Goal: Information Seeking & Learning: Learn about a topic

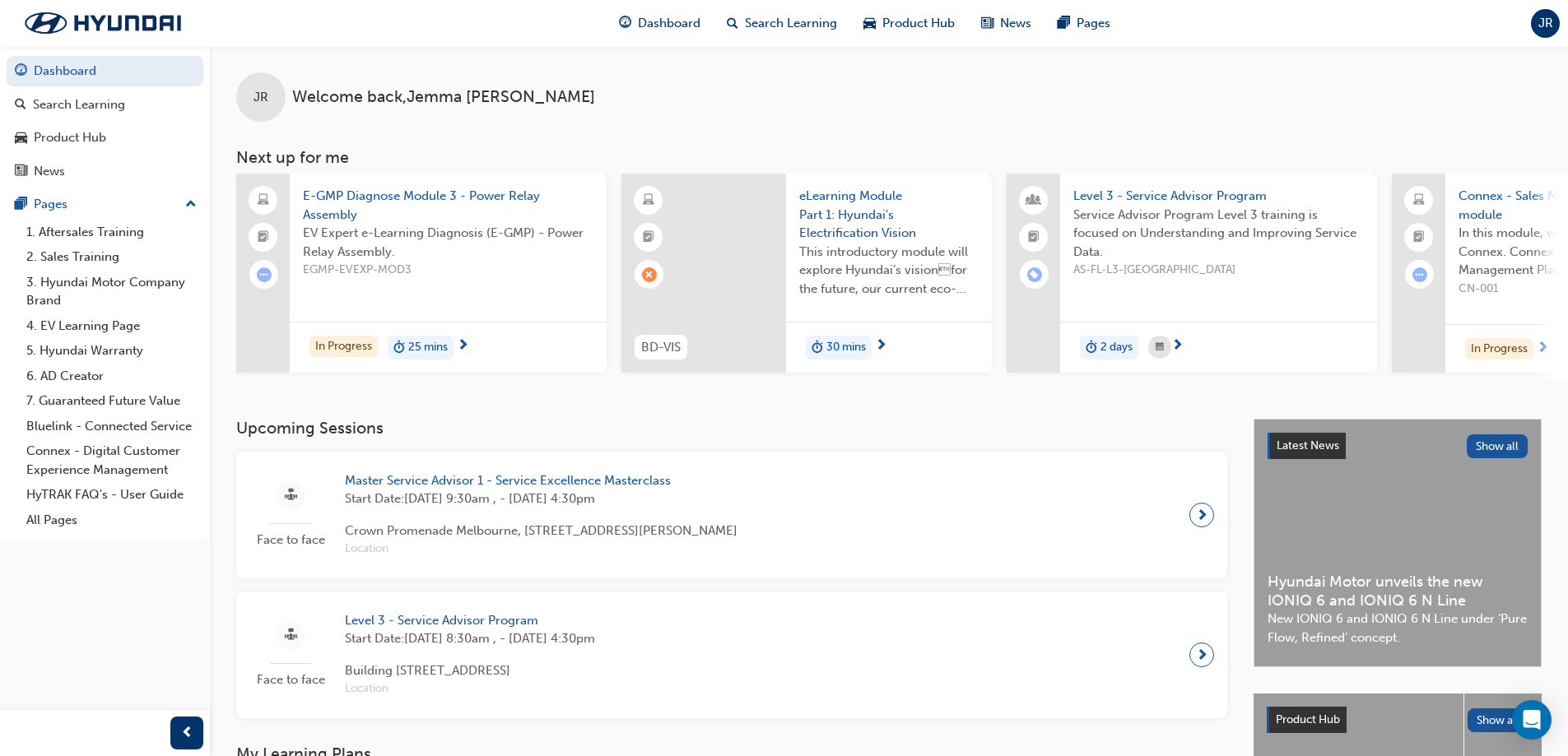
click at [385, 208] on span "E-GMP Diagnose Module 3 - Power Relay Assembly" at bounding box center [448, 205] width 291 height 37
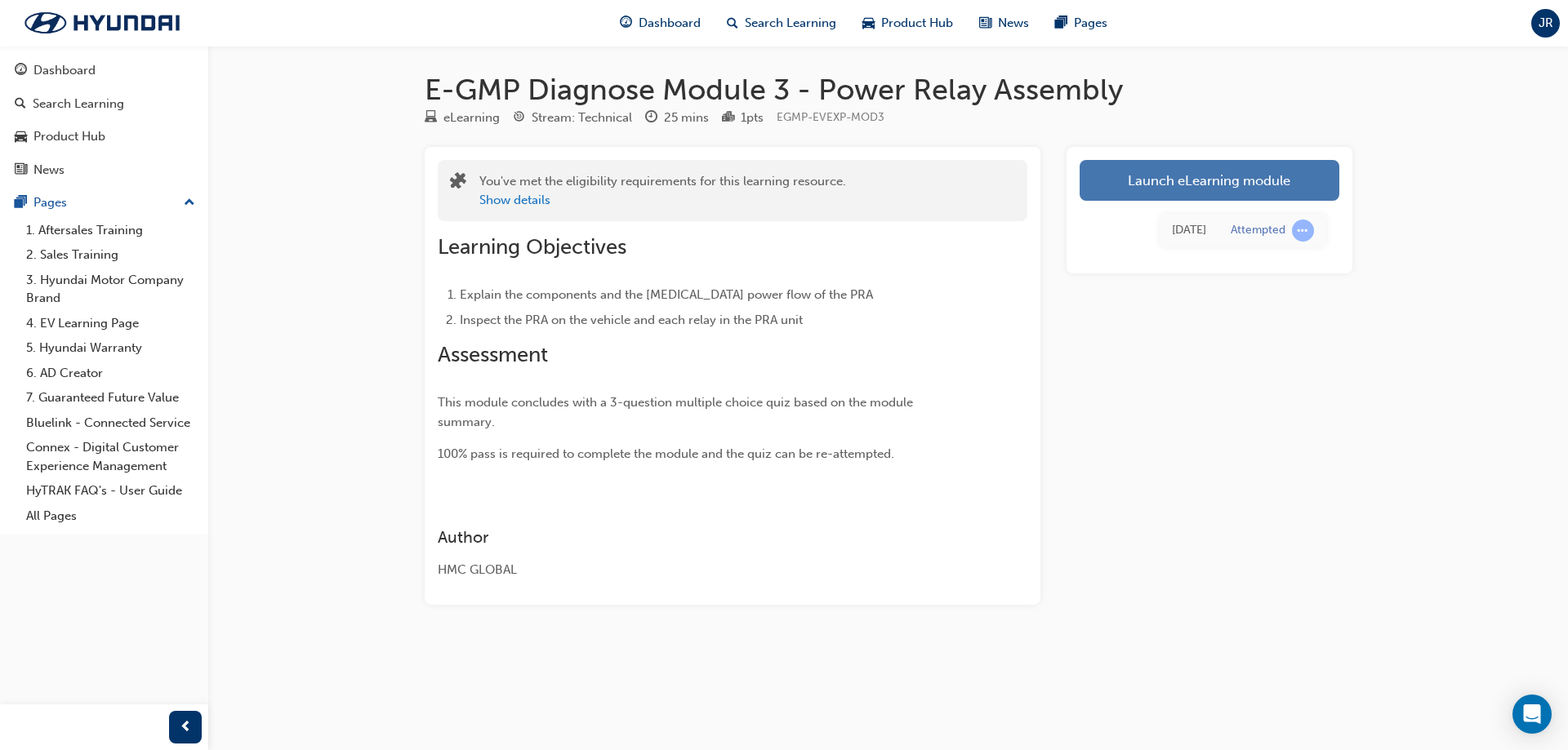
click at [1260, 189] on link "Launch eLearning module" at bounding box center [1209, 180] width 260 height 41
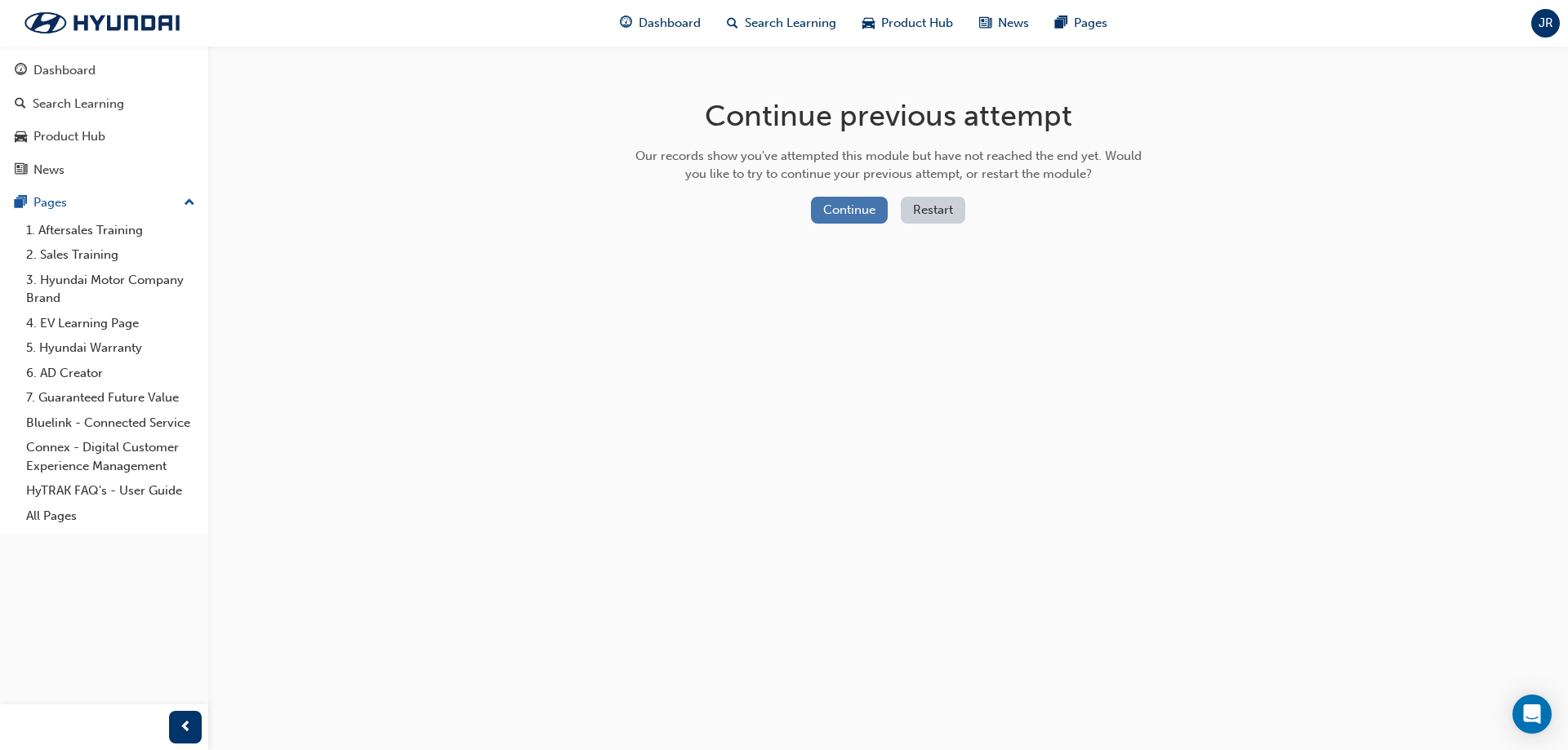
click at [857, 203] on button "Continue" at bounding box center [849, 210] width 77 height 27
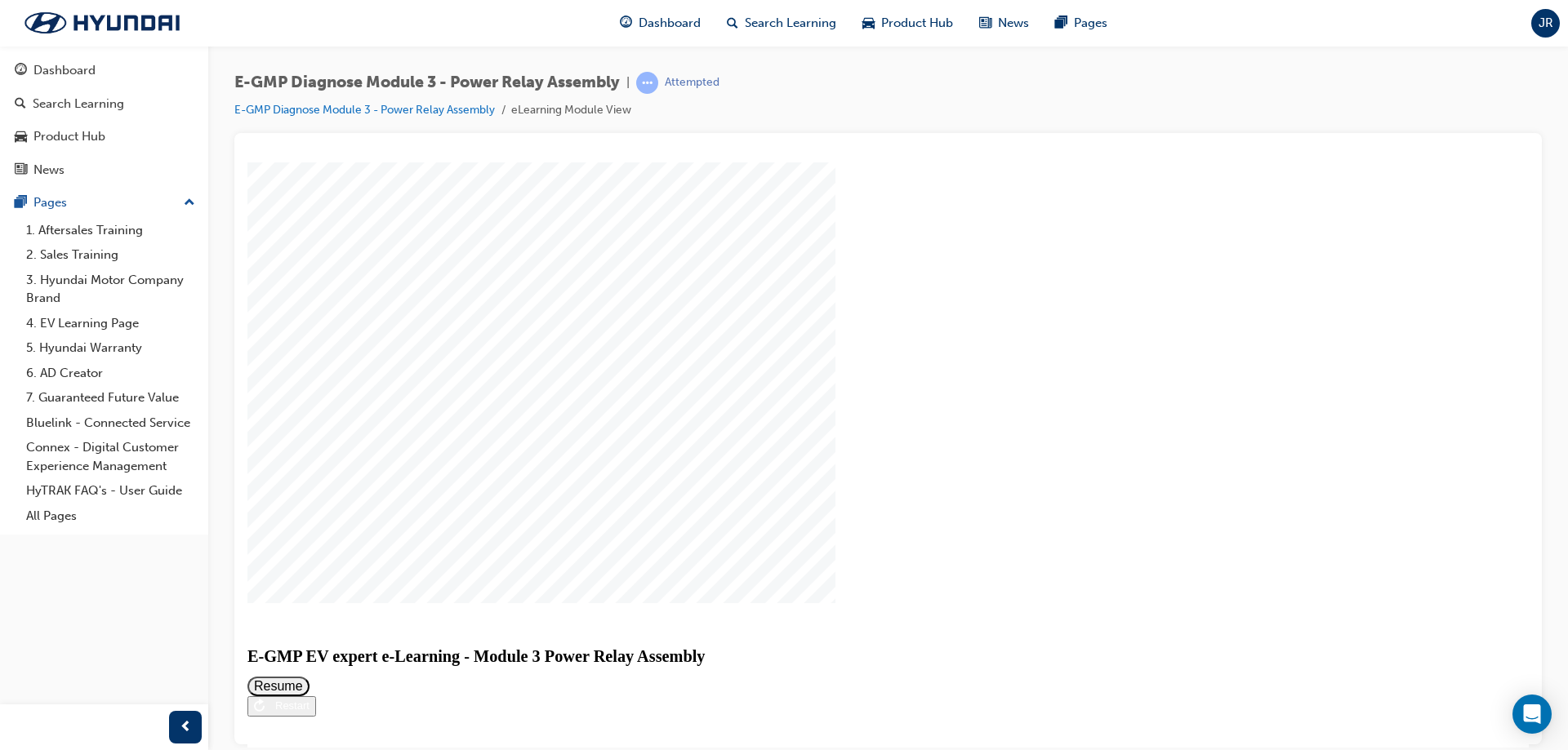
click at [310, 676] on button "Resume" at bounding box center [278, 686] width 62 height 19
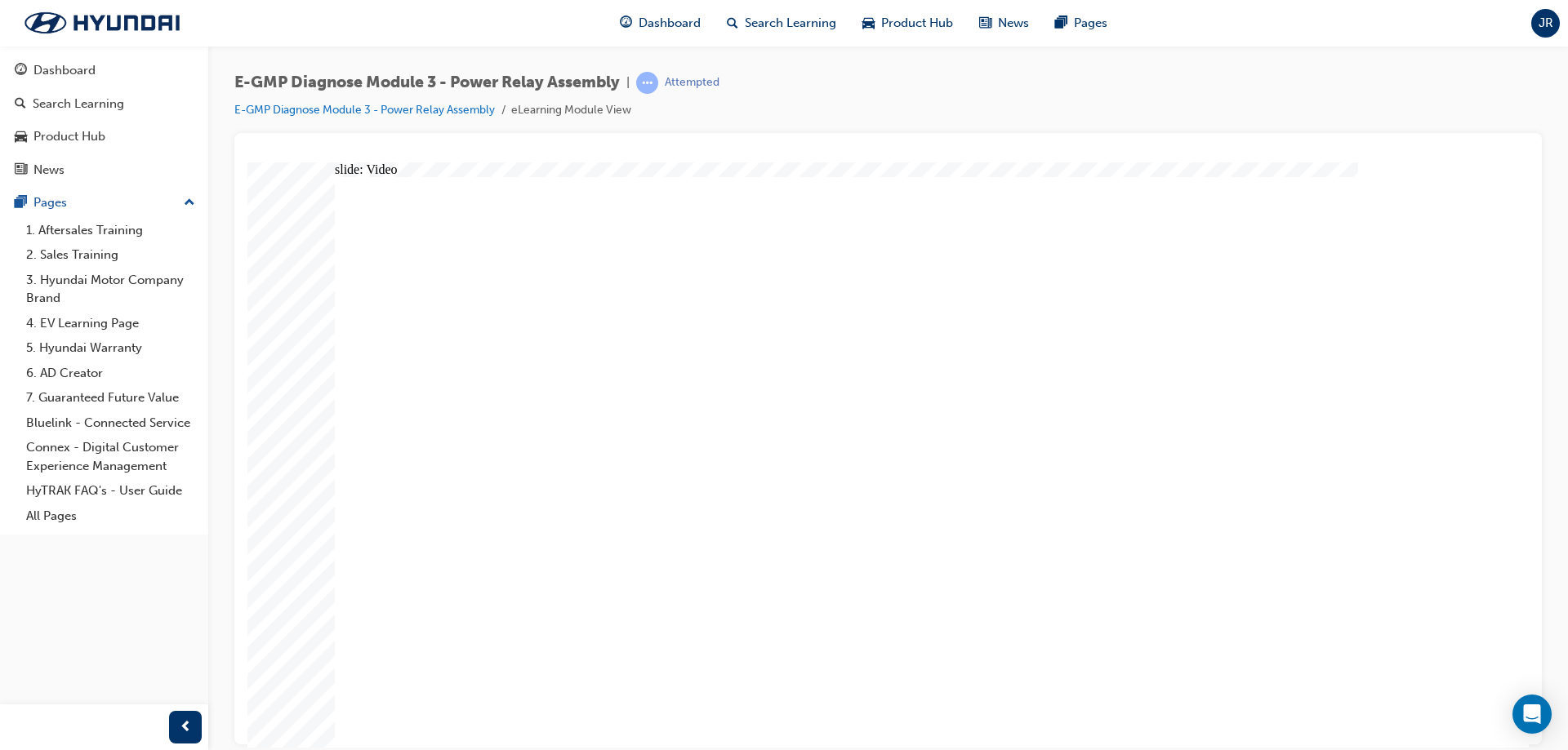
click at [333, 691] on div "slide: Video Video Group Rectangle Menu Resources Rectangle 4 arrow_blue.png ar…" at bounding box center [889, 455] width 1282 height 585
drag, startPoint x: 432, startPoint y: 685, endPoint x: 491, endPoint y: 654, distance: 66.6
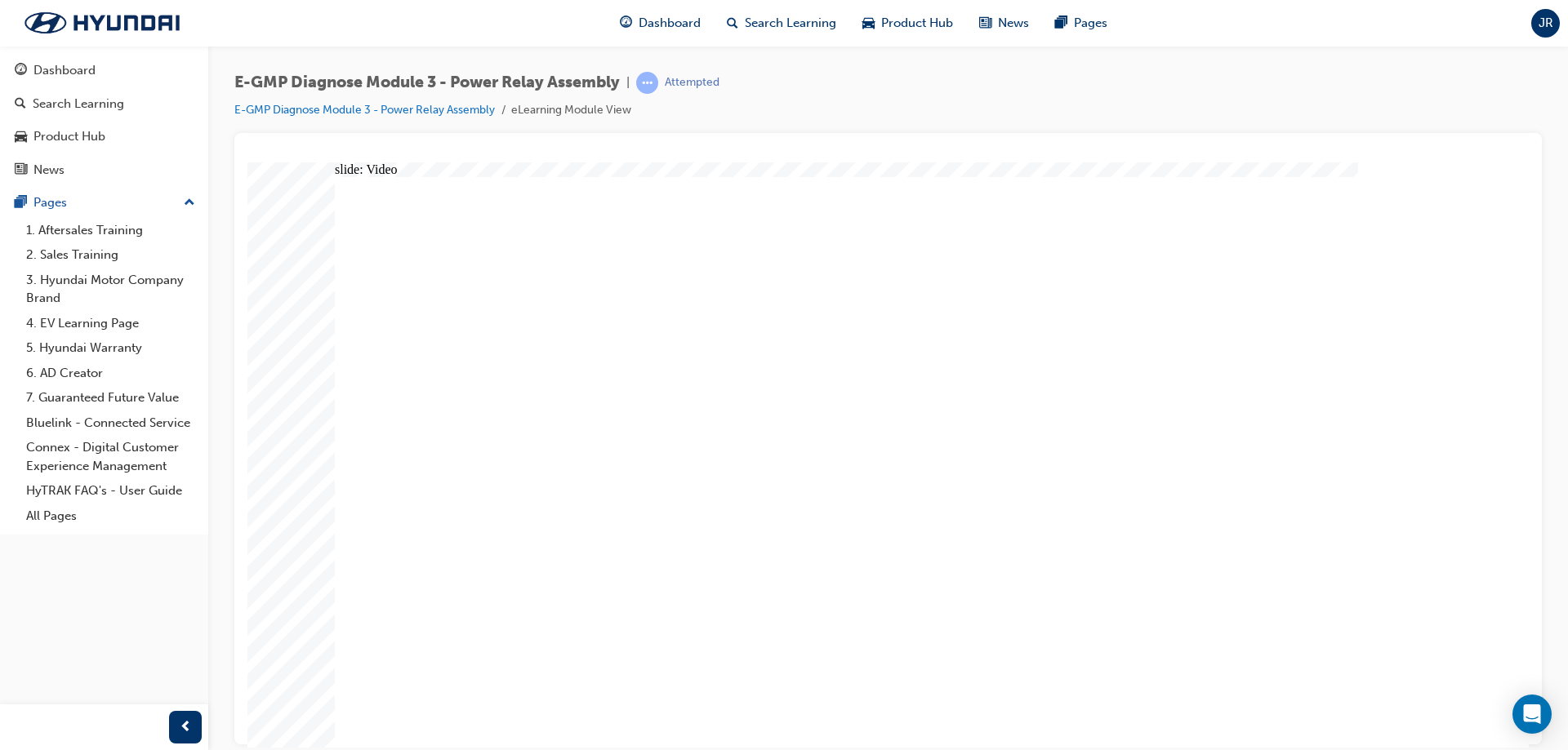
click at [311, 706] on div "slide: Question 1 Rectangle 1 Question 1 Which of the following components is n…" at bounding box center [889, 455] width 1282 height 585
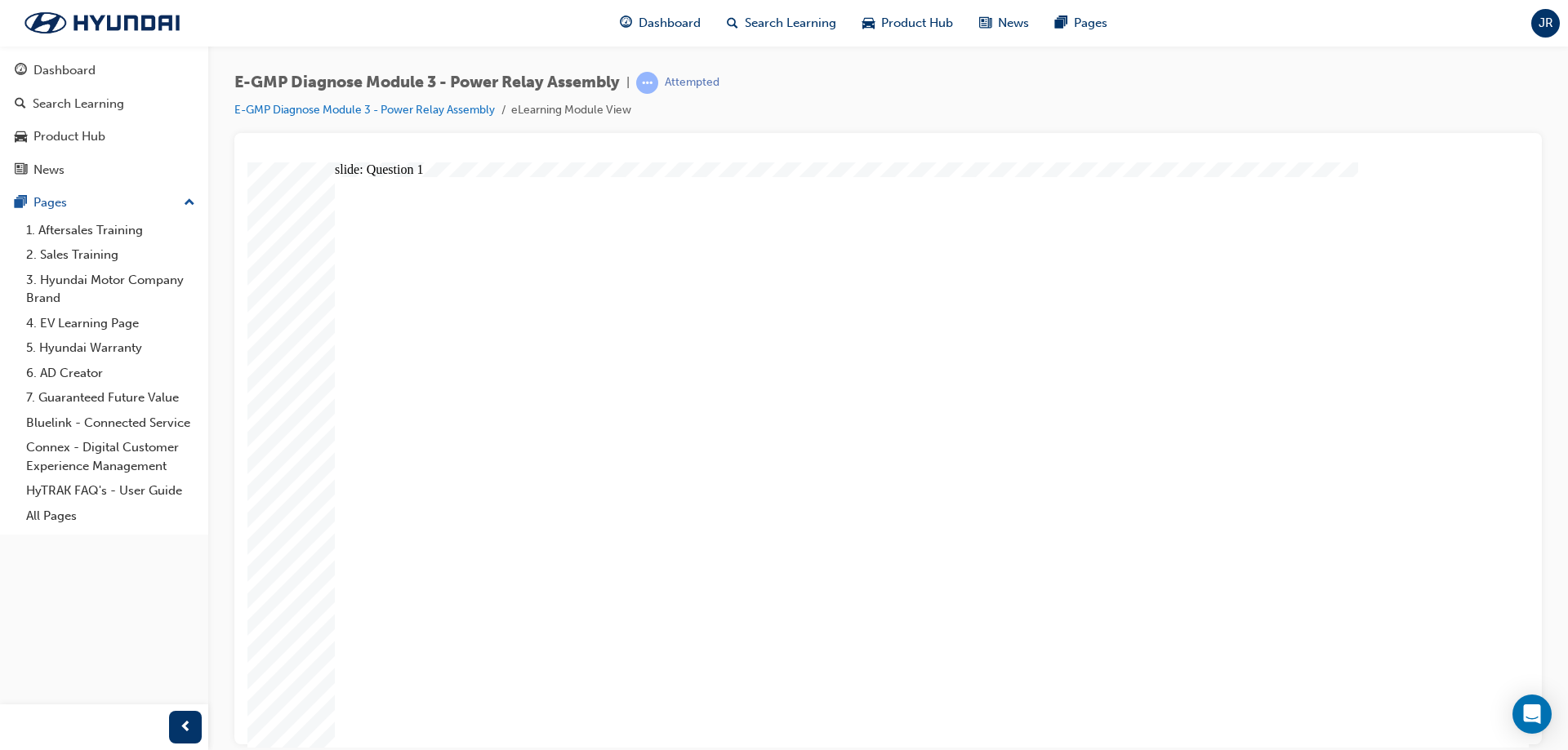
radio input "true"
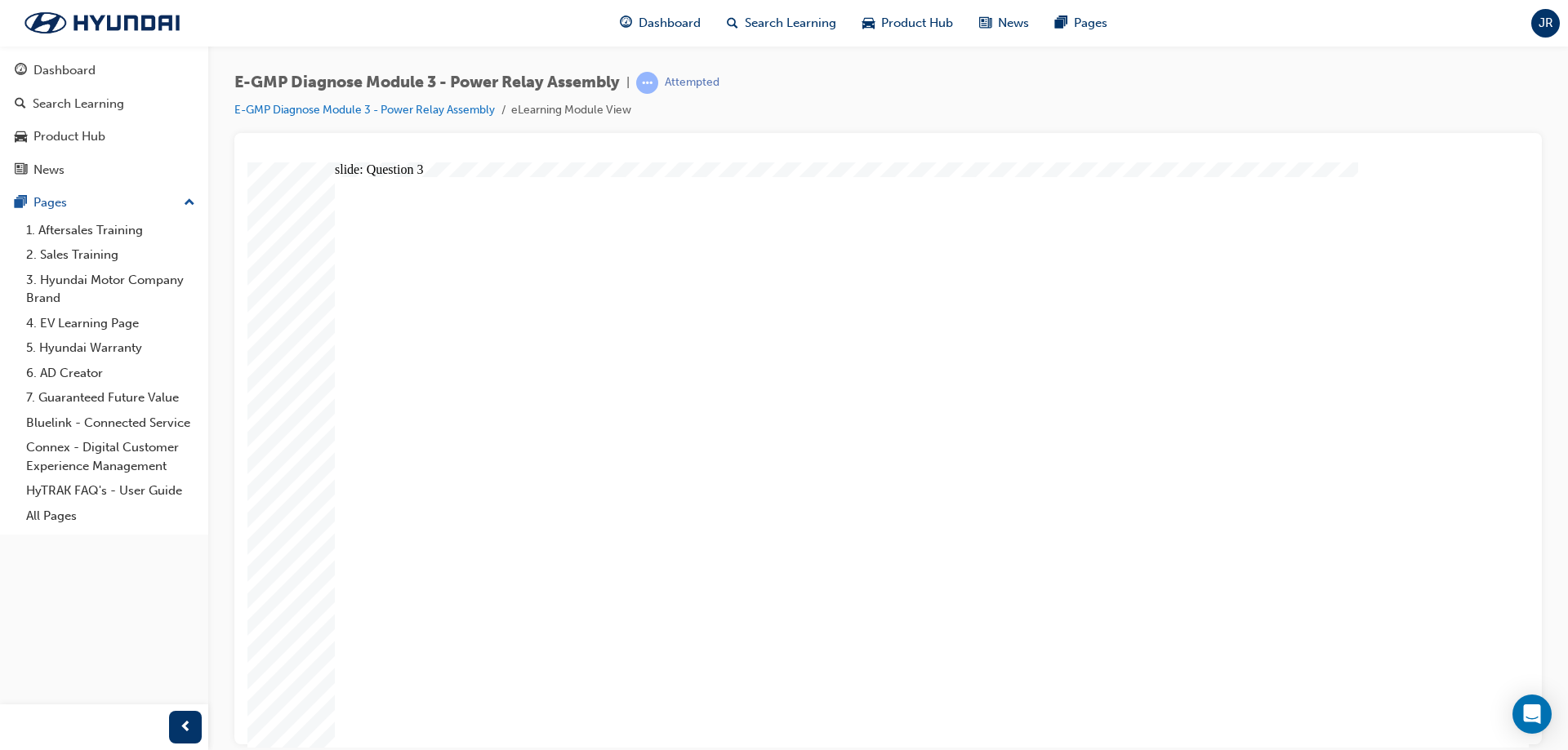
radio input "true"
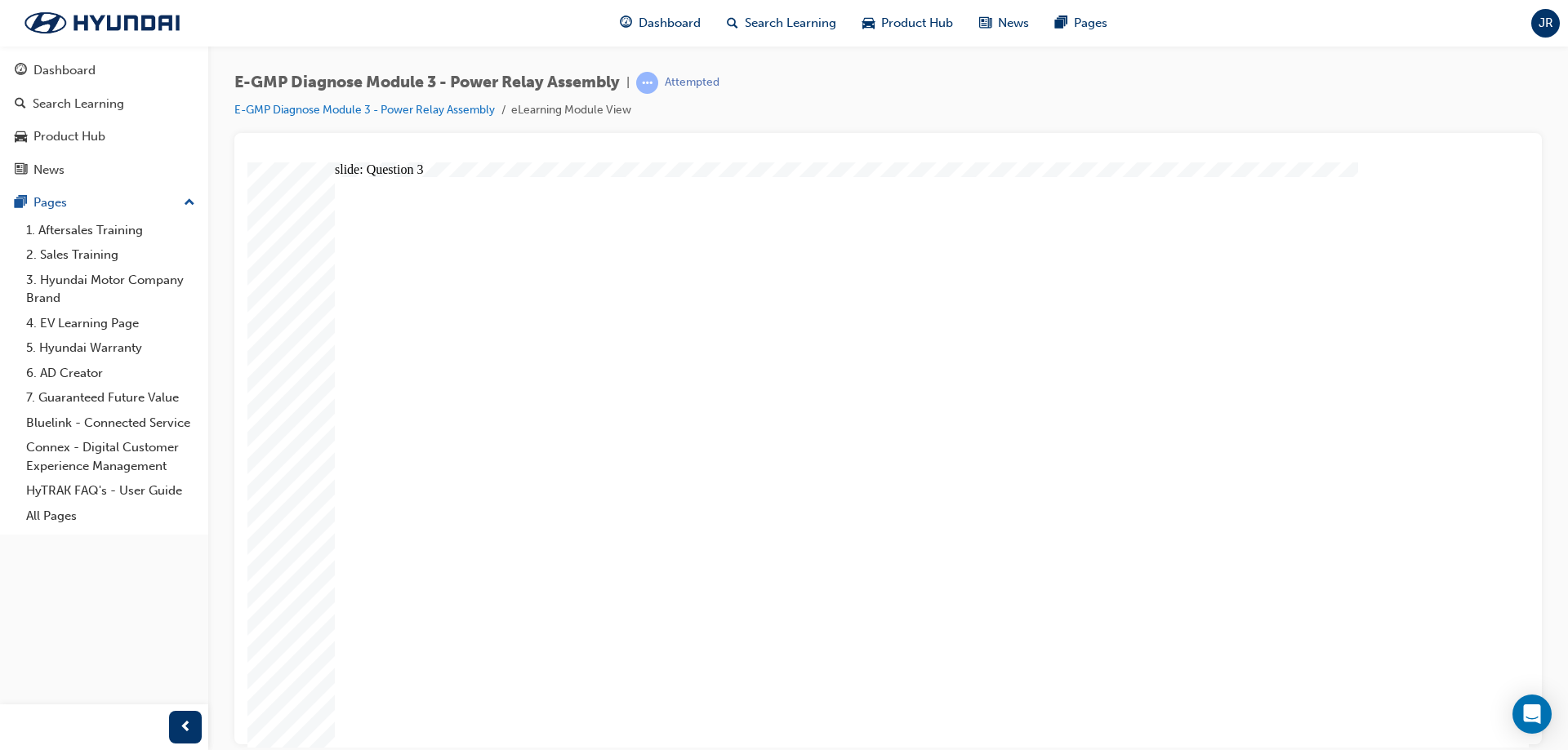
radio input "true"
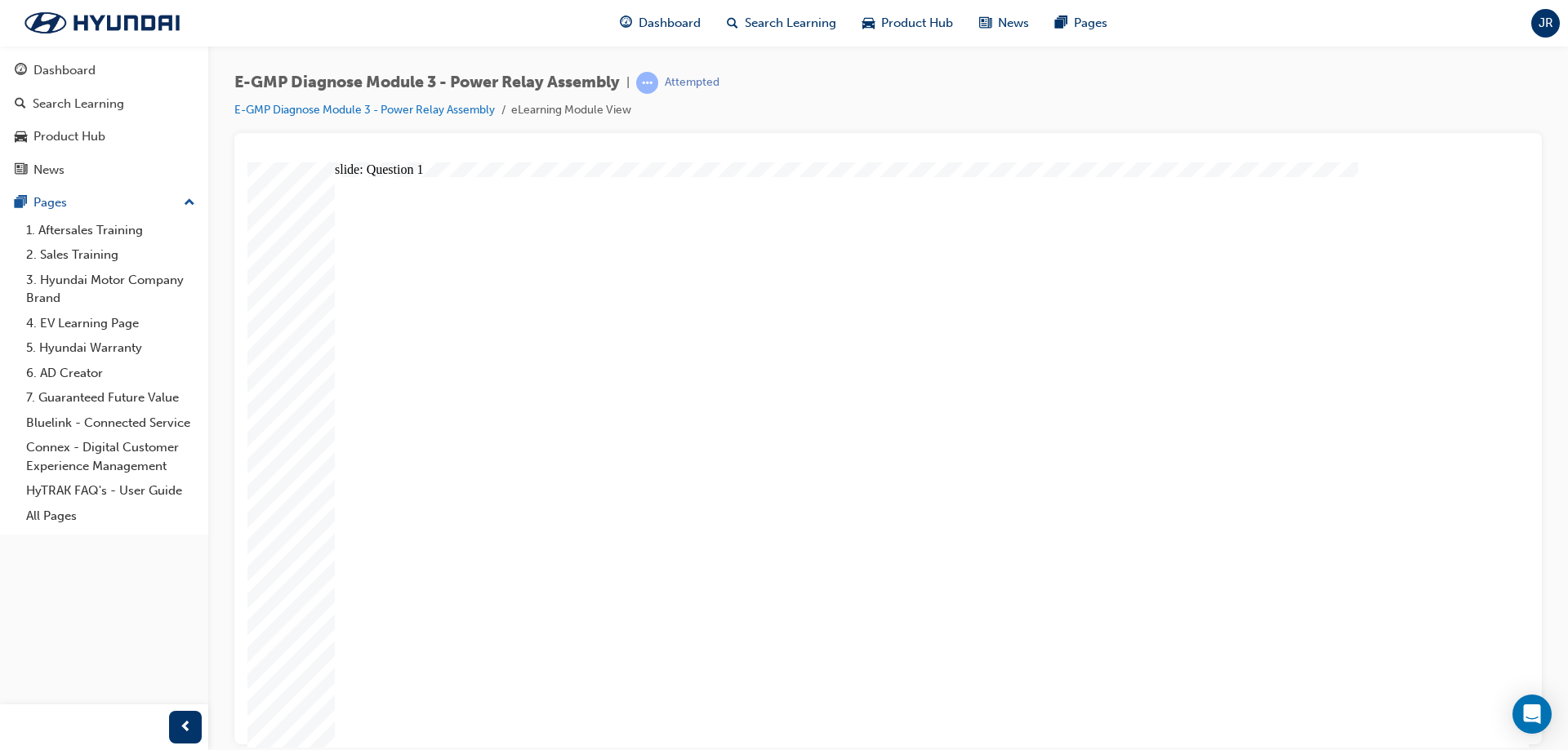
radio input "true"
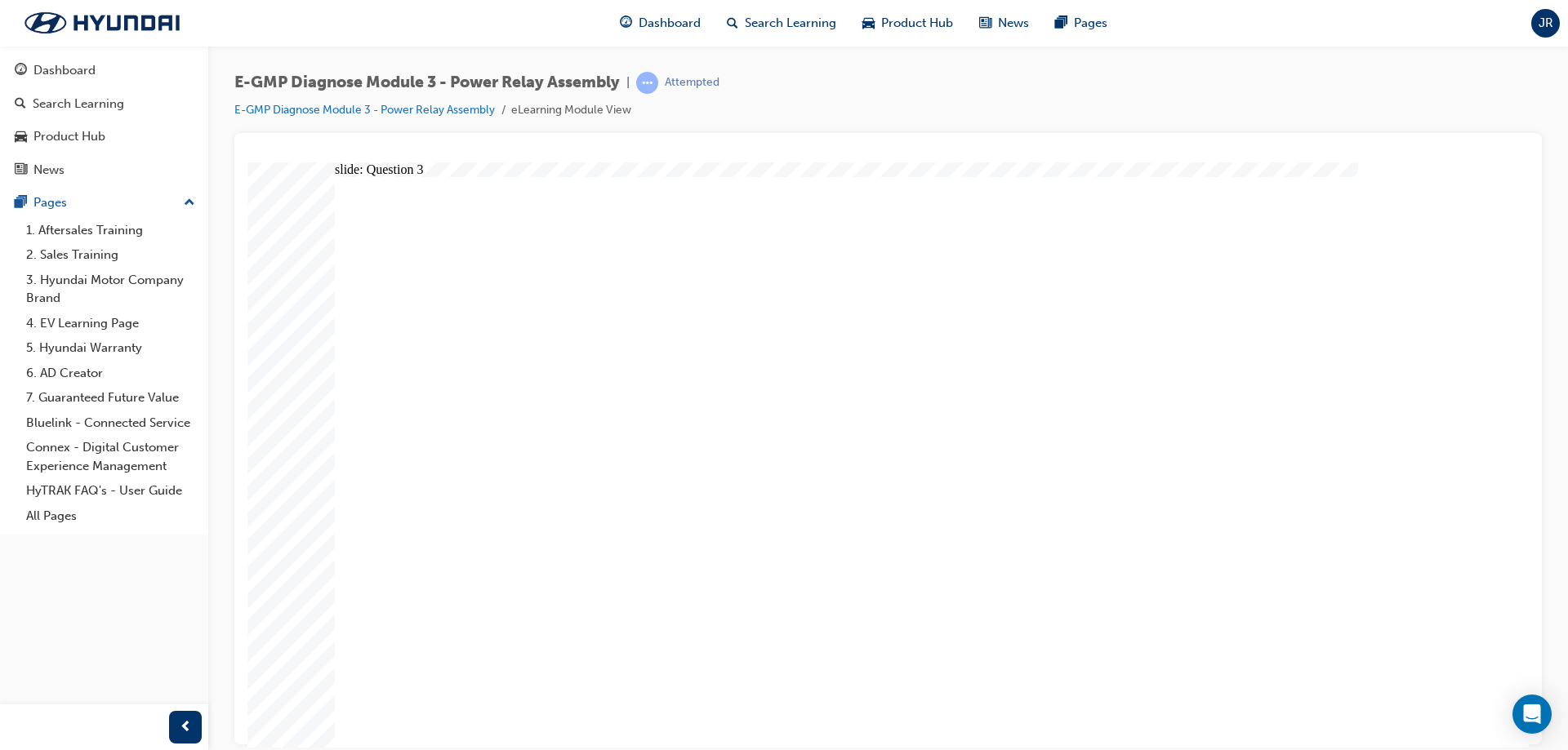
radio input "true"
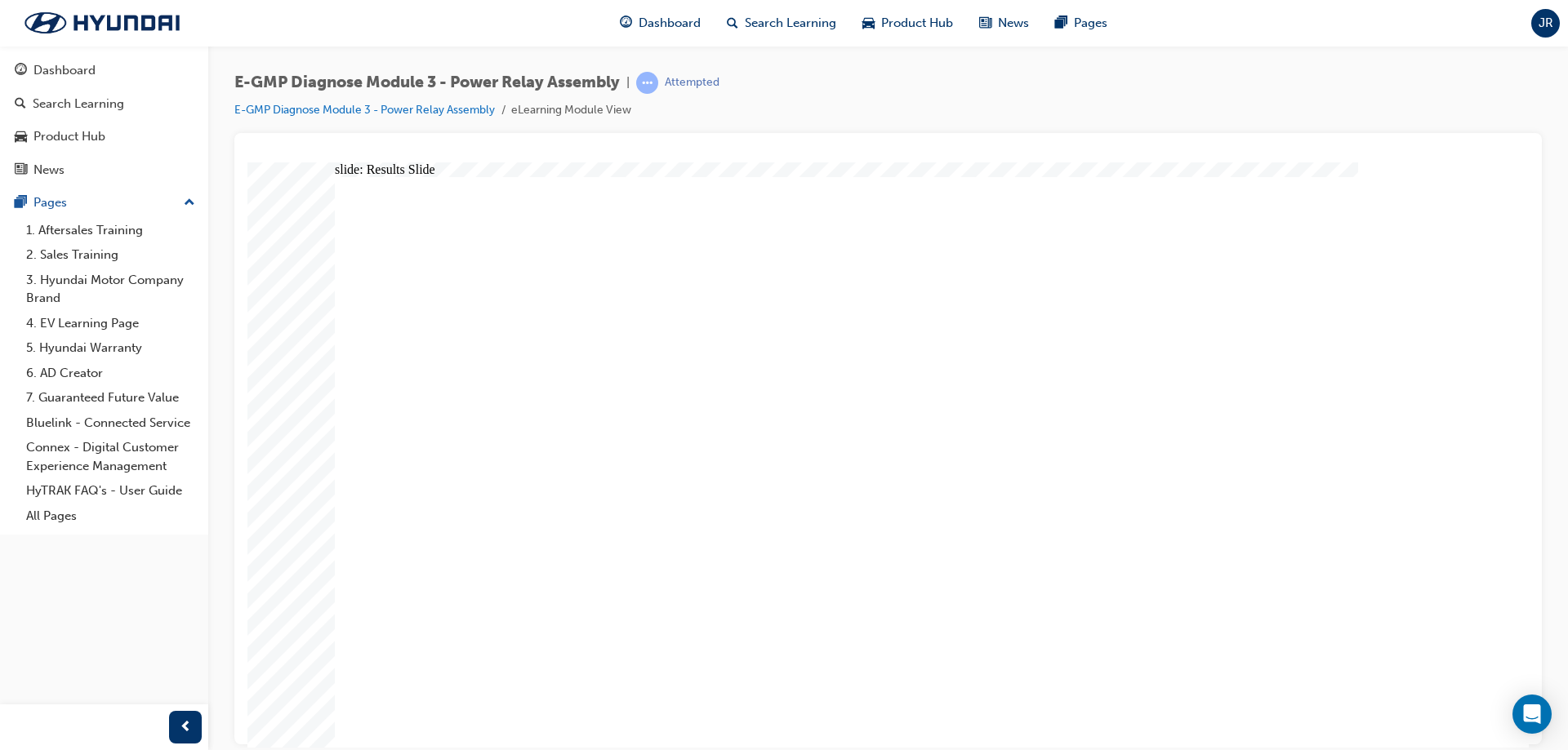
radio input "true"
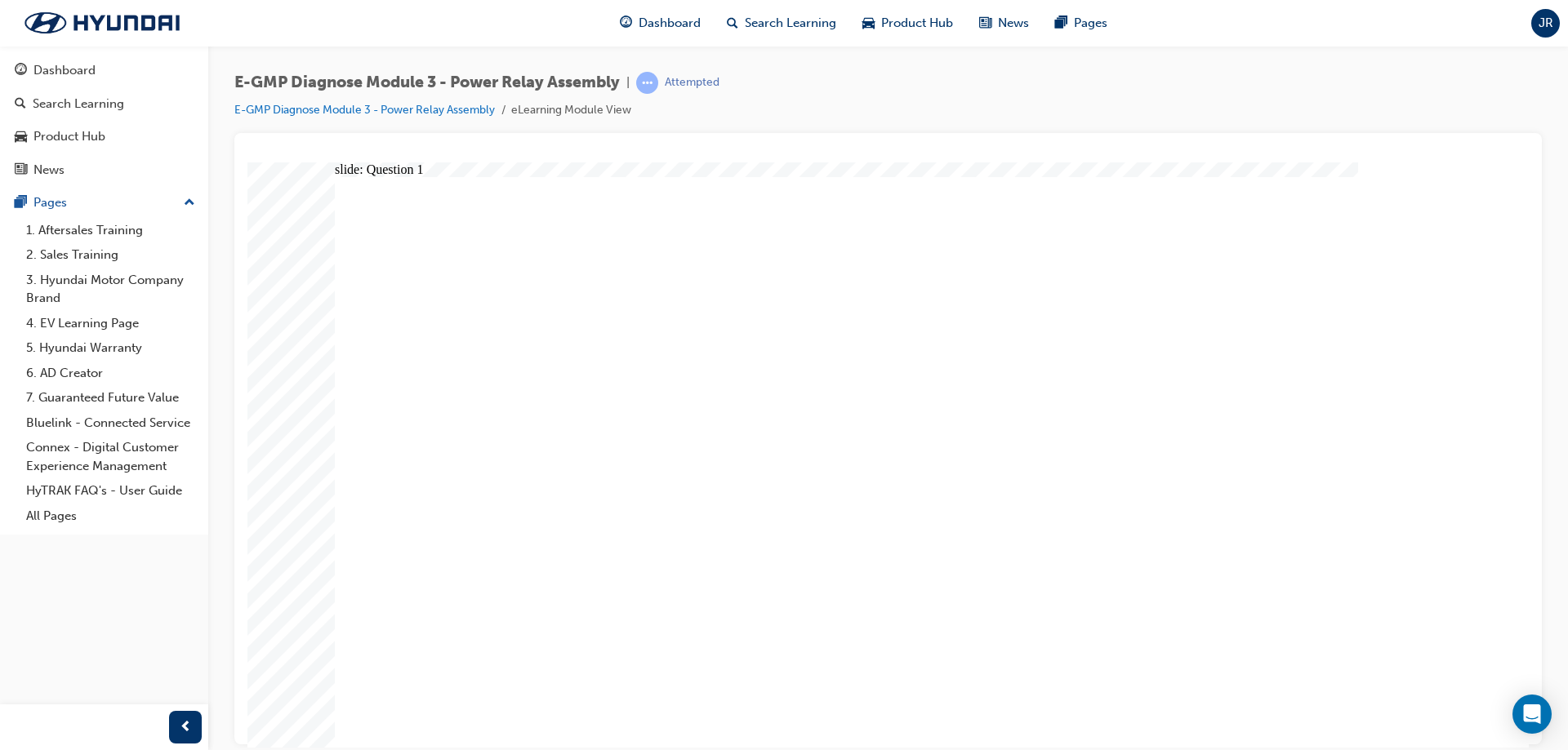
radio input "true"
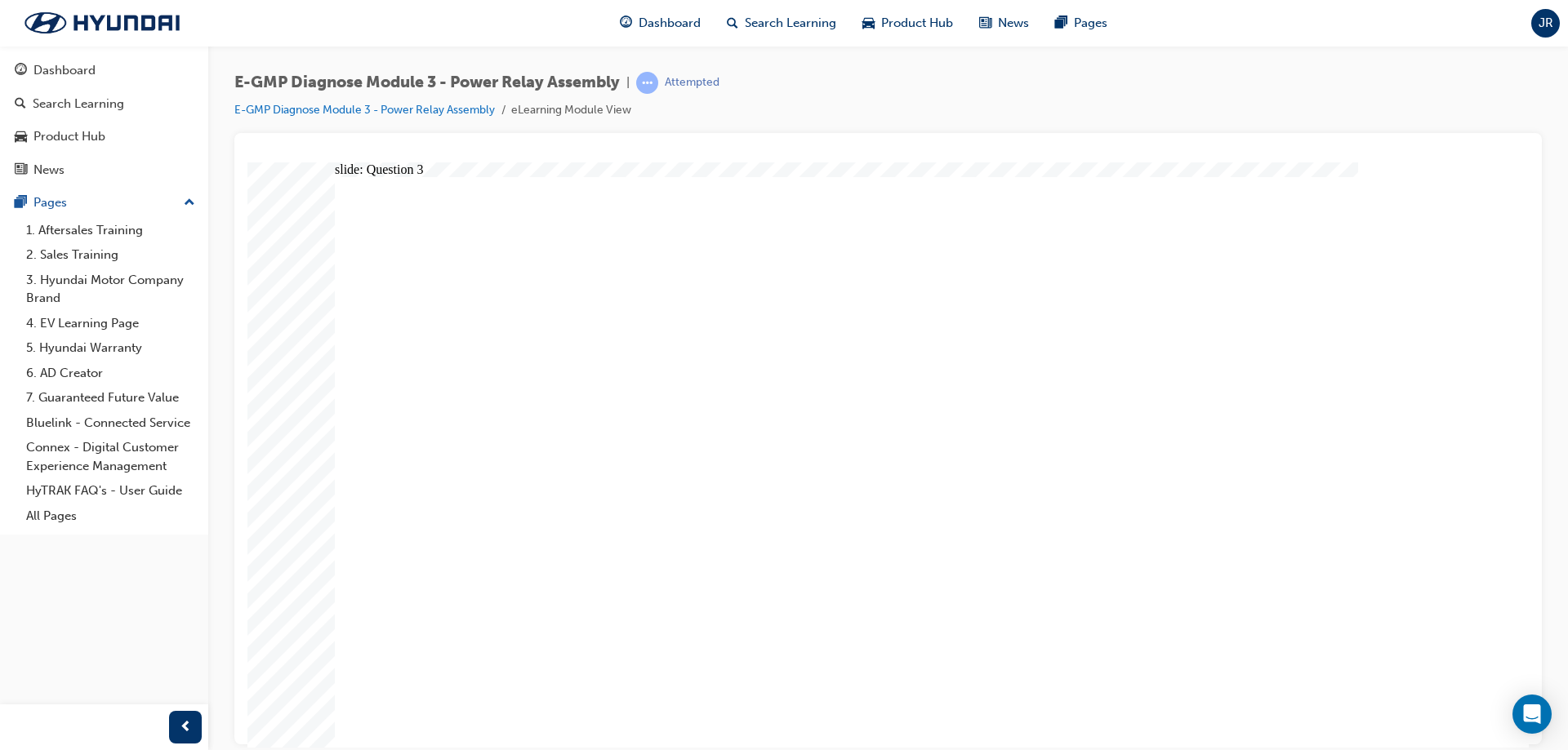
radio input "true"
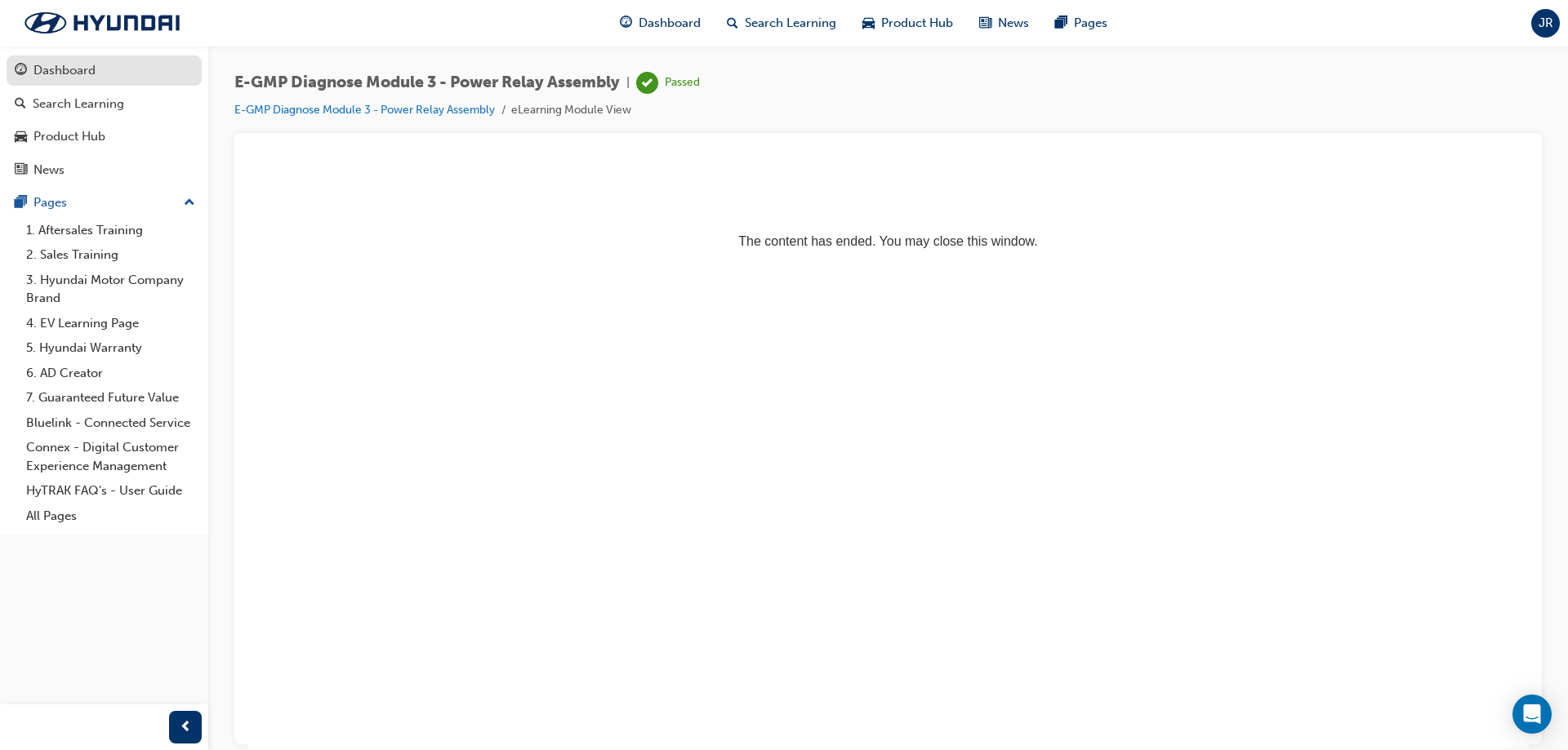
click at [57, 59] on link "Dashboard" at bounding box center [104, 70] width 195 height 30
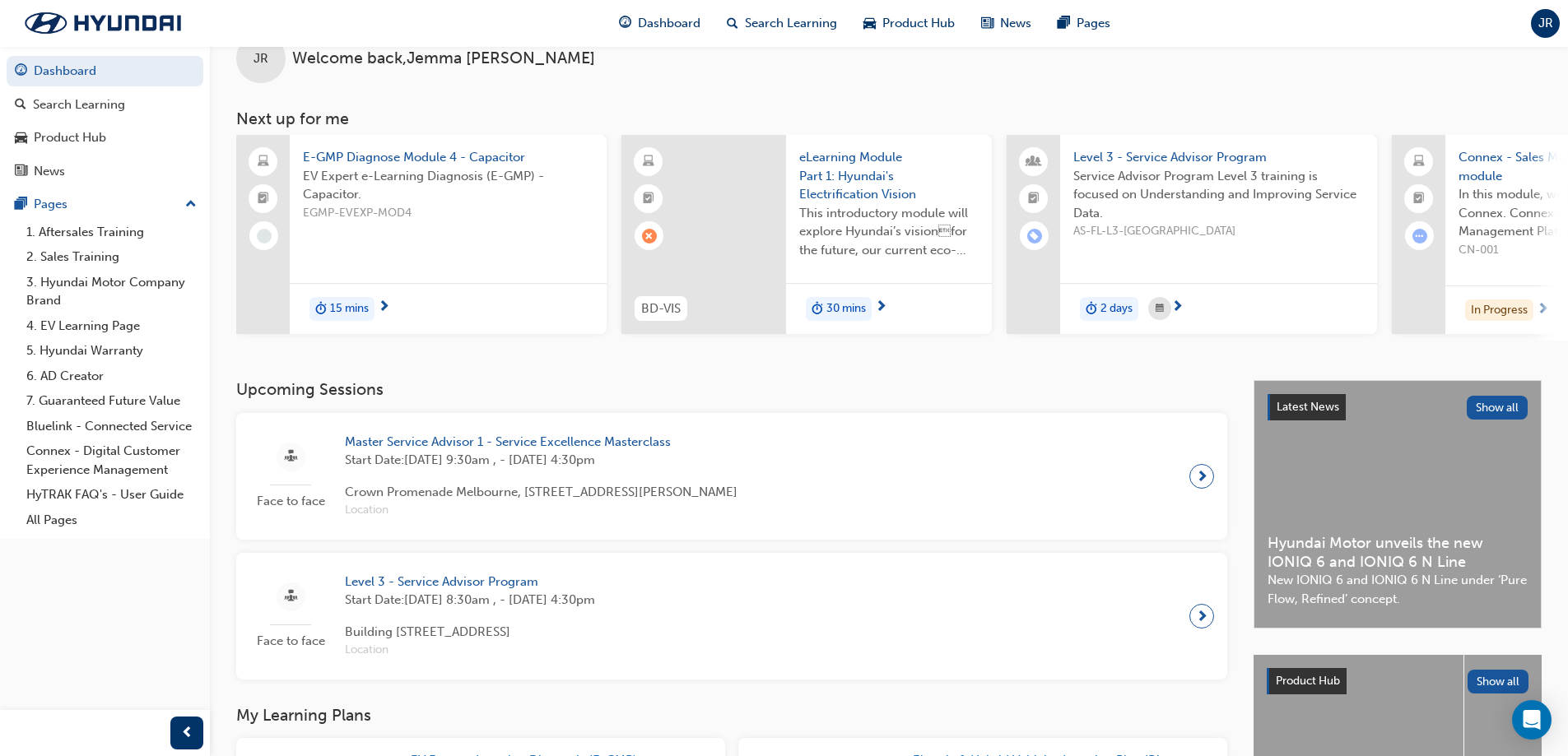
scroll to position [576, 0]
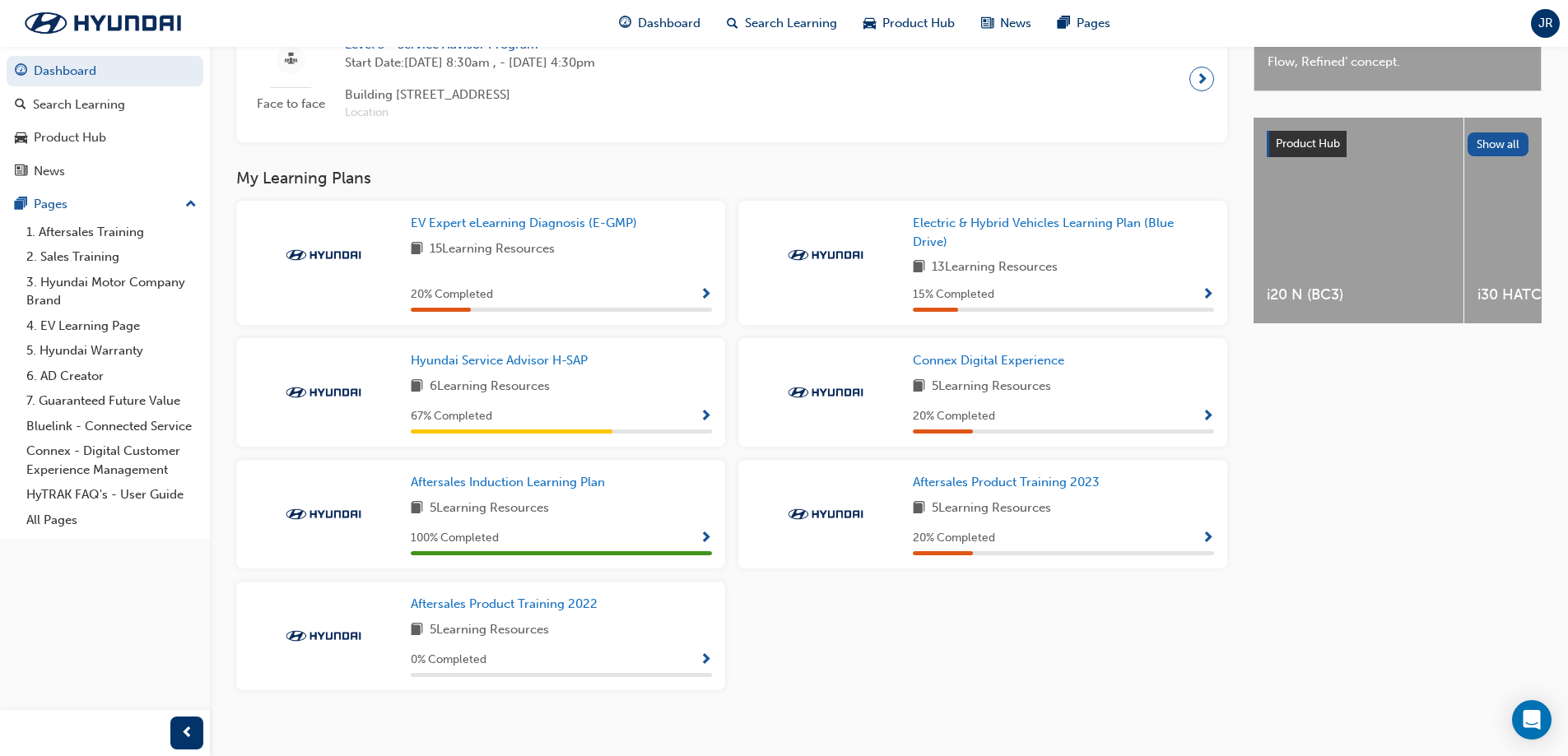
click at [619, 244] on div "EV Expert eLearning Diagnosis (E-GMP) 15 Learning Resources 20 % Completed" at bounding box center [562, 262] width 302 height 98
click at [596, 229] on span "EV Expert eLearning Diagnosis (E-GMP)" at bounding box center [524, 222] width 226 height 15
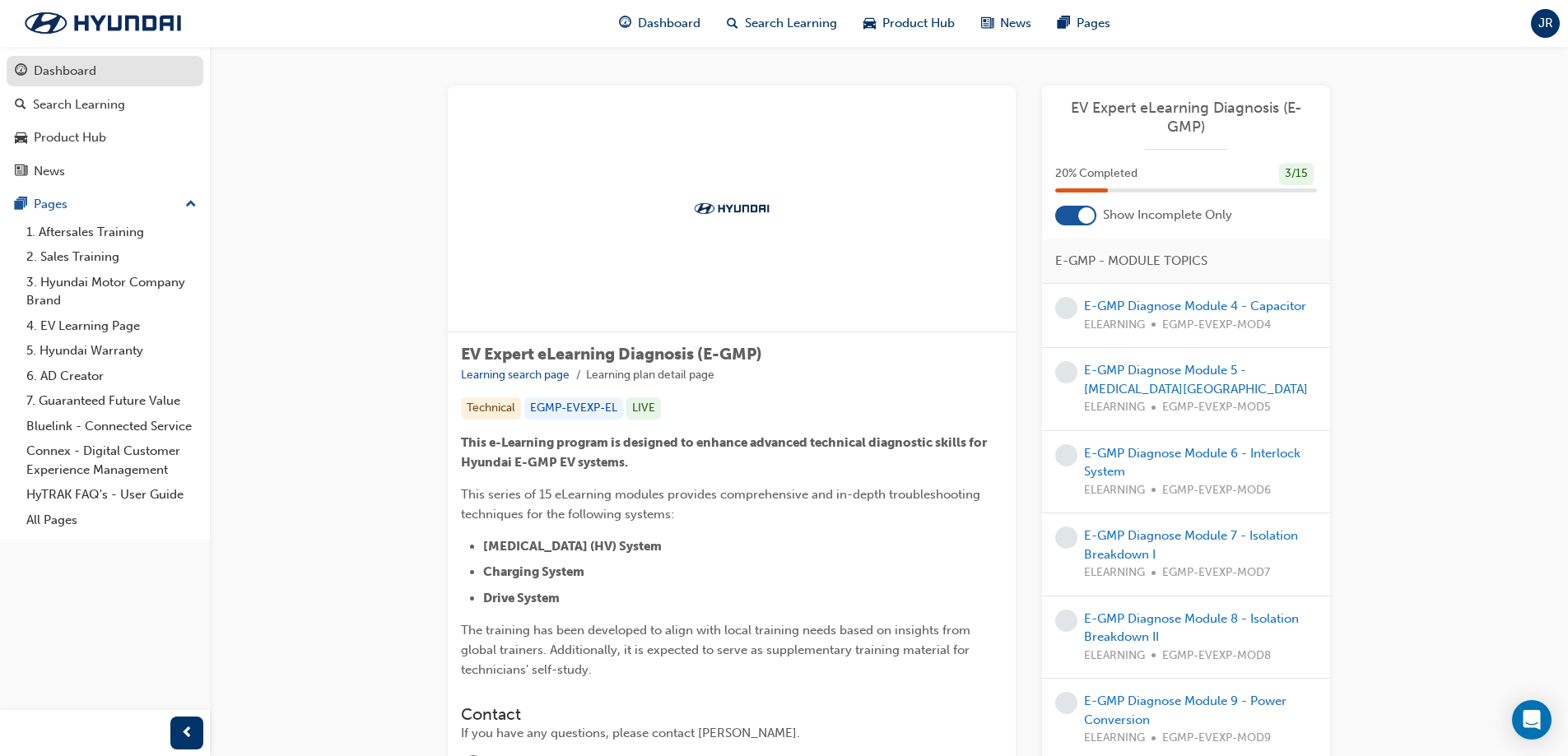
click at [108, 71] on div "Dashboard" at bounding box center [104, 71] width 180 height 20
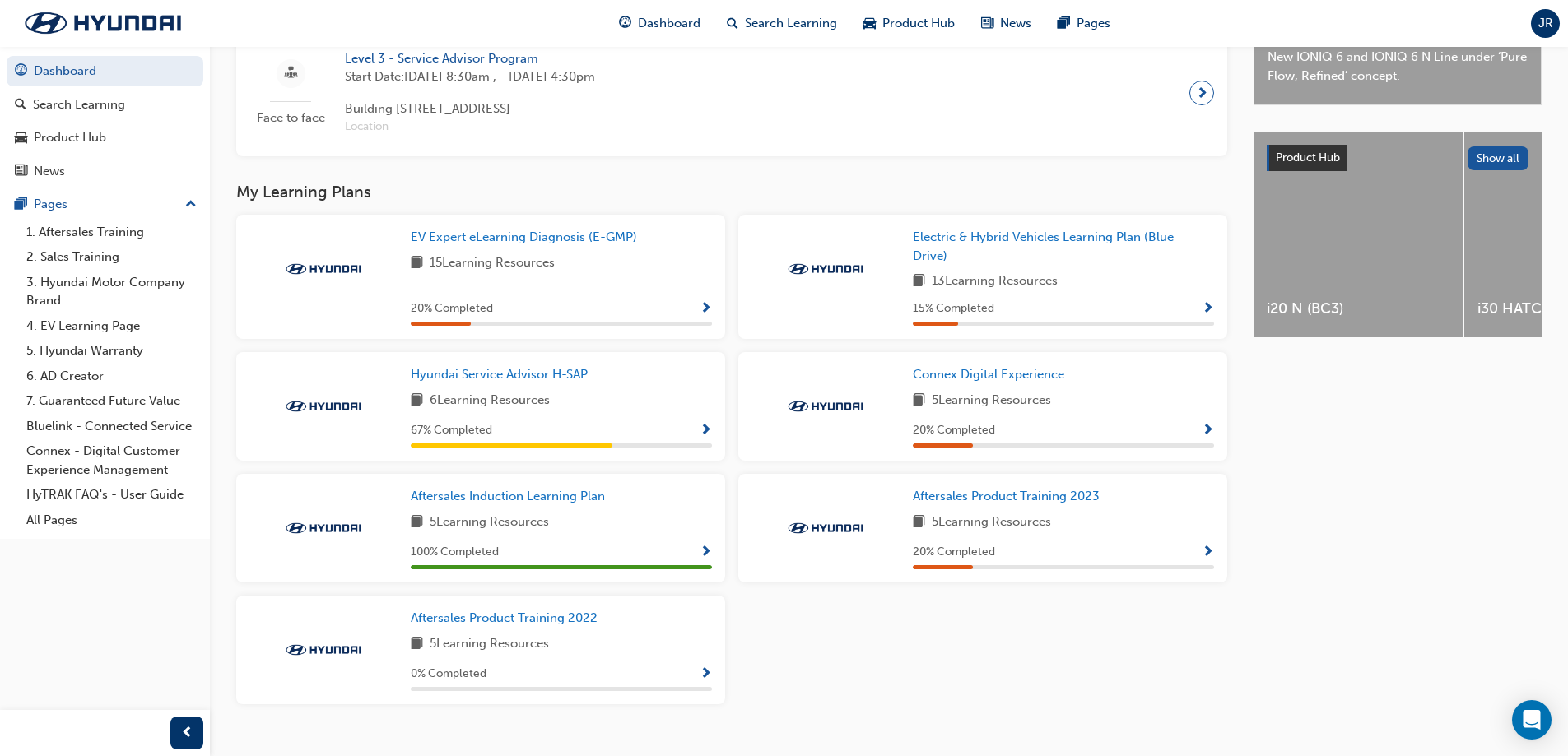
scroll to position [597, 0]
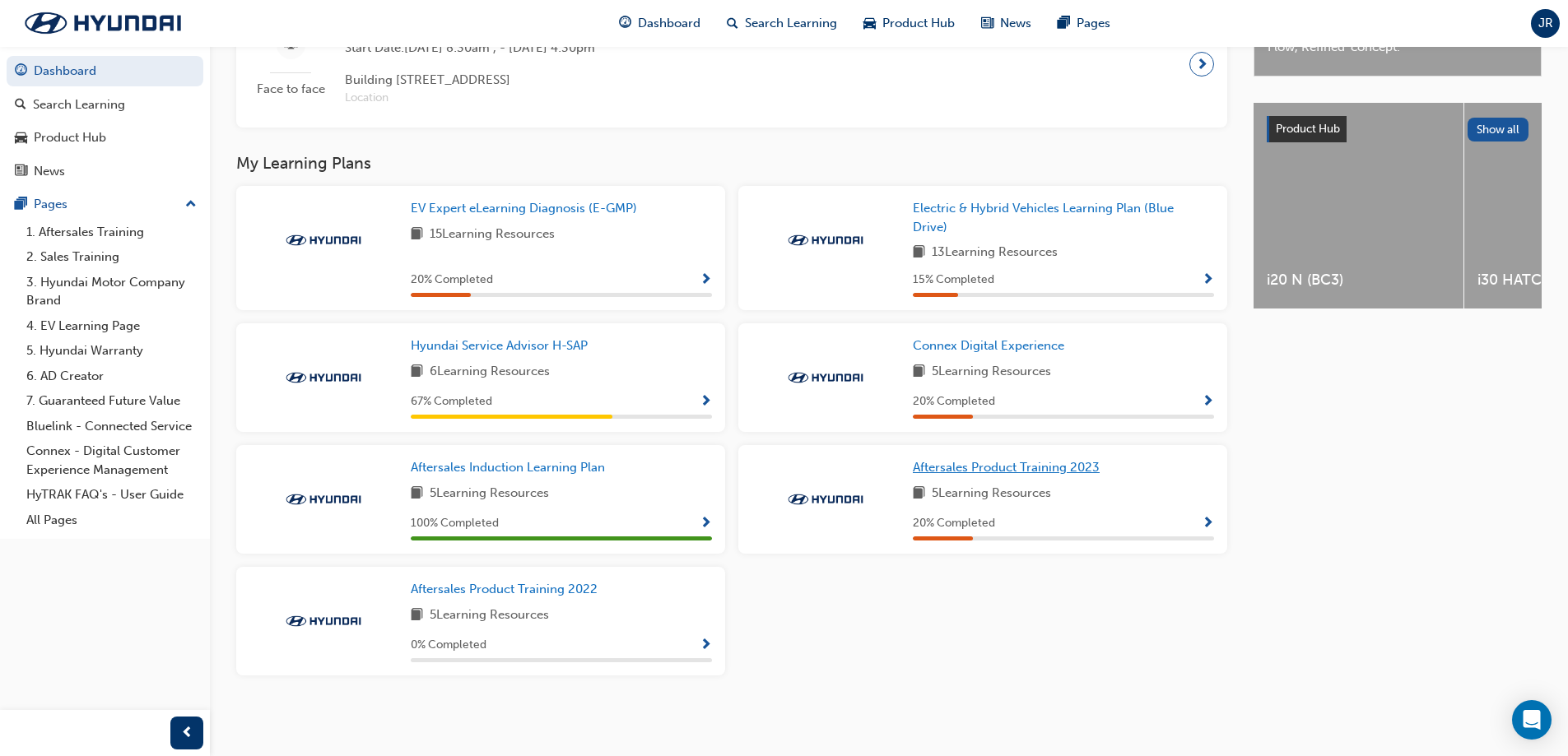
click at [1035, 462] on span "Aftersales Product Training 2023" at bounding box center [1005, 467] width 187 height 15
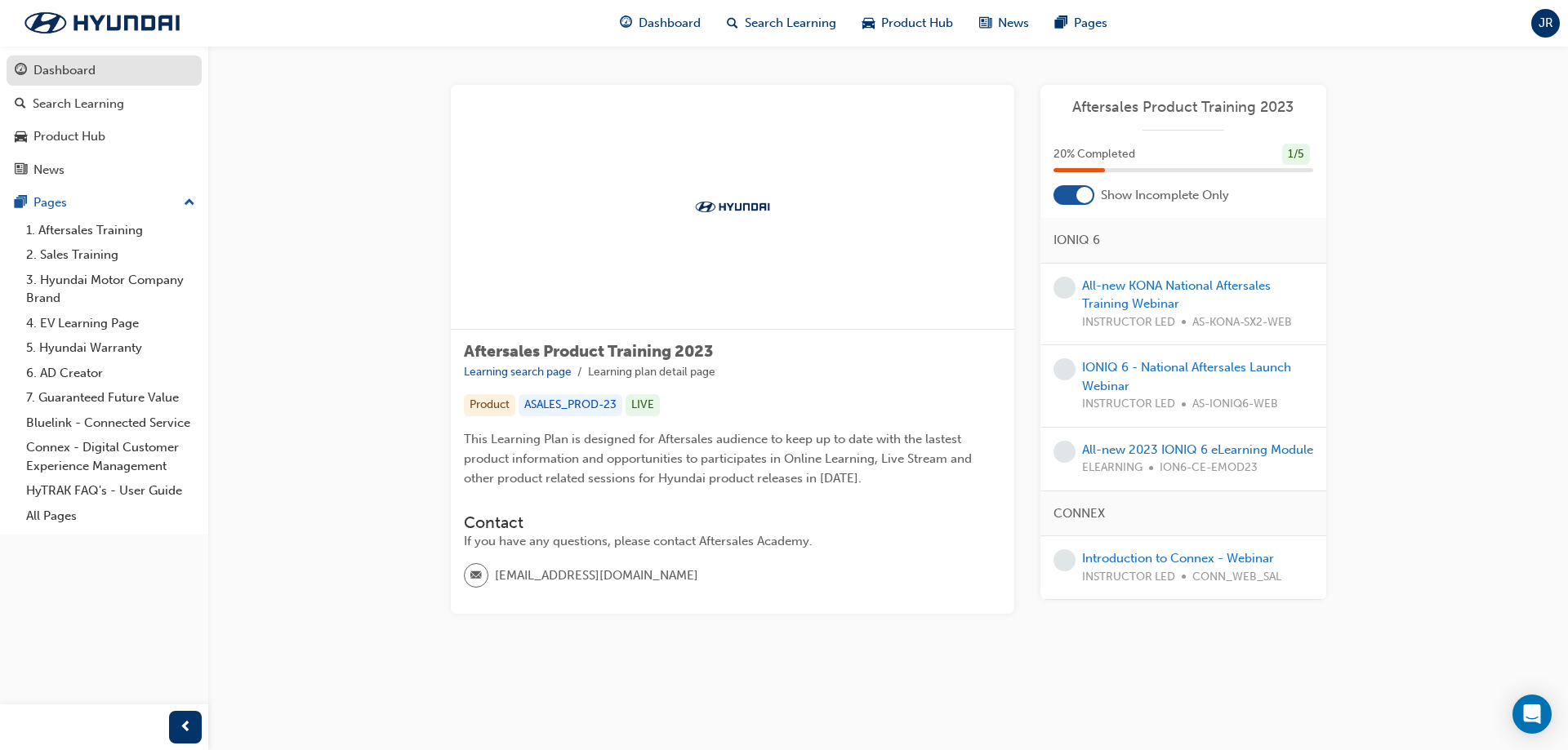
click at [104, 71] on div "Dashboard" at bounding box center [104, 70] width 178 height 20
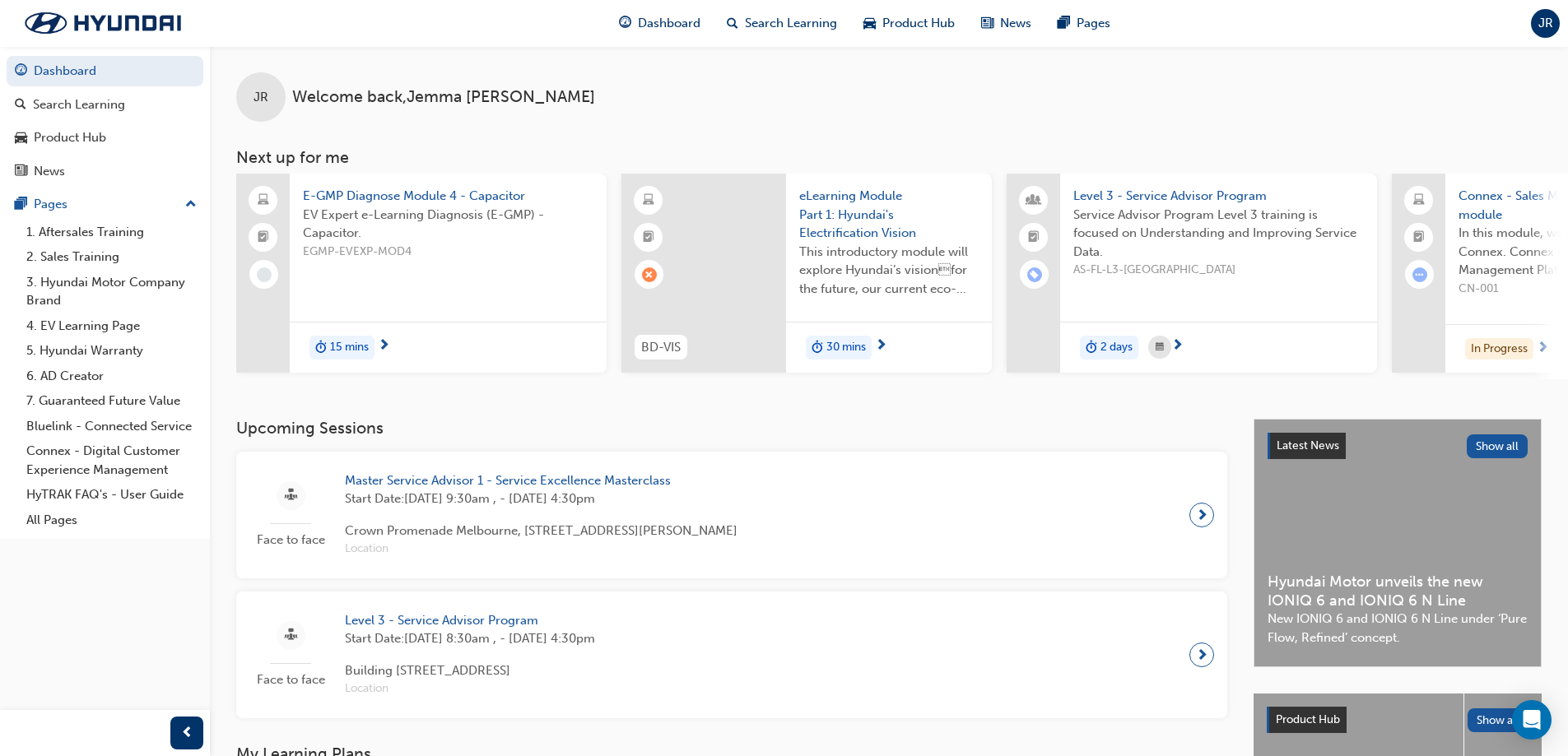
click at [491, 196] on span "E-GMP Diagnose Module 4 - Capacitor" at bounding box center [448, 196] width 291 height 19
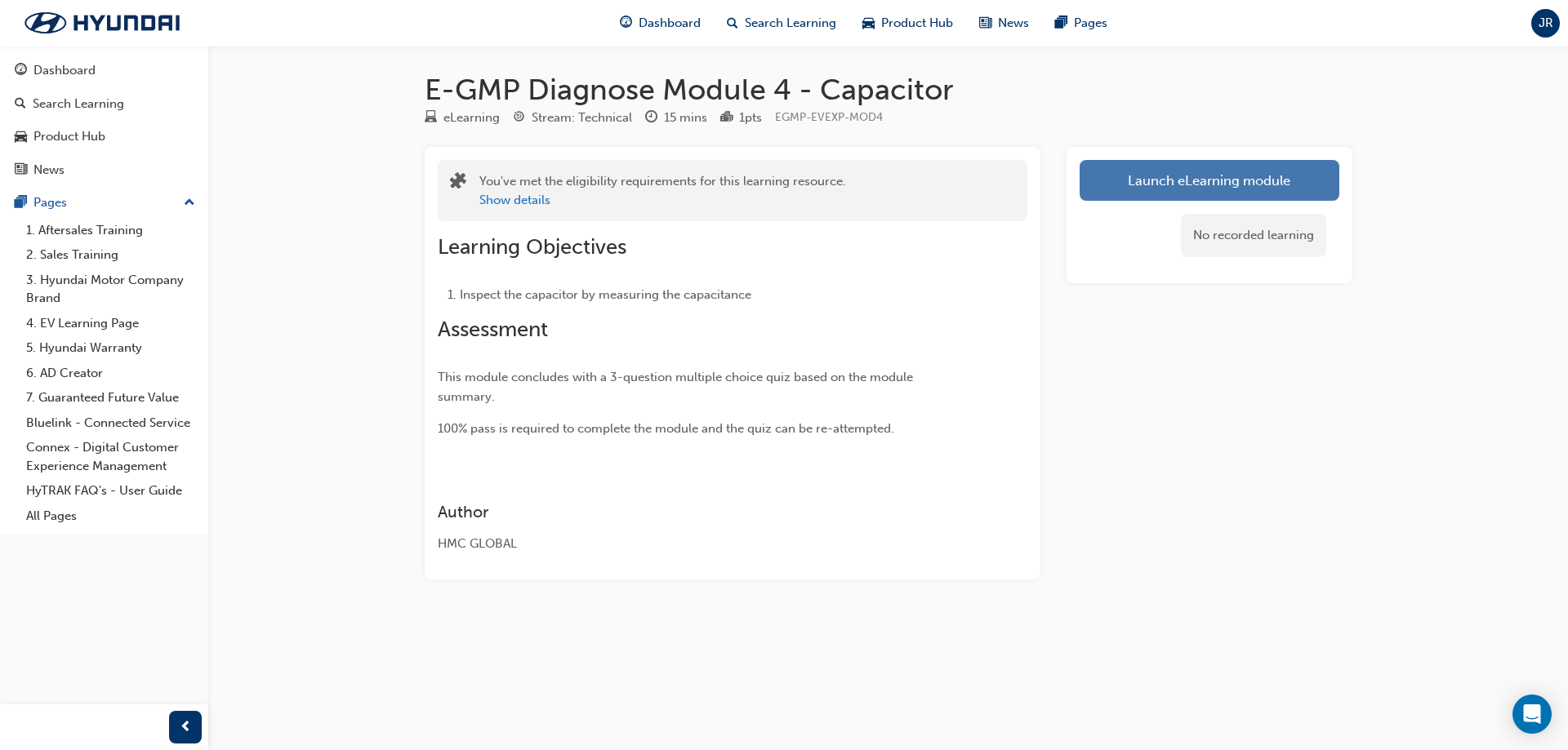
click at [1254, 177] on link "Launch eLearning module" at bounding box center [1209, 180] width 260 height 41
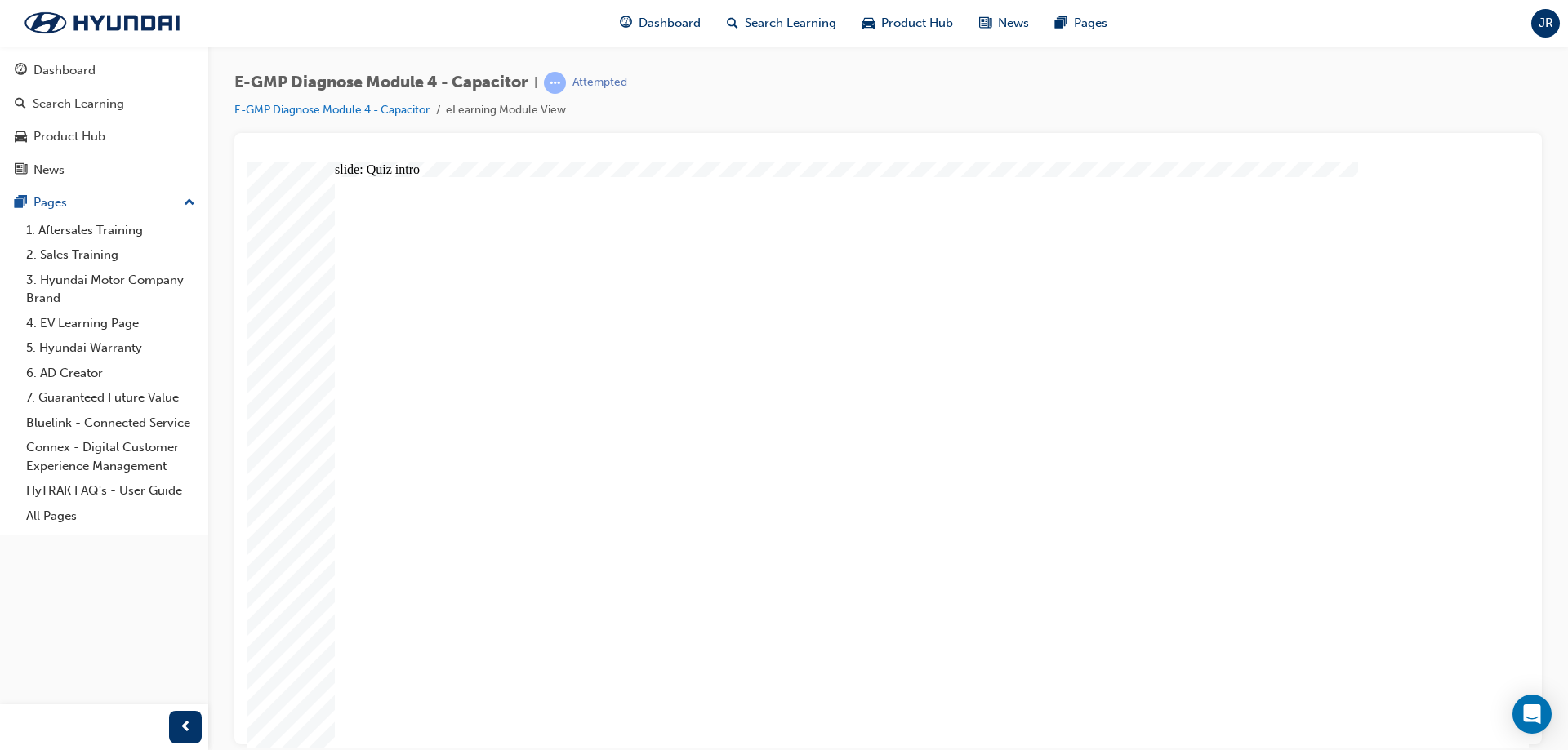
radio input "true"
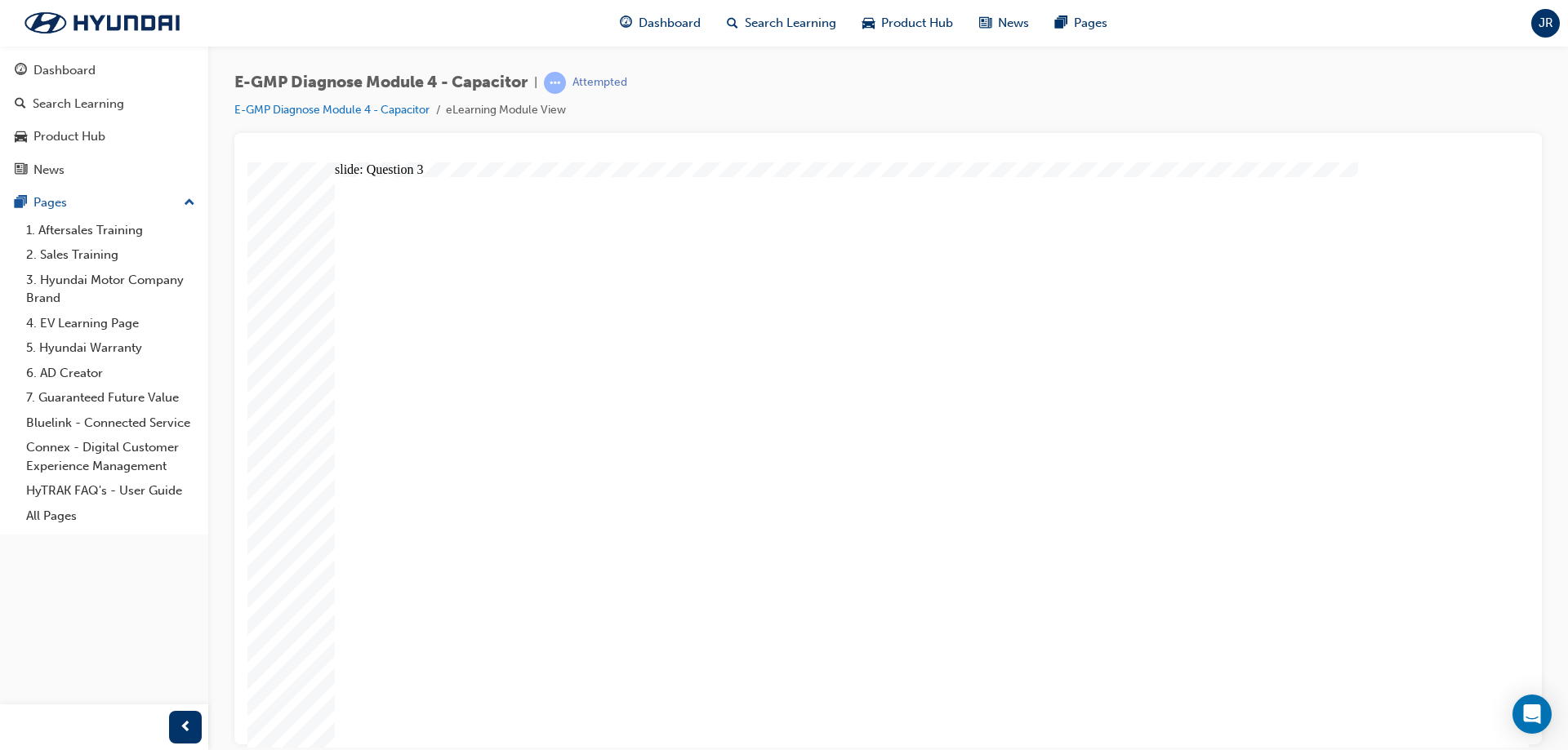
radio input "true"
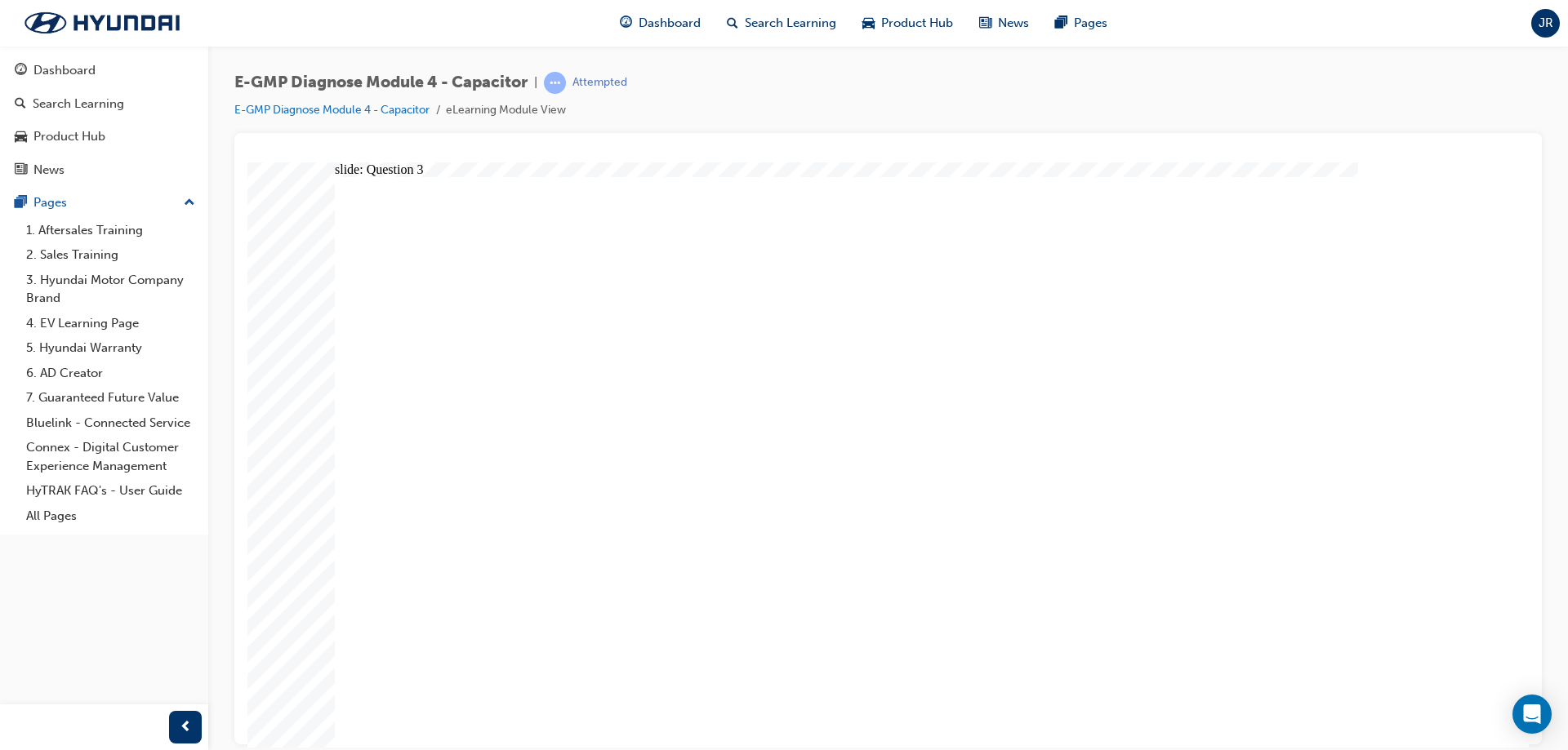
radio input "true"
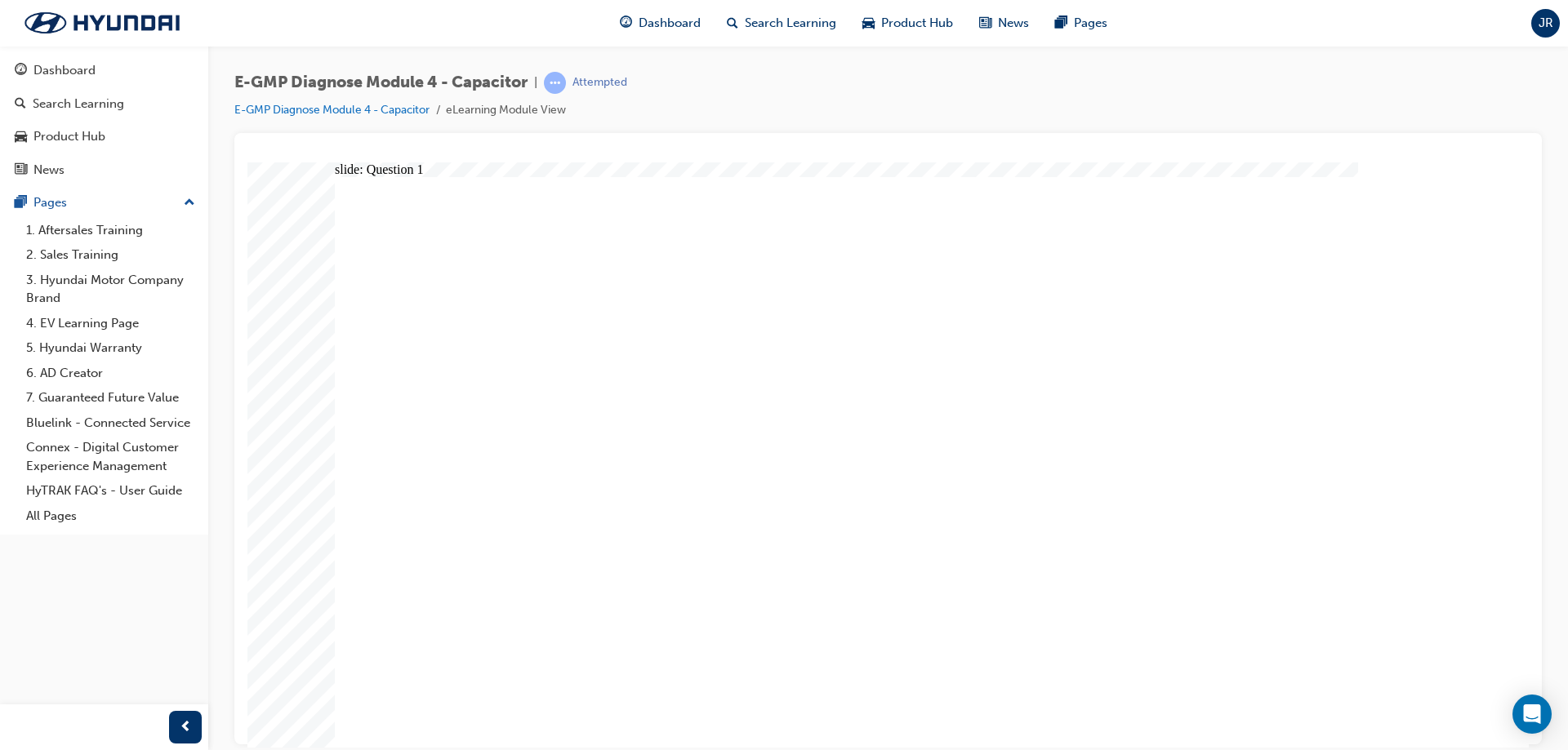
radio input "true"
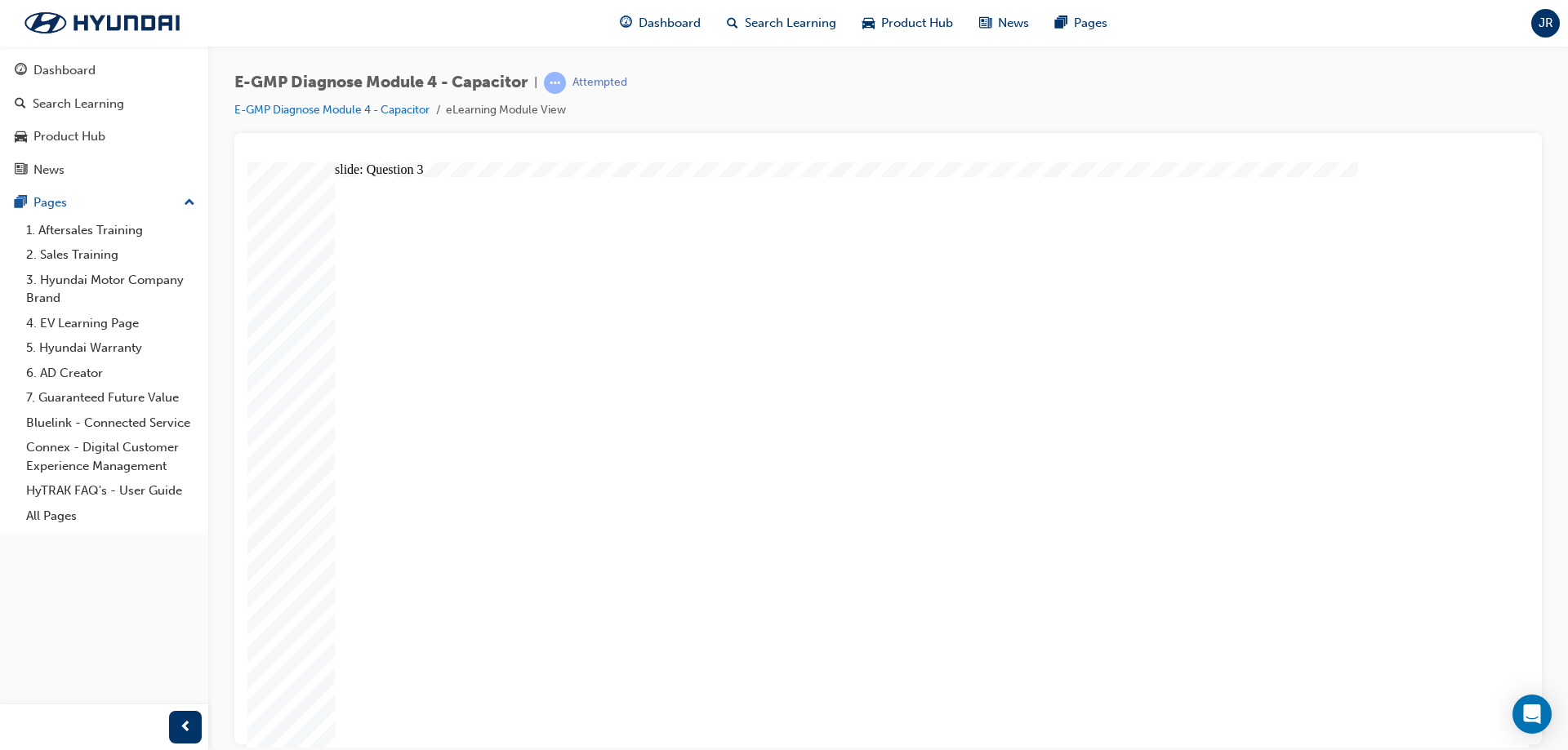
radio input "true"
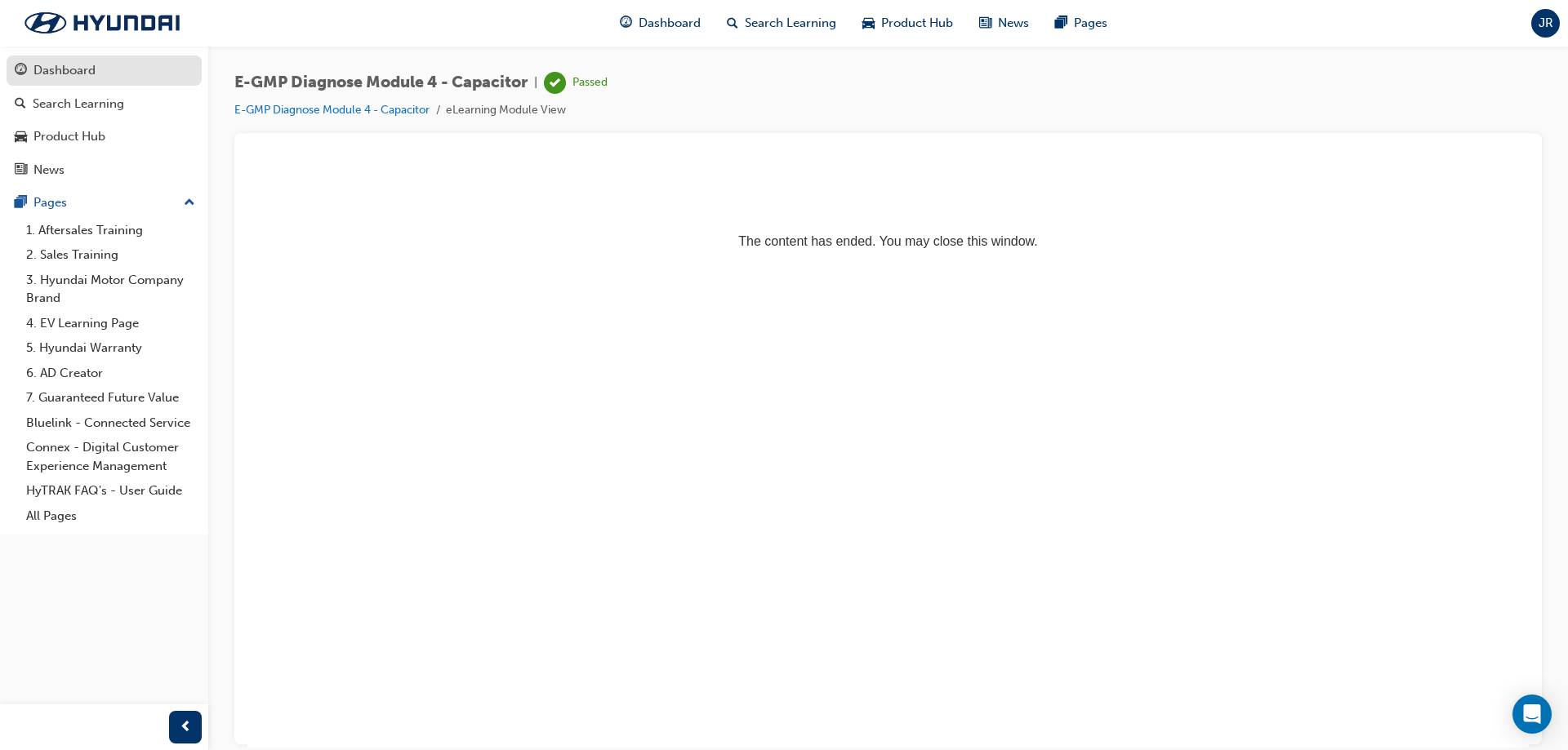
click at [105, 69] on div "Dashboard" at bounding box center [104, 70] width 178 height 20
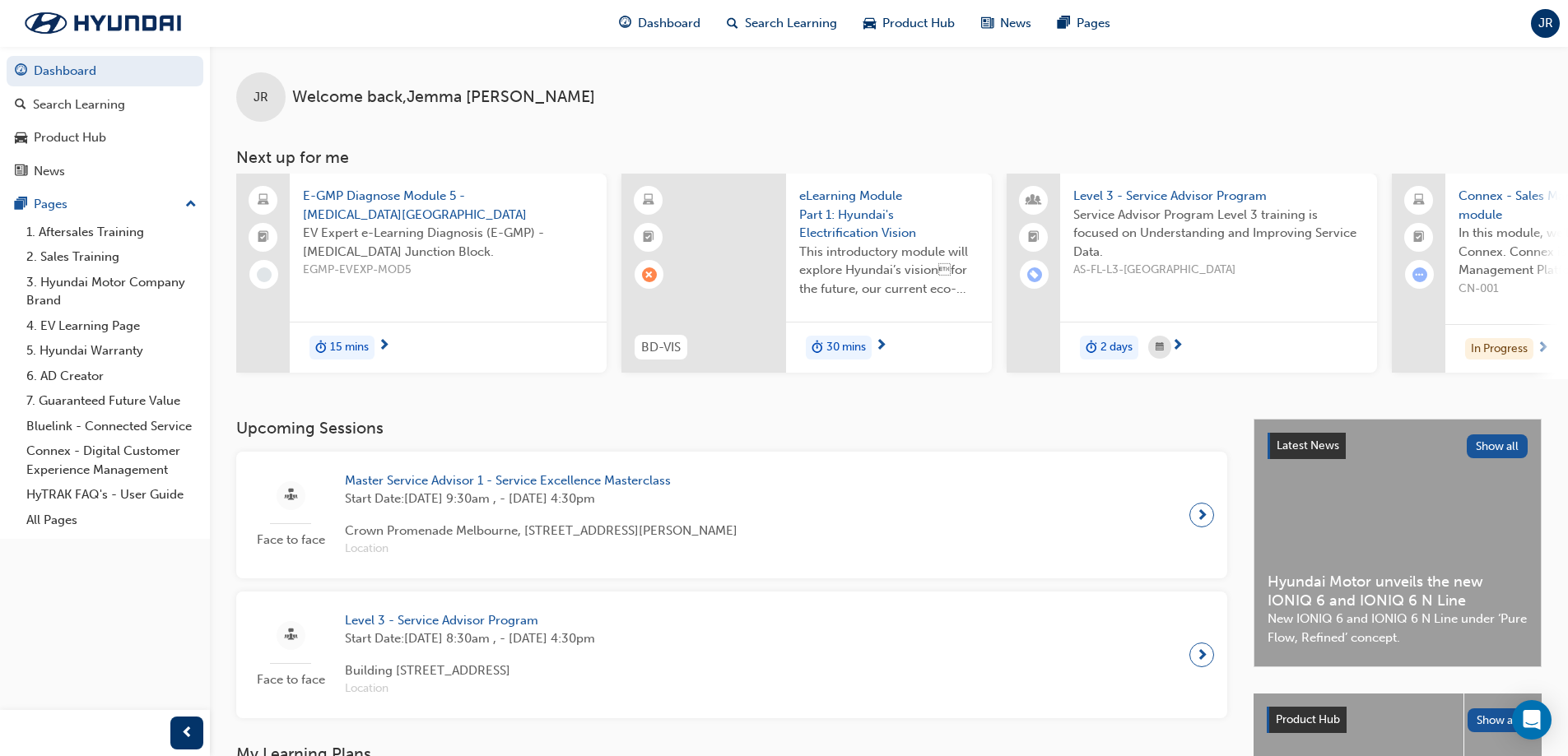
click at [359, 218] on span "E-GMP Diagnose Module 5 - [MEDICAL_DATA][GEOGRAPHIC_DATA]" at bounding box center [448, 205] width 291 height 37
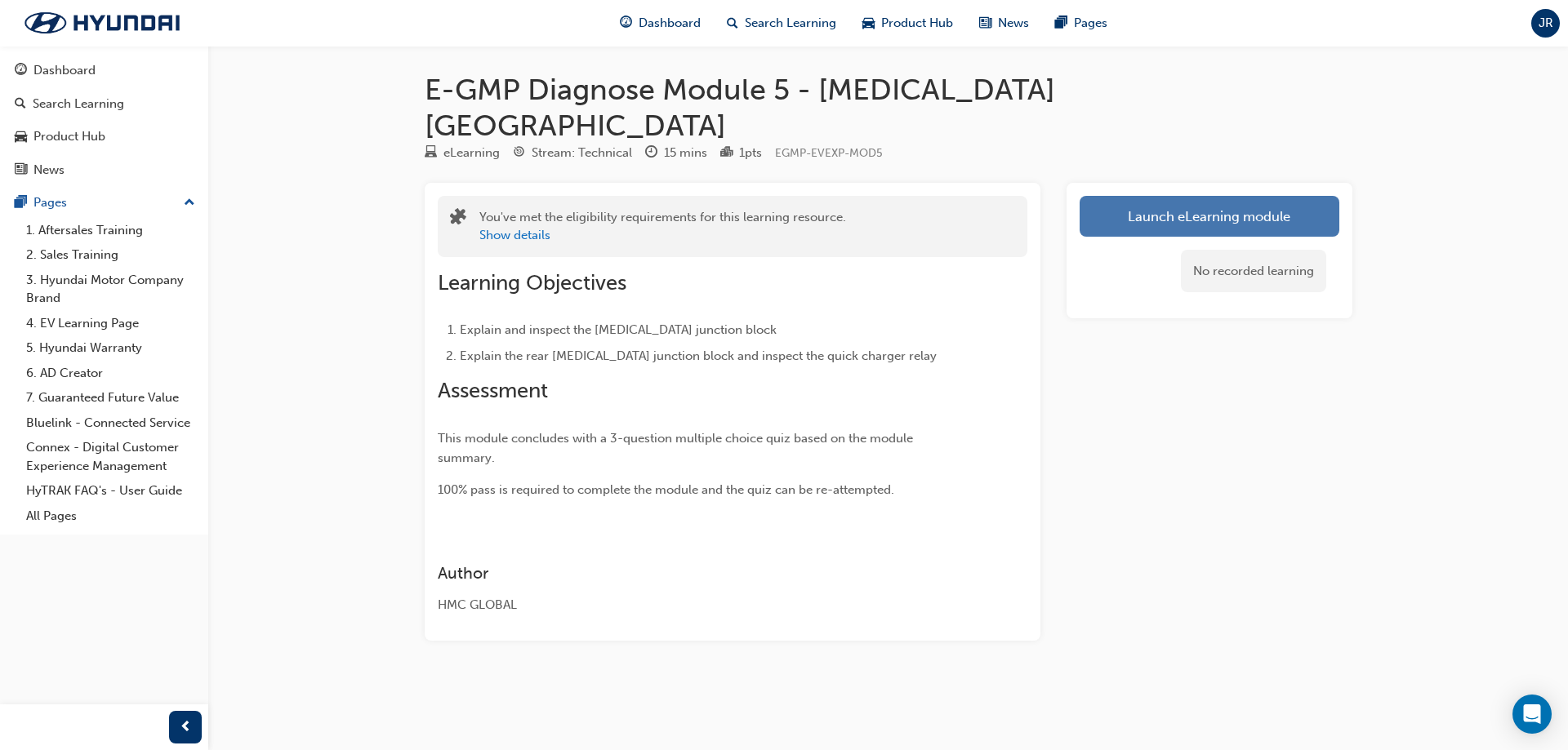
click at [1195, 196] on link "Launch eLearning module" at bounding box center [1209, 216] width 260 height 41
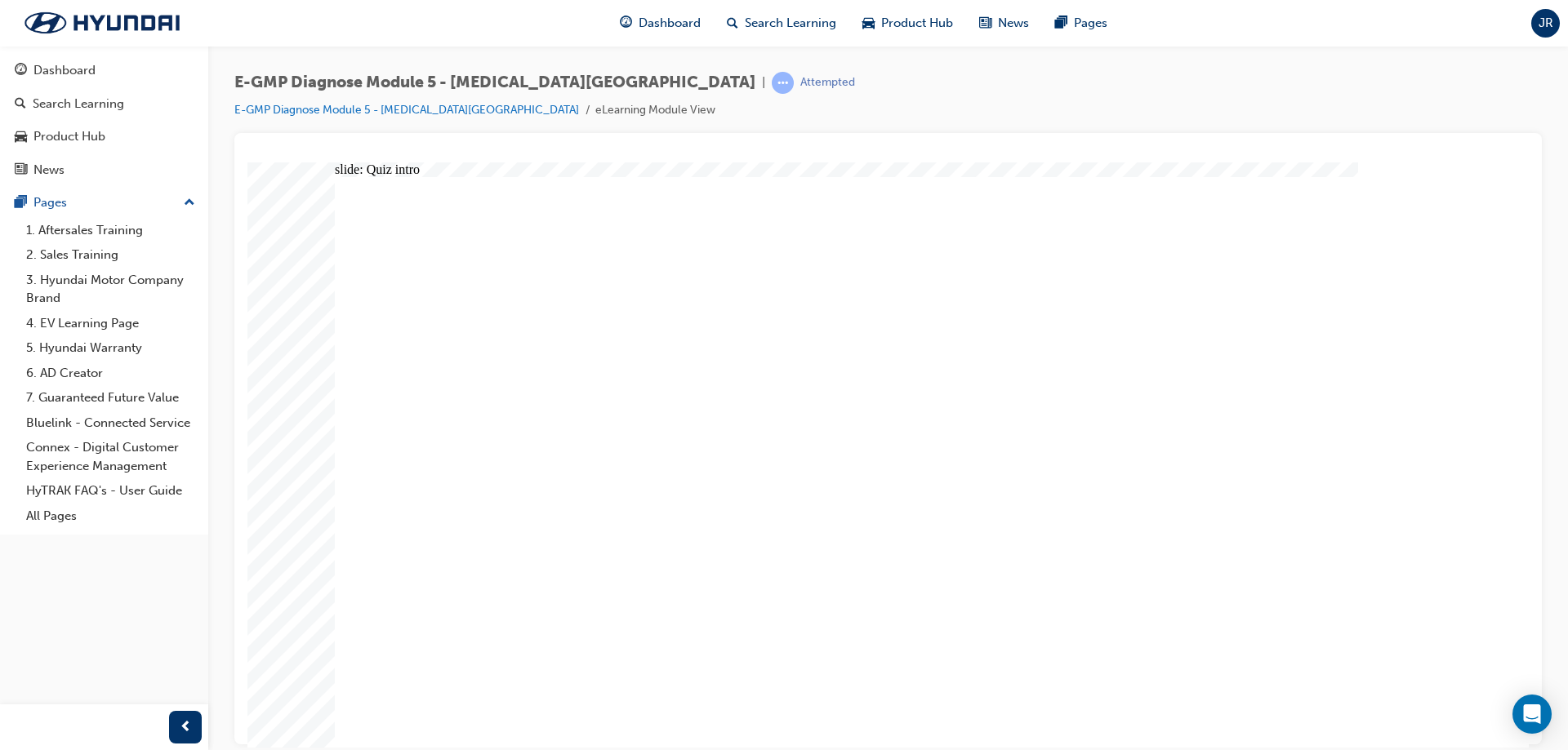
drag, startPoint x: 936, startPoint y: 590, endPoint x: 916, endPoint y: 572, distance: 26.9
radio input "true"
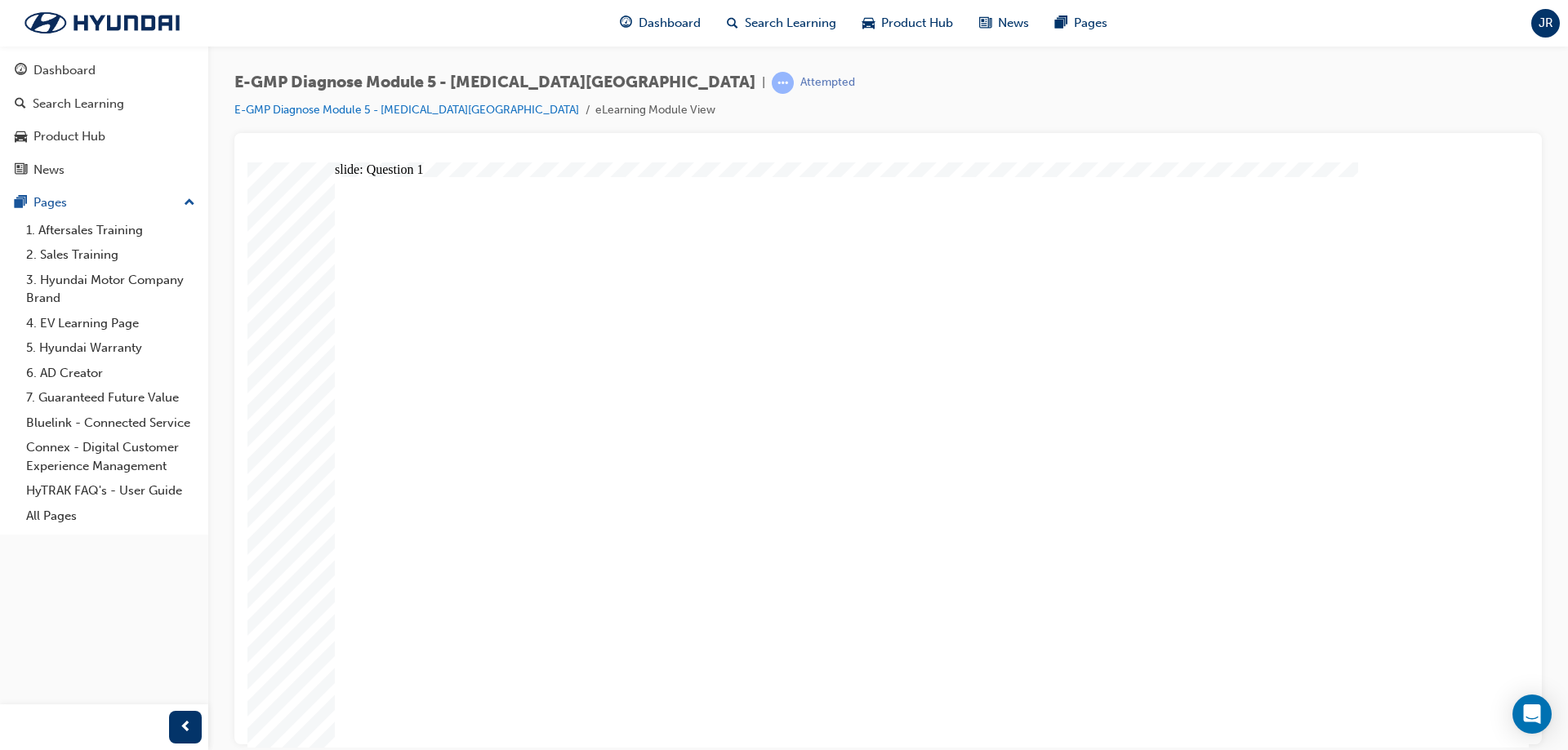
radio input "true"
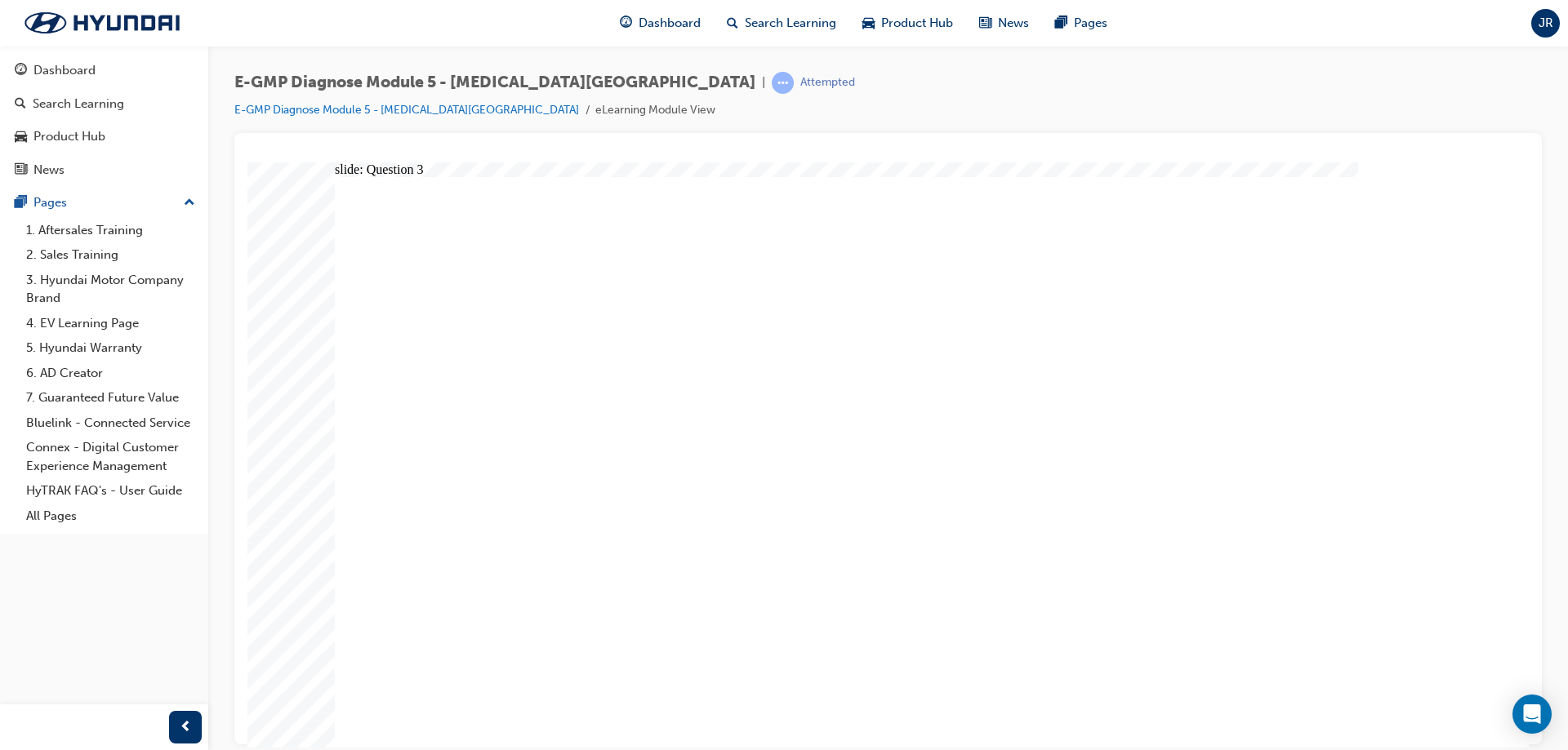
radio input "true"
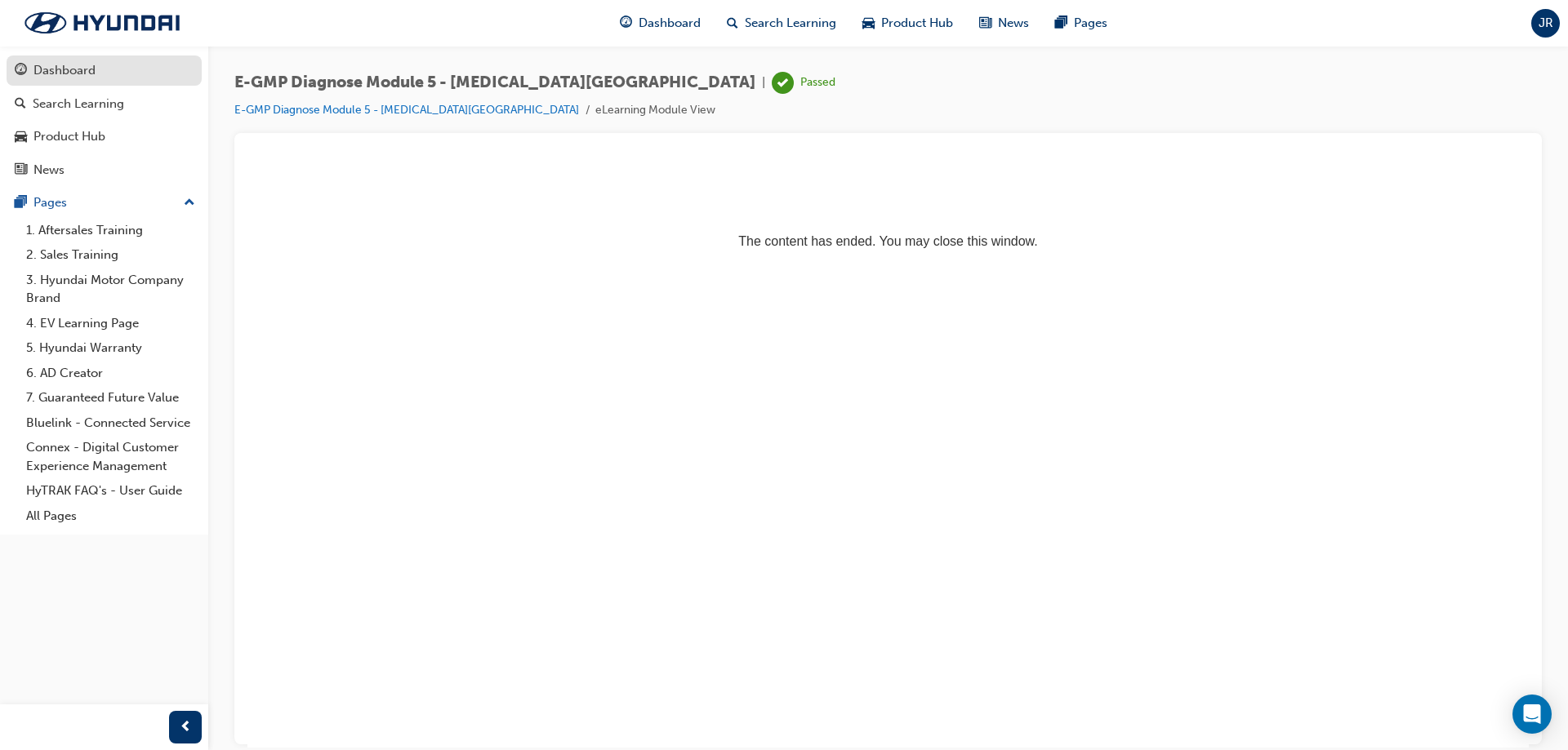
click at [99, 77] on div "Dashboard" at bounding box center [104, 70] width 178 height 20
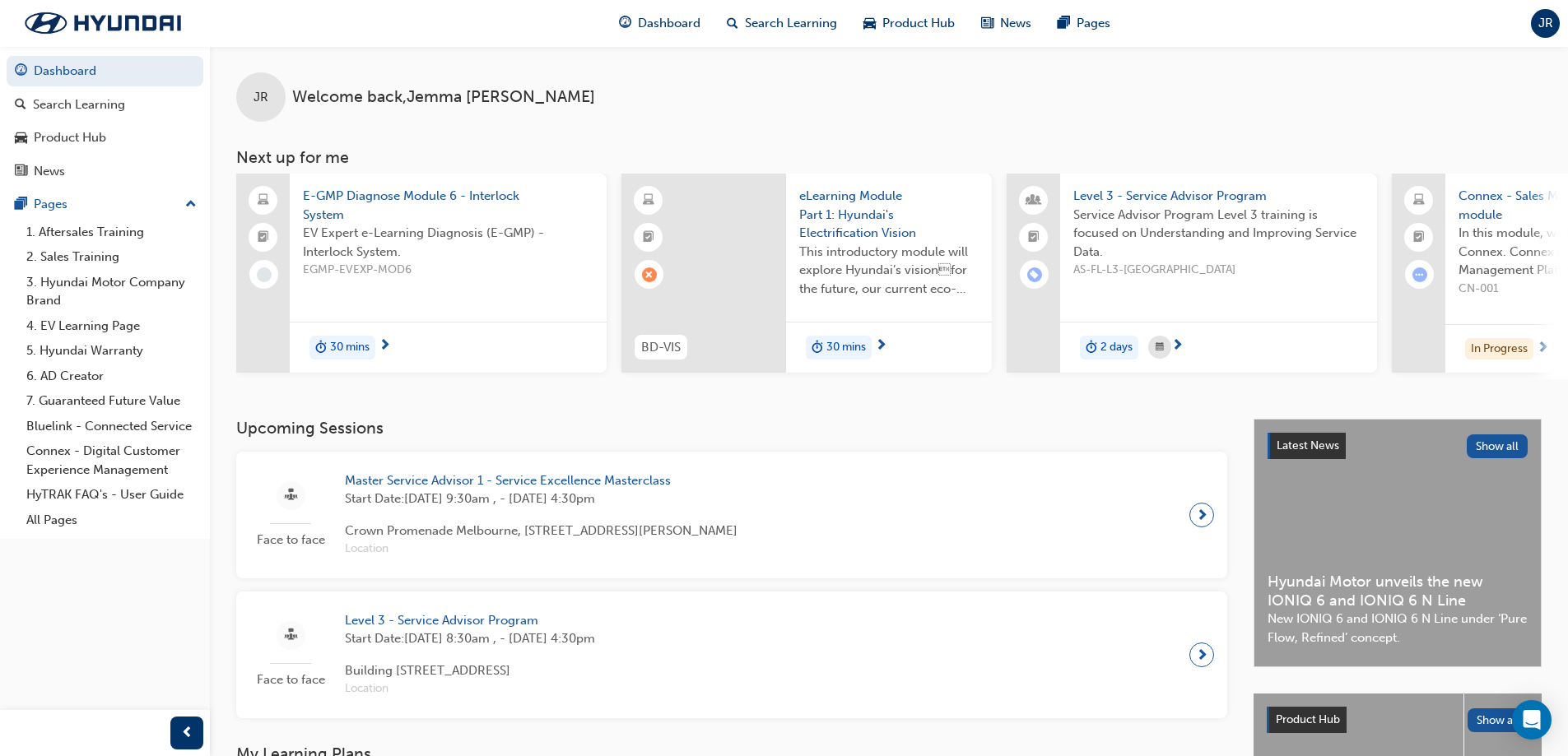
click at [363, 202] on span "E-GMP Diagnose Module 6 - Interlock System" at bounding box center [448, 205] width 291 height 37
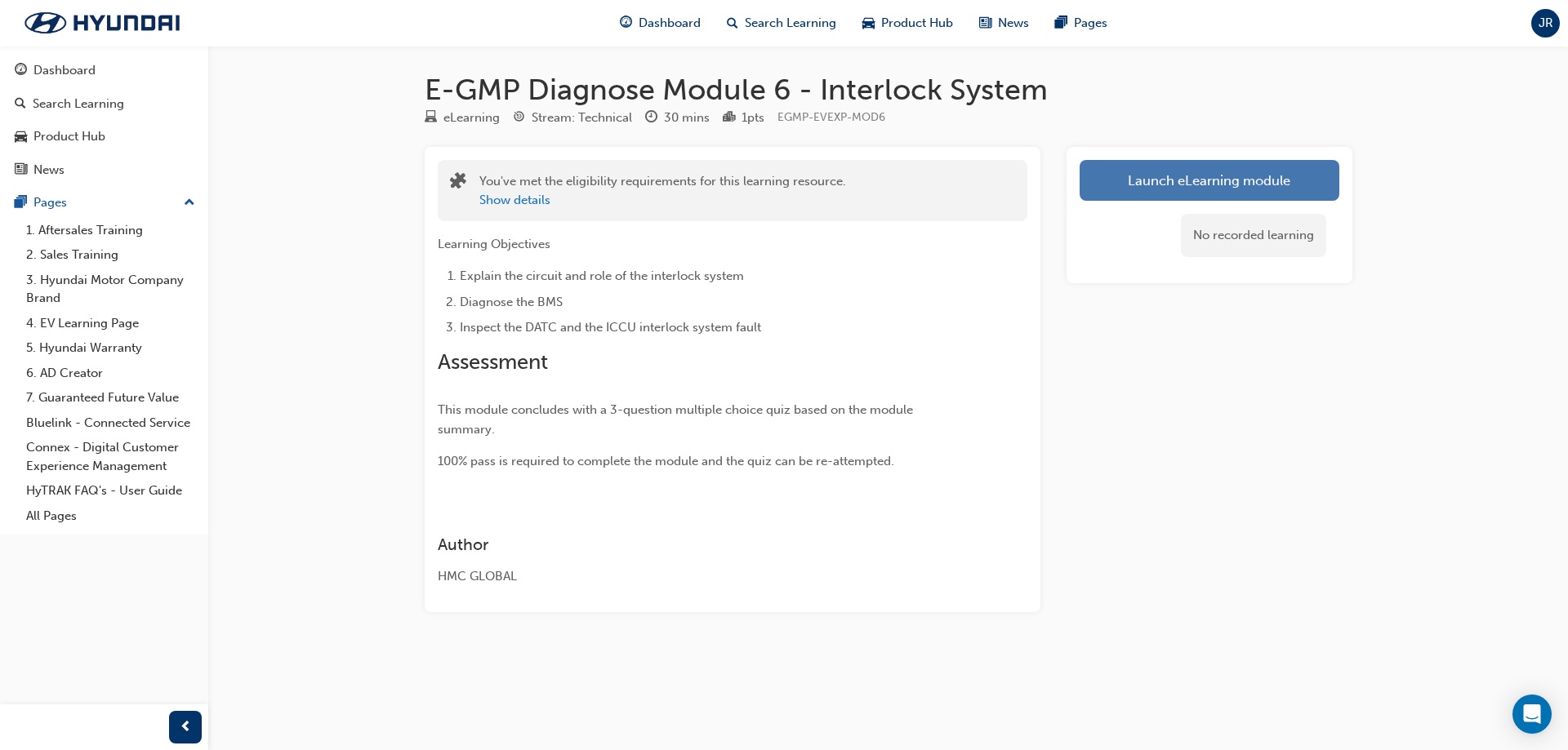
click at [1266, 180] on link "Launch eLearning module" at bounding box center [1209, 180] width 260 height 41
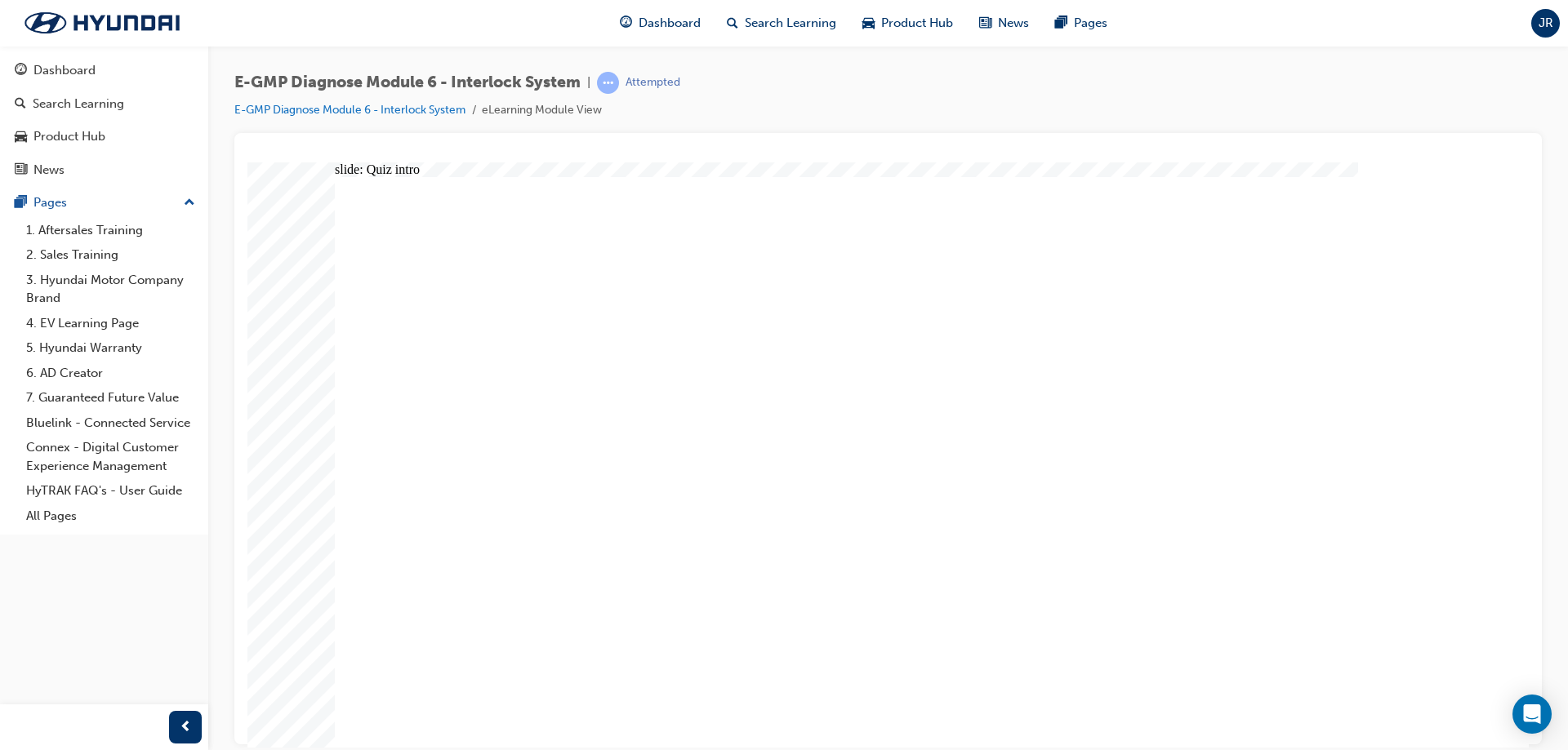
radio input "true"
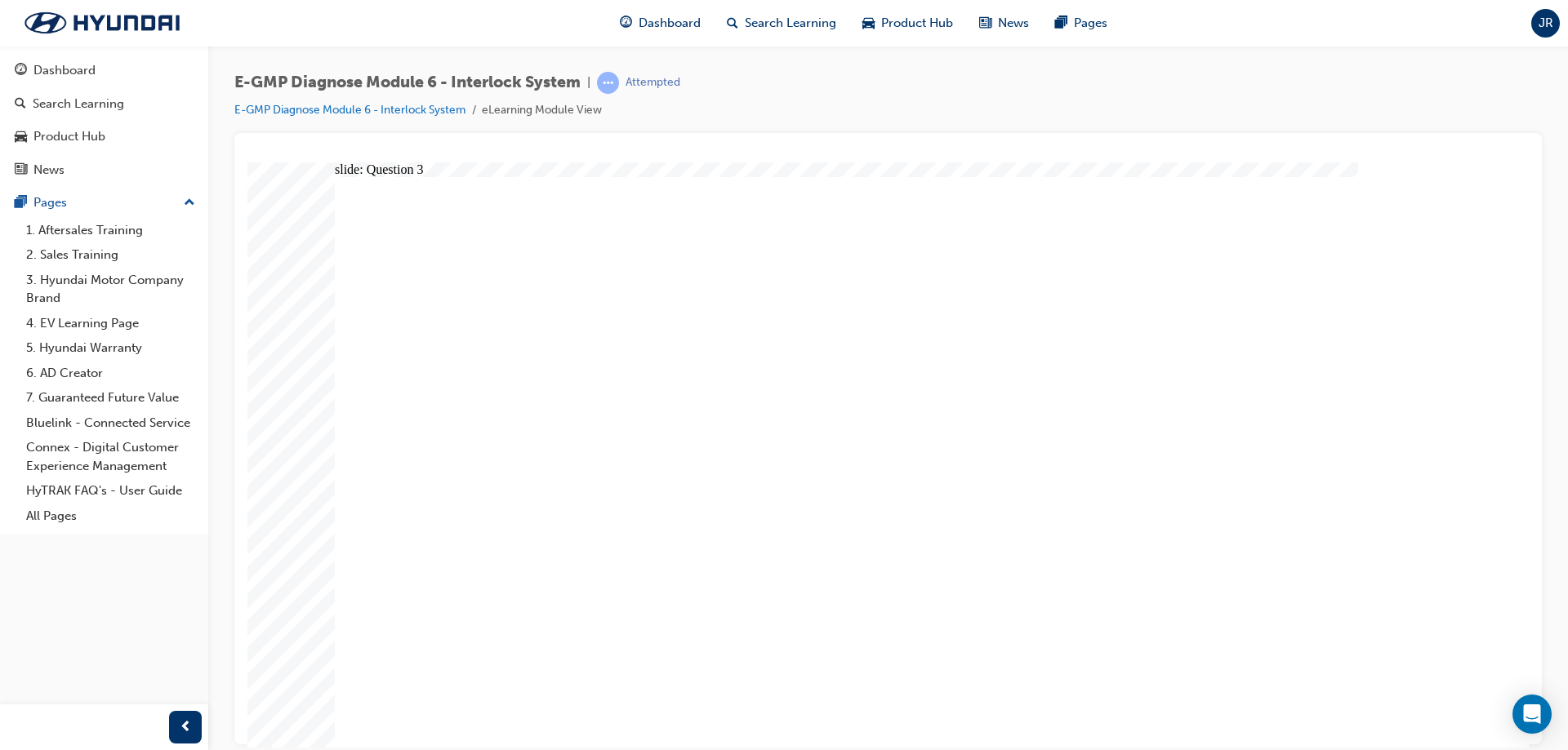
radio input "true"
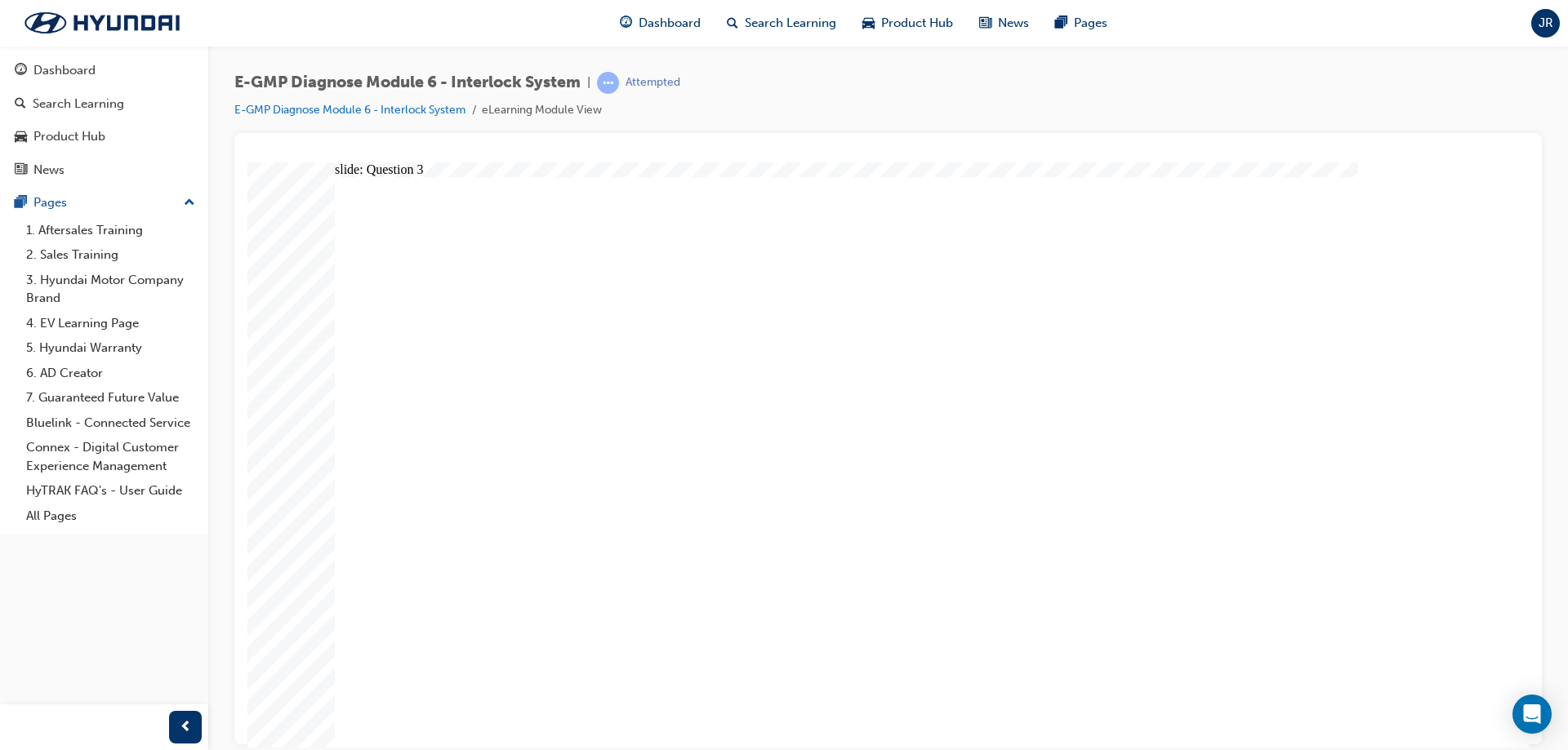
radio input "true"
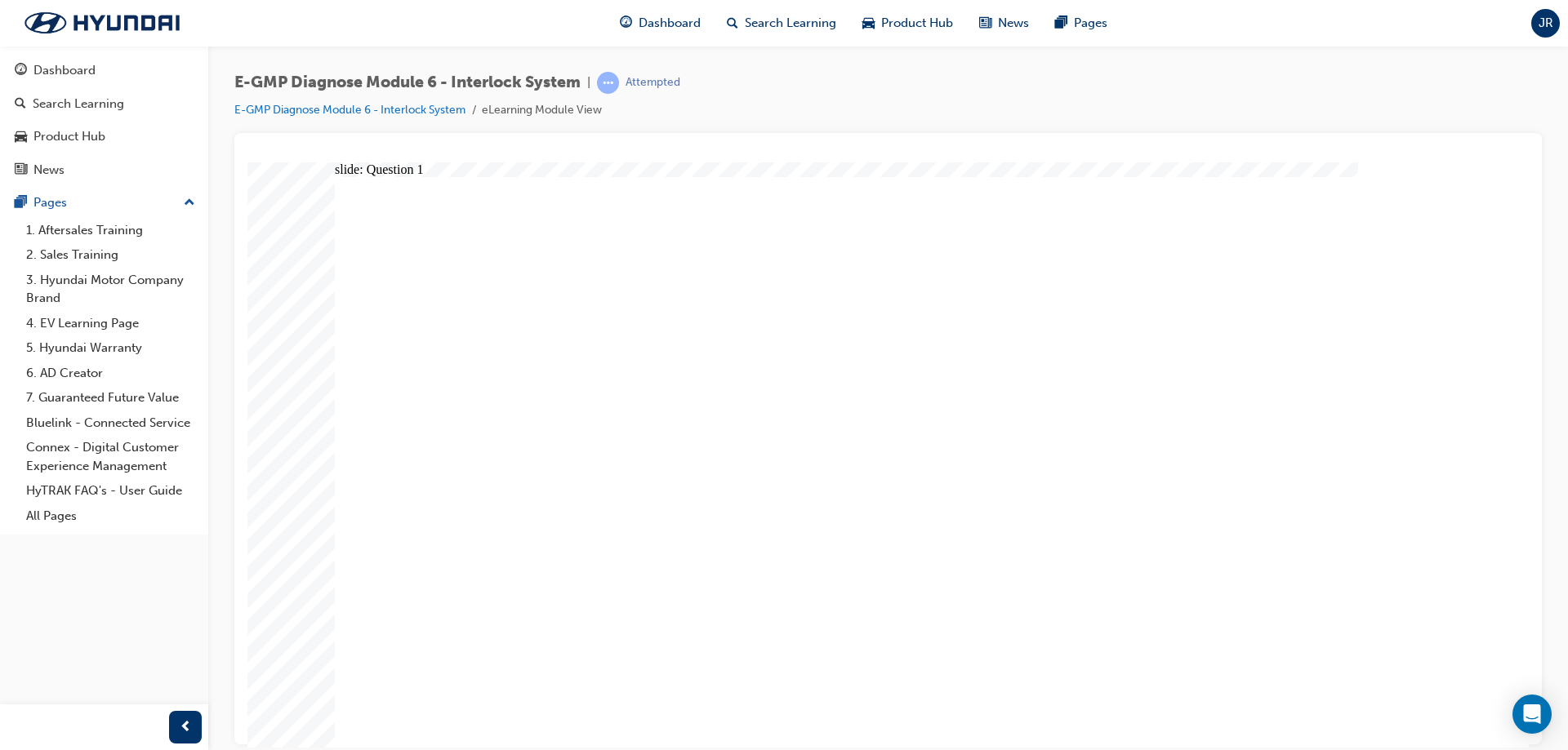
radio input "true"
drag, startPoint x: 514, startPoint y: 621, endPoint x: 532, endPoint y: 595, distance: 31.6
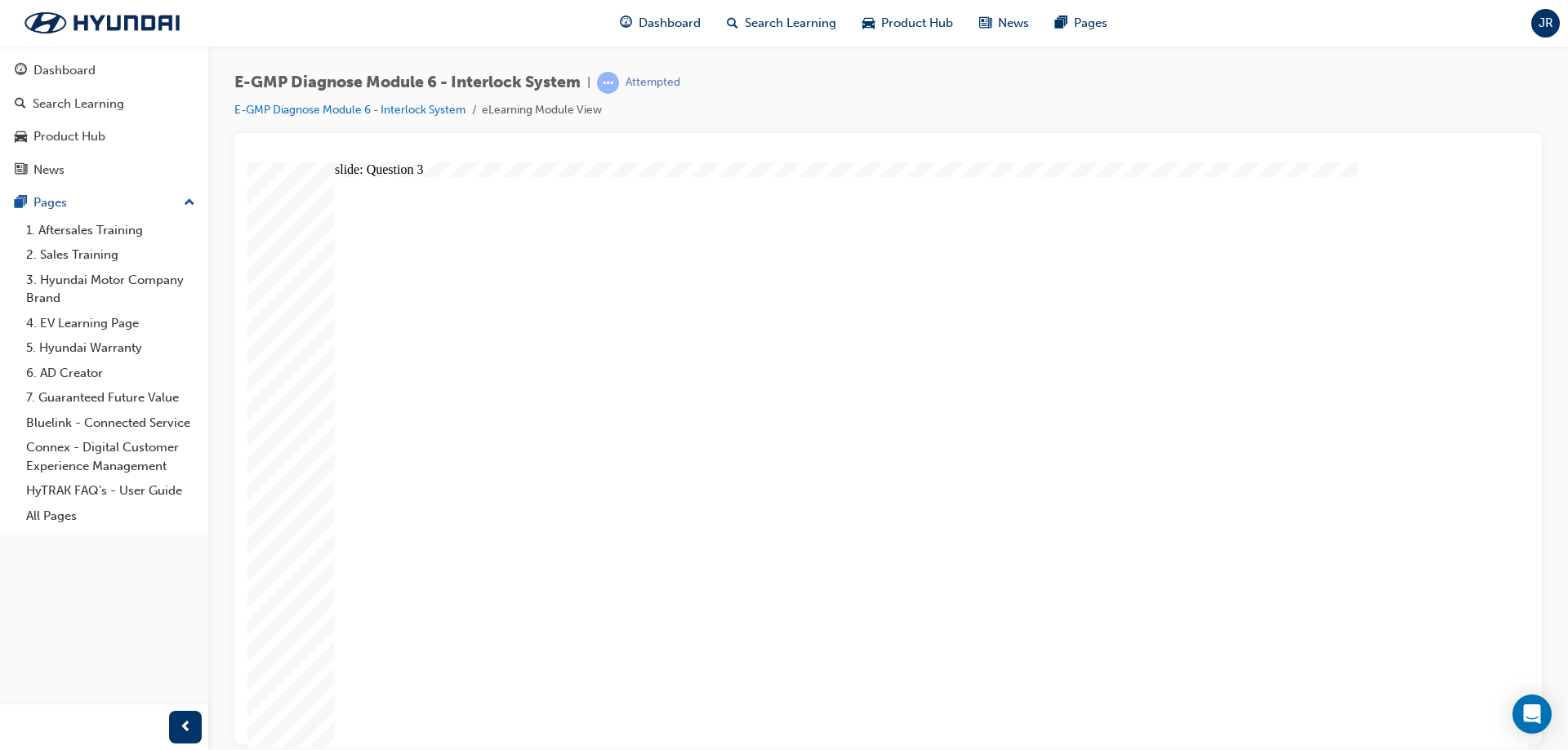
radio input "true"
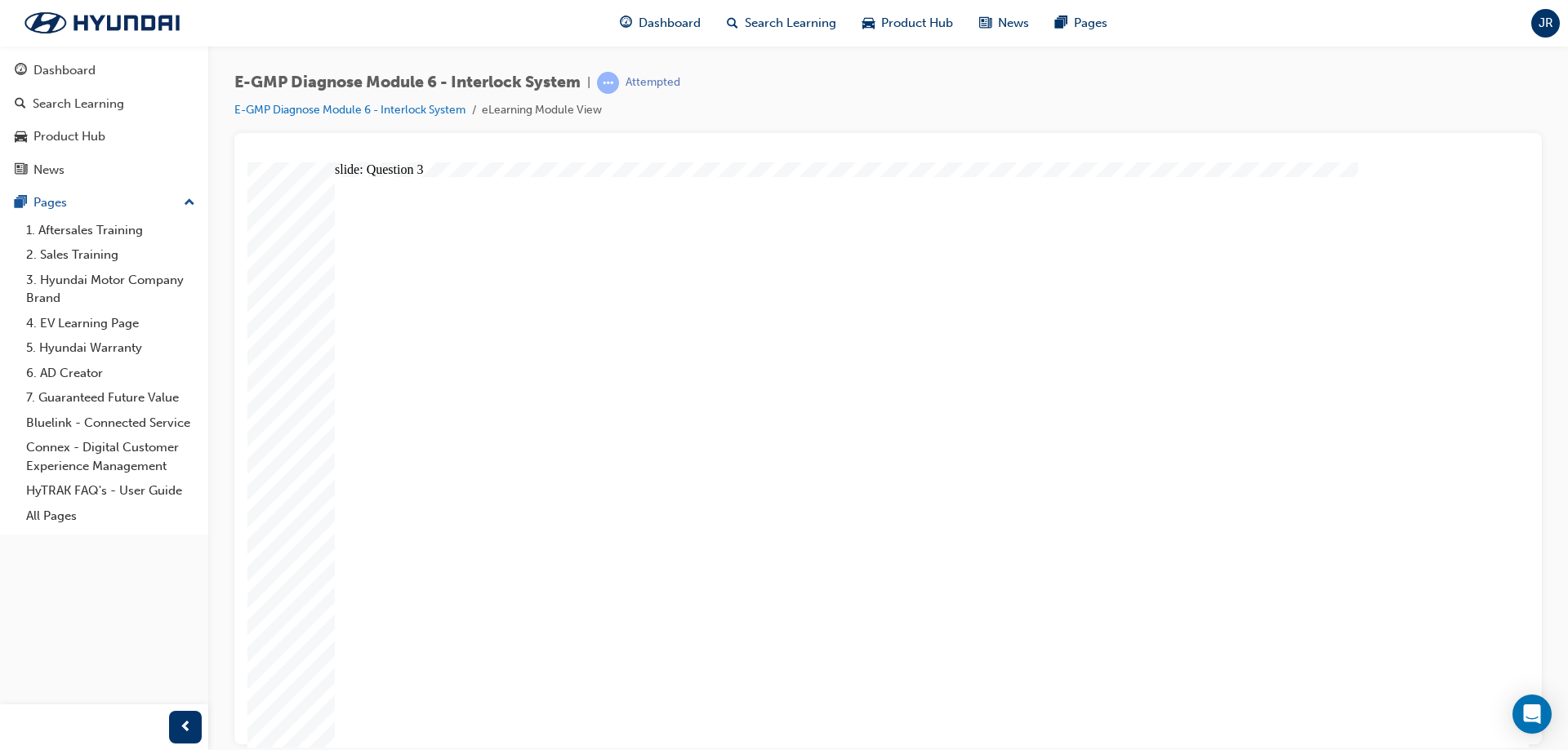
radio input "true"
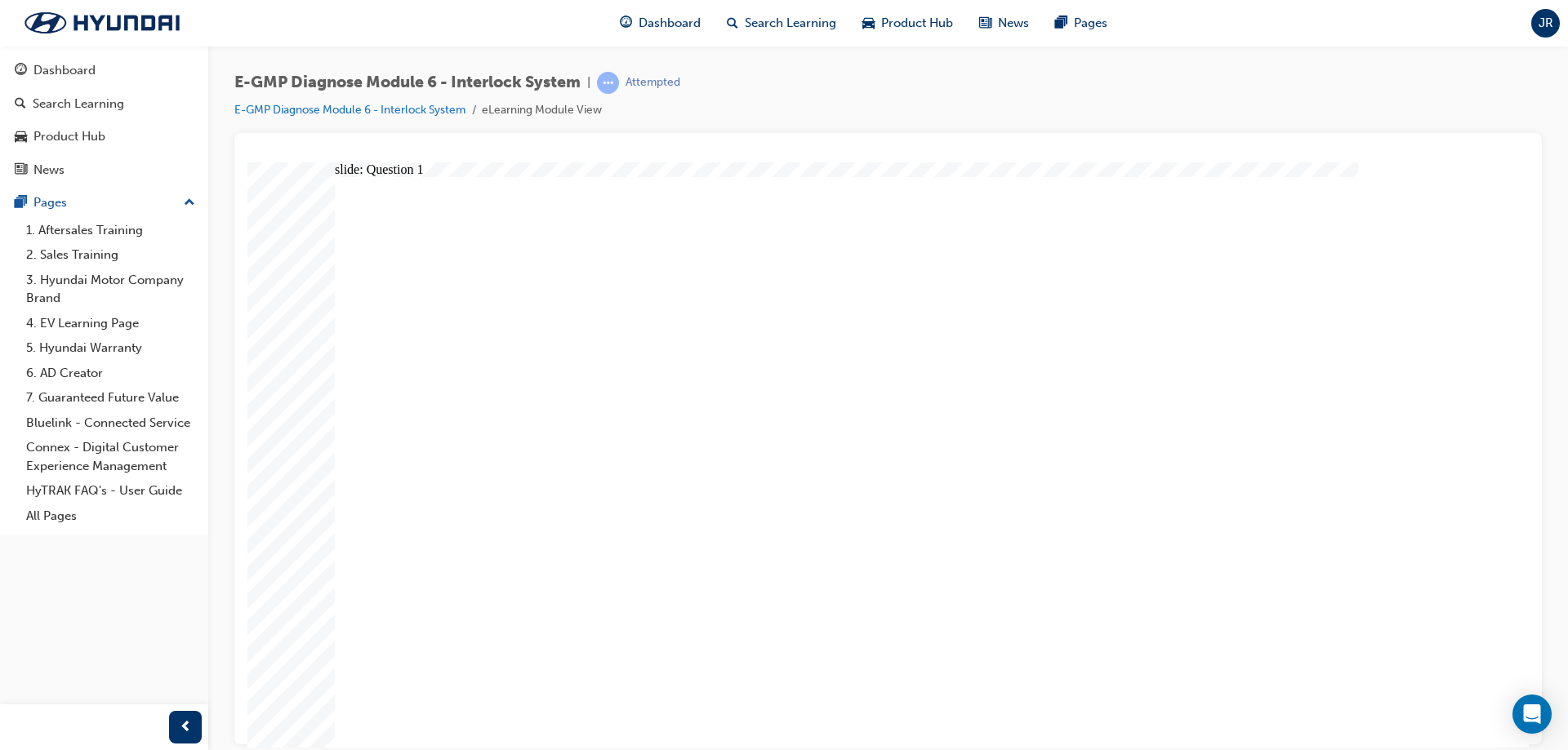
radio input "true"
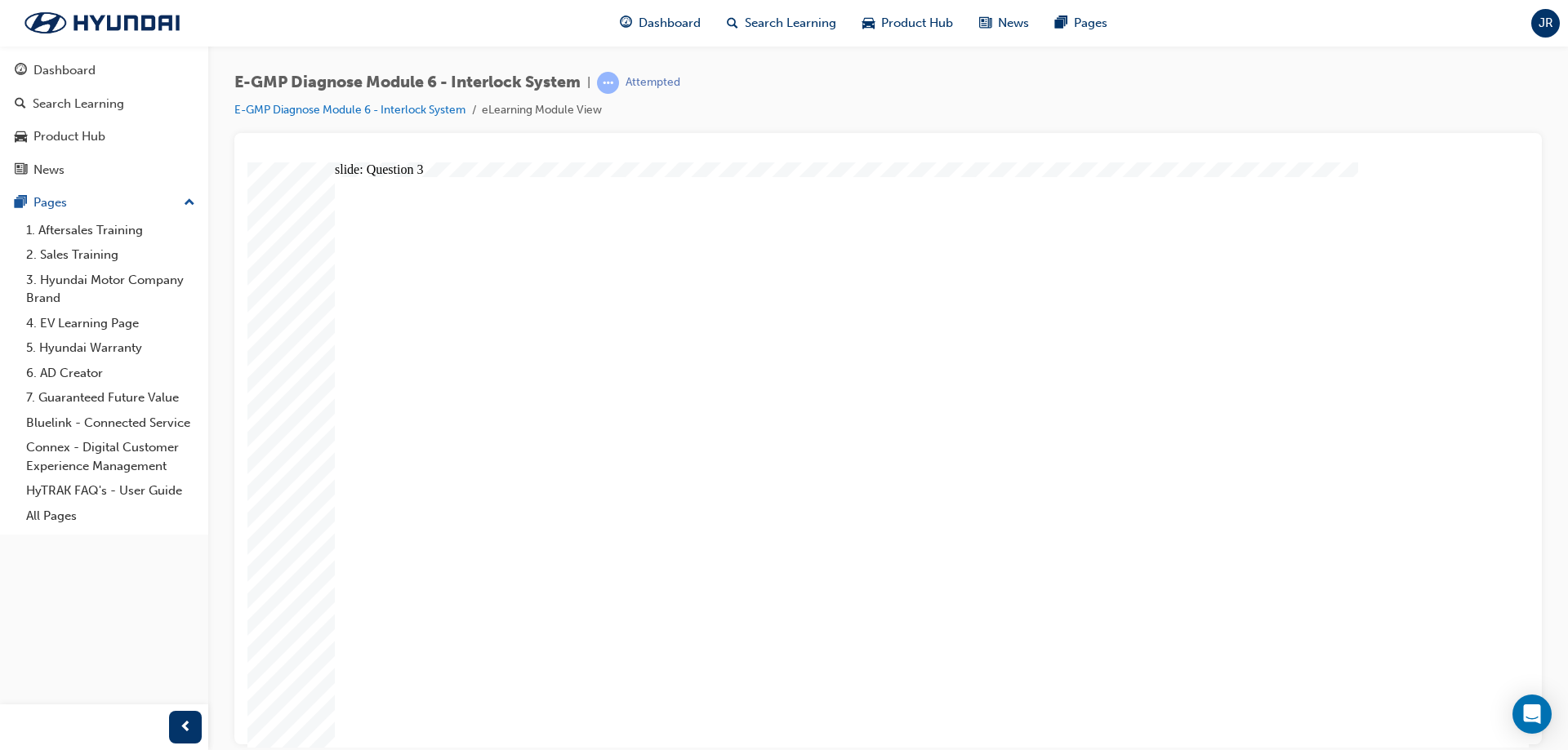
radio input "true"
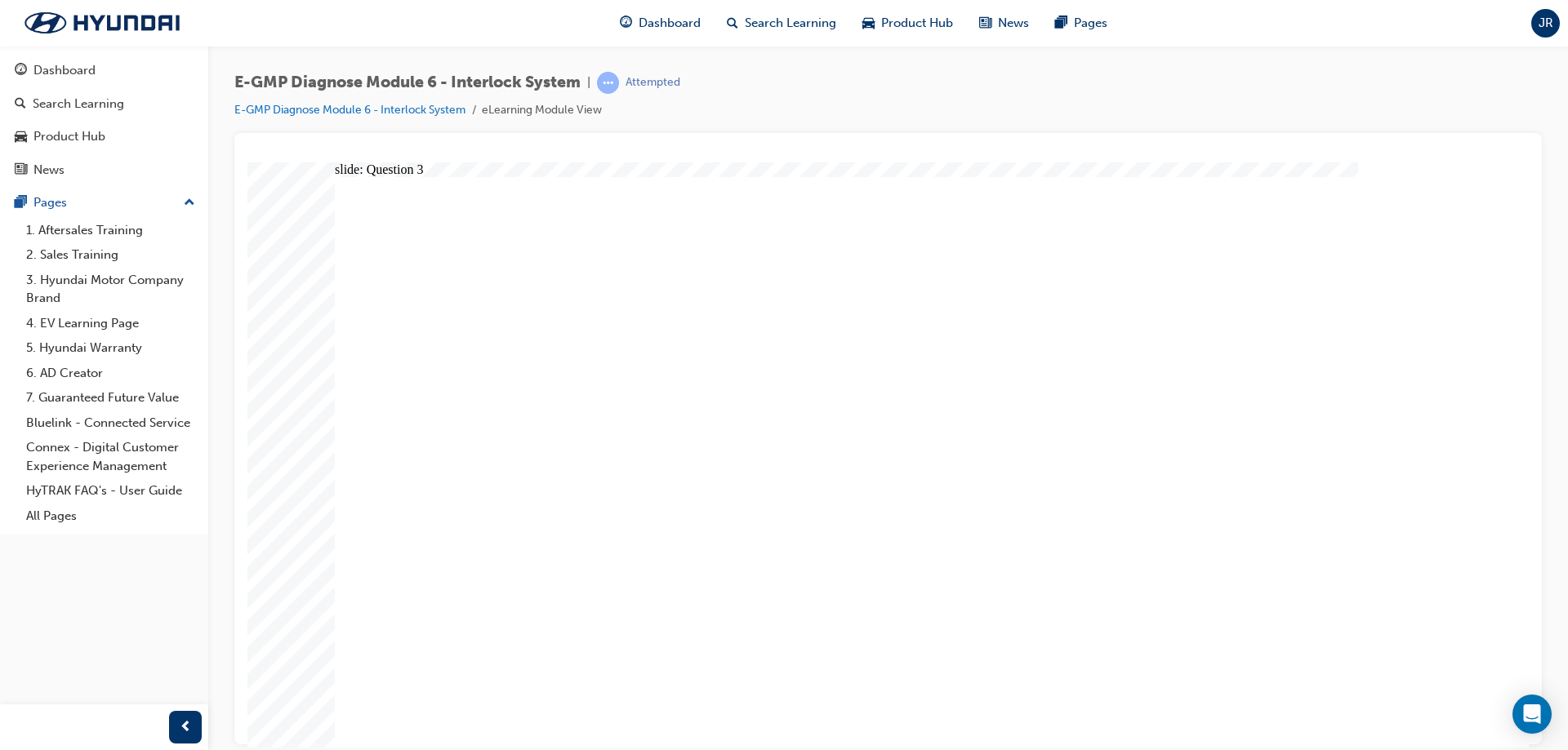
radio input "true"
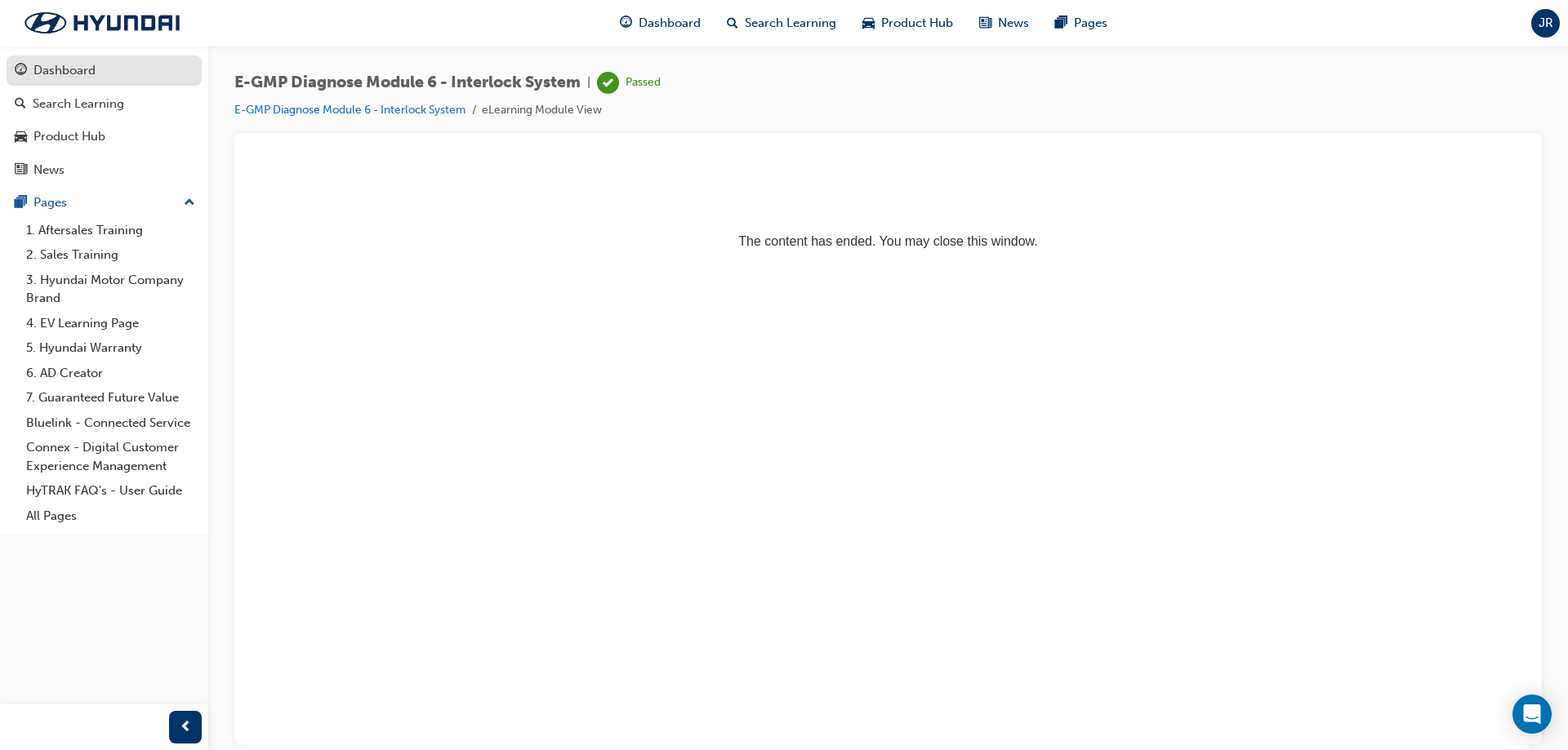
click at [132, 66] on div "Dashboard" at bounding box center [104, 70] width 178 height 20
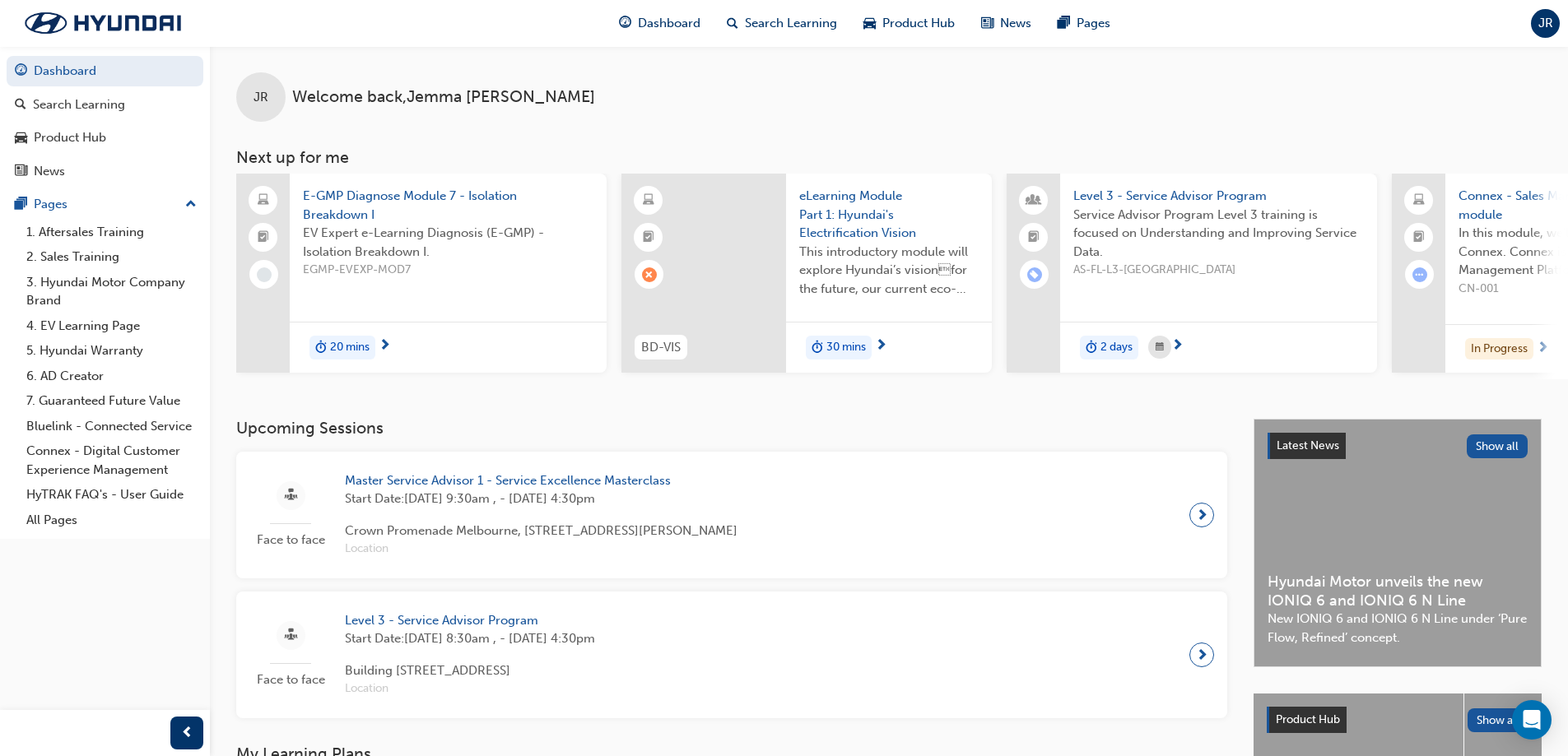
click at [497, 235] on span "EV Expert e-Learning Diagnosis (E-GMP) - Isolation Breakdown I." at bounding box center [448, 243] width 291 height 37
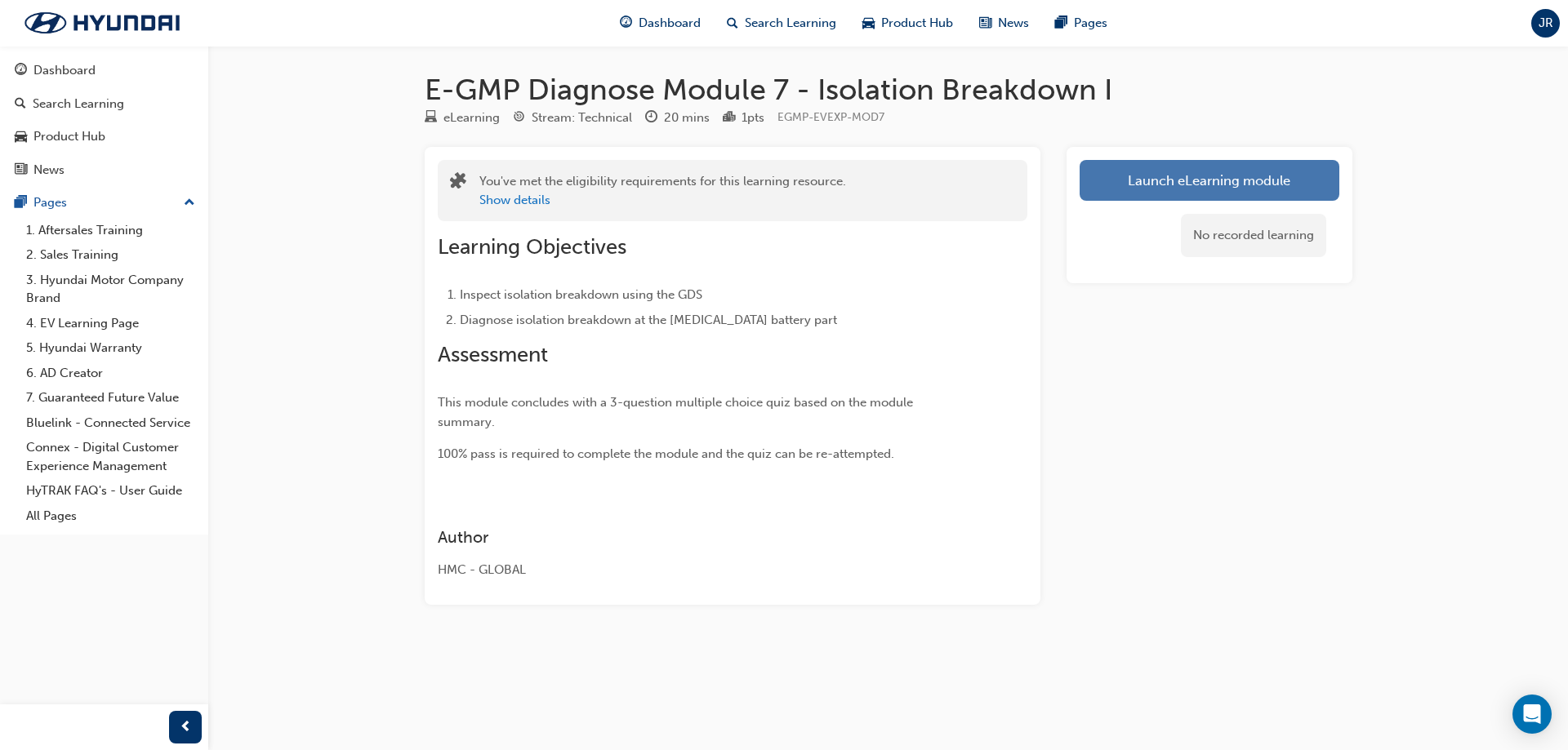
click at [1165, 185] on link "Launch eLearning module" at bounding box center [1209, 180] width 260 height 41
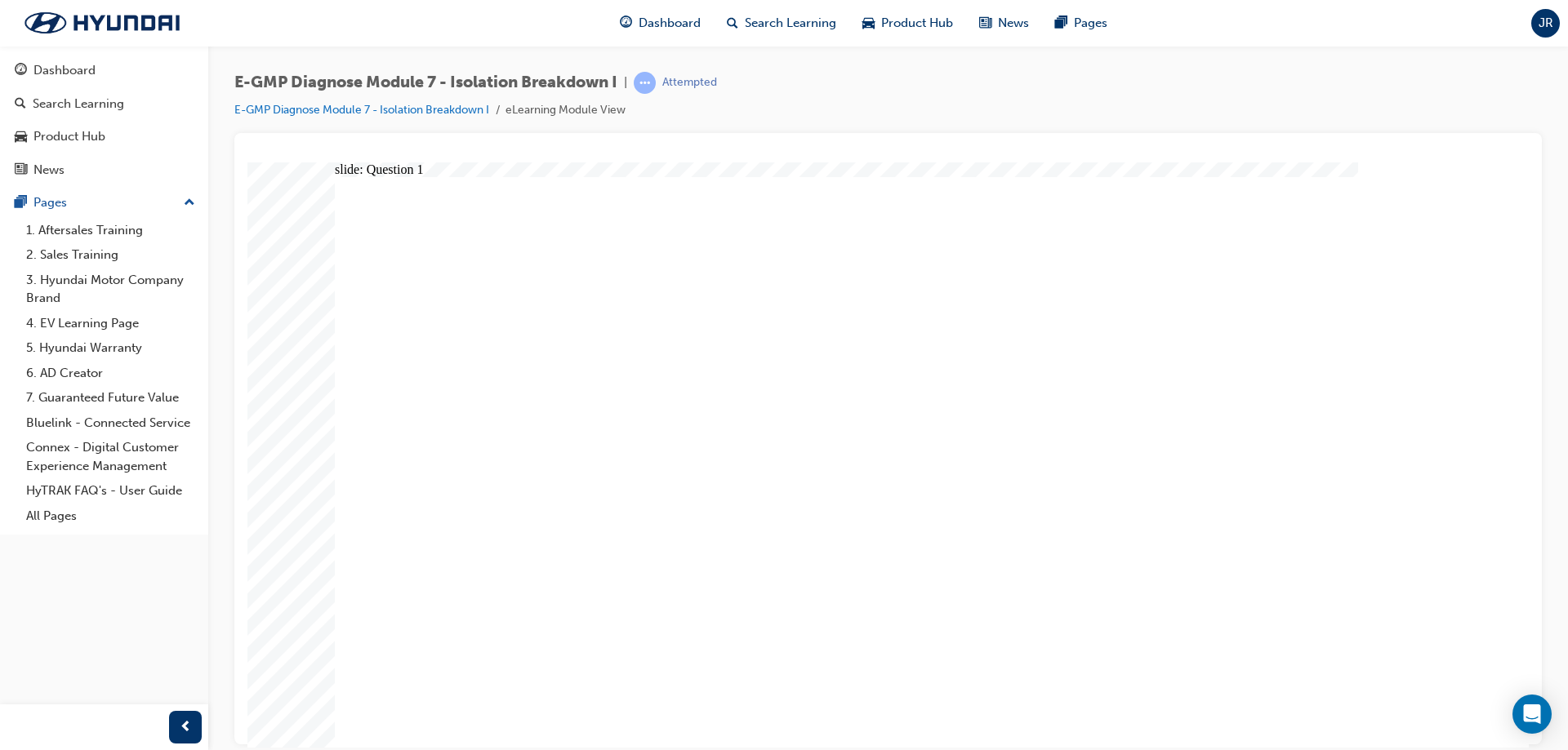
radio input "true"
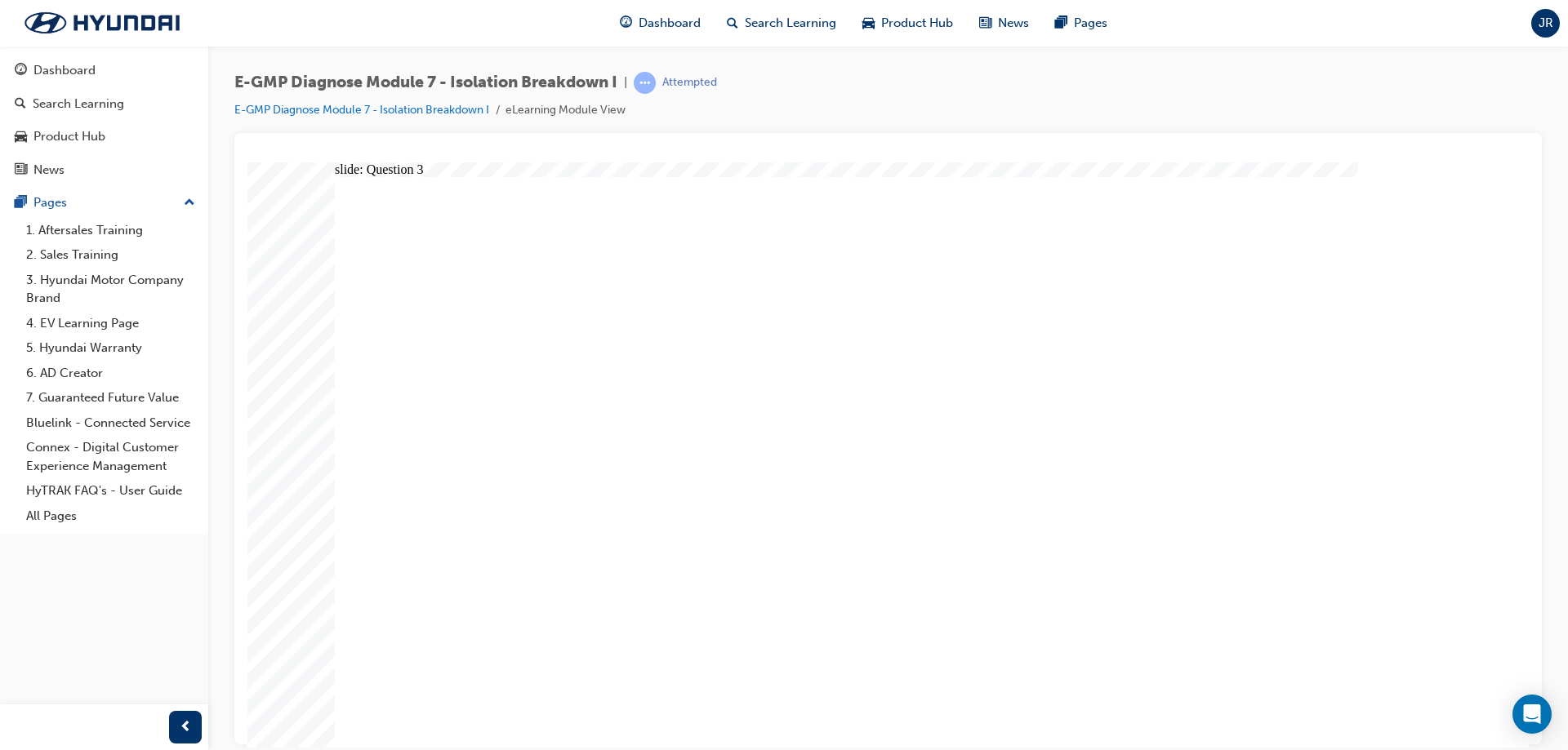
radio input "true"
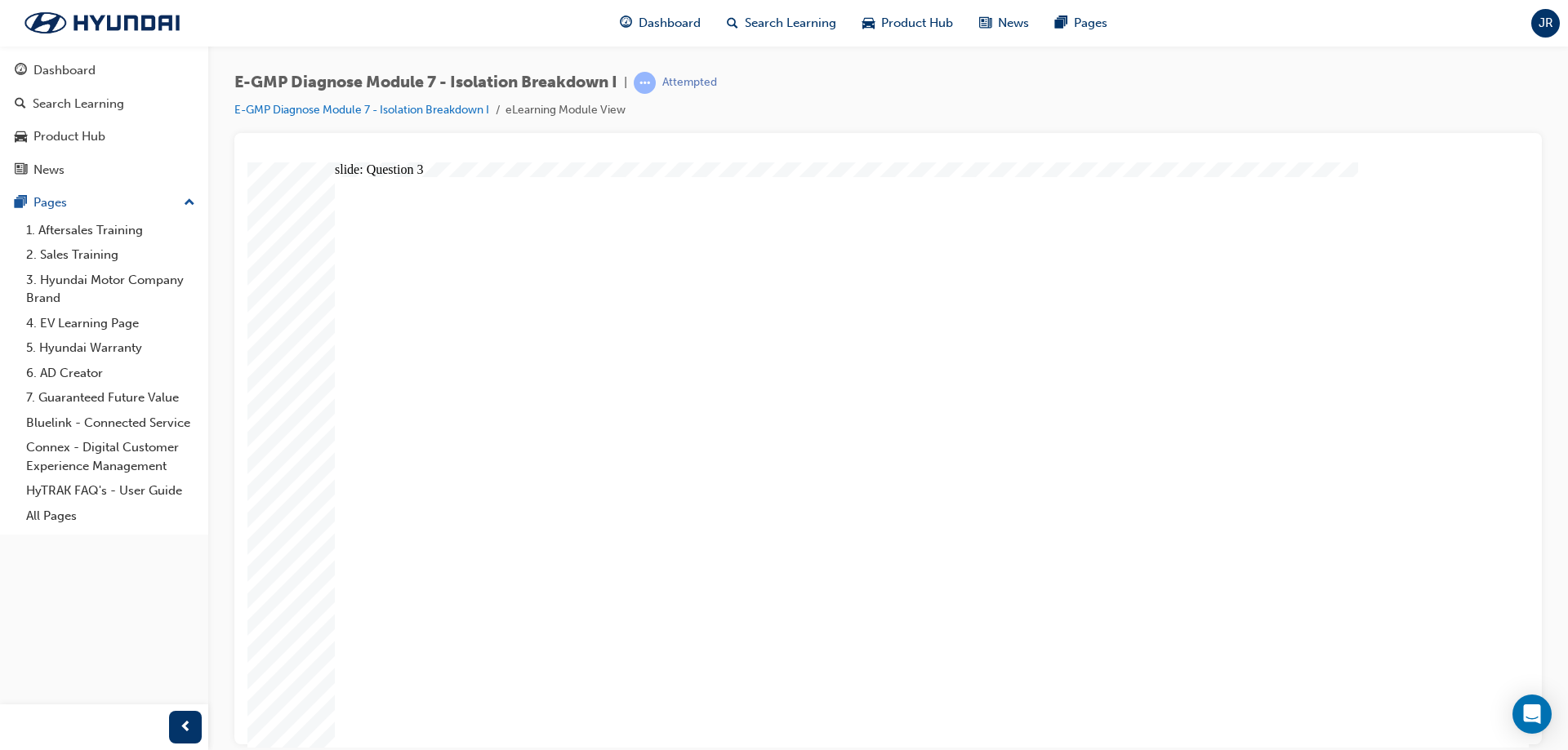
radio input "true"
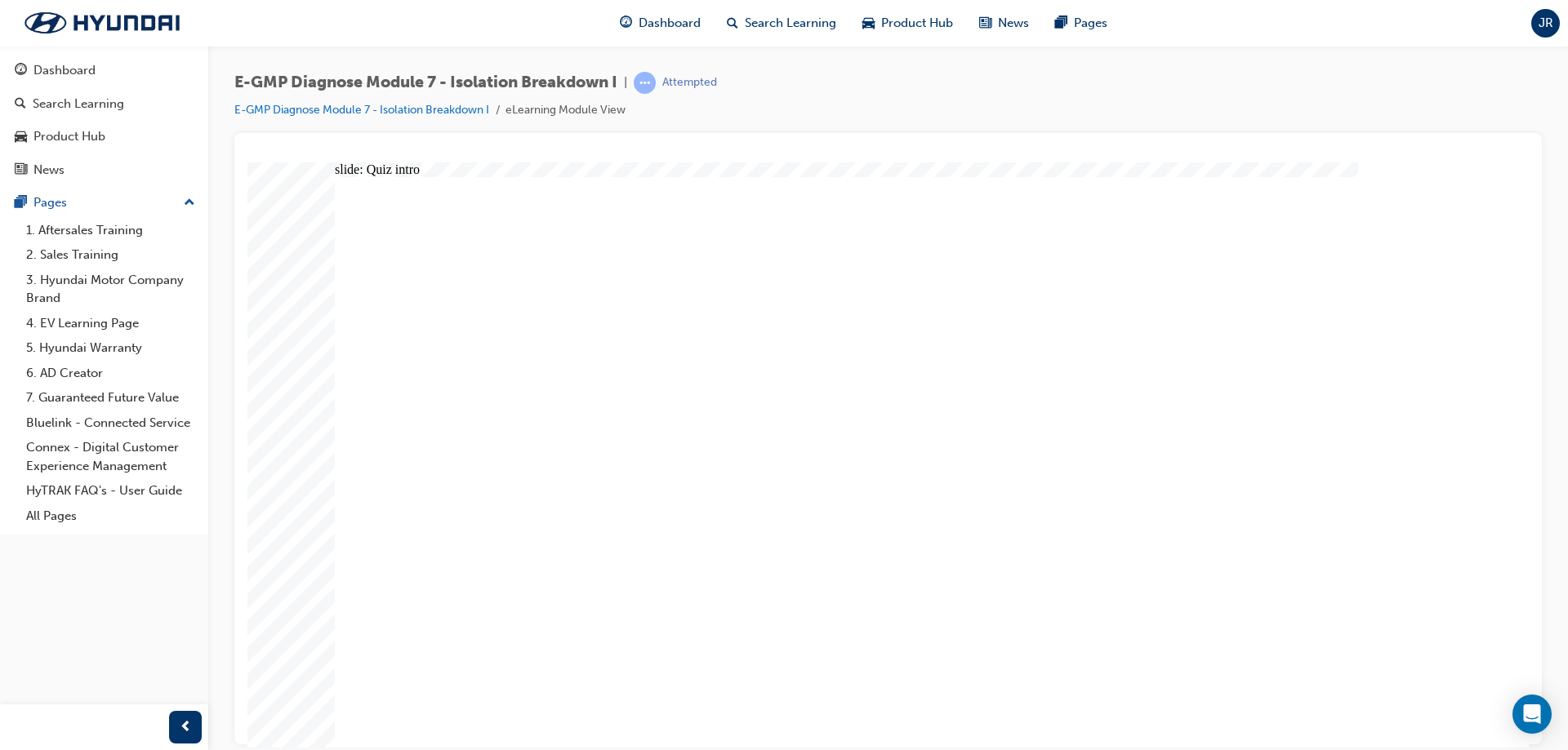
radio input "true"
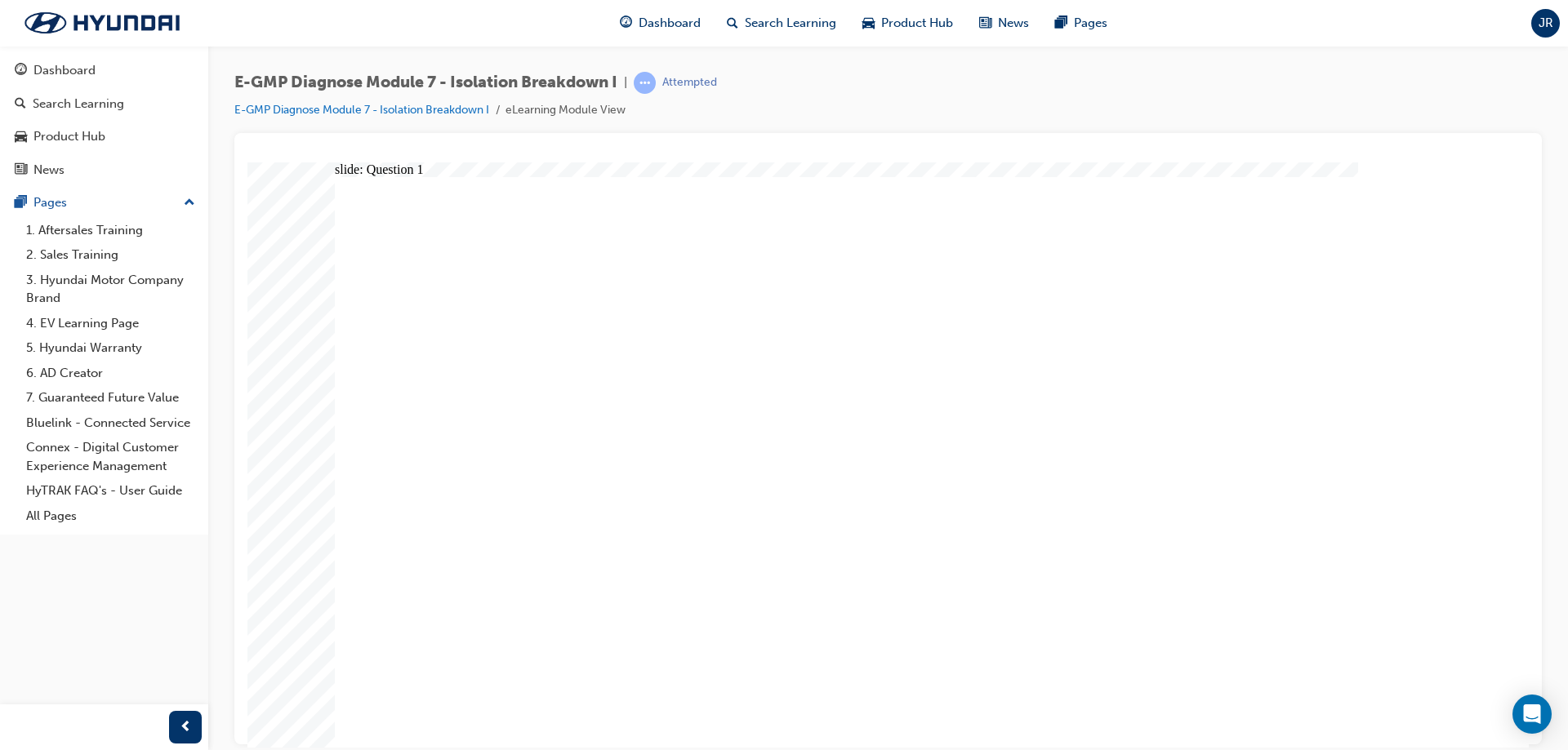
radio input "true"
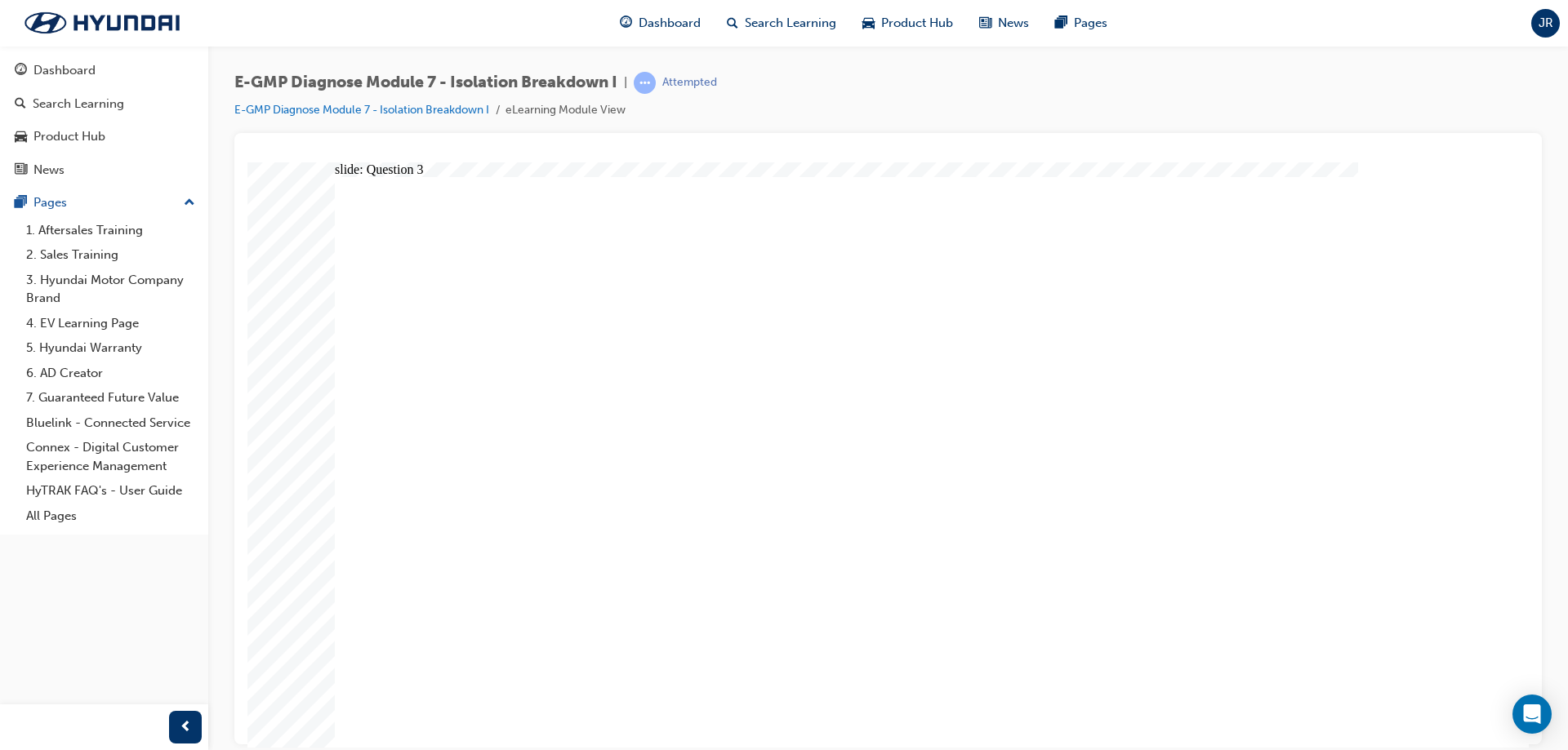
radio input "true"
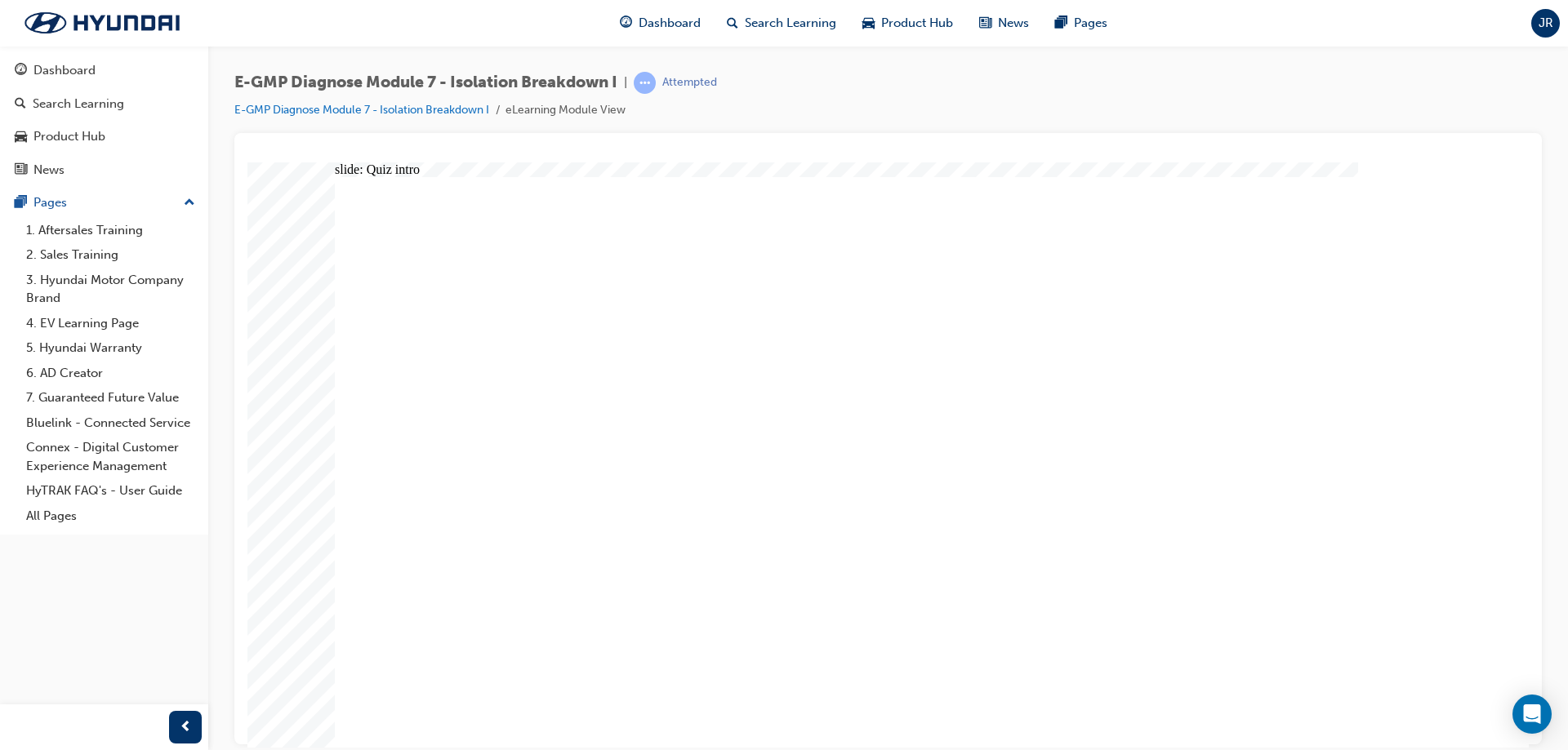
radio input "true"
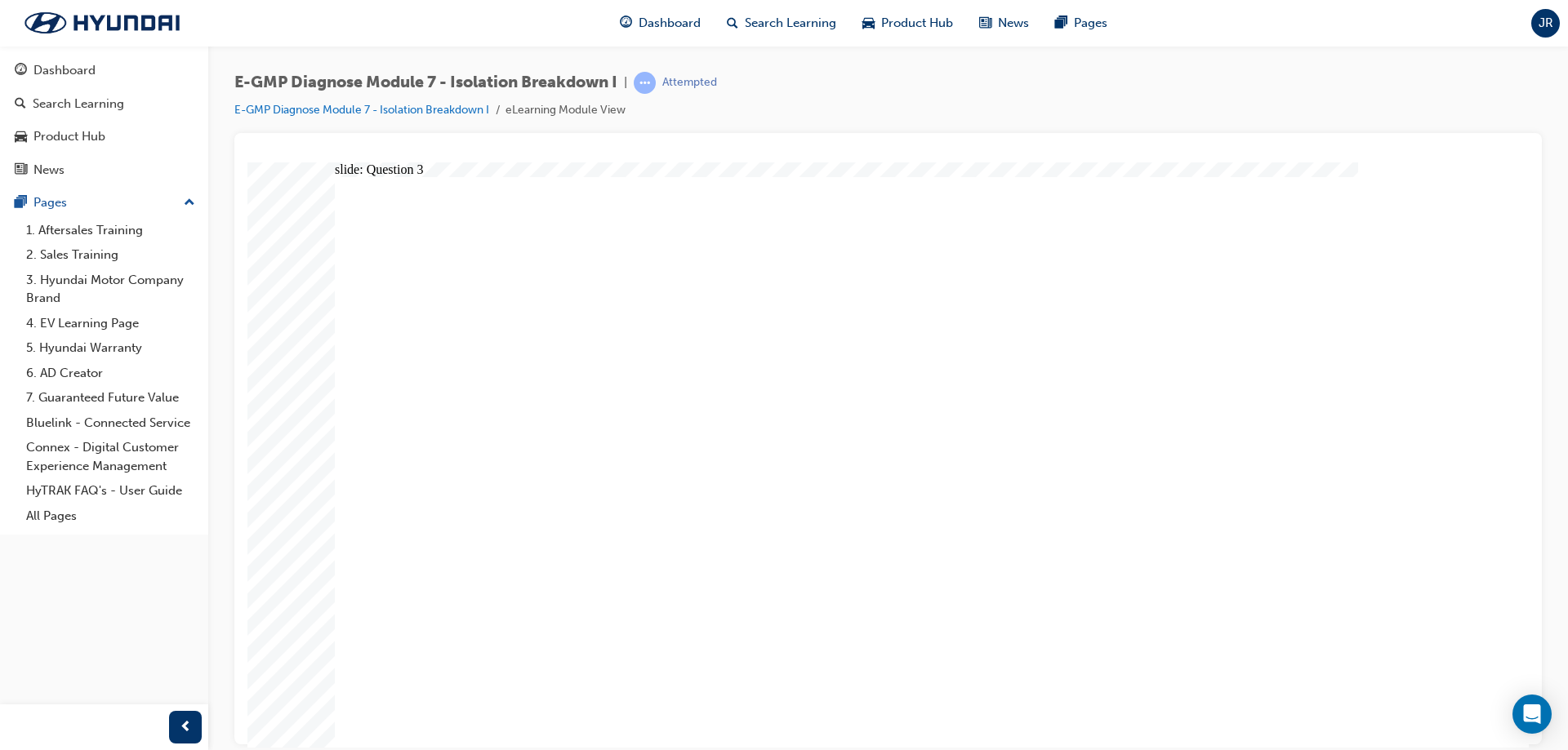
radio input "true"
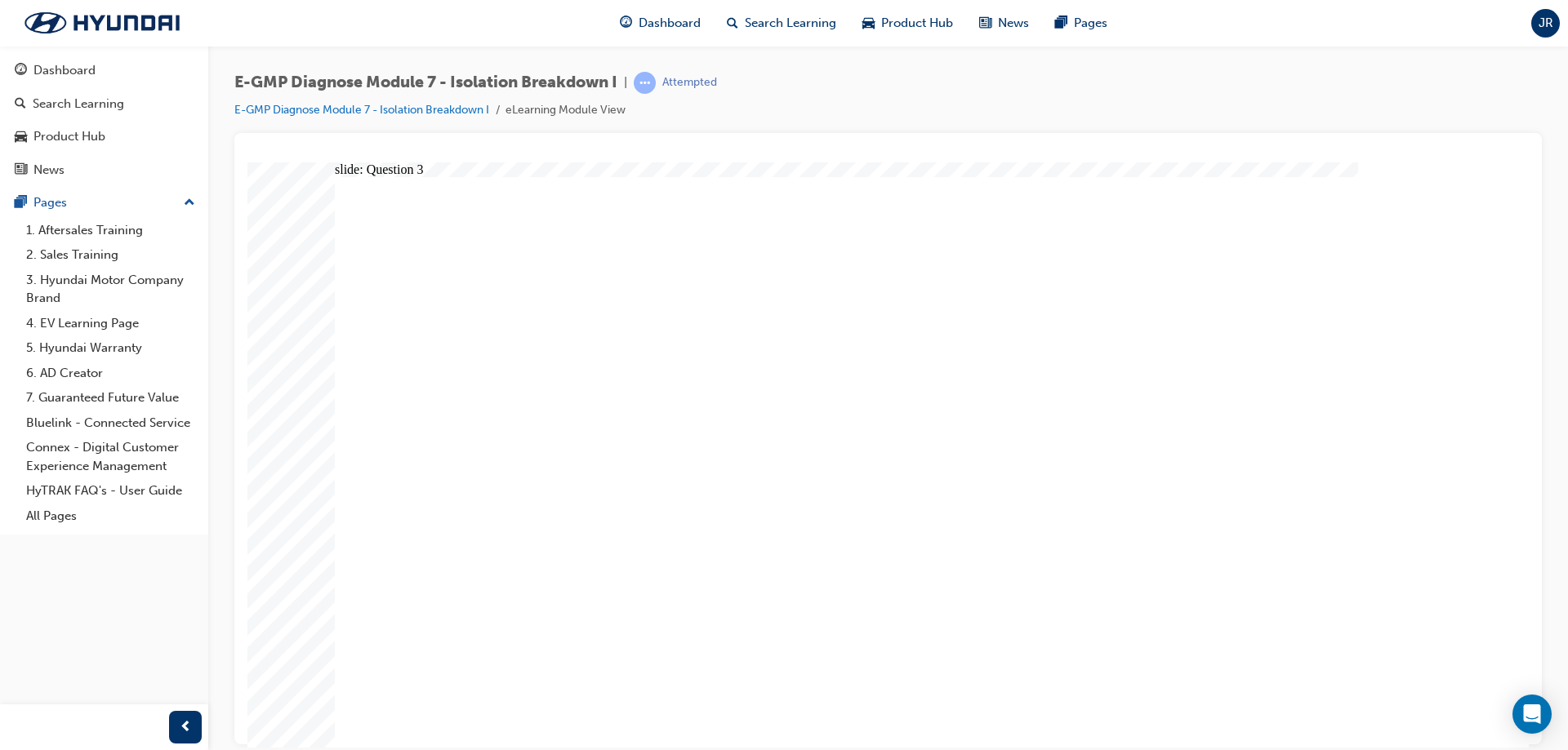
radio input "true"
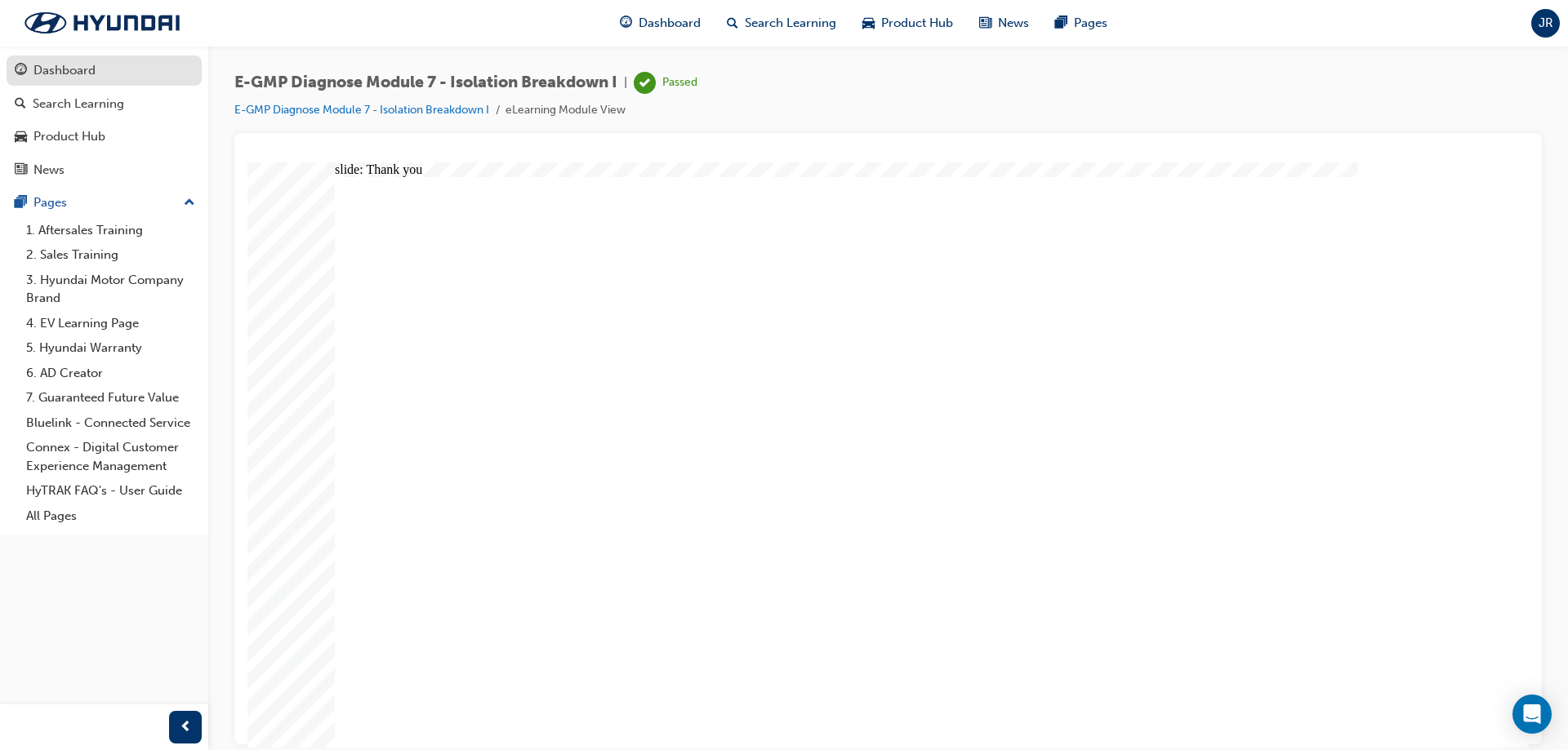
click at [90, 70] on div "Dashboard" at bounding box center [64, 71] width 62 height 19
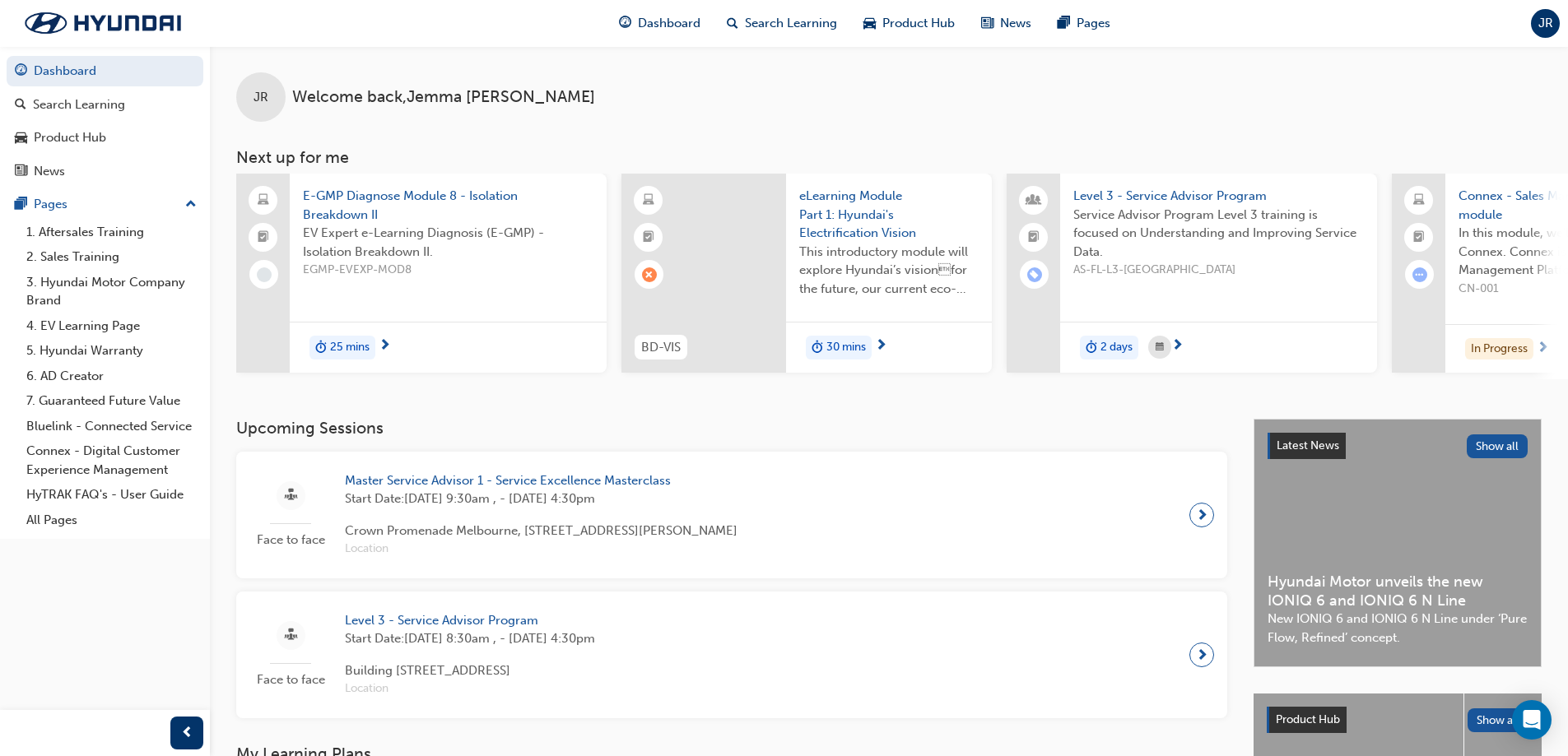
click at [532, 270] on span "EGMP-EVEXP-MOD8" at bounding box center [448, 271] width 291 height 19
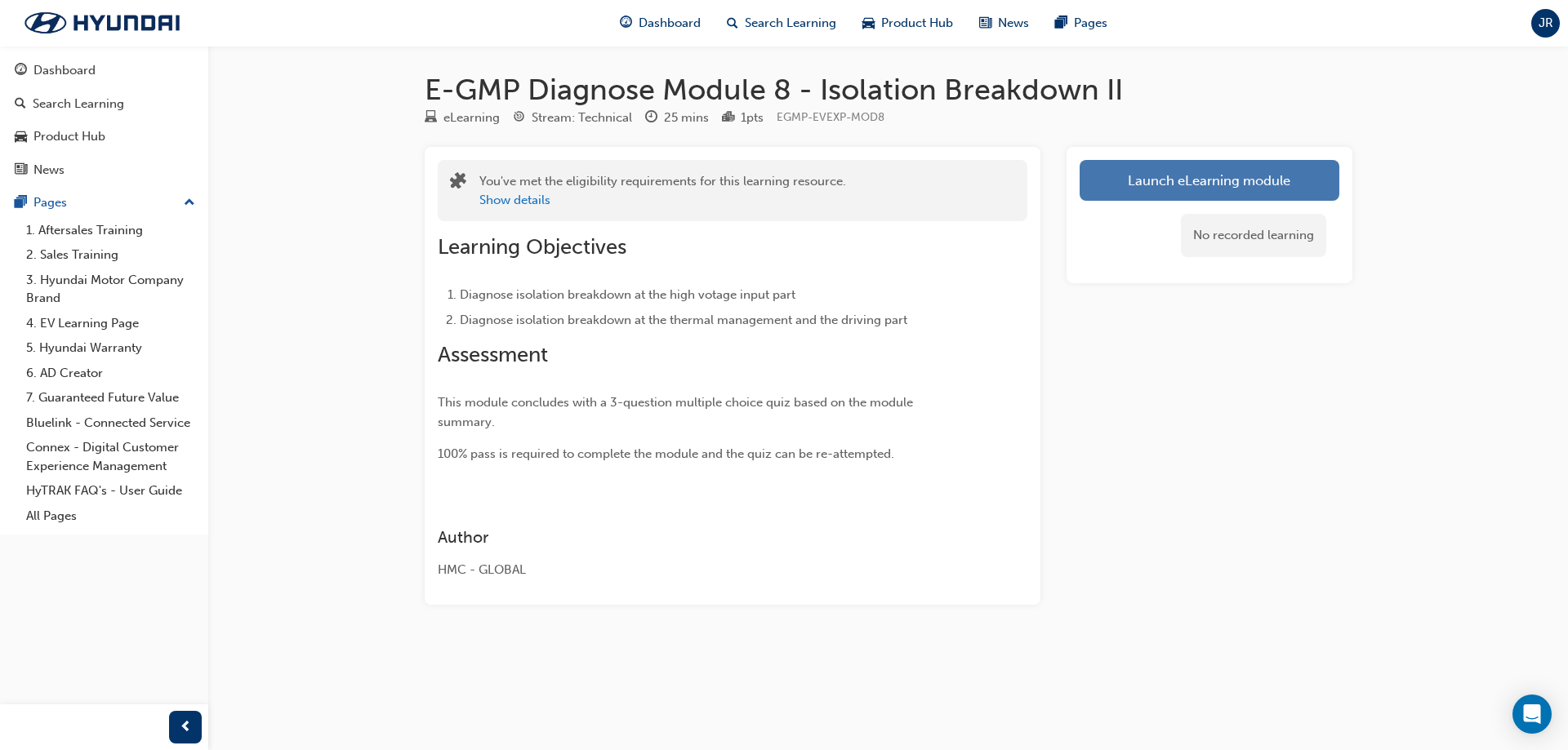
click at [1228, 192] on link "Launch eLearning module" at bounding box center [1209, 180] width 260 height 41
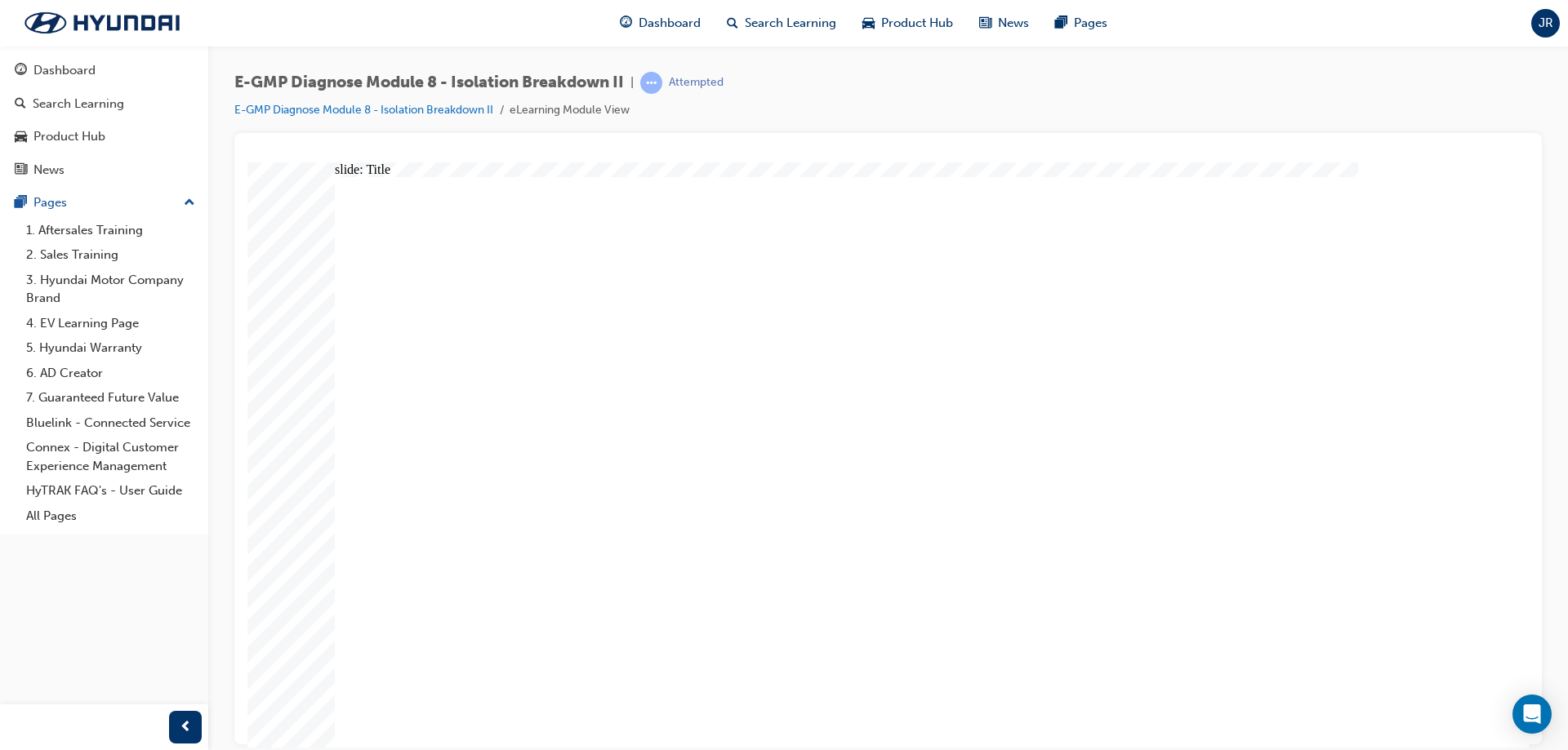
drag, startPoint x: 842, startPoint y: 525, endPoint x: 860, endPoint y: 538, distance: 22.2
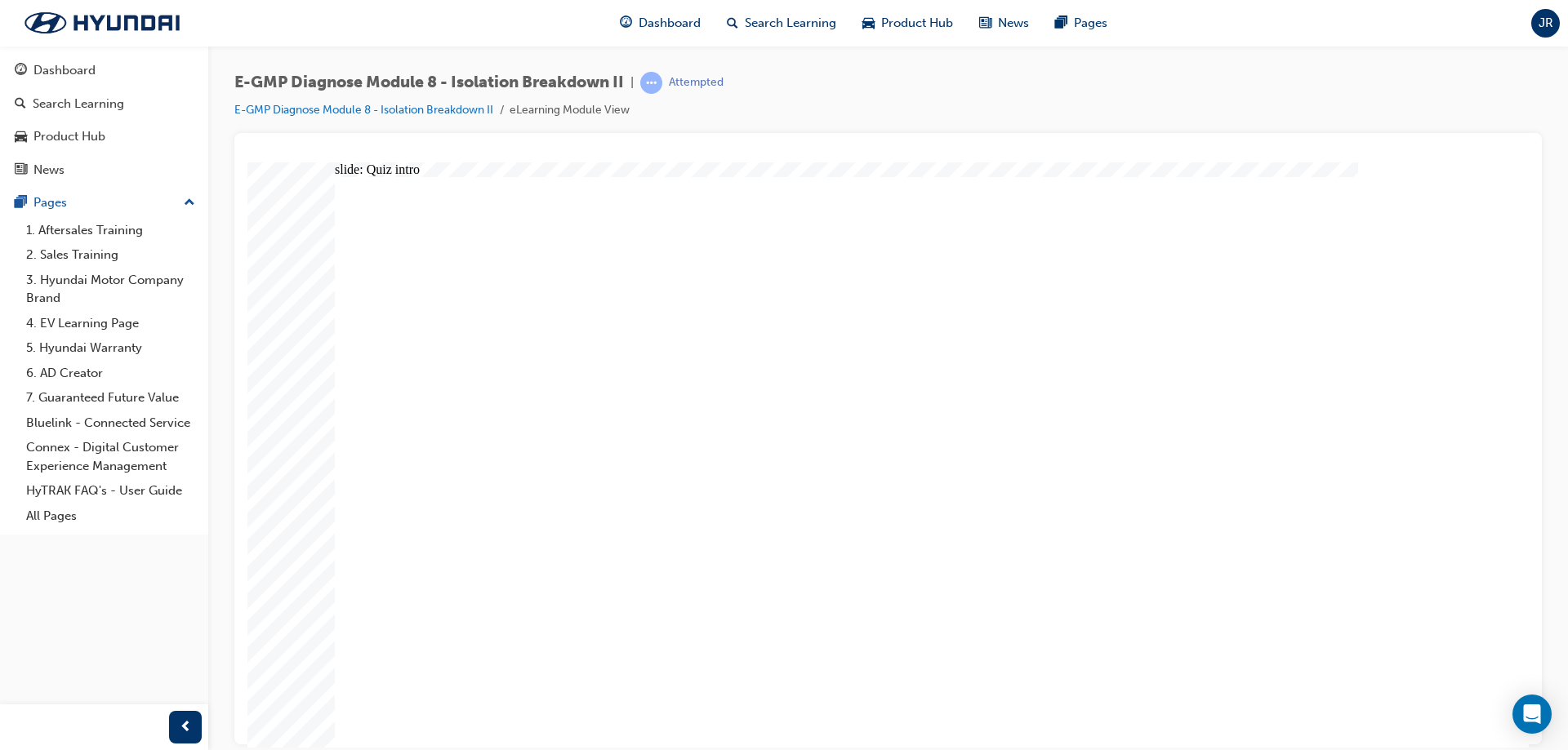
drag, startPoint x: 860, startPoint y: 542, endPoint x: 860, endPoint y: 553, distance: 11.0
radio input "true"
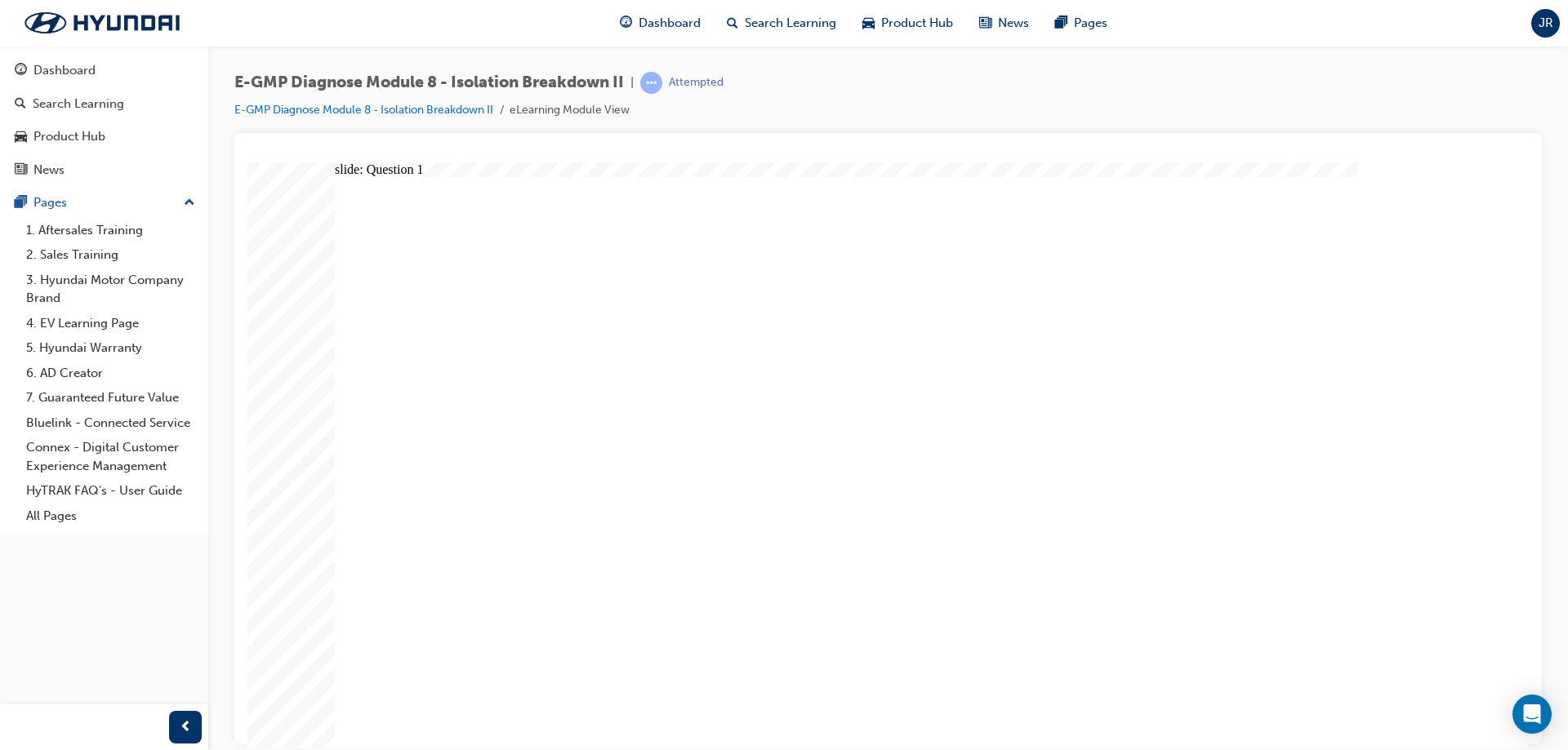
drag, startPoint x: 574, startPoint y: 635, endPoint x: 651, endPoint y: 621, distance: 78.3
radio input "true"
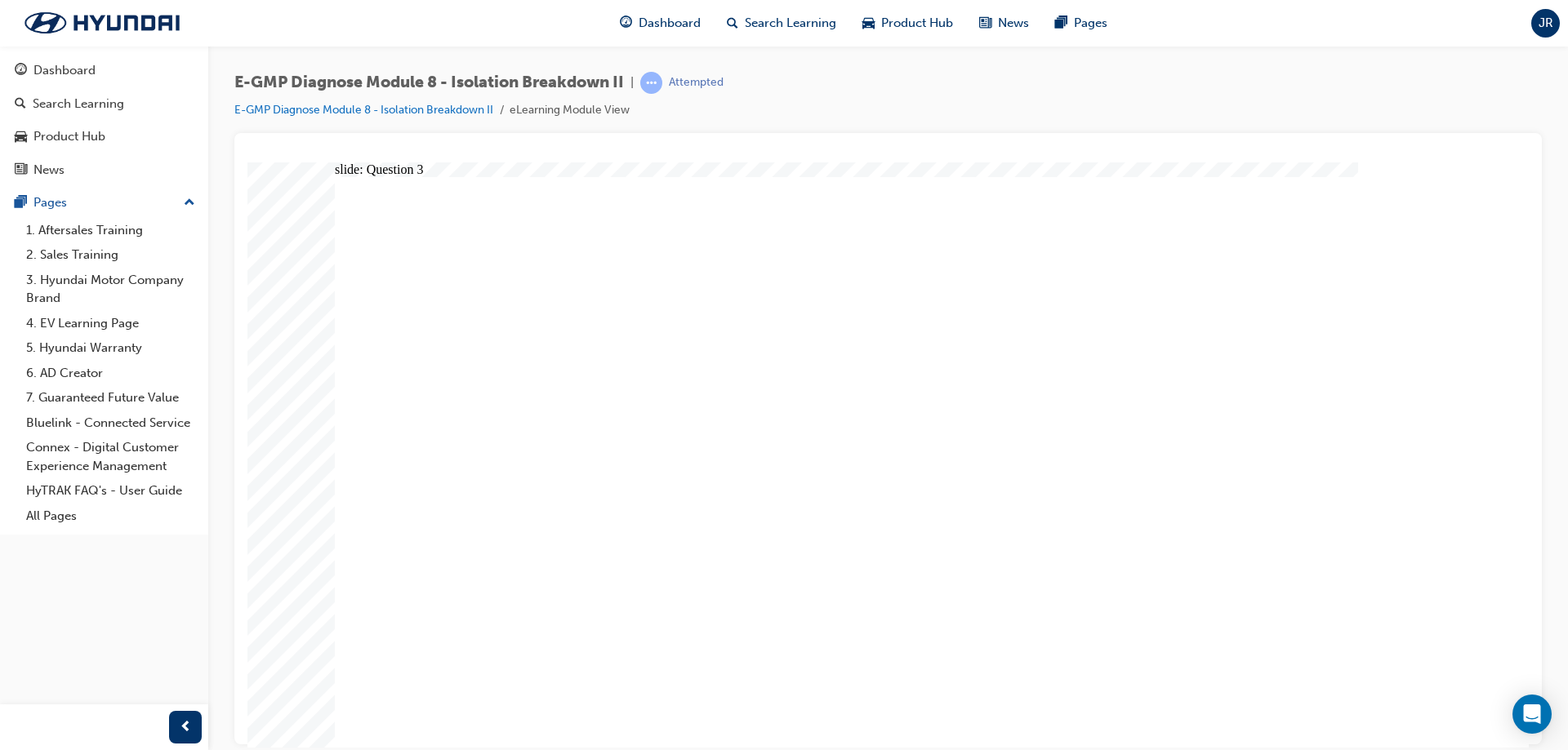
radio input "true"
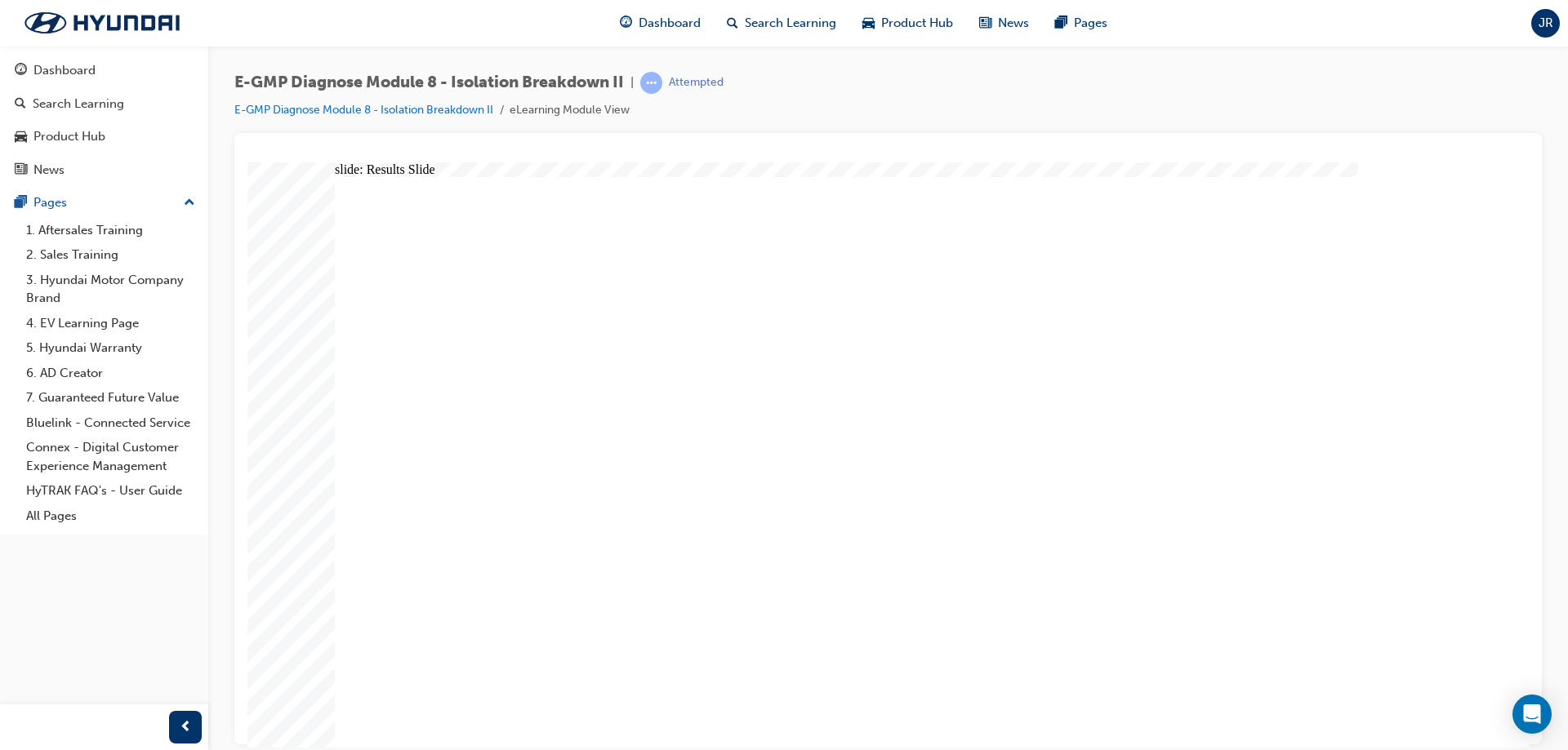
radio input "true"
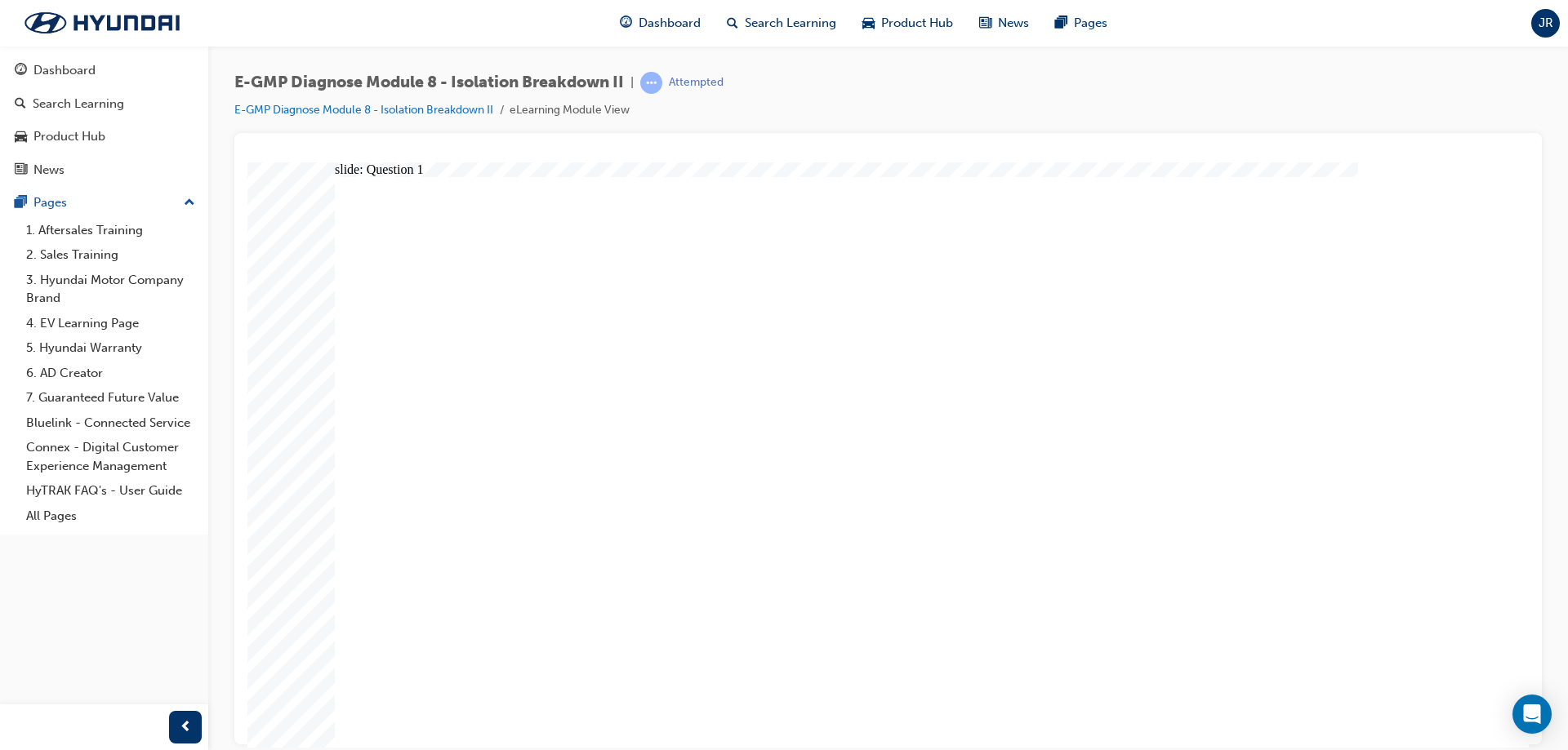
radio input "true"
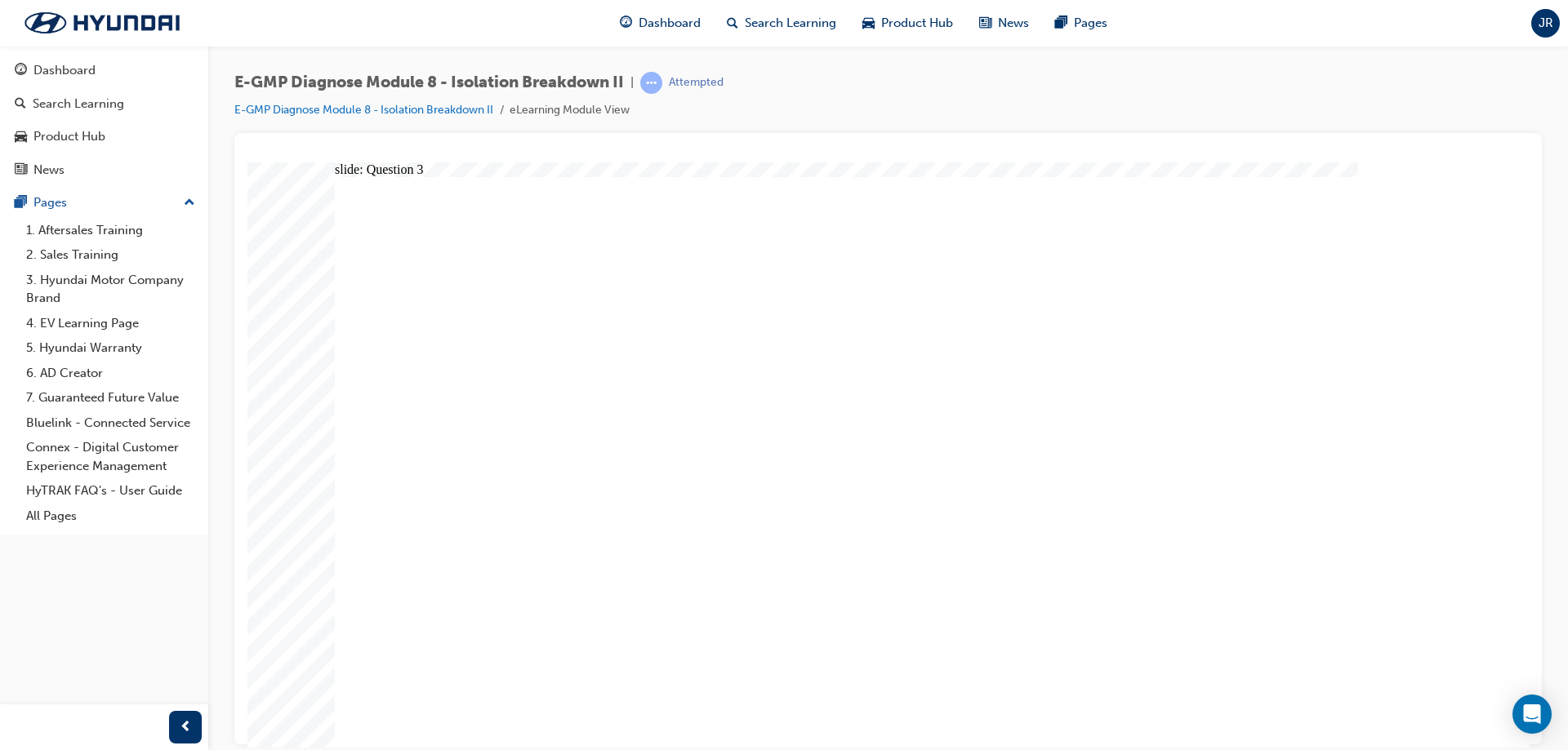
radio input "true"
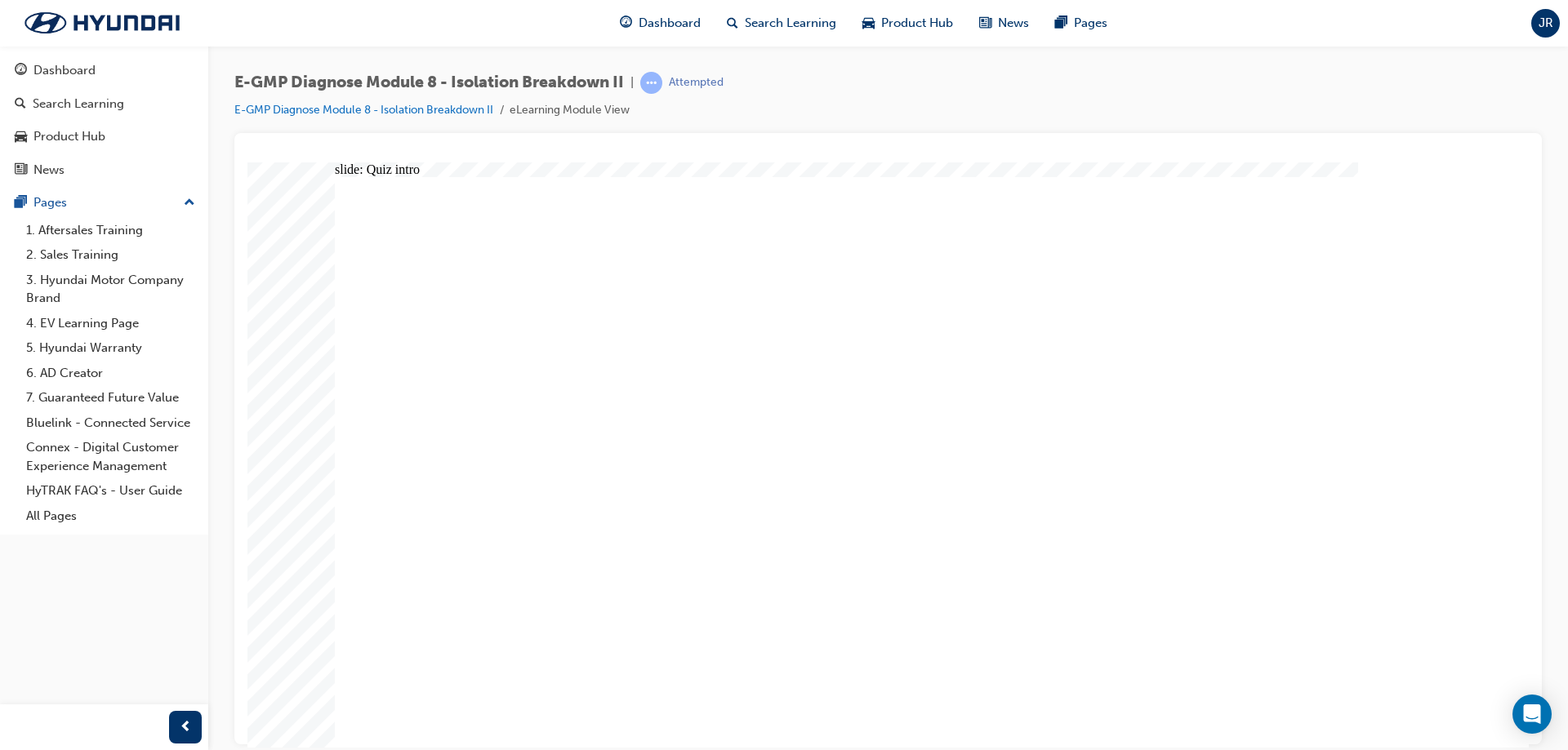
radio input "true"
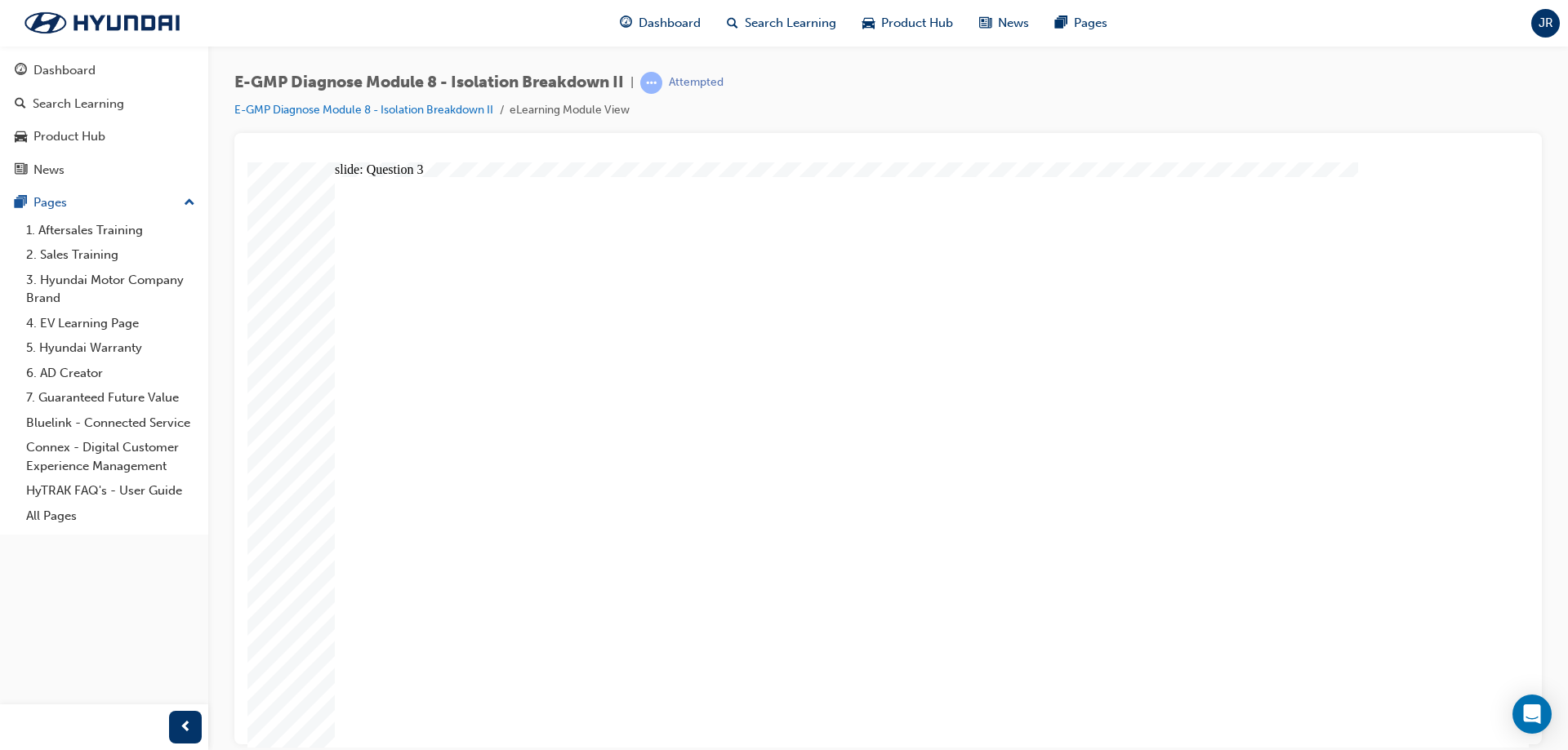
radio input "true"
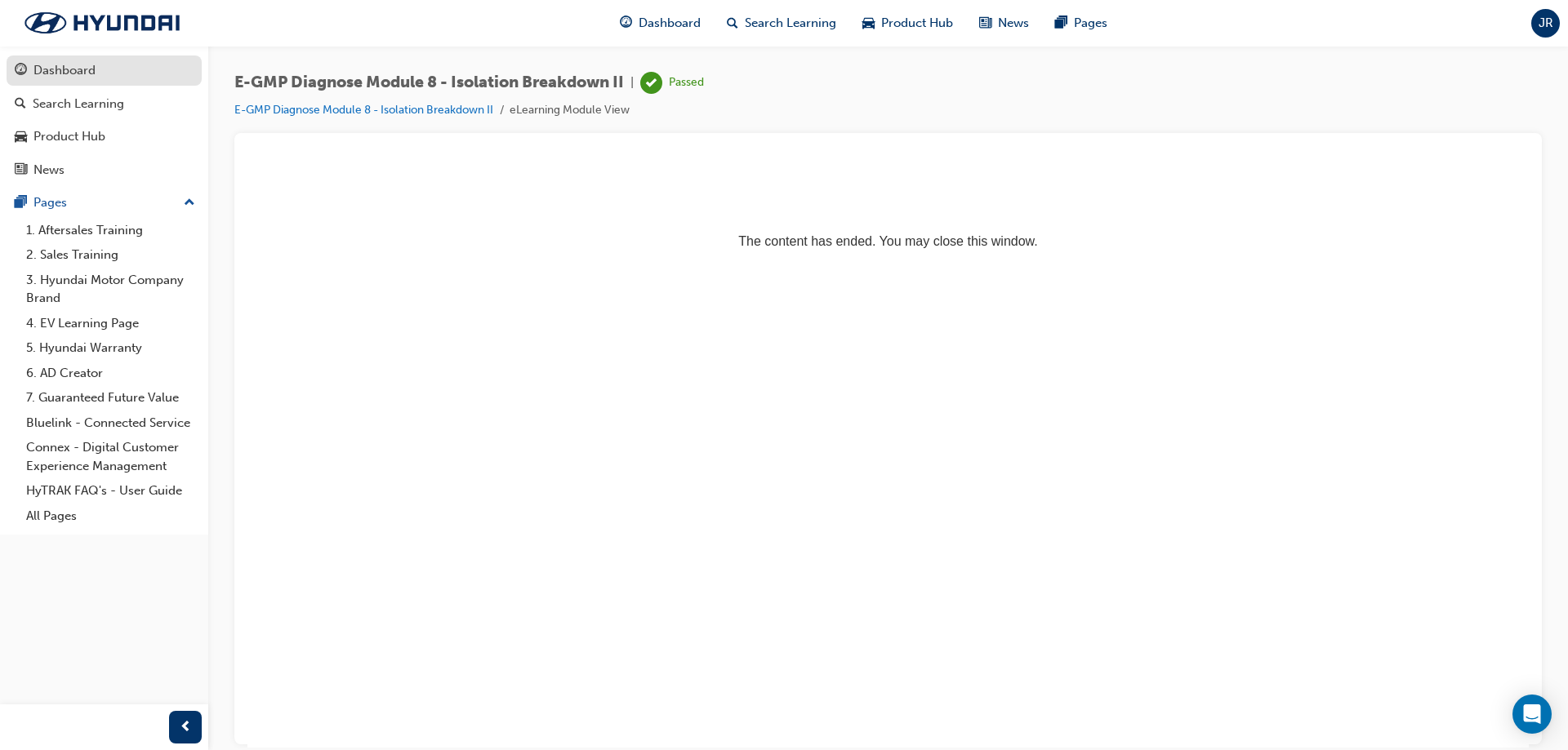
click at [146, 74] on div "Dashboard" at bounding box center [104, 70] width 178 height 20
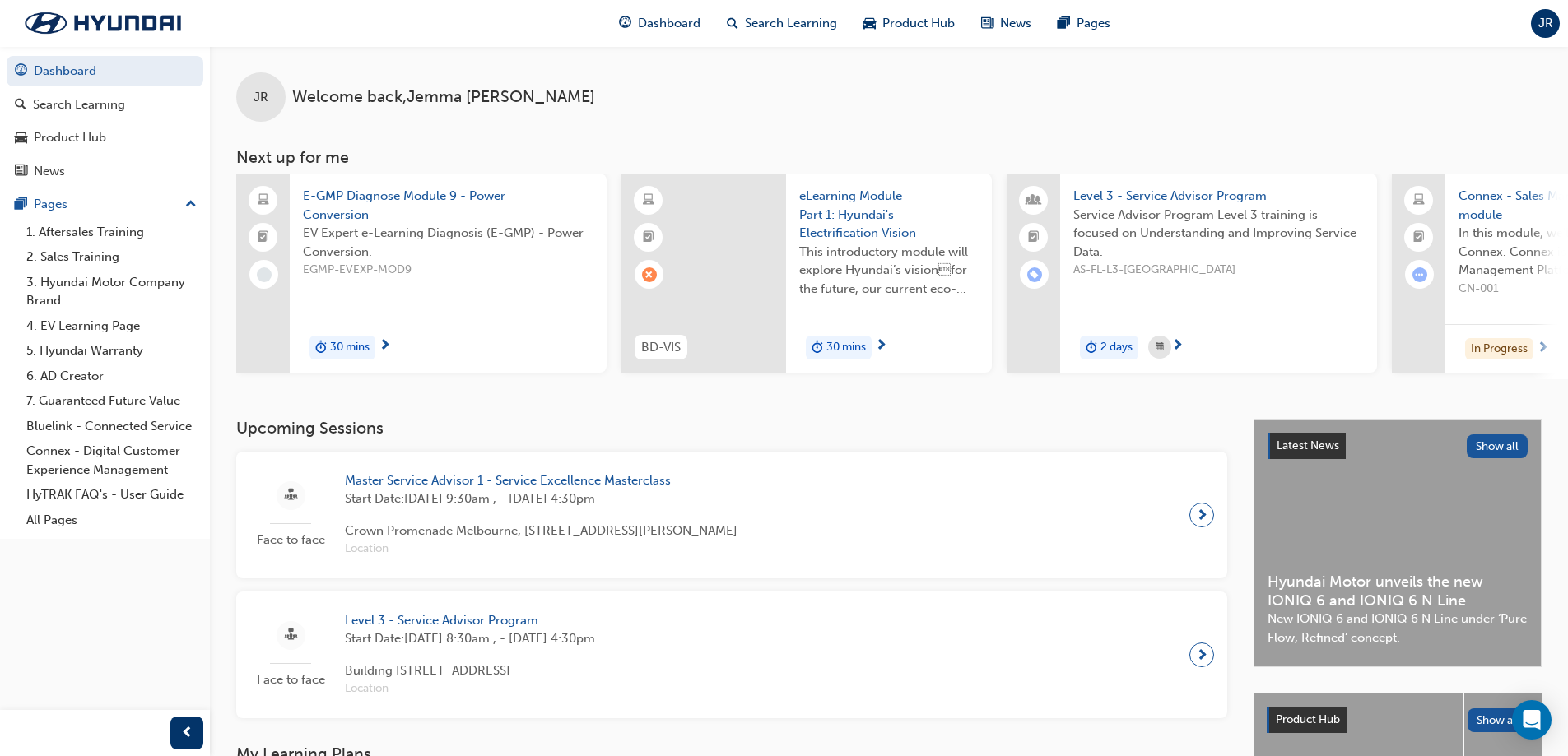
click at [378, 218] on span "E-GMP Diagnose Module 9 - Power Conversion" at bounding box center [448, 205] width 291 height 37
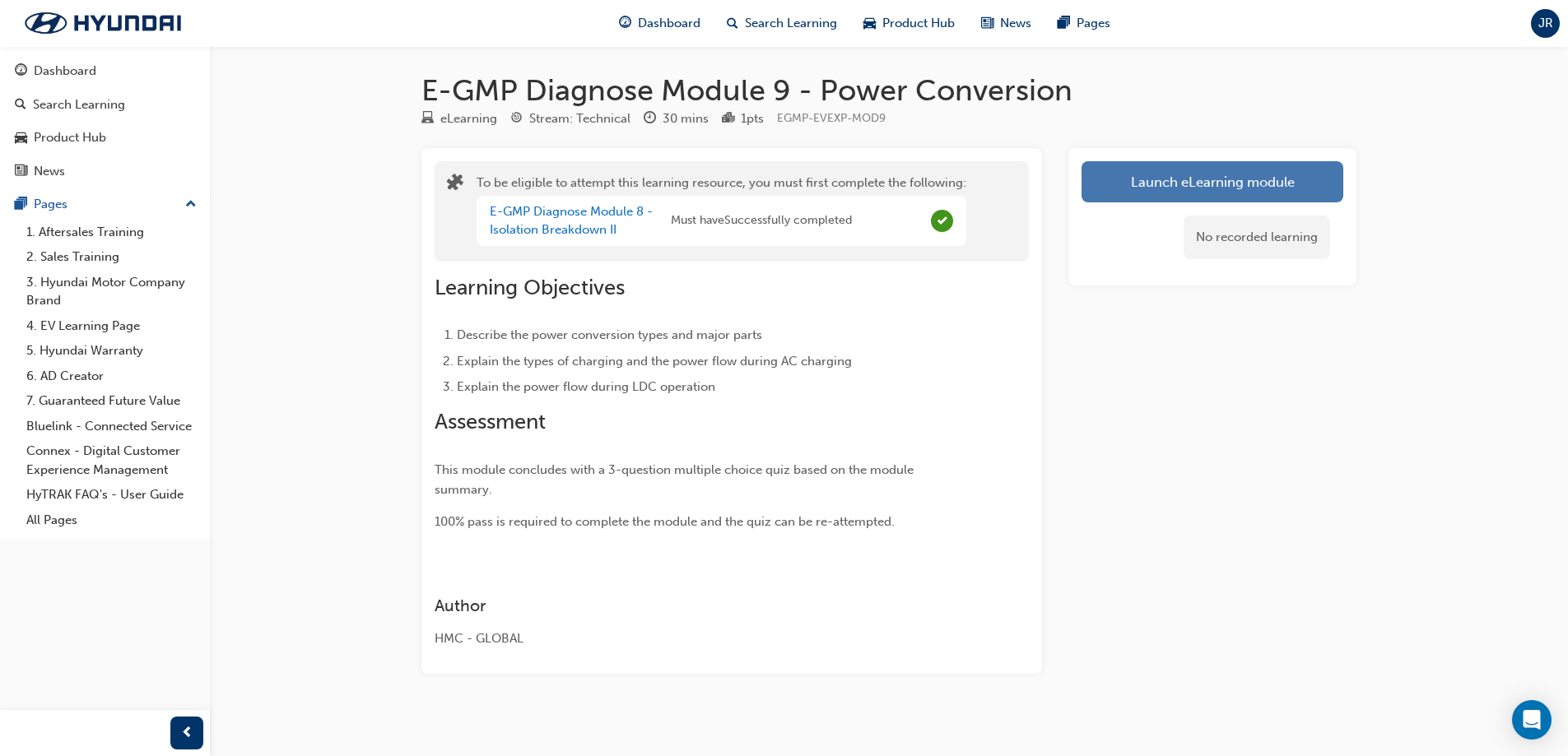
click at [1158, 176] on button "Launch eLearning module" at bounding box center [1212, 182] width 262 height 42
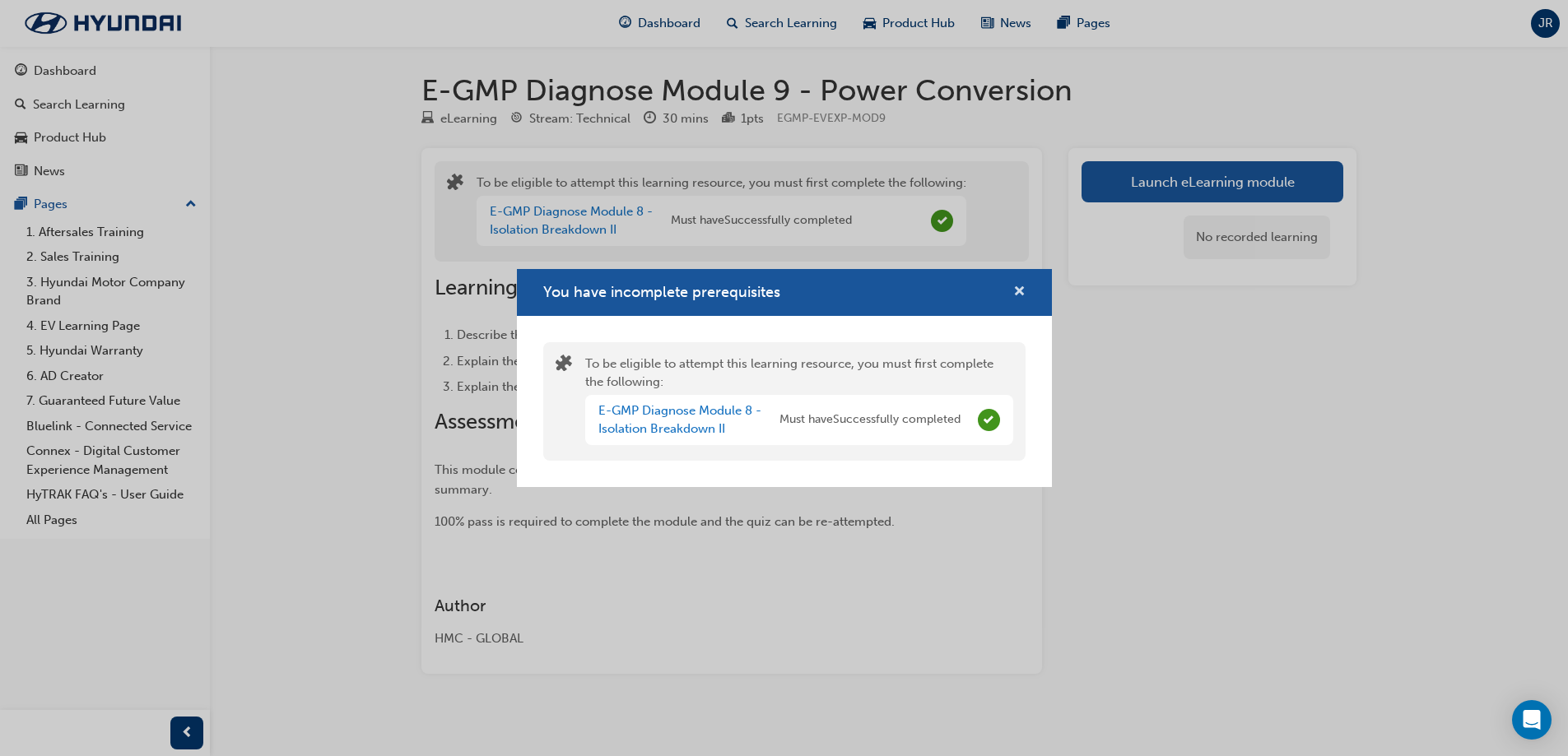
click at [1021, 288] on span "cross-icon" at bounding box center [1019, 292] width 13 height 15
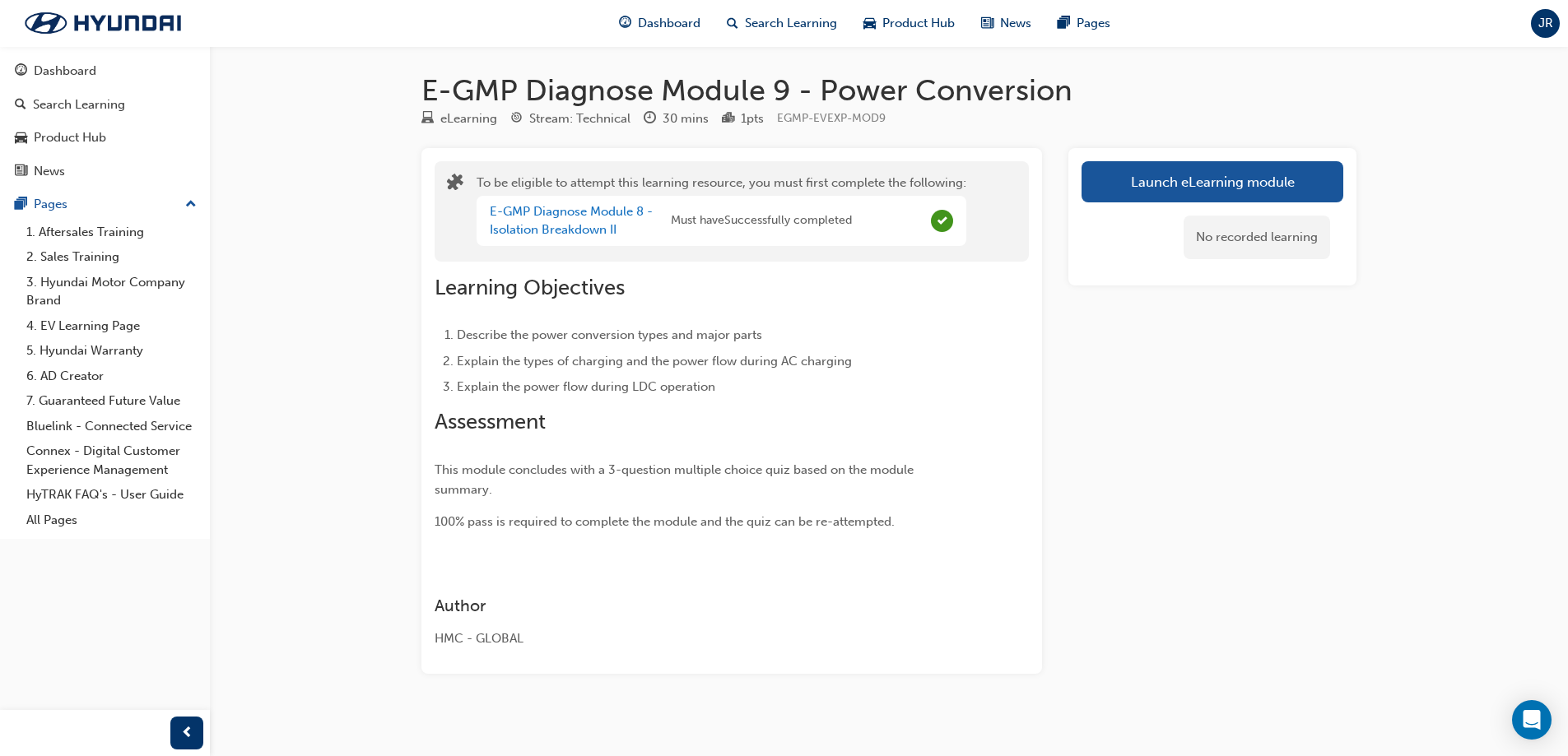
click at [44, 53] on button "Dashboard Search Learning Product Hub News Pages" at bounding box center [104, 120] width 196 height 136
click at [42, 61] on div "Dashboard" at bounding box center [104, 71] width 180 height 20
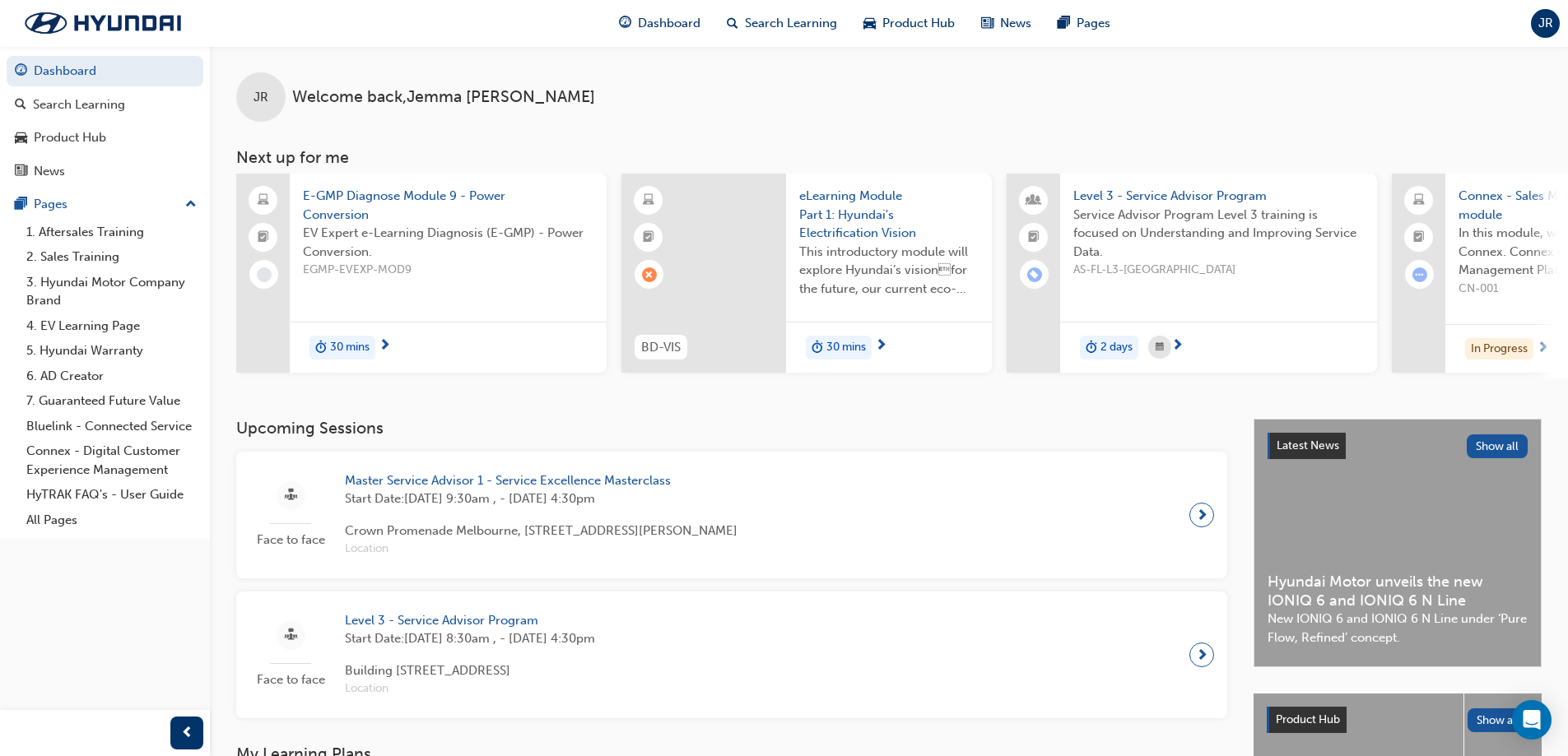
click at [368, 248] on span "EV Expert e-Learning Diagnosis (E-GMP) - Power Conversion." at bounding box center [448, 243] width 291 height 37
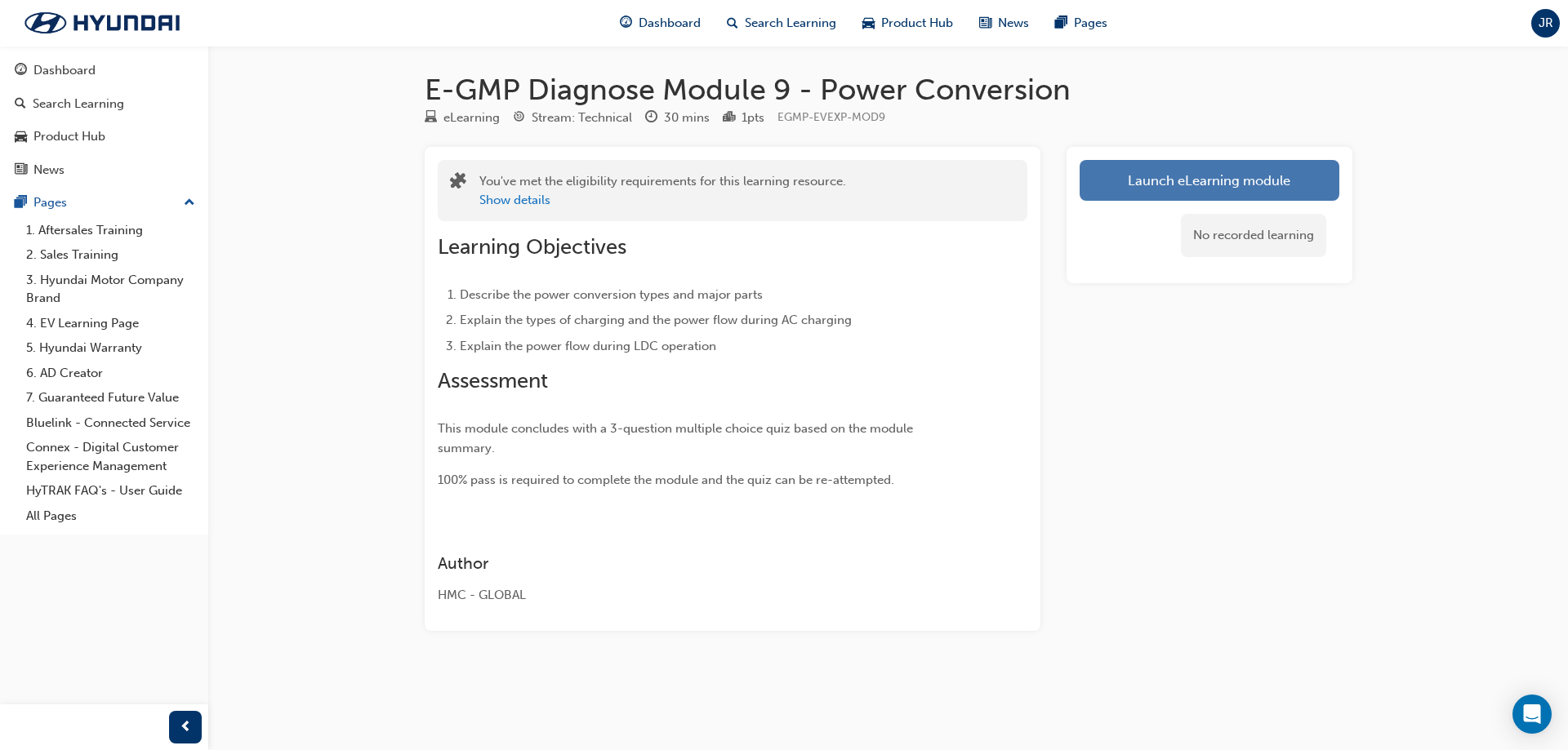
click at [1156, 189] on button "Launch eLearning module" at bounding box center [1209, 180] width 260 height 41
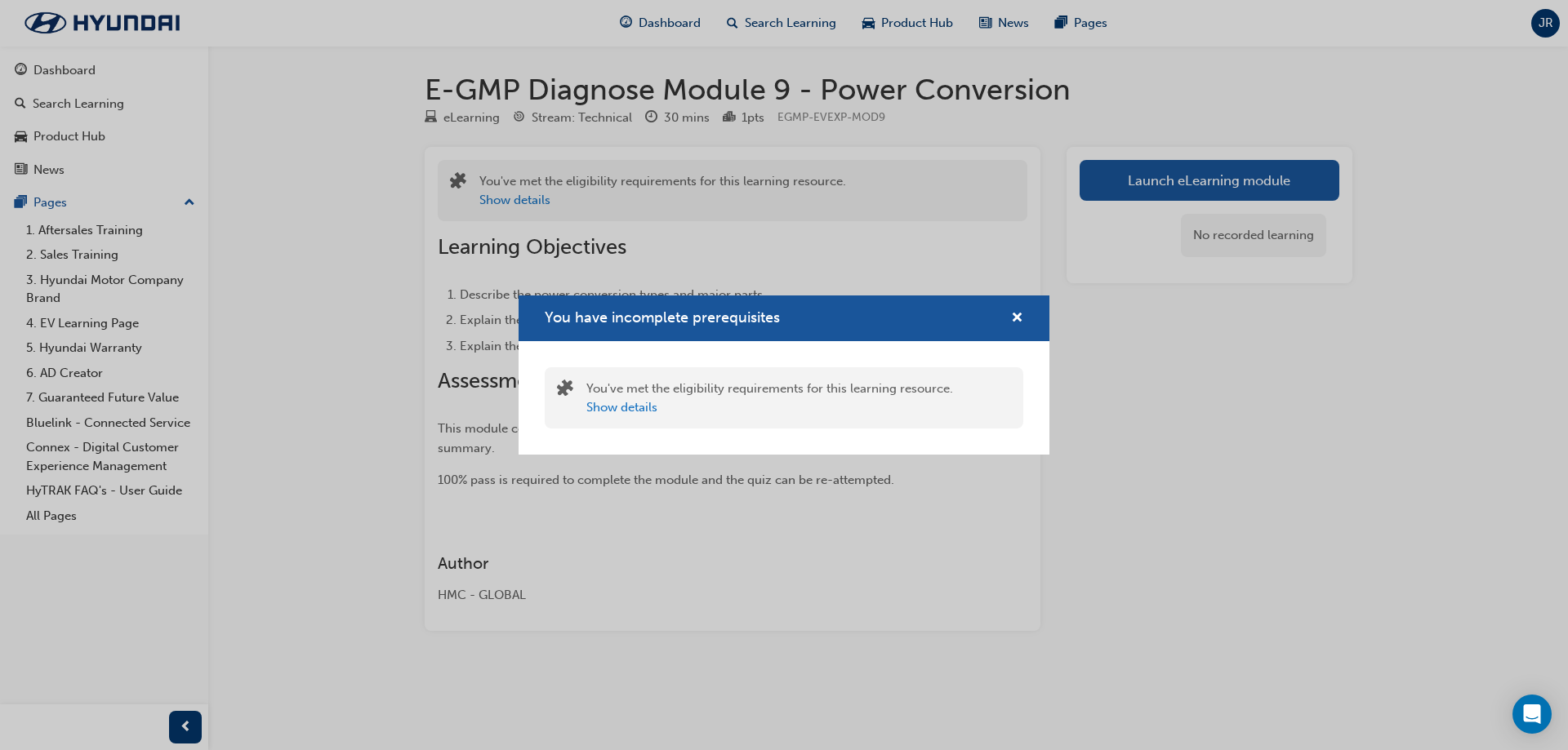
click at [1031, 321] on div "You have incomplete prerequisites" at bounding box center [784, 318] width 531 height 47
click at [1023, 319] on span "cross-icon" at bounding box center [1017, 318] width 12 height 14
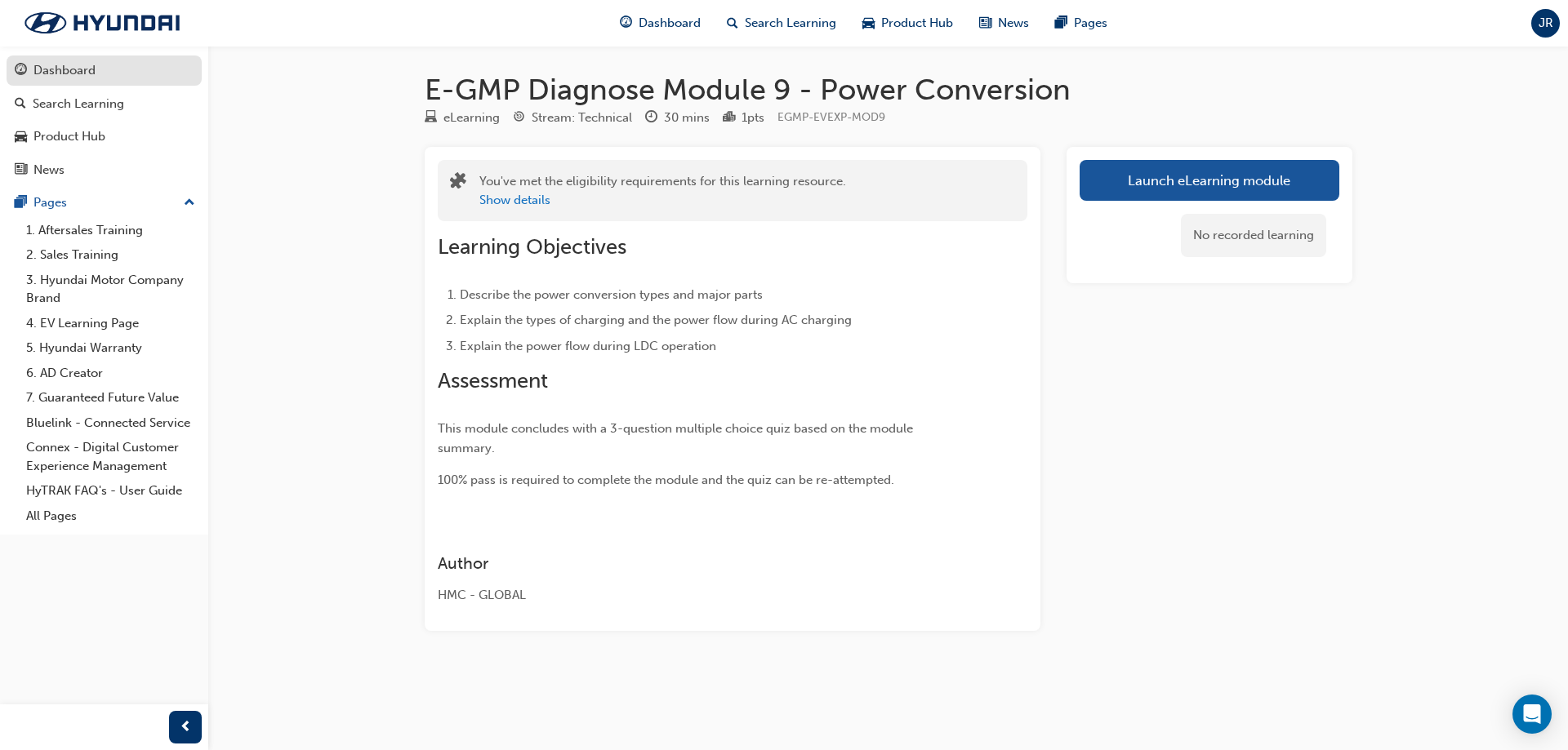
click at [57, 82] on link "Dashboard" at bounding box center [104, 70] width 195 height 30
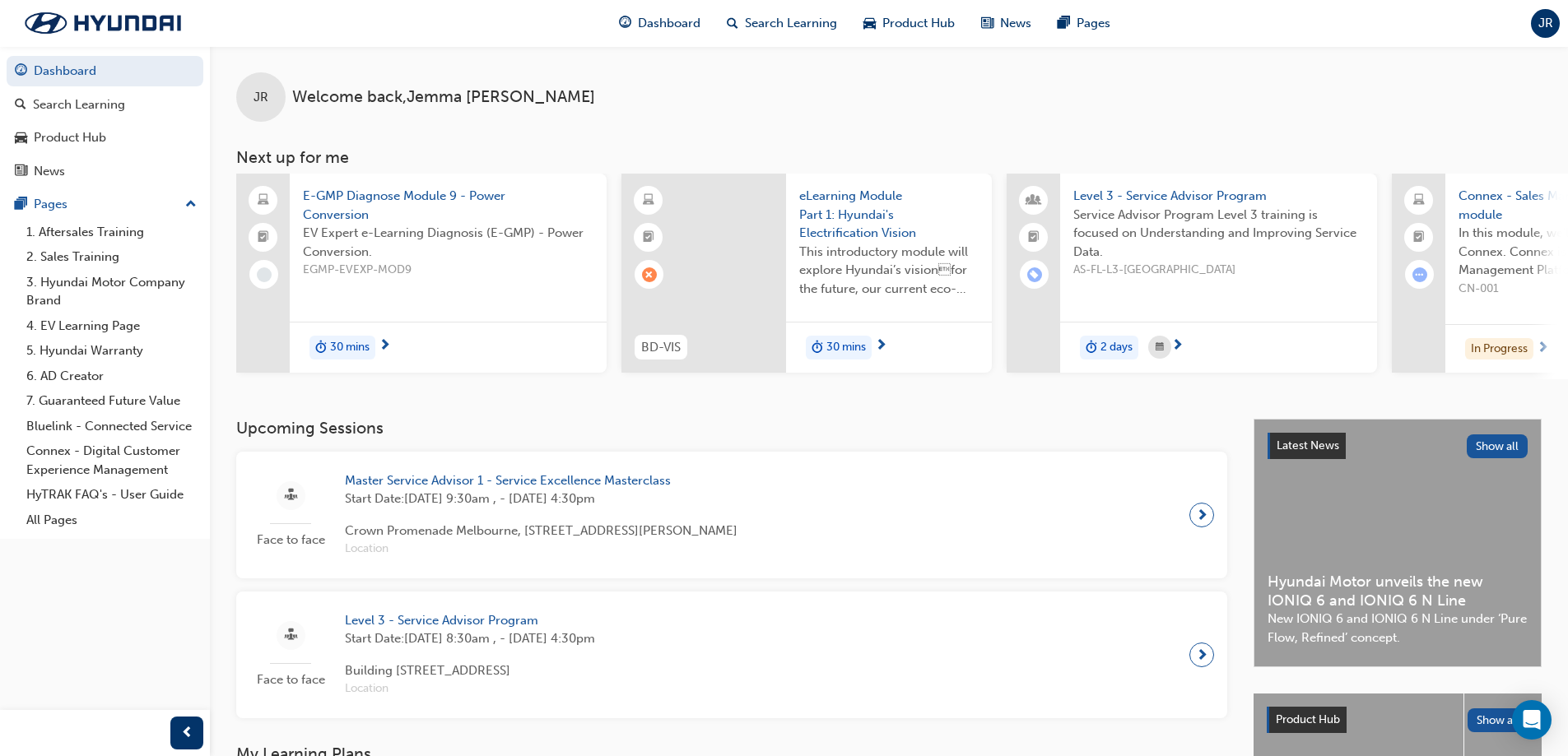
click at [426, 188] on span "E-GMP Diagnose Module 9 - Power Conversion" at bounding box center [448, 205] width 291 height 37
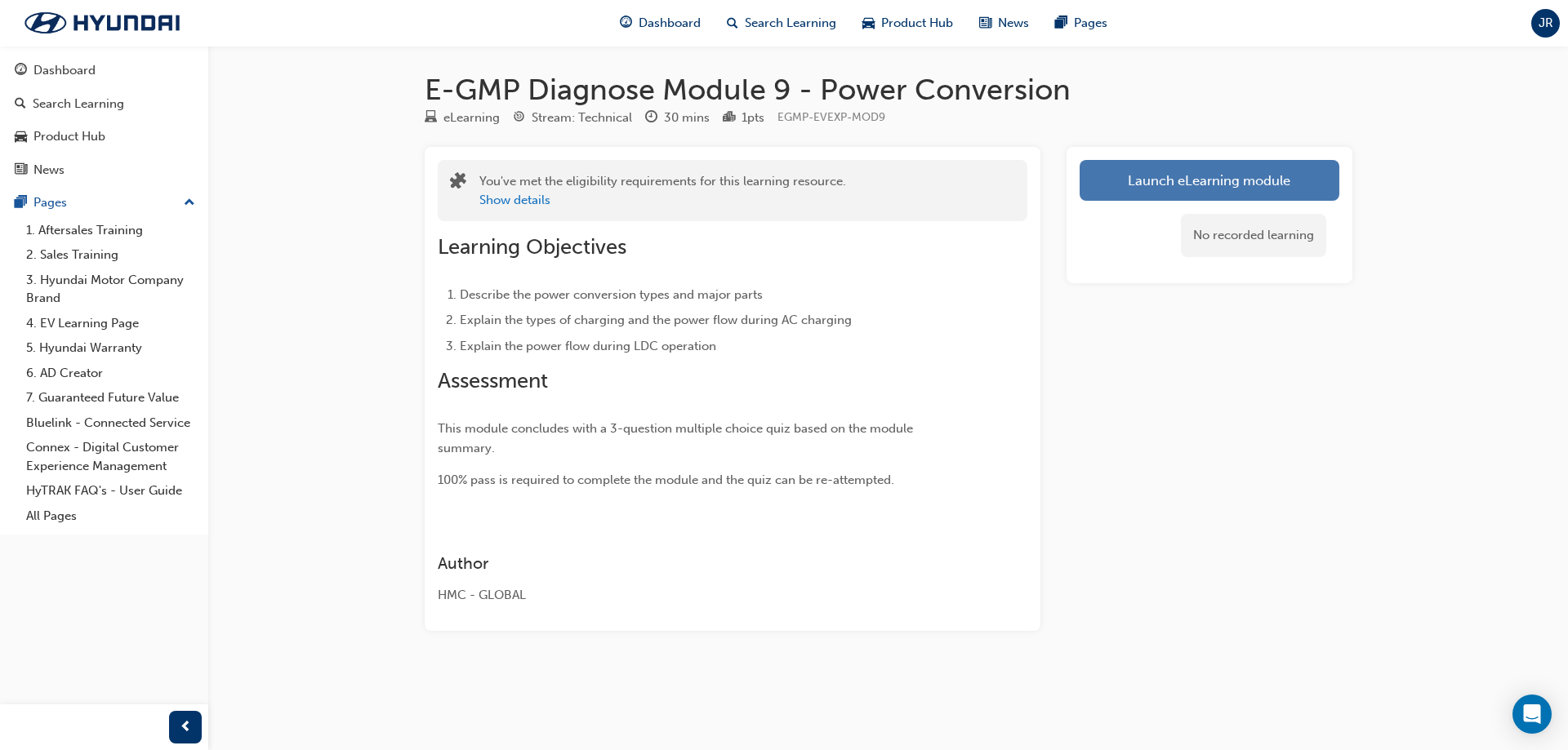
click at [1206, 170] on button "Launch eLearning module" at bounding box center [1209, 180] width 260 height 41
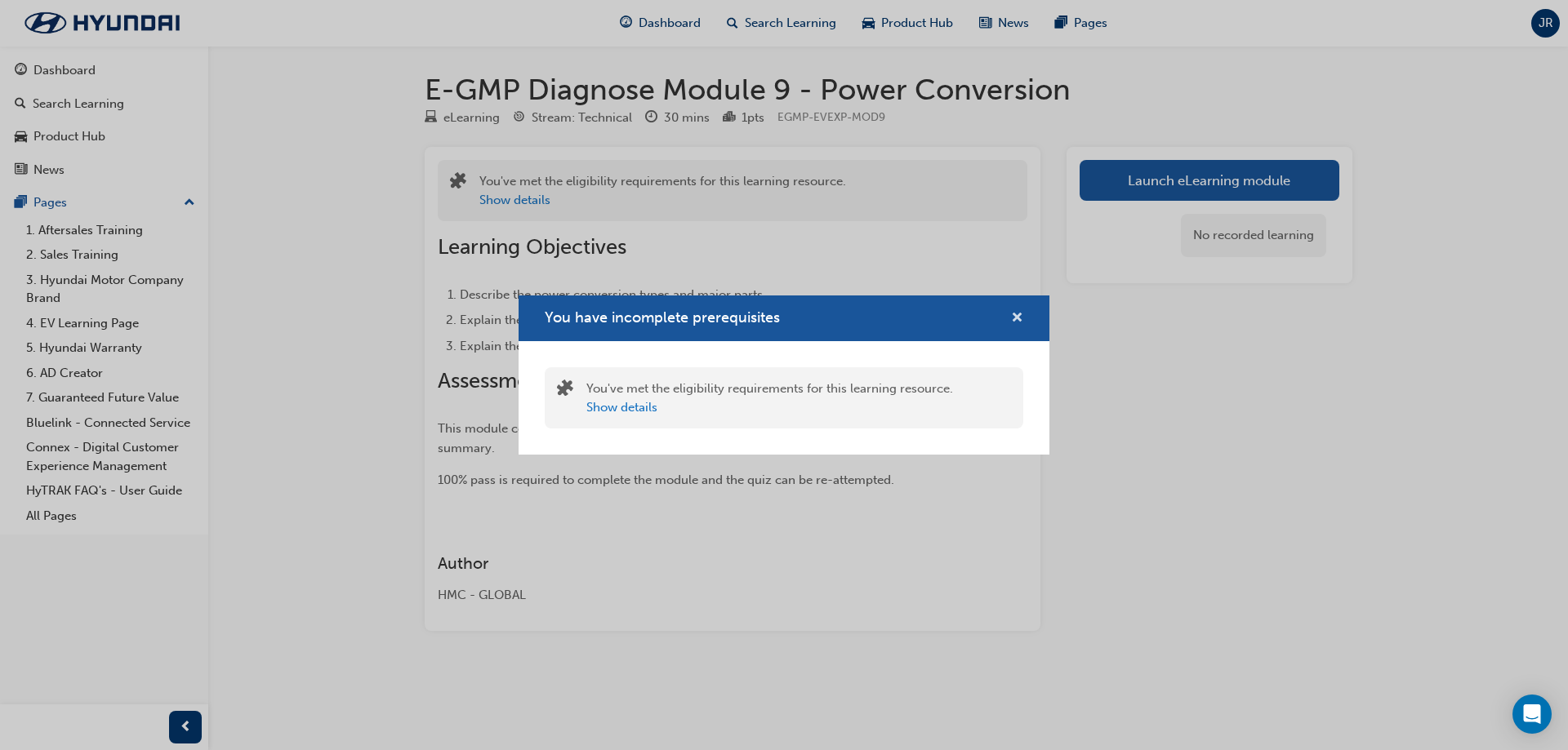
click at [1013, 316] on span "cross-icon" at bounding box center [1017, 318] width 12 height 14
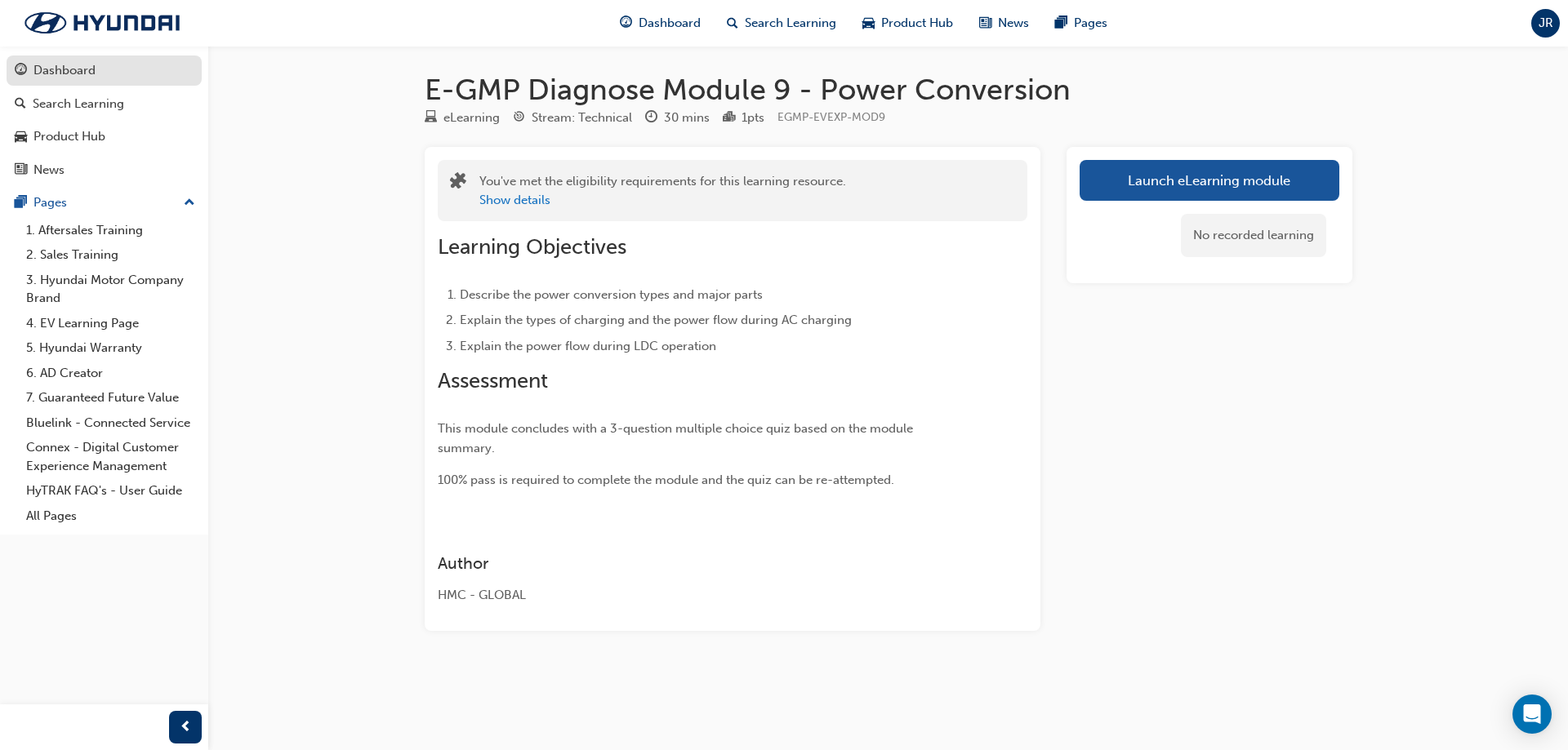
click at [124, 70] on div "Dashboard" at bounding box center [104, 70] width 178 height 20
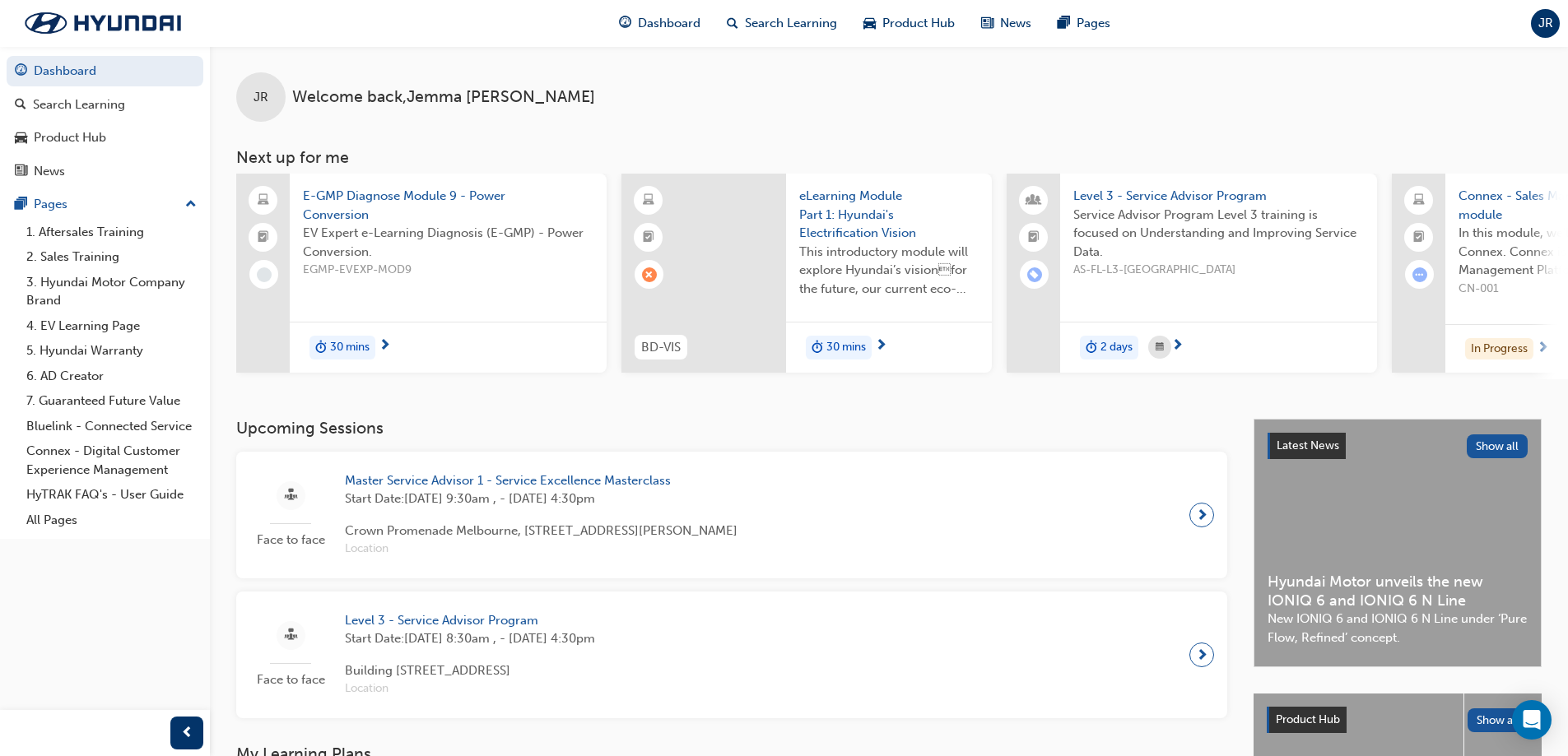
click at [461, 208] on span "E-GMP Diagnose Module 9 - Power Conversion" at bounding box center [448, 205] width 291 height 37
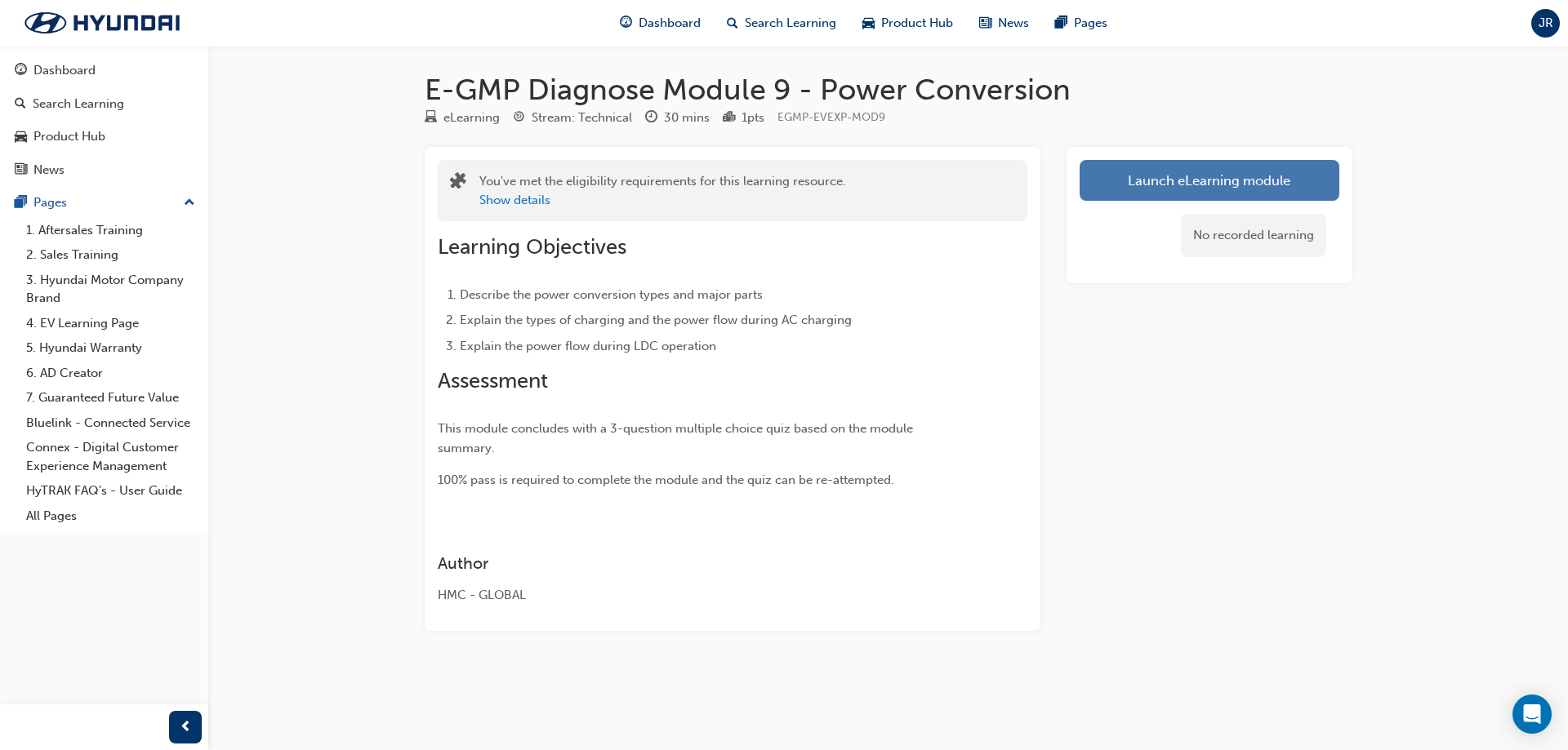
click at [1228, 189] on link "Launch eLearning module" at bounding box center [1209, 180] width 260 height 41
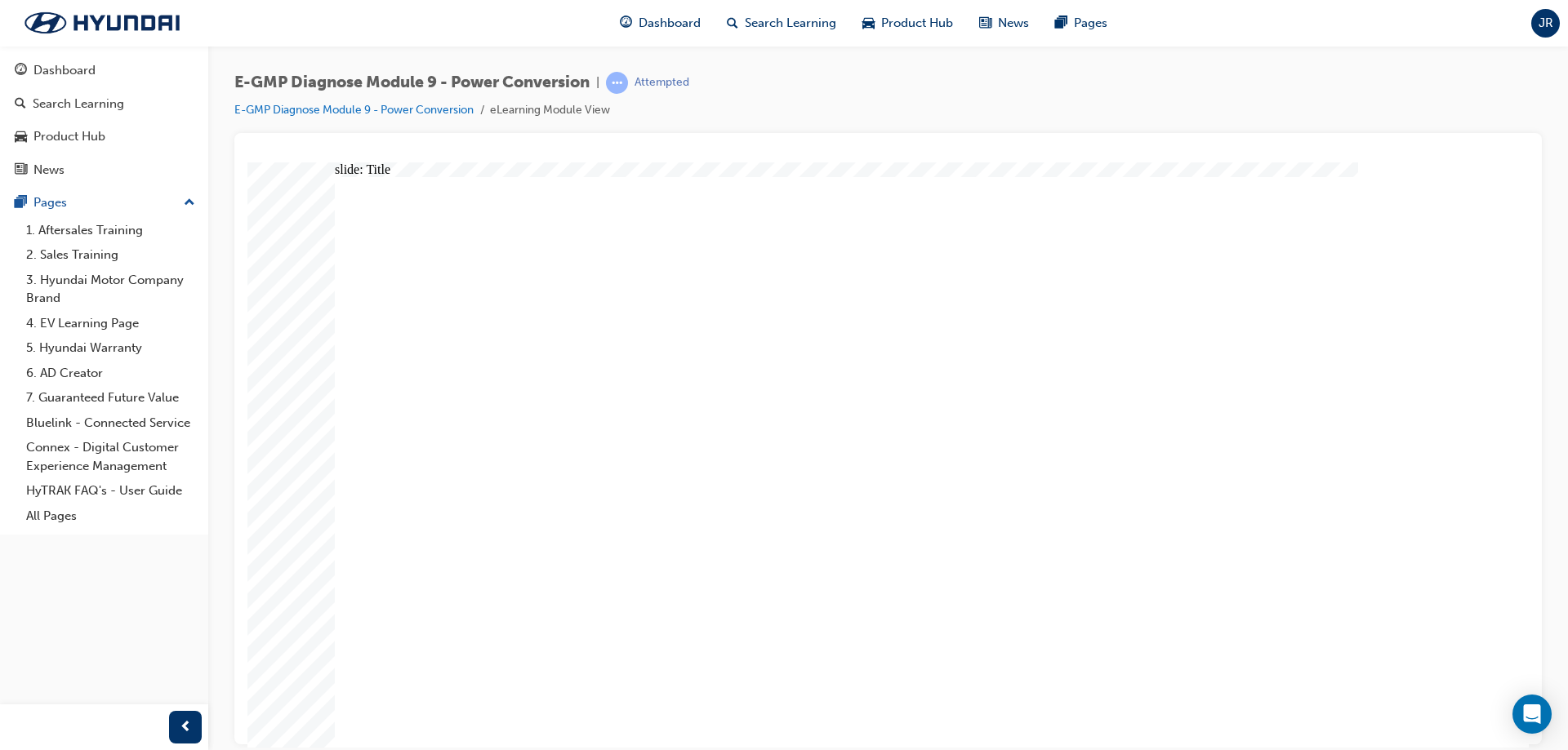
drag, startPoint x: 641, startPoint y: 414, endPoint x: 747, endPoint y: 381, distance: 111.0
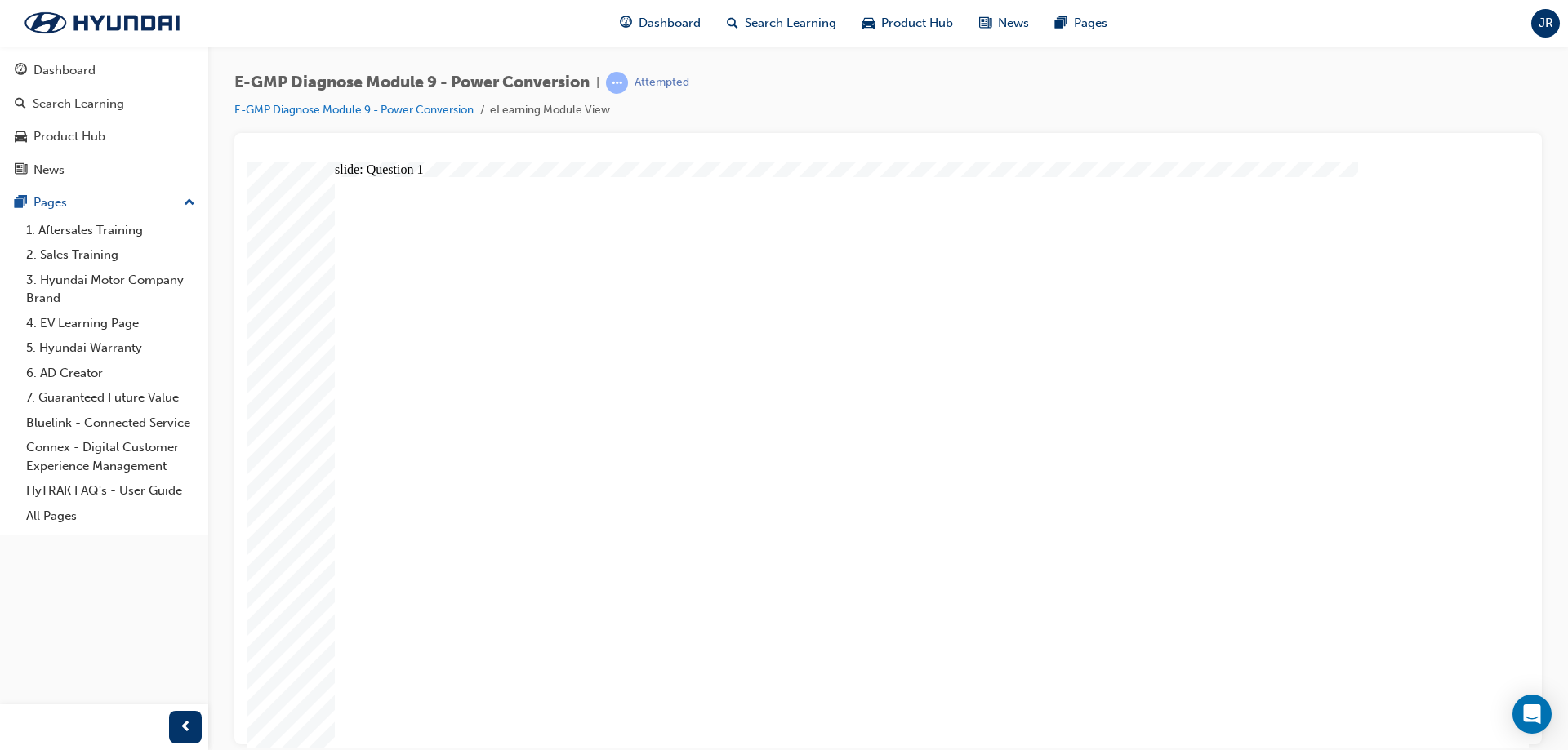
radio input "true"
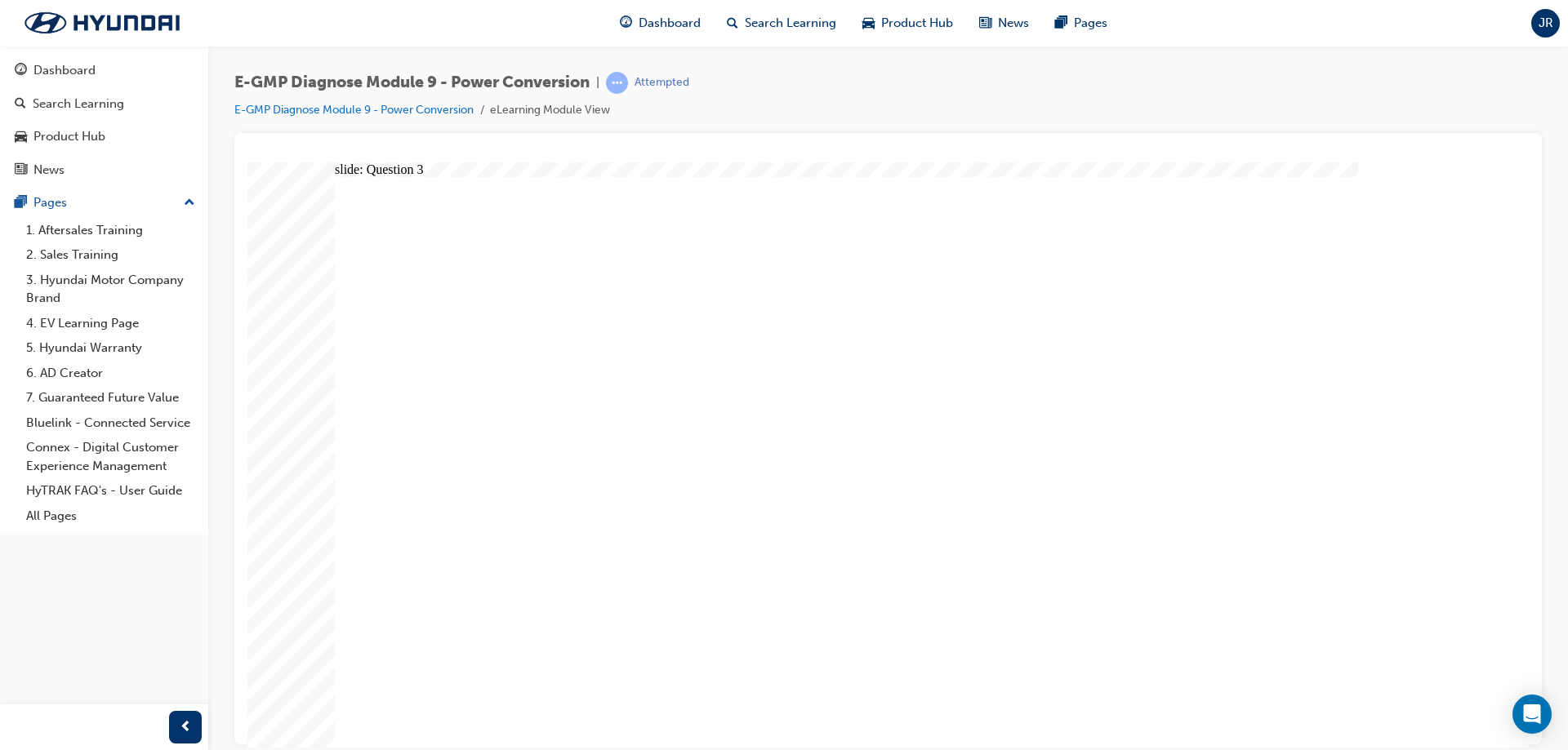
radio input "true"
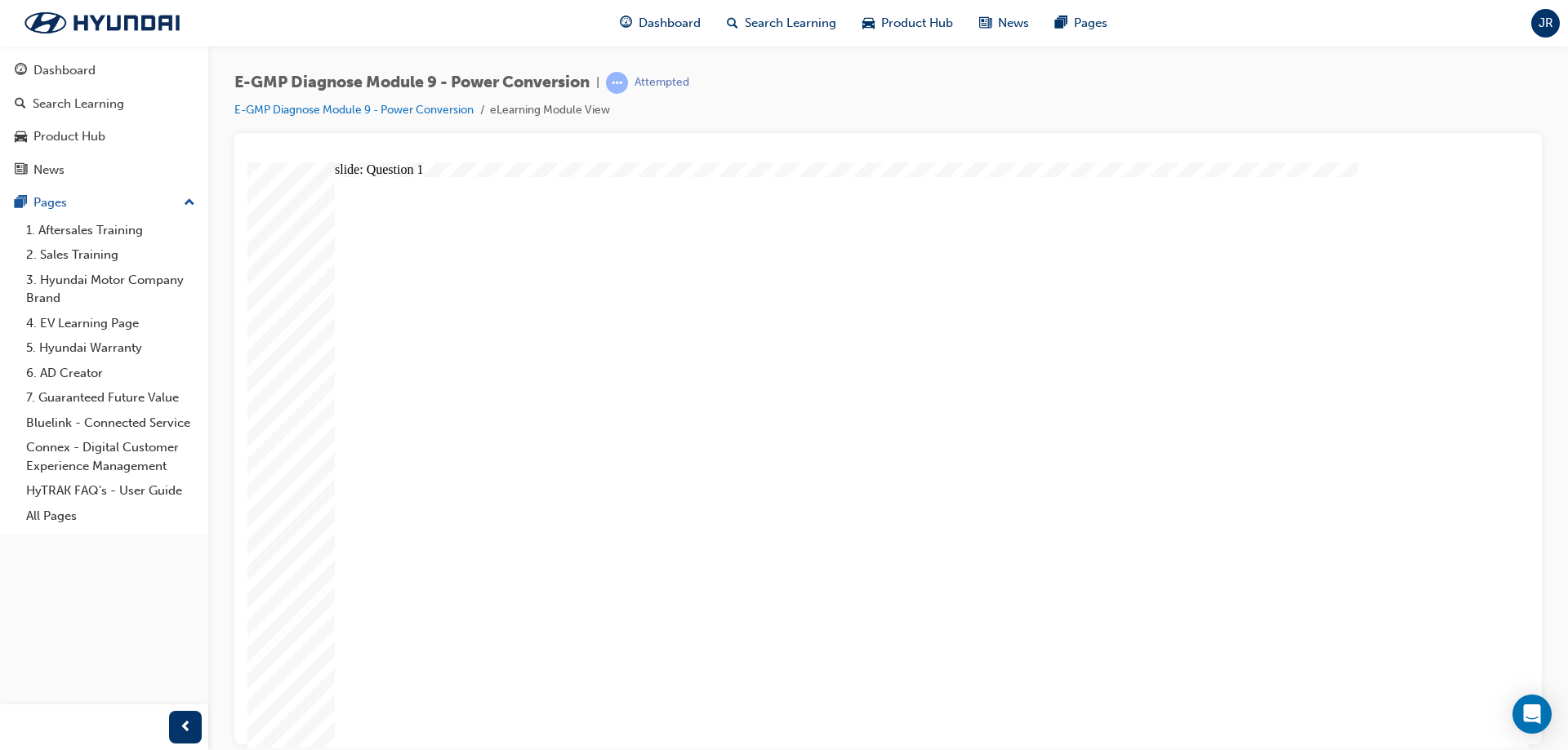
radio input "true"
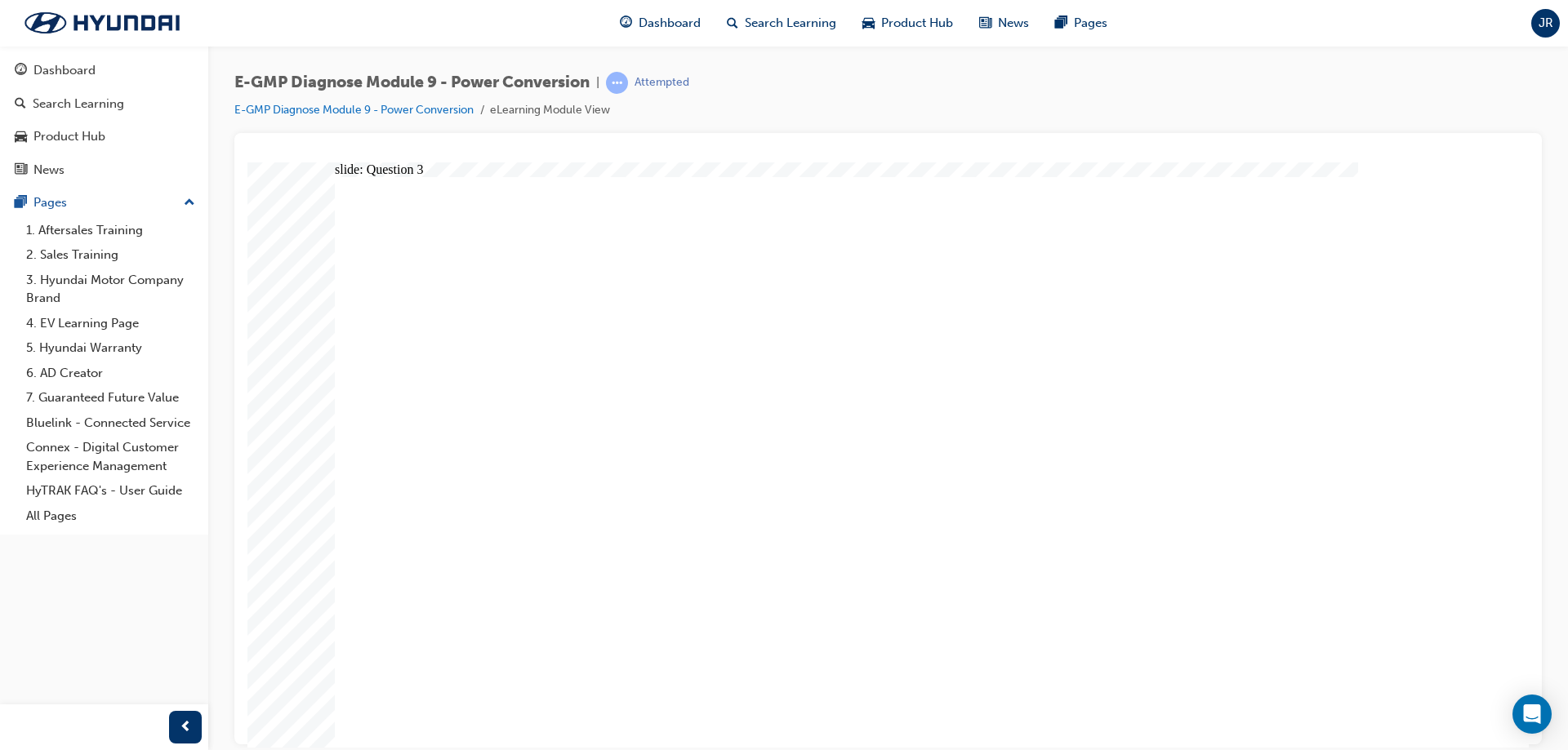
radio input "true"
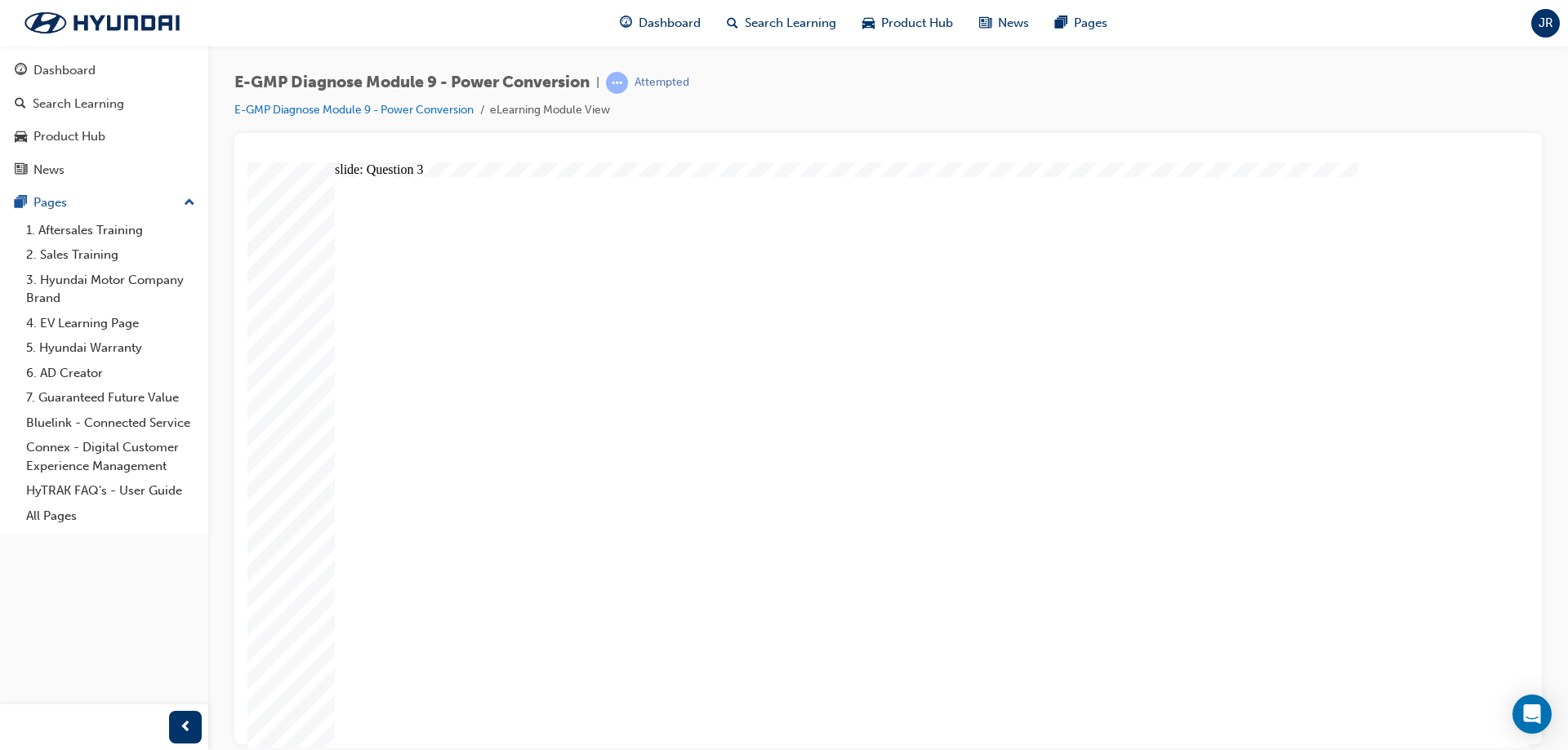
radio input "true"
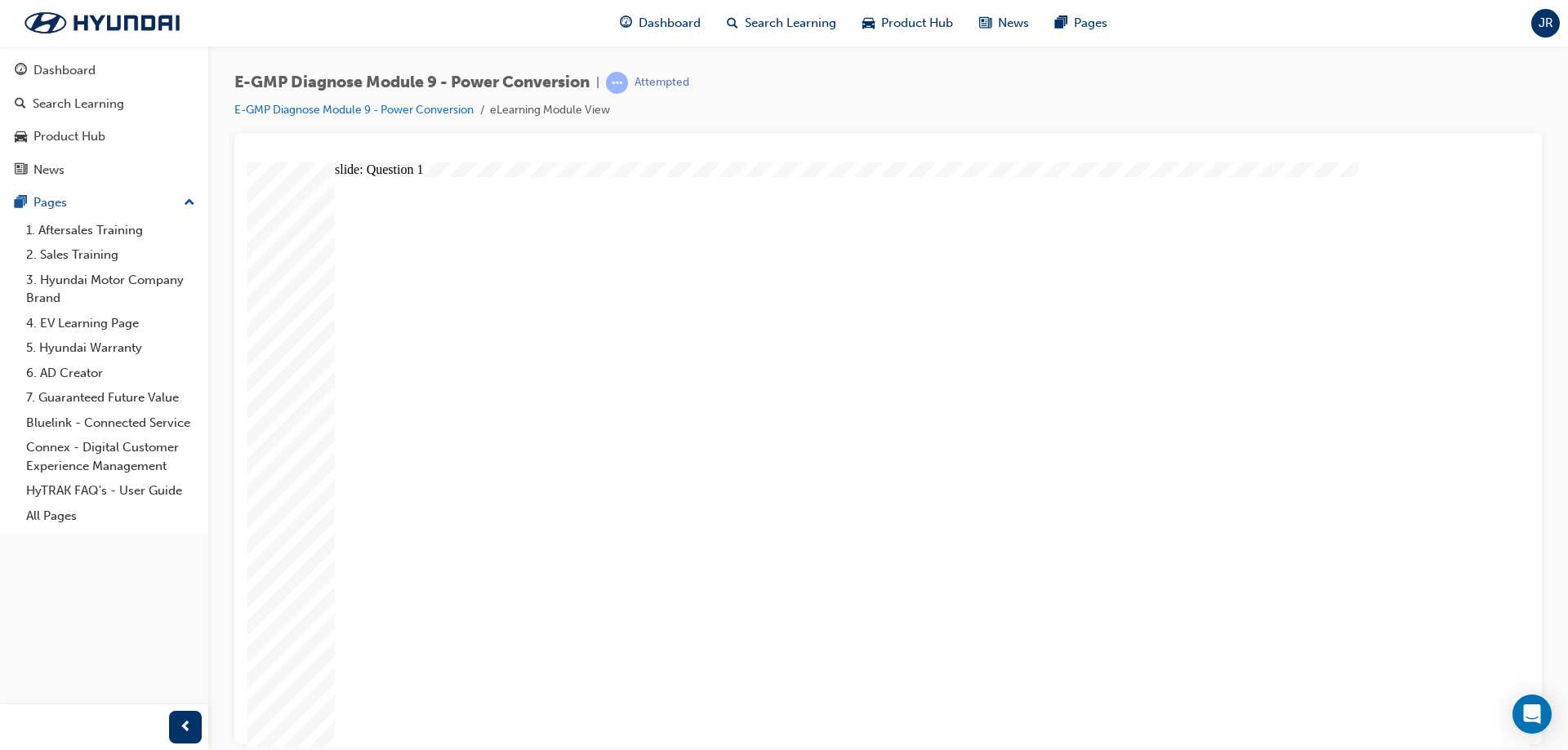
radio input "true"
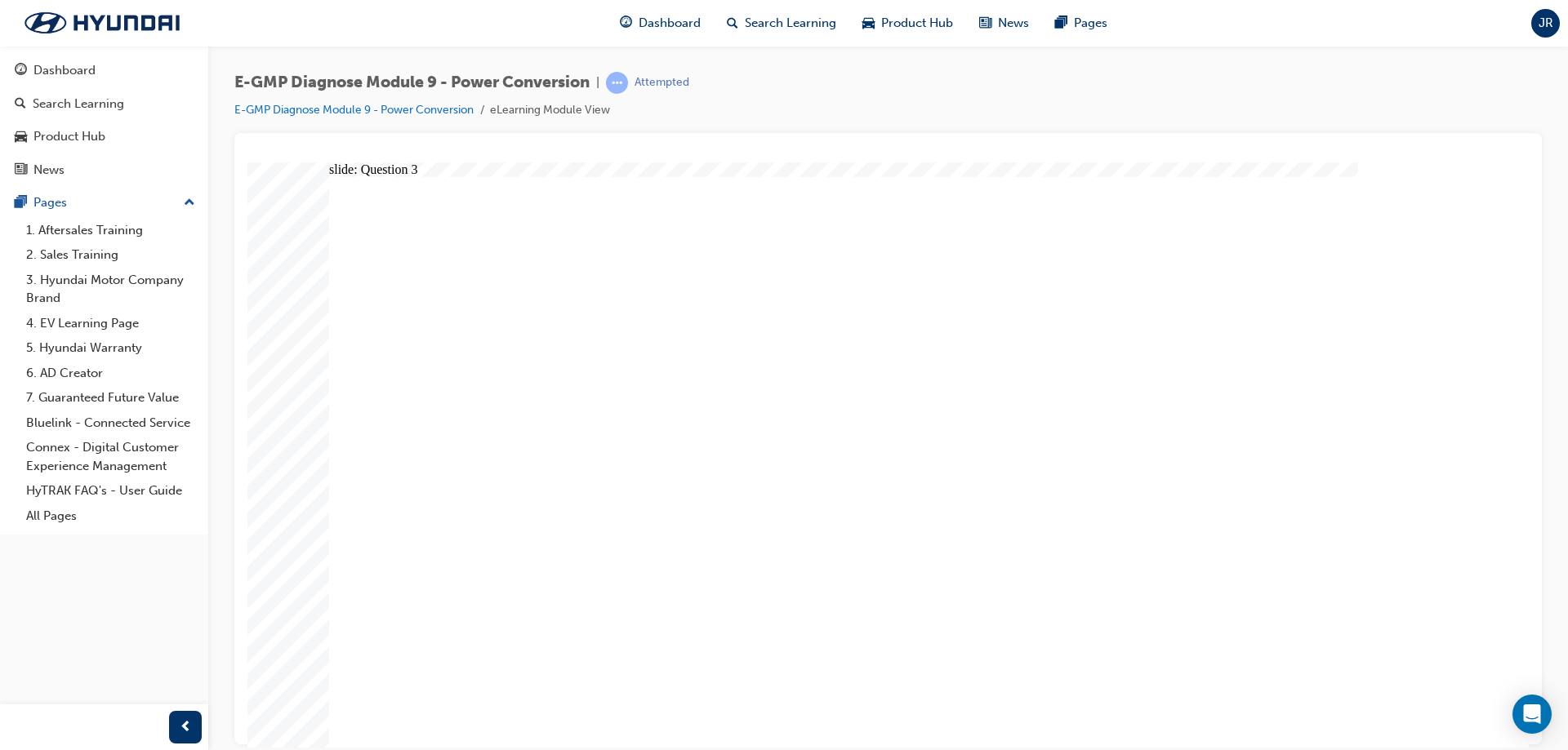
radio input "true"
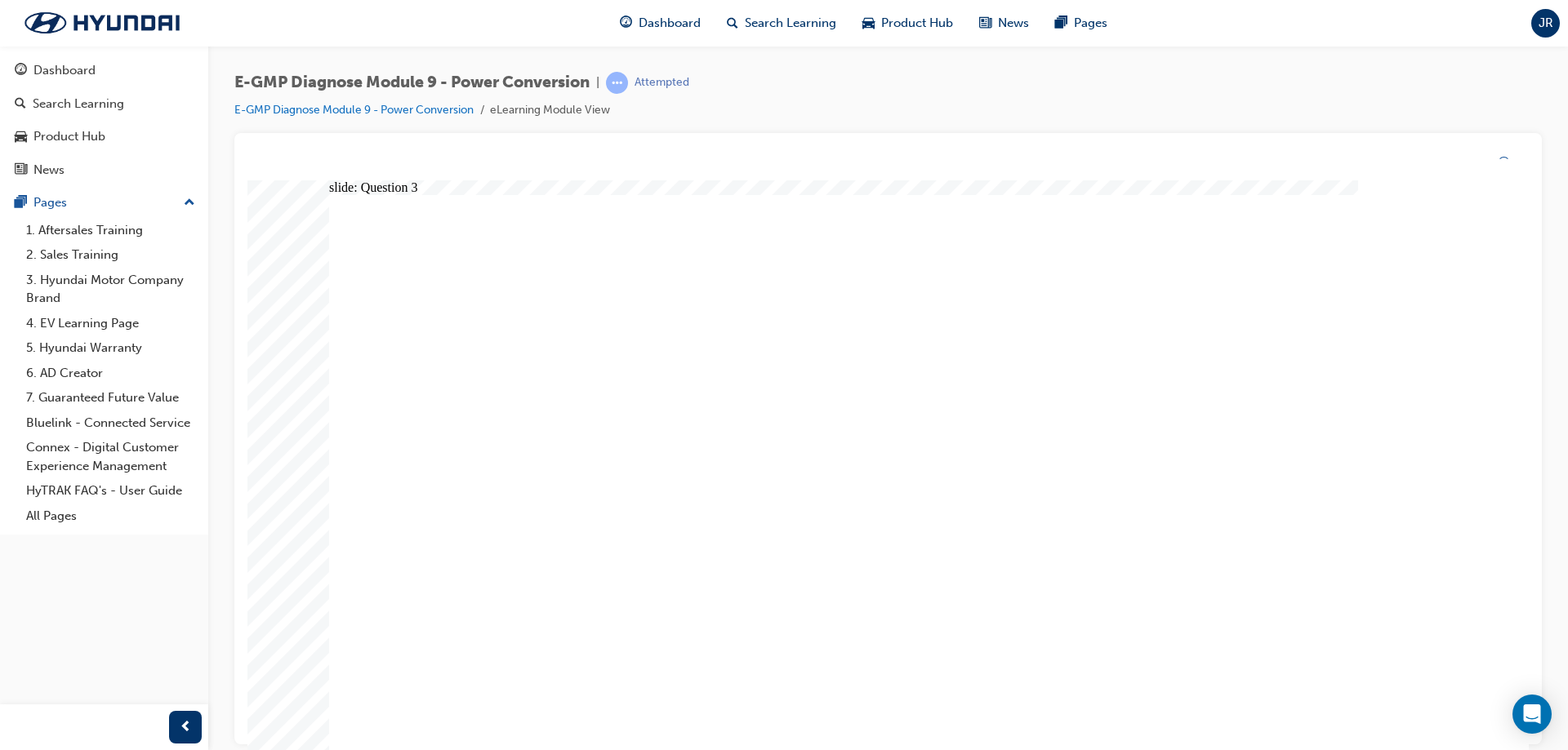
drag, startPoint x: 847, startPoint y: 551, endPoint x: 855, endPoint y: 566, distance: 17.0
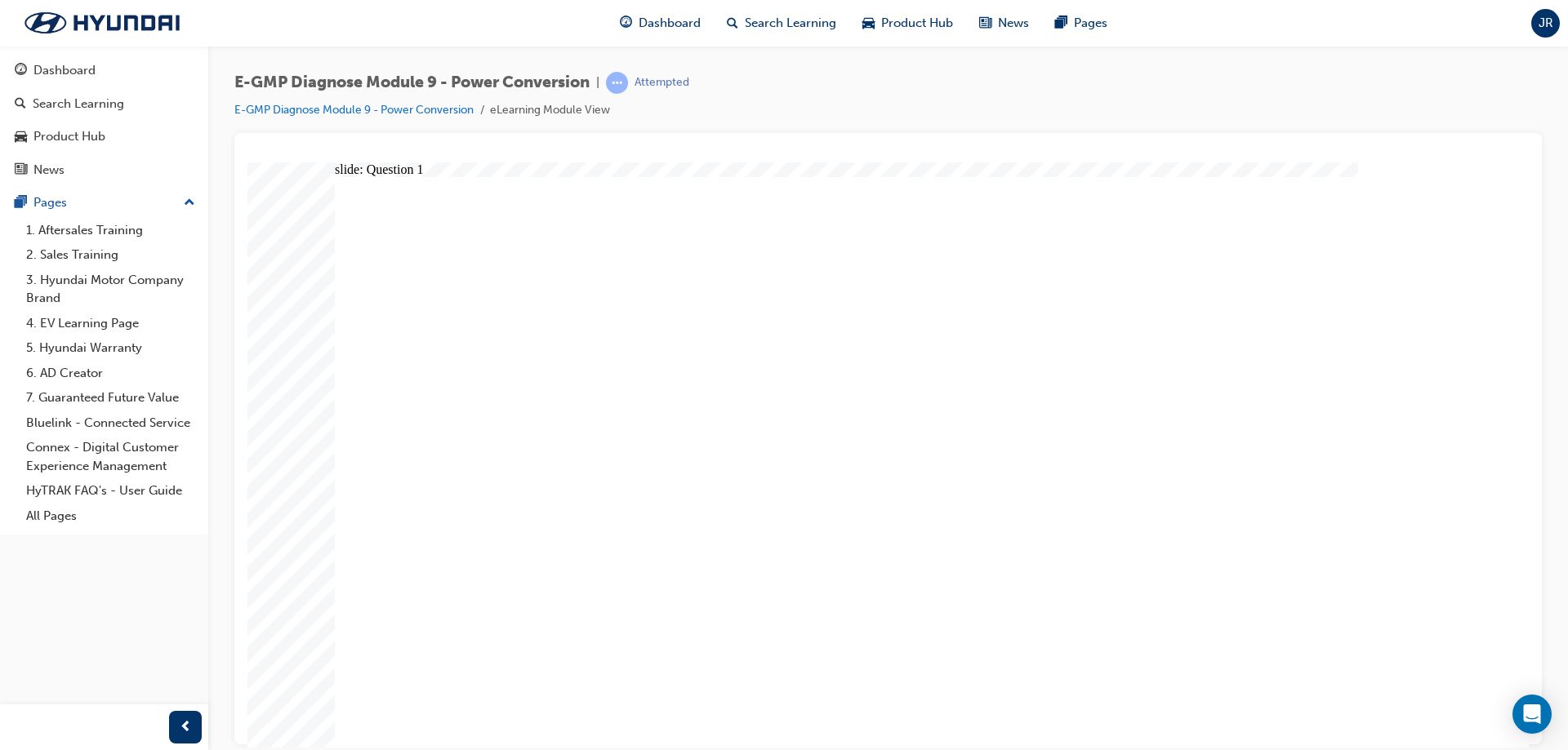
radio input "true"
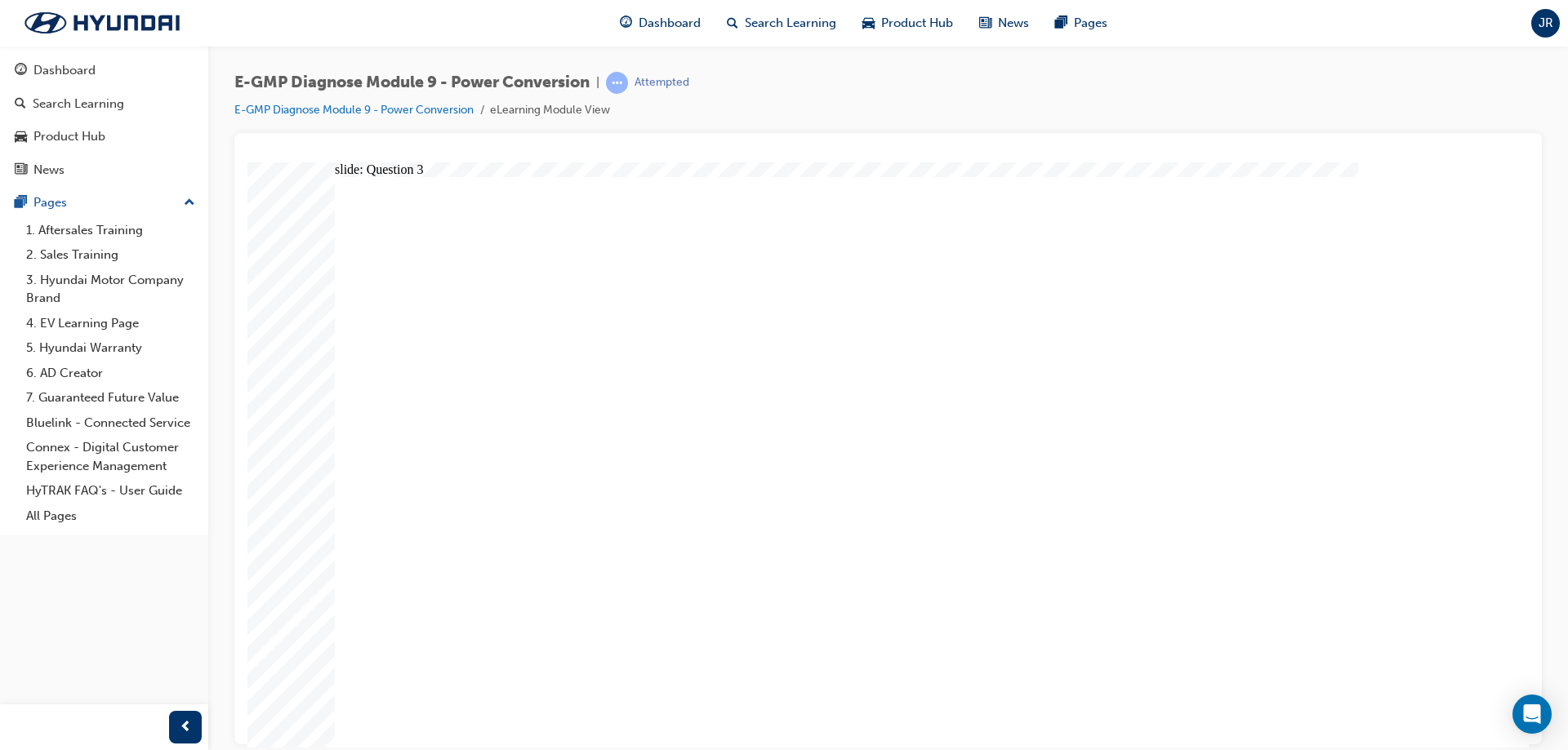
radio input "true"
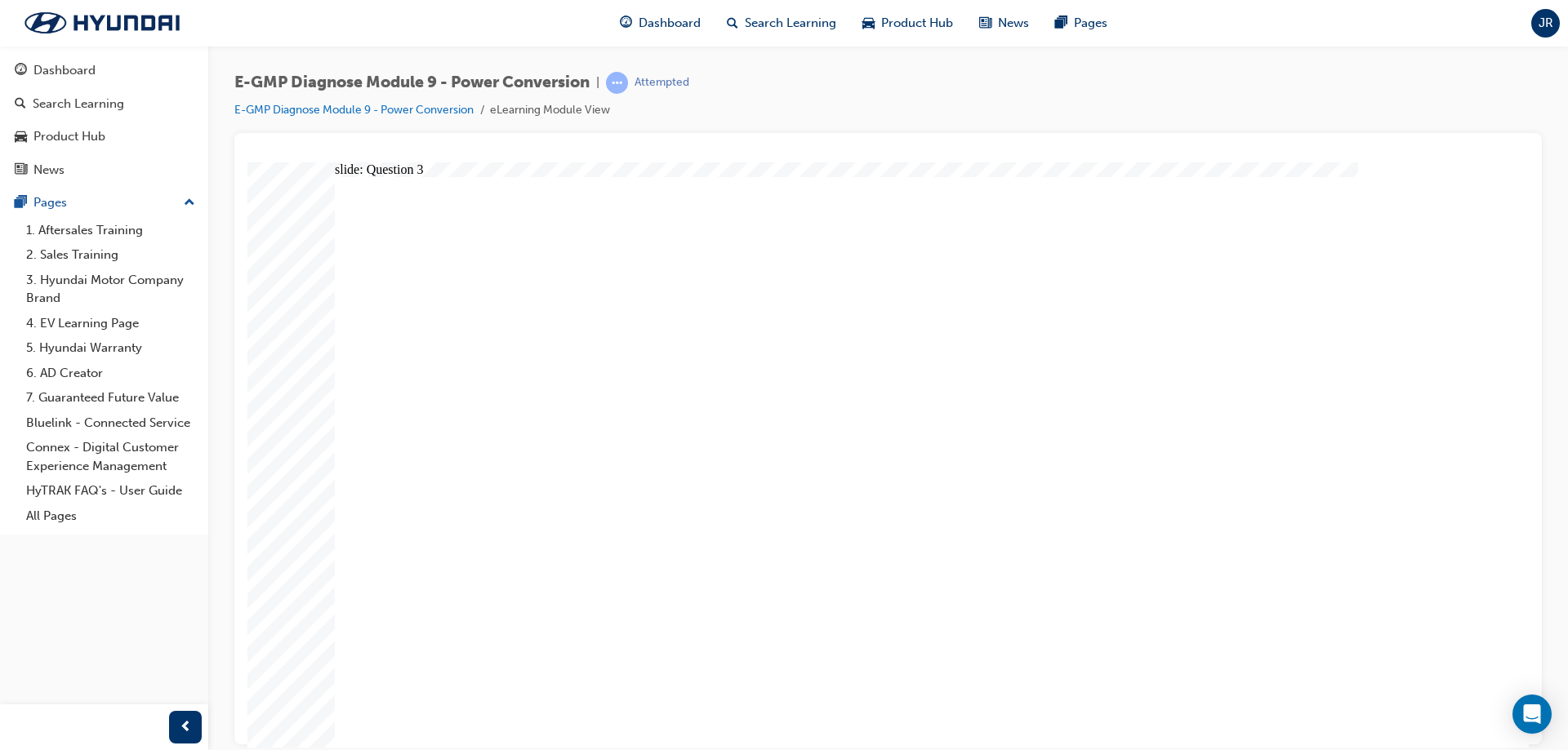
radio input "true"
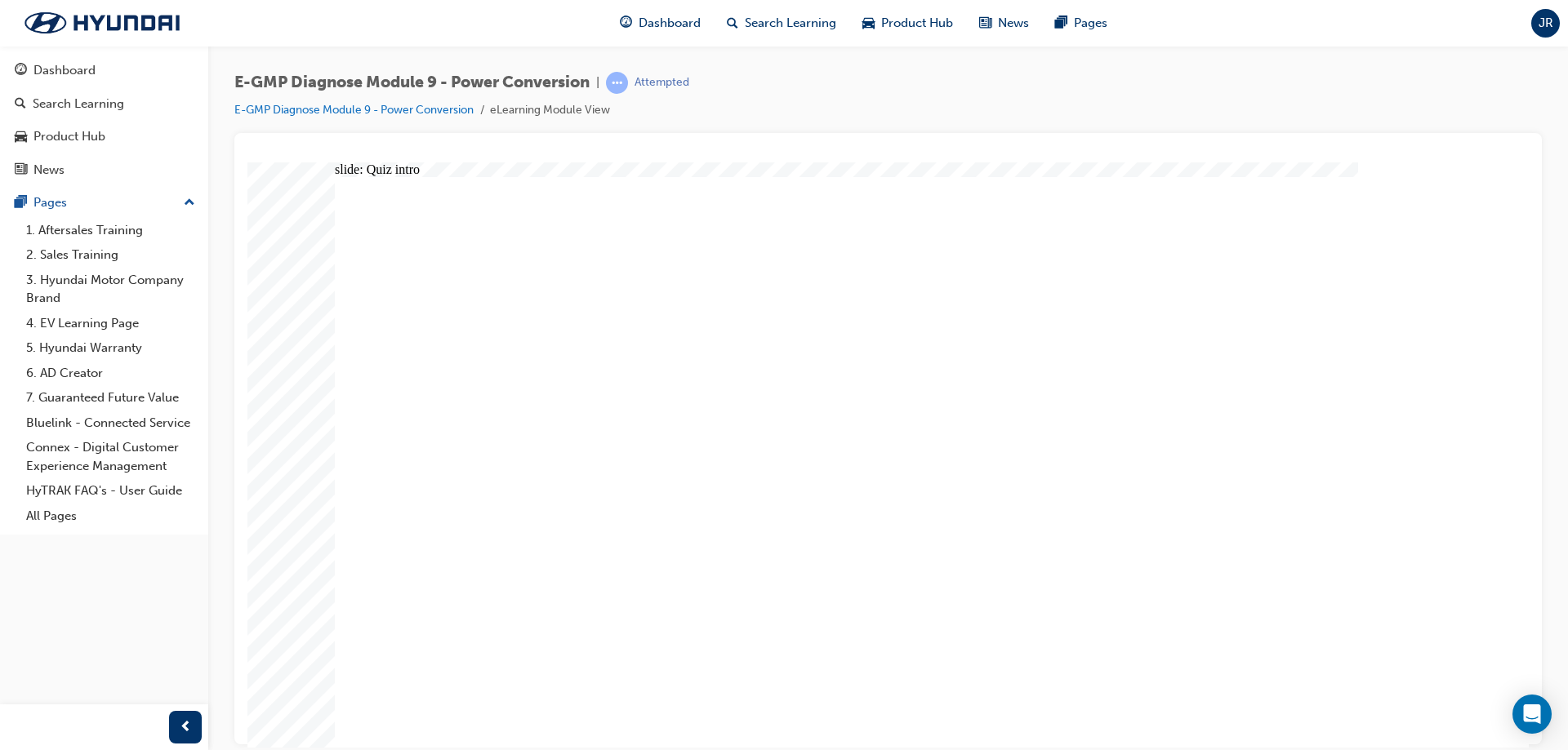
radio input "true"
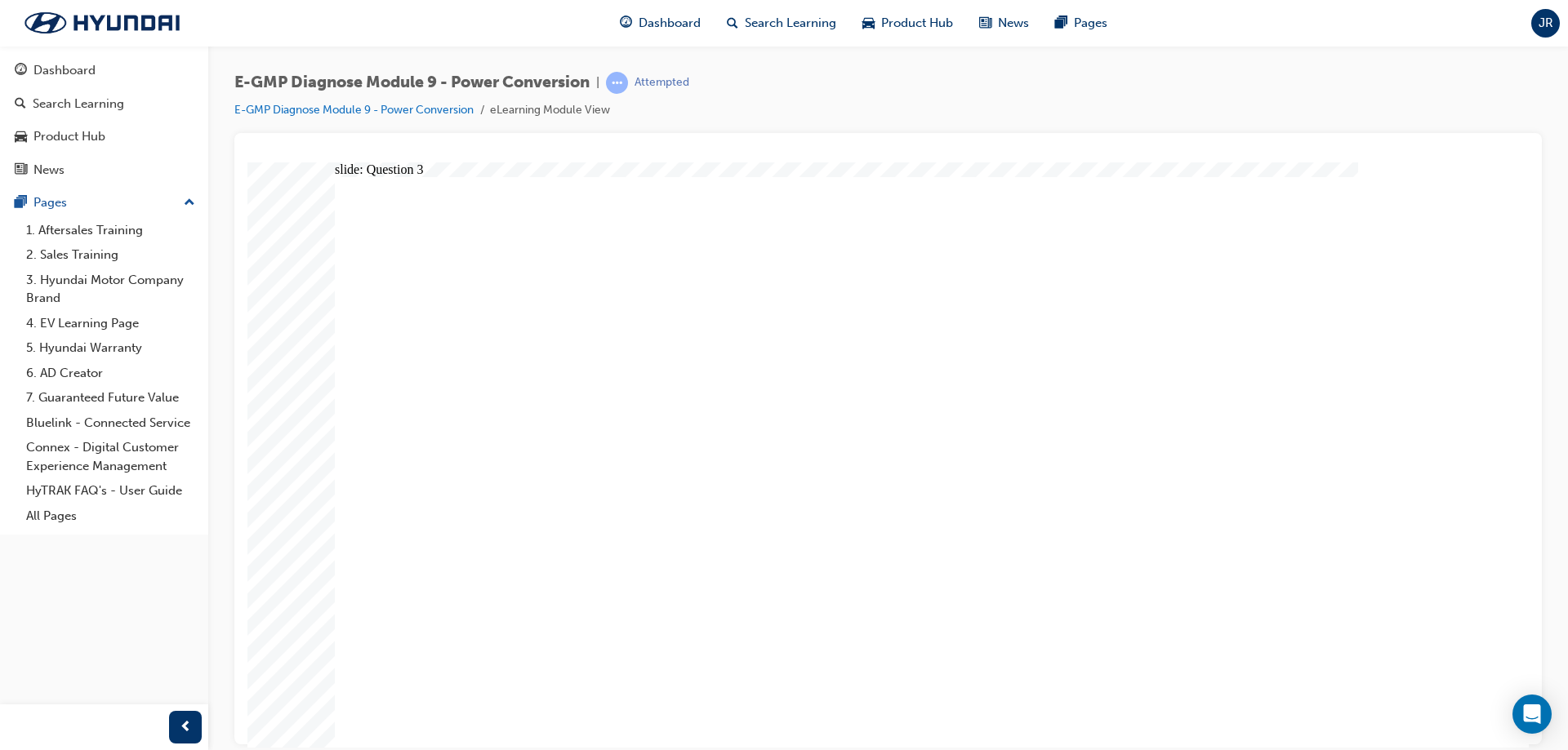
radio input "true"
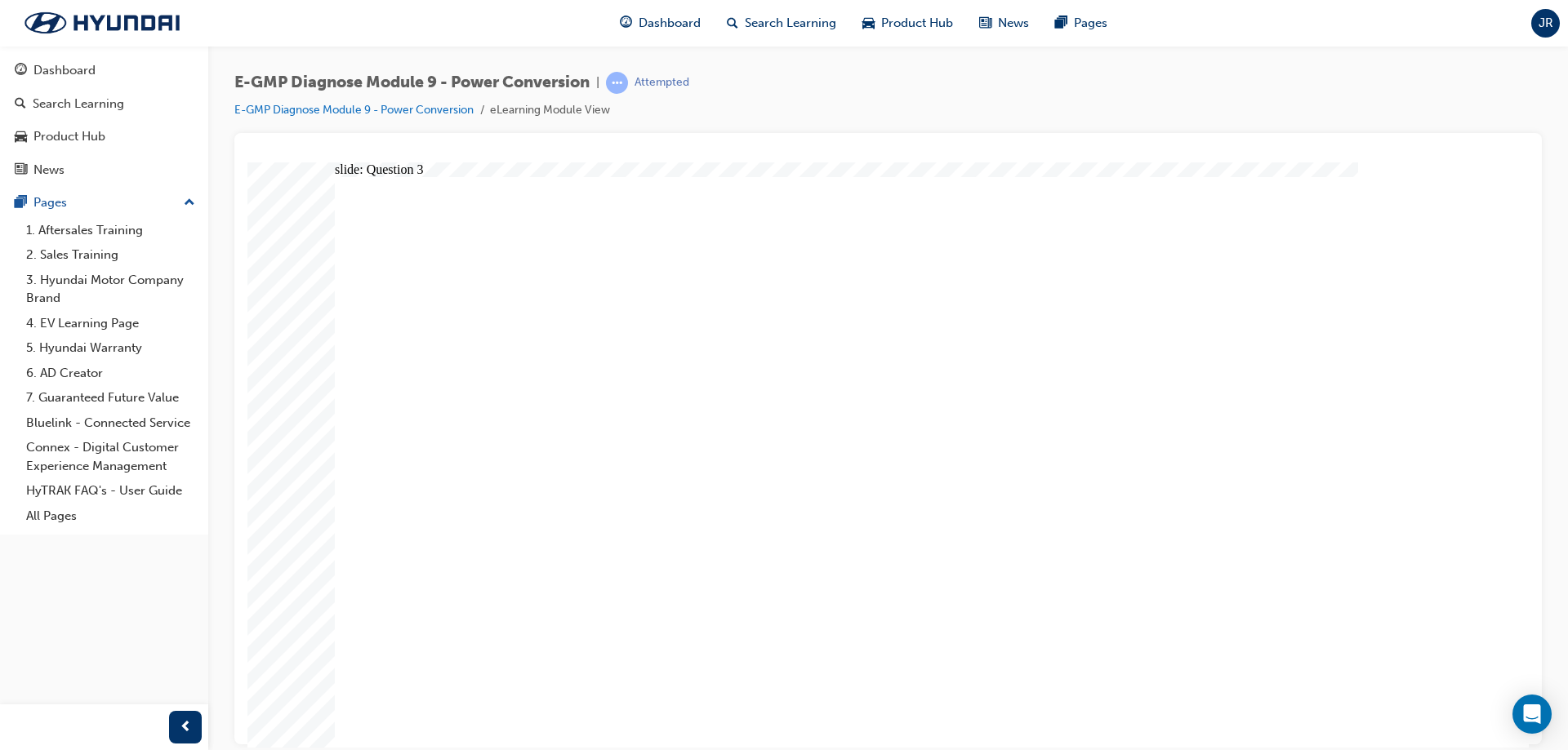
radio input "true"
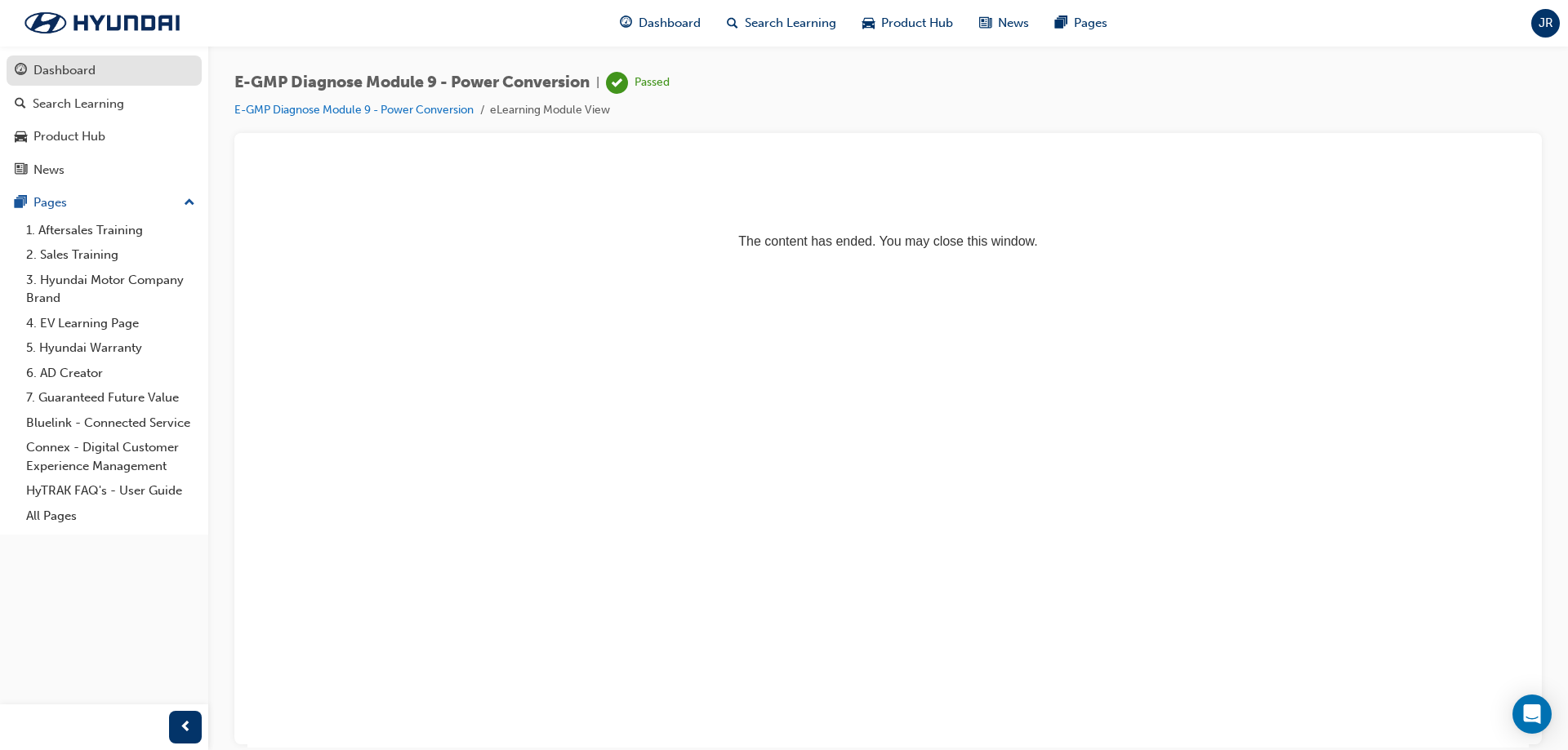
click at [108, 72] on div "Dashboard" at bounding box center [104, 70] width 178 height 20
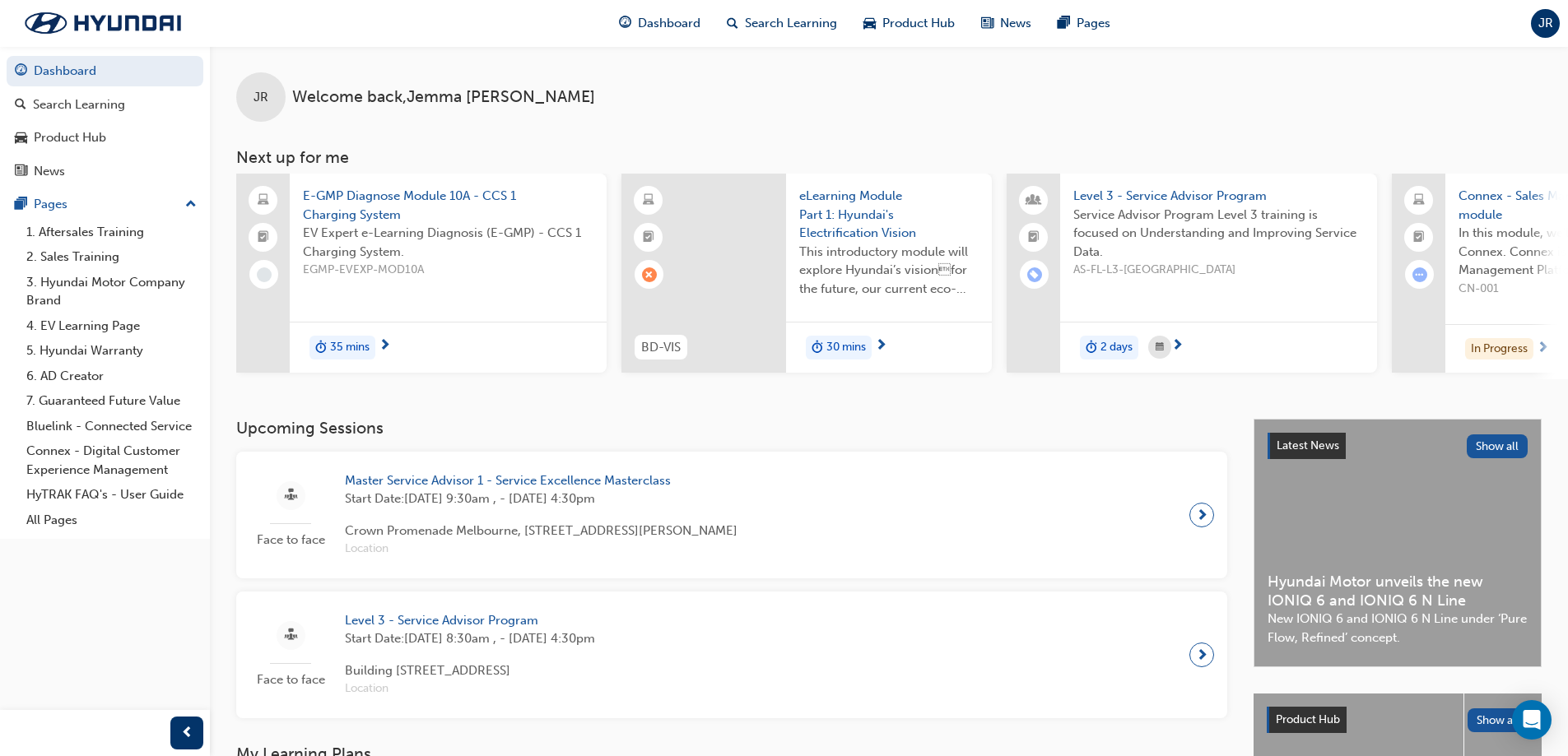
click at [372, 194] on span "E-GMP Diagnose Module 10A - CCS 1 Charging System" at bounding box center [448, 205] width 291 height 37
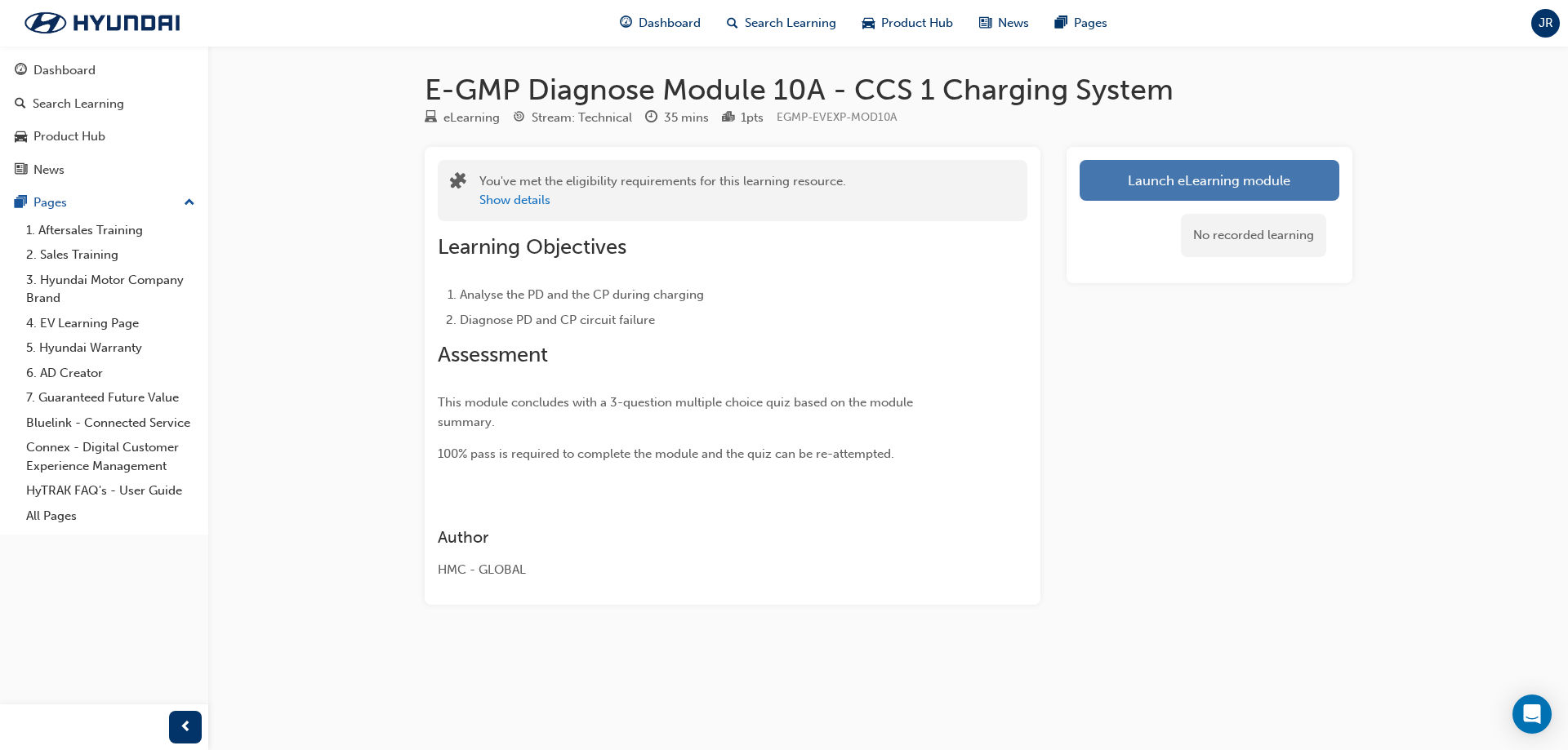
click at [1249, 199] on link "Launch eLearning module" at bounding box center [1209, 180] width 260 height 41
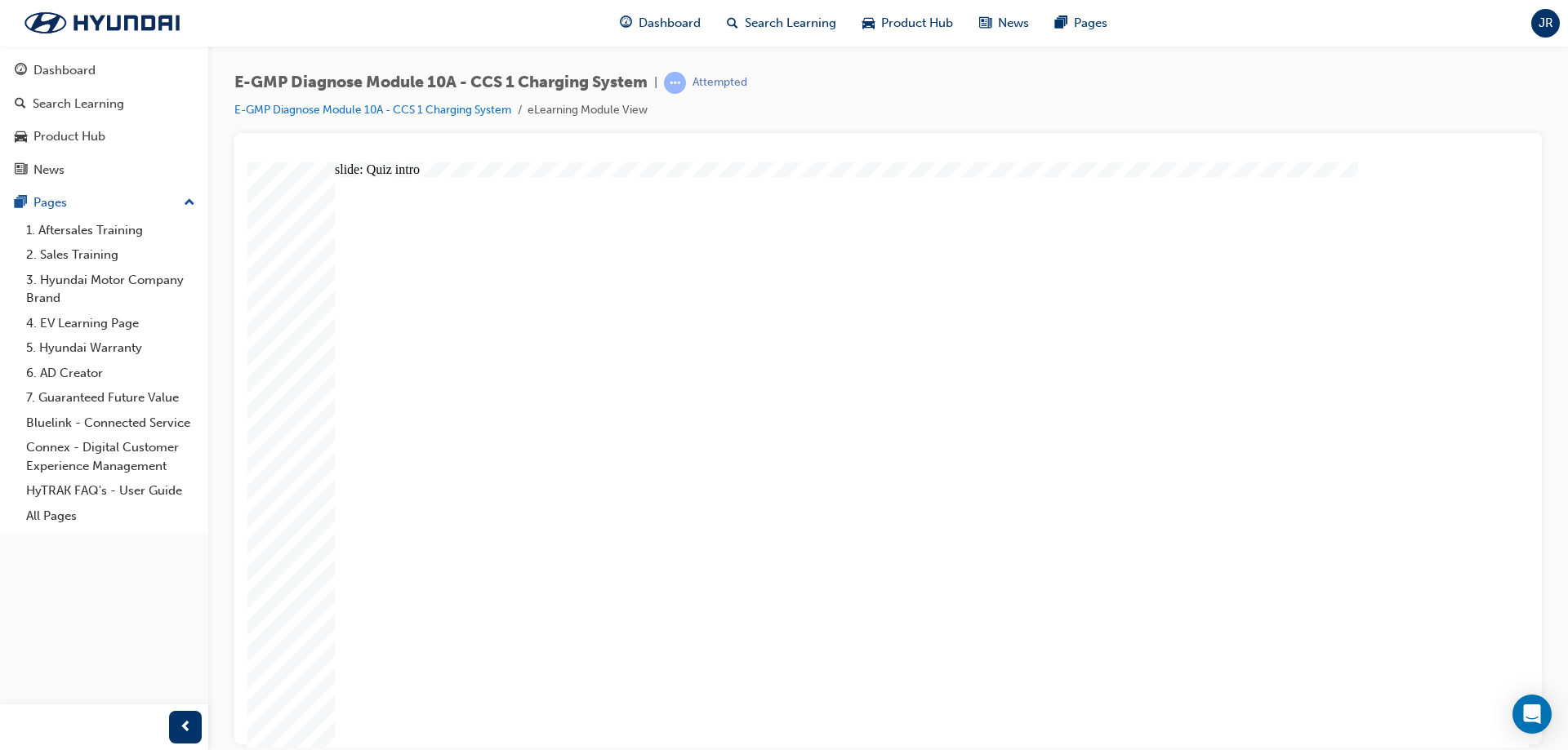
radio input "true"
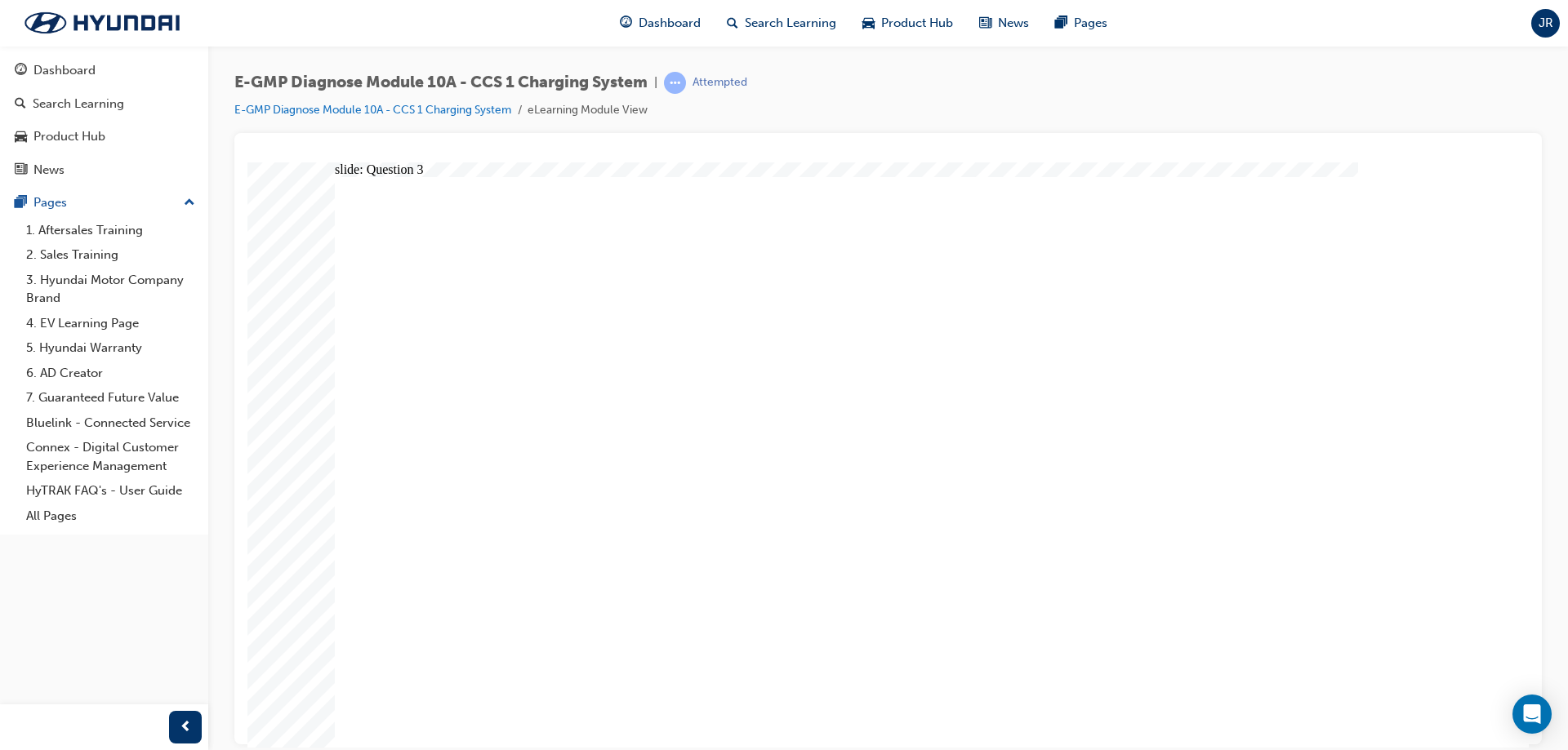
radio input "true"
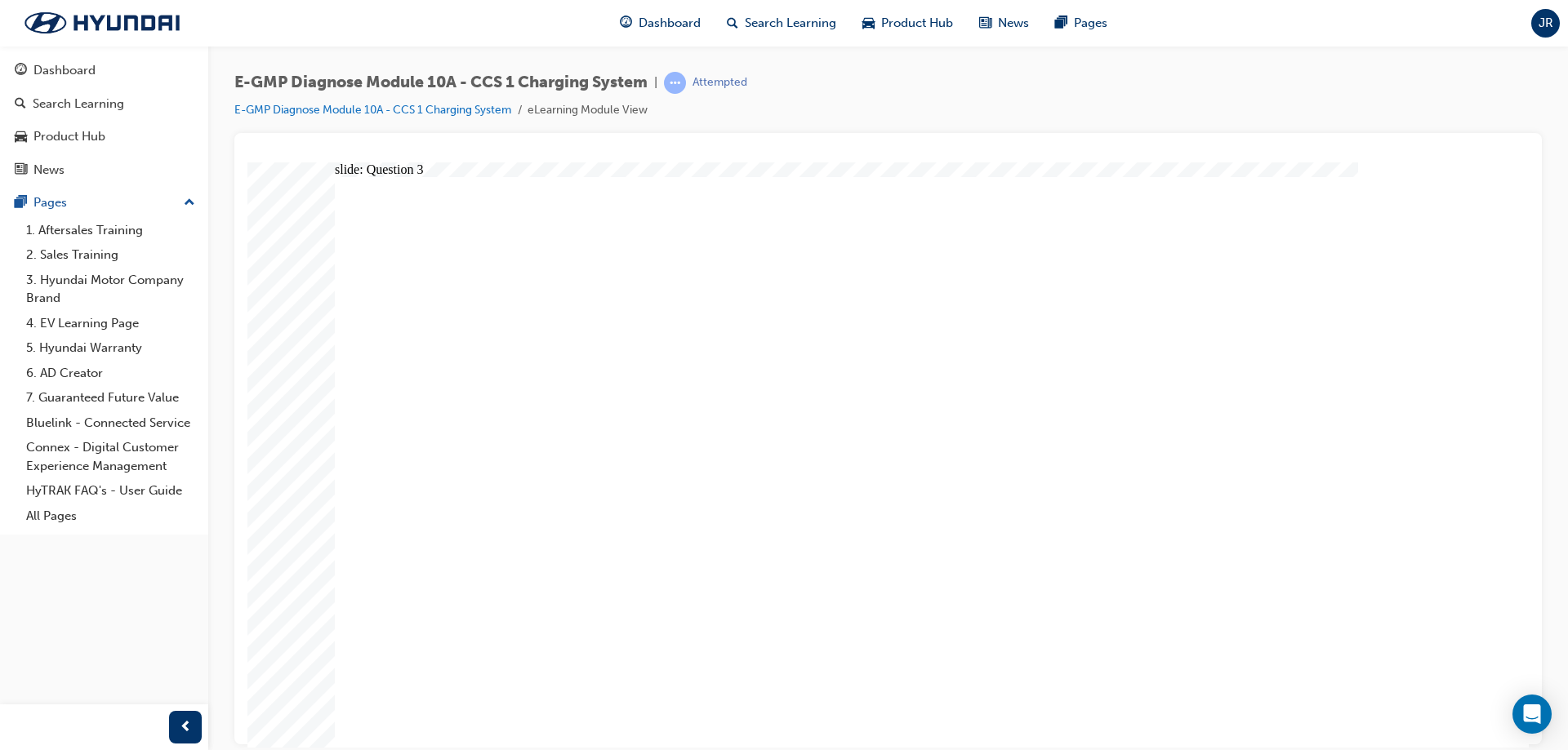
radio input "true"
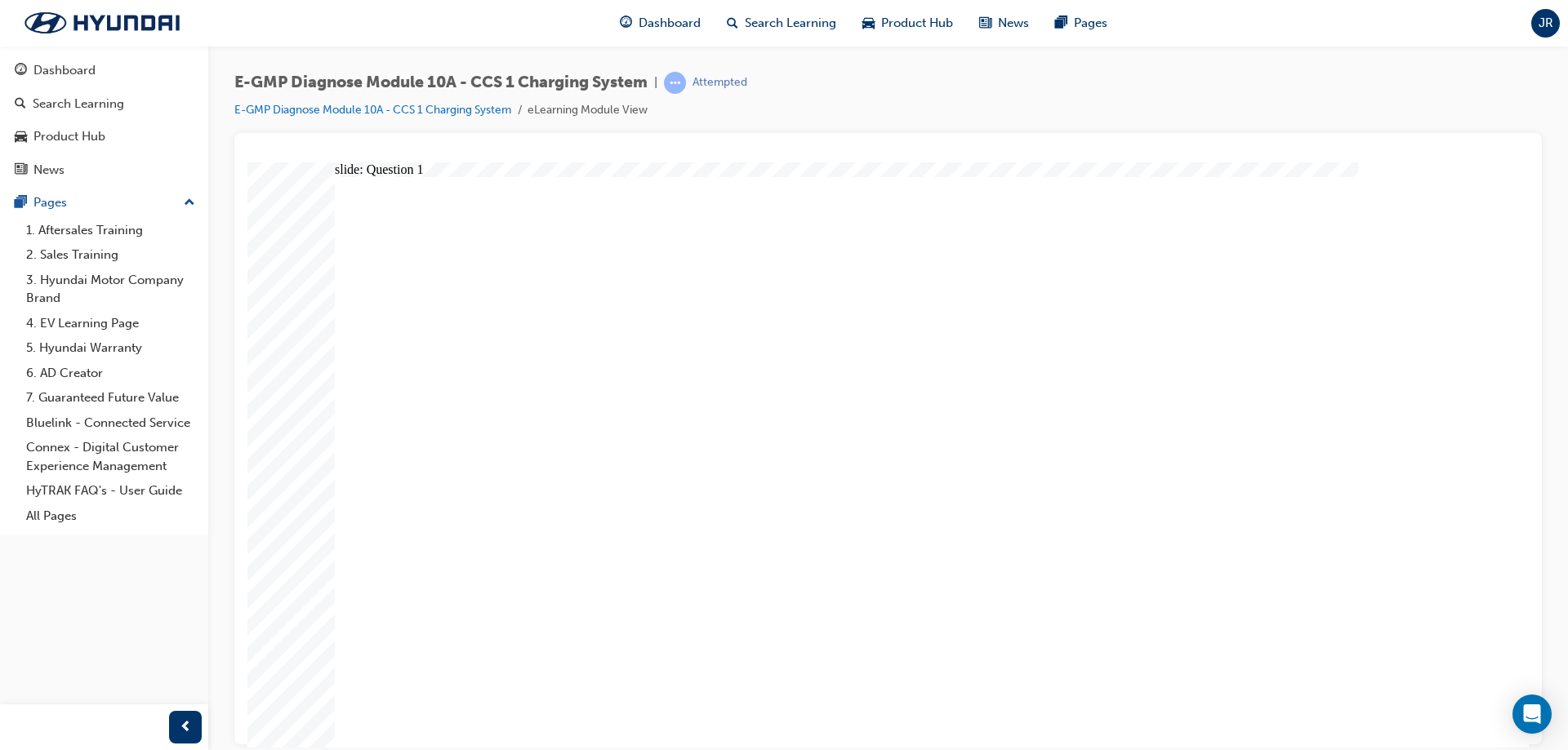
radio input "true"
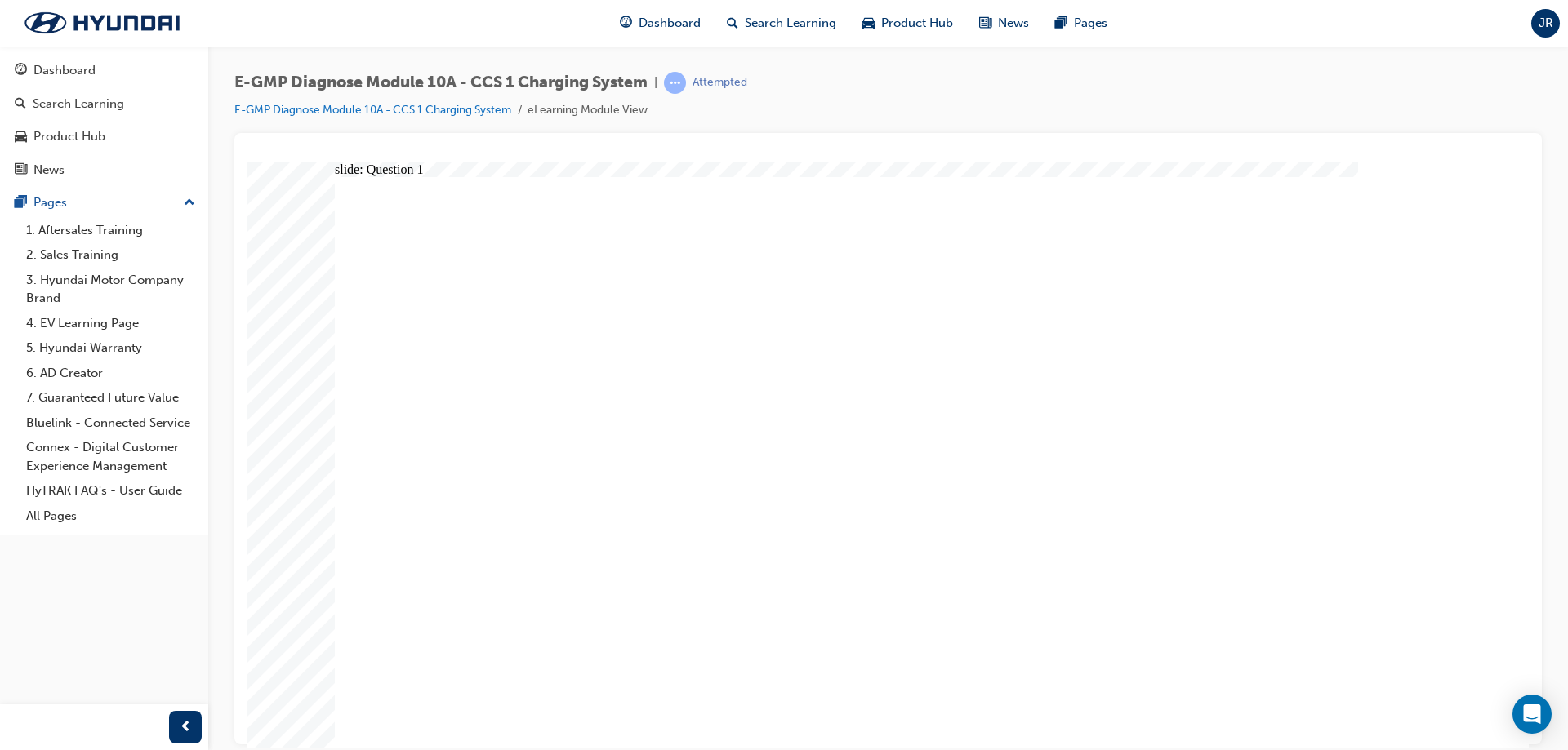
radio input "true"
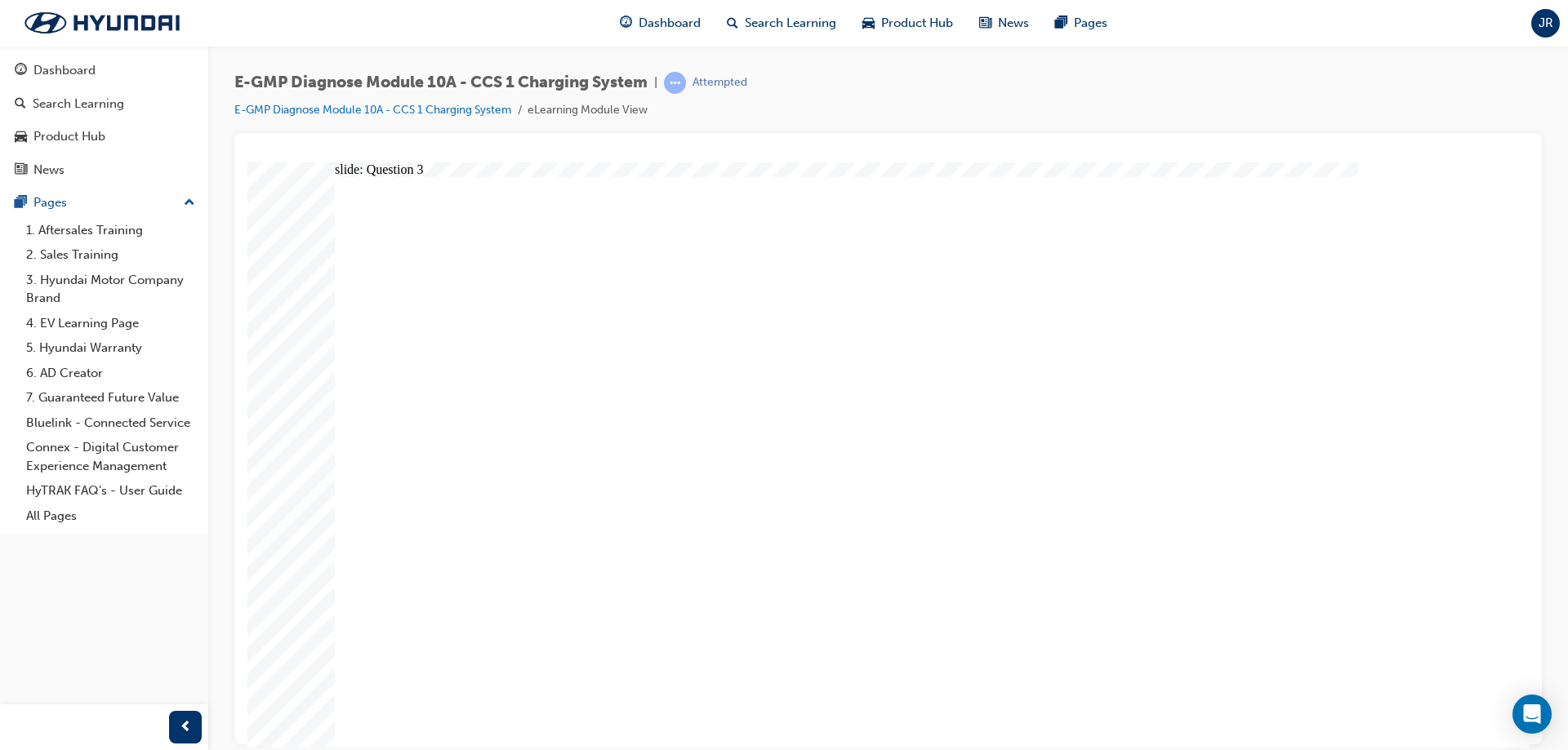
drag, startPoint x: 522, startPoint y: 621, endPoint x: 535, endPoint y: 601, distance: 23.9
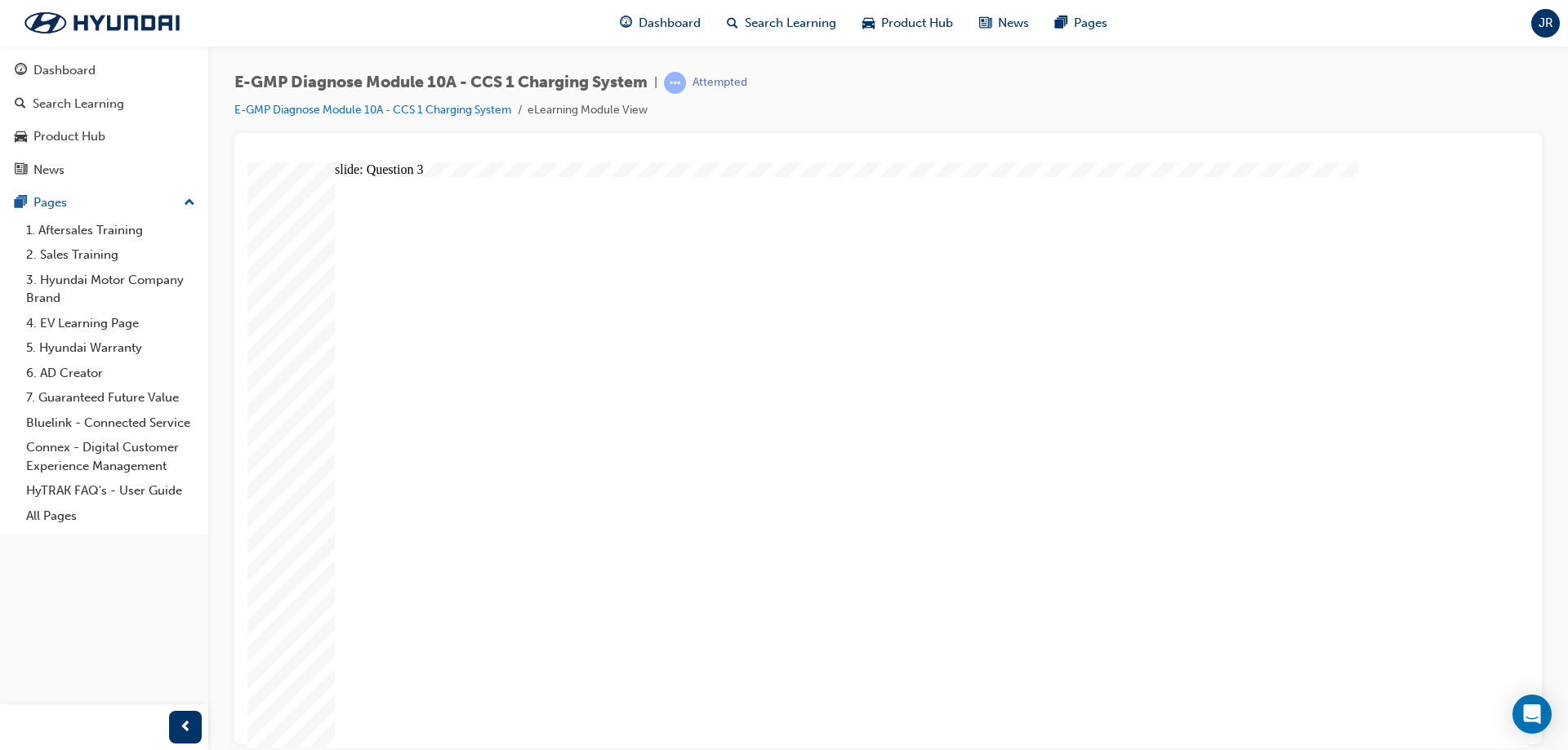
radio input "true"
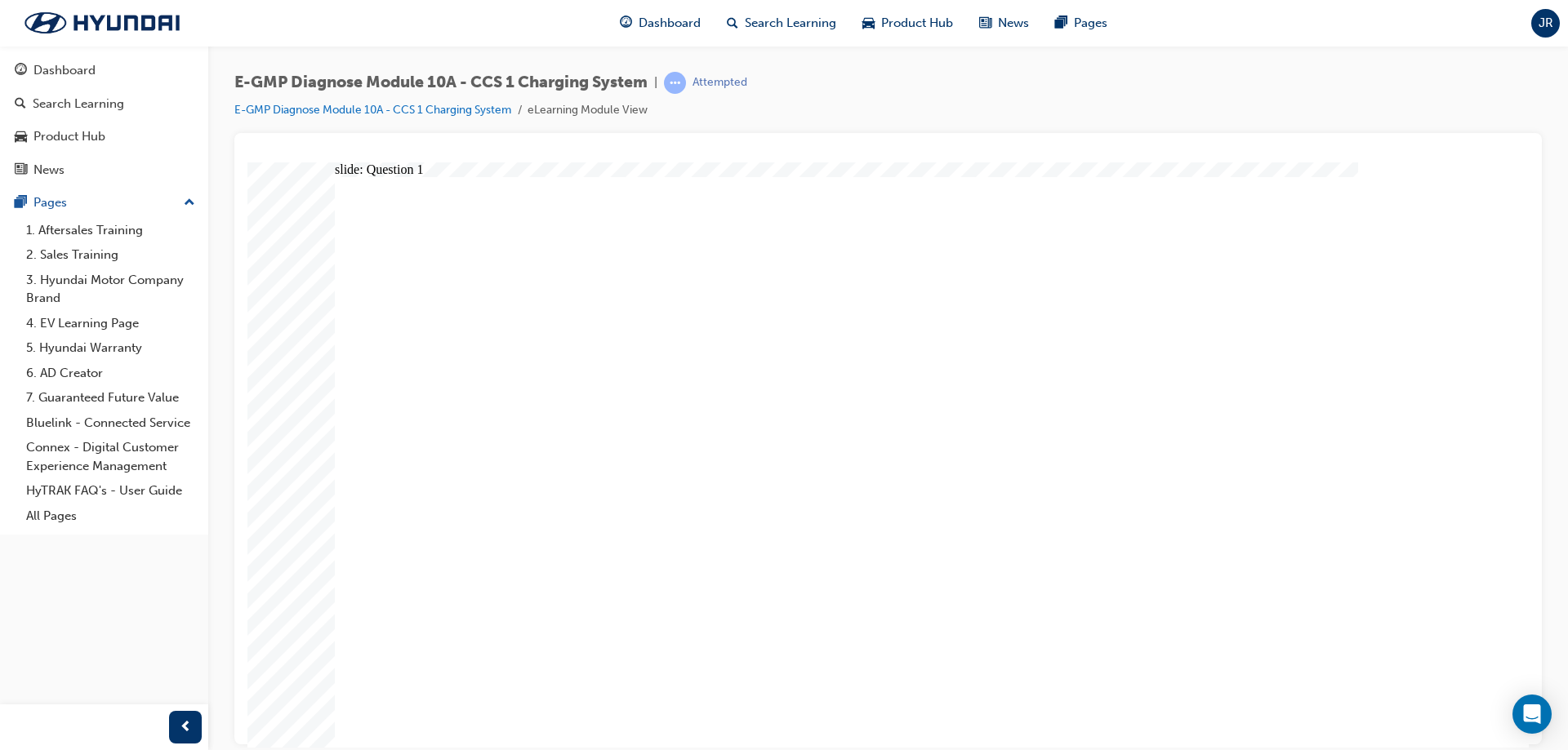
radio input "true"
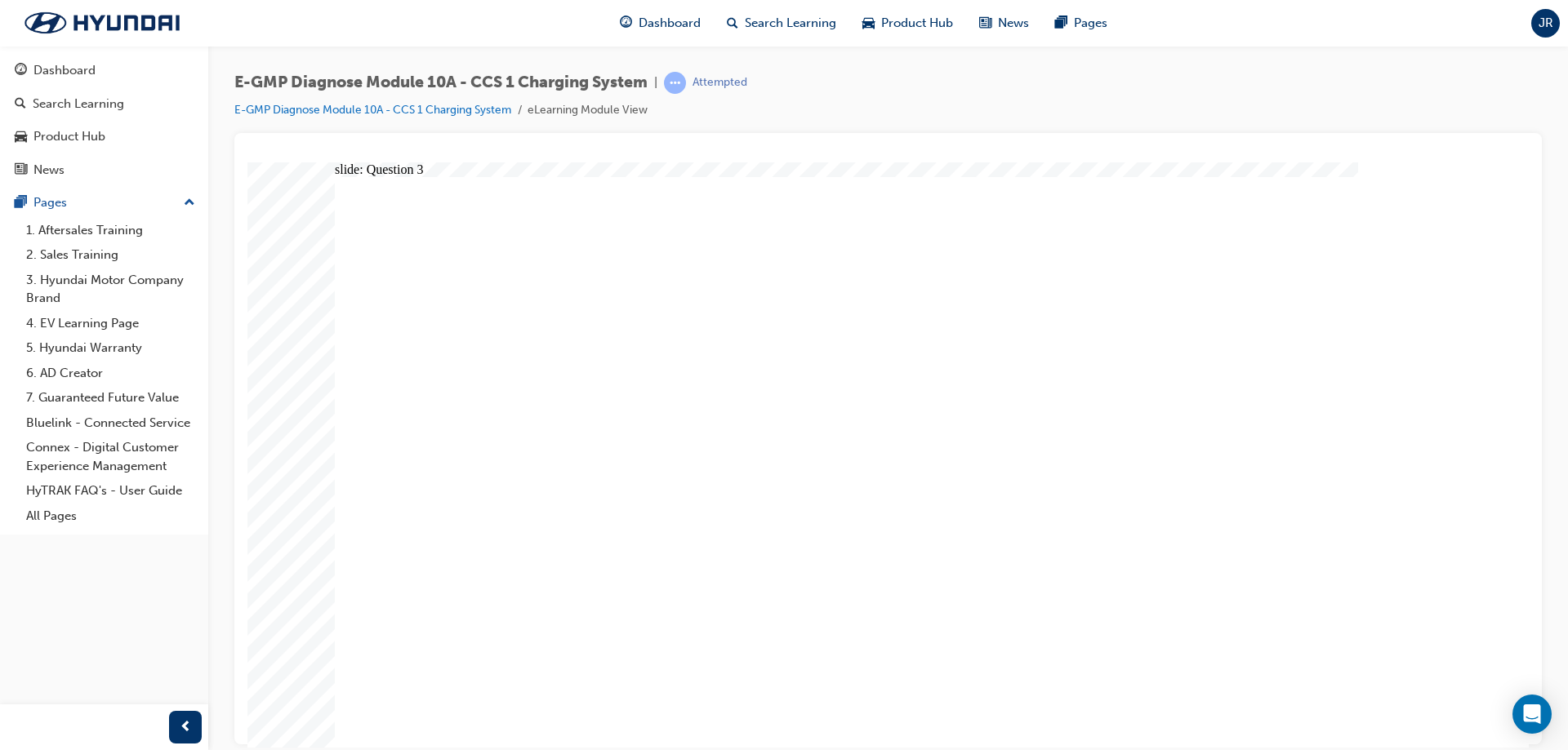
radio input "true"
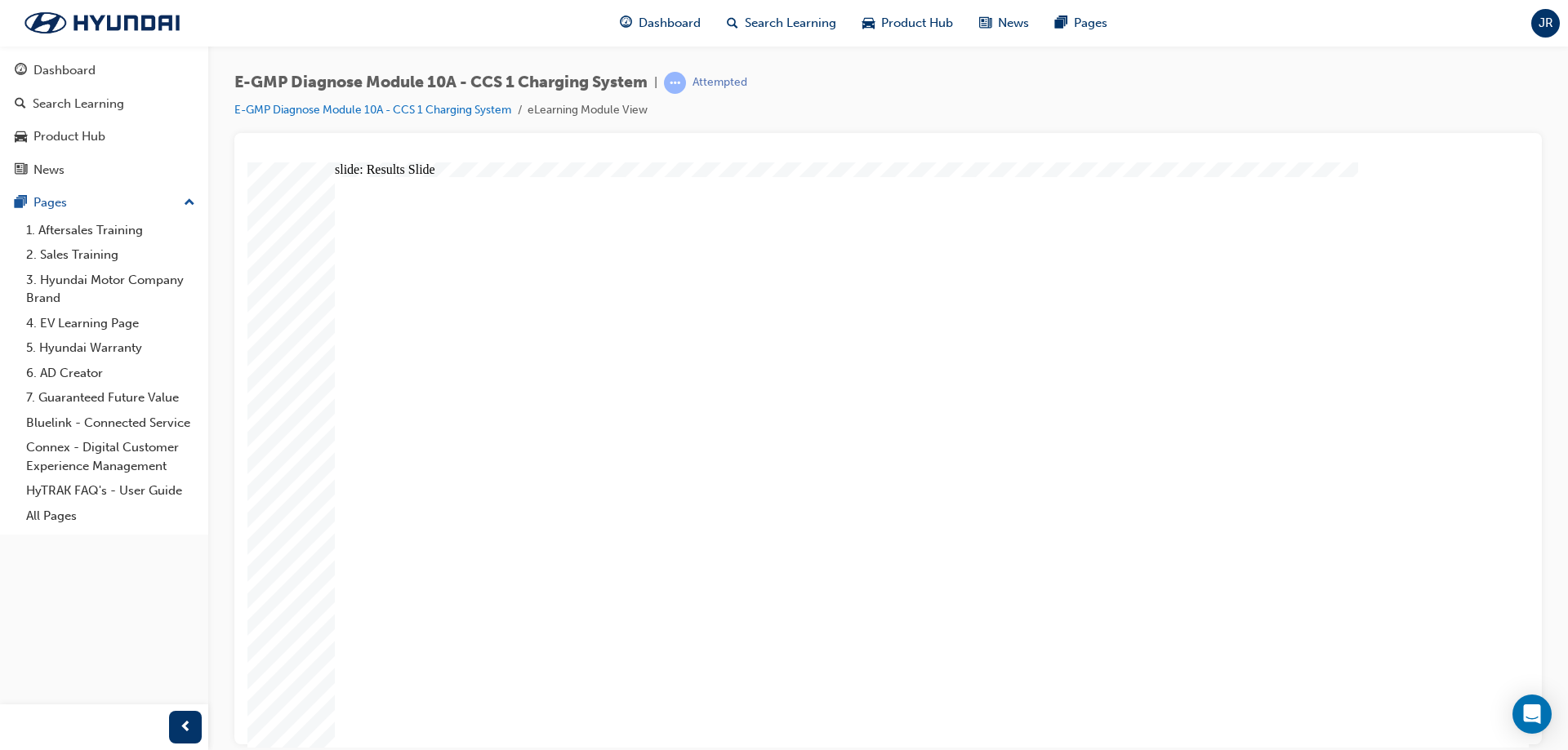
radio input "true"
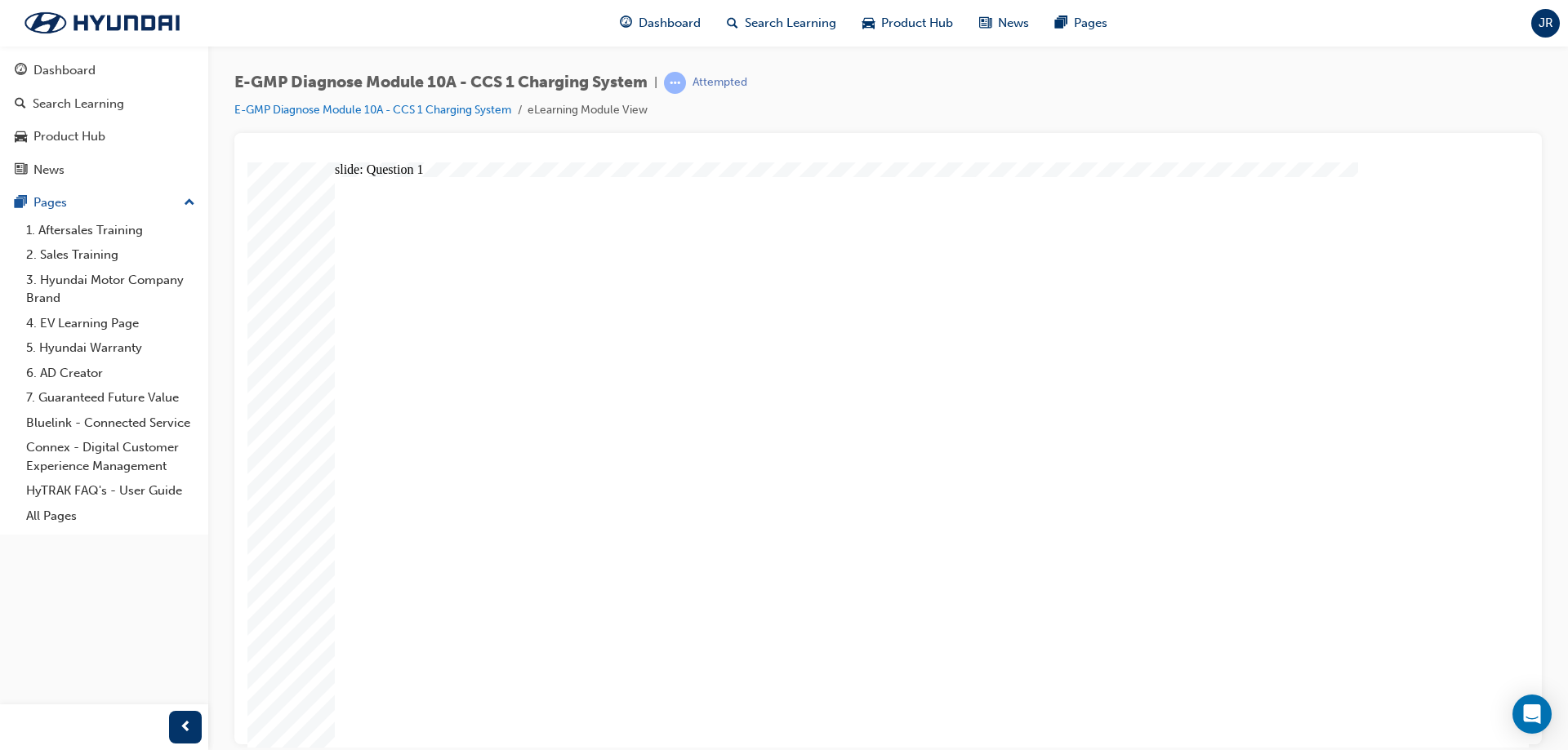
radio input "true"
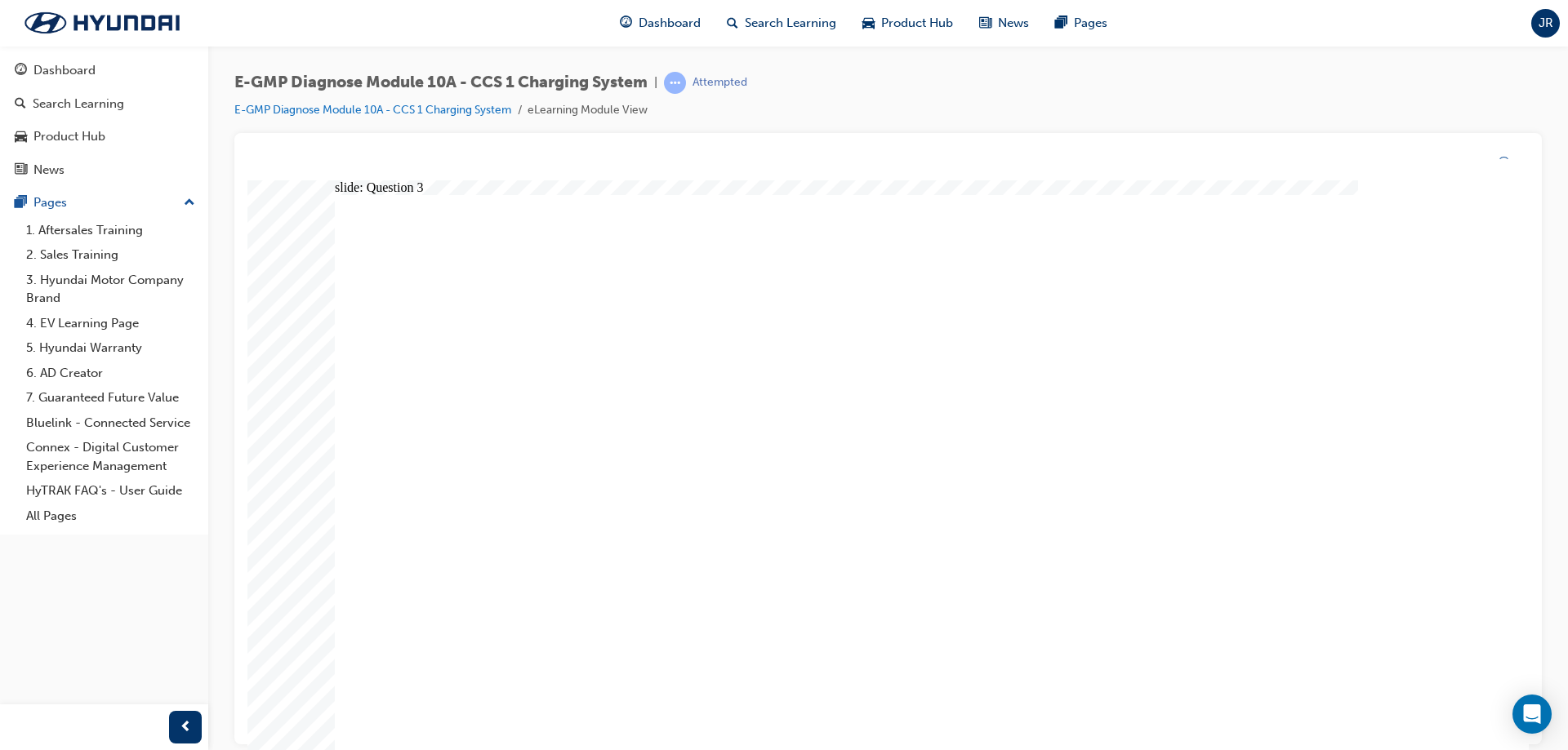
drag, startPoint x: 602, startPoint y: 555, endPoint x: 612, endPoint y: 572, distance: 19.7
radio input "true"
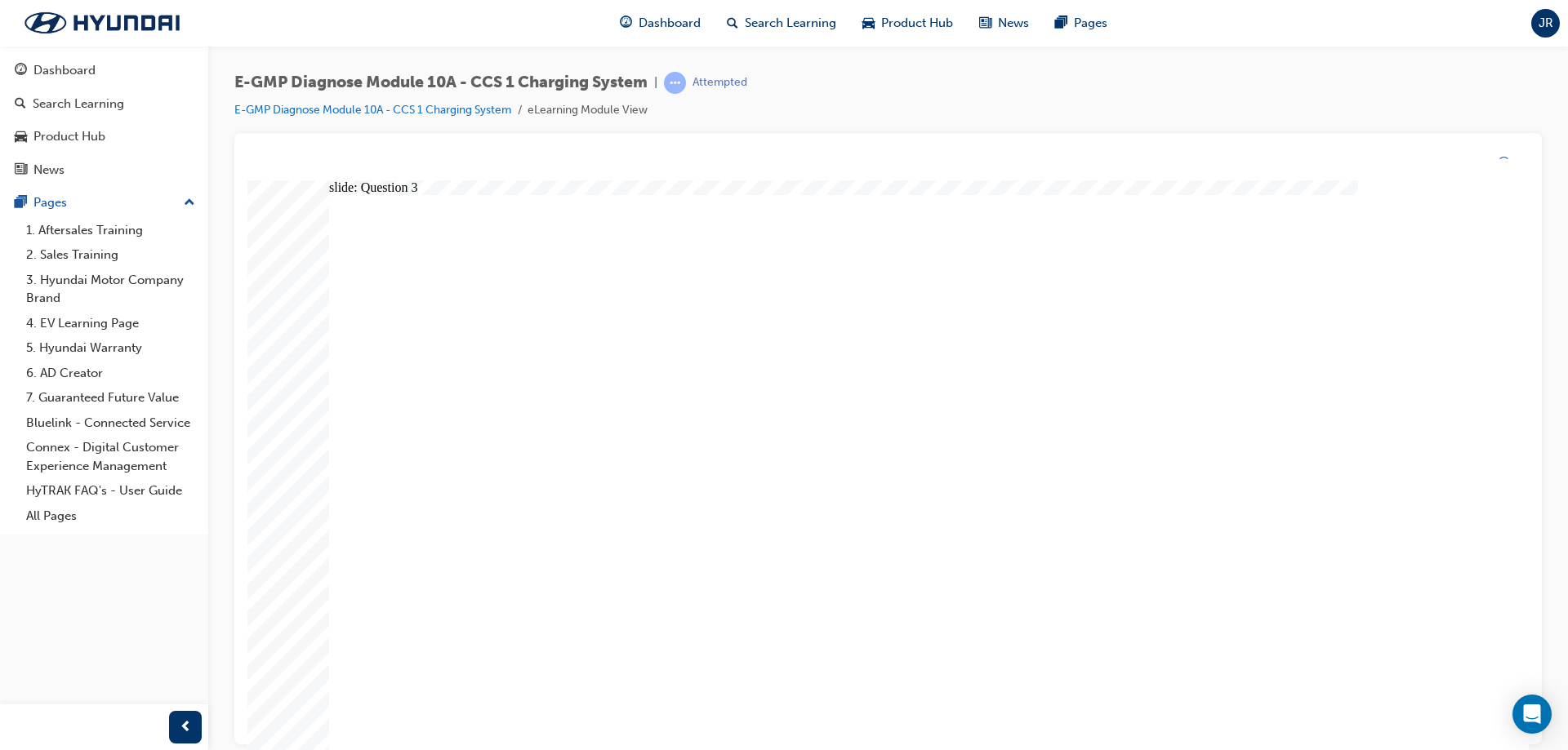
drag, startPoint x: 1070, startPoint y: 725, endPoint x: 1084, endPoint y: 719, distance: 15.2
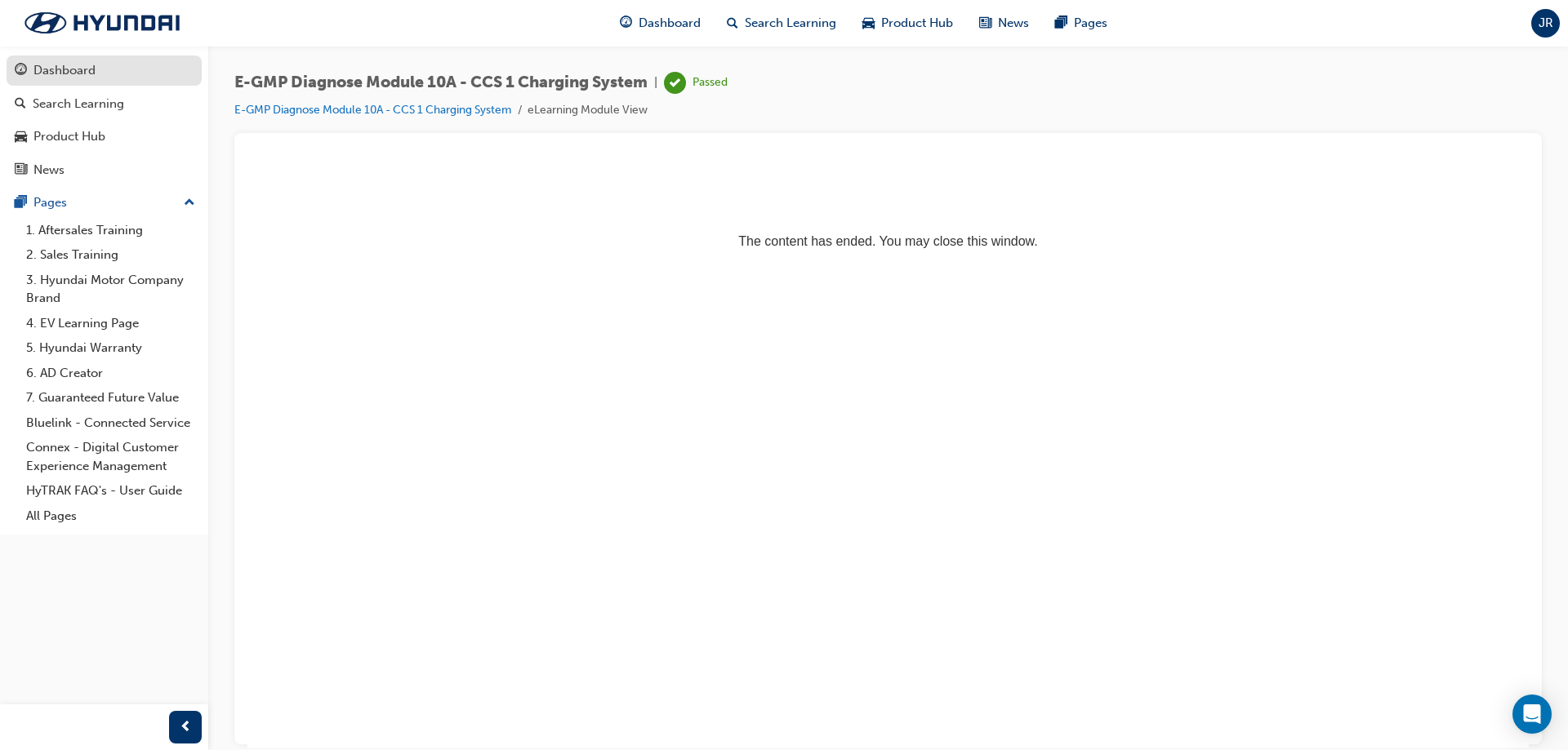
click at [69, 74] on div "Dashboard" at bounding box center [64, 71] width 62 height 19
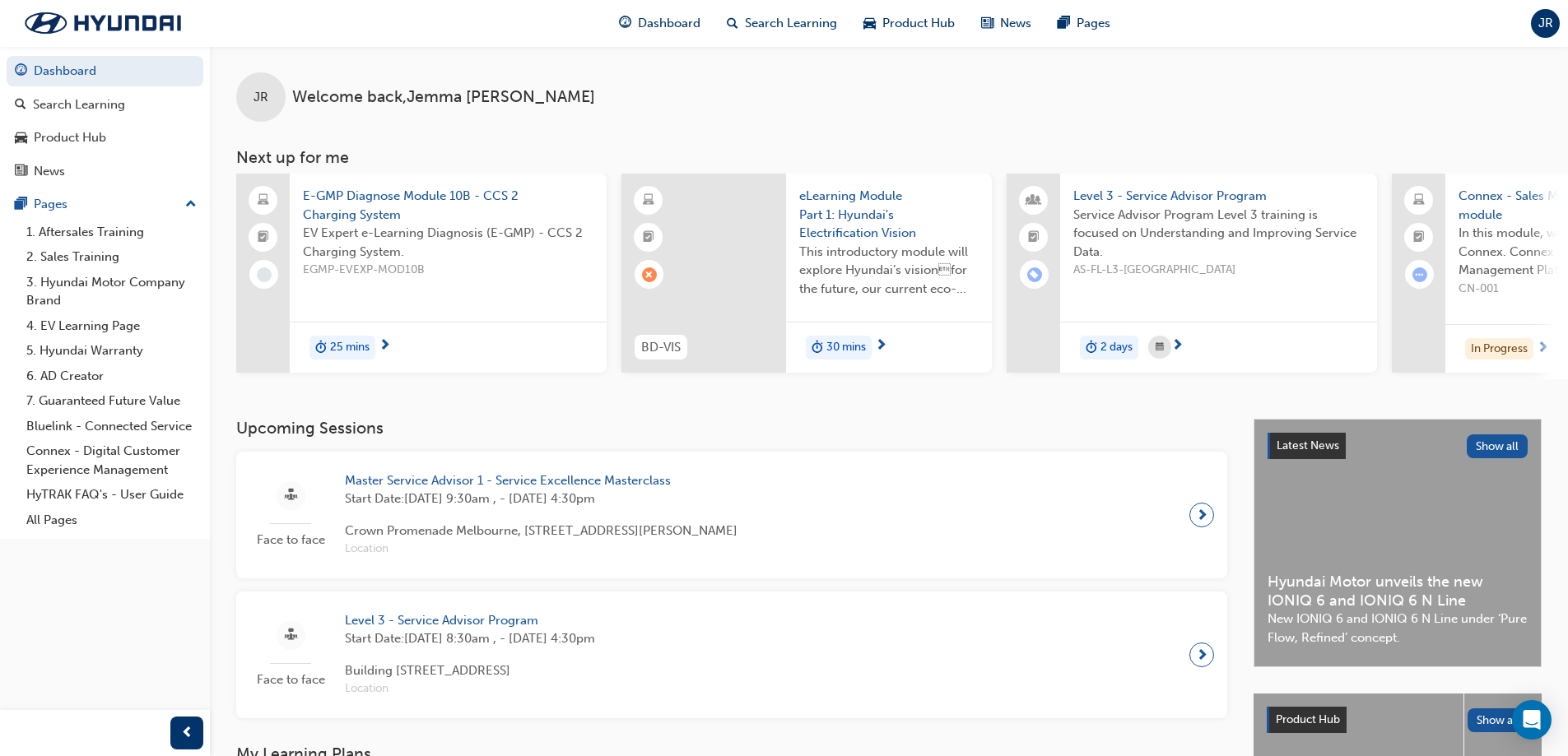
click at [399, 270] on span "EGMP-EVEXP-MOD10B" at bounding box center [448, 271] width 291 height 19
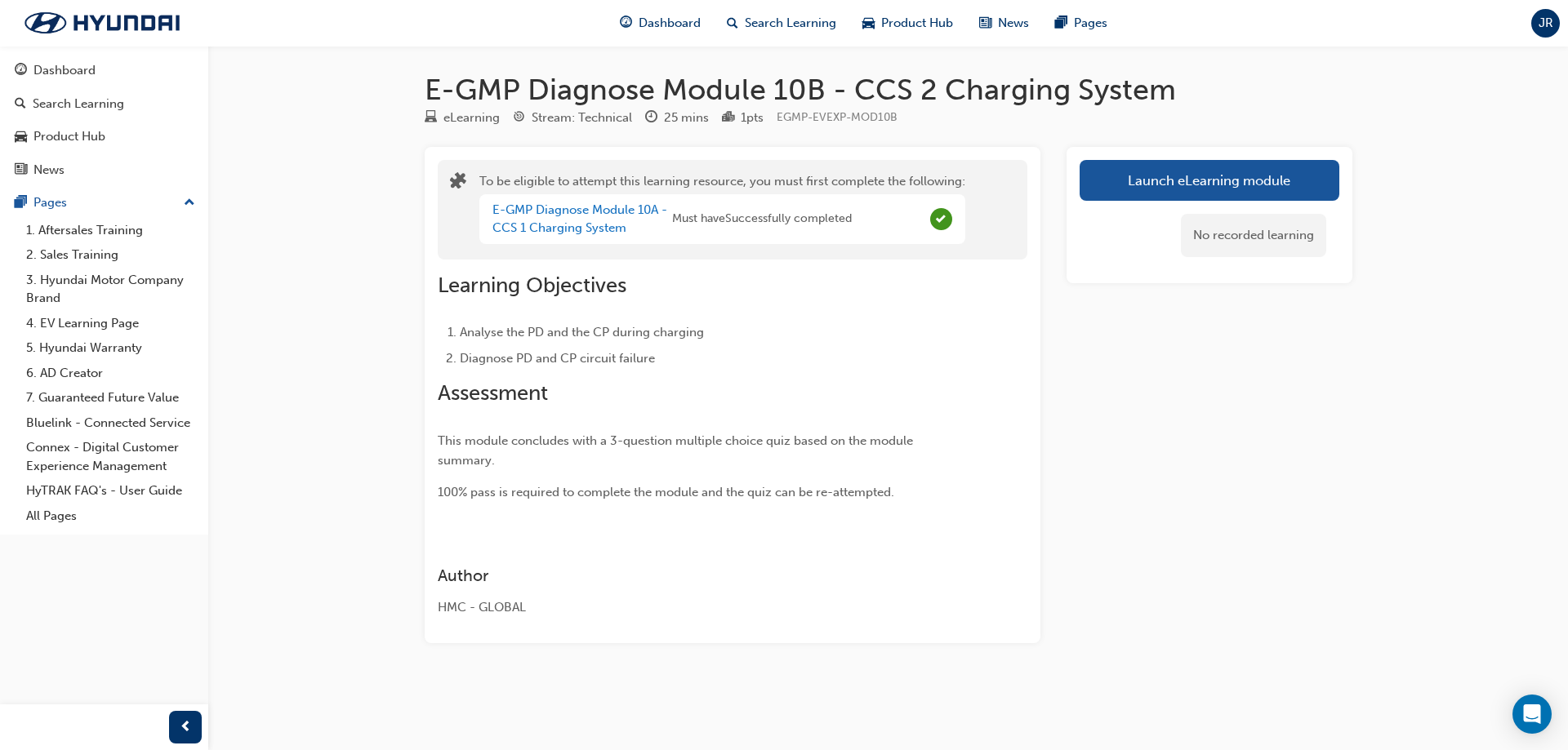
click at [549, 120] on div "Stream: Technical" at bounding box center [582, 118] width 101 height 19
click at [547, 215] on link "E-GMP Diagnose Module 10A - CCS 1 Charging System" at bounding box center [580, 219] width 175 height 34
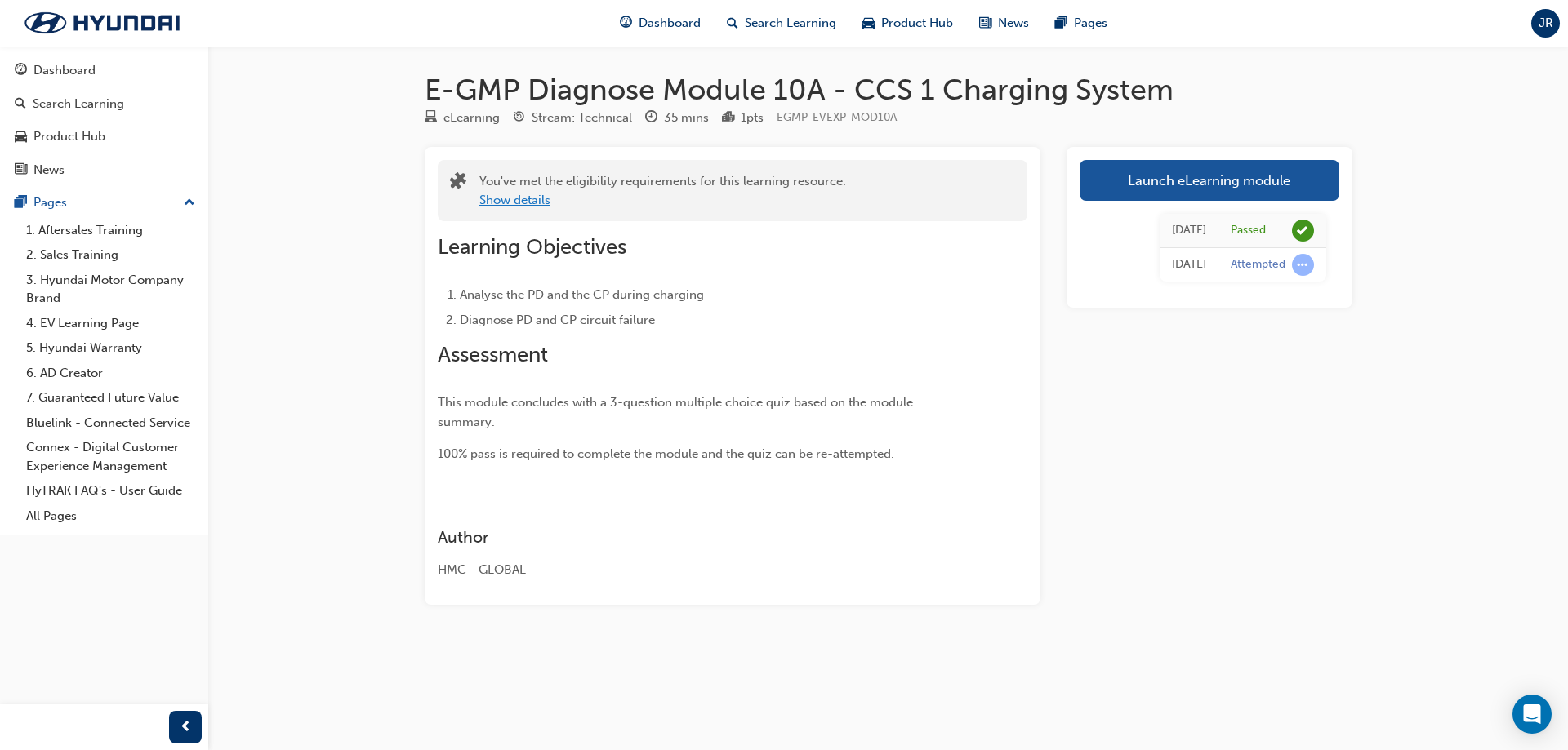
click at [502, 204] on button "Show details" at bounding box center [515, 200] width 71 height 19
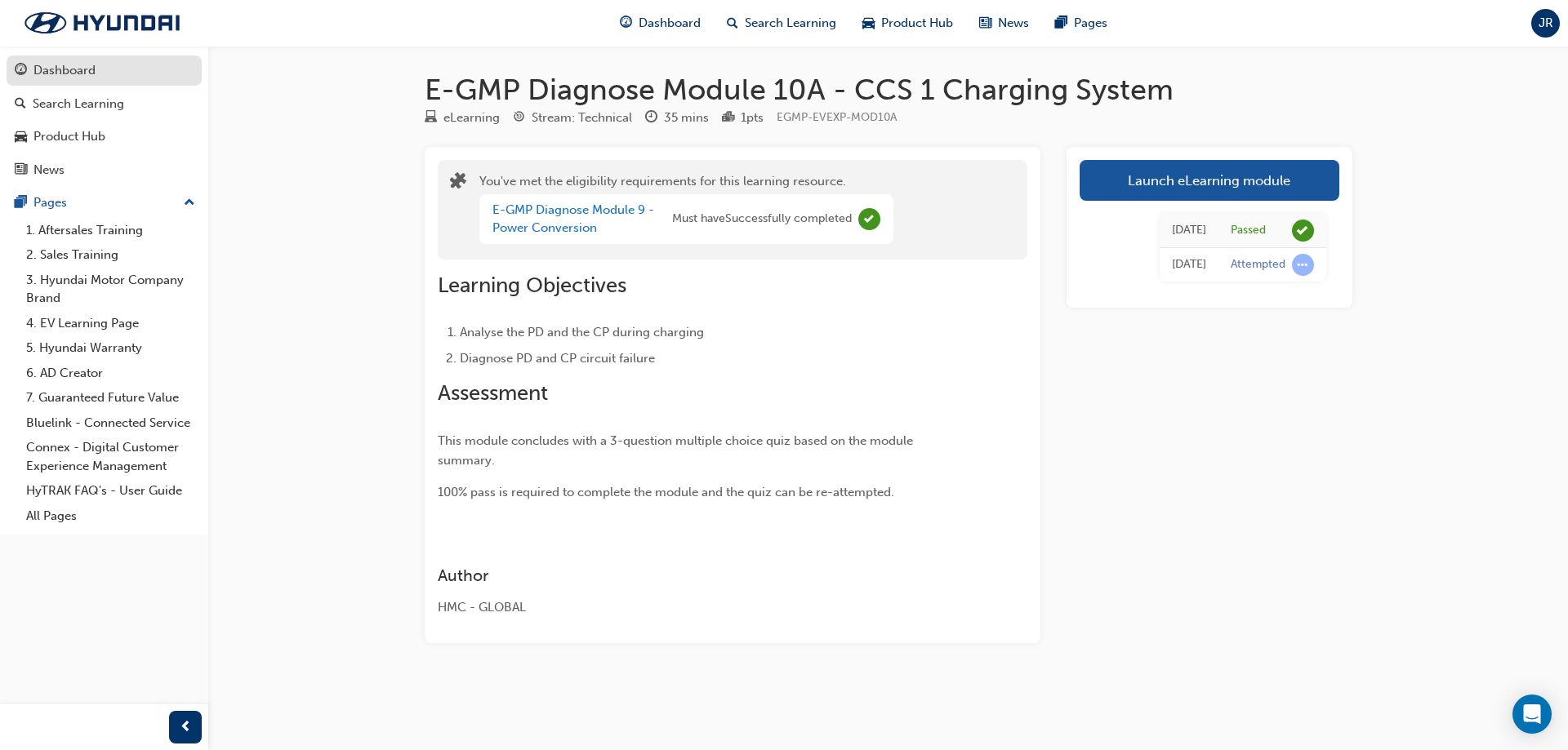
click at [62, 80] on div "Dashboard" at bounding box center [64, 71] width 62 height 19
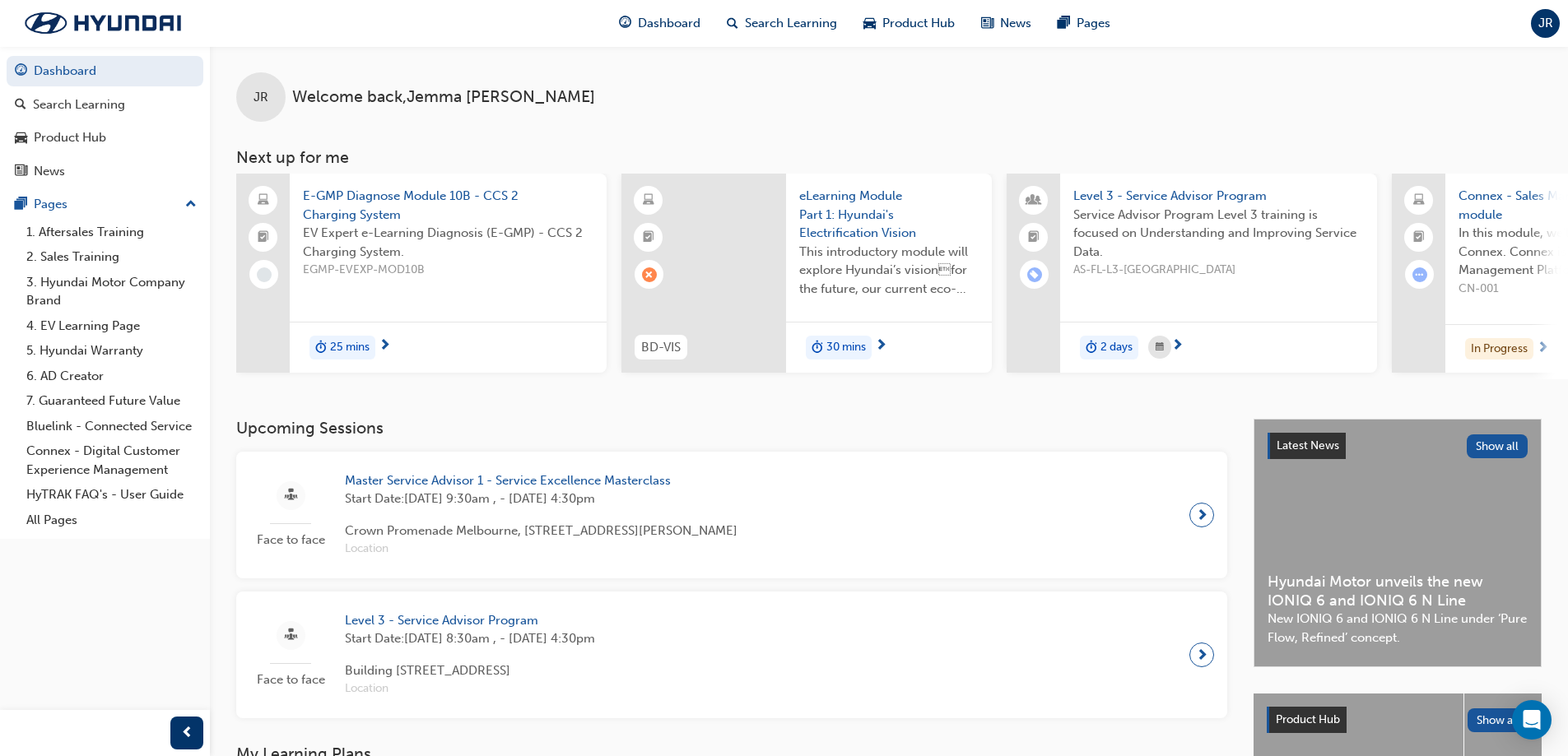
click at [321, 198] on span "E-GMP Diagnose Module 10B - CCS 2 Charging System" at bounding box center [448, 205] width 291 height 37
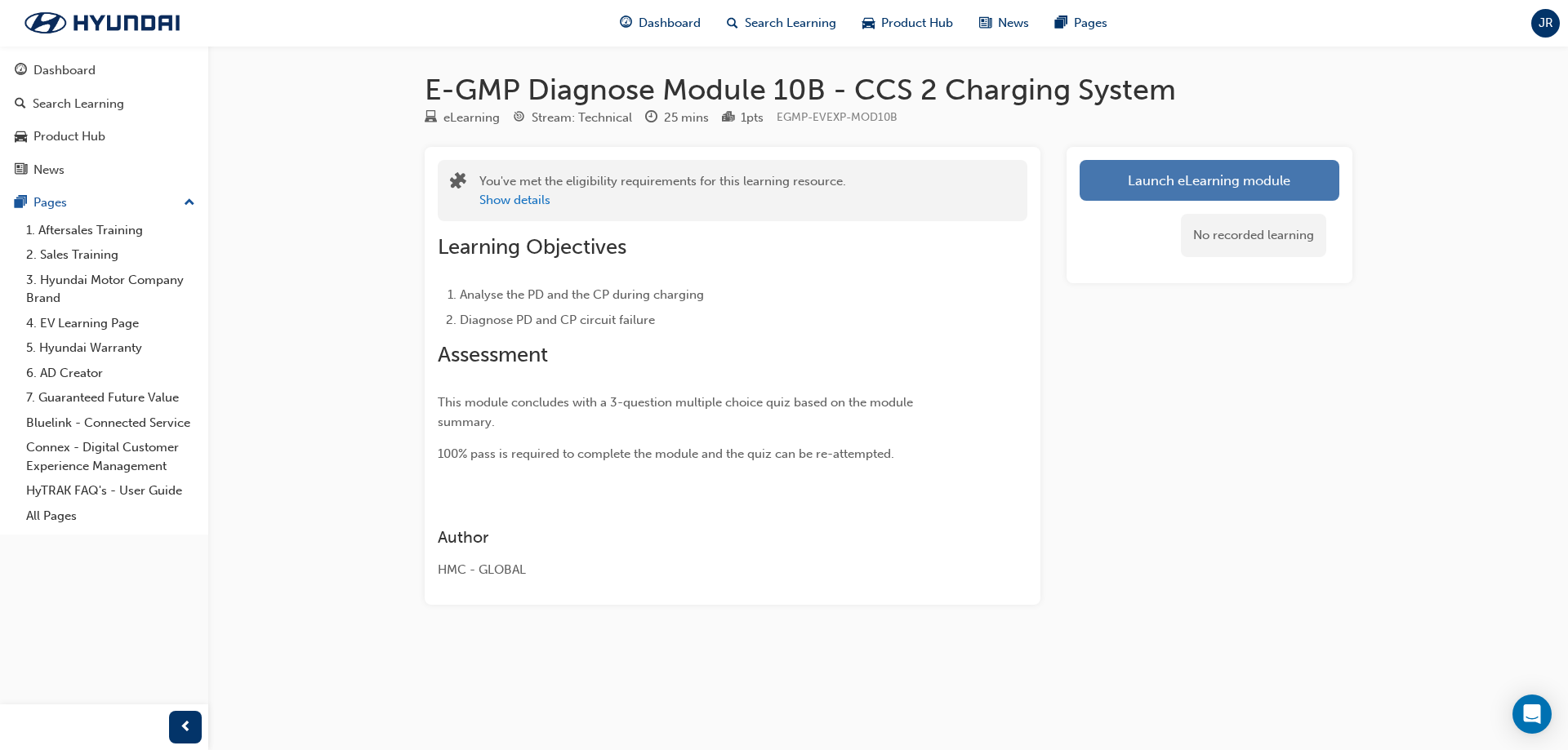
click at [1294, 195] on button "Launch eLearning module" at bounding box center [1209, 180] width 260 height 41
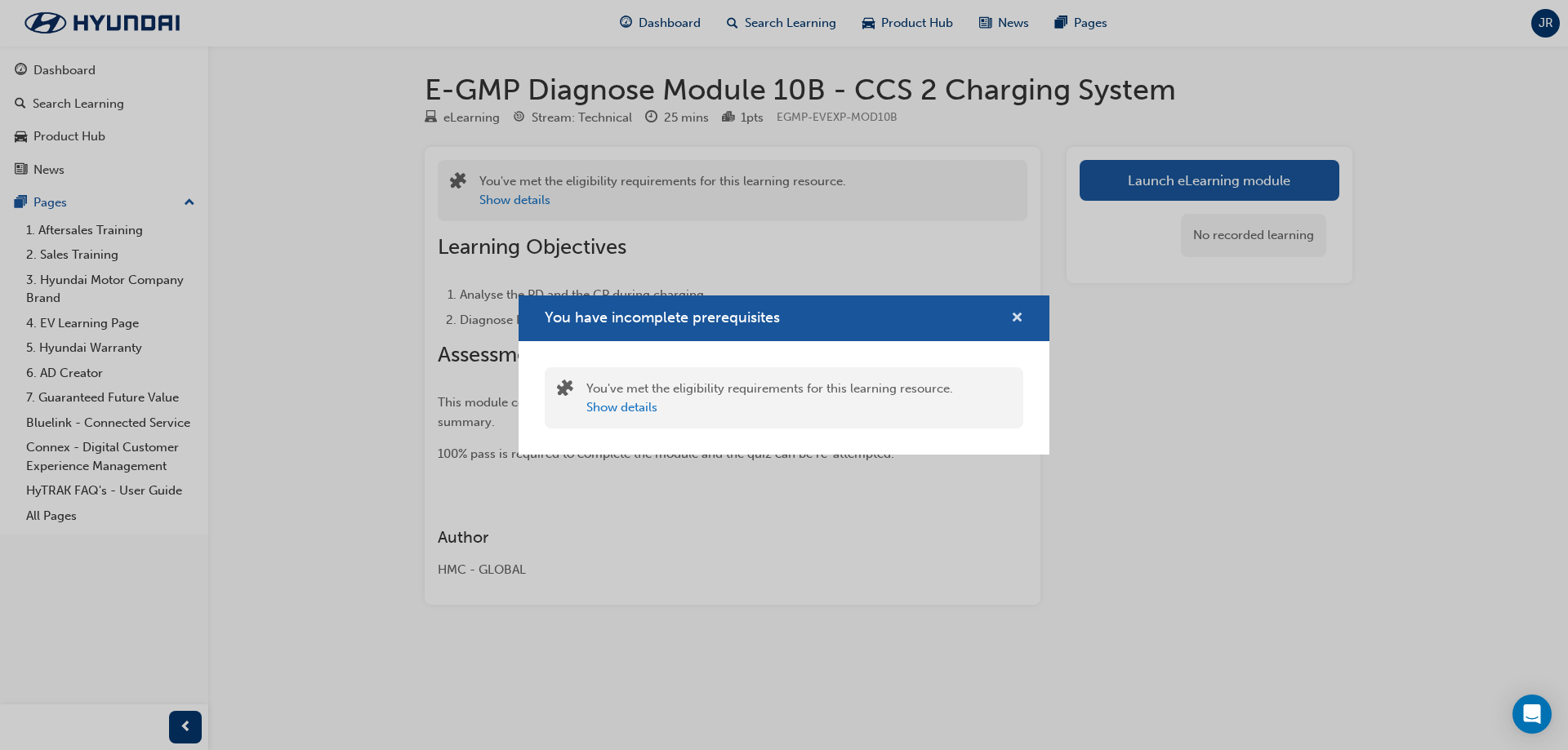
click at [1019, 327] on div "You have incomplete prerequisites" at bounding box center [784, 318] width 531 height 47
click at [1023, 321] on span "cross-icon" at bounding box center [1017, 318] width 12 height 14
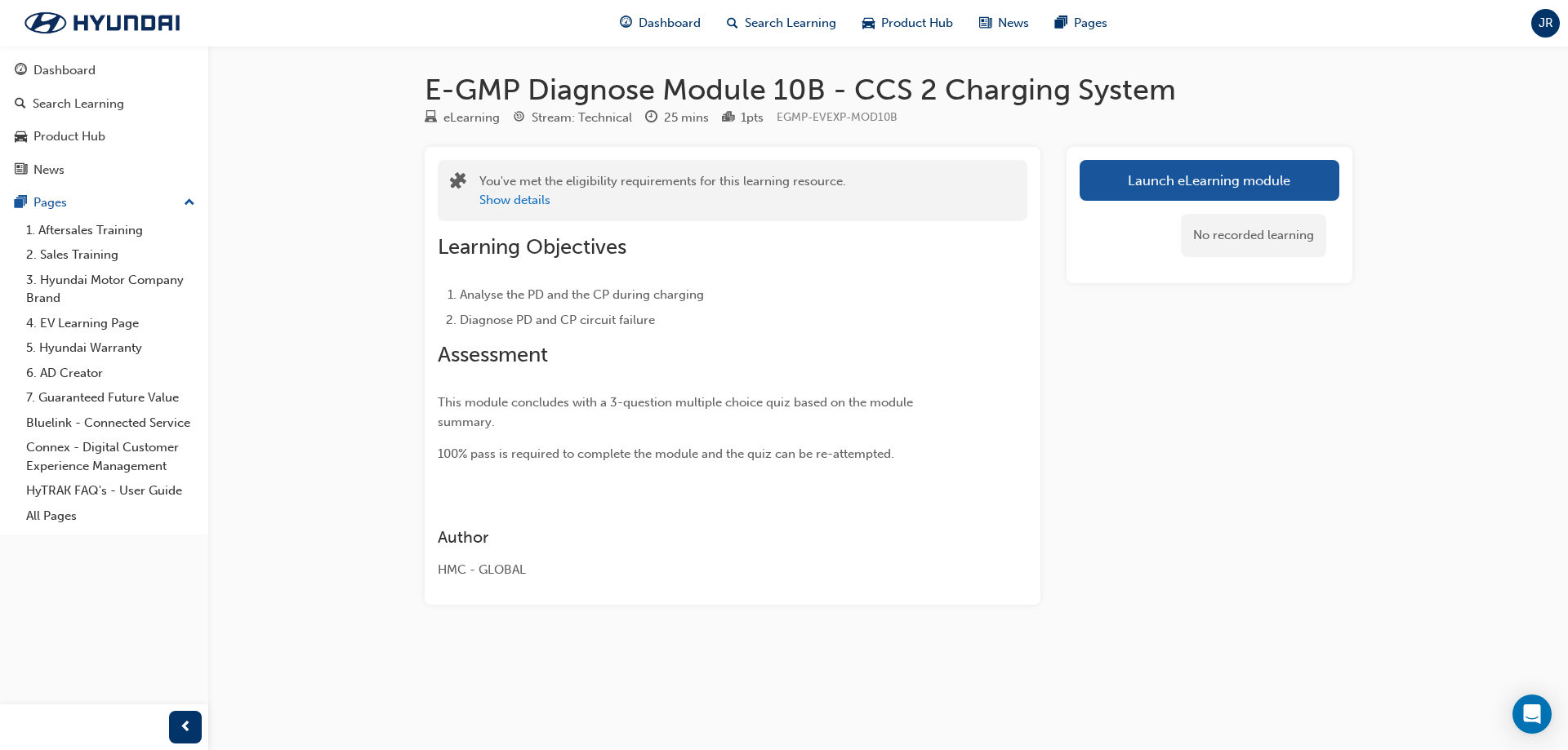
click at [1167, 142] on div "E-GMP Diagnose Module 10B - CCS 2 Charging System eLearning Stream: Technical 2…" at bounding box center [889, 364] width 981 height 585
click at [1137, 188] on button "Launch eLearning module" at bounding box center [1209, 180] width 260 height 41
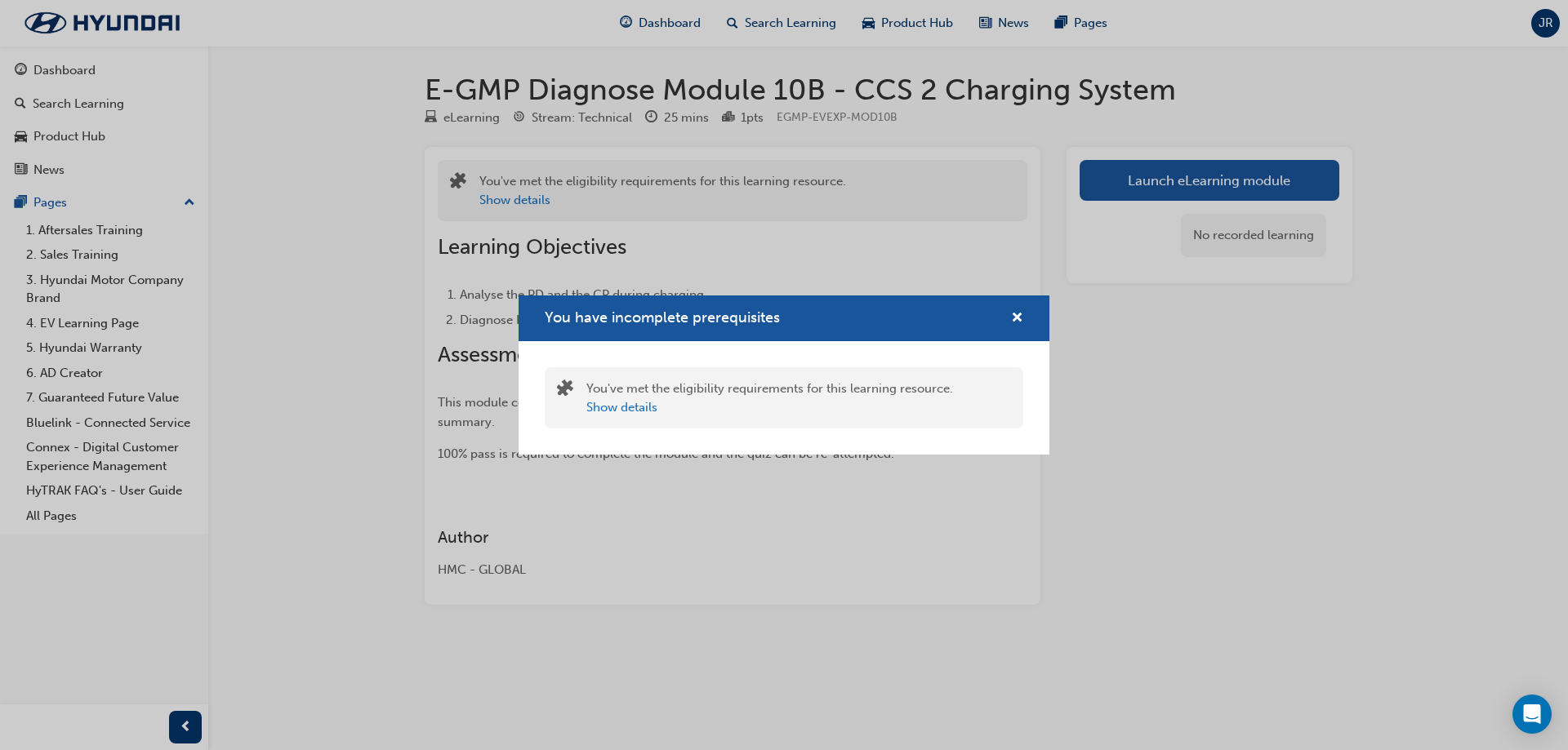
click at [1005, 316] on div "You have incomplete prerequisites" at bounding box center [1010, 318] width 25 height 20
click at [1019, 322] on span "cross-icon" at bounding box center [1017, 318] width 12 height 14
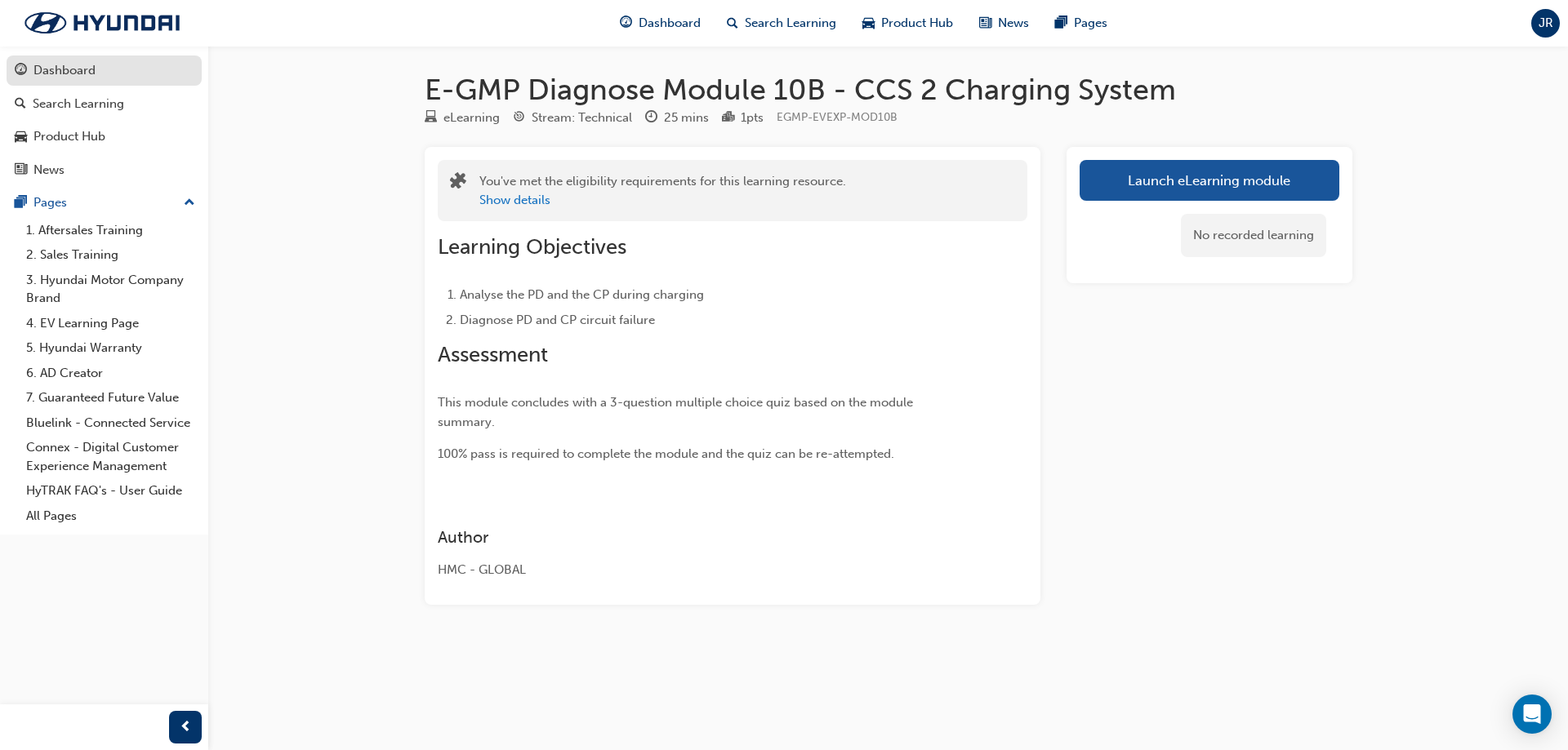
click at [100, 69] on div "Dashboard" at bounding box center [104, 70] width 178 height 20
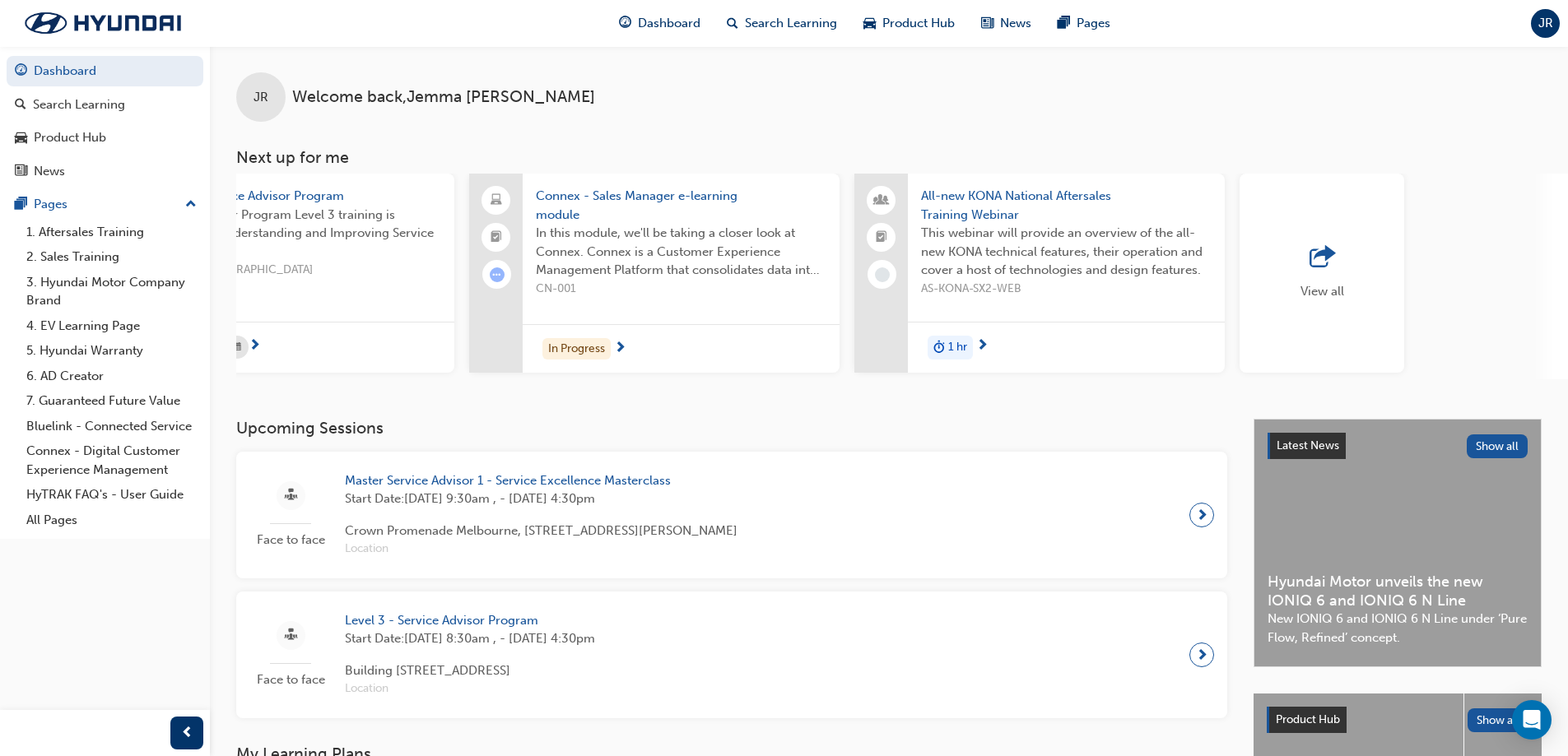
scroll to position [0, 976]
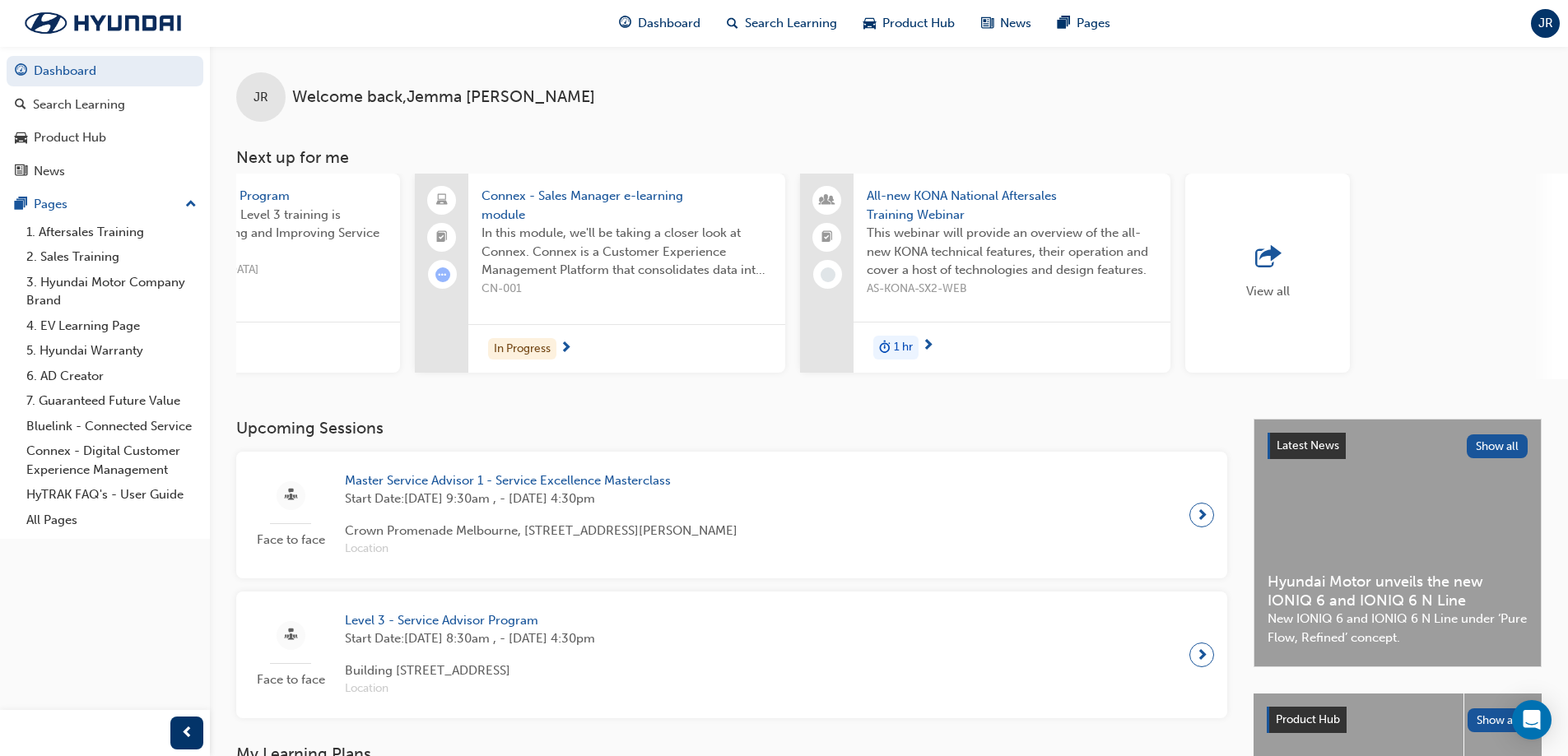
click at [1280, 261] on div "button" at bounding box center [1267, 258] width 44 height 23
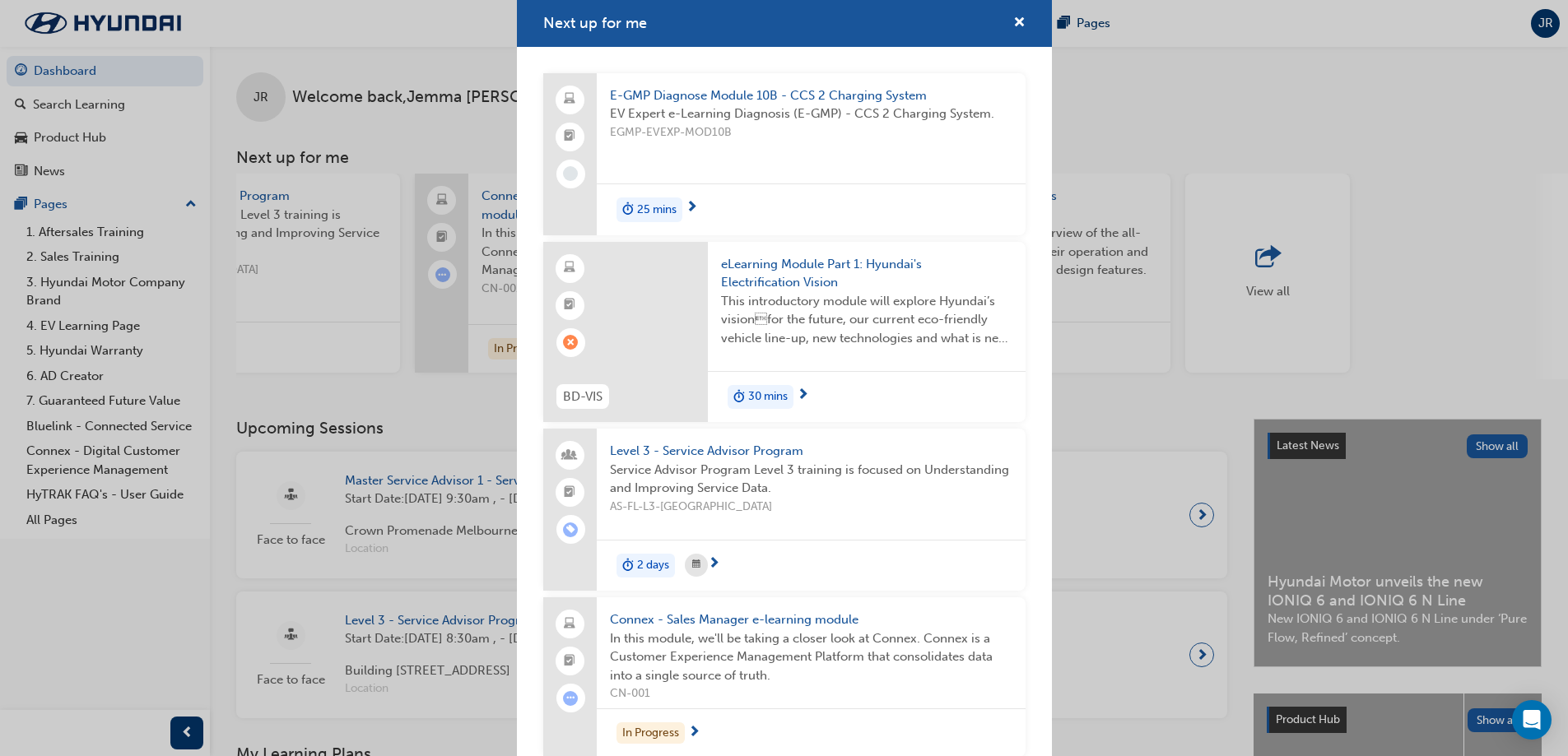
click at [674, 113] on span "EV Expert e-Learning Diagnosis (E-GMP) - CCS 2 Charging System." at bounding box center [811, 114] width 402 height 19
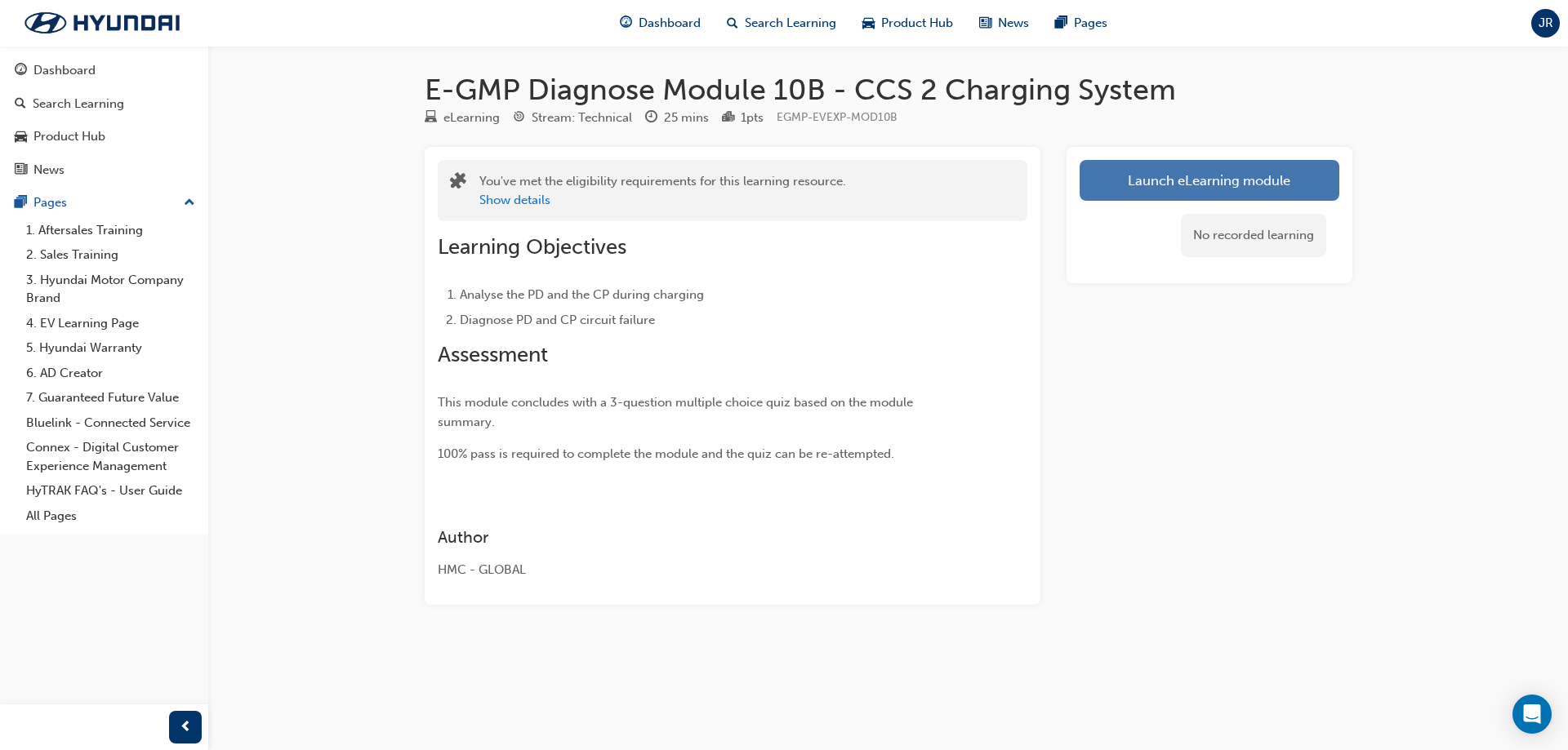
click at [1189, 174] on button "Launch eLearning module" at bounding box center [1209, 180] width 260 height 41
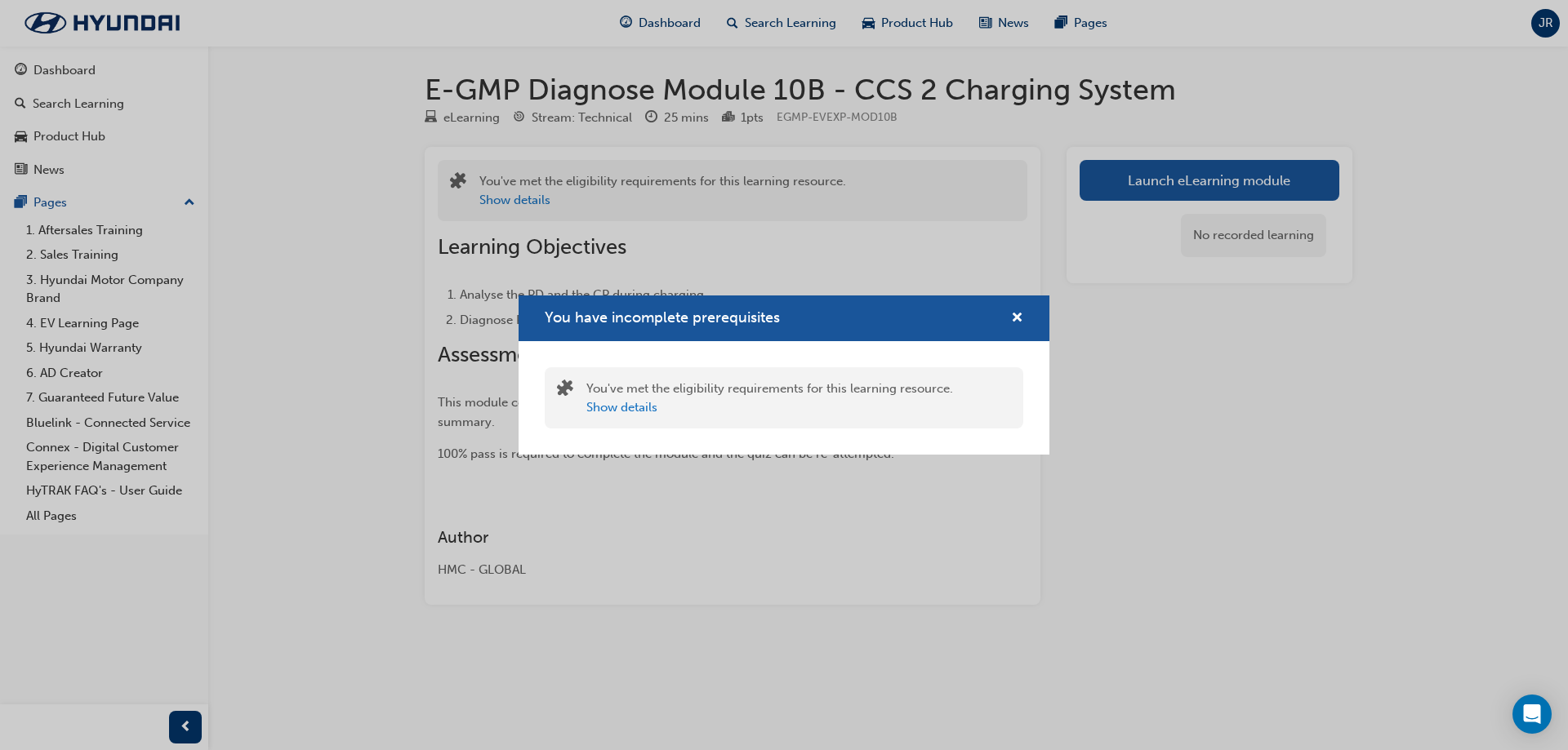
click at [1025, 318] on div "You have incomplete prerequisites" at bounding box center [784, 318] width 531 height 47
click at [1013, 318] on span "cross-icon" at bounding box center [1017, 318] width 12 height 14
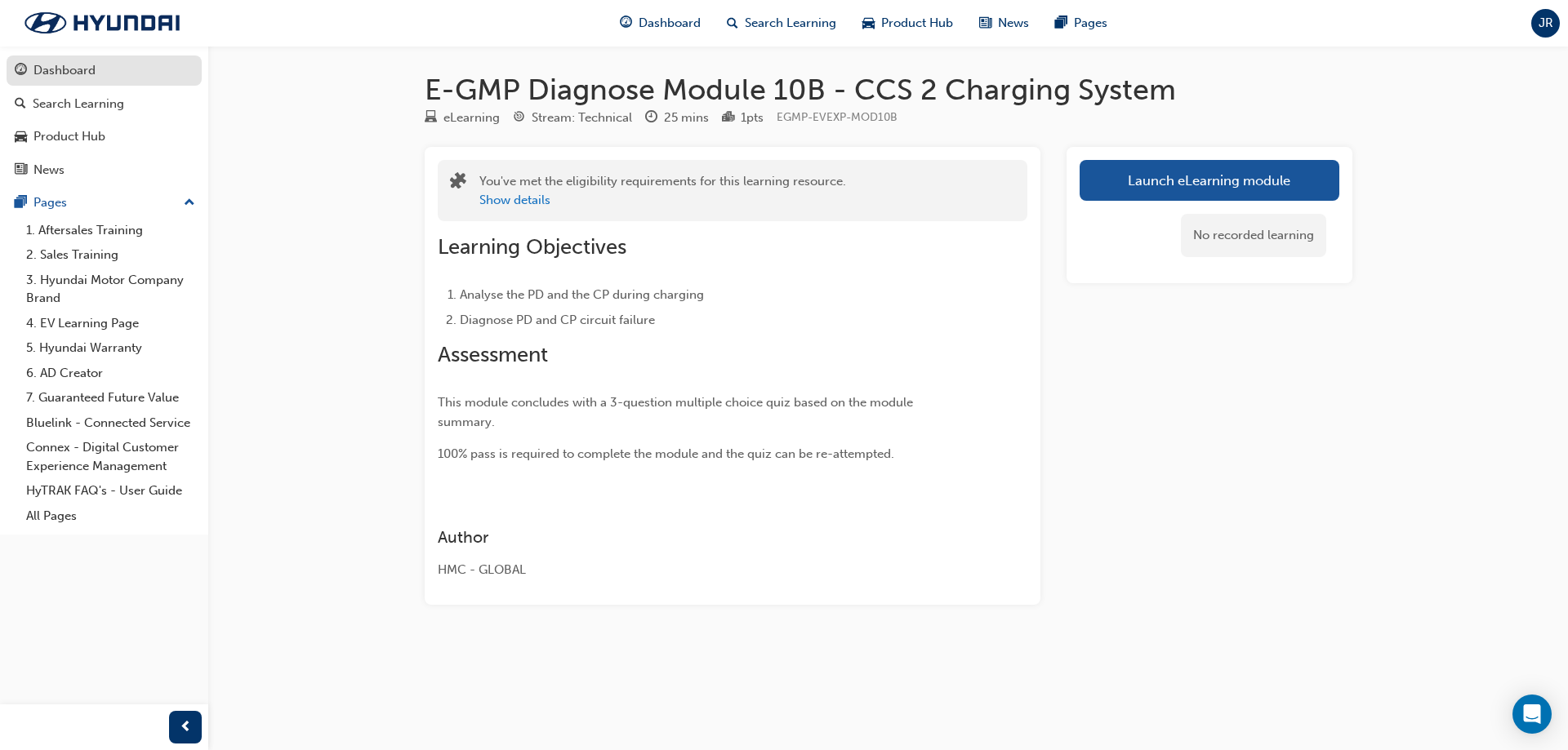
click at [63, 63] on div "Dashboard" at bounding box center [64, 71] width 62 height 19
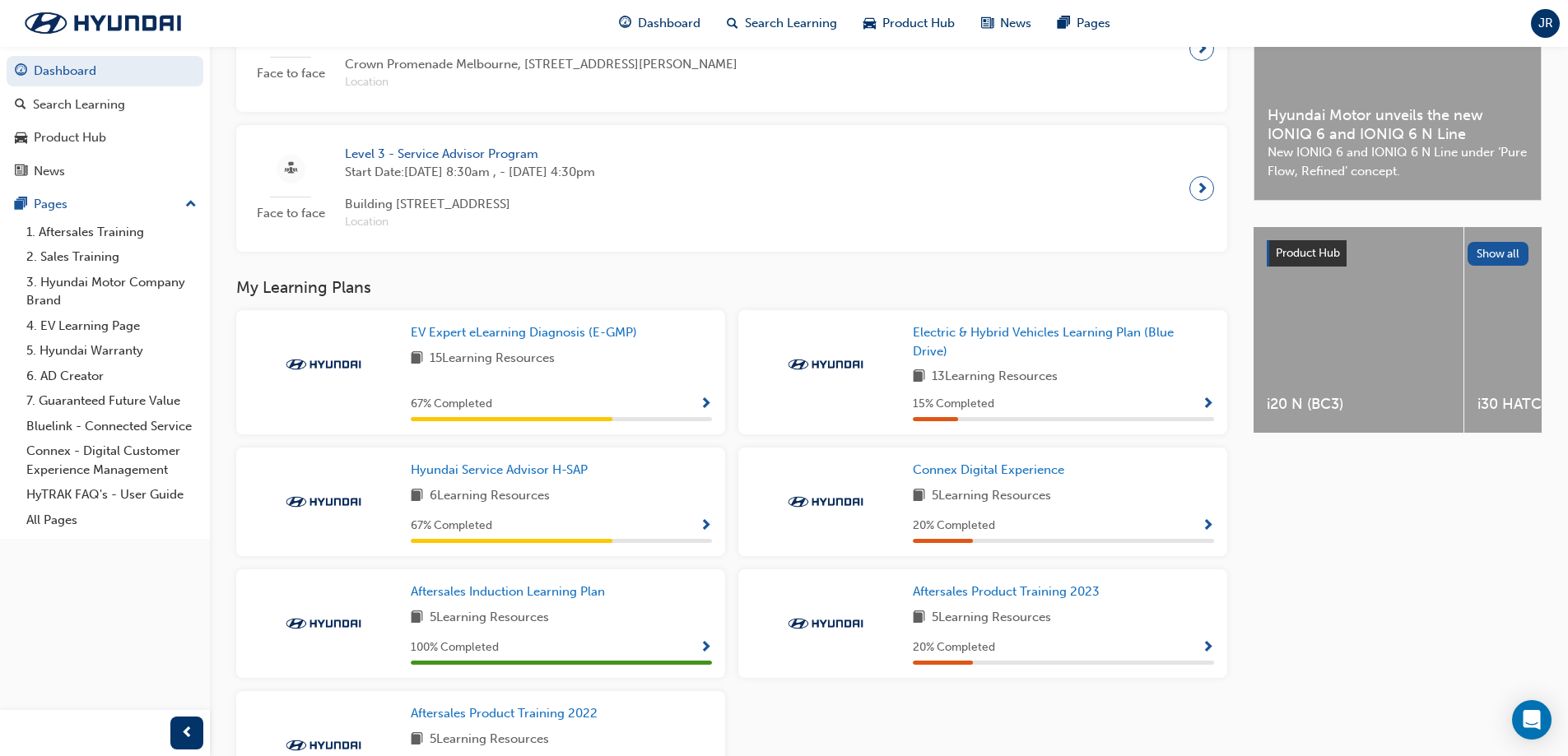
scroll to position [494, 0]
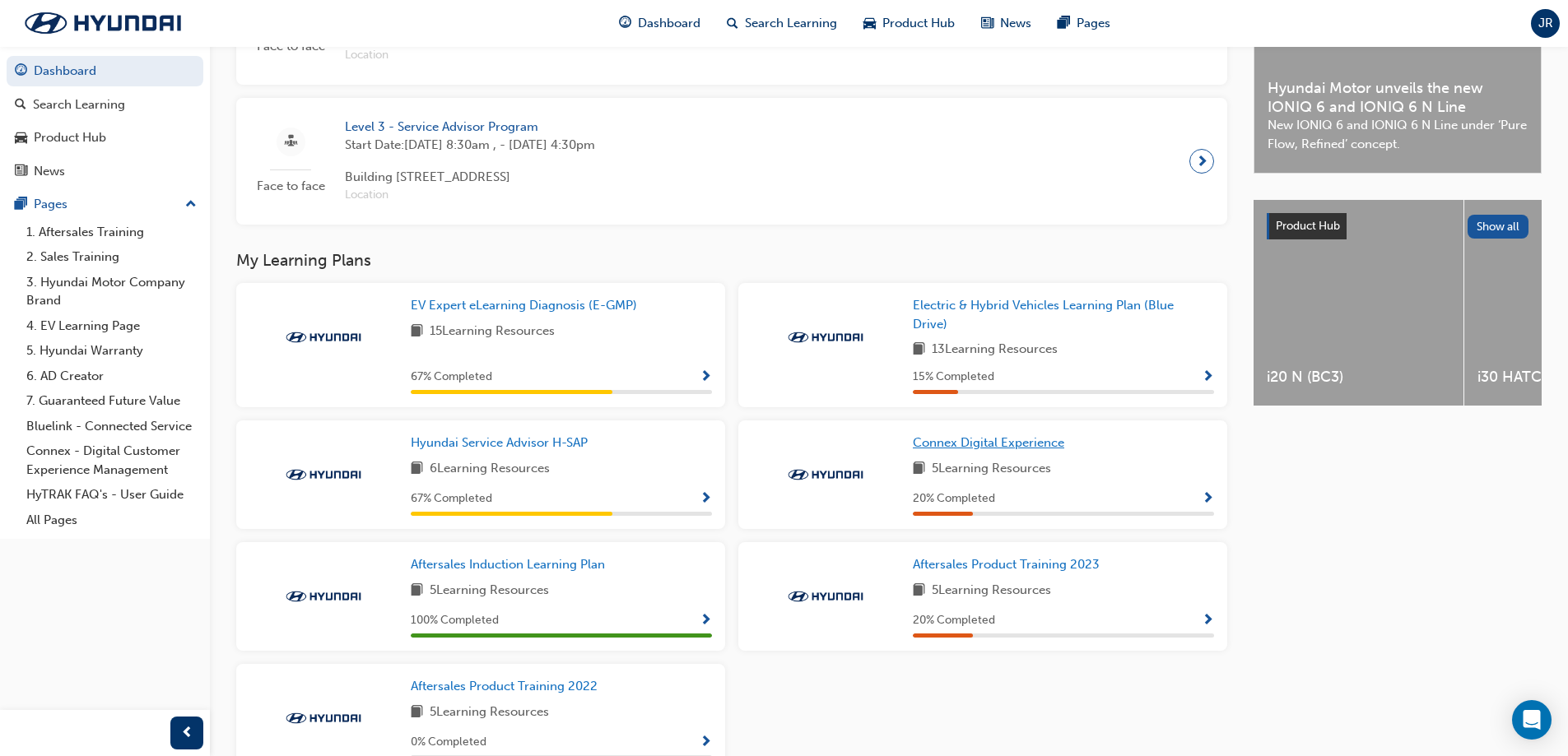
click at [1030, 446] on span "Connex Digital Experience" at bounding box center [988, 442] width 152 height 15
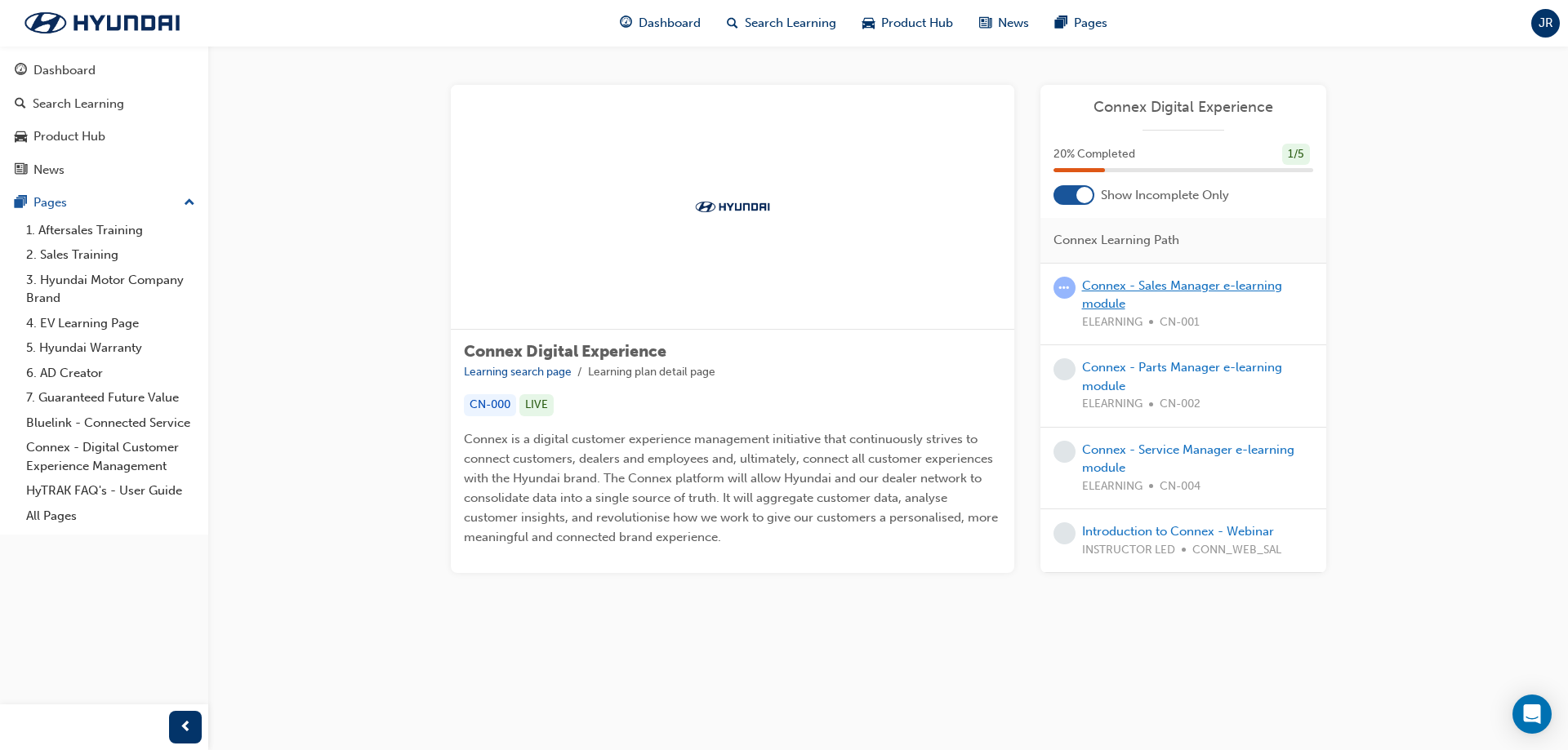
click at [1277, 286] on link "Connex - Sales Manager e-learning module" at bounding box center [1182, 294] width 201 height 34
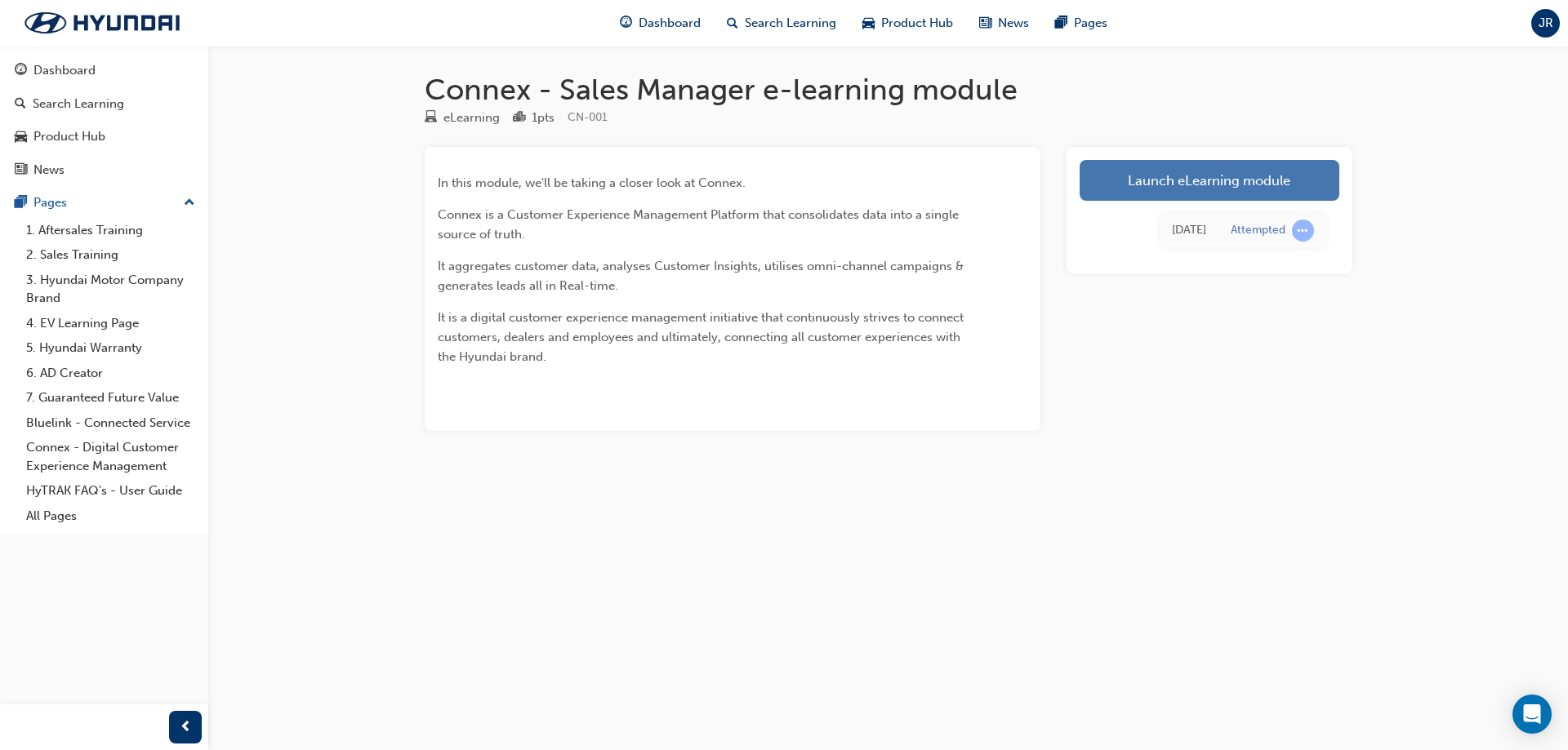
click at [1178, 178] on link "Launch eLearning module" at bounding box center [1209, 180] width 260 height 41
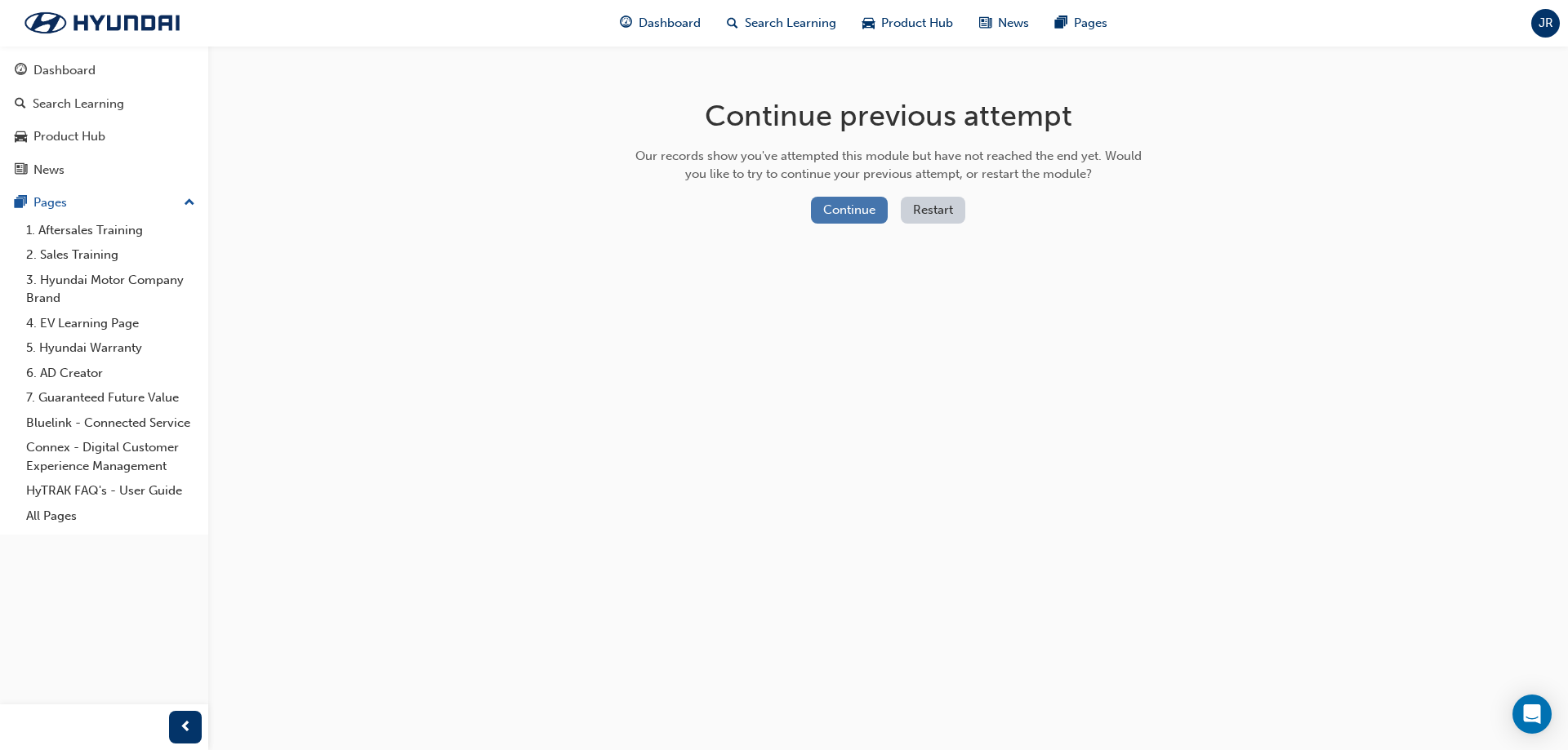
click at [863, 214] on button "Continue" at bounding box center [849, 210] width 77 height 27
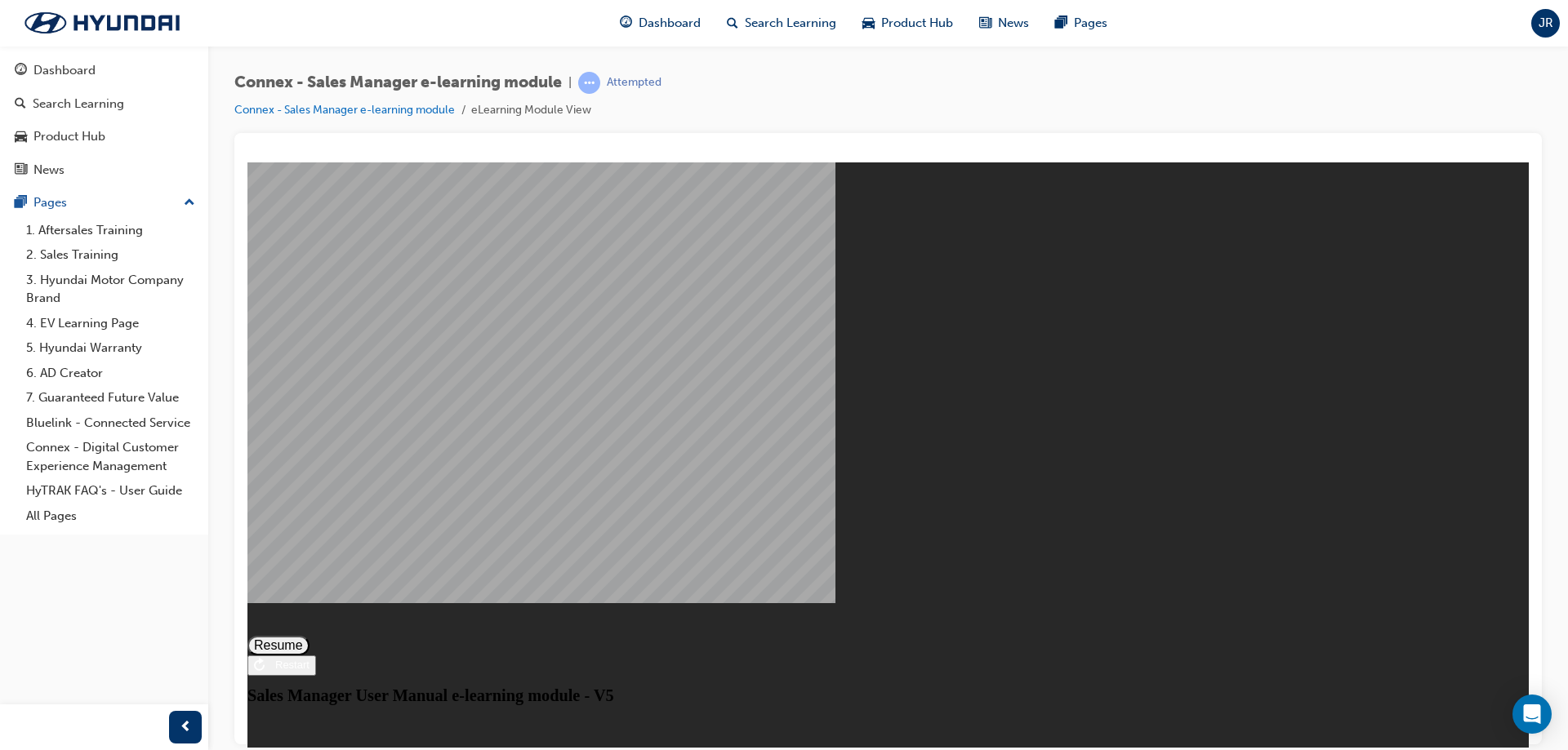
click at [310, 635] on button "Resume" at bounding box center [278, 645] width 62 height 19
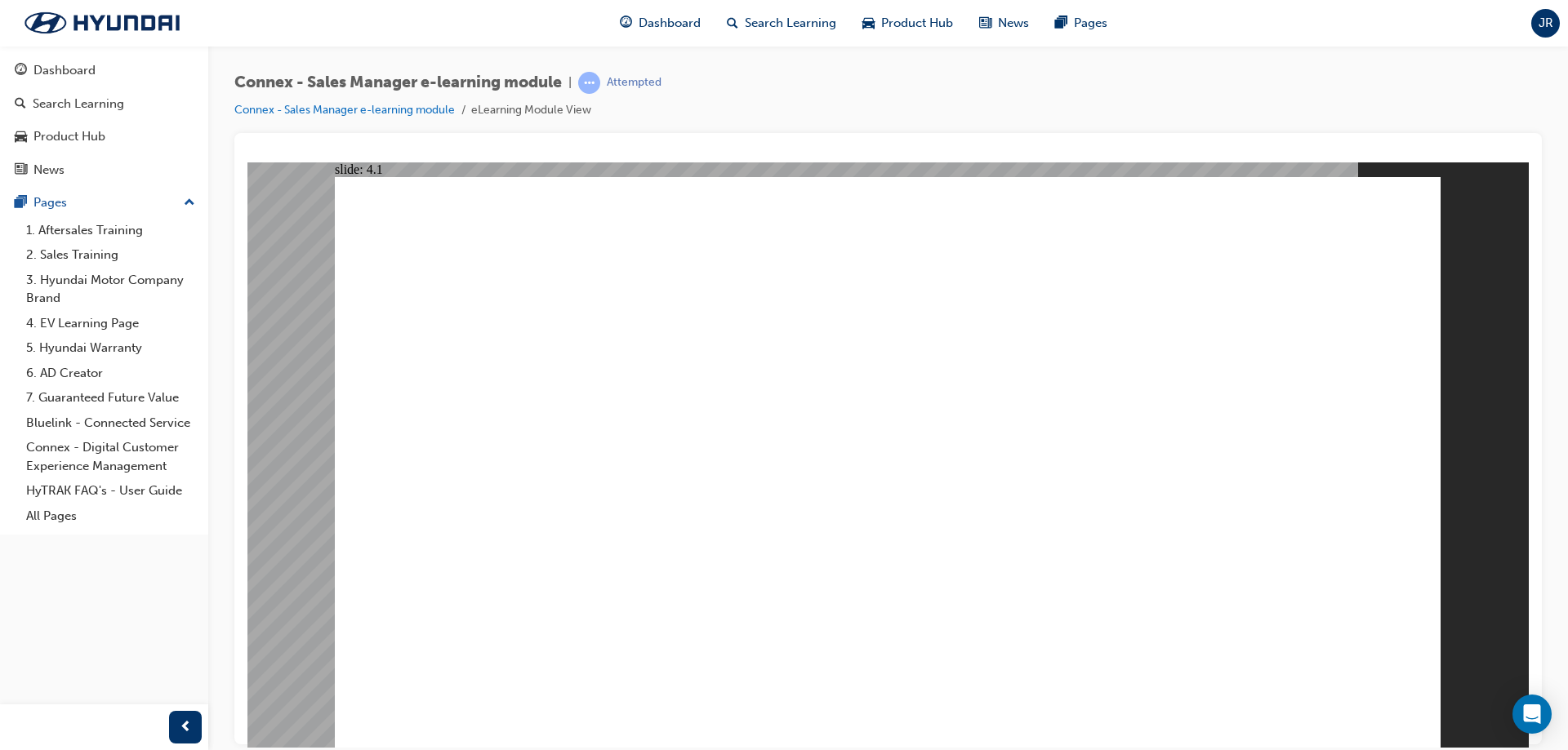
drag, startPoint x: 1181, startPoint y: 486, endPoint x: 999, endPoint y: 444, distance: 186.8
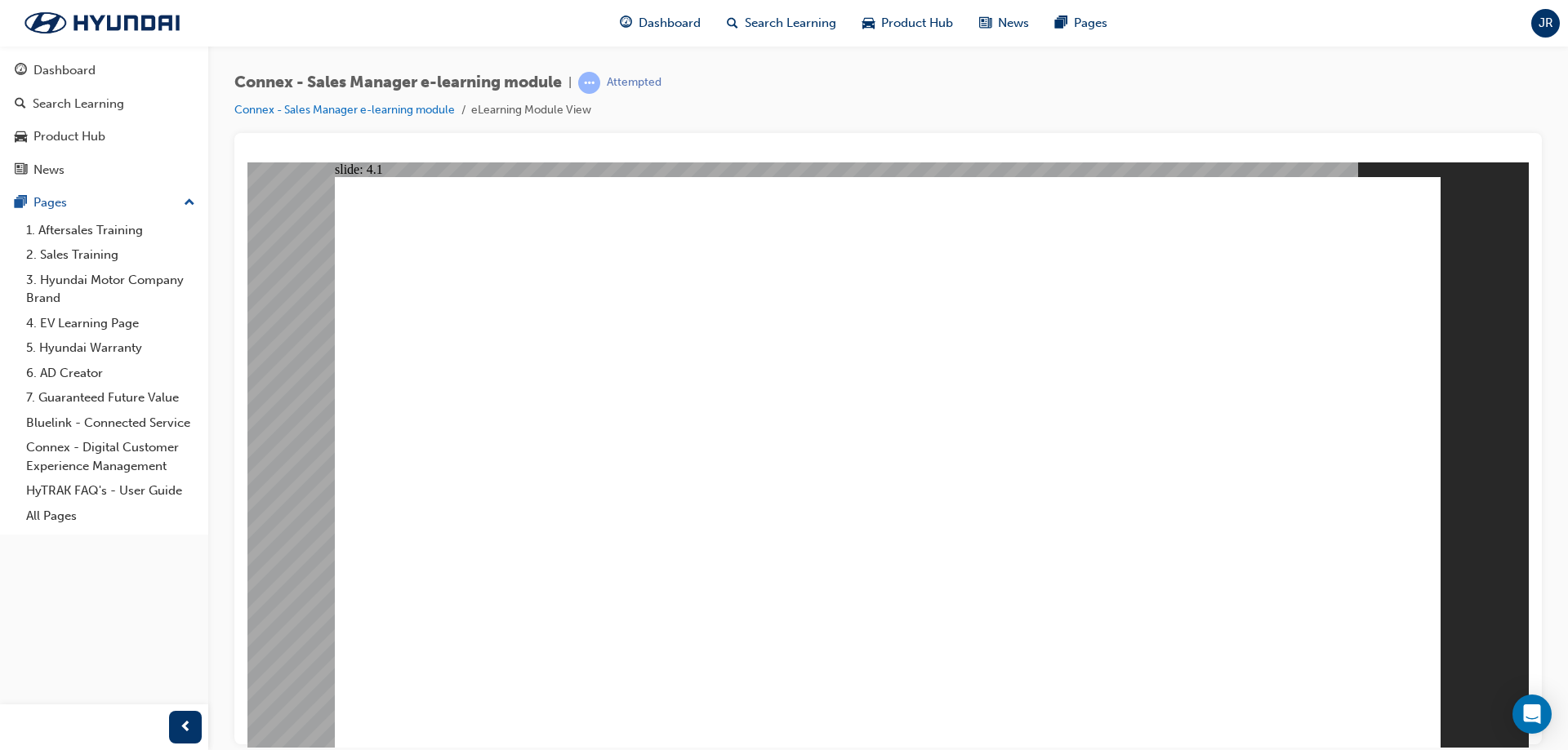
drag, startPoint x: 745, startPoint y: 524, endPoint x: 1019, endPoint y: 522, distance: 274.0
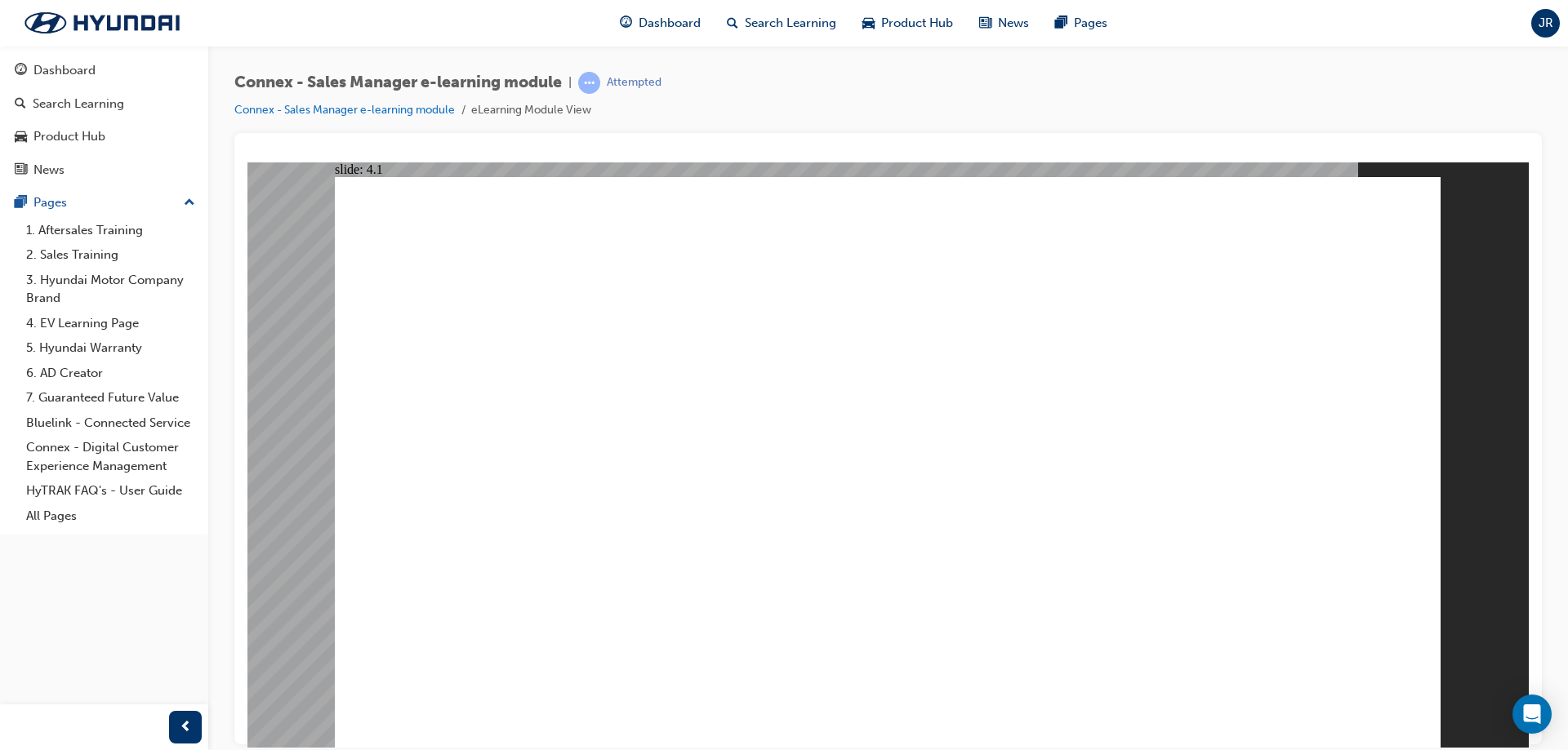
drag, startPoint x: 528, startPoint y: 501, endPoint x: 640, endPoint y: 589, distance: 142.4
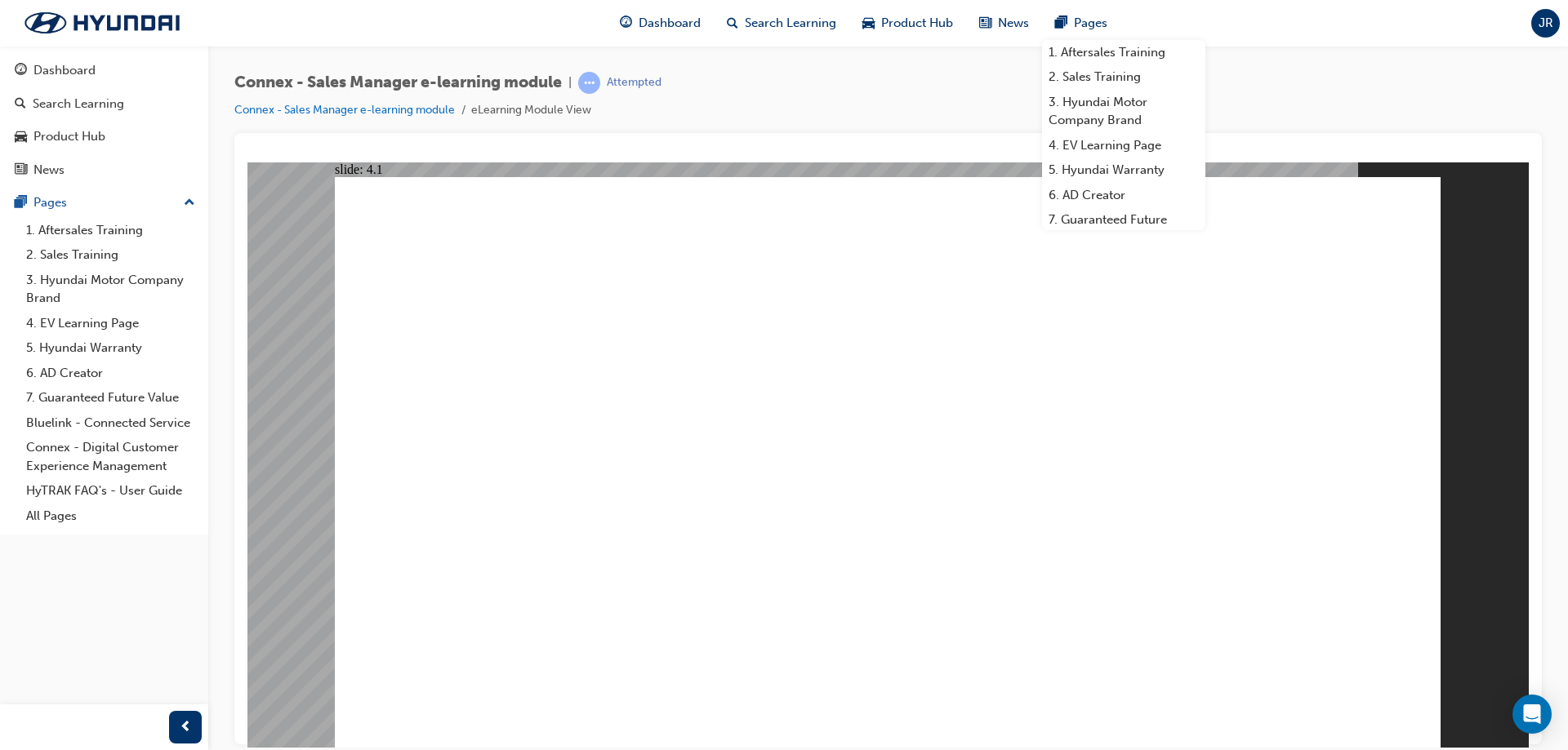
drag, startPoint x: 888, startPoint y: 387, endPoint x: 922, endPoint y: 210, distance: 180.2
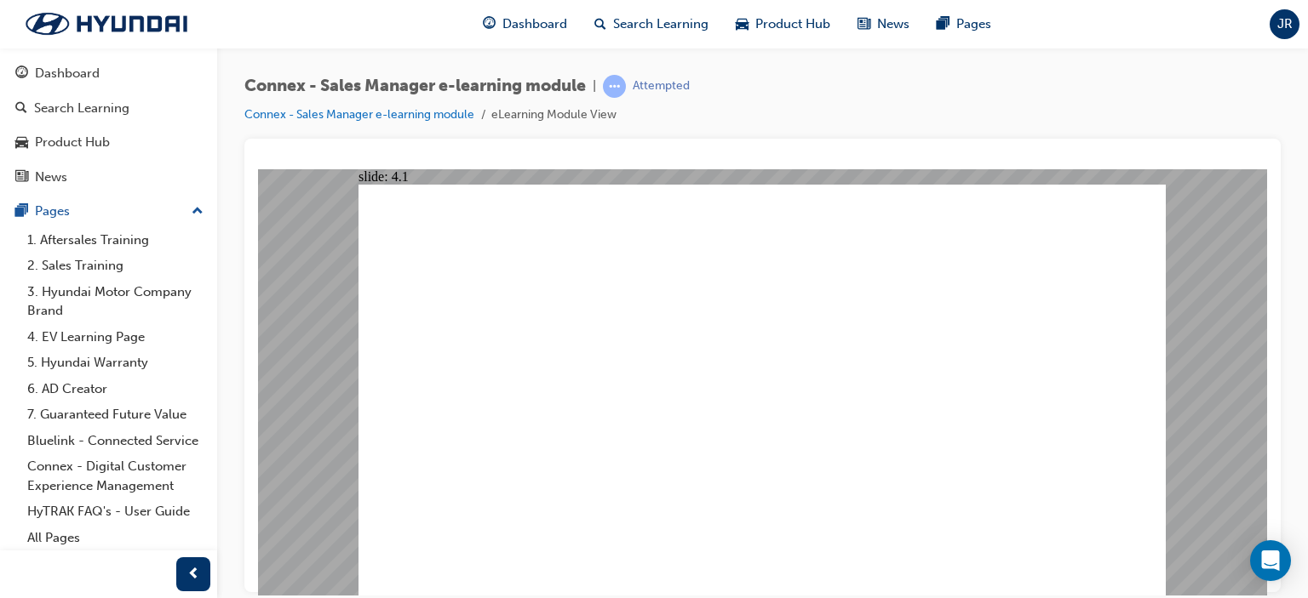
drag, startPoint x: 733, startPoint y: 530, endPoint x: 794, endPoint y: 456, distance: 96.1
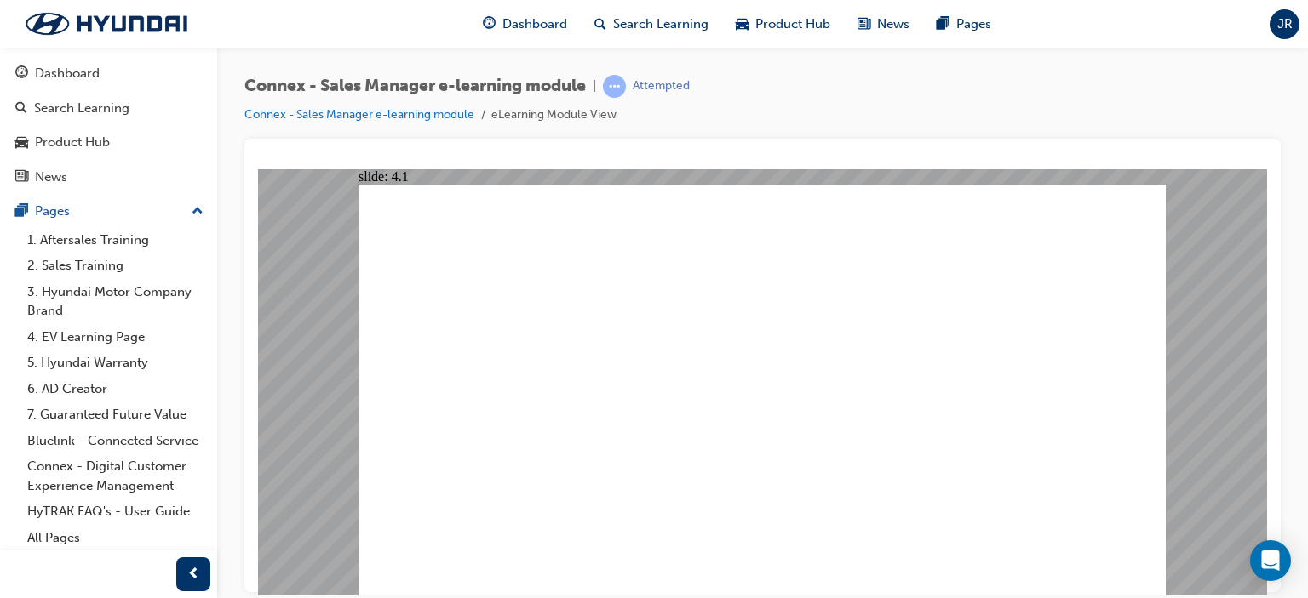
drag, startPoint x: 760, startPoint y: 433, endPoint x: 769, endPoint y: 421, distance: 15.3
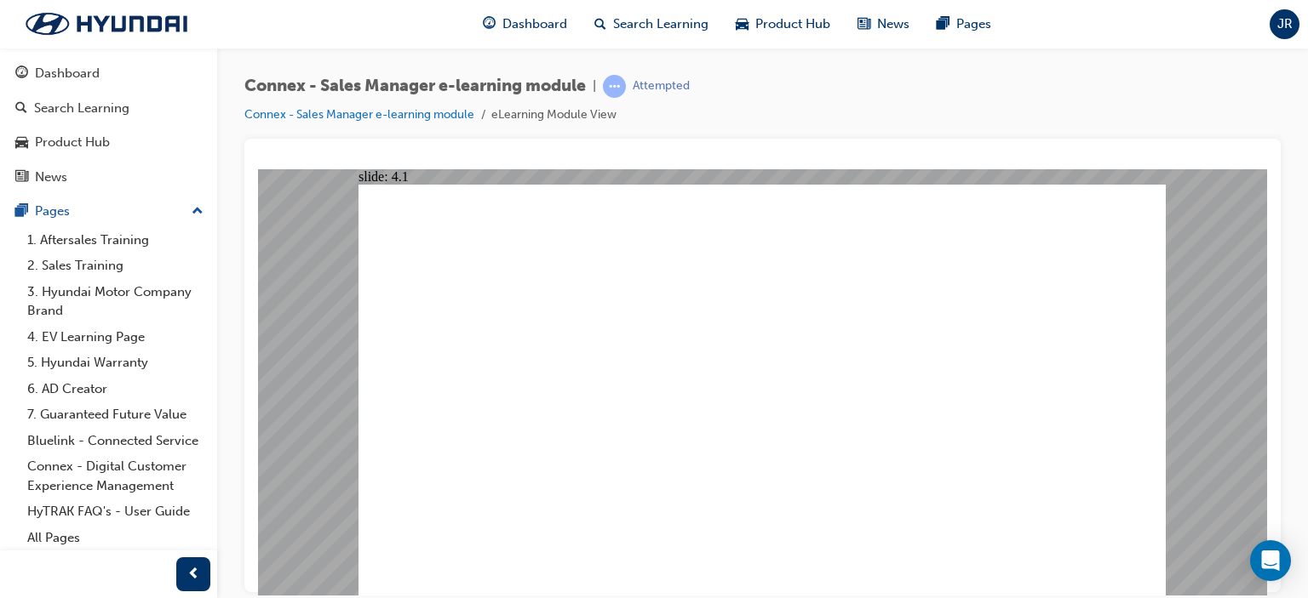
click at [258, 169] on image at bounding box center [258, 169] width 0 height 0
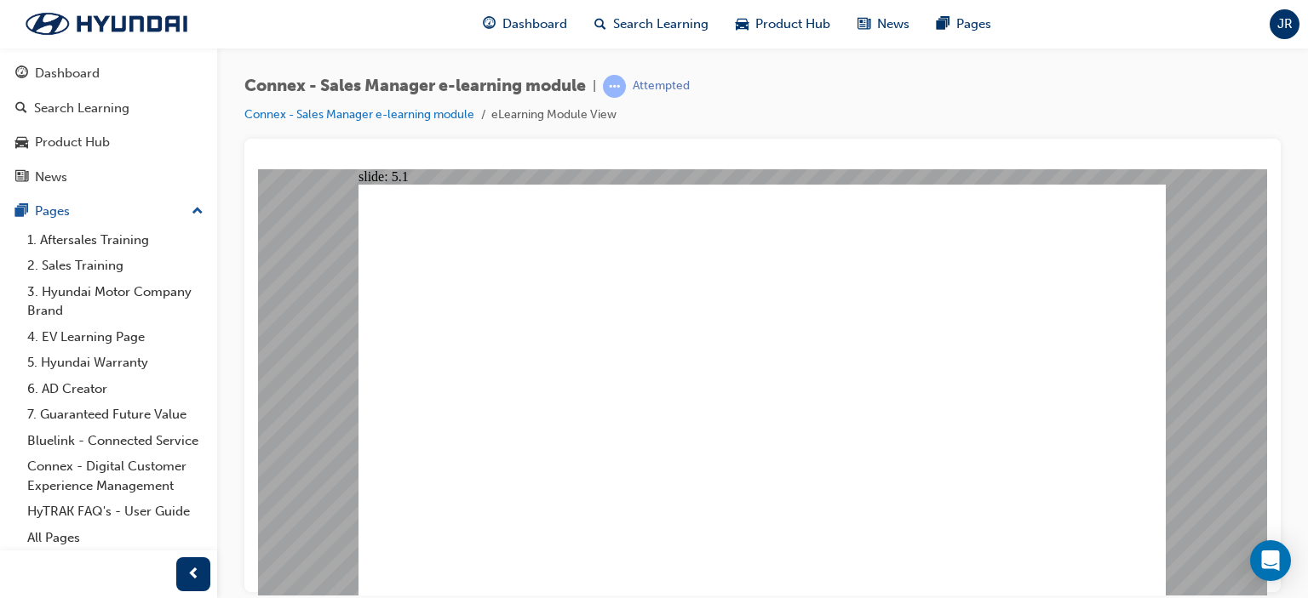
drag, startPoint x: 547, startPoint y: 416, endPoint x: 566, endPoint y: 420, distance: 19.0
drag, startPoint x: 720, startPoint y: 413, endPoint x: 856, endPoint y: 425, distance: 135.9
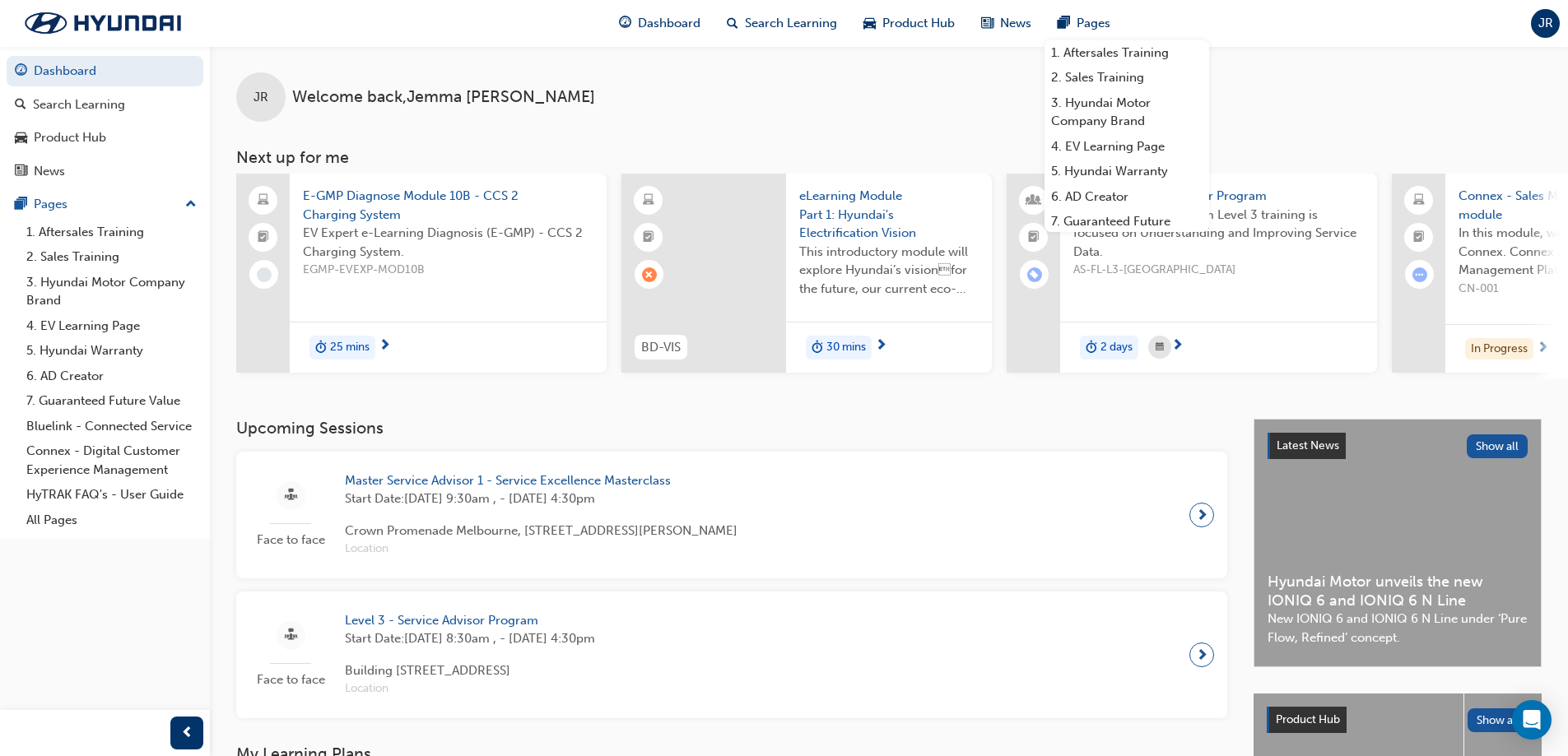
click at [380, 305] on div "E-GMP Diagnose Module 10B - CCS 2 Charging System EV Expert e-Learning Diagnosi…" at bounding box center [449, 274] width 317 height 199
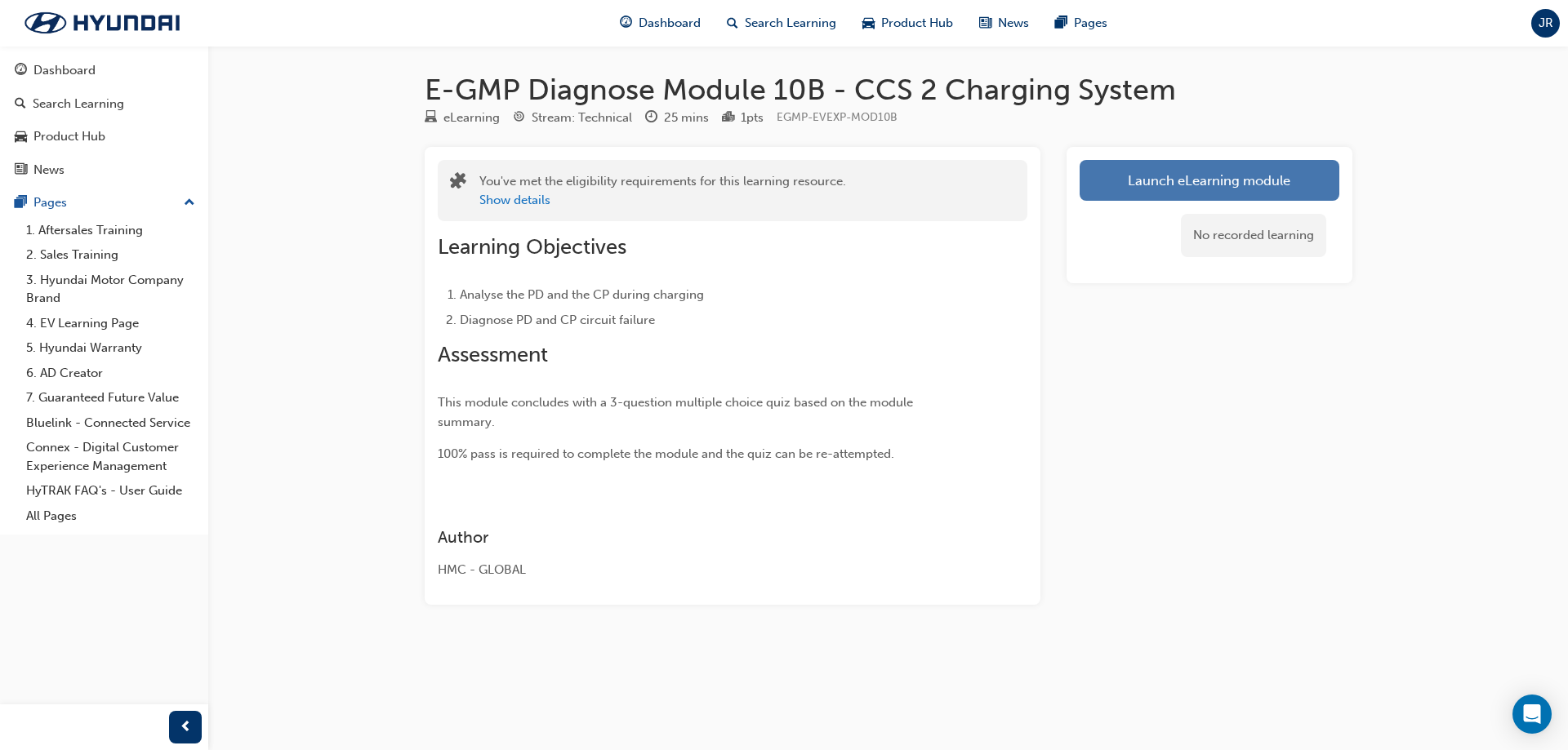
click at [1125, 195] on link "Launch eLearning module" at bounding box center [1209, 180] width 260 height 41
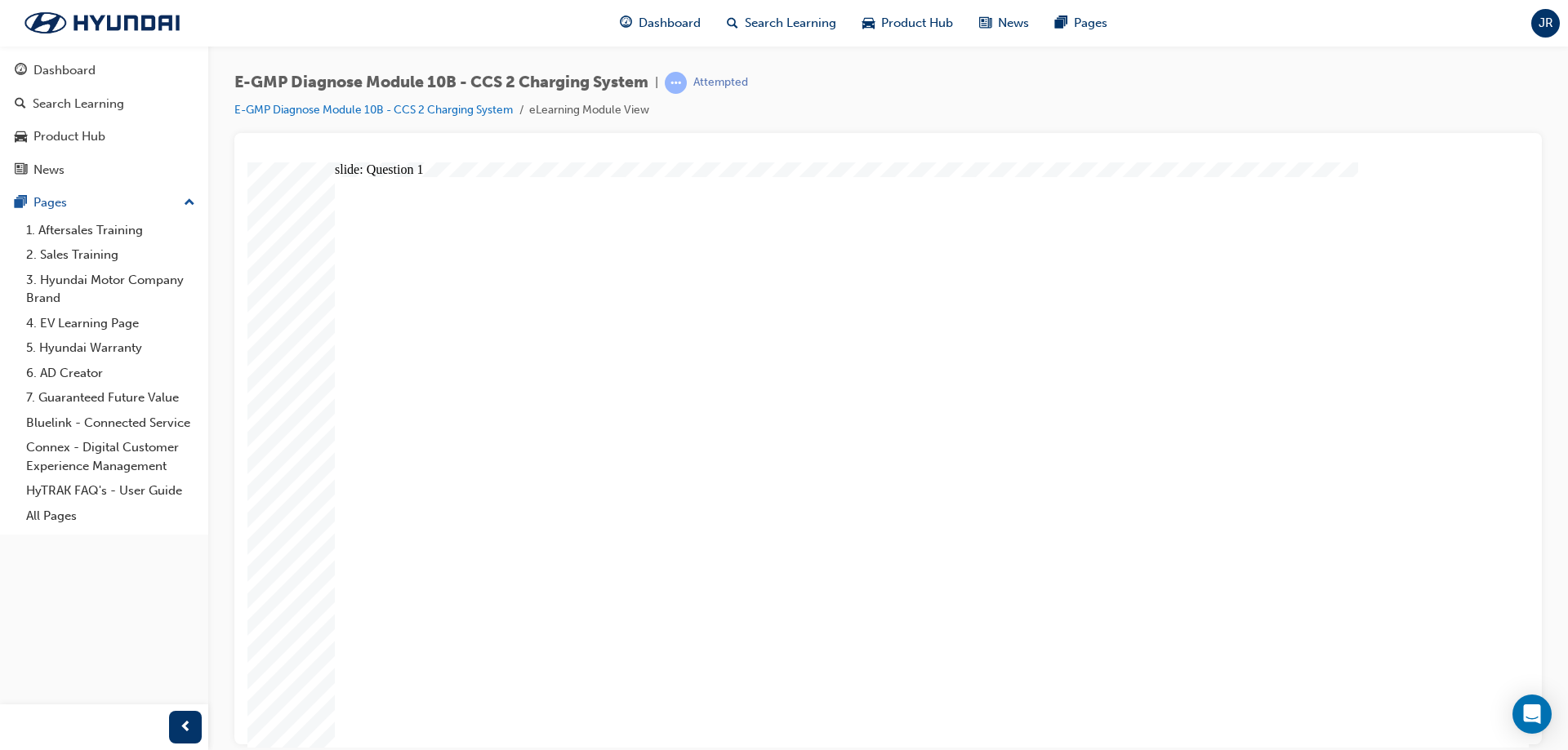
radio input "true"
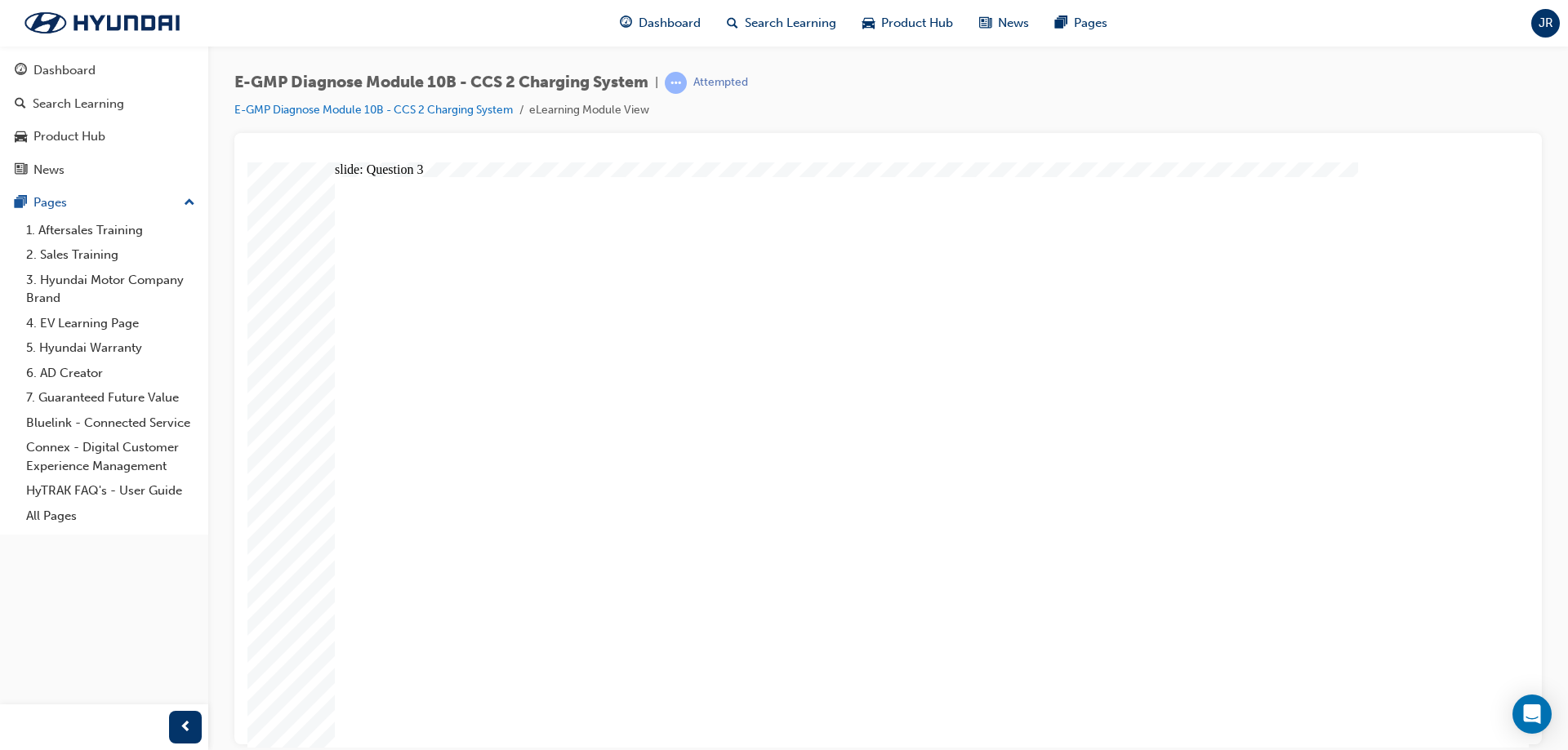
radio input "true"
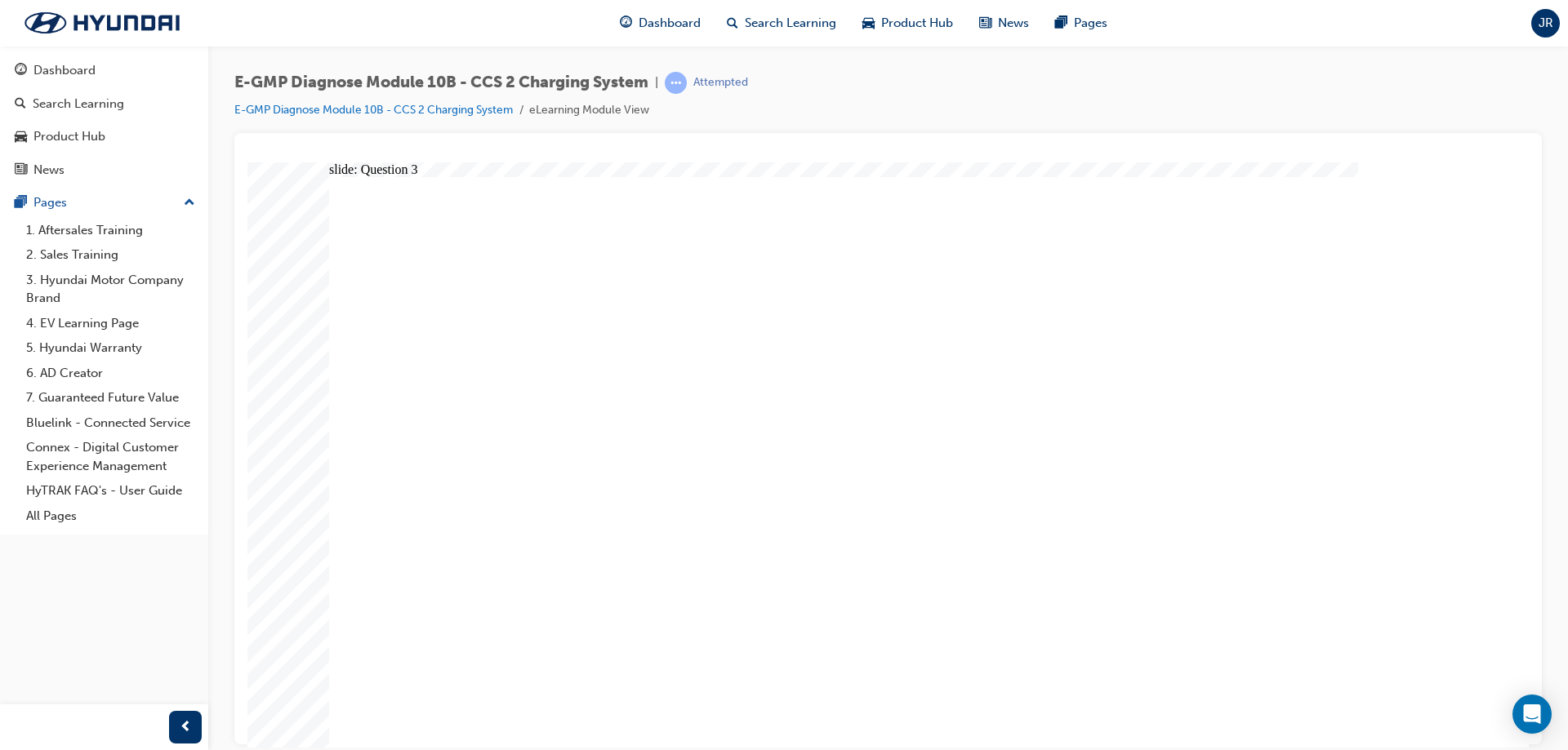
drag, startPoint x: 933, startPoint y: 563, endPoint x: 852, endPoint y: 574, distance: 81.7
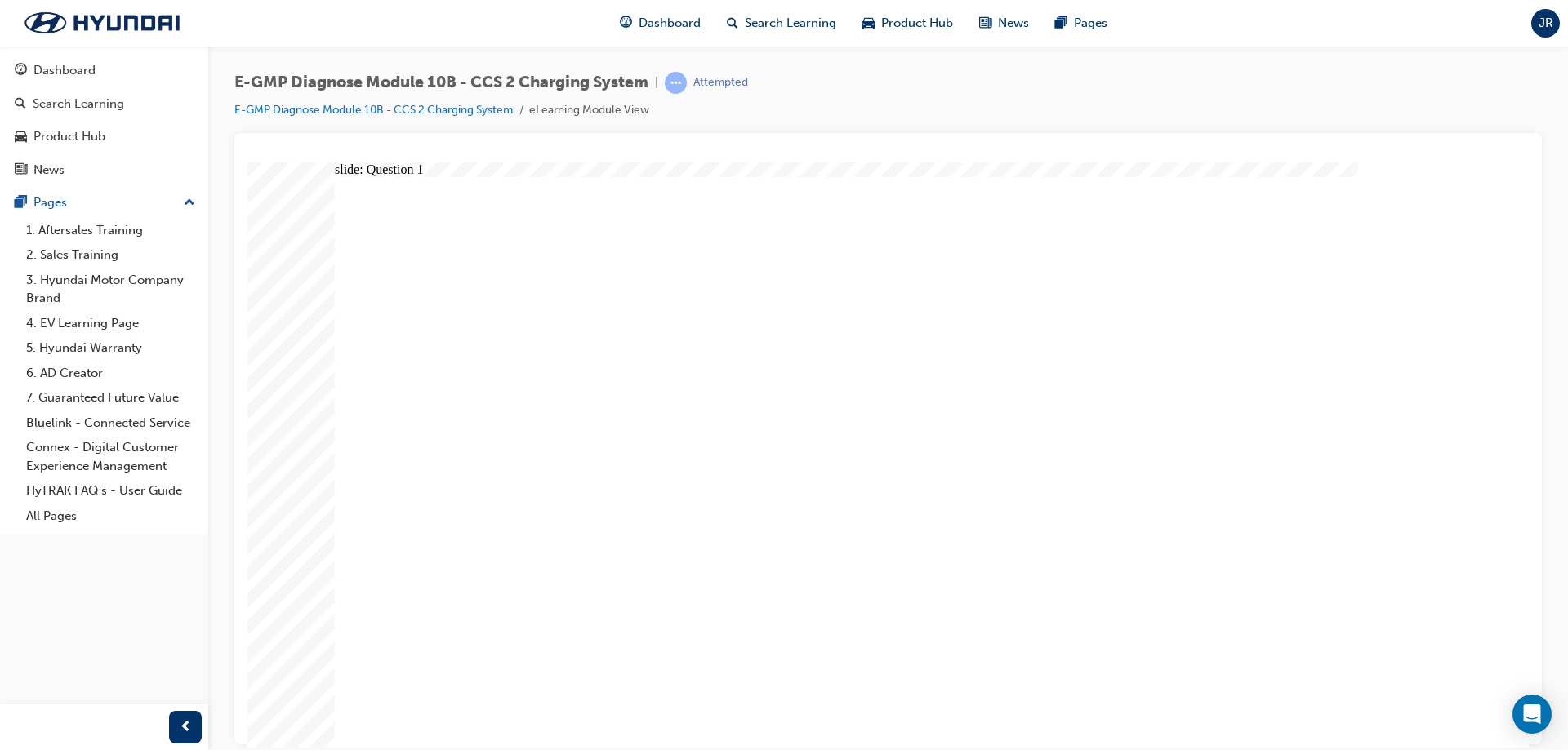
radio input "true"
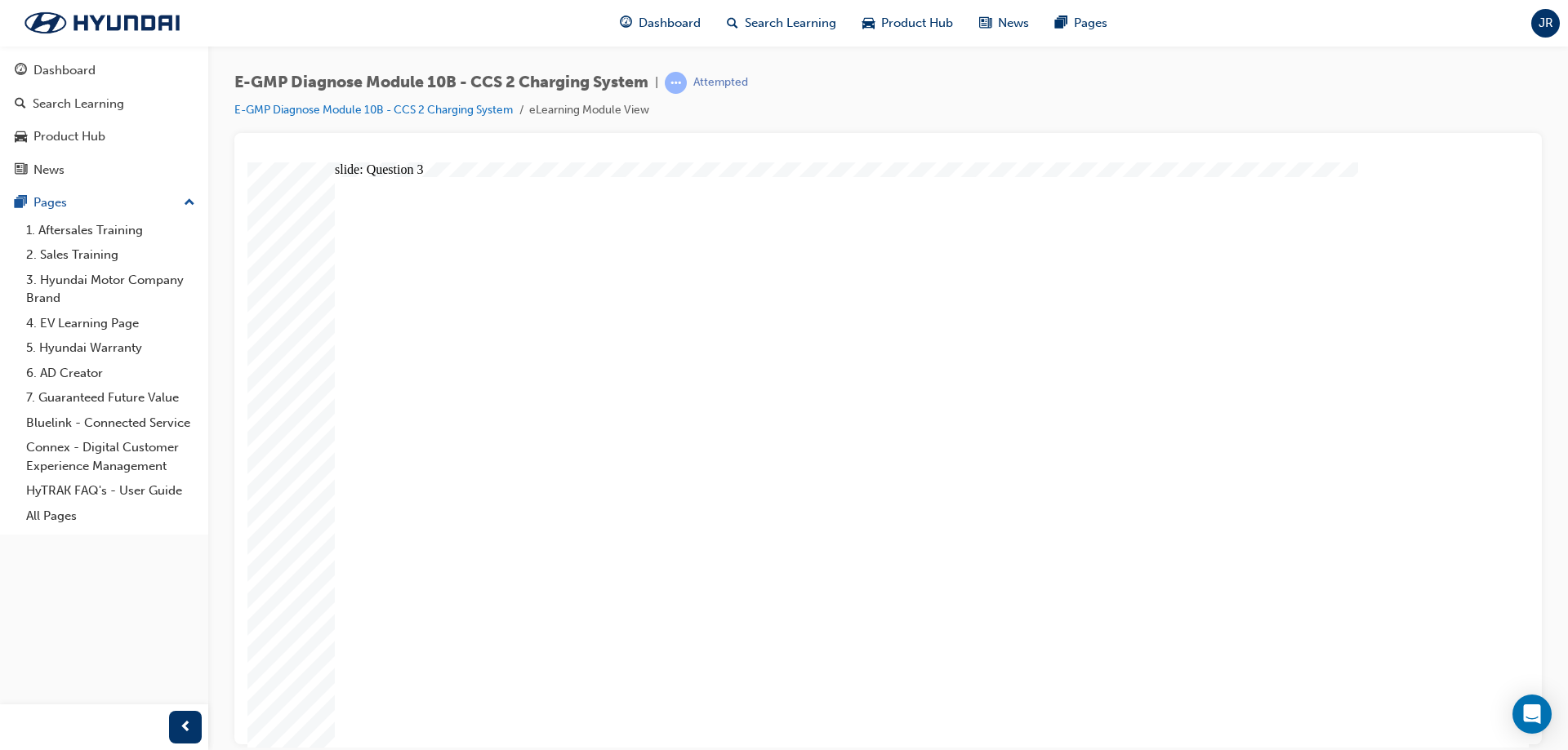
radio input "true"
drag, startPoint x: 870, startPoint y: 559, endPoint x: 870, endPoint y: 574, distance: 15.0
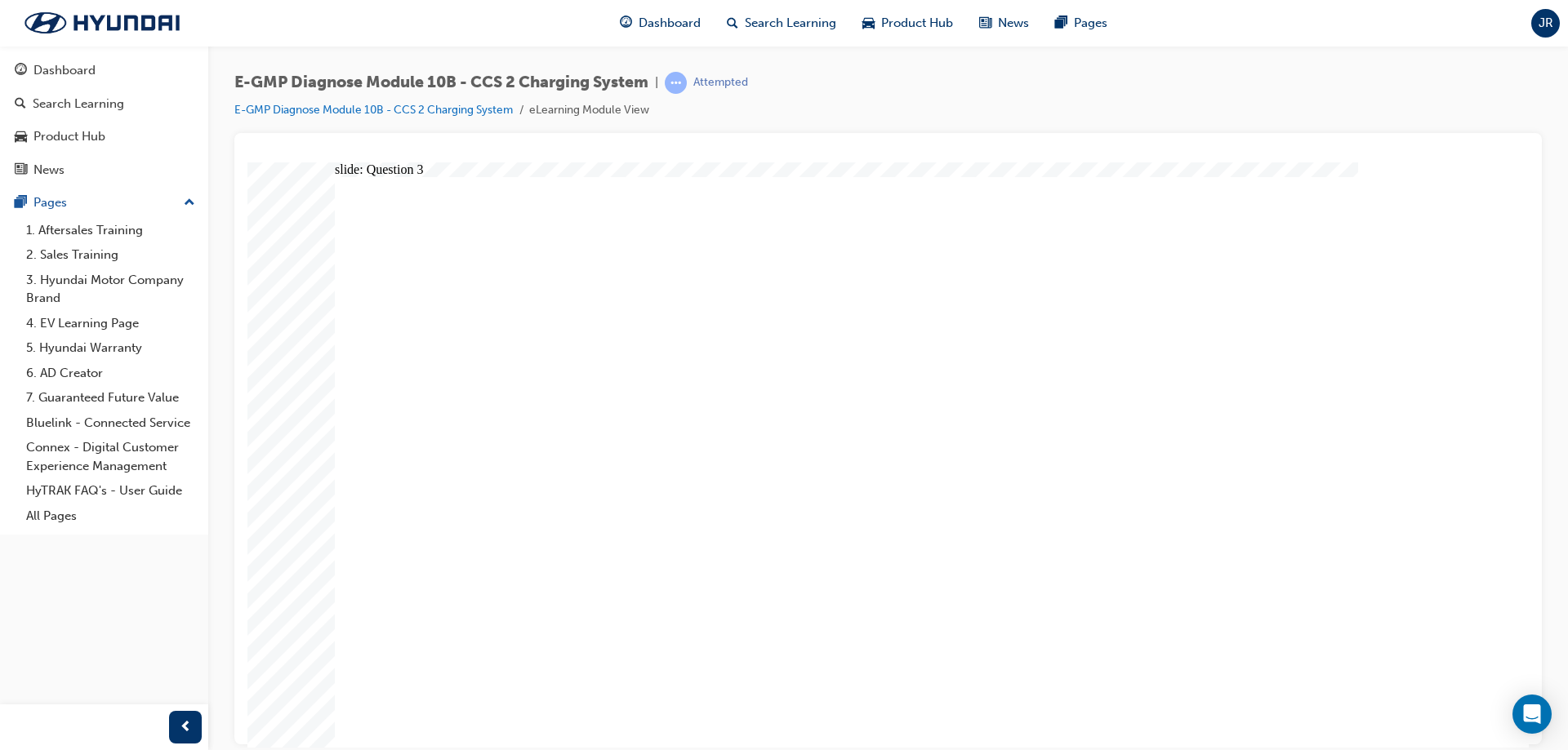
radio input "true"
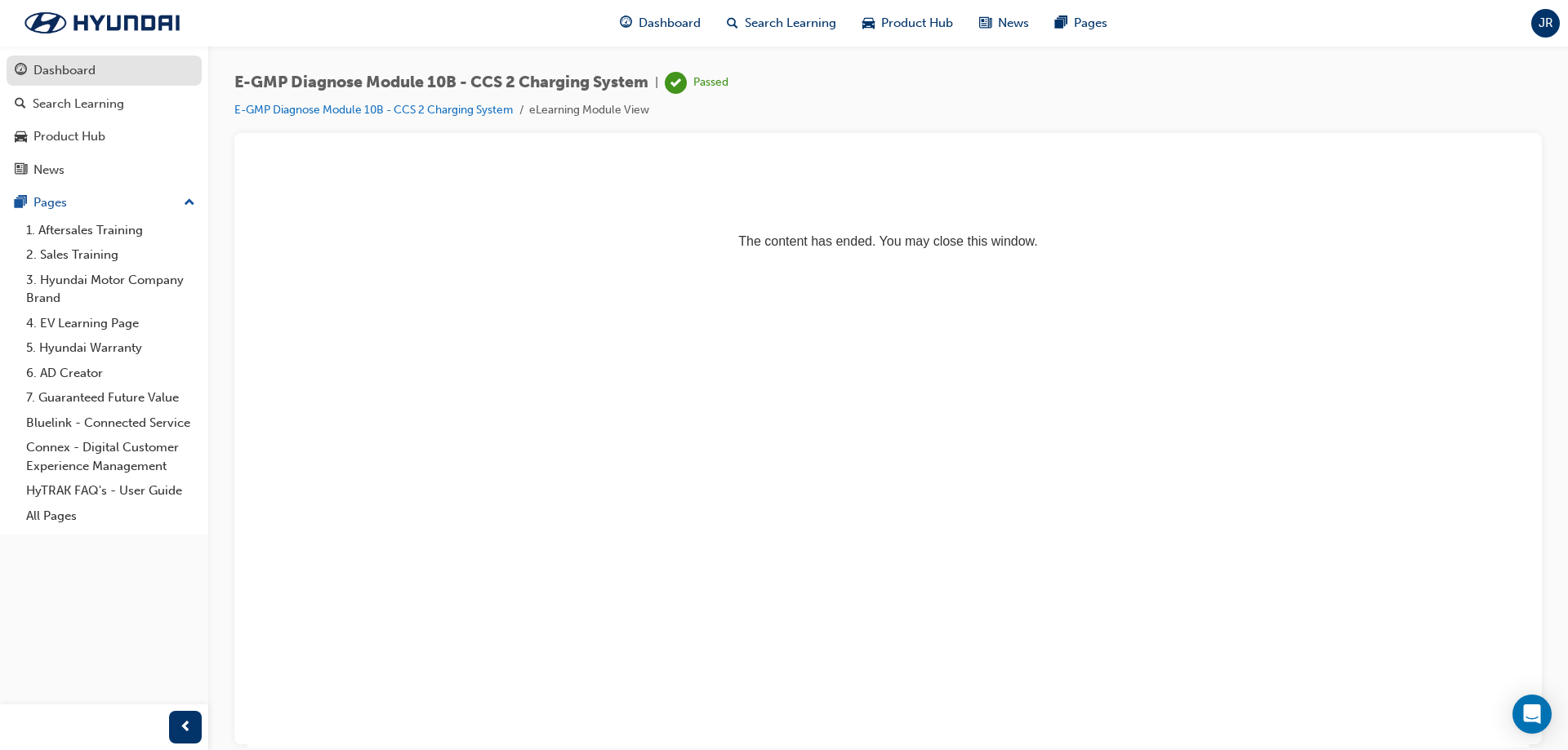
click at [147, 67] on div "Dashboard" at bounding box center [104, 70] width 178 height 20
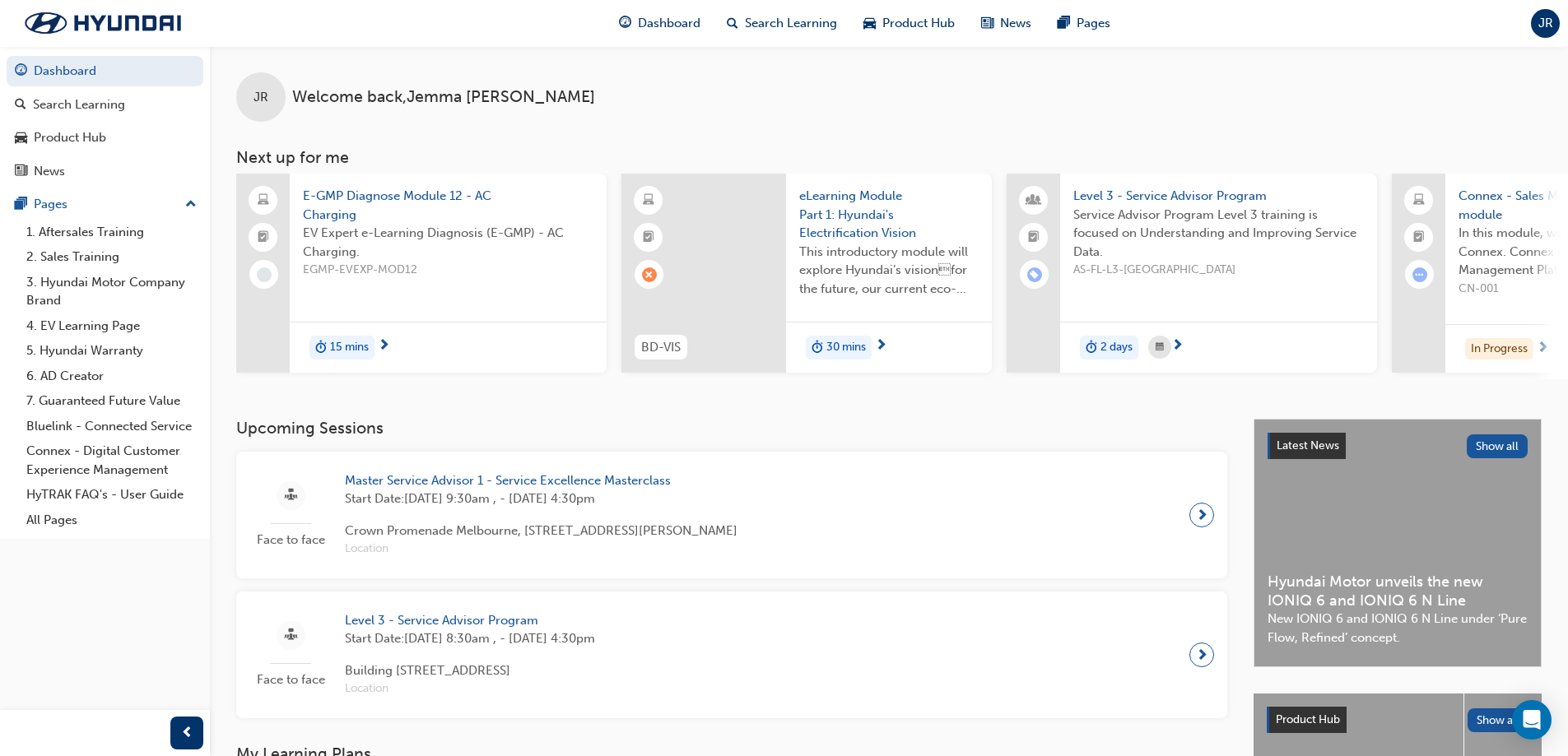
click at [352, 209] on span "E-GMP Diagnose Module 12 - AC Charging" at bounding box center [448, 205] width 291 height 37
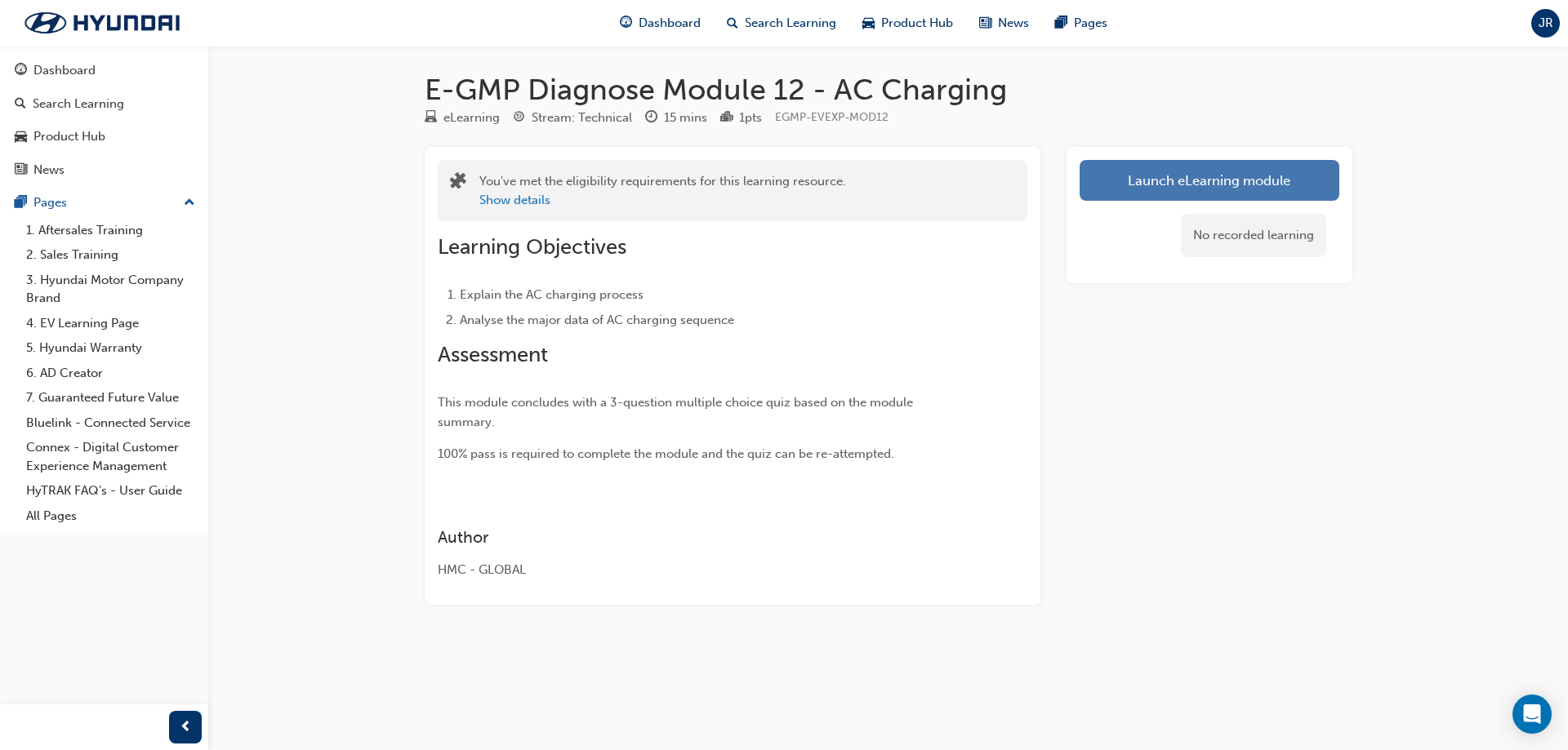
click at [1174, 183] on link "Launch eLearning module" at bounding box center [1209, 180] width 260 height 41
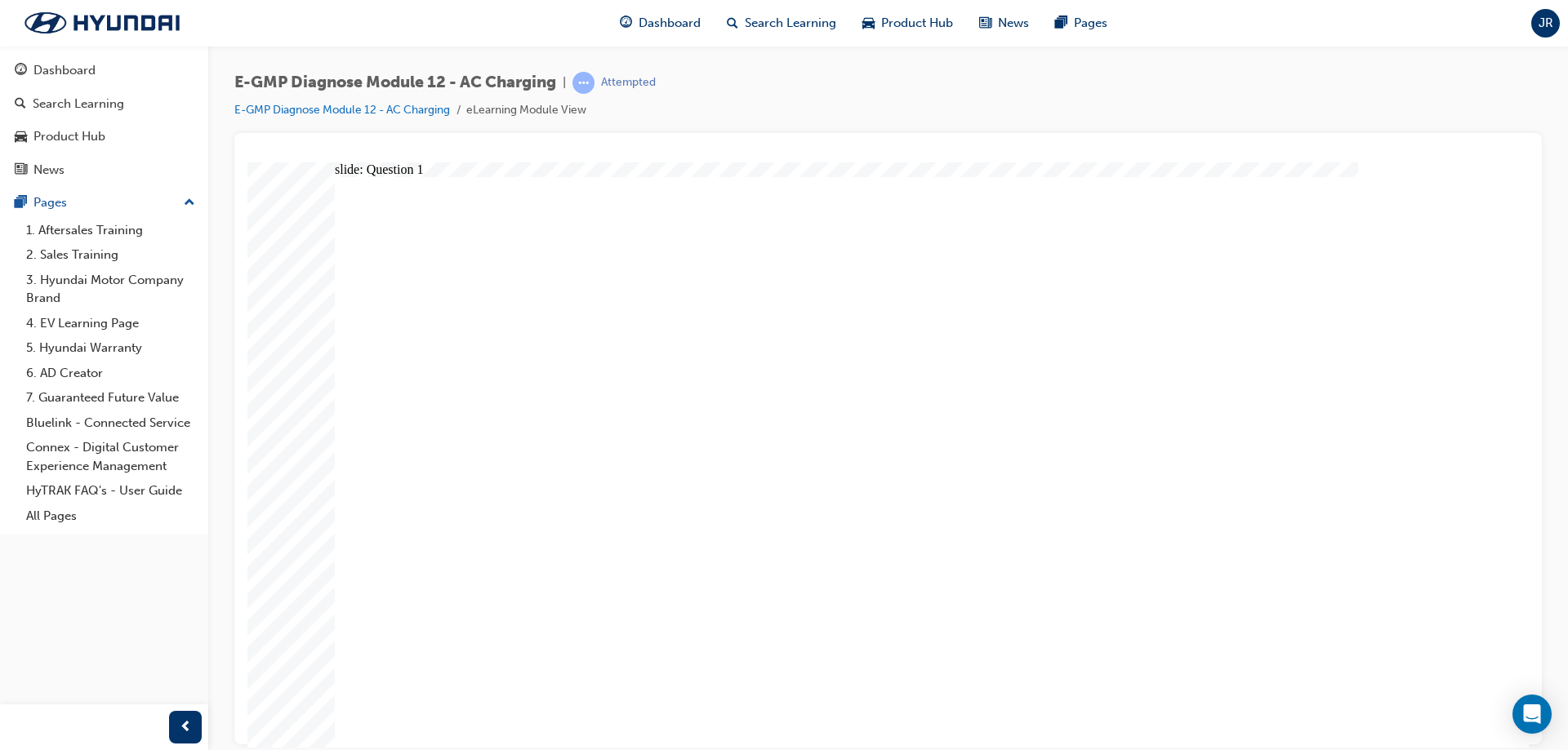
radio input "true"
drag, startPoint x: 552, startPoint y: 475, endPoint x: 544, endPoint y: 495, distance: 21.5
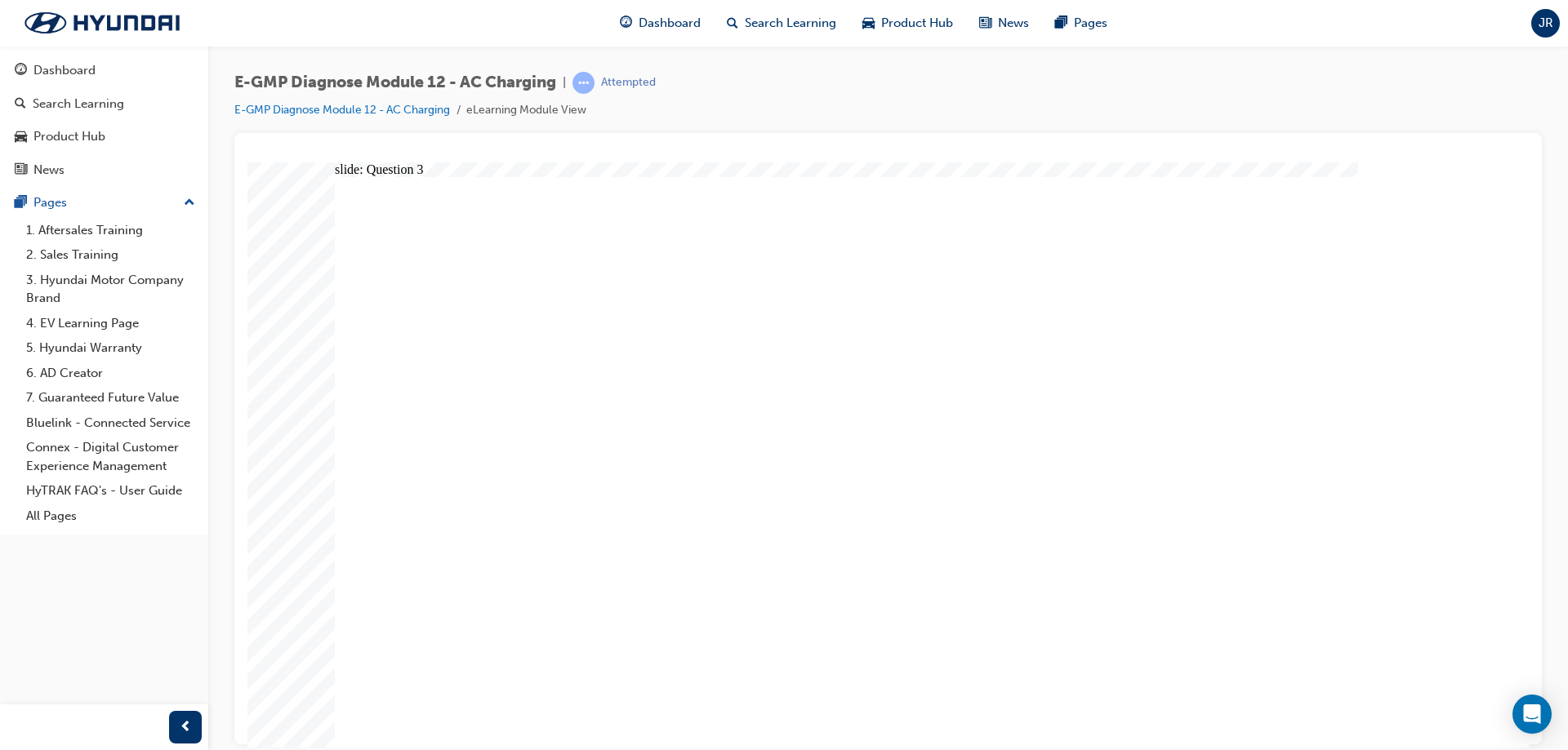
radio input "true"
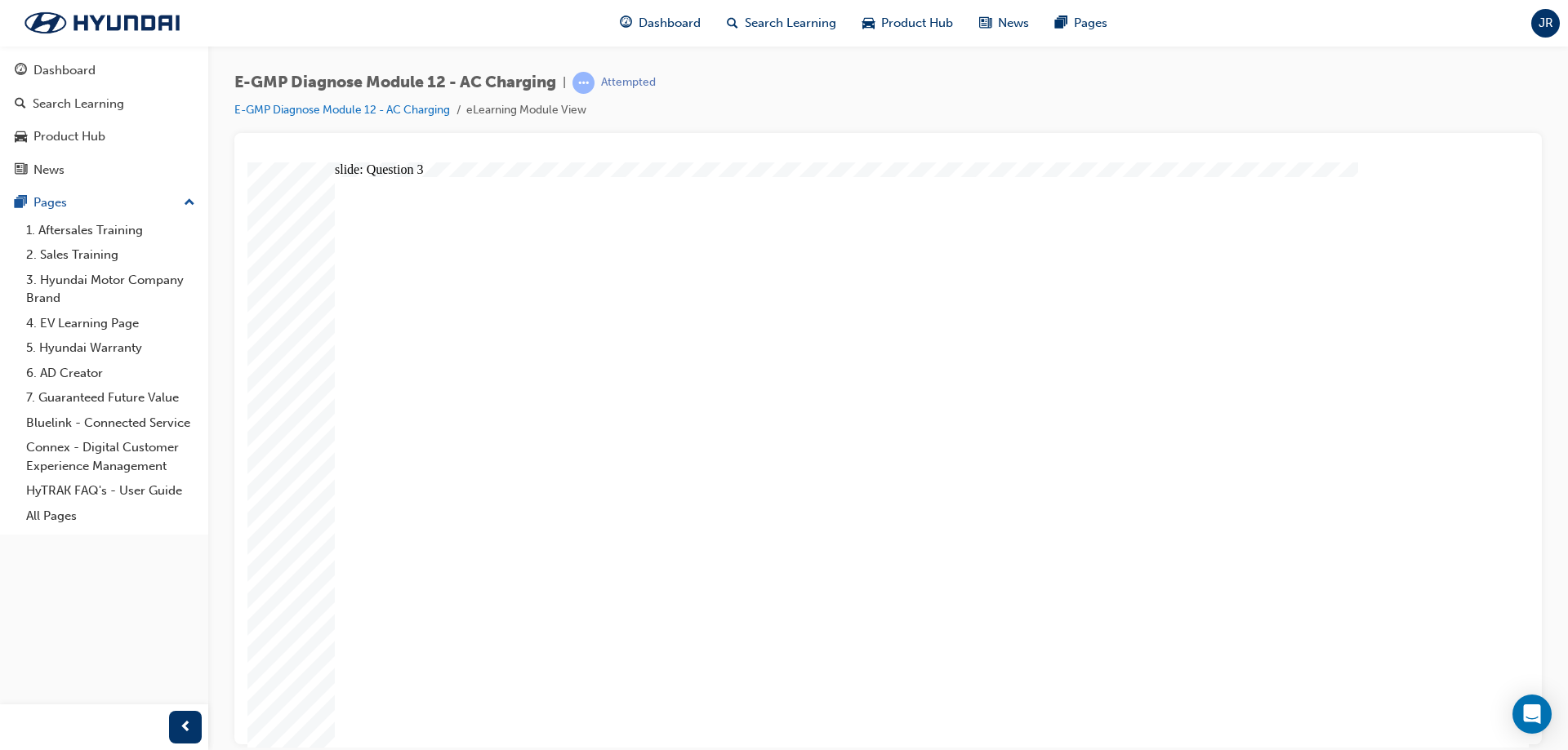
radio input "true"
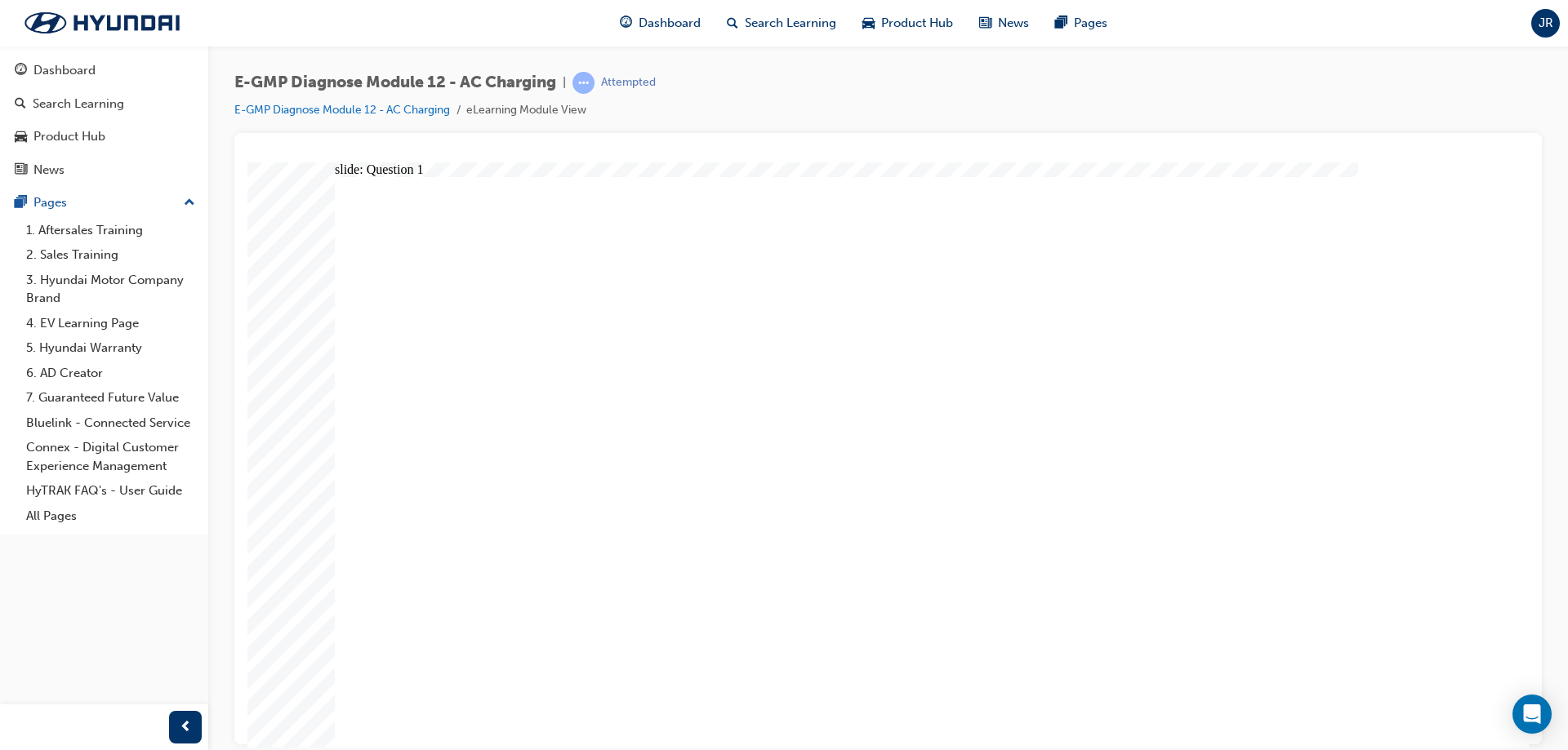
drag, startPoint x: 474, startPoint y: 510, endPoint x: 543, endPoint y: 513, distance: 69.1
radio input "true"
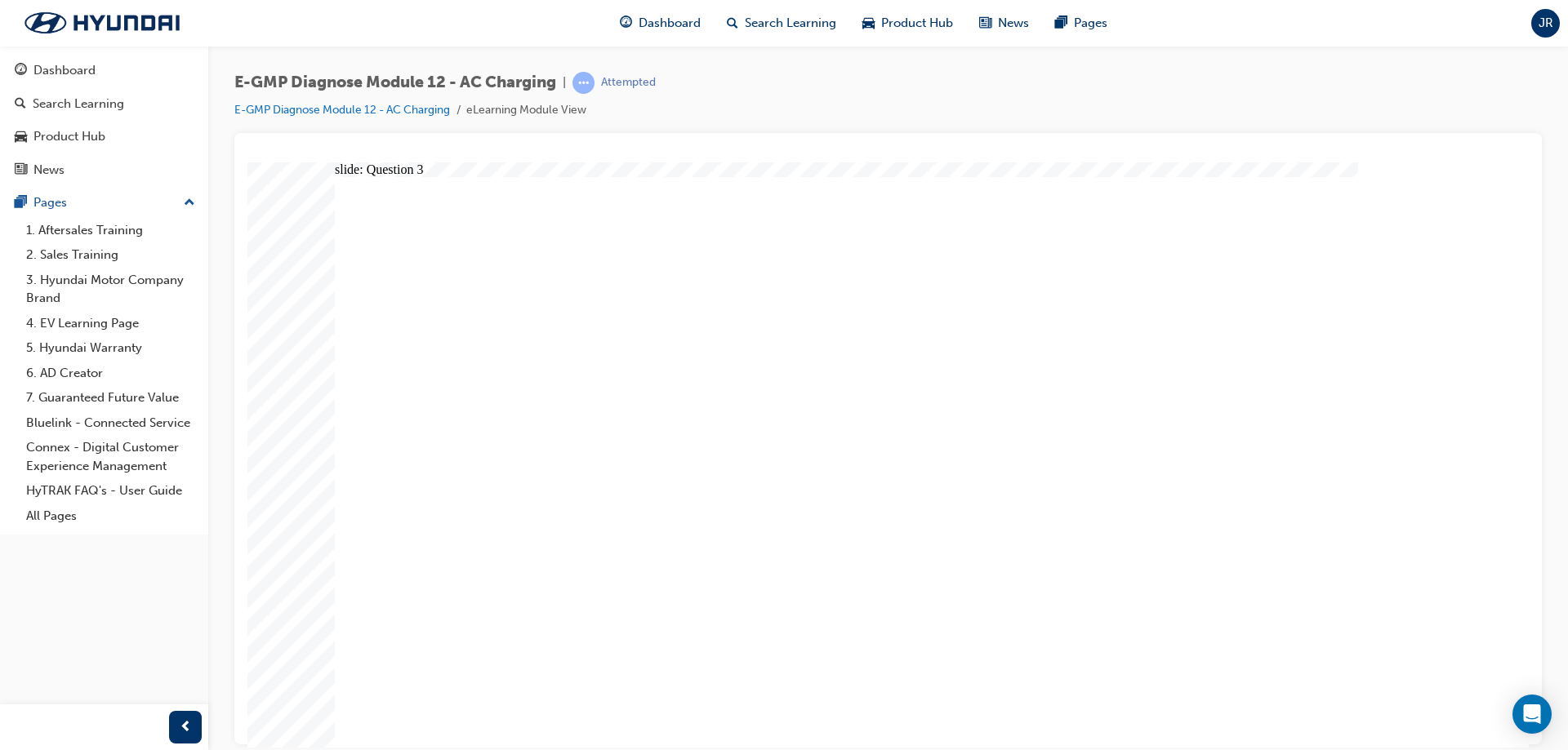
radio input "true"
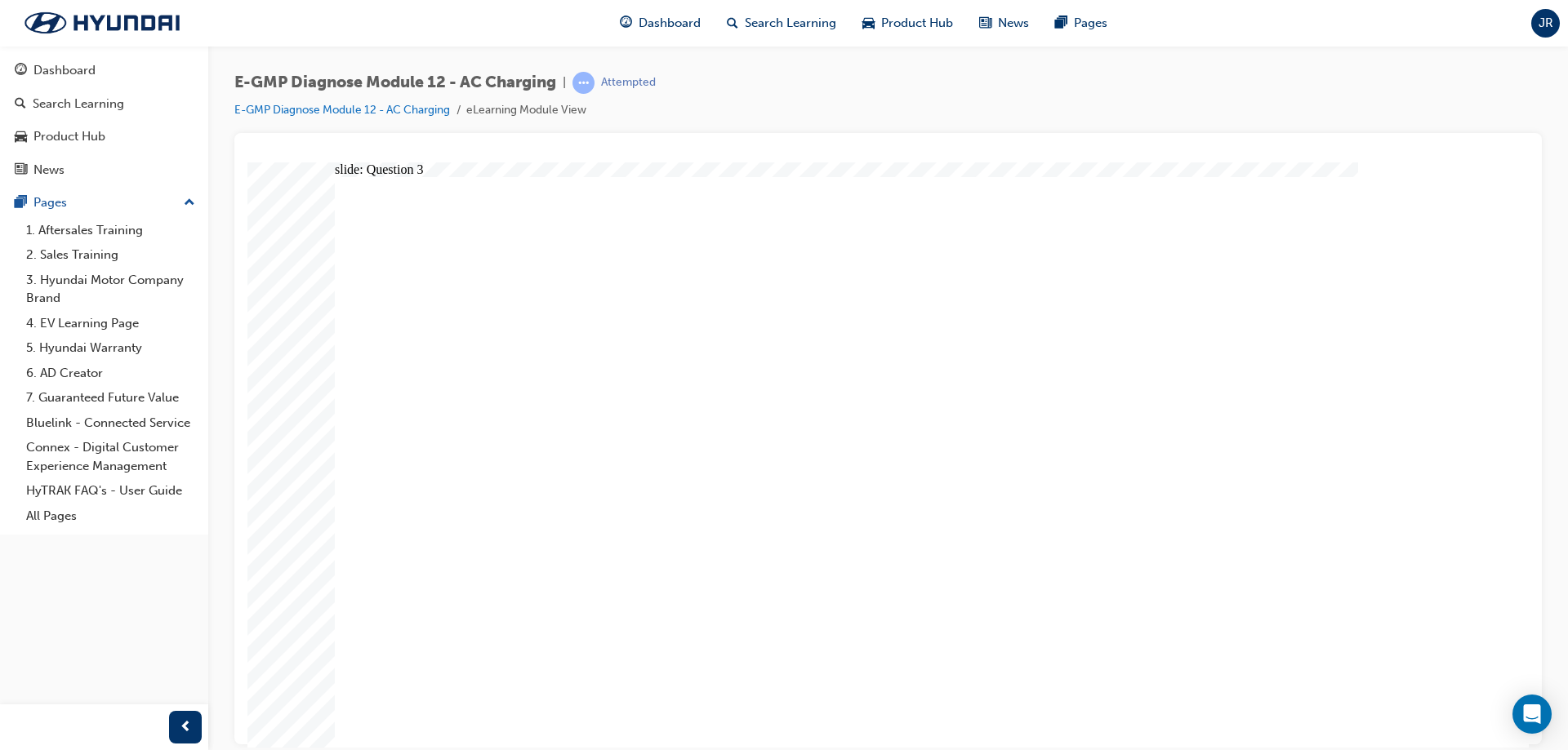
drag, startPoint x: 489, startPoint y: 476, endPoint x: 475, endPoint y: 504, distance: 31.3
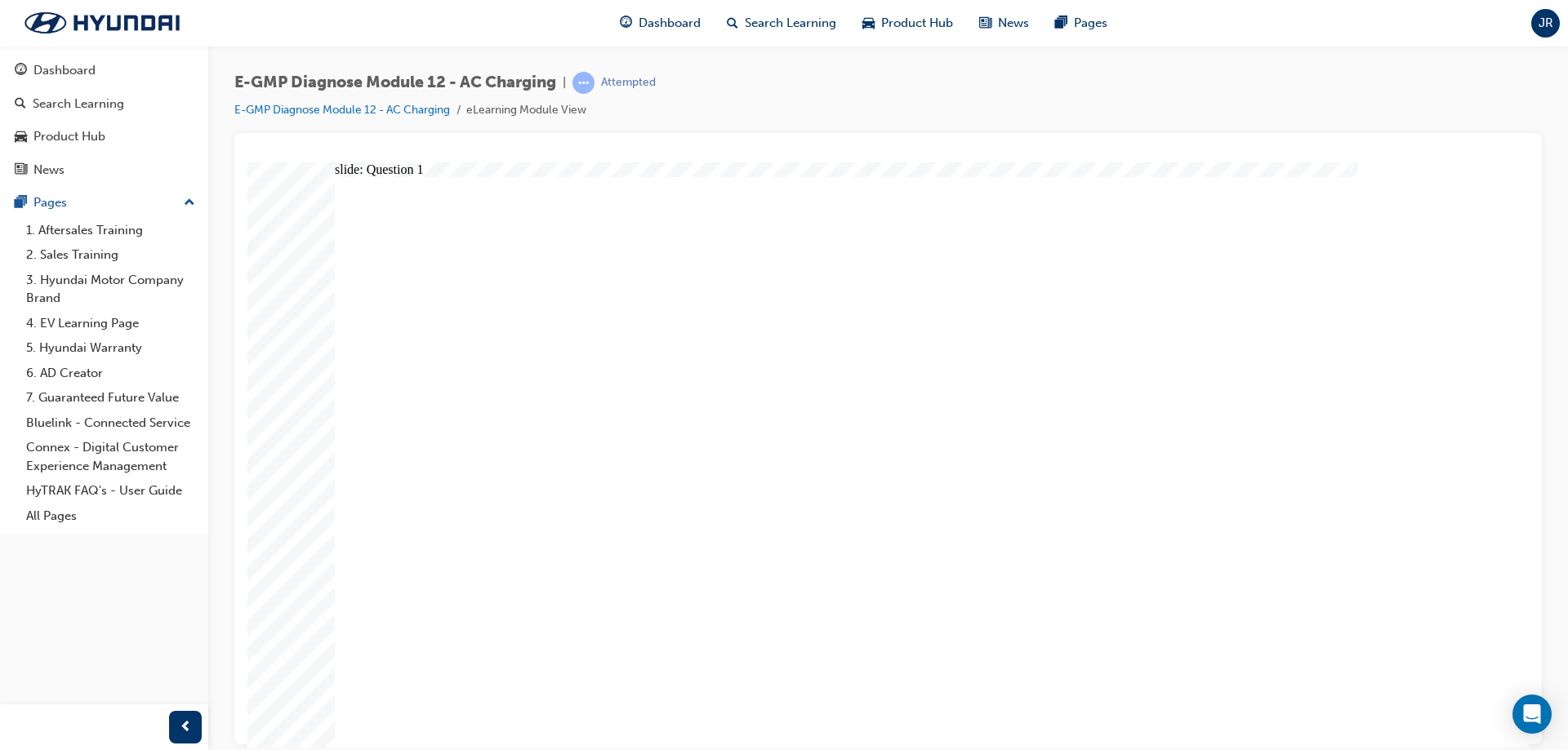
radio input "true"
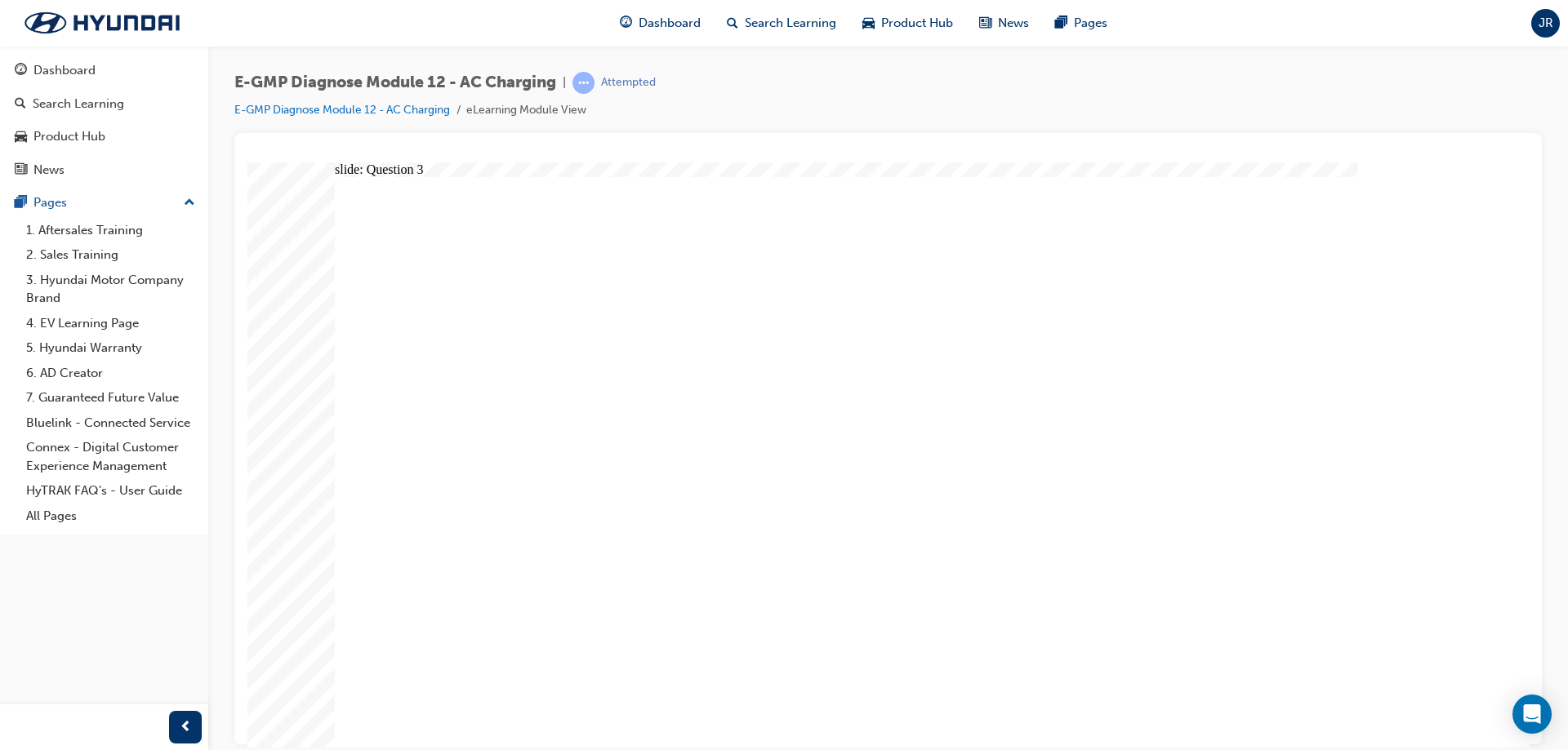
radio input "false"
radio input "true"
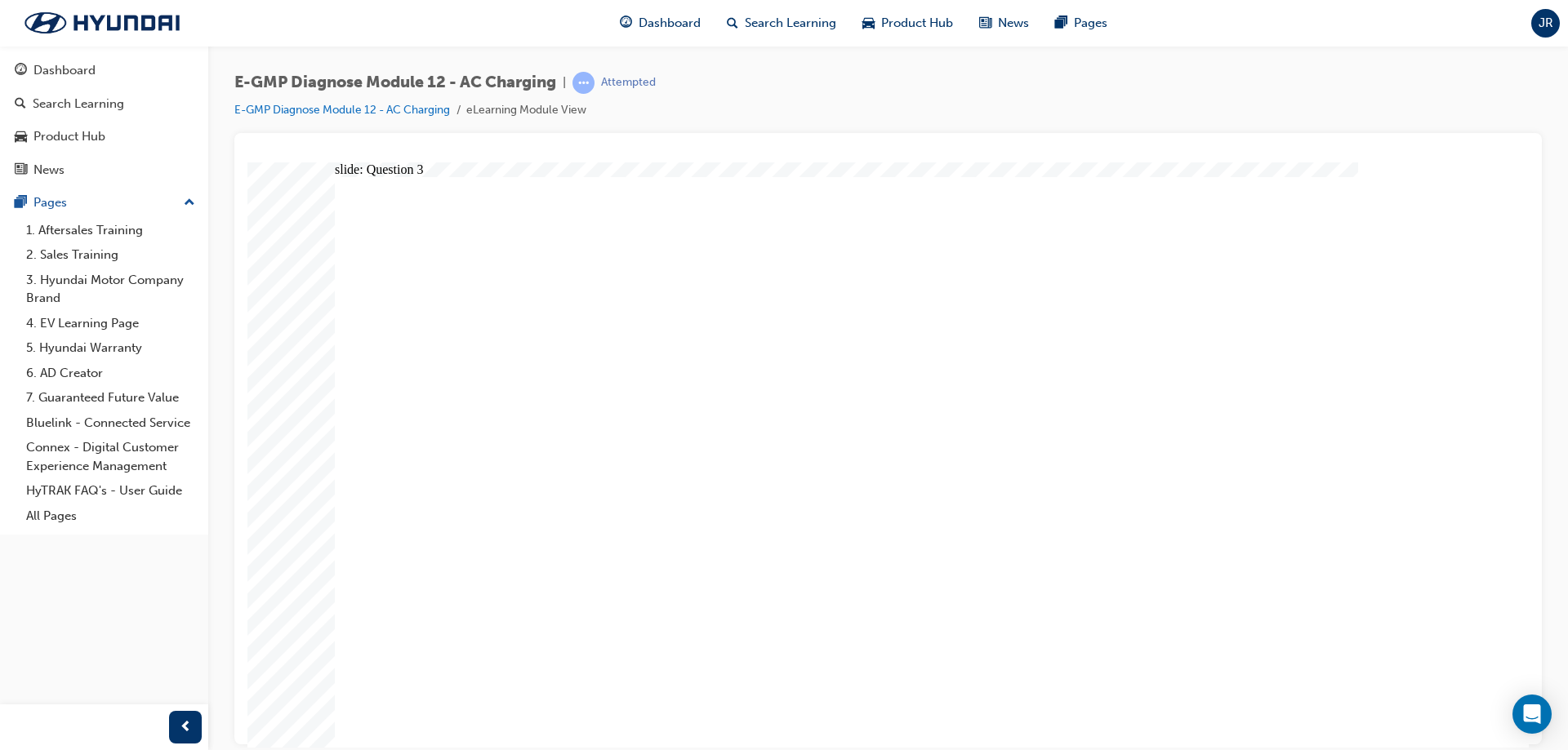
radio input "true"
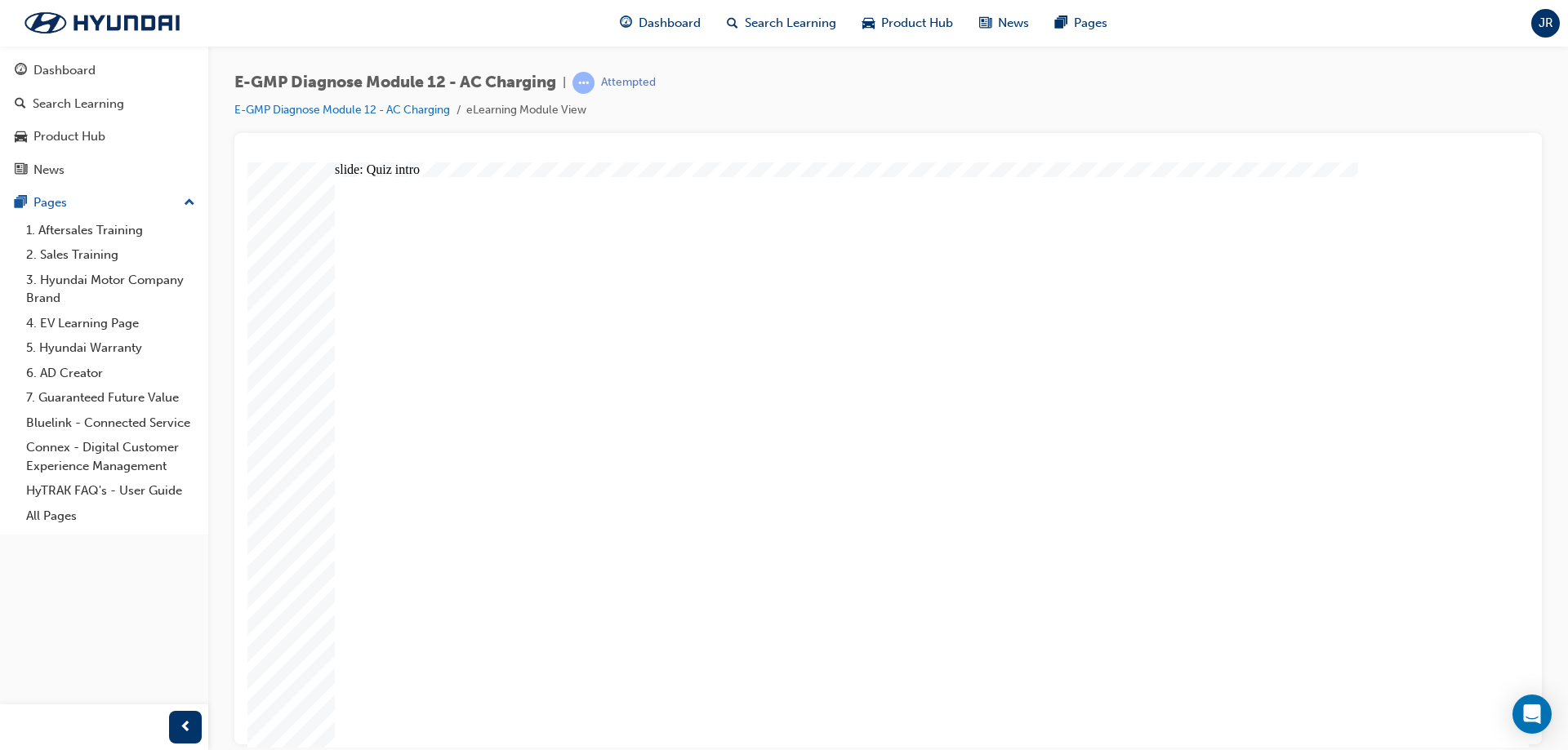
radio input "true"
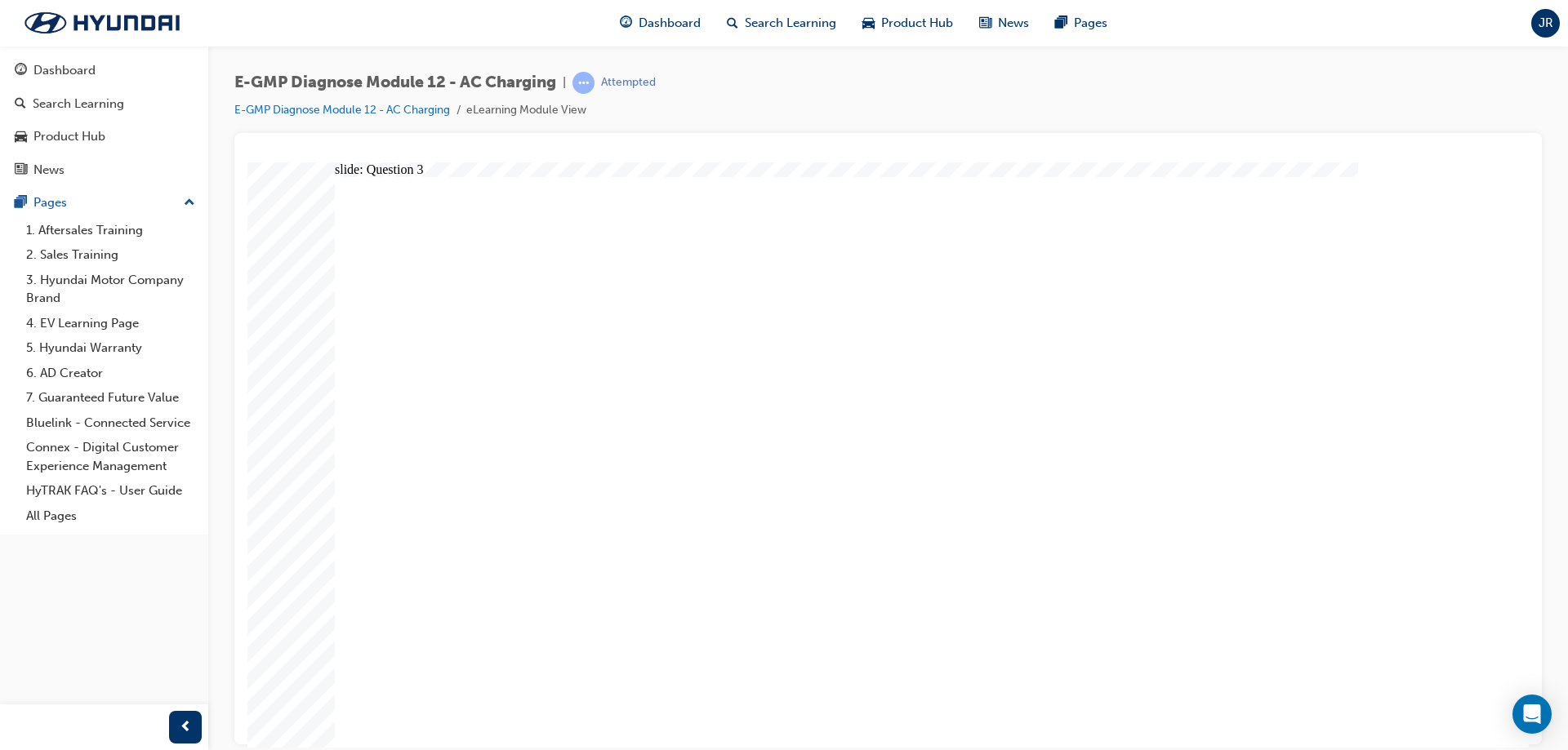
drag, startPoint x: 653, startPoint y: 688, endPoint x: 1017, endPoint y: 668, distance: 364.5
radio input "true"
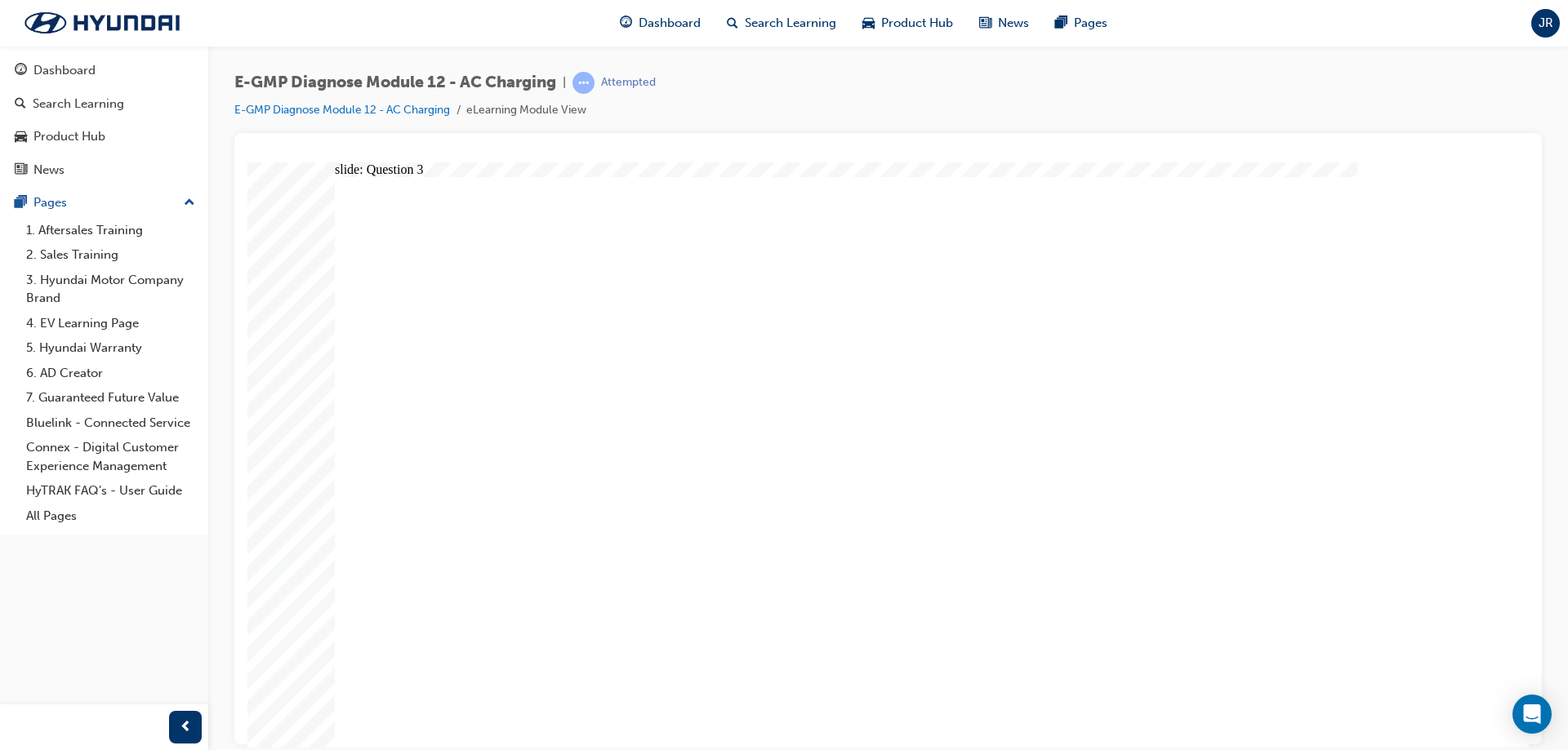
radio input "true"
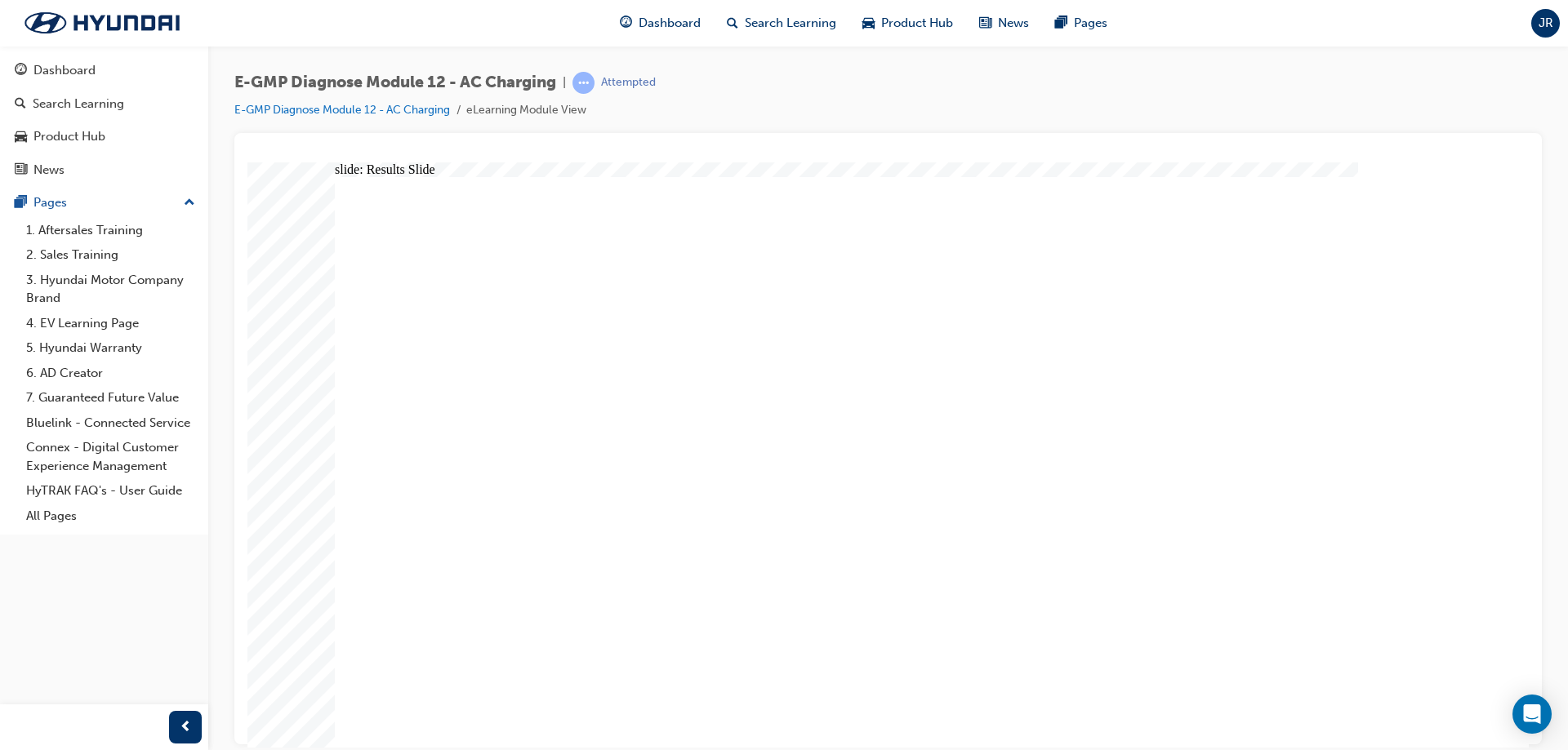
drag, startPoint x: 632, startPoint y: 541, endPoint x: 629, endPoint y: 530, distance: 11.4
radio input "true"
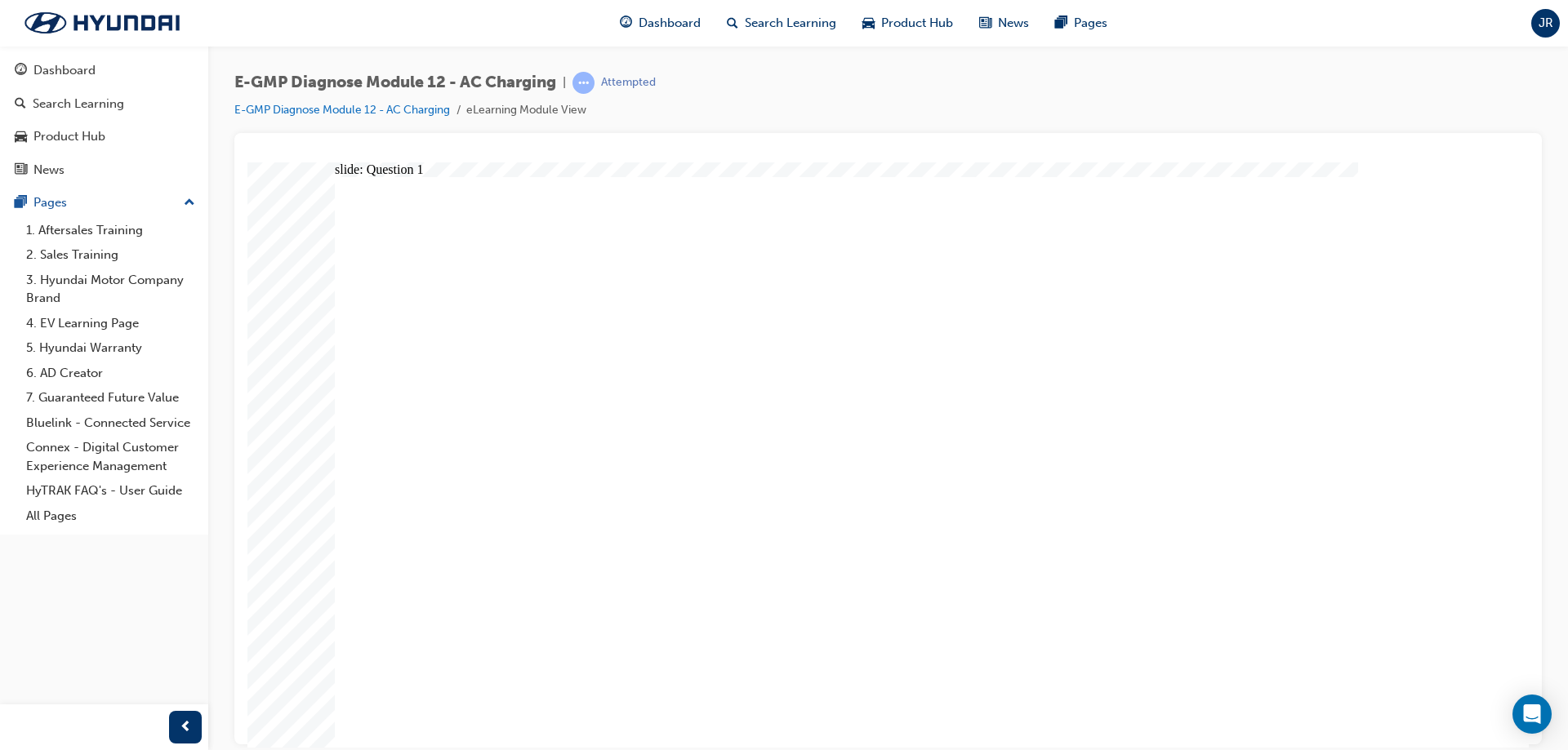
drag, startPoint x: 543, startPoint y: 499, endPoint x: 1067, endPoint y: 623, distance: 538.5
radio input "true"
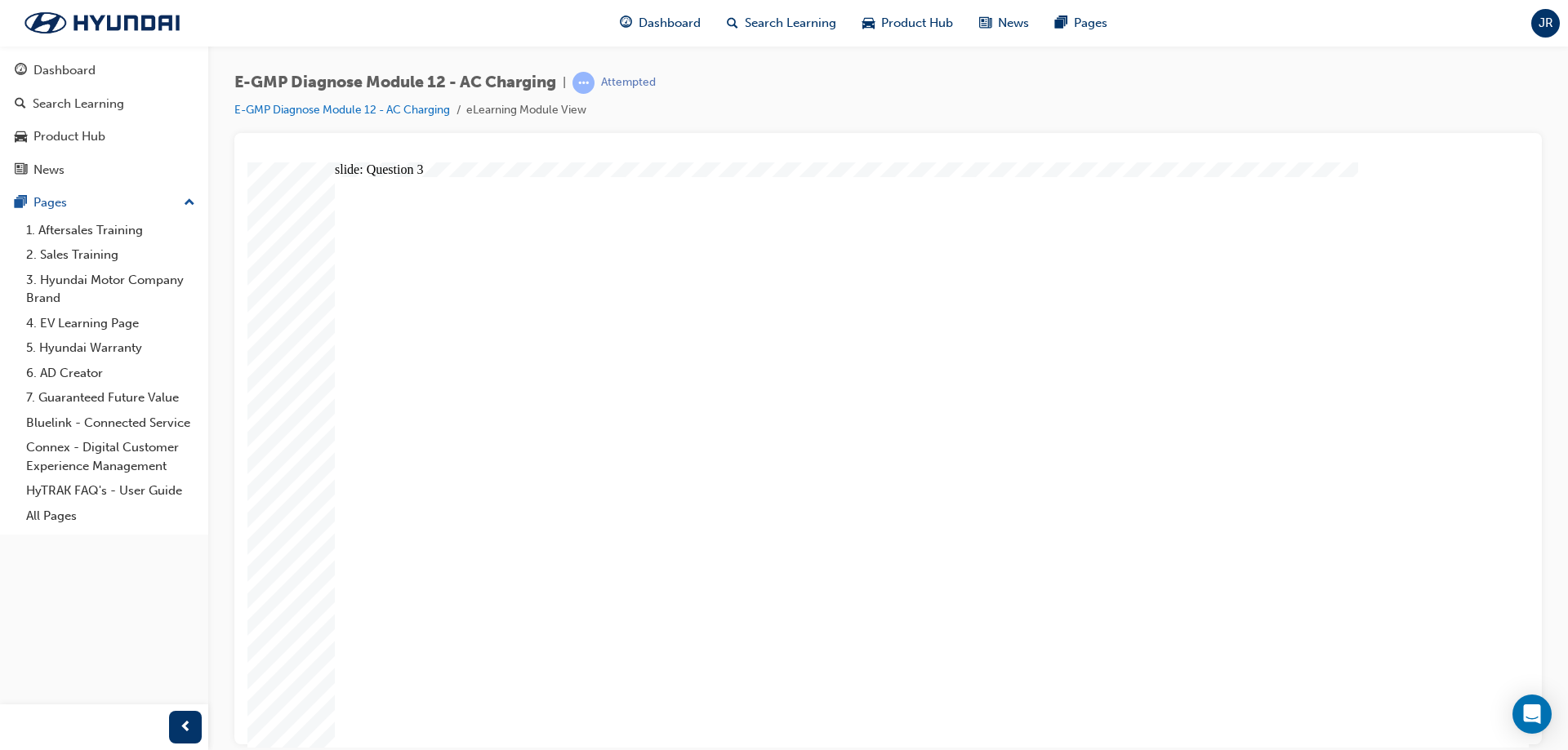
radio input "true"
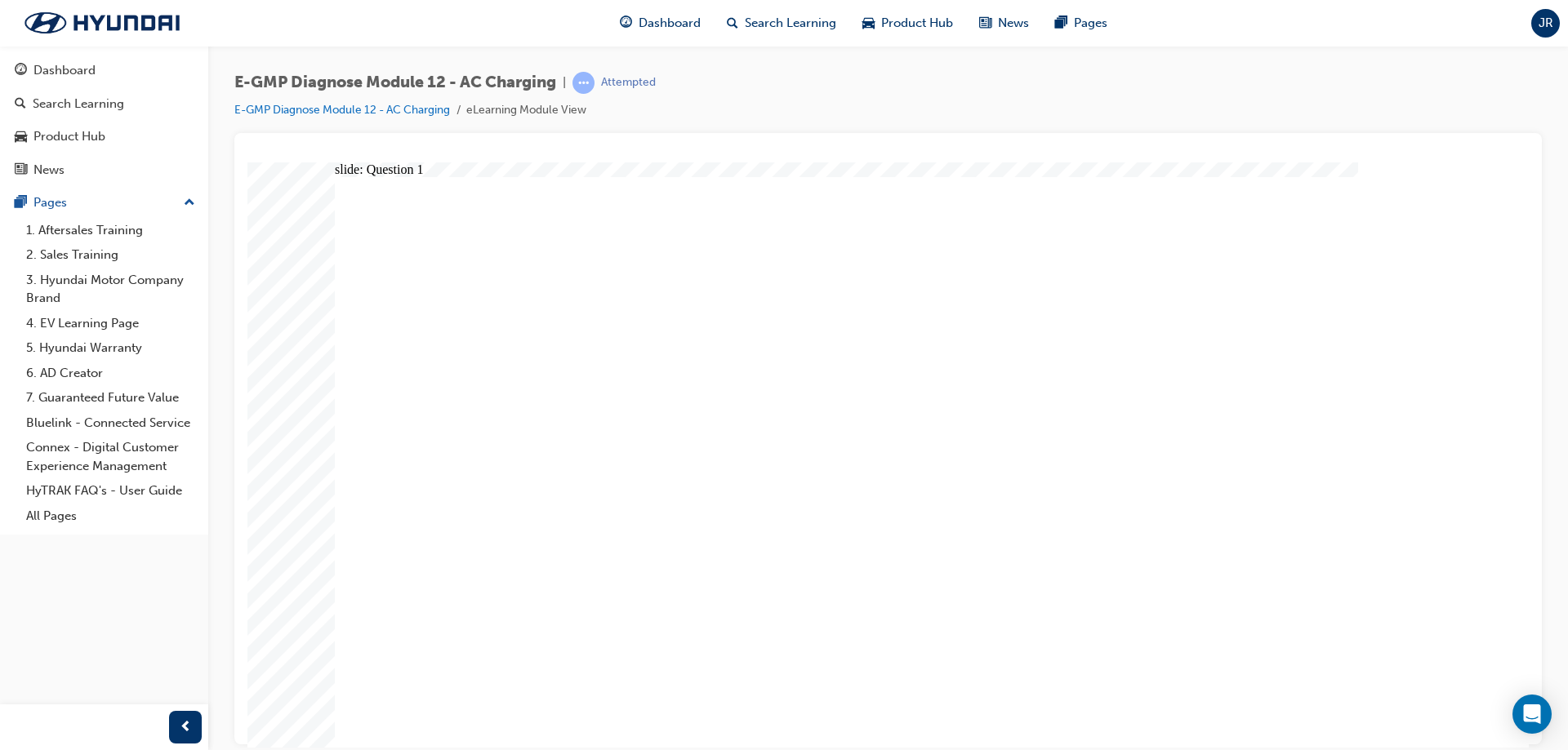
radio input "true"
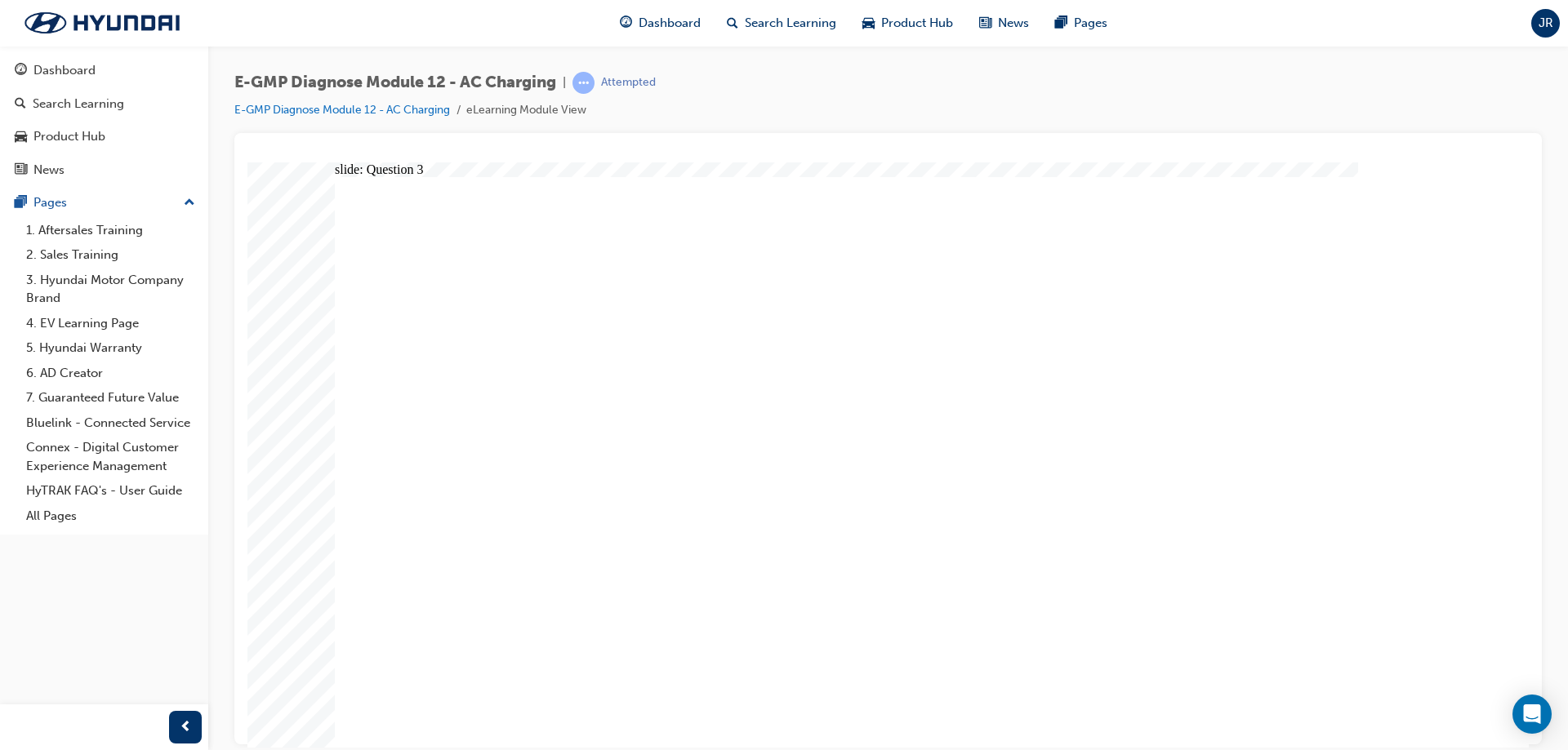
radio input "true"
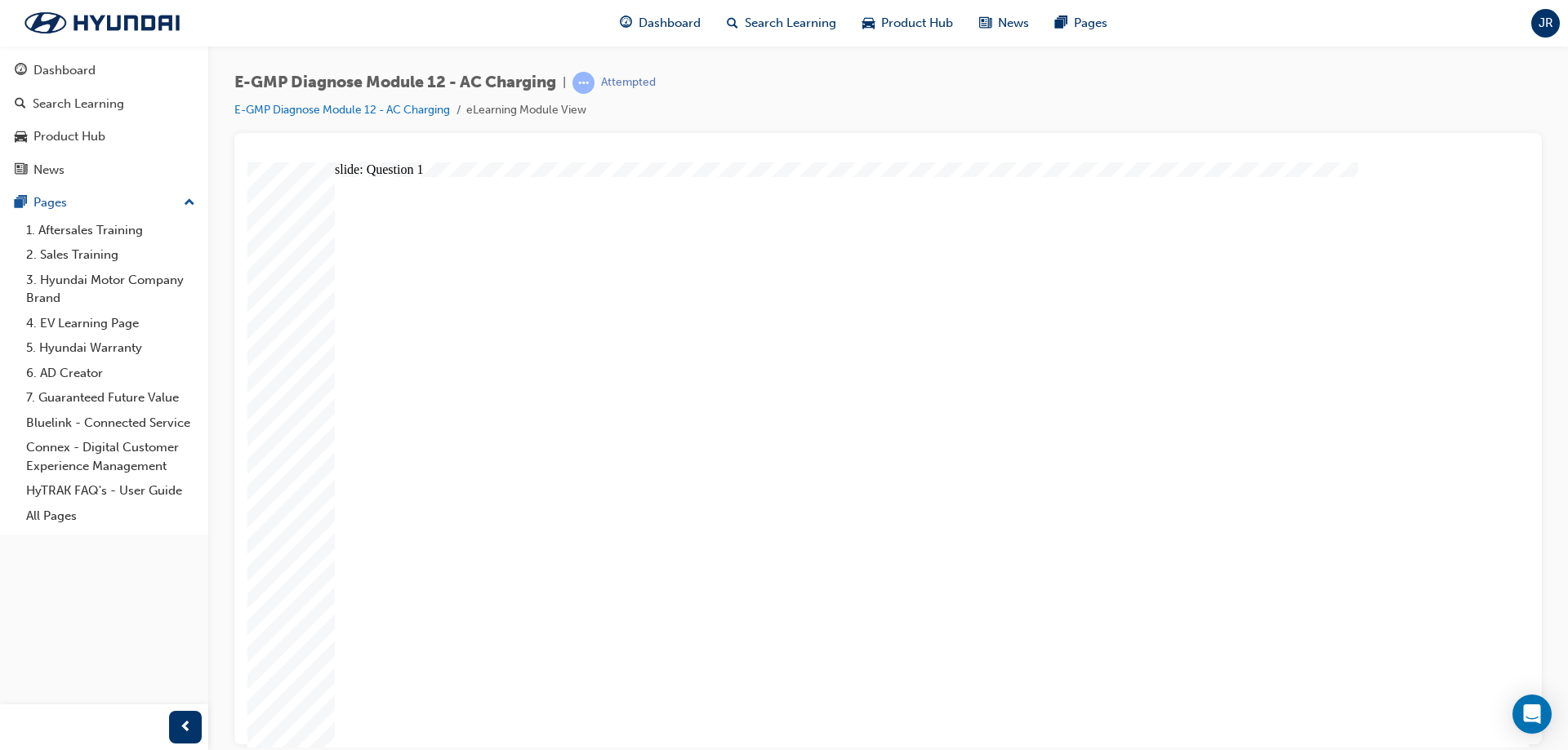
radio input "true"
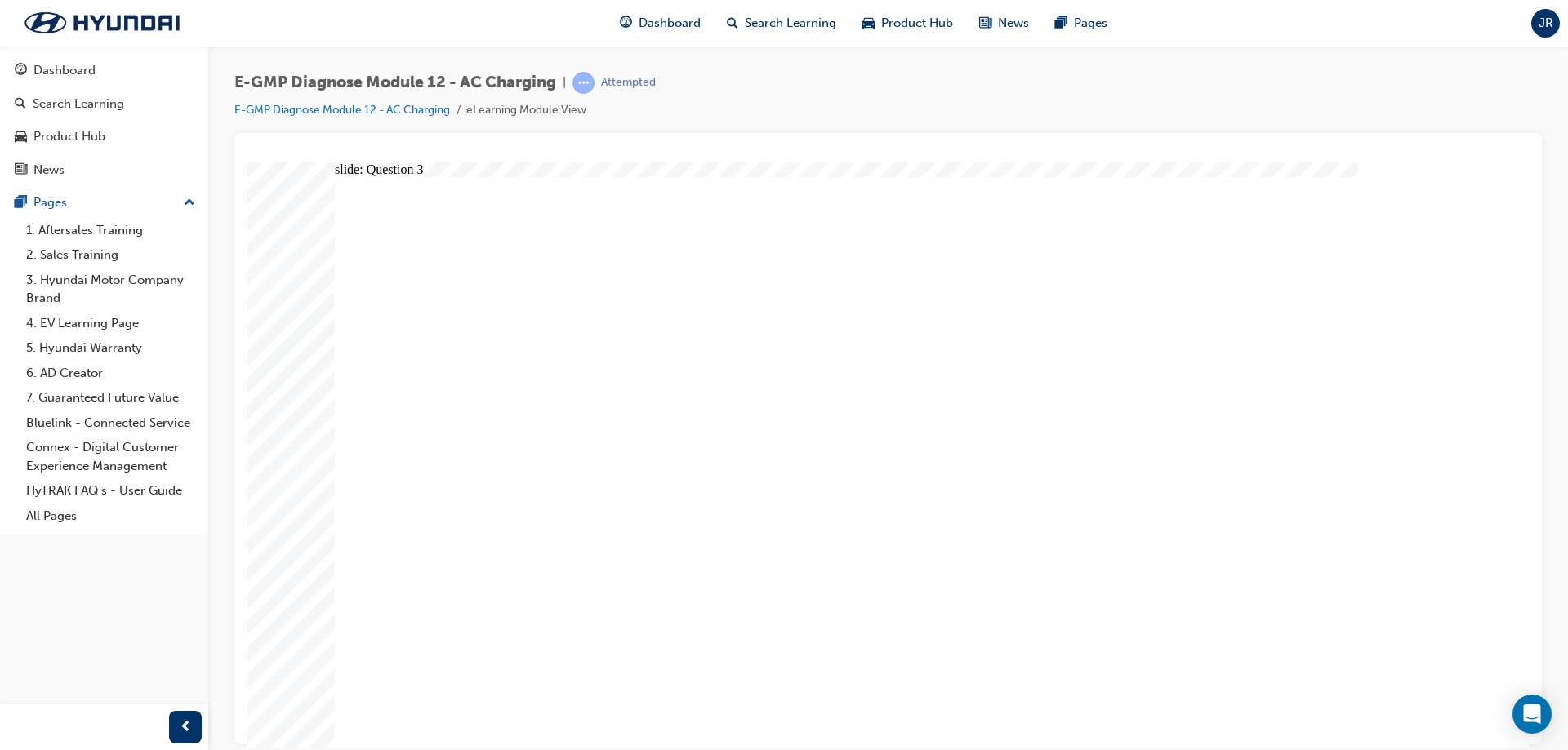
radio input "true"
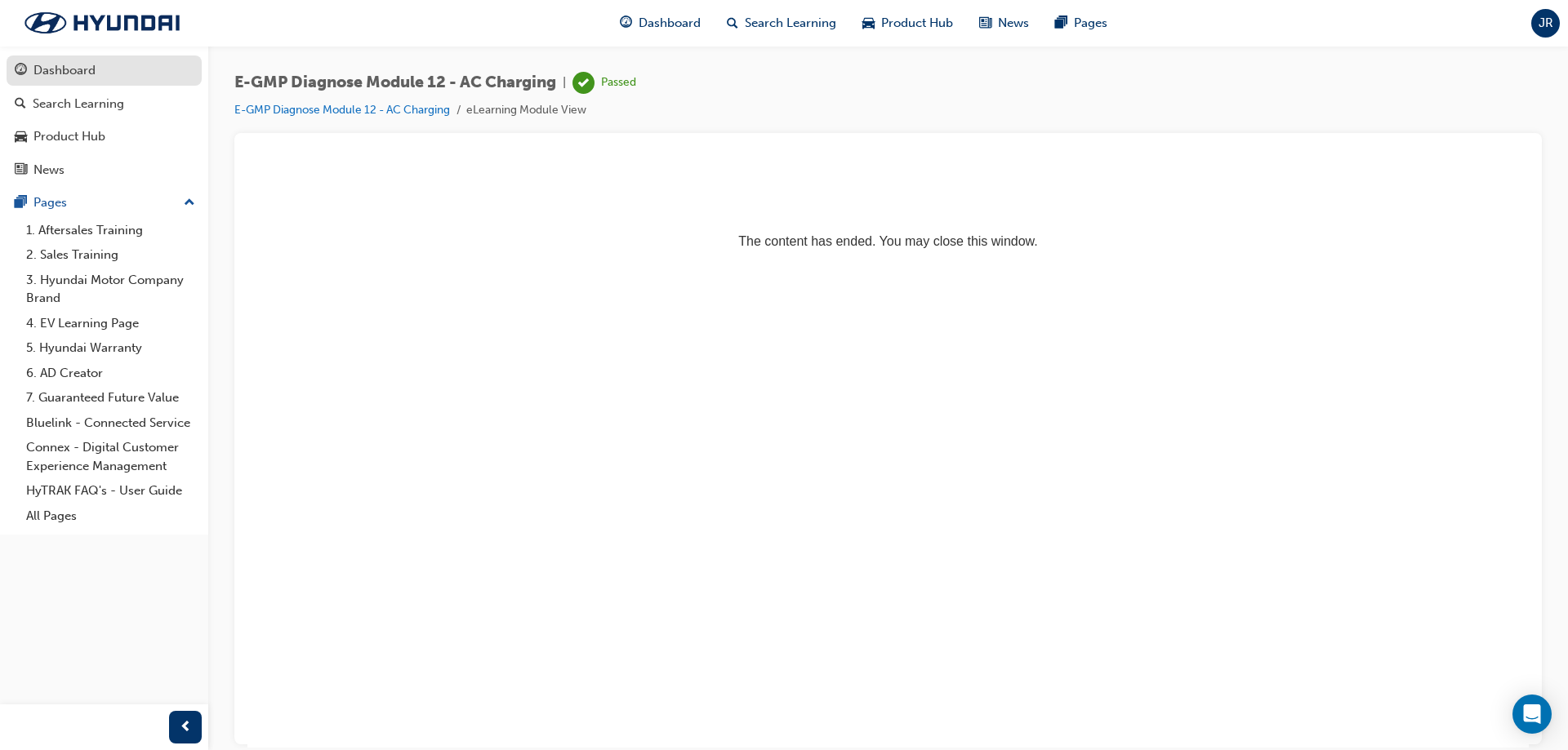
click at [148, 74] on div "Dashboard" at bounding box center [104, 70] width 178 height 20
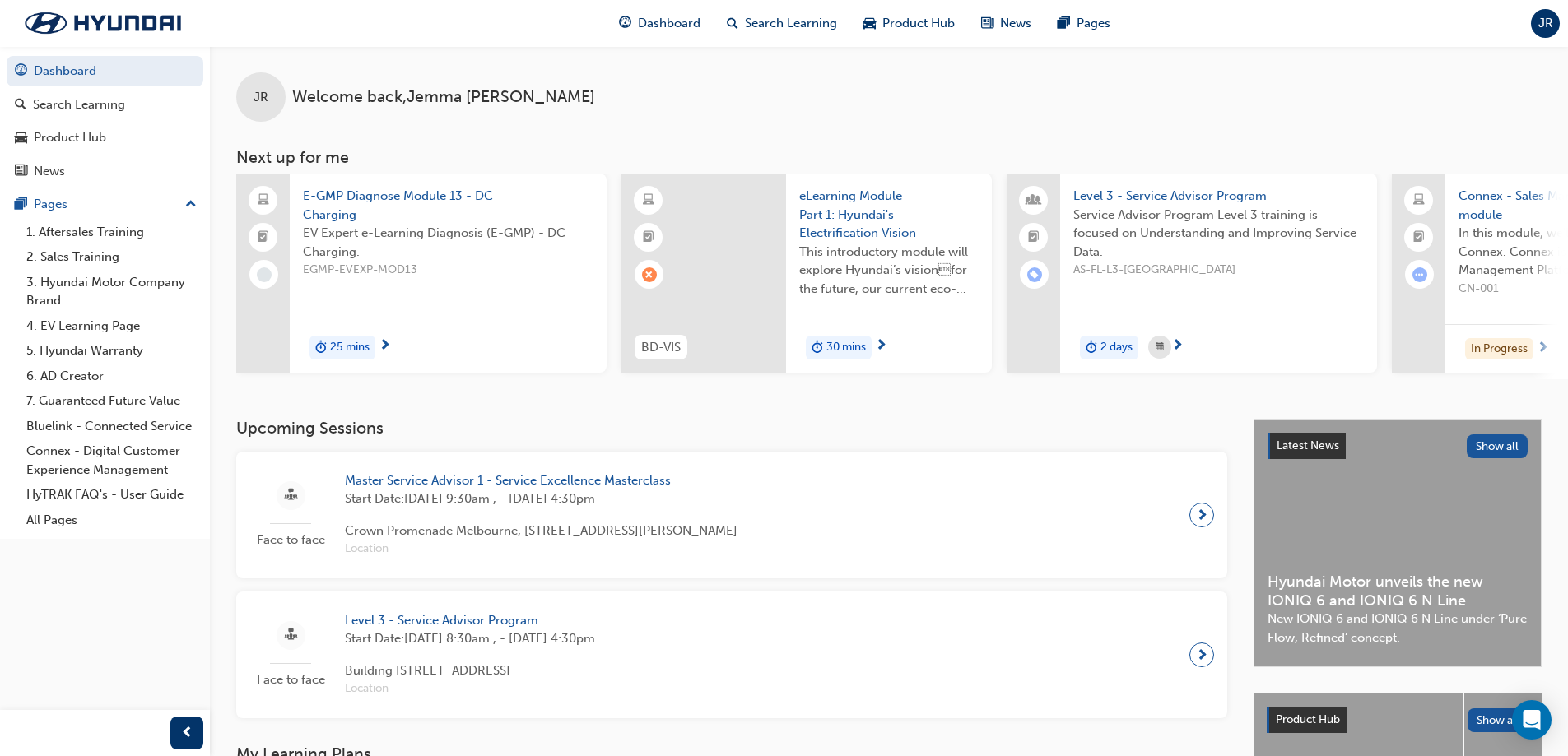
click at [424, 208] on span "E-GMP Diagnose Module 13 - DC Charging" at bounding box center [448, 205] width 291 height 37
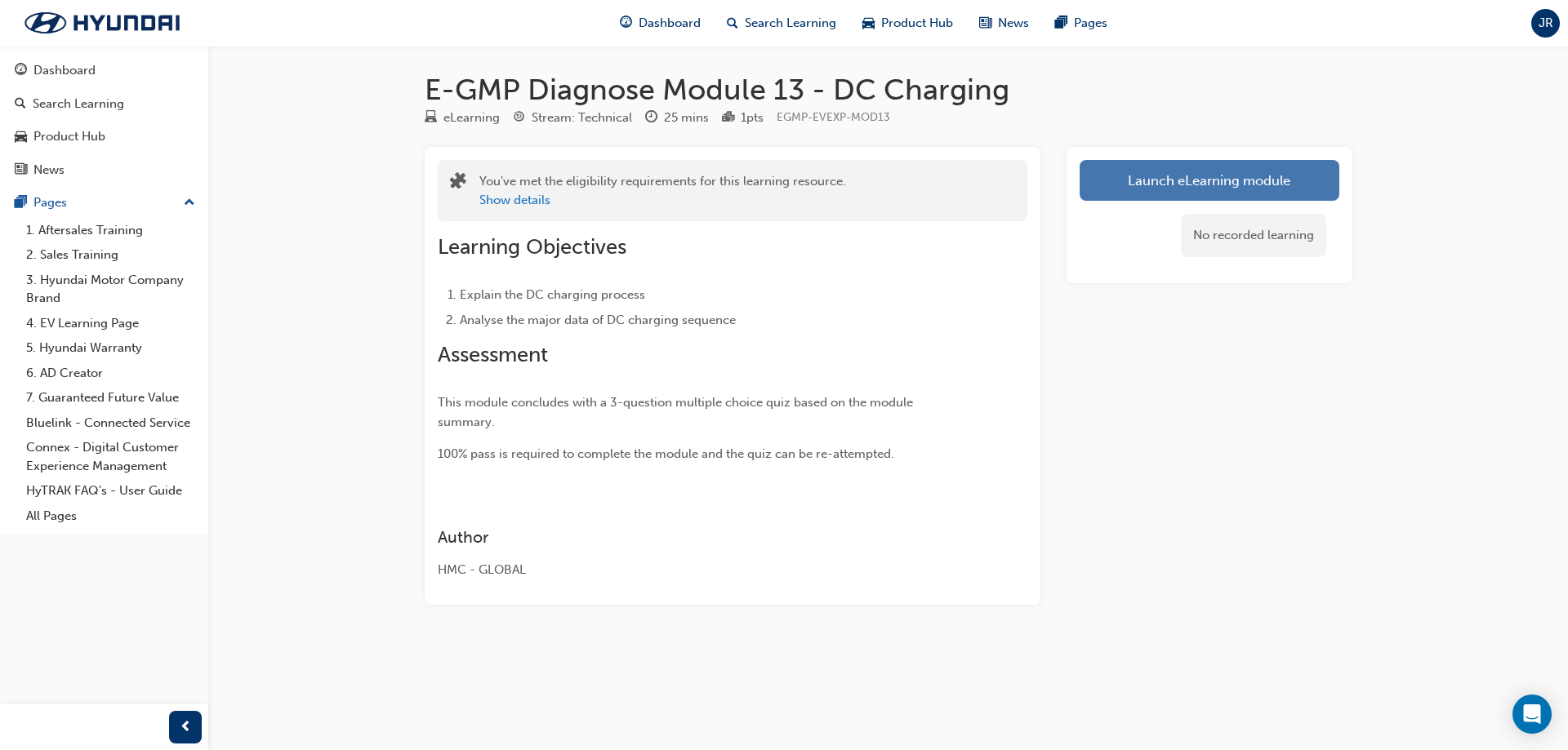
click at [1233, 178] on link "Launch eLearning module" at bounding box center [1209, 180] width 260 height 41
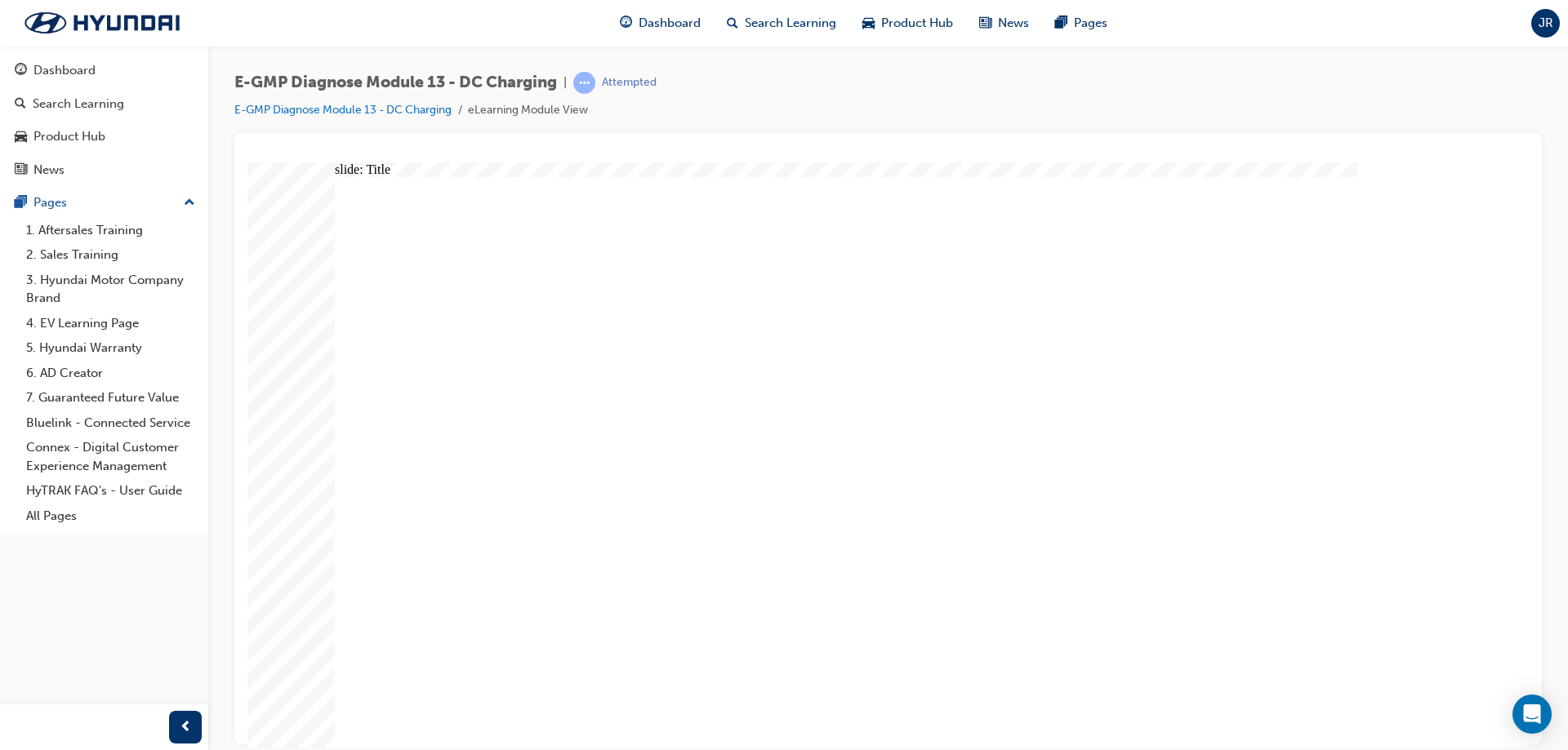
click at [1459, 189] on div "slide: Title Rectangle 3 EV Expert e-Learning Diagnosis (E-GMP) Module 12: DC C…" at bounding box center [889, 455] width 1282 height 585
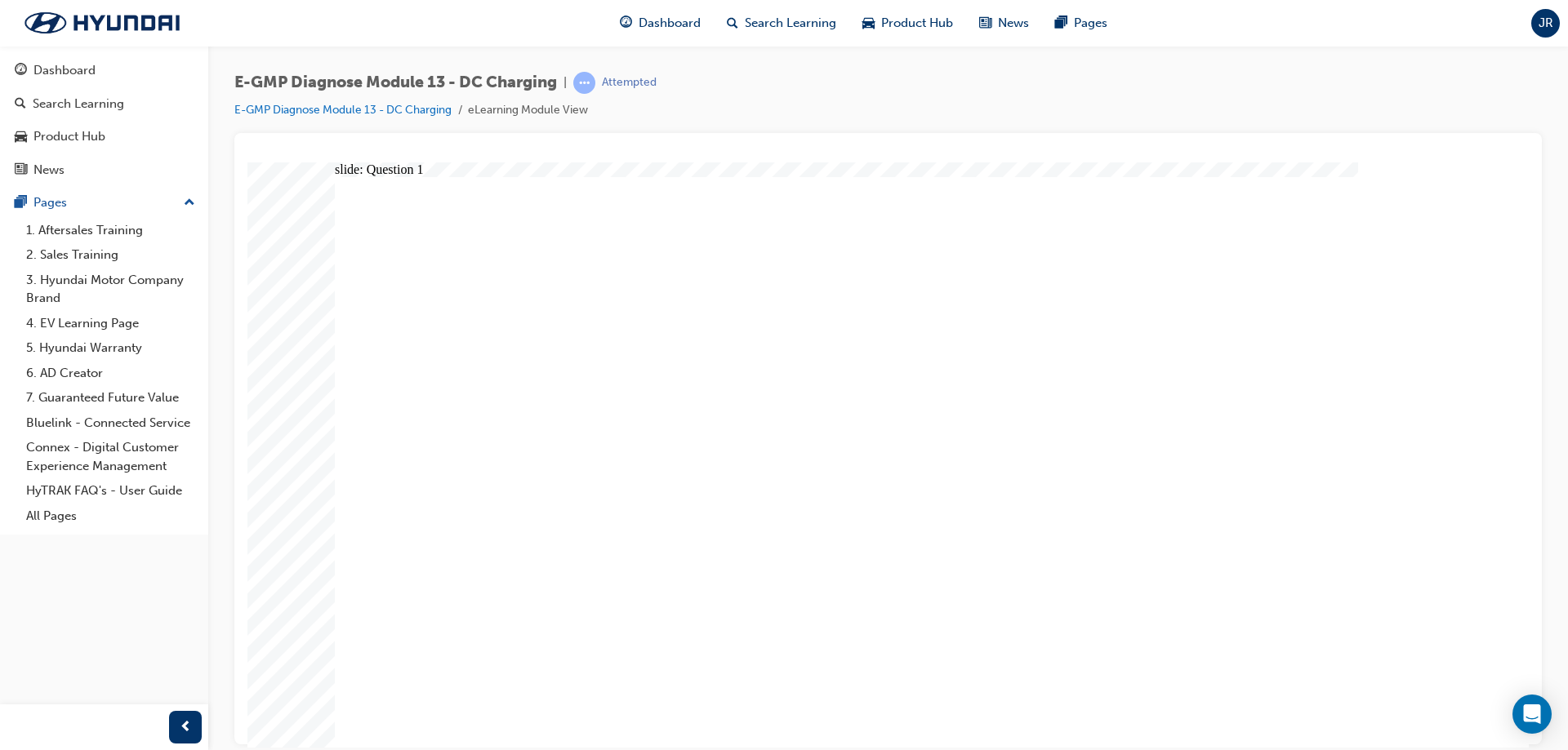
radio input "true"
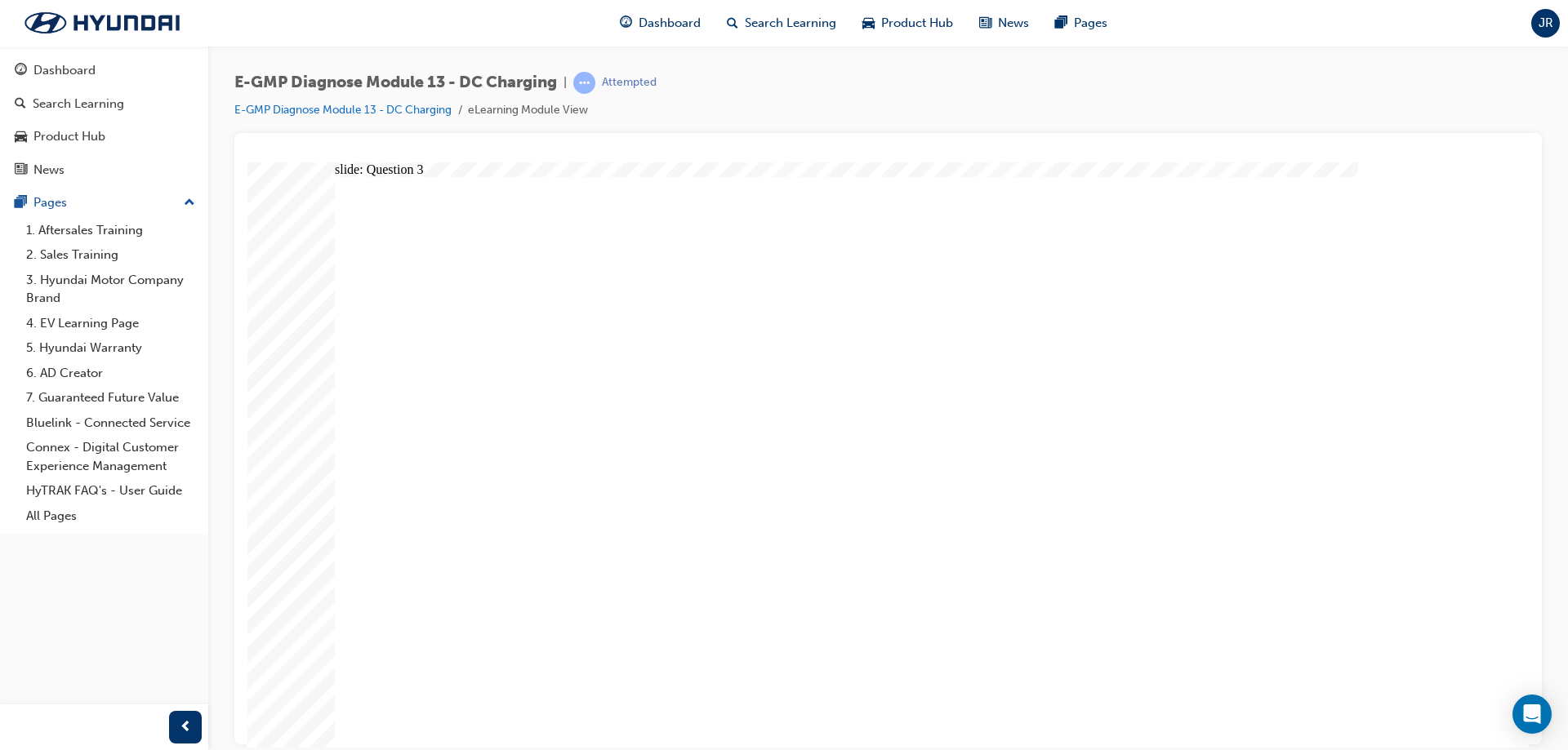
drag, startPoint x: 544, startPoint y: 429, endPoint x: 1184, endPoint y: 538, distance: 649.2
radio input "true"
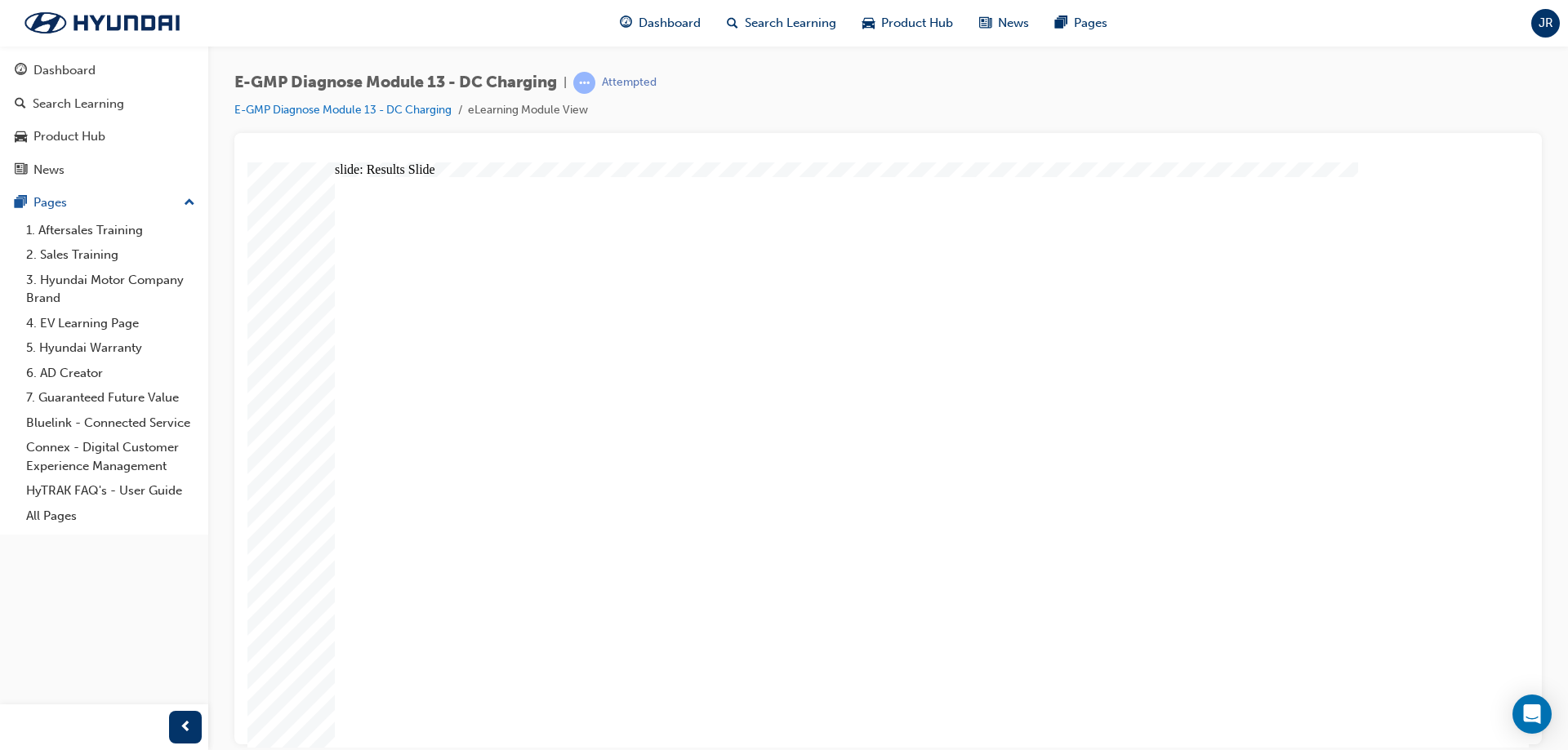
radio input "true"
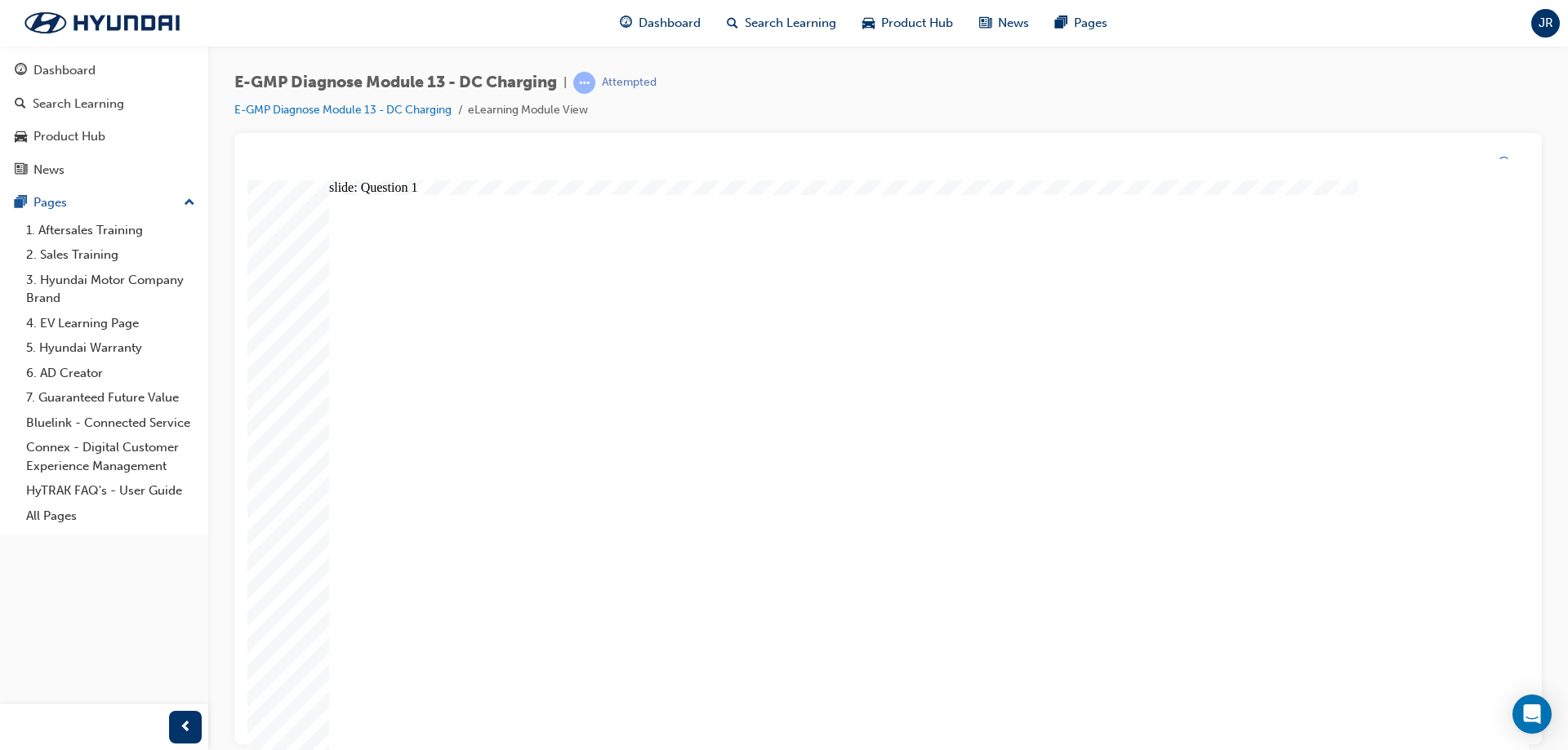
radio input "true"
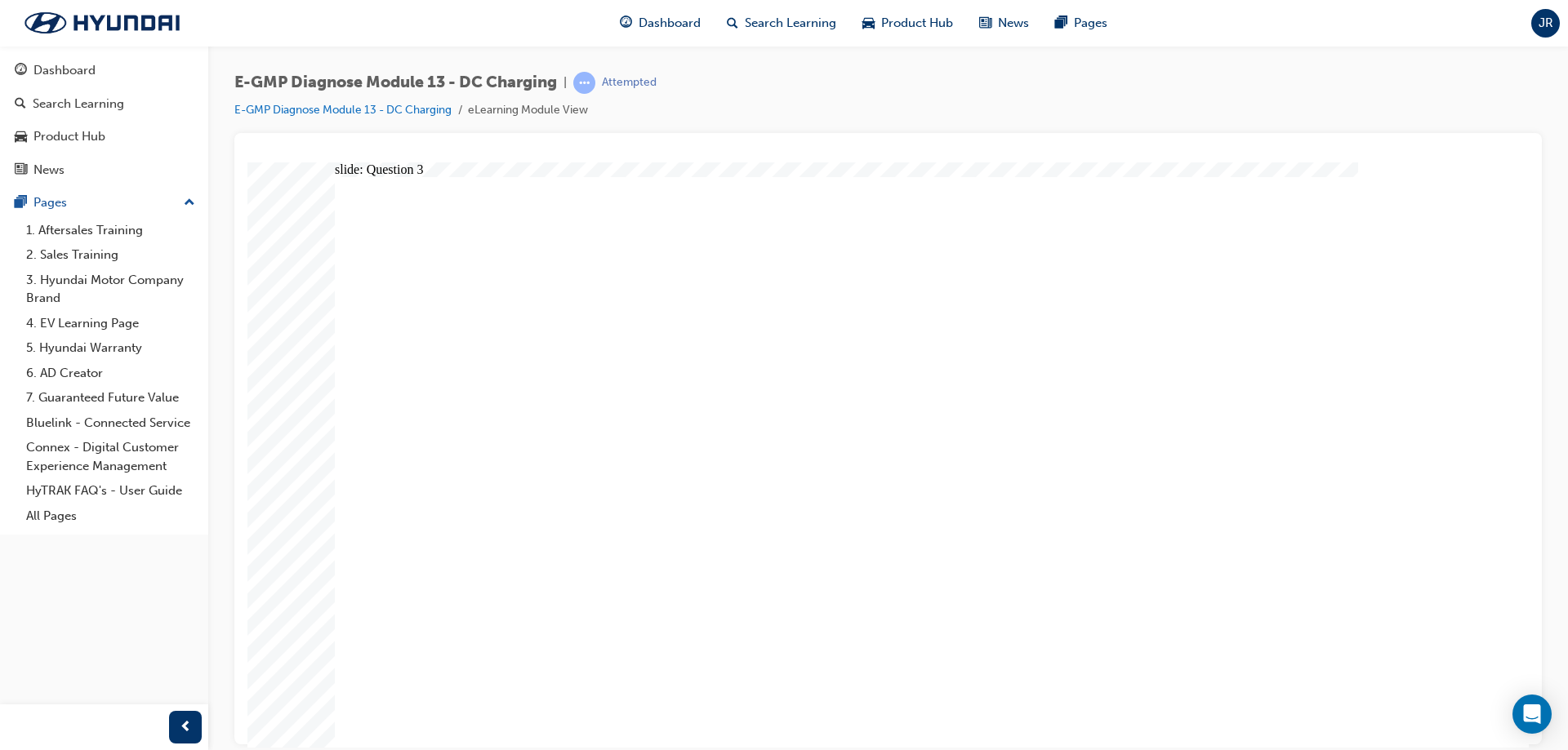
radio input "true"
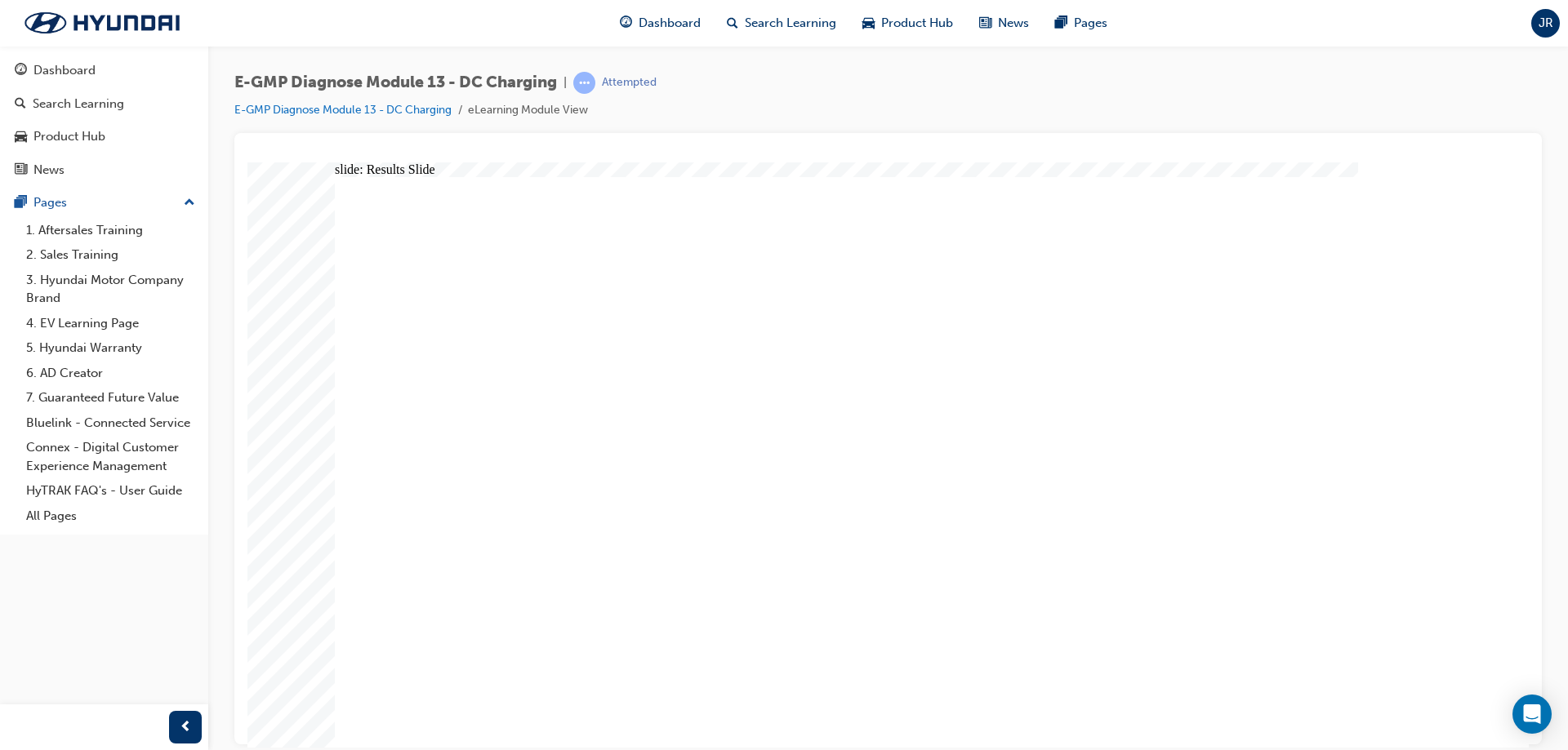
radio input "true"
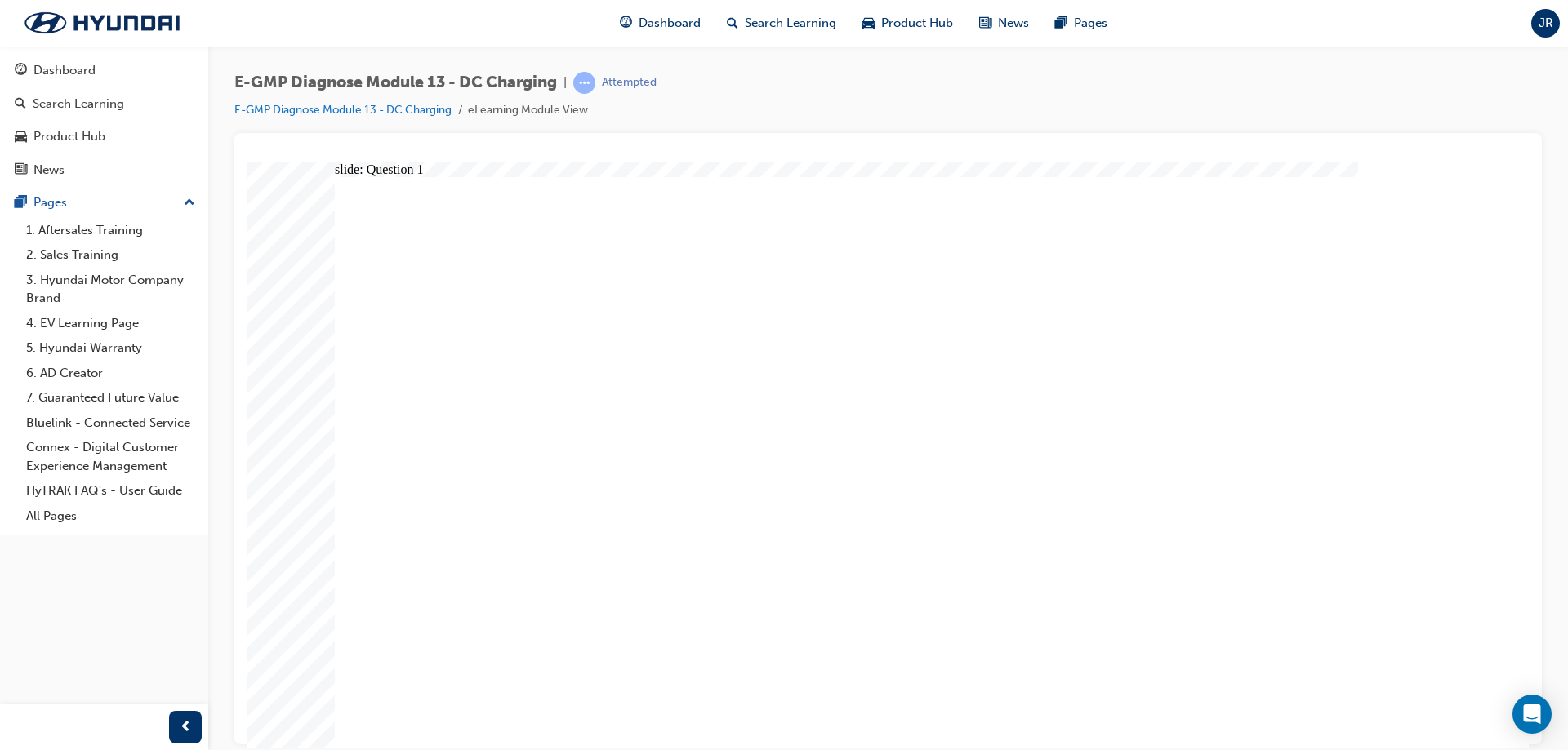
radio input "true"
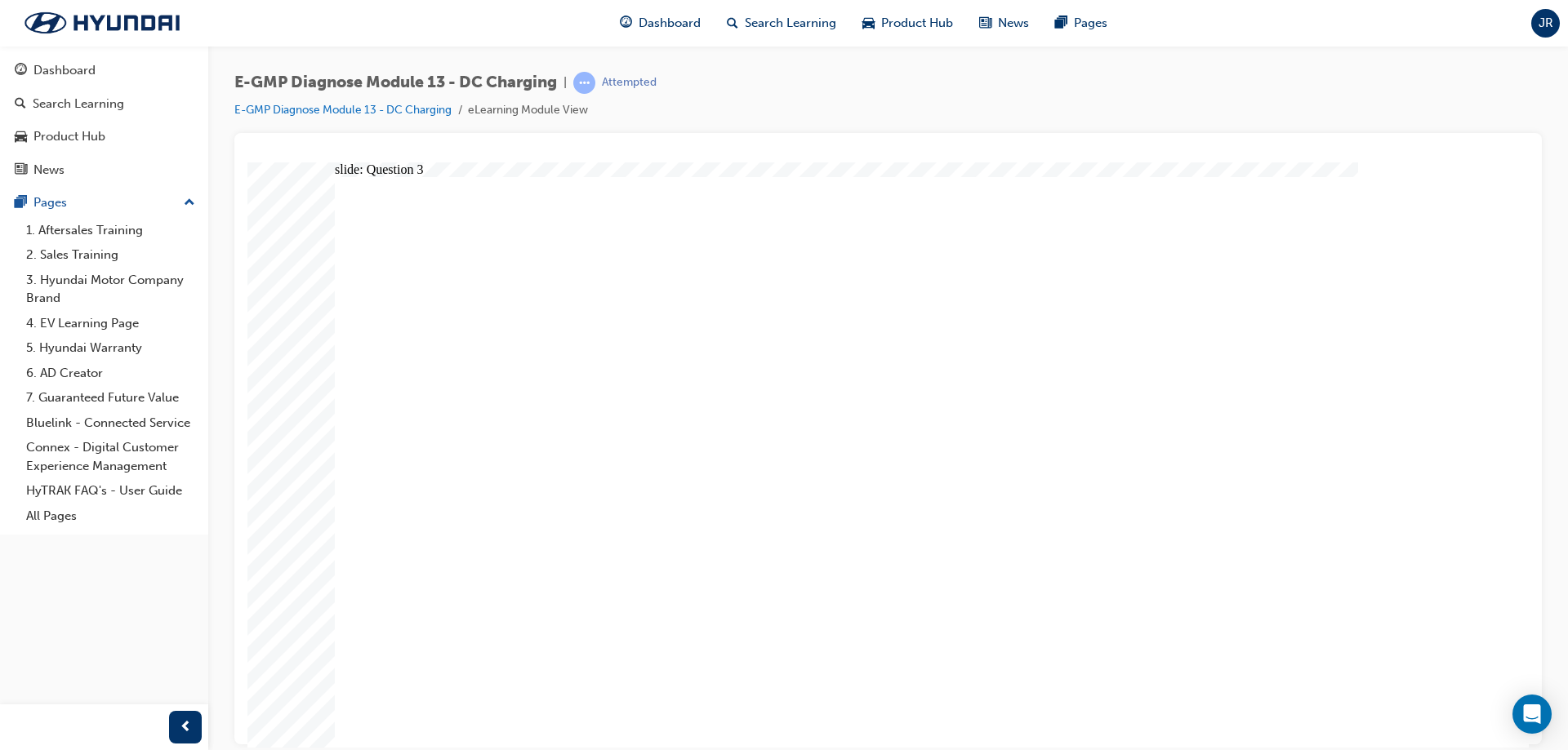
drag, startPoint x: 850, startPoint y: 452, endPoint x: 917, endPoint y: 474, distance: 70.5
radio input "true"
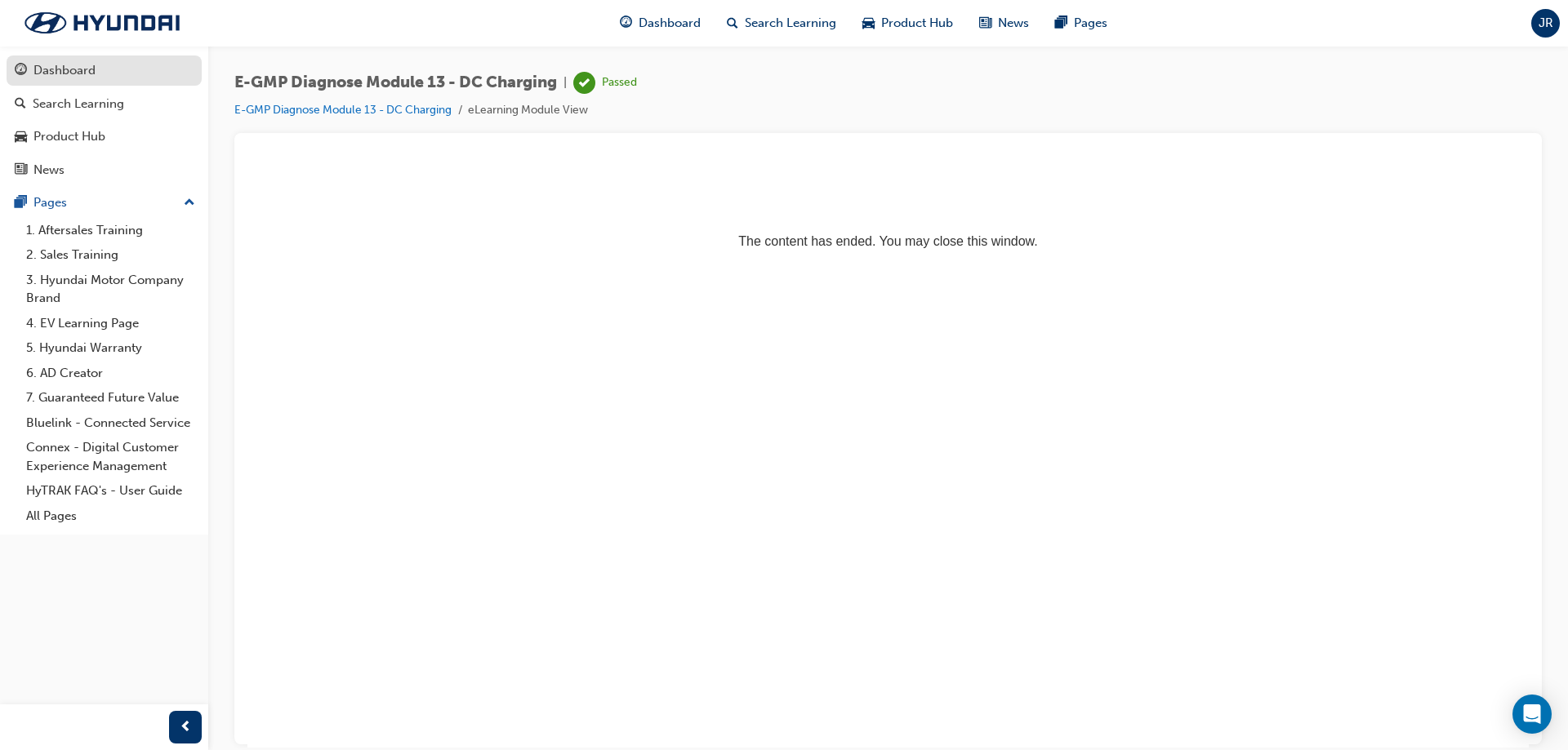
click at [107, 71] on div "Dashboard" at bounding box center [104, 70] width 178 height 20
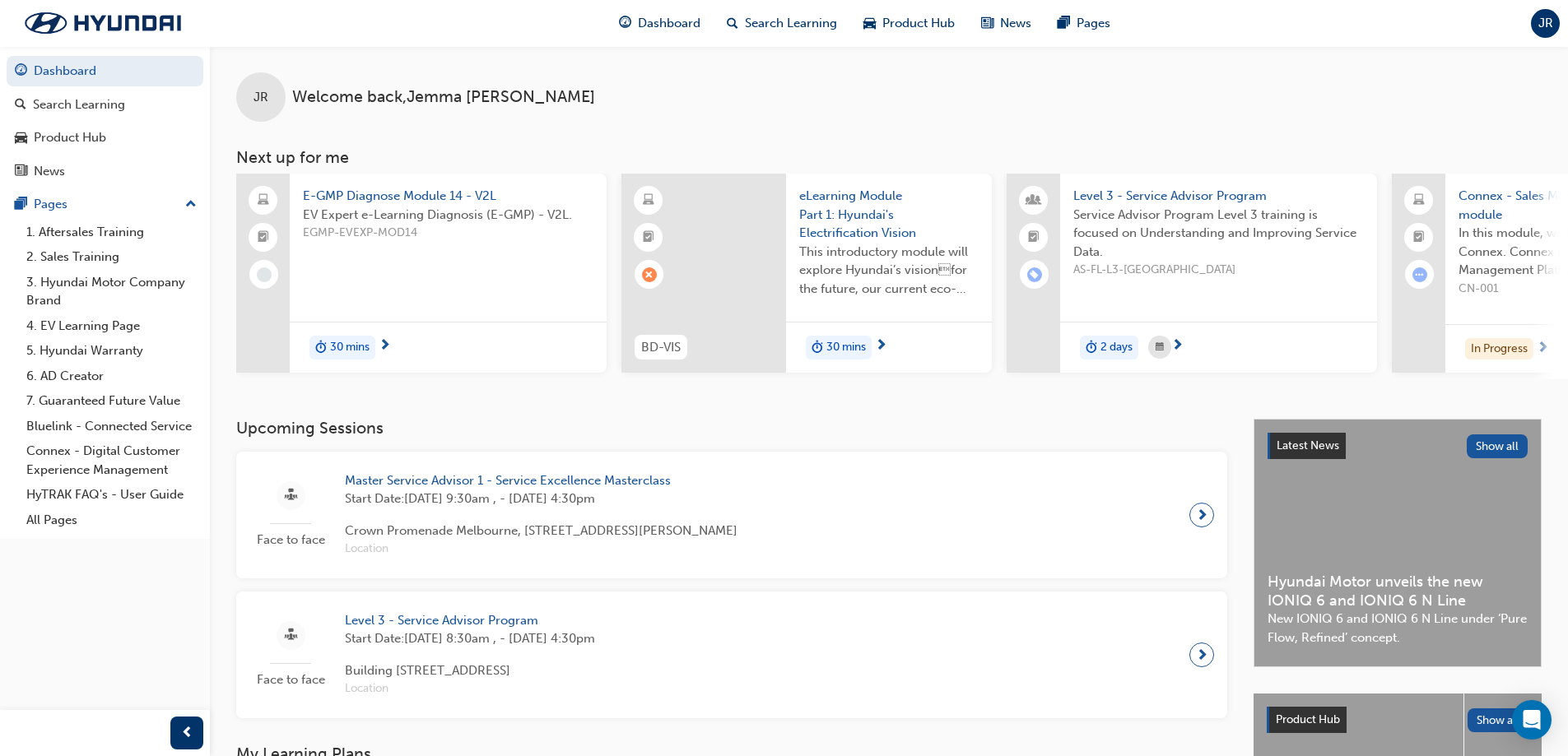
click at [376, 201] on span "E-GMP Diagnose Module 14 - V2L" at bounding box center [448, 196] width 291 height 19
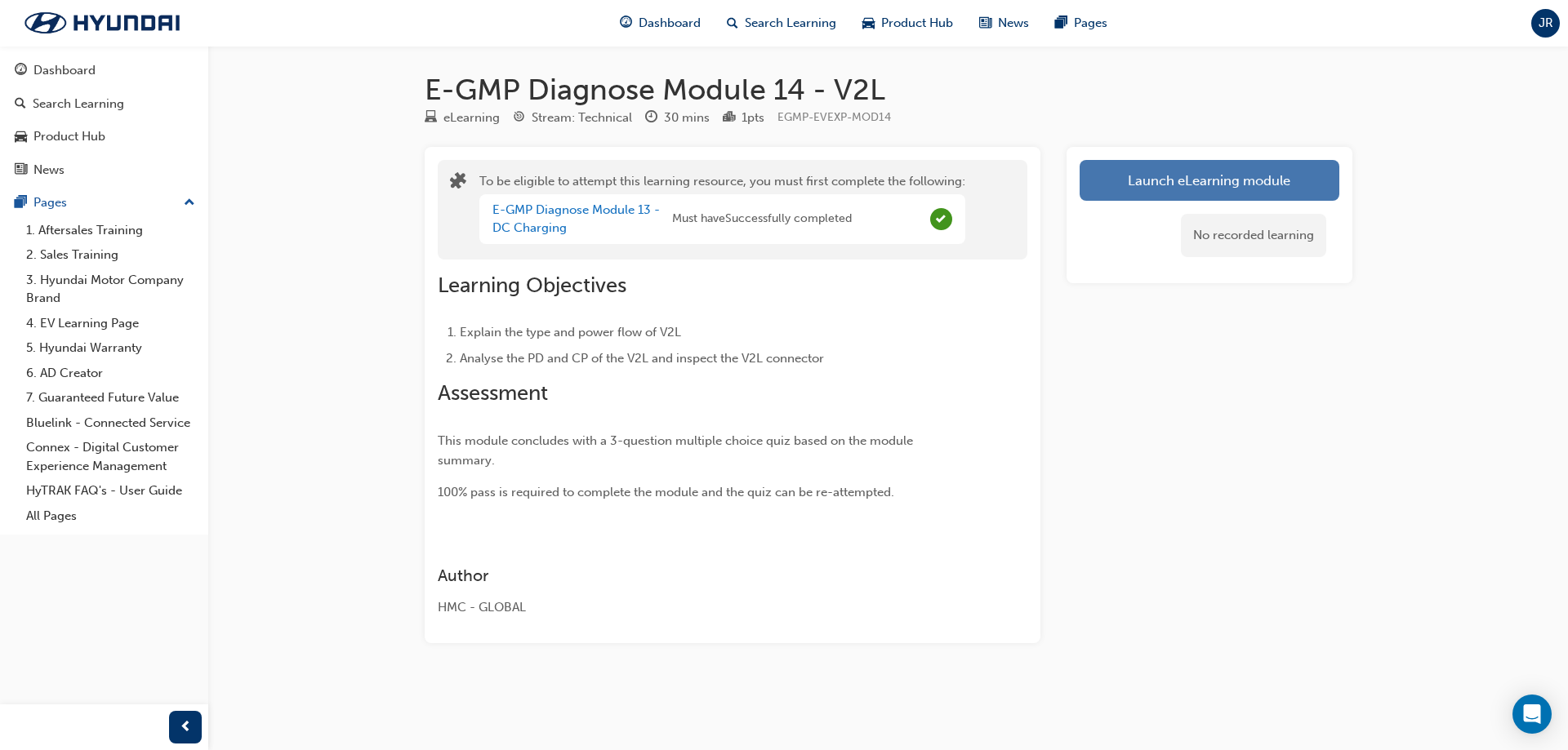
click at [1292, 175] on button "Launch eLearning module" at bounding box center [1209, 180] width 260 height 41
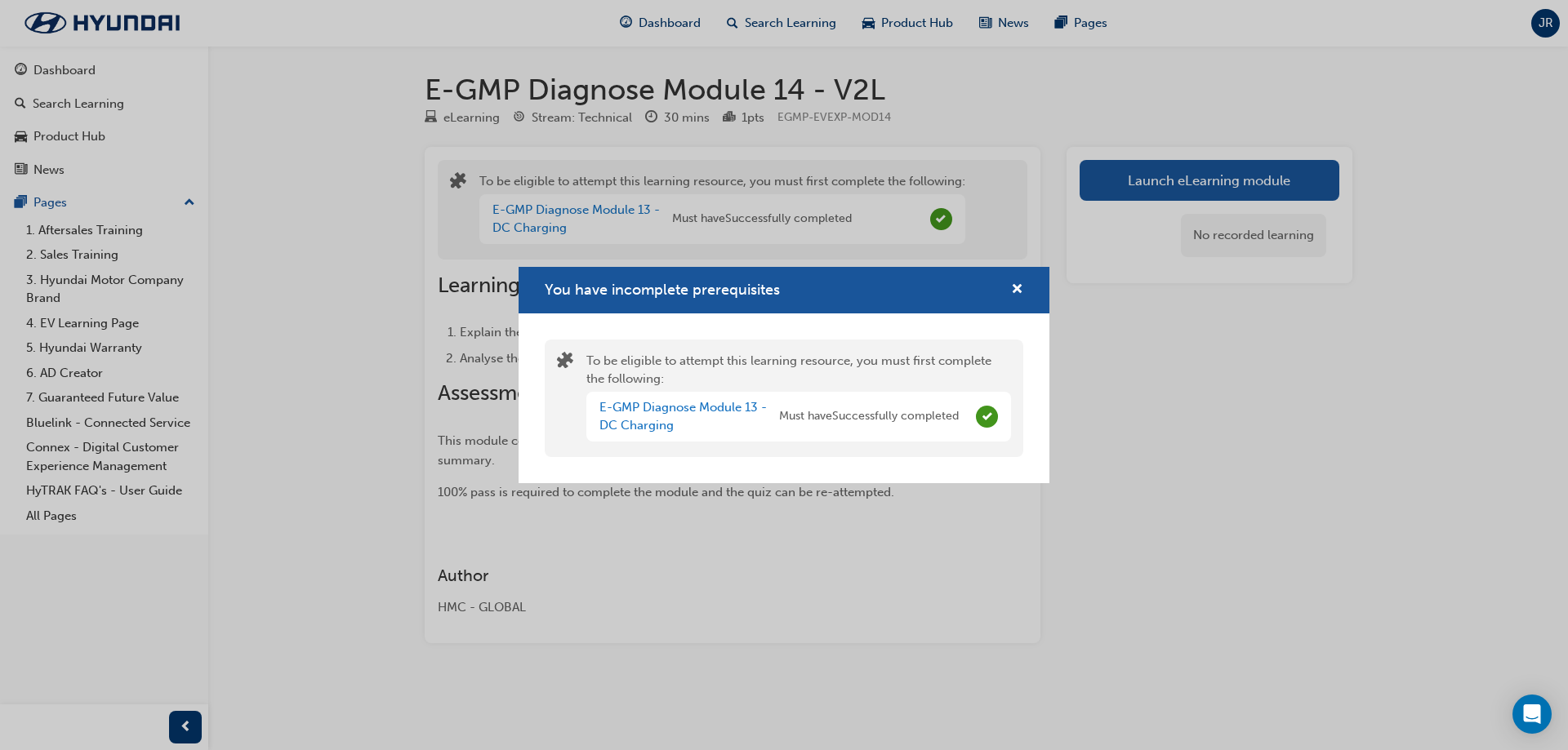
click at [1033, 287] on div "You have incomplete prerequisites" at bounding box center [784, 290] width 531 height 47
click at [1019, 283] on span "cross-icon" at bounding box center [1017, 290] width 12 height 14
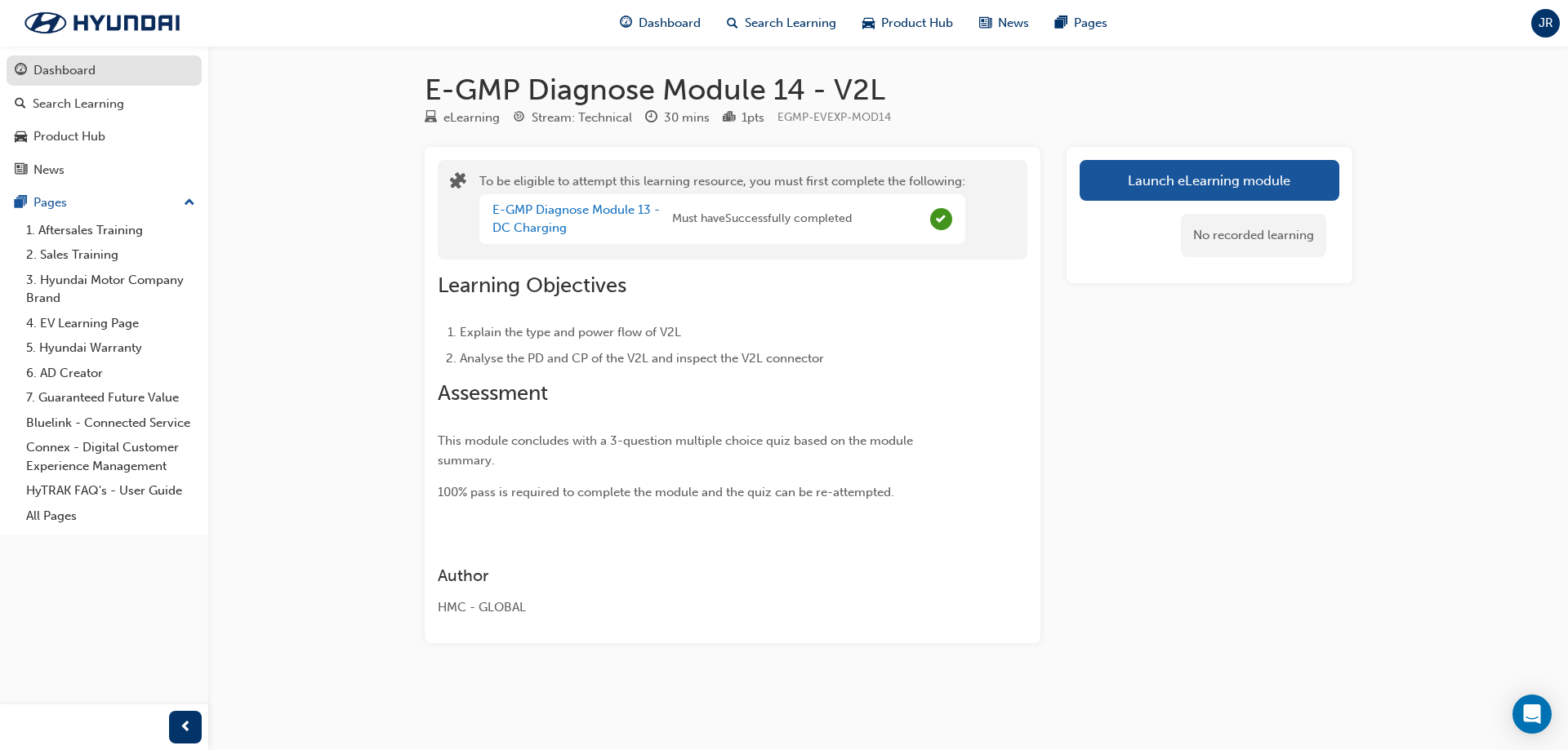
click at [78, 69] on div "Dashboard" at bounding box center [64, 71] width 62 height 19
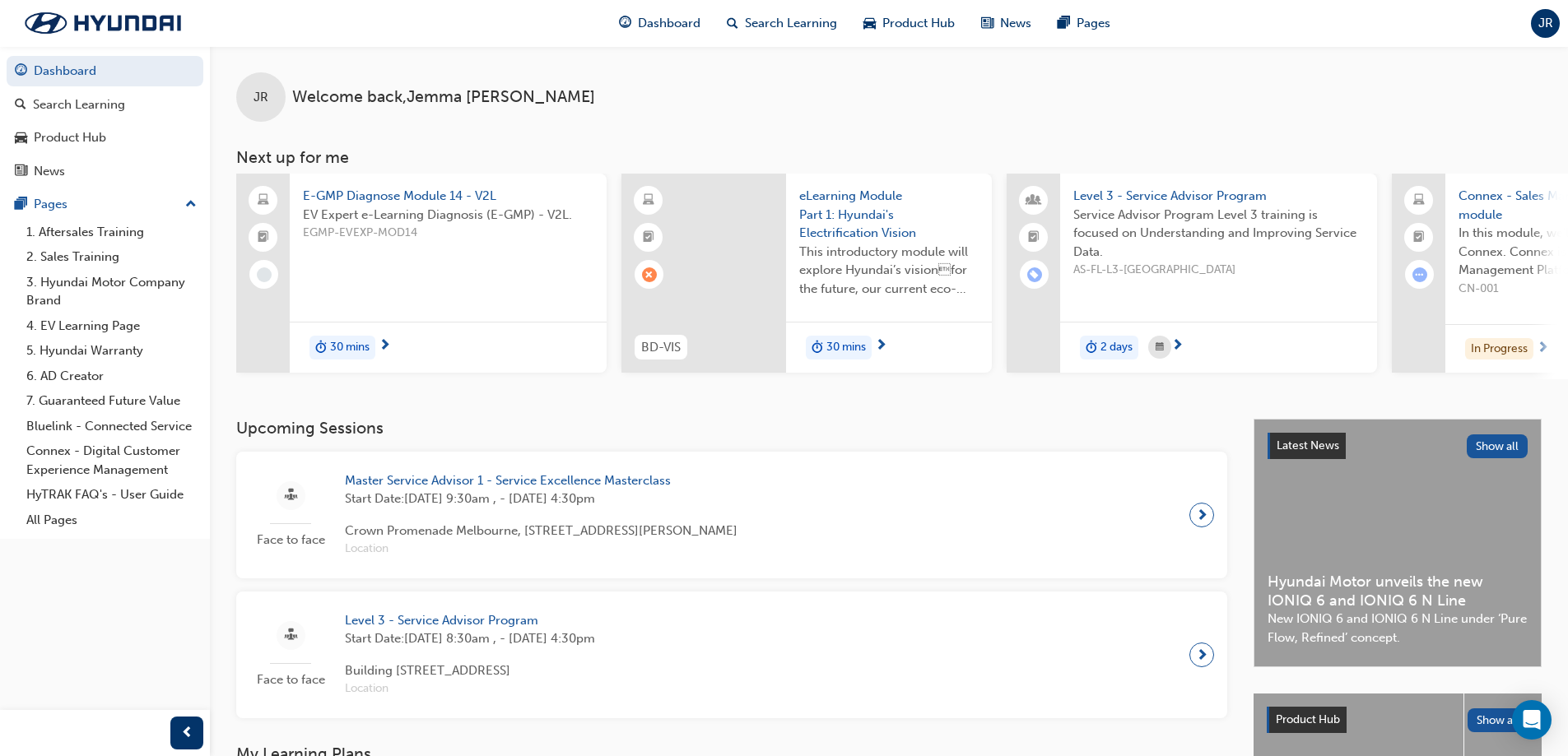
drag, startPoint x: 403, startPoint y: 257, endPoint x: 336, endPoint y: 265, distance: 67.5
click at [403, 257] on div "EV Expert e-Learning Diagnosis (E-GMP) - V2L. EGMP-EVEXP-MOD14" at bounding box center [448, 239] width 291 height 66
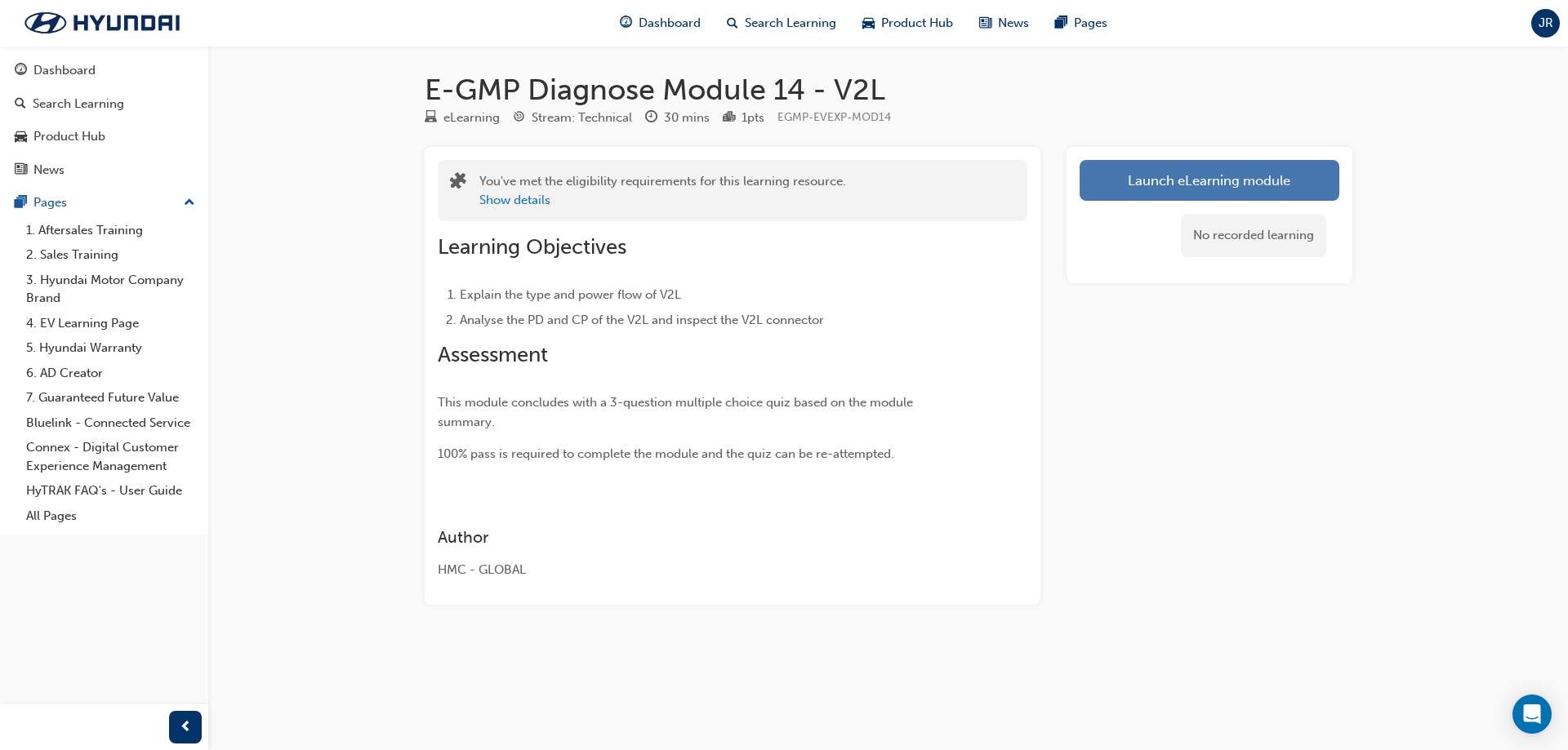
click at [1178, 174] on button "Launch eLearning module" at bounding box center [1209, 180] width 260 height 41
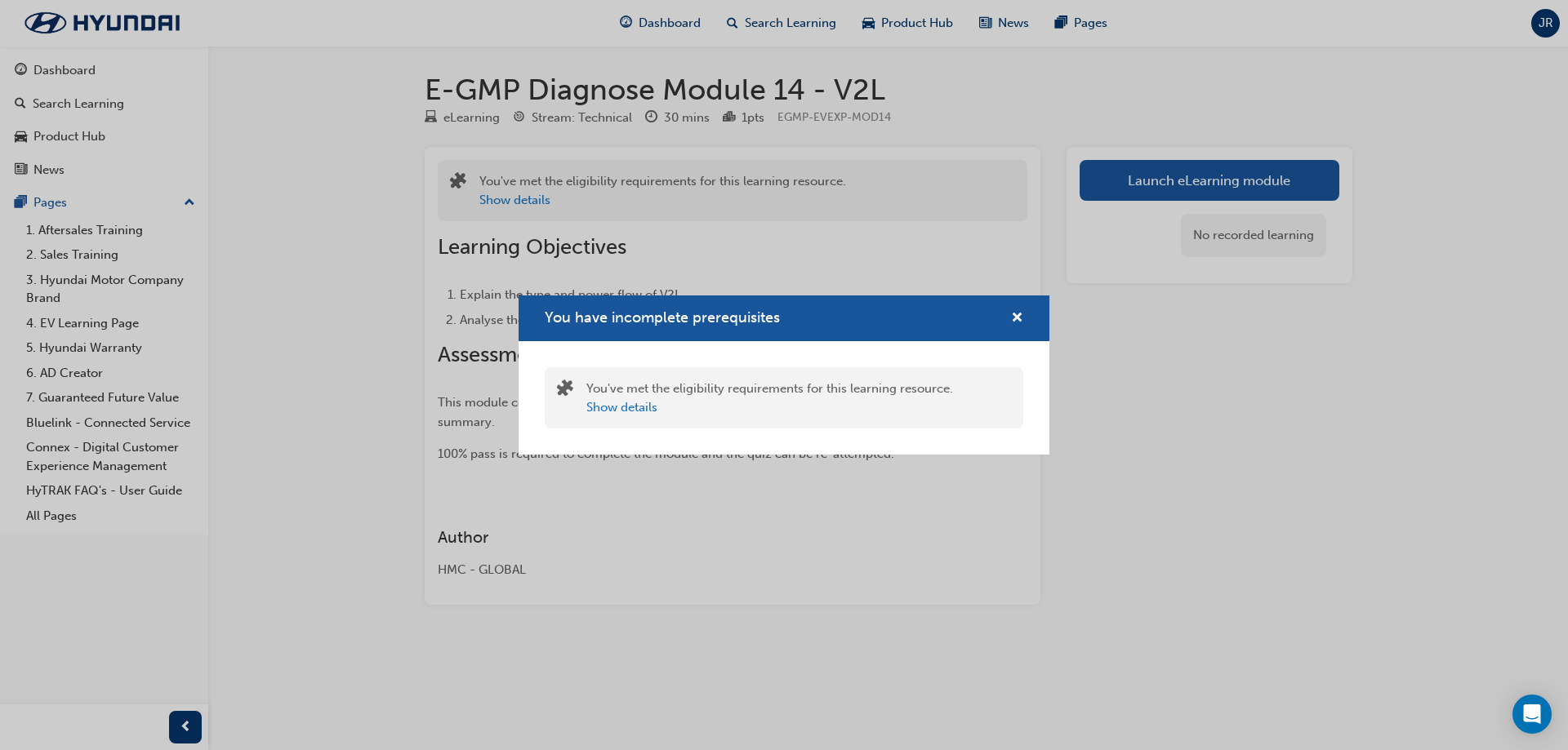
click at [1024, 323] on div "You have incomplete prerequisites" at bounding box center [784, 318] width 531 height 47
click at [1018, 316] on span "cross-icon" at bounding box center [1017, 318] width 12 height 14
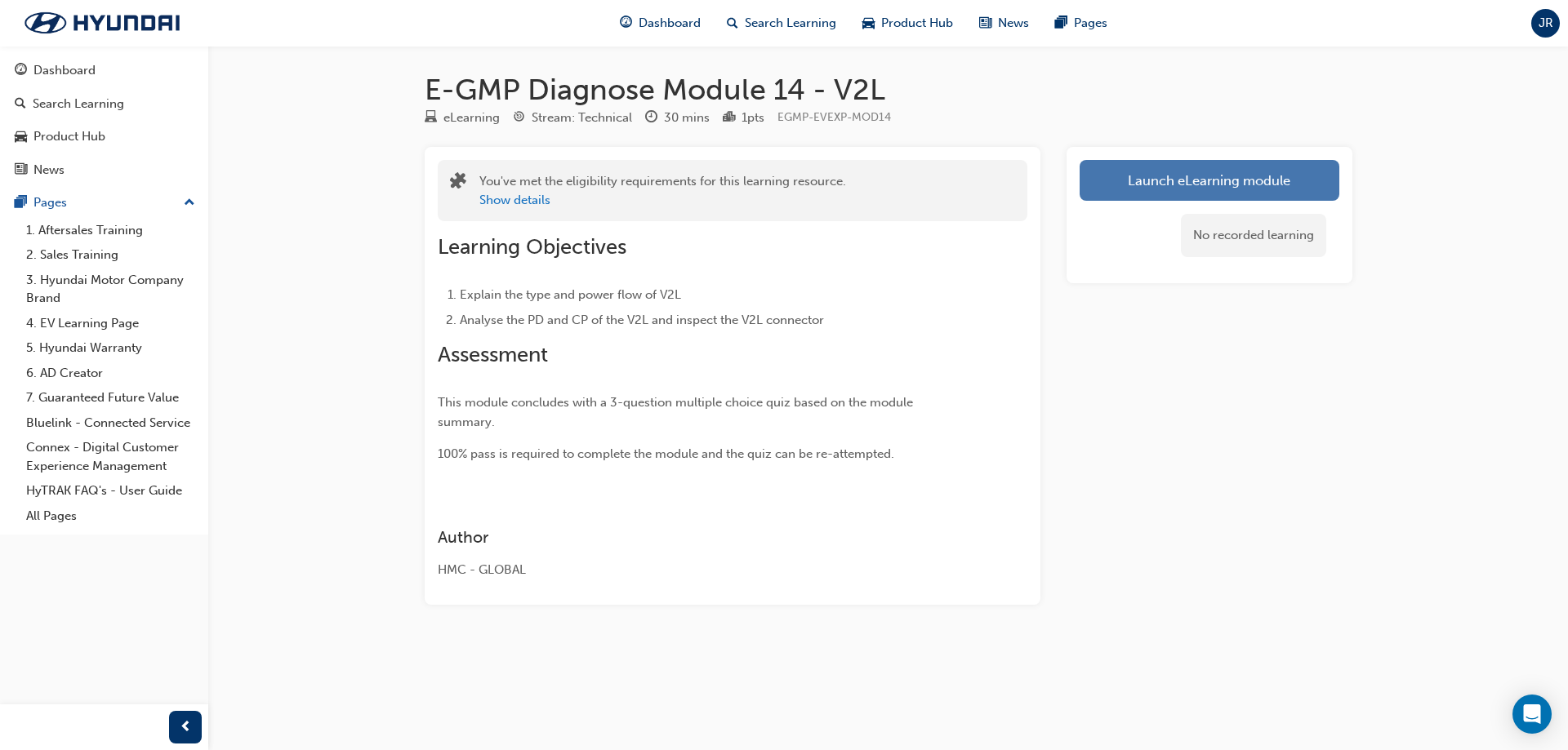
click at [1217, 169] on button "Launch eLearning module" at bounding box center [1209, 180] width 260 height 41
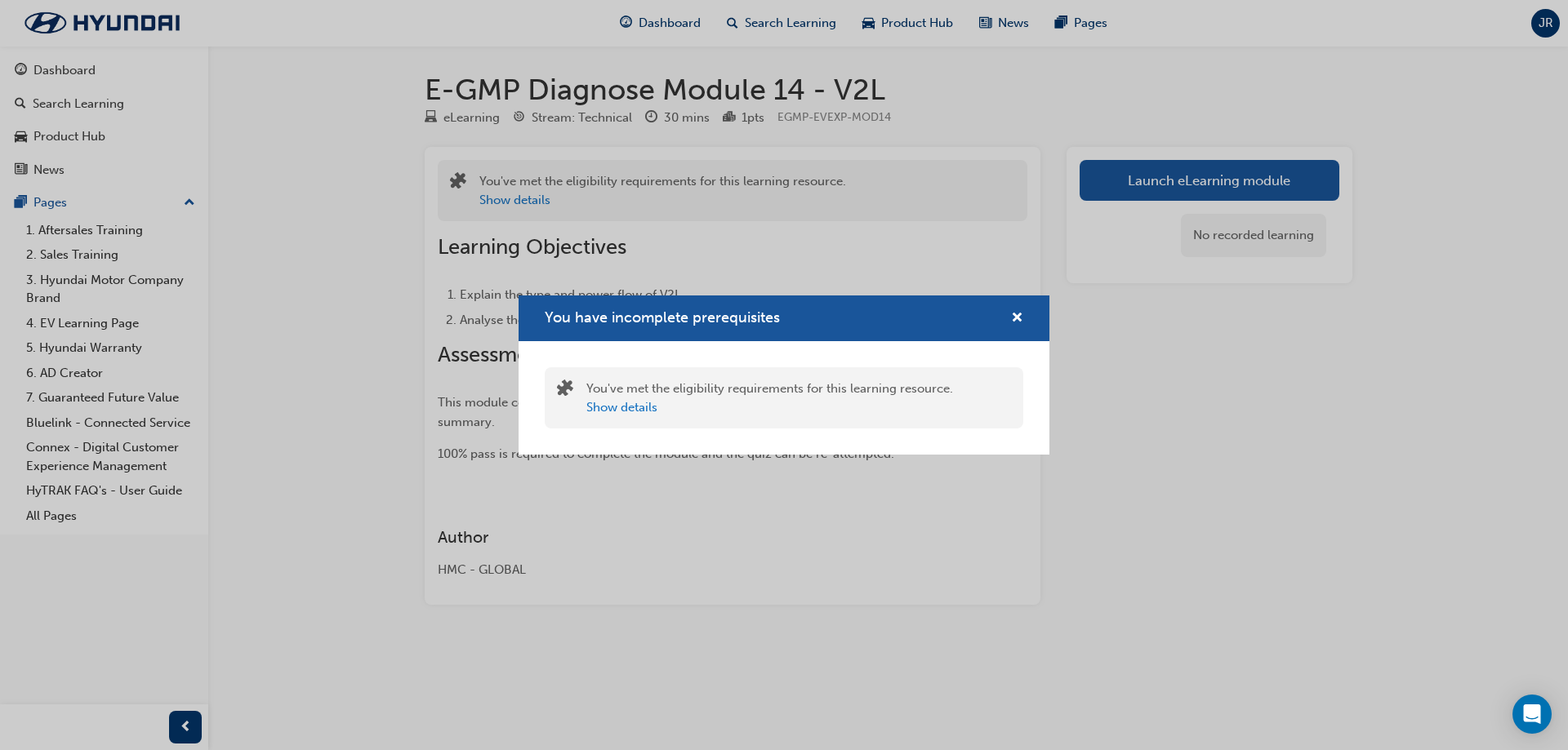
click at [1025, 323] on div "You have incomplete prerequisites" at bounding box center [784, 318] width 531 height 47
click at [1013, 330] on div "You have incomplete prerequisites" at bounding box center [784, 318] width 531 height 47
click at [1016, 327] on button "You have incomplete prerequisites" at bounding box center [1017, 318] width 12 height 20
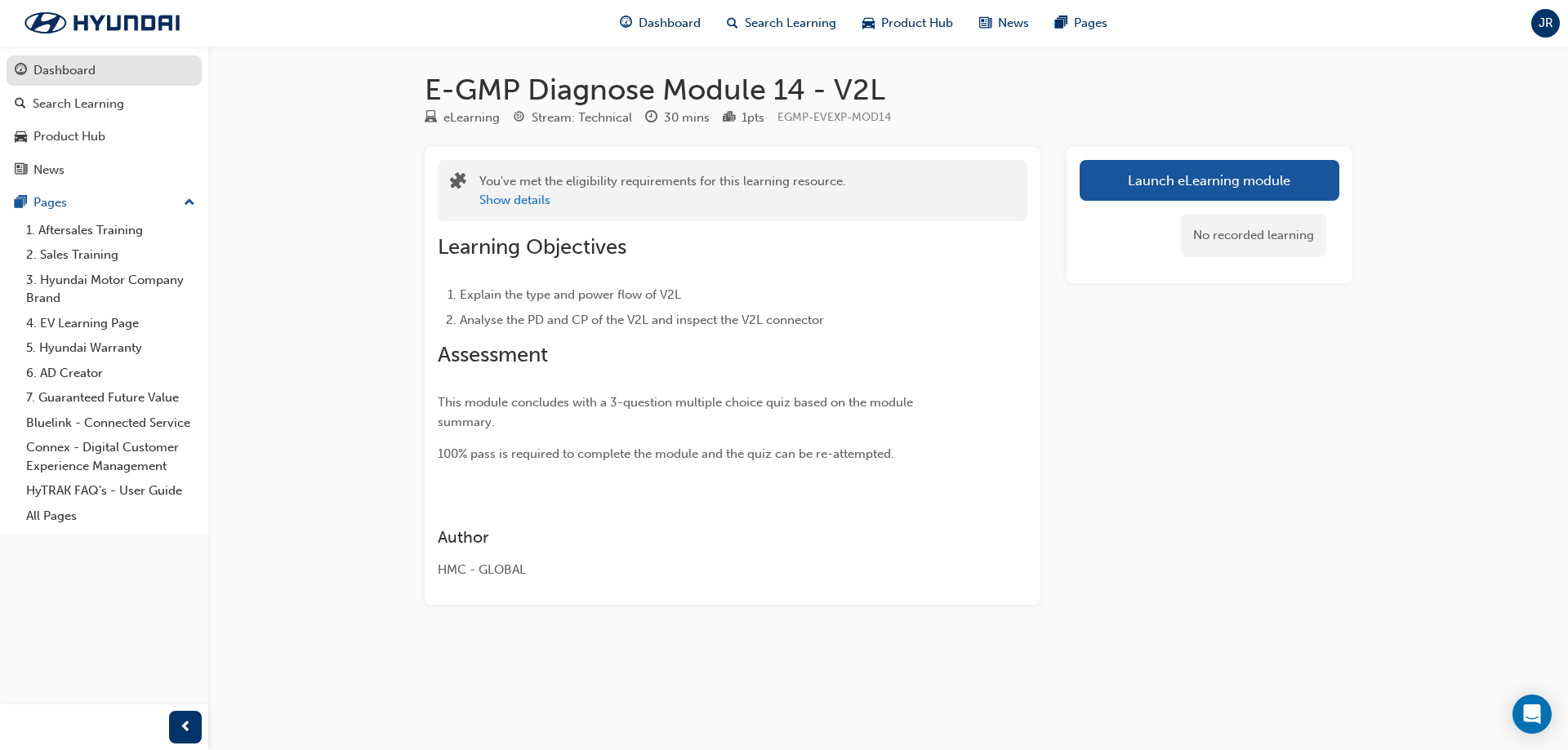
click at [51, 63] on div "Dashboard" at bounding box center [64, 71] width 62 height 19
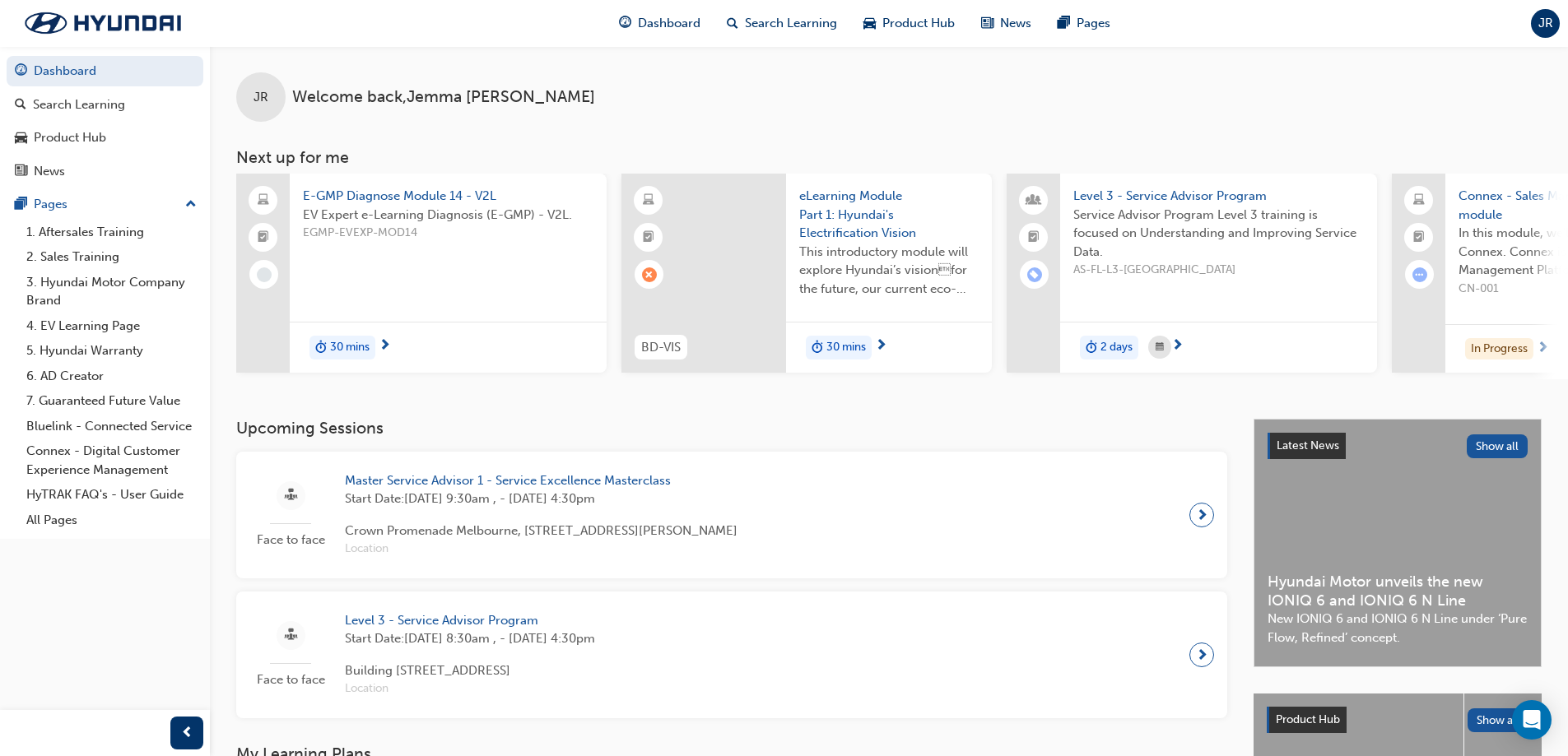
click at [463, 177] on div "E-GMP Diagnose Module 14 - V2L EV Expert e-Learning Diagnosis (E-GMP) - V2L. EG…" at bounding box center [449, 229] width 317 height 111
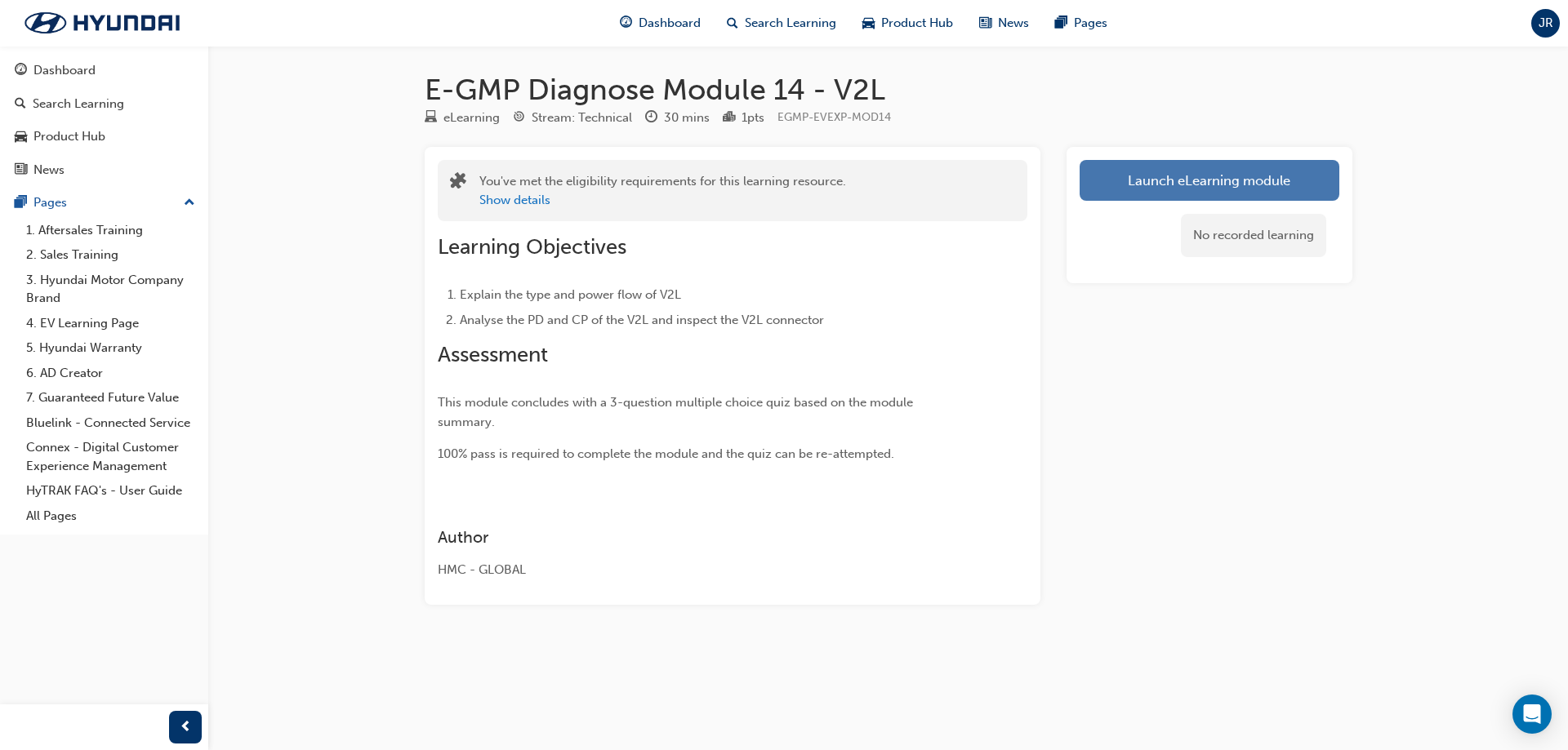
click at [1208, 184] on button "Launch eLearning module" at bounding box center [1209, 180] width 260 height 41
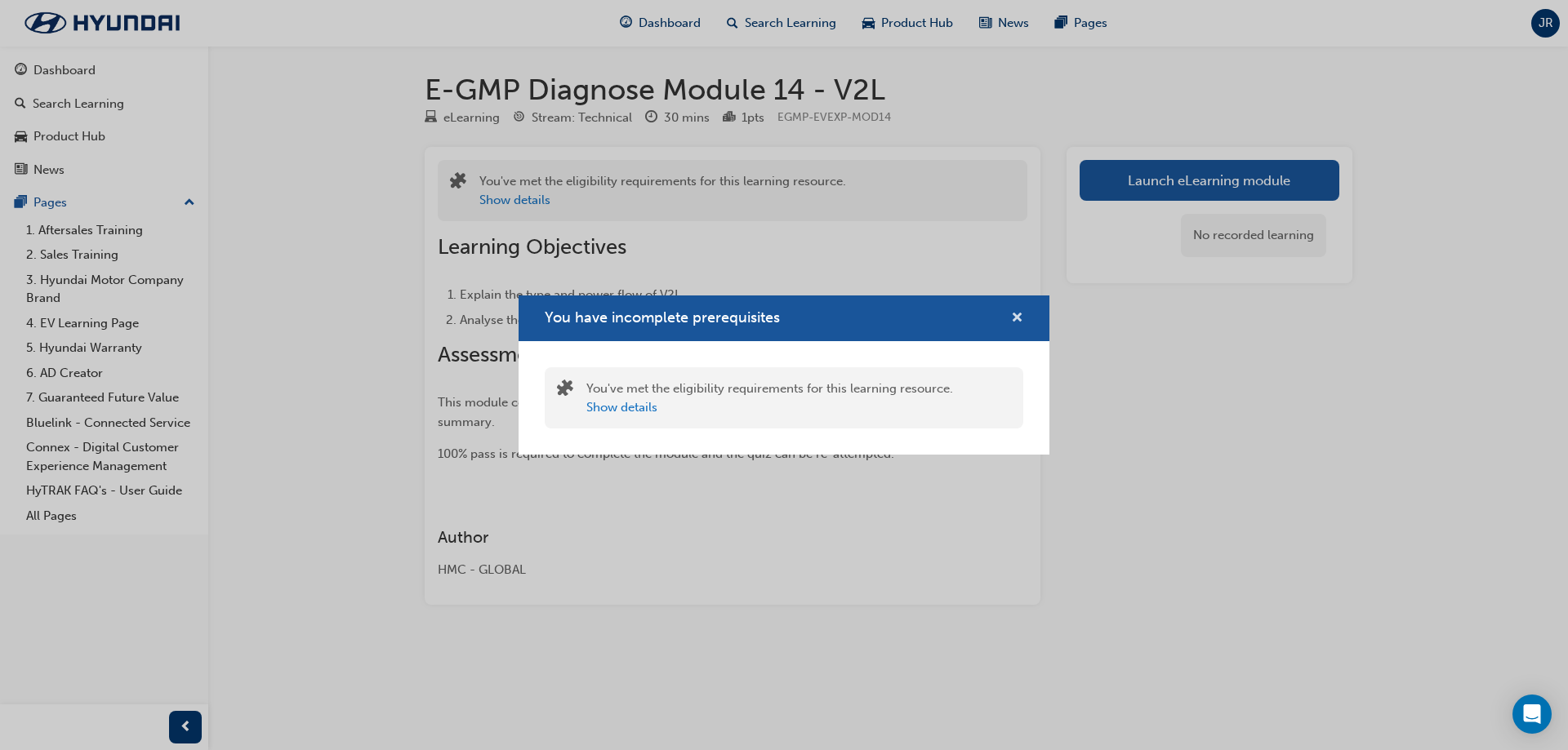
click at [1017, 319] on span "cross-icon" at bounding box center [1017, 318] width 12 height 14
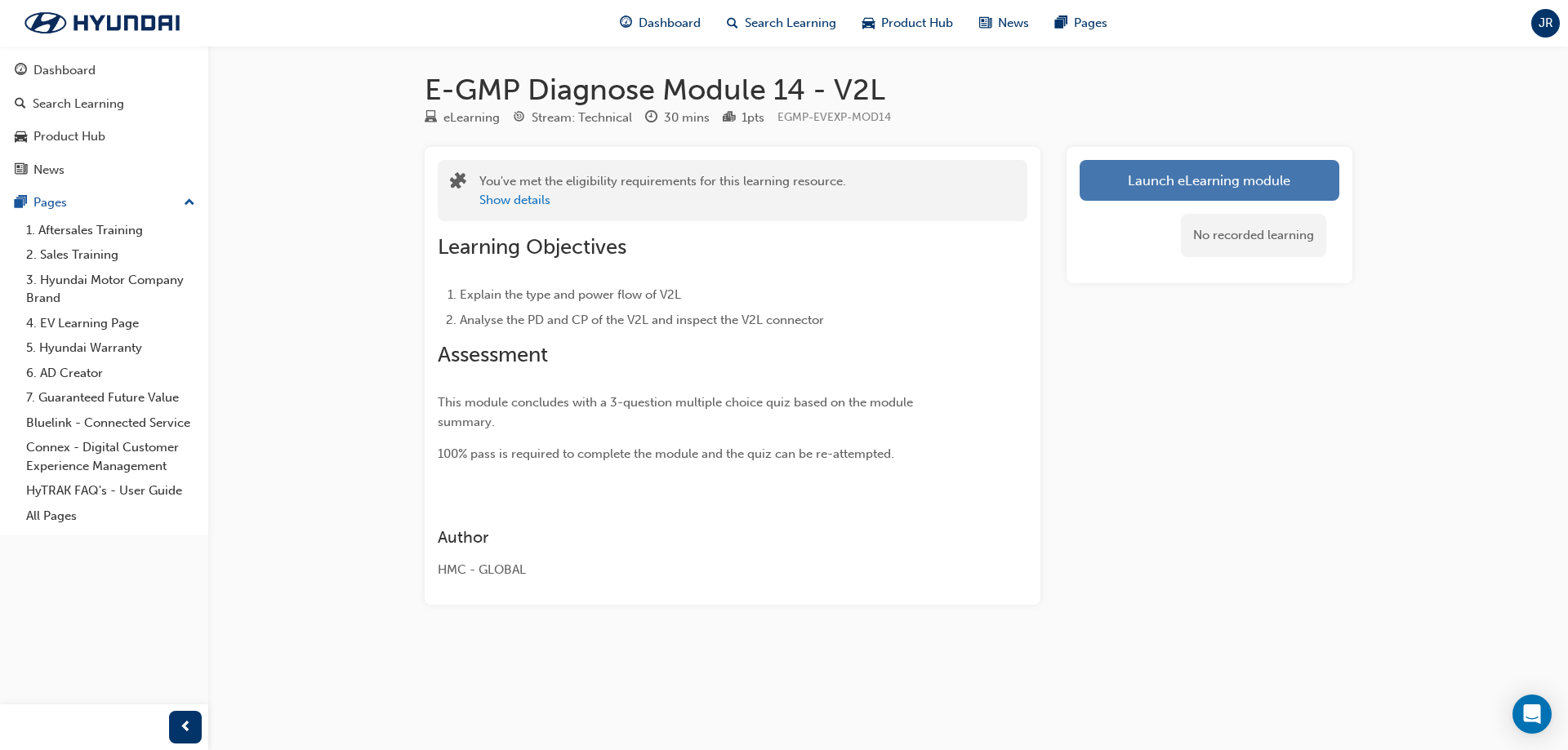
click at [1150, 178] on button "Launch eLearning module" at bounding box center [1209, 180] width 260 height 41
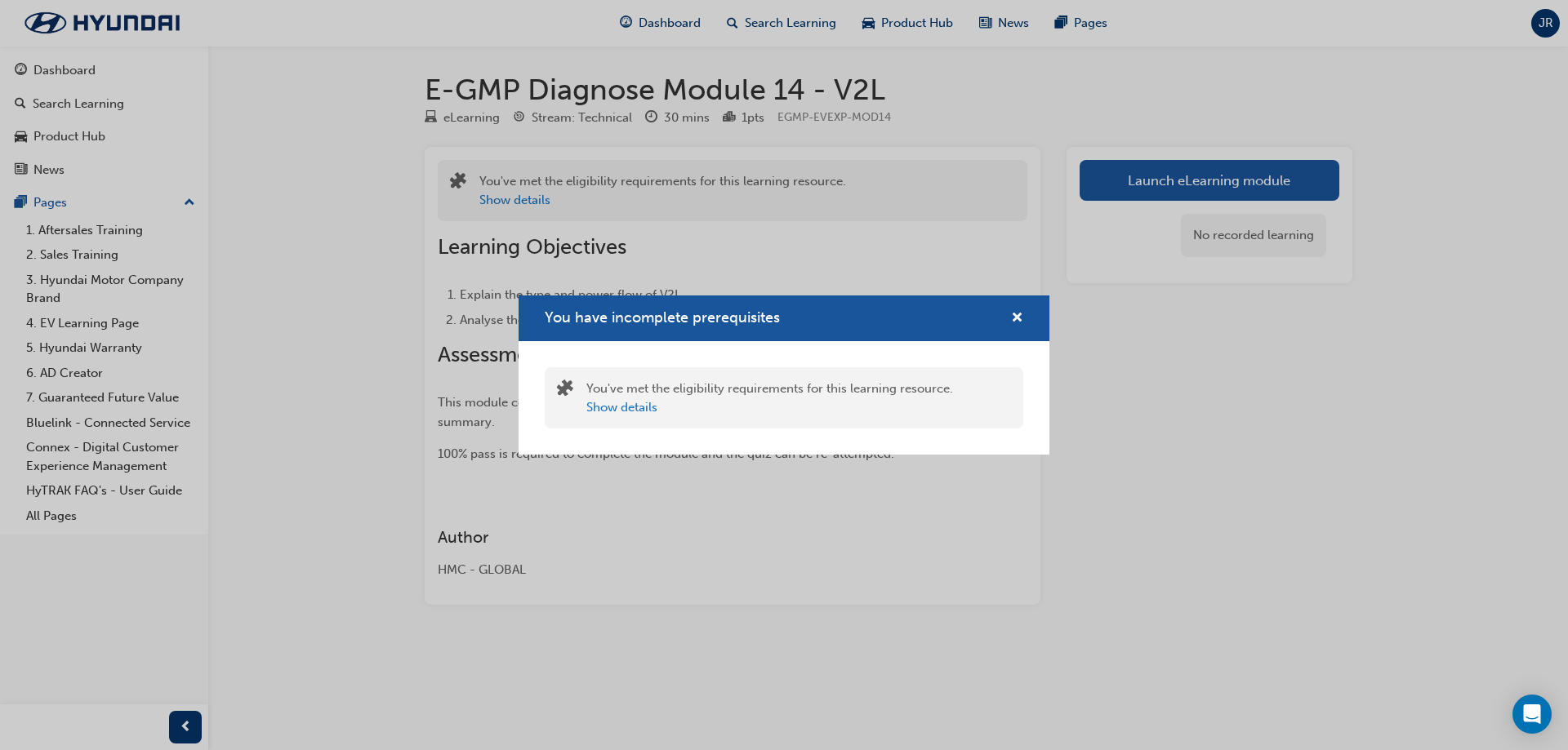
drag, startPoint x: 991, startPoint y: 313, endPoint x: 1002, endPoint y: 320, distance: 13.0
click at [991, 314] on div "You have incomplete prerequisites" at bounding box center [784, 318] width 479 height 20
click at [1019, 319] on span "cross-icon" at bounding box center [1017, 318] width 12 height 14
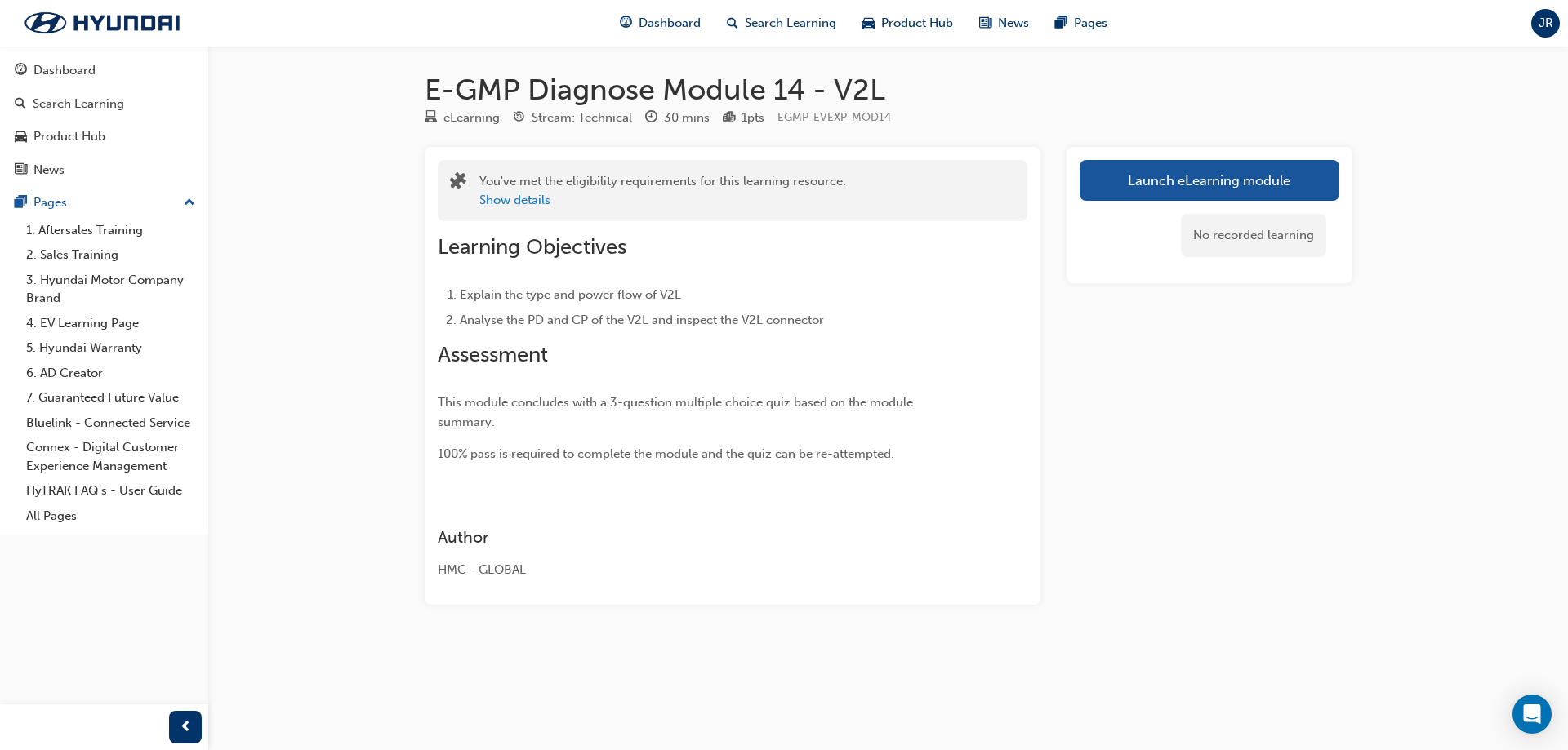
click at [74, 52] on button "Dashboard Search Learning Product Hub News Pages" at bounding box center [104, 119] width 195 height 135
click at [57, 90] on link "Search Learning" at bounding box center [104, 104] width 195 height 30
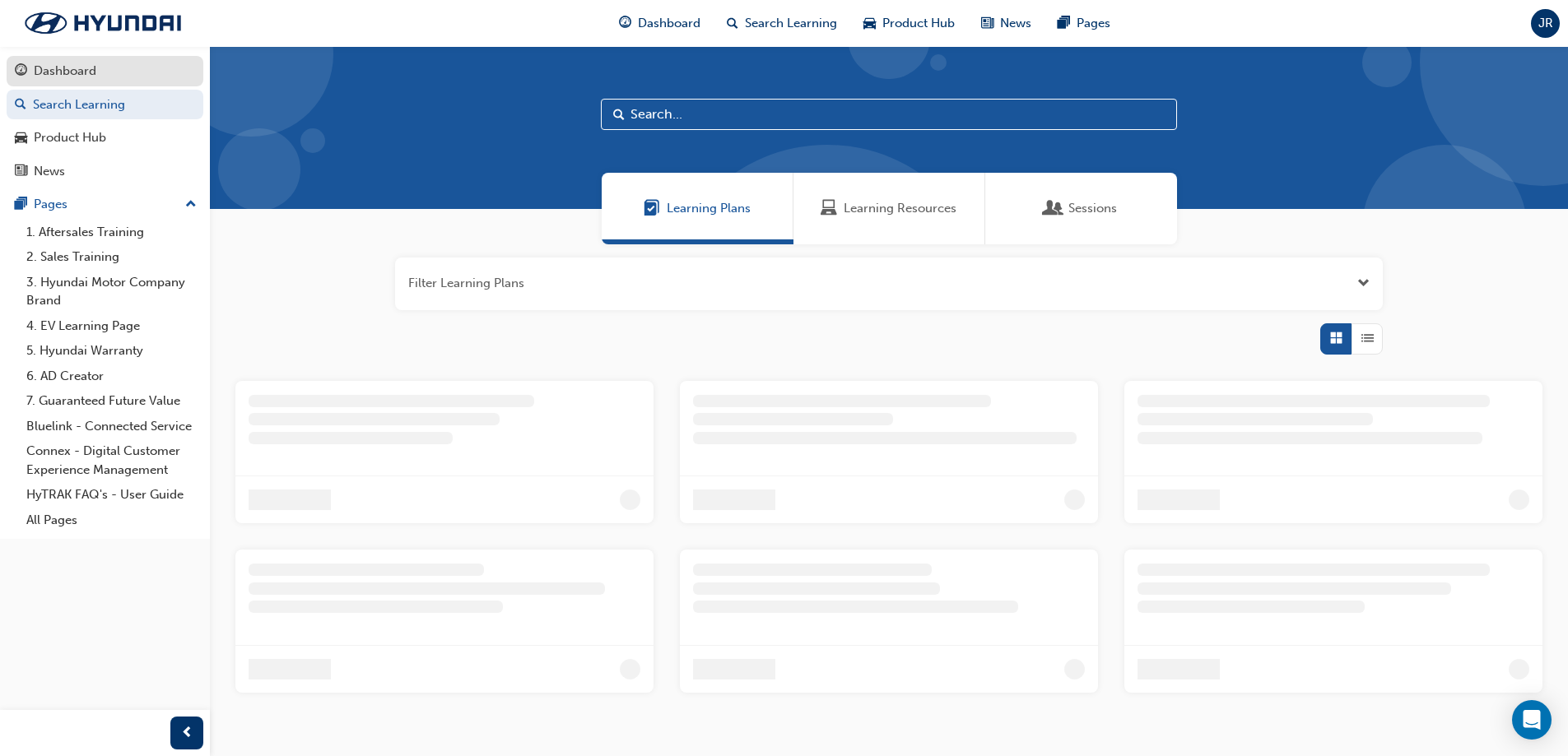
click at [105, 61] on div "Dashboard" at bounding box center [104, 71] width 180 height 20
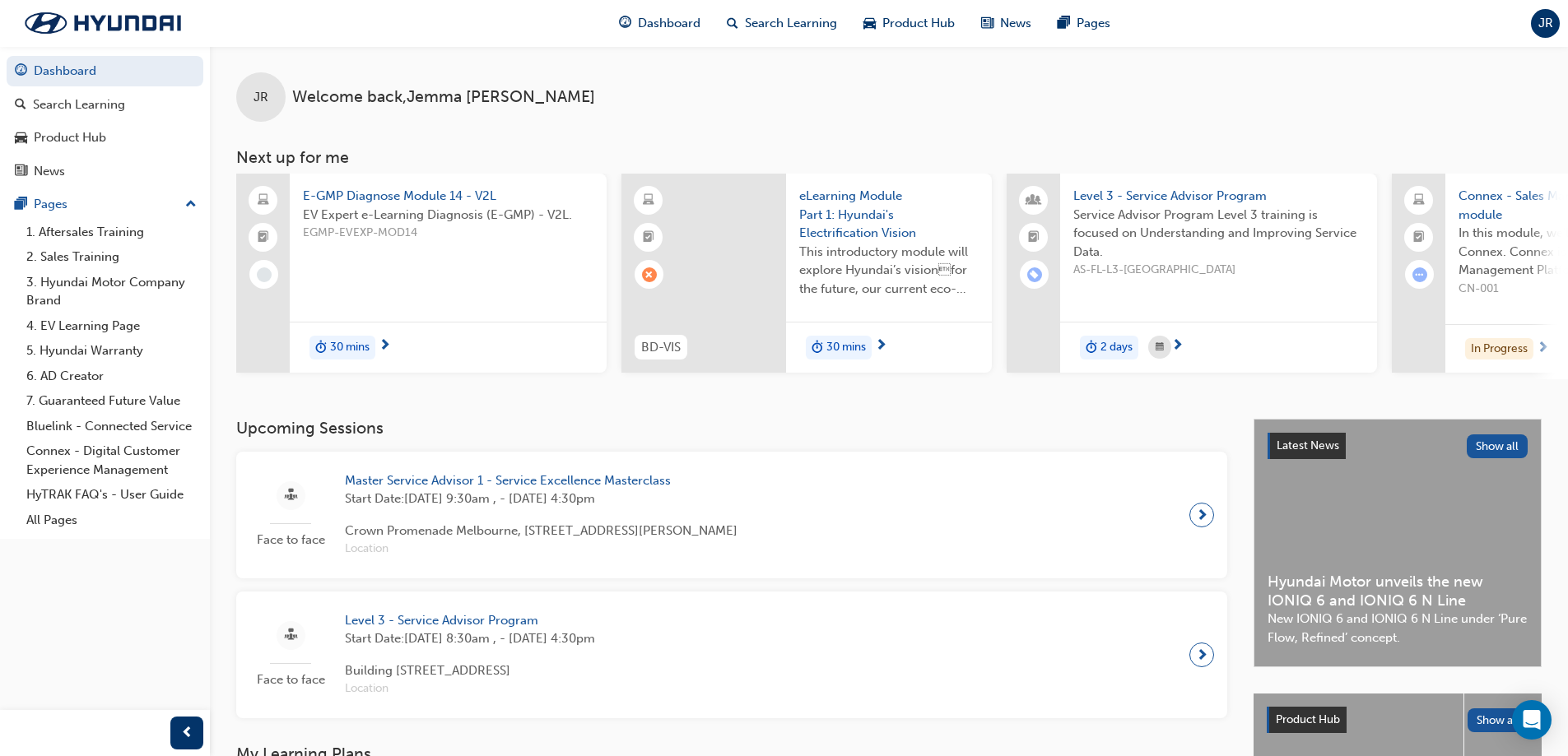
click at [444, 220] on span "EV Expert e-Learning Diagnosis (E-GMP) - V2L." at bounding box center [448, 216] width 291 height 19
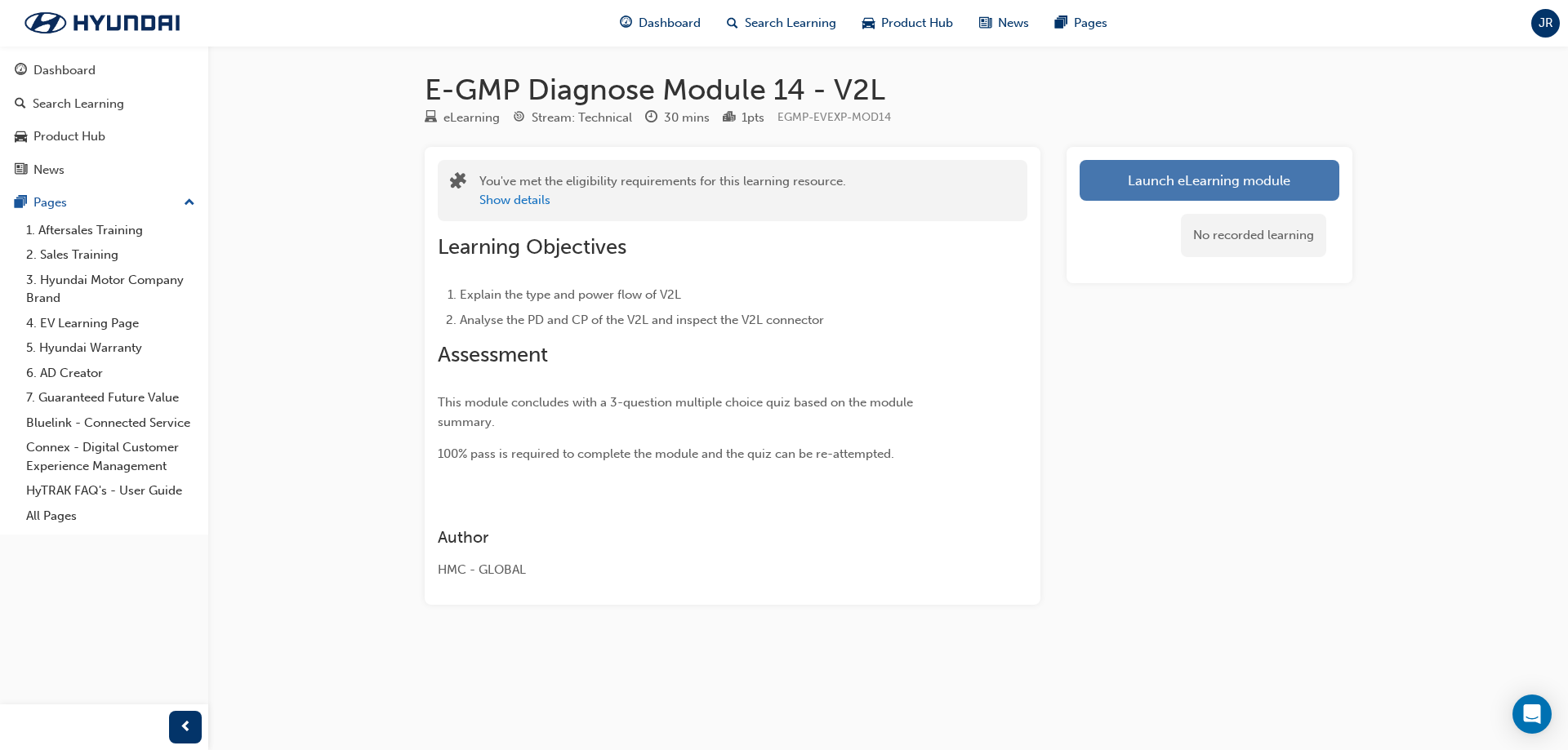
click at [1145, 196] on link "Launch eLearning module" at bounding box center [1209, 180] width 260 height 41
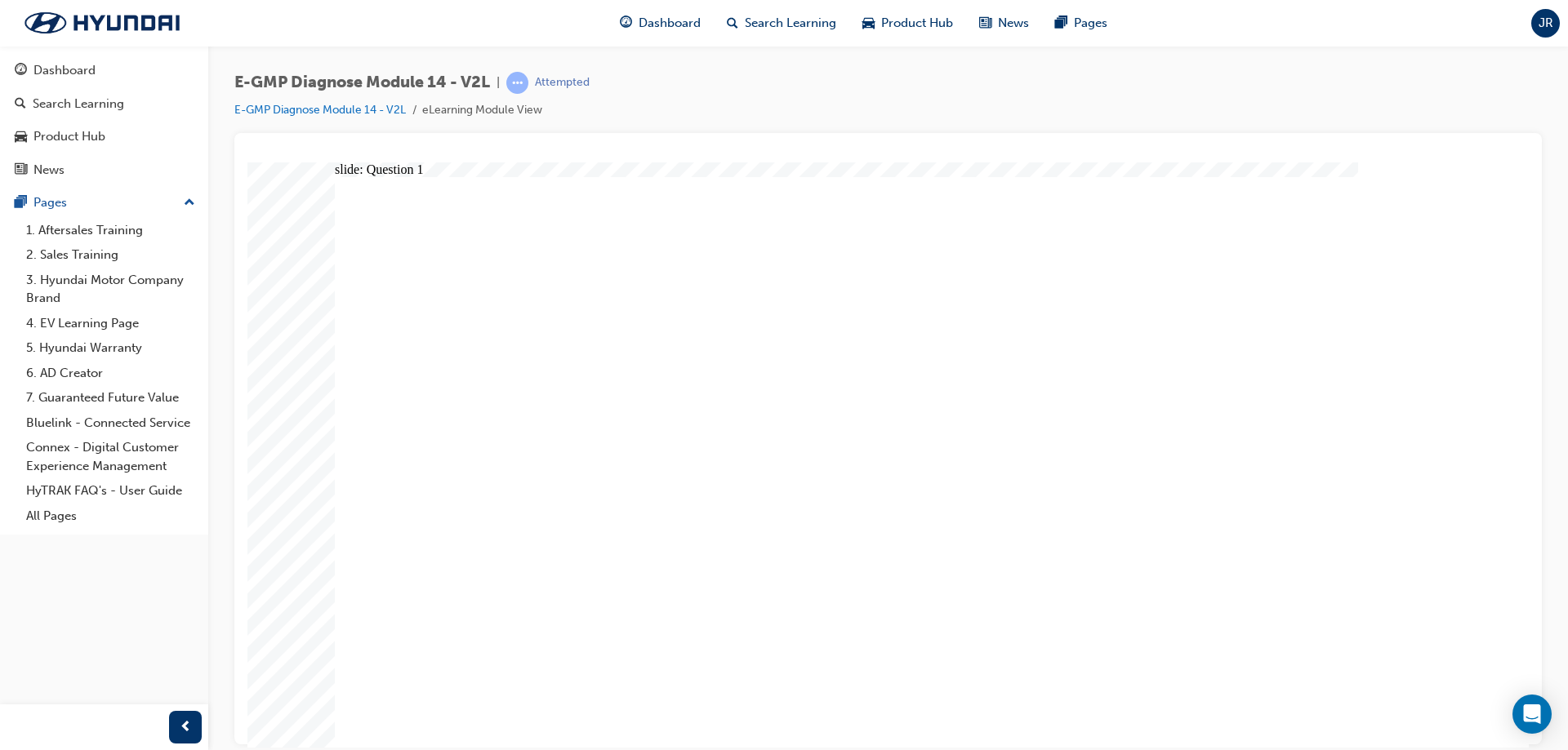
radio input "true"
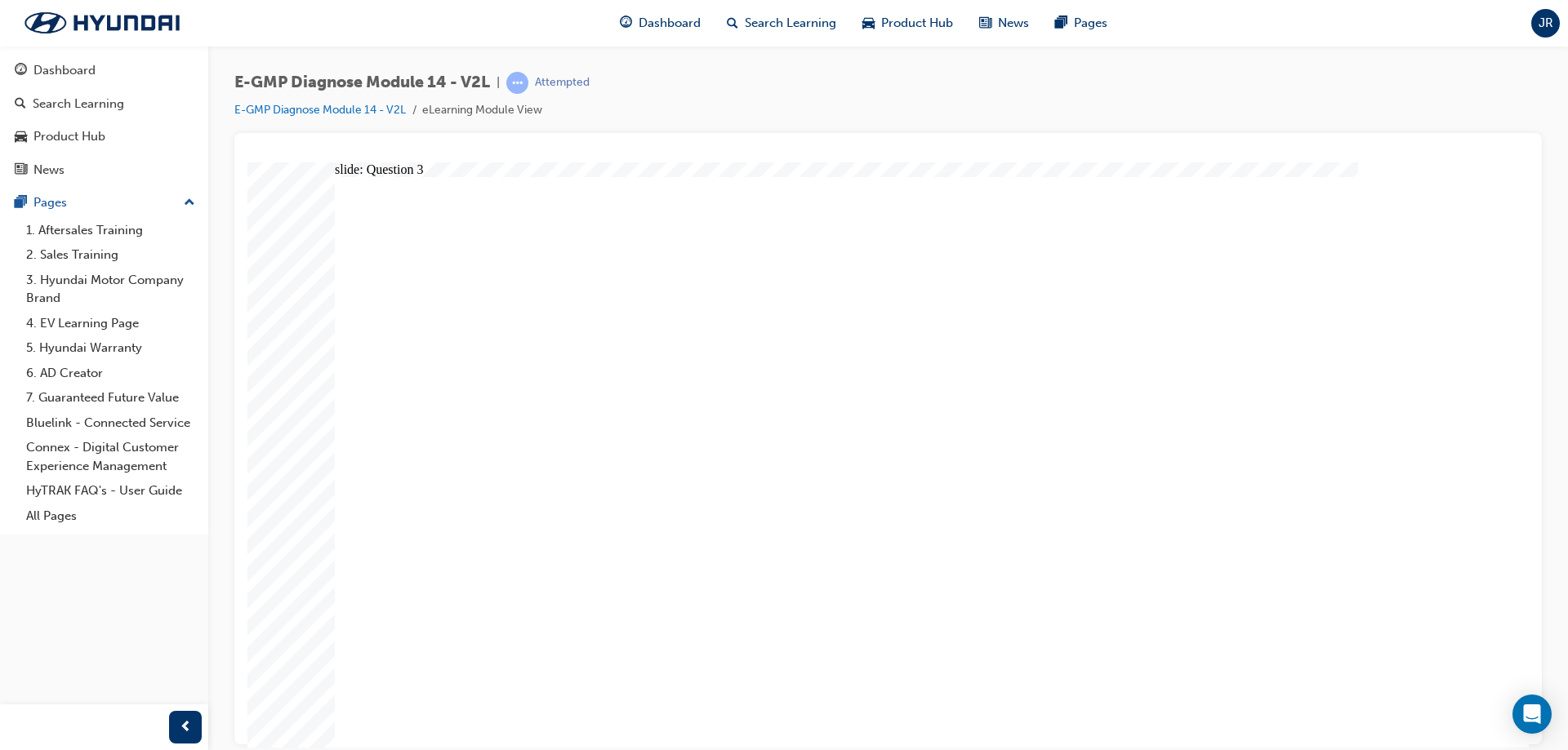
radio input "true"
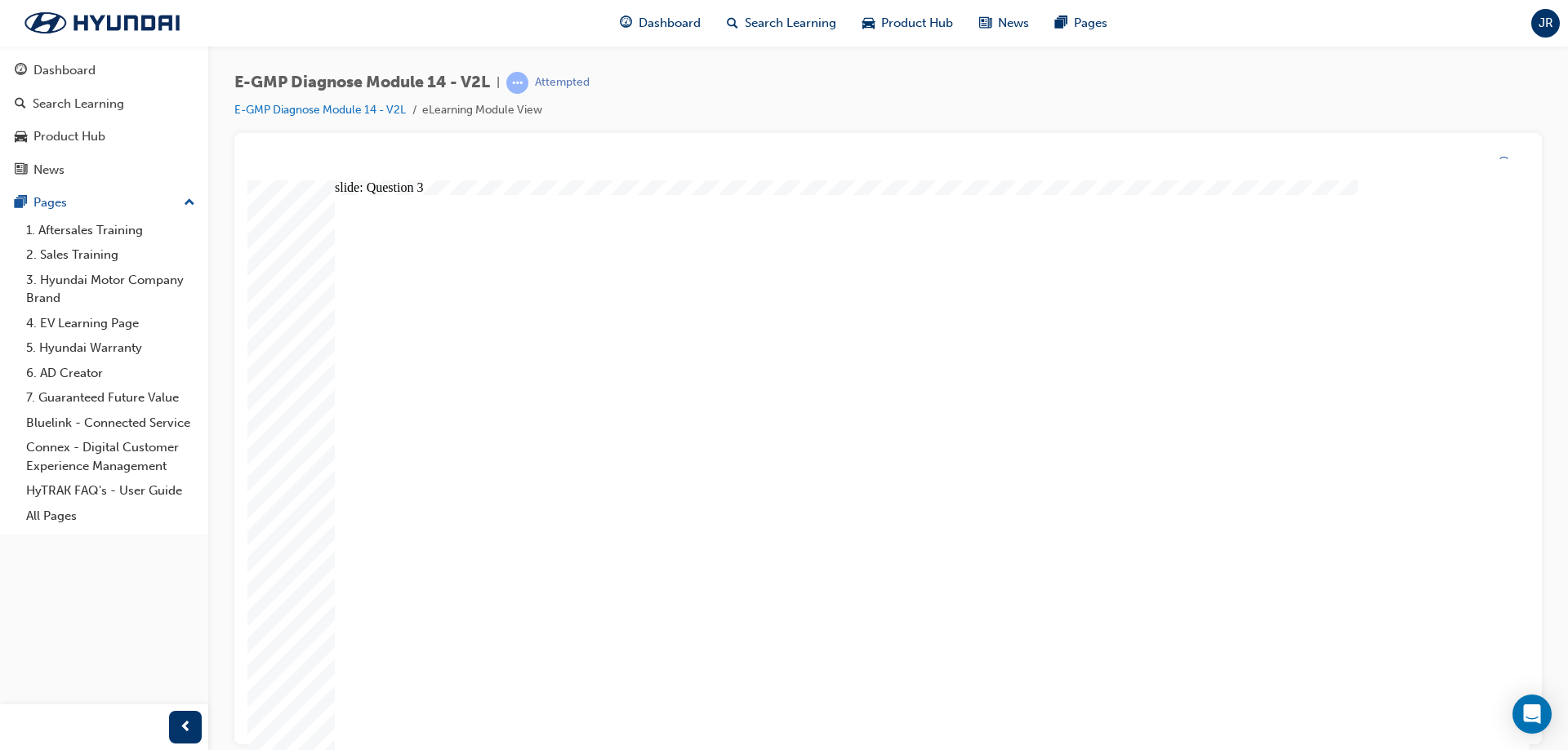
radio input "true"
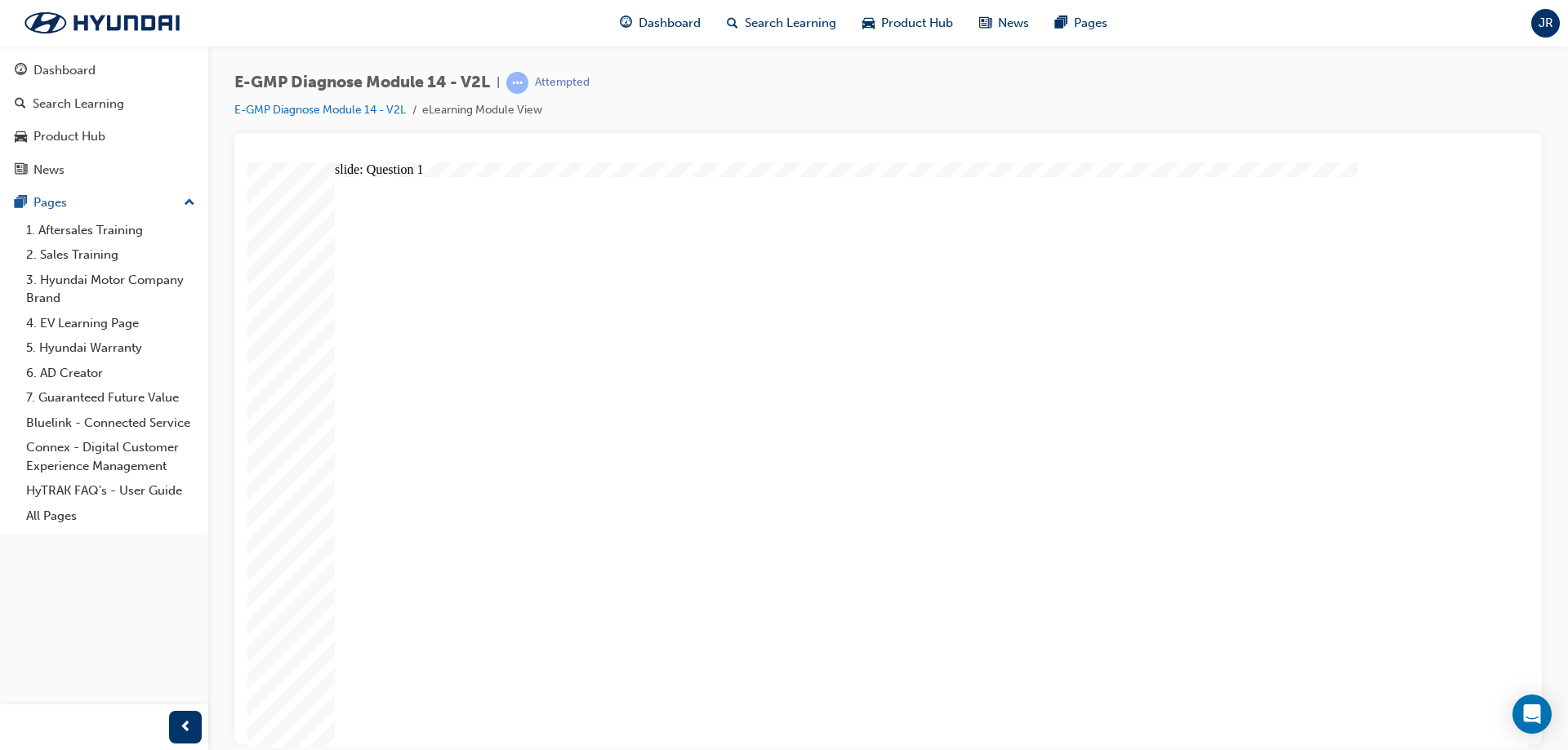
drag, startPoint x: 1421, startPoint y: 718, endPoint x: 1407, endPoint y: 712, distance: 15.2
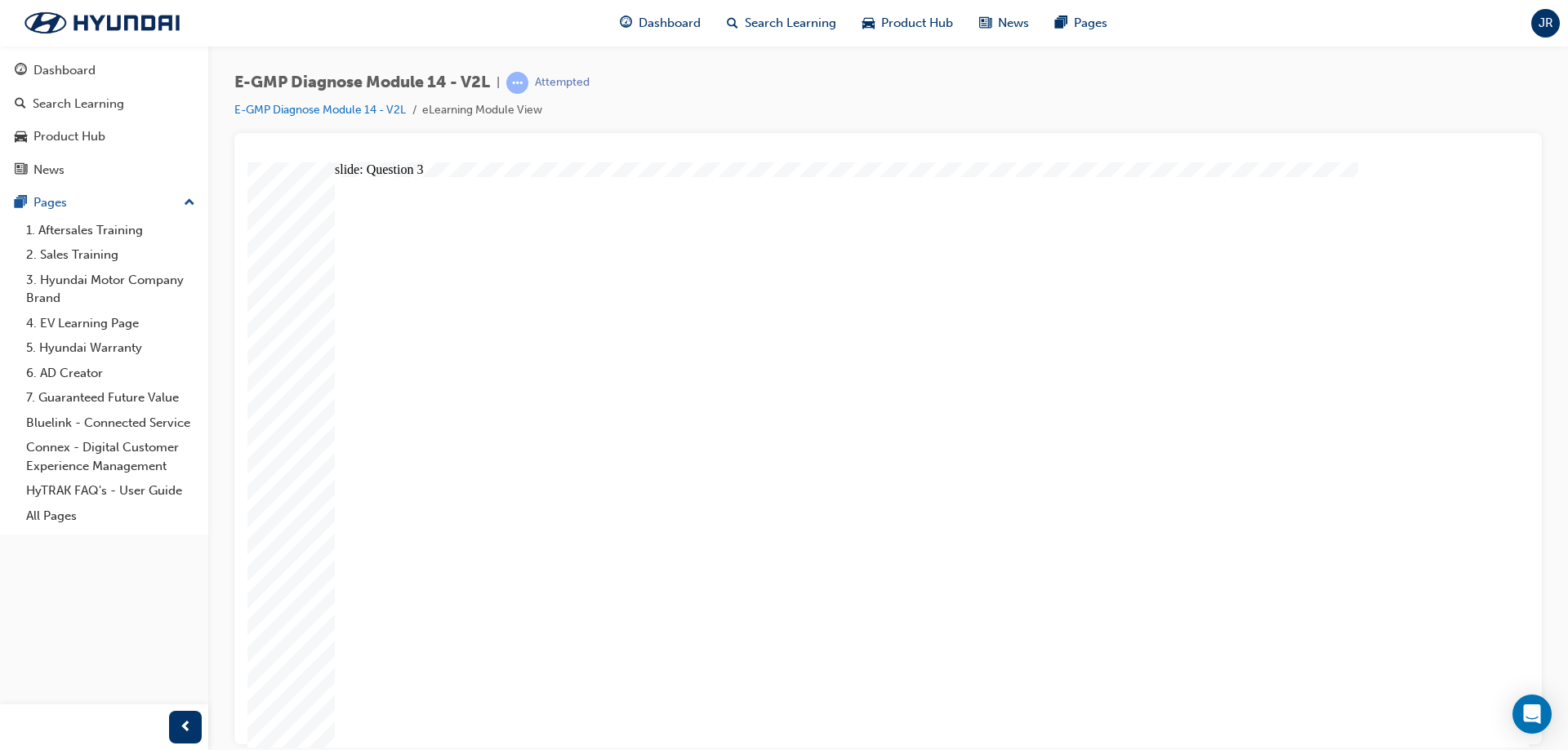
radio input "true"
drag, startPoint x: 572, startPoint y: 502, endPoint x: 1140, endPoint y: 618, distance: 579.7
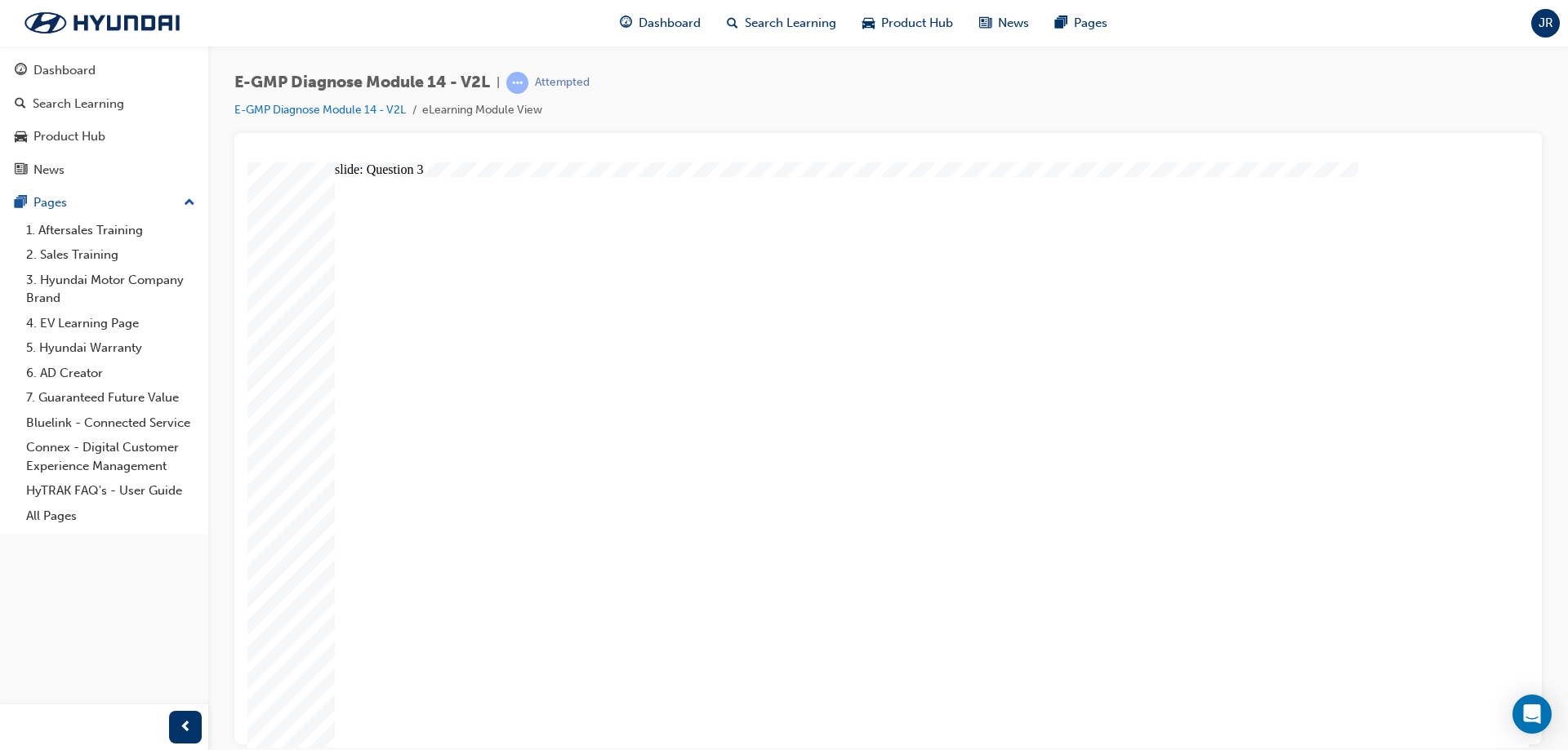
radio input "true"
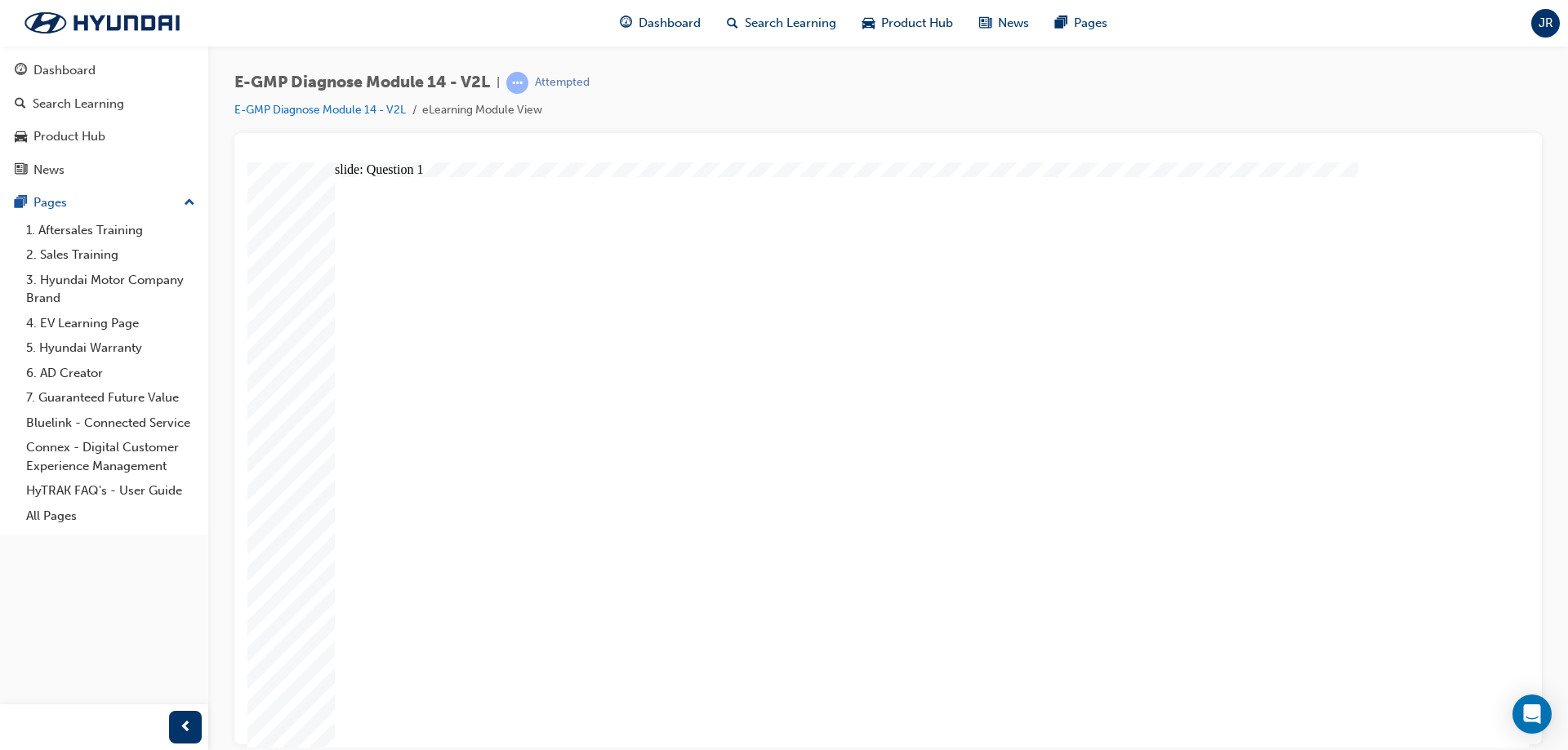
radio input "true"
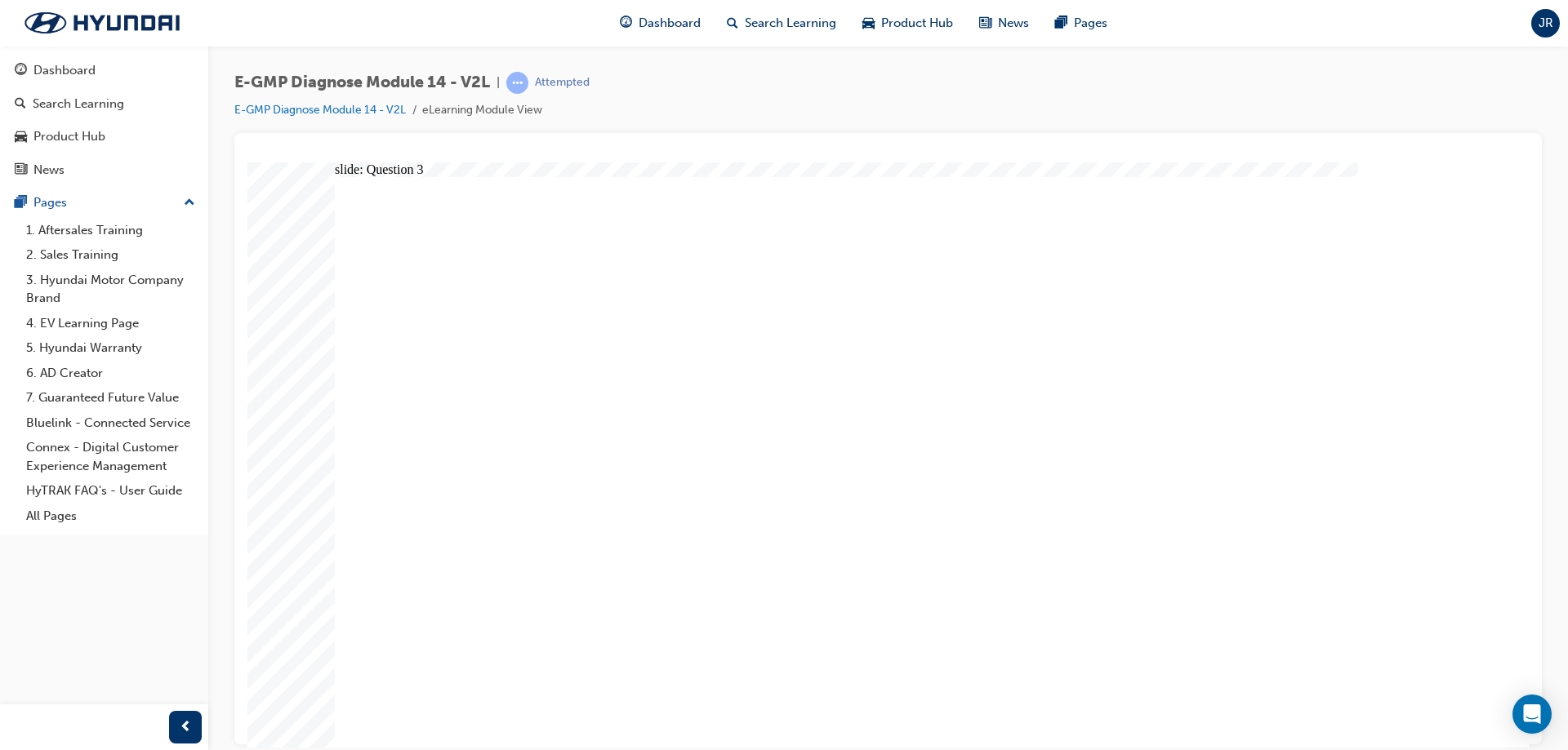
radio input "true"
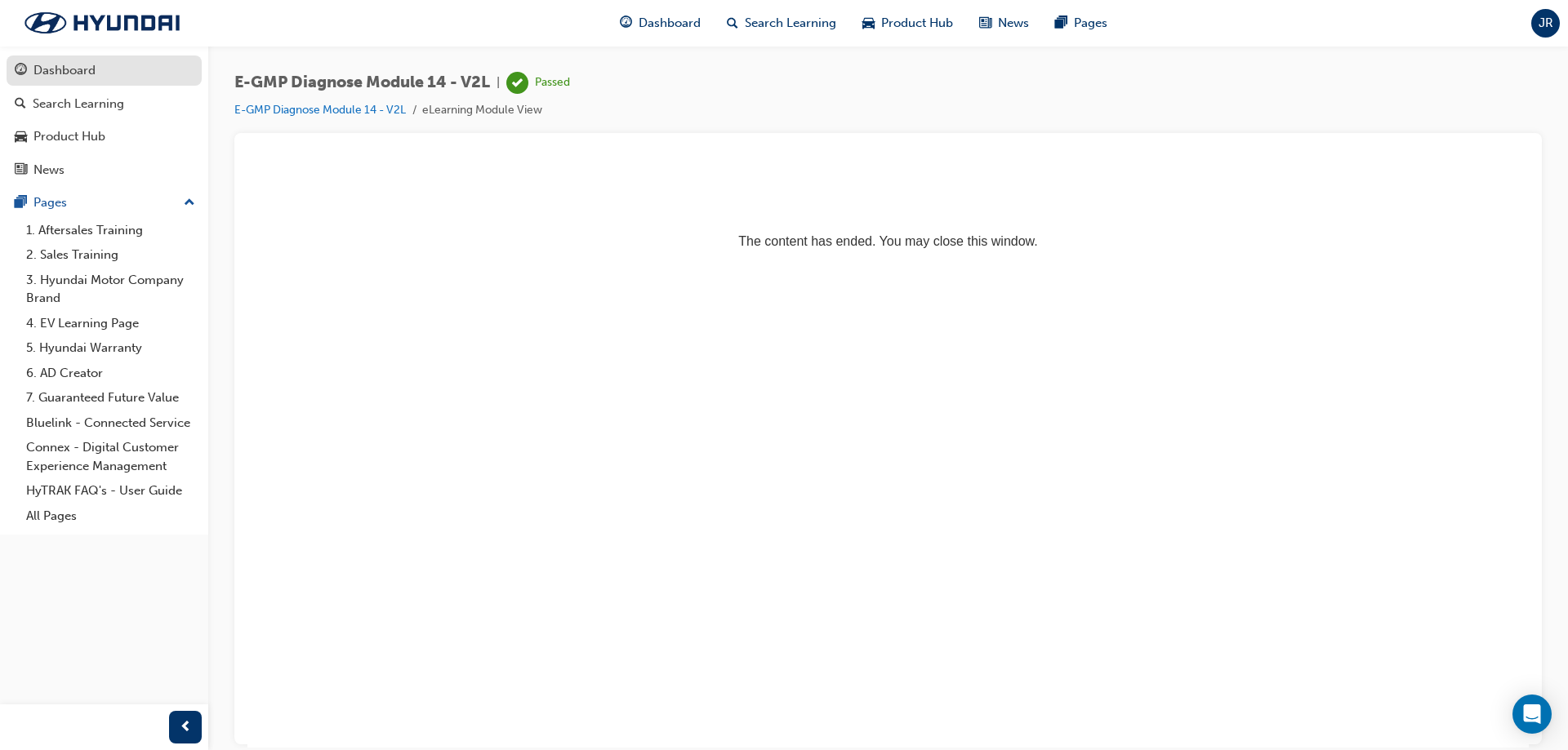
click at [58, 67] on div "Dashboard" at bounding box center [64, 71] width 62 height 19
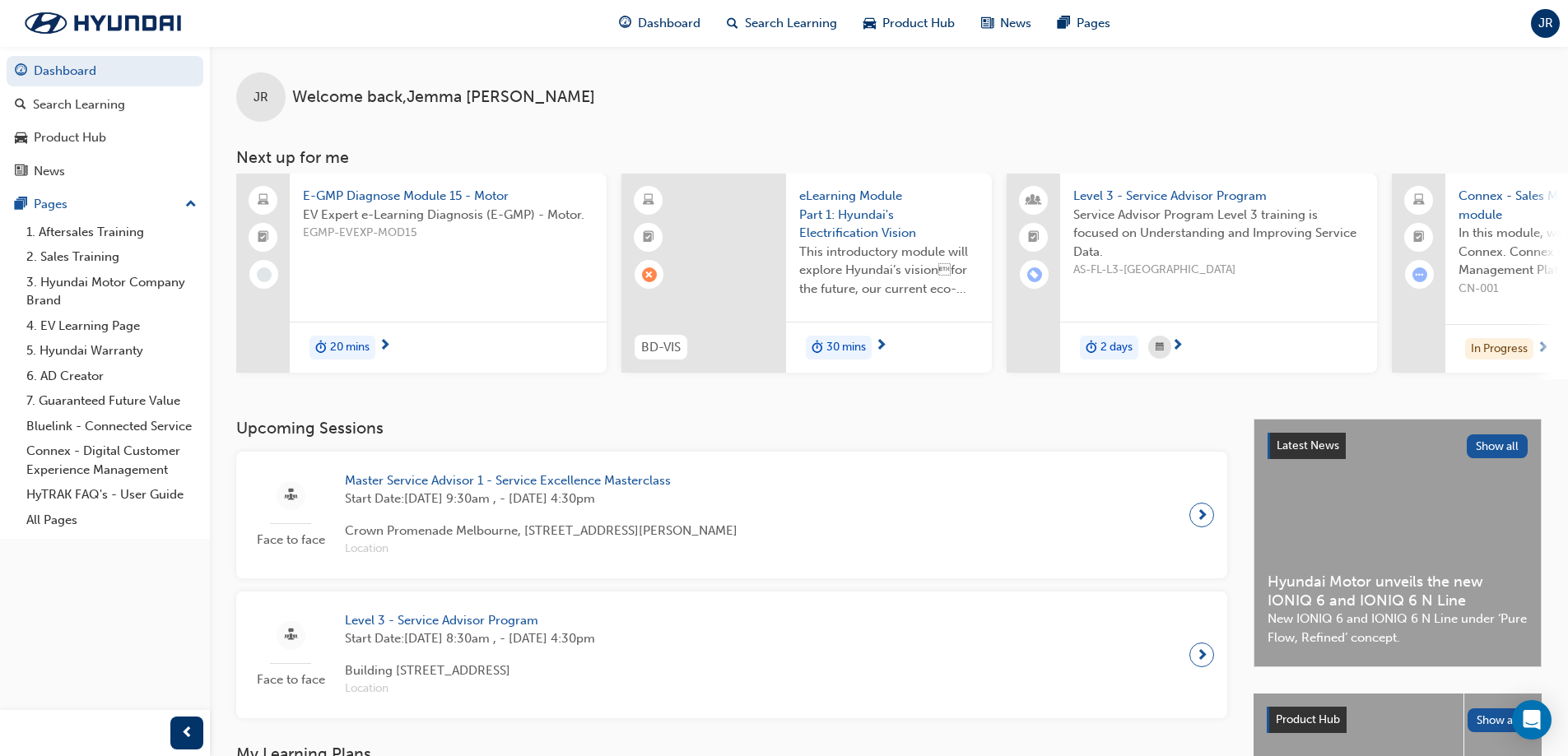
click at [419, 196] on span "E-GMP Diagnose Module 15 - Motor" at bounding box center [448, 196] width 291 height 19
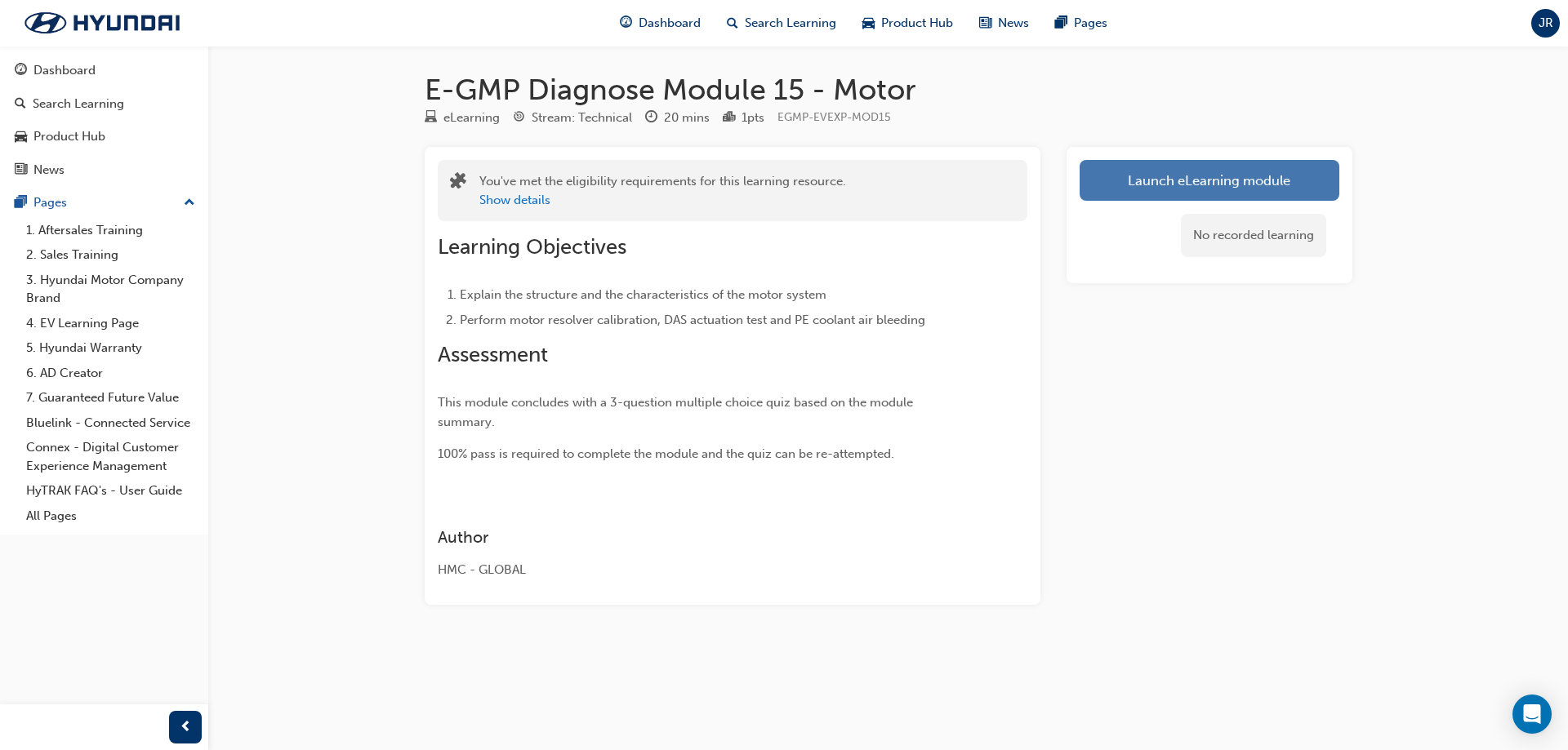
click at [1255, 182] on link "Launch eLearning module" at bounding box center [1209, 180] width 260 height 41
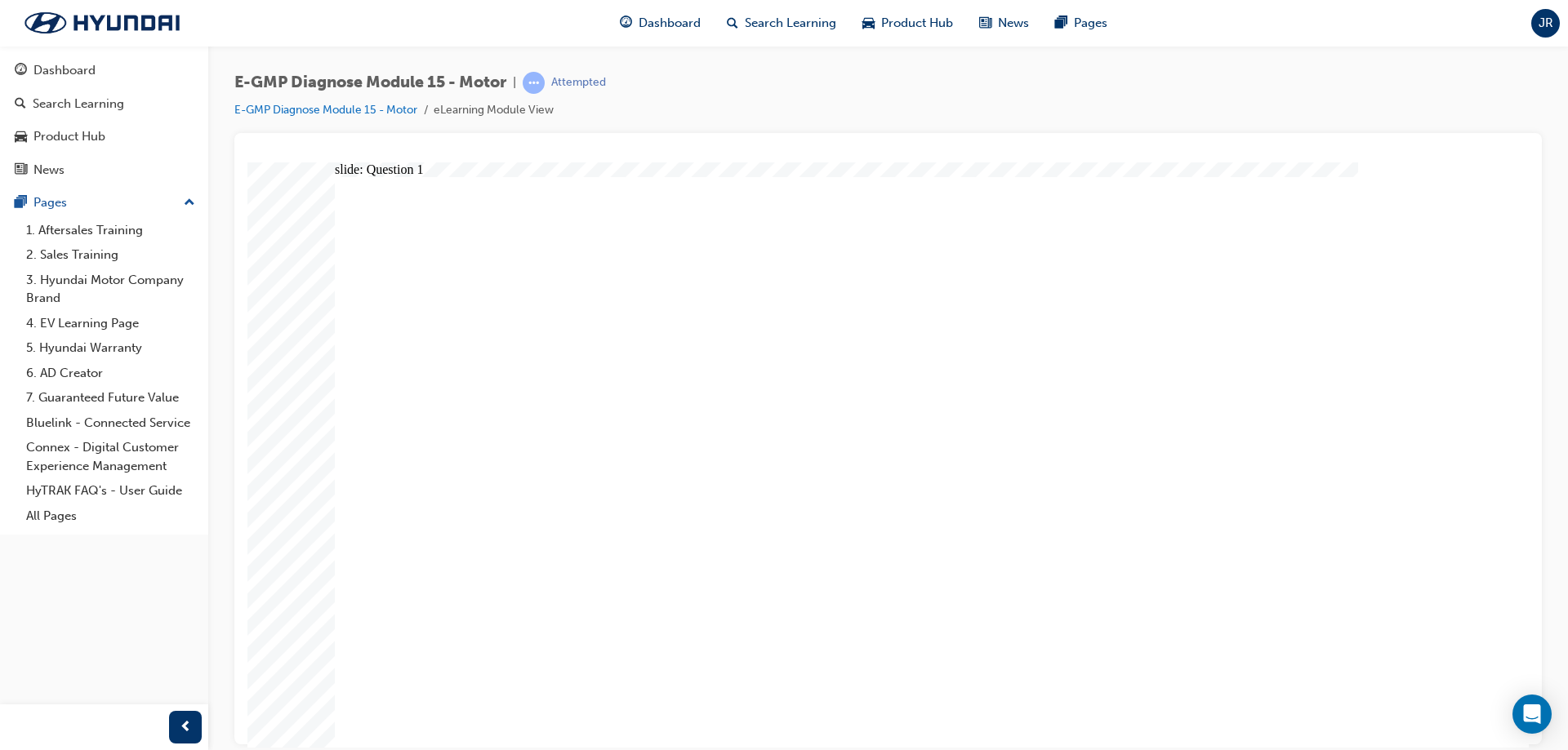
radio input "true"
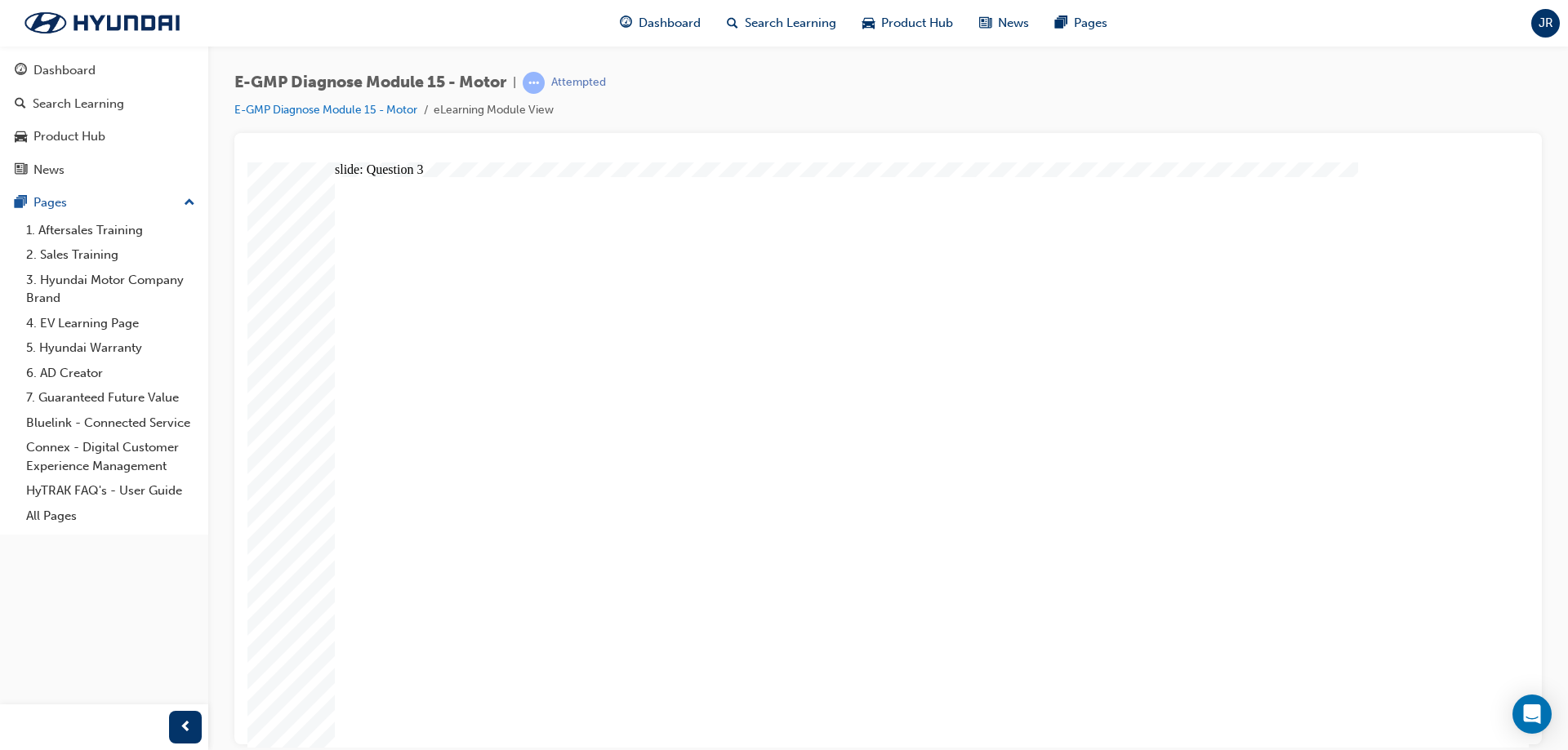
radio input "true"
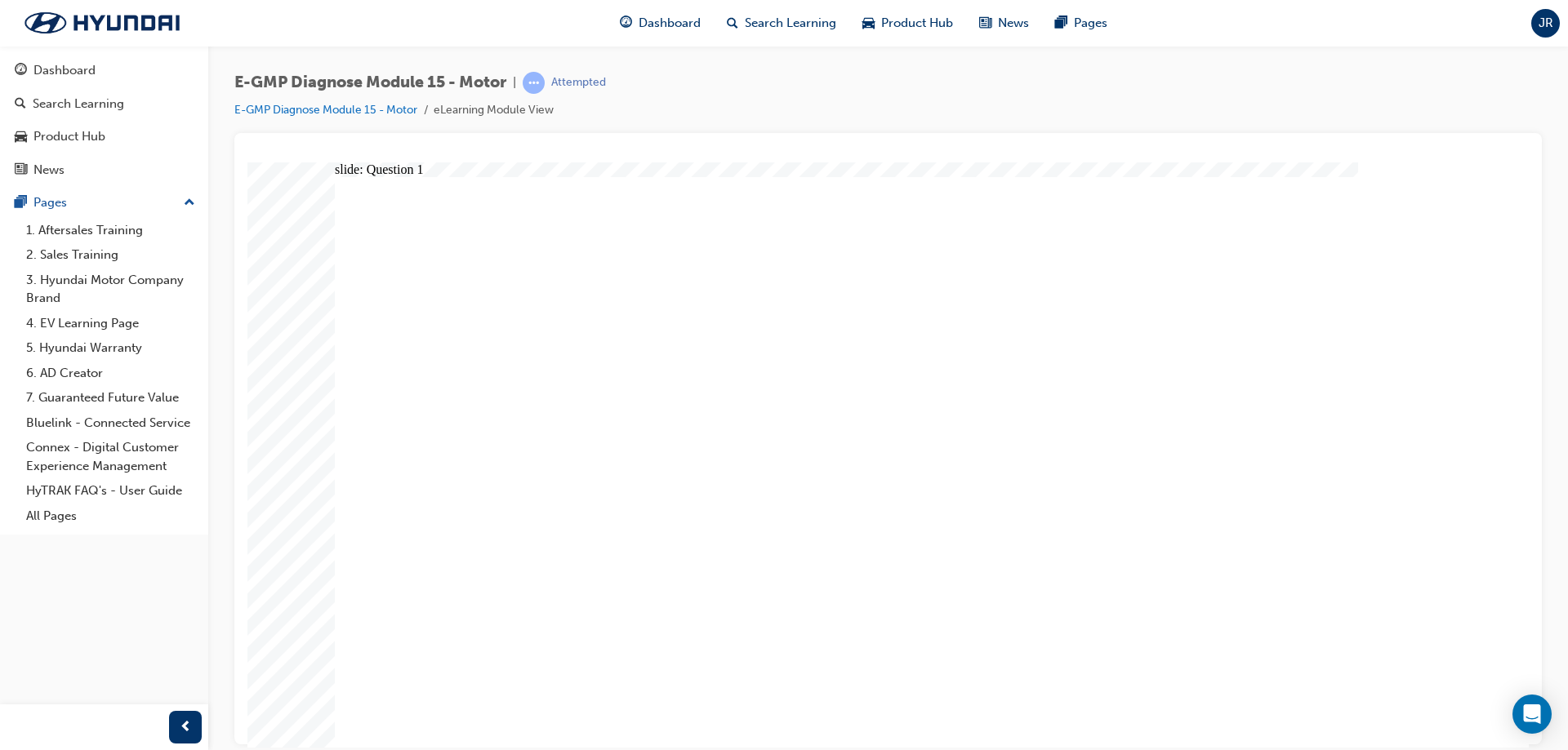
radio input "true"
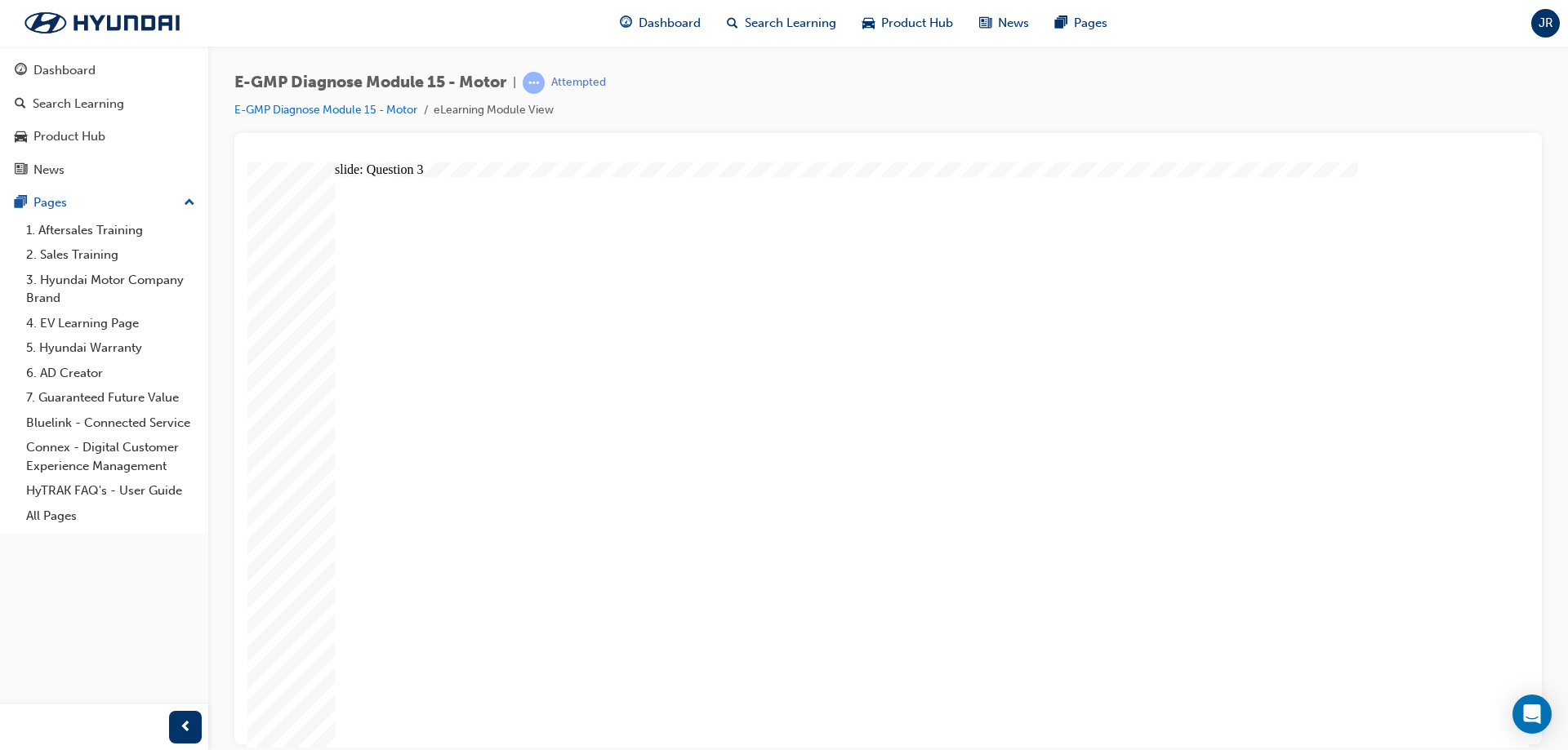
radio input "true"
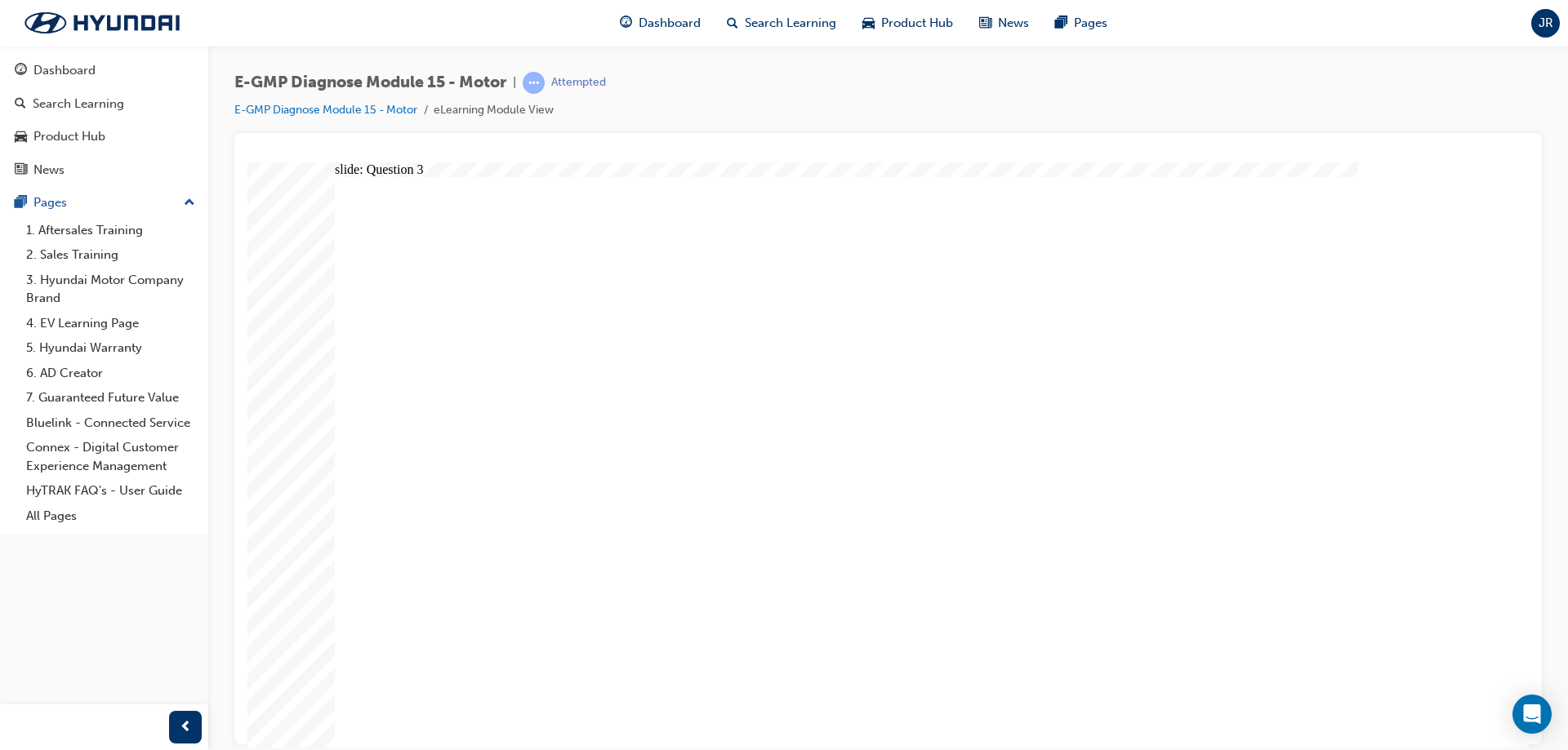
radio input "true"
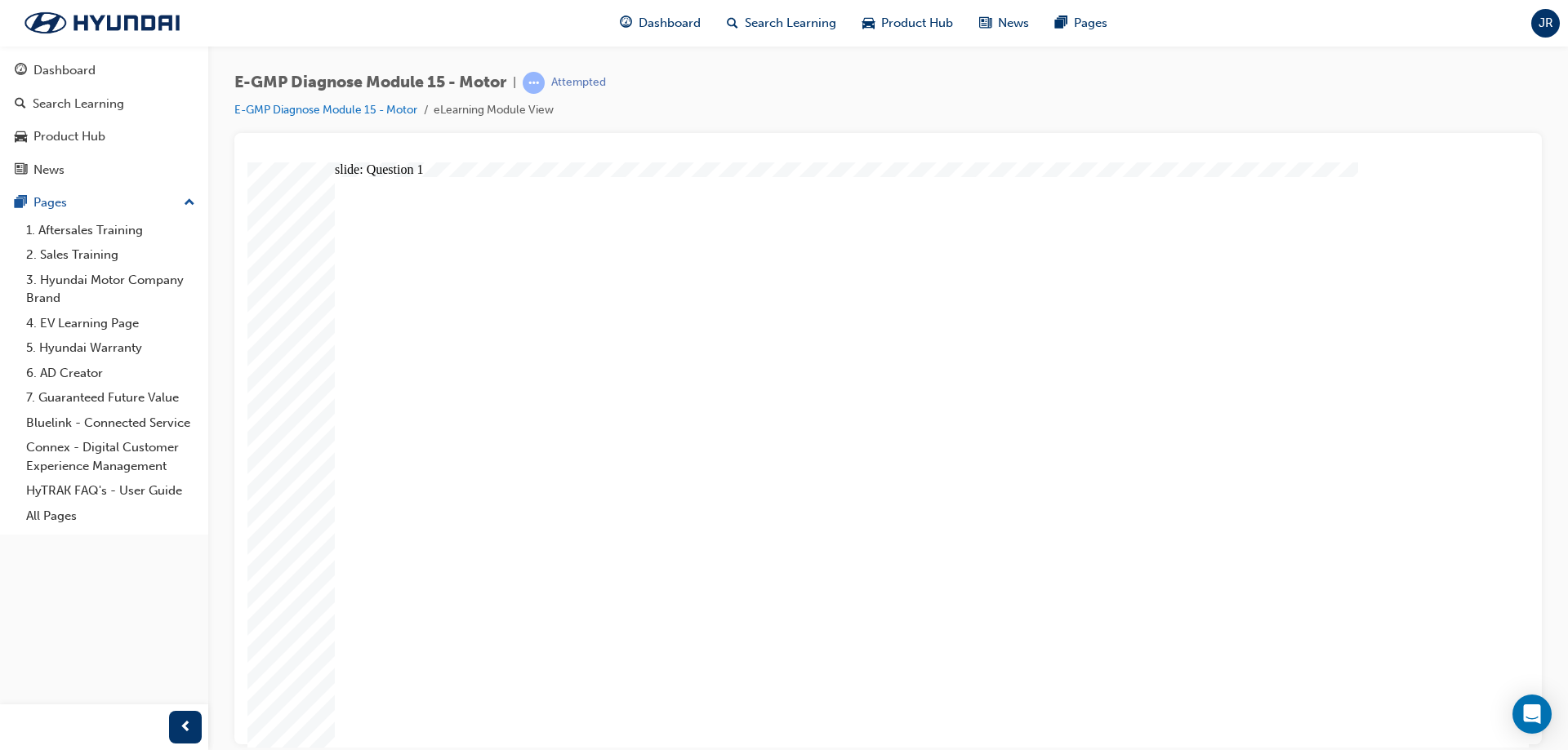
radio input "true"
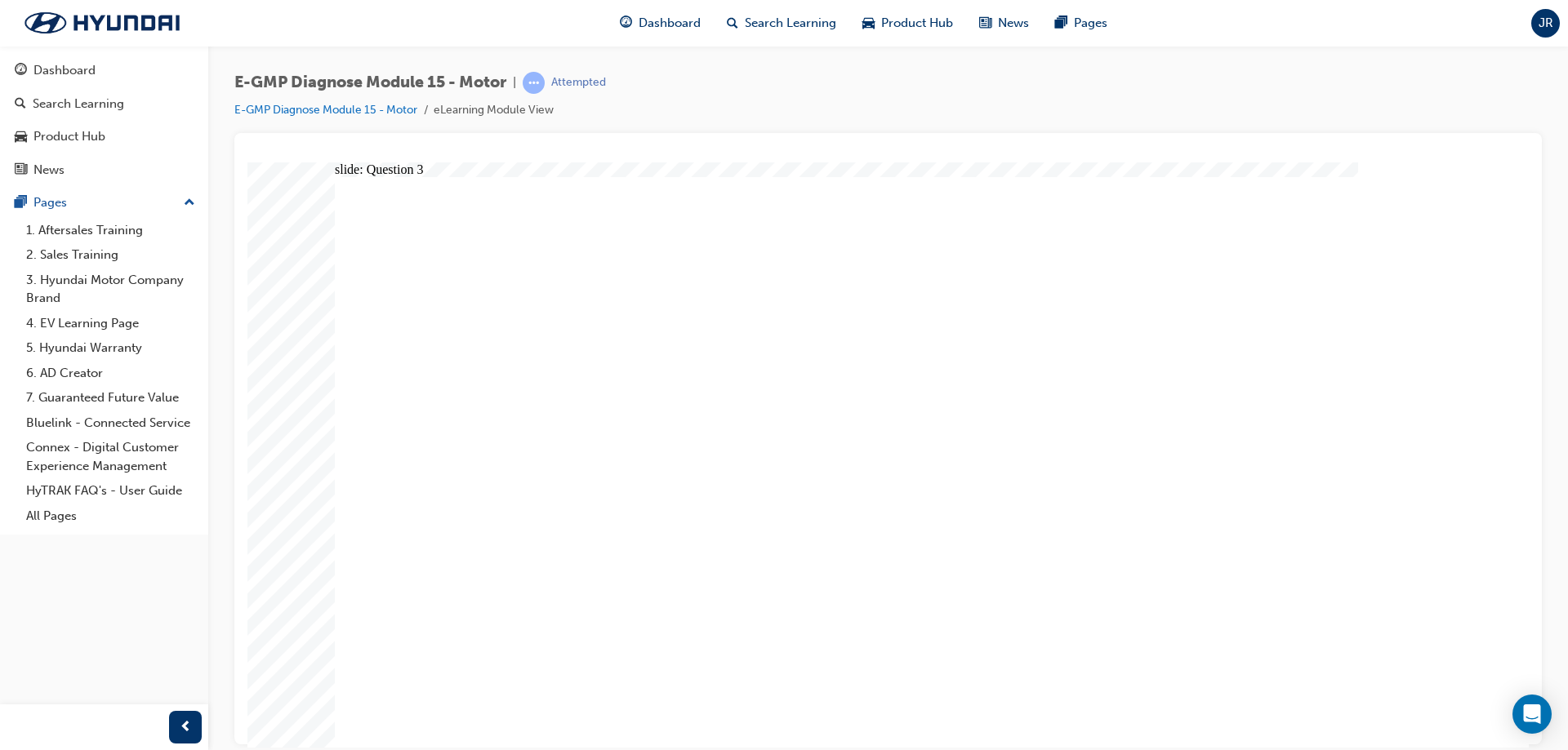
radio input "true"
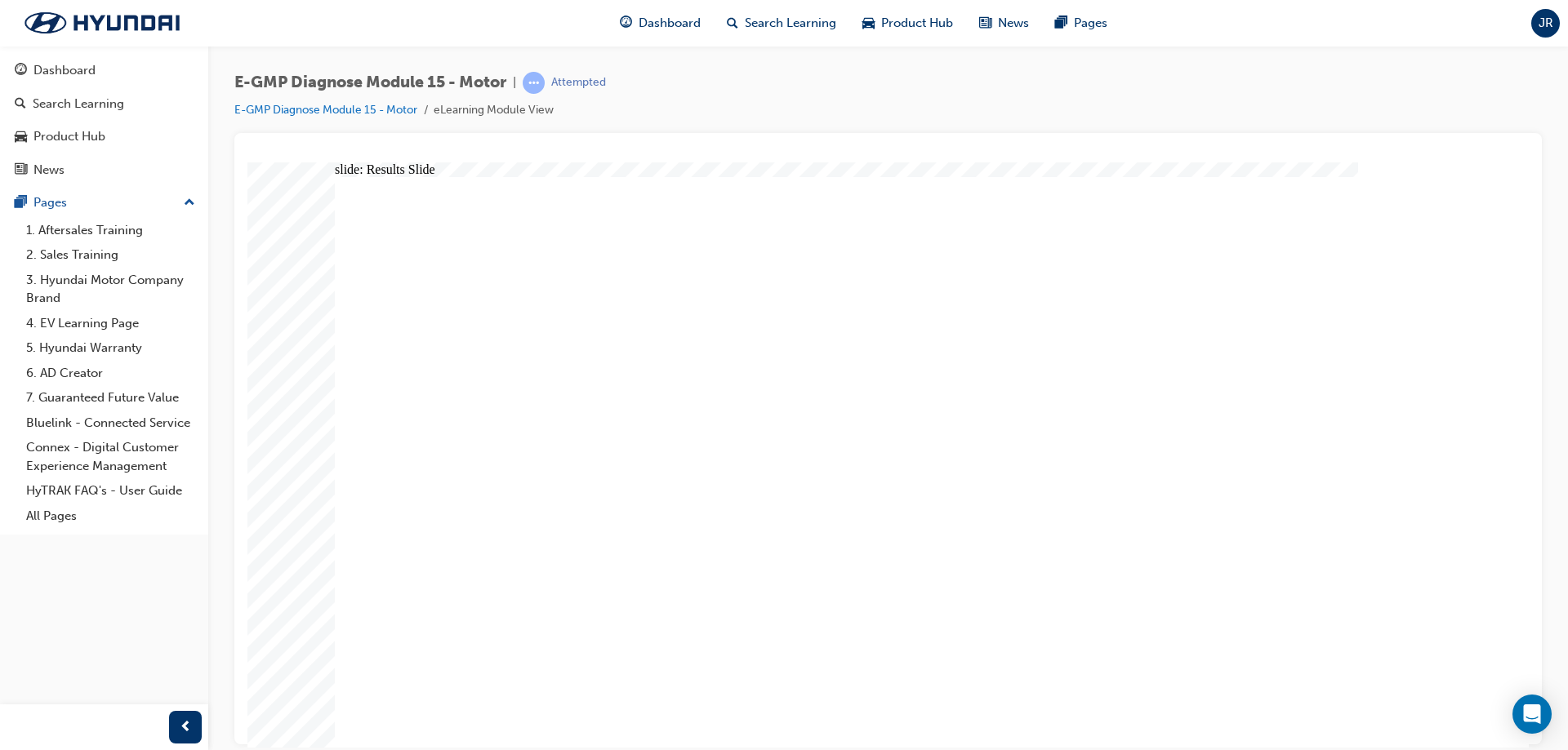
radio input "true"
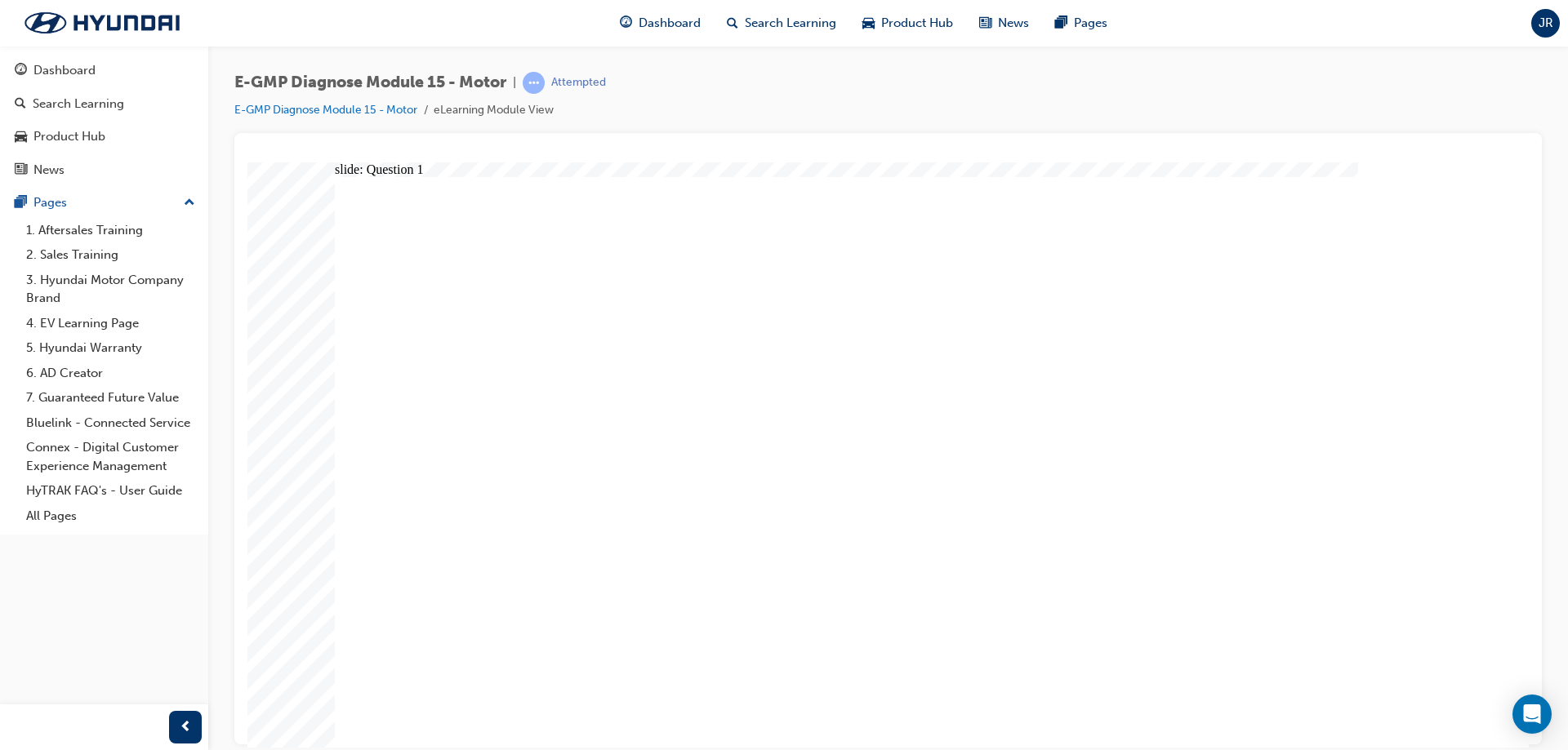
drag, startPoint x: 916, startPoint y: 547, endPoint x: 914, endPoint y: 554, distance: 7.3
radio input "true"
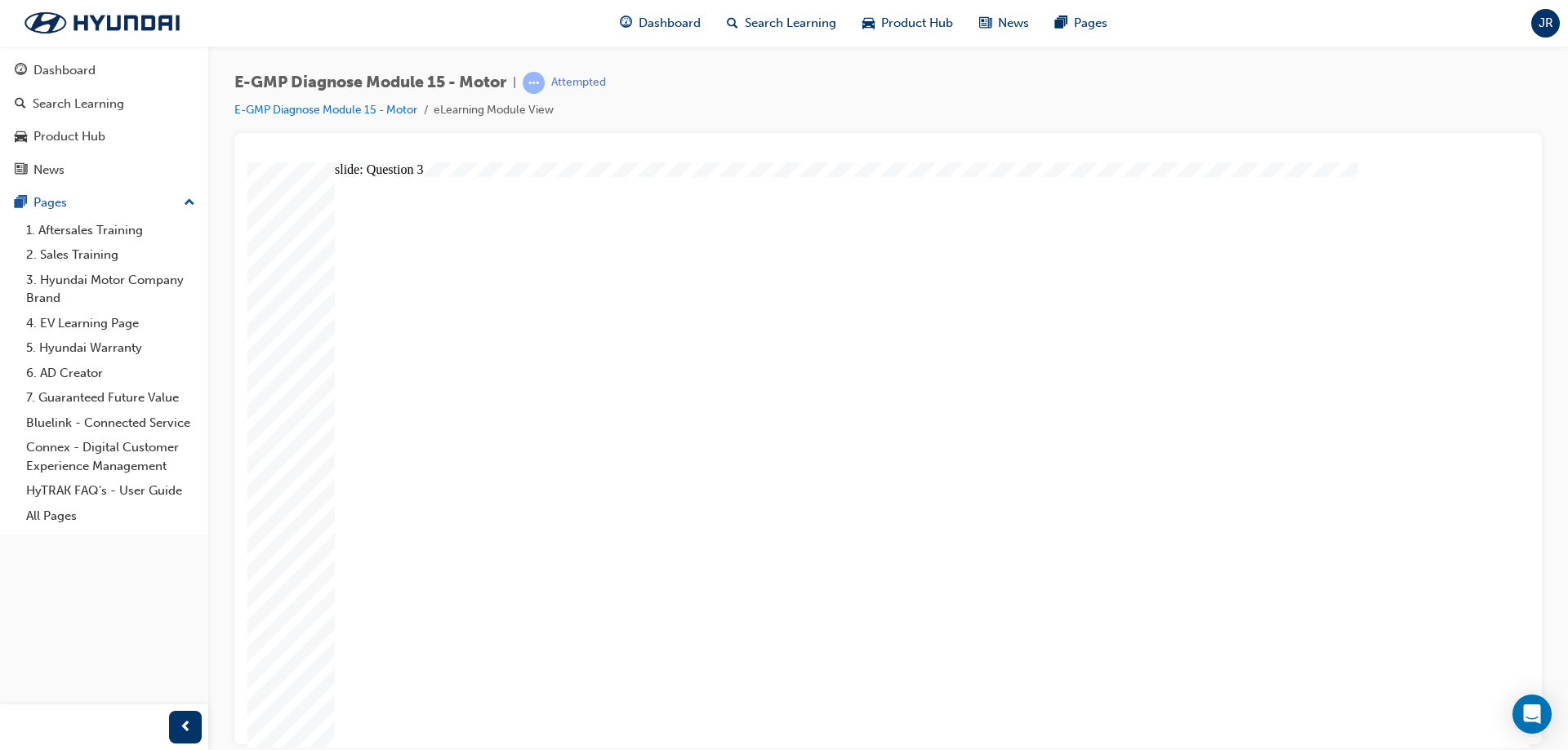
radio input "true"
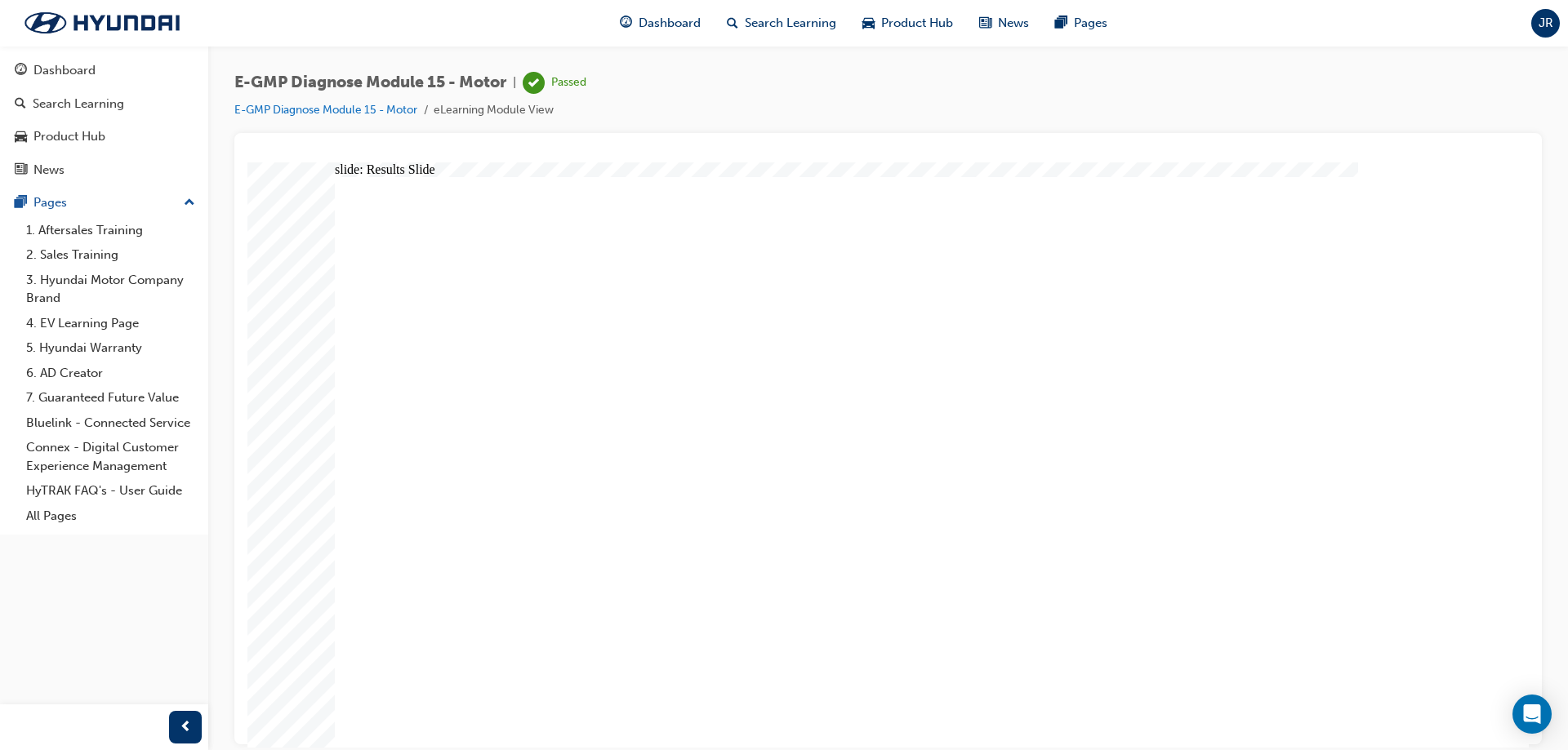
drag, startPoint x: 60, startPoint y: 65, endPoint x: 245, endPoint y: 36, distance: 187.3
click at [61, 65] on div "Dashboard" at bounding box center [64, 71] width 62 height 19
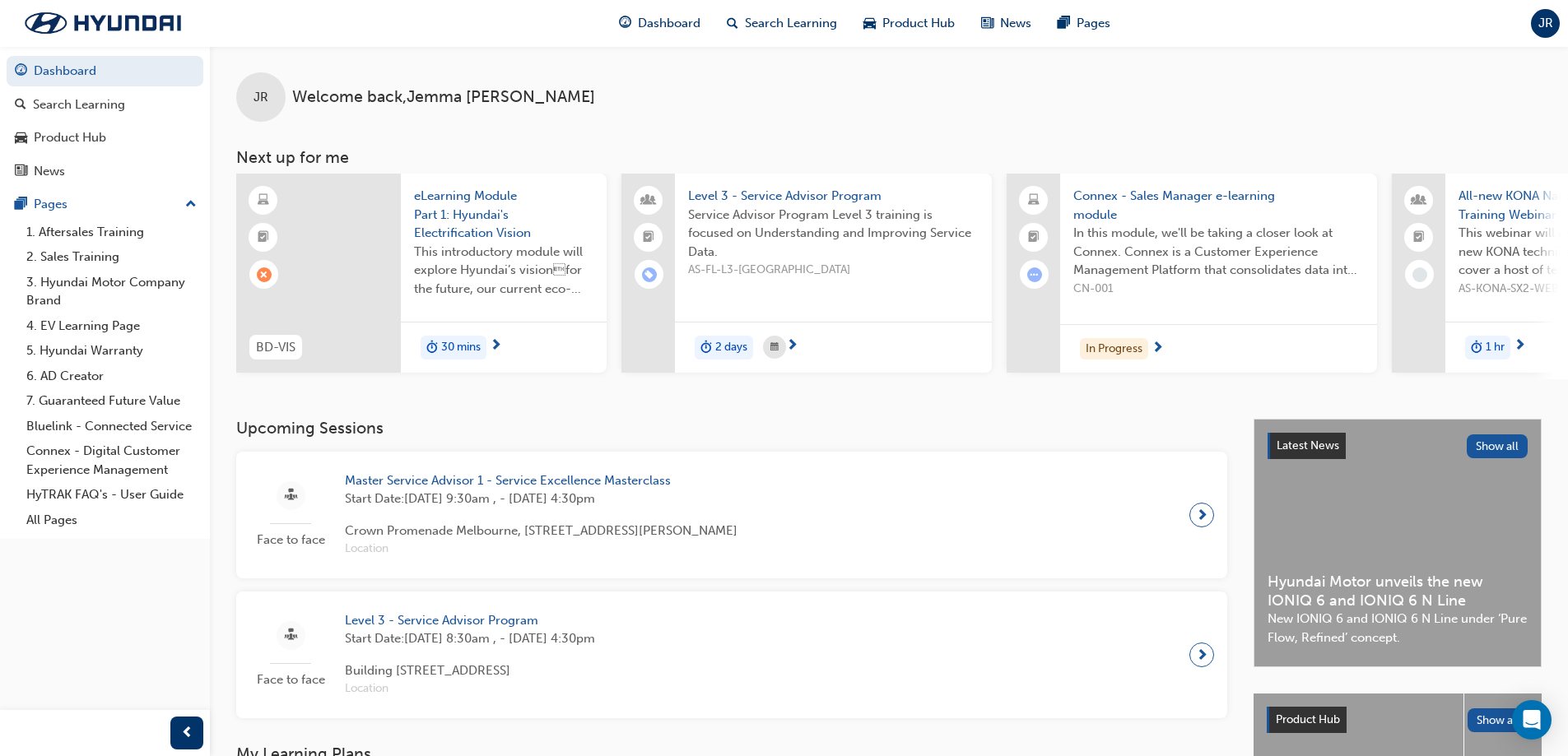
click at [480, 232] on span "eLearning Module Part 1: Hyundai's Electrification Vision" at bounding box center [504, 215] width 180 height 56
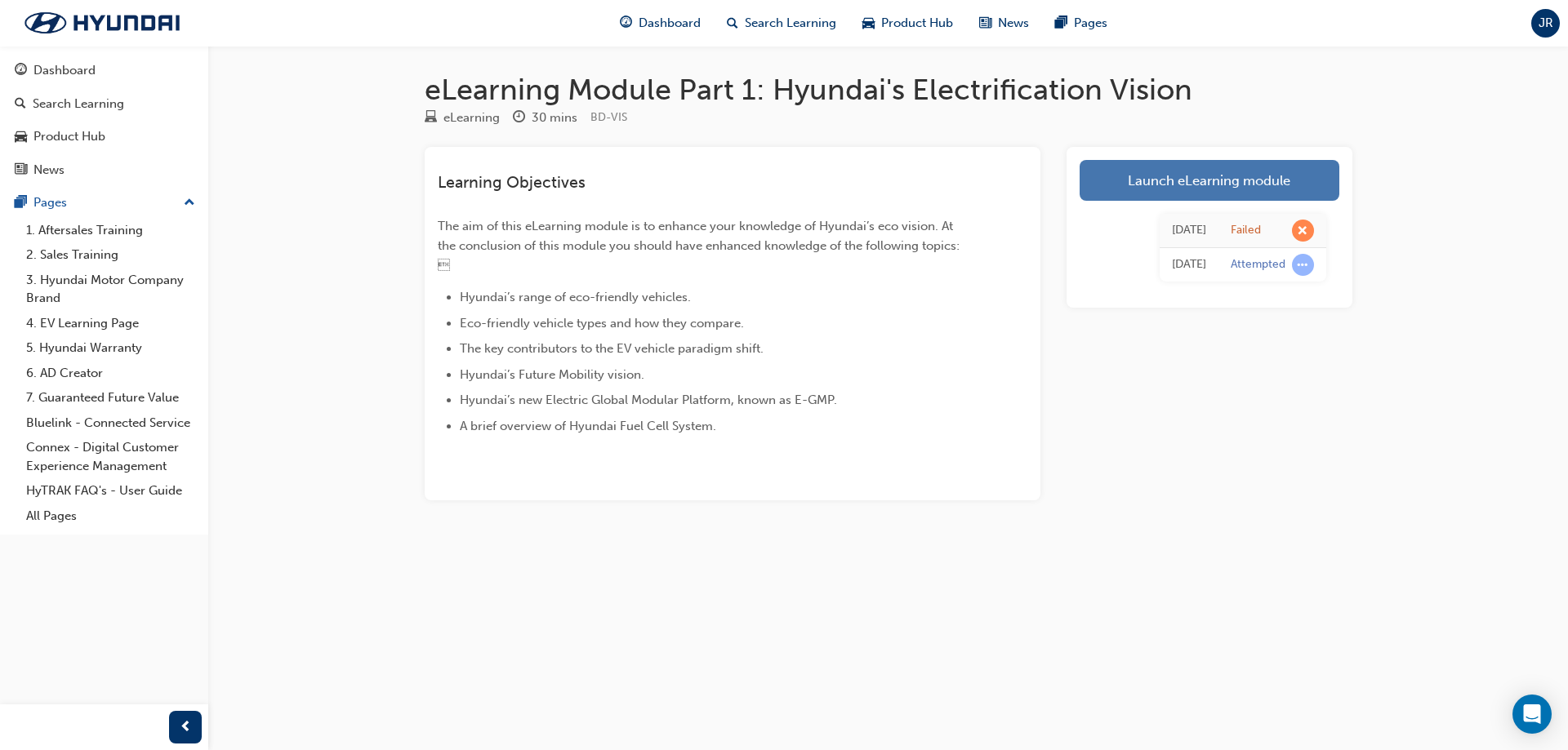
click at [1142, 195] on link "Launch eLearning module" at bounding box center [1209, 180] width 260 height 41
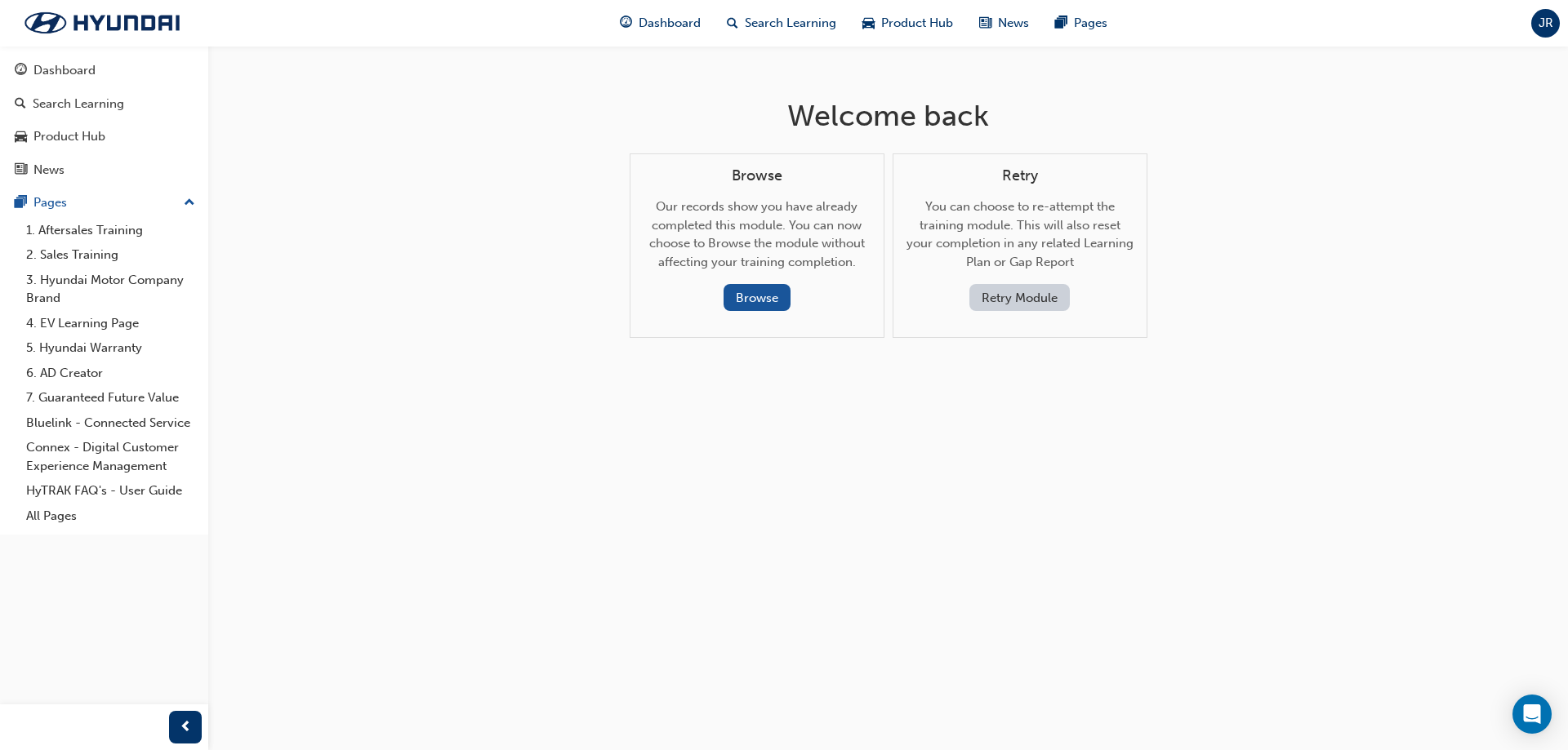
click at [1038, 297] on button "Retry Module" at bounding box center [1019, 297] width 101 height 27
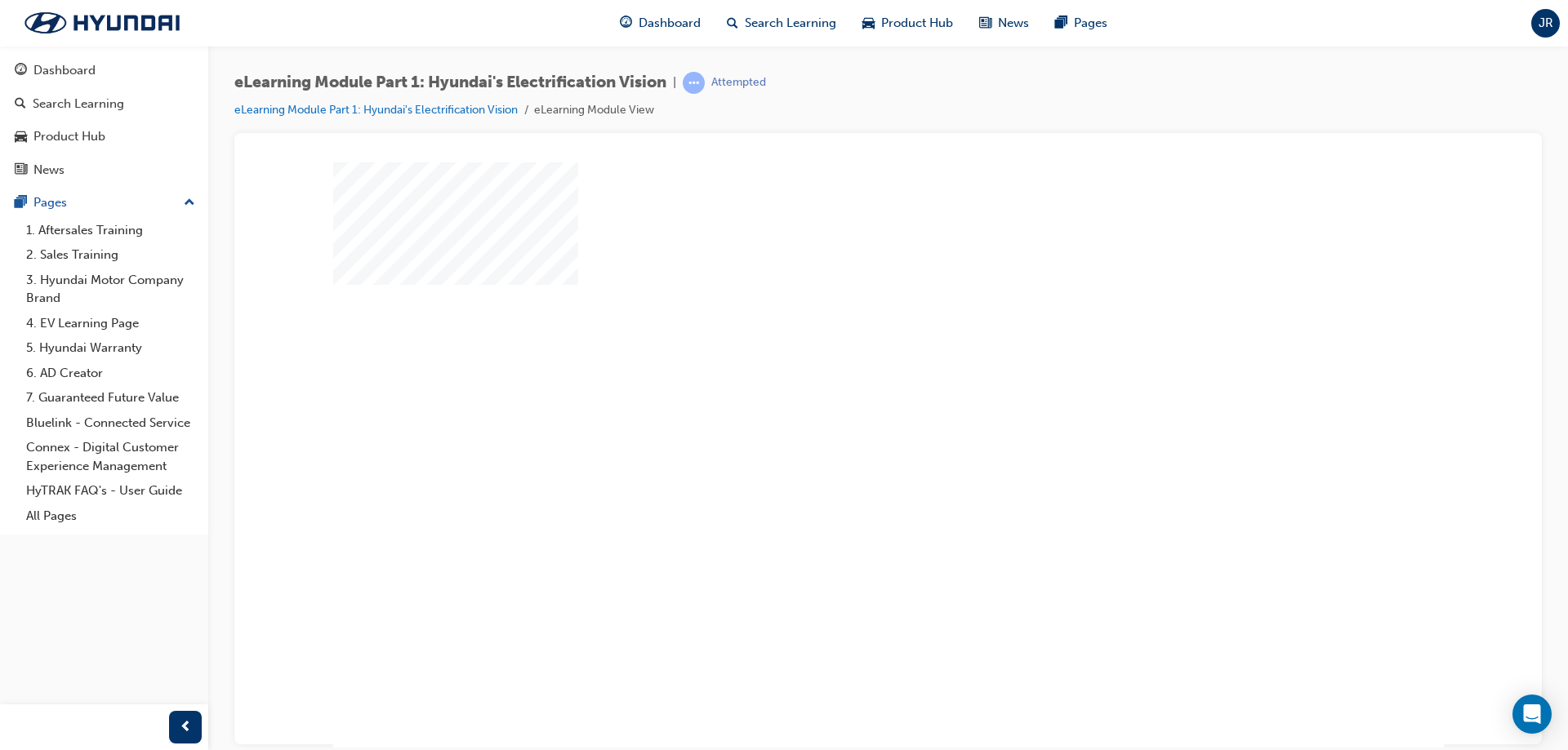
click at [842, 408] on div "play" at bounding box center [842, 408] width 0 height 0
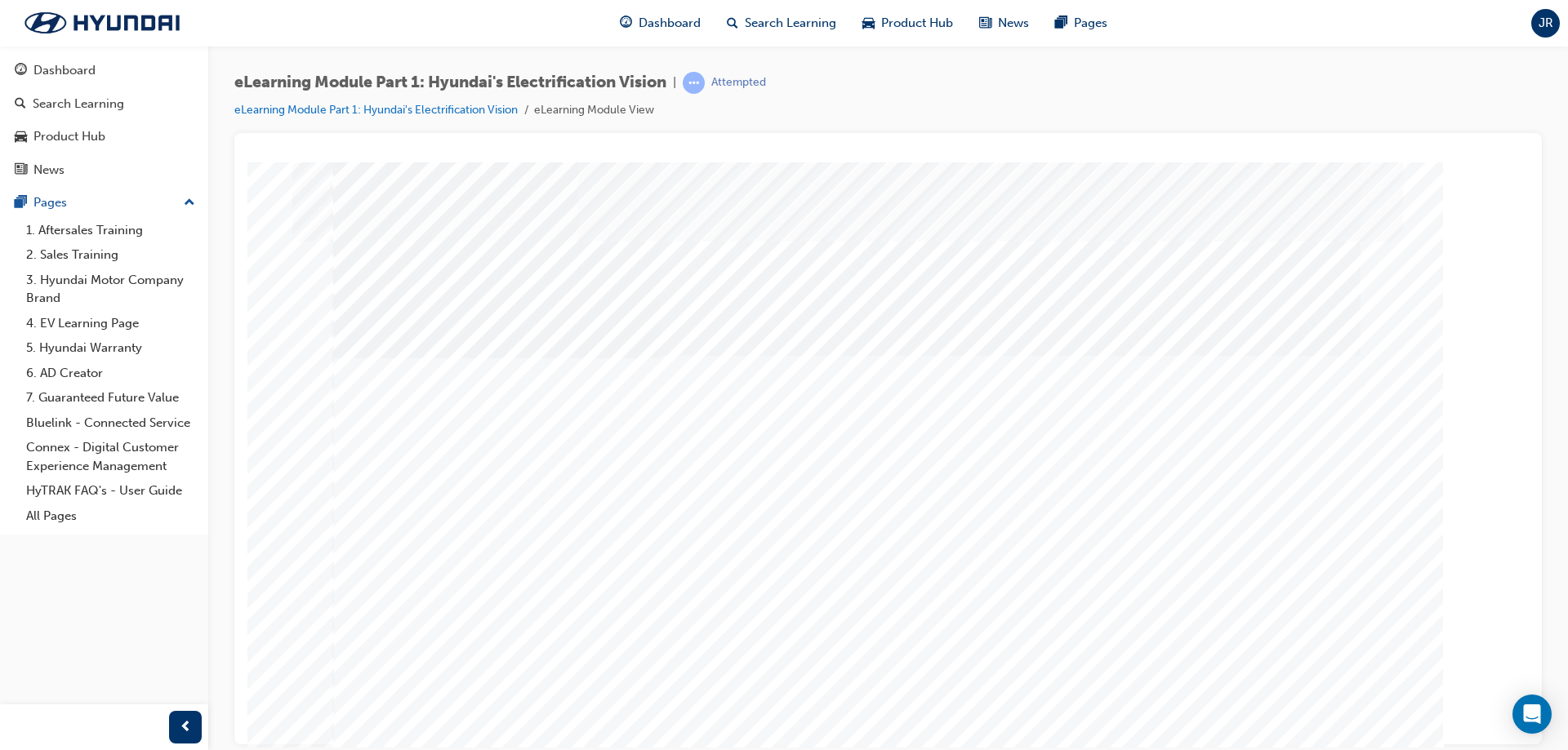
drag, startPoint x: 453, startPoint y: 590, endPoint x: 461, endPoint y: 594, distance: 8.9
drag, startPoint x: 843, startPoint y: 556, endPoint x: 1022, endPoint y: 585, distance: 181.3
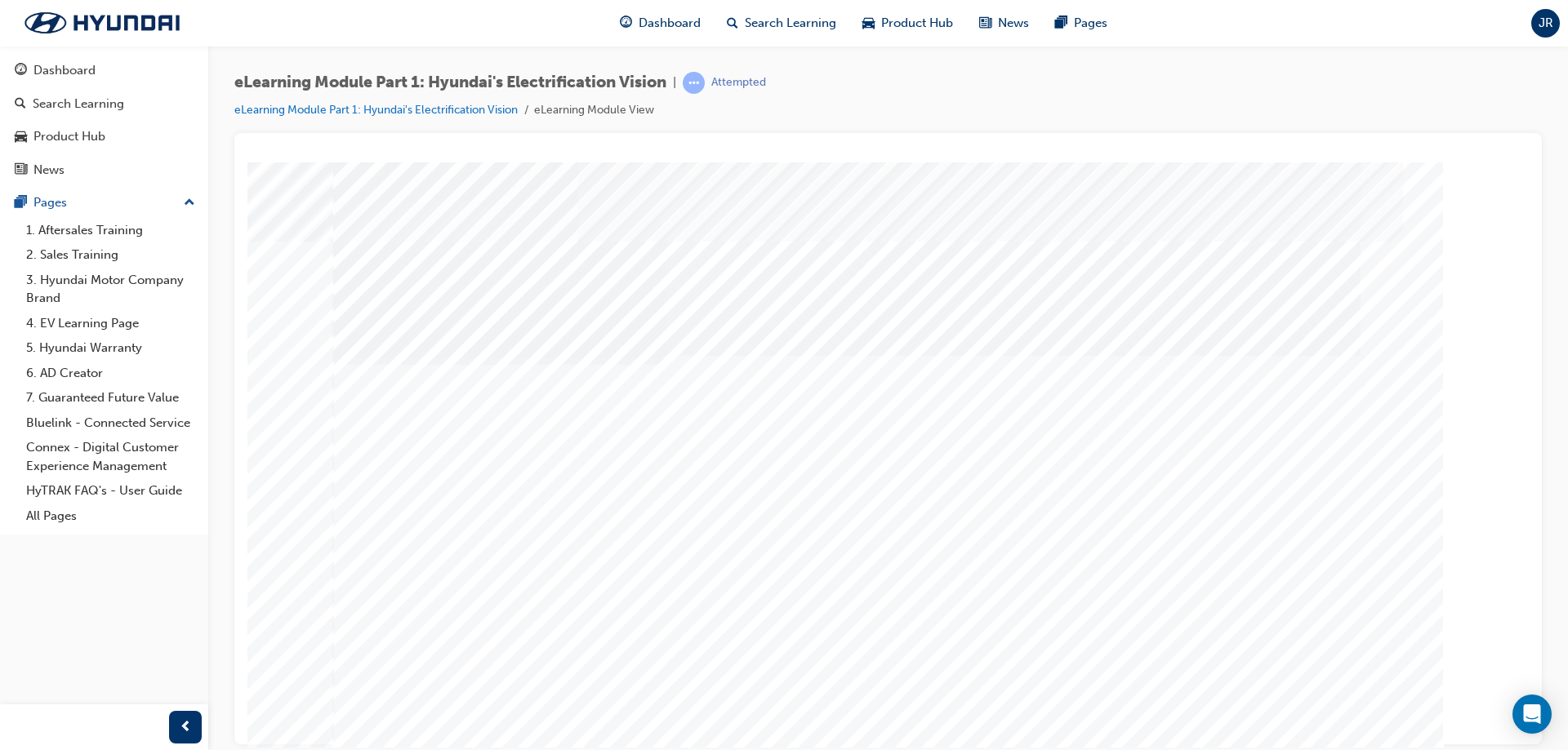
drag, startPoint x: 1069, startPoint y: 332, endPoint x: 1221, endPoint y: 338, distance: 152.1
drag, startPoint x: 1223, startPoint y: 338, endPoint x: 1232, endPoint y: 338, distance: 9.0
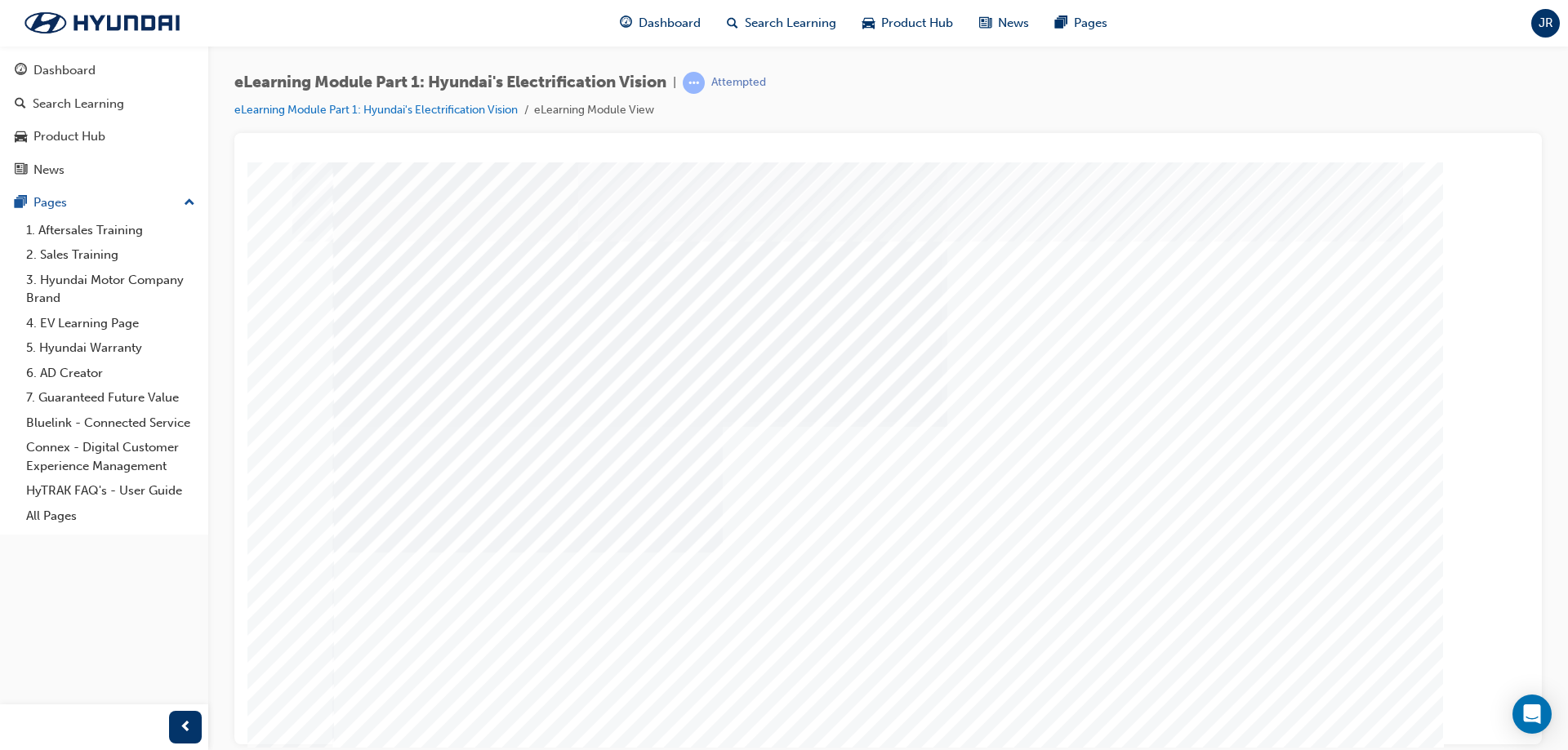
drag, startPoint x: 557, startPoint y: 530, endPoint x: 959, endPoint y: 575, distance: 404.5
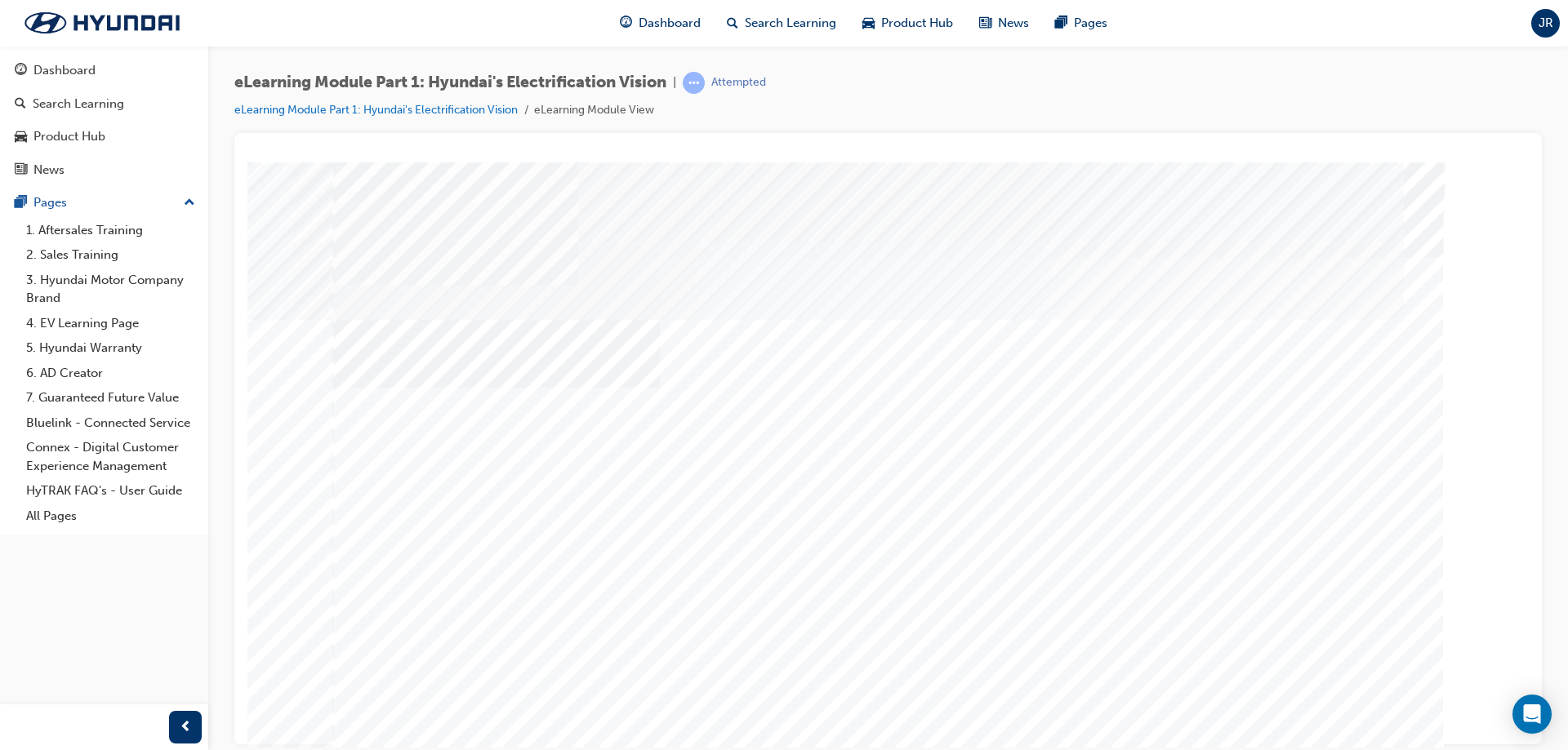
drag, startPoint x: 533, startPoint y: 584, endPoint x: 567, endPoint y: 587, distance: 34.1
drag, startPoint x: 637, startPoint y: 624, endPoint x: 667, endPoint y: 629, distance: 30.4
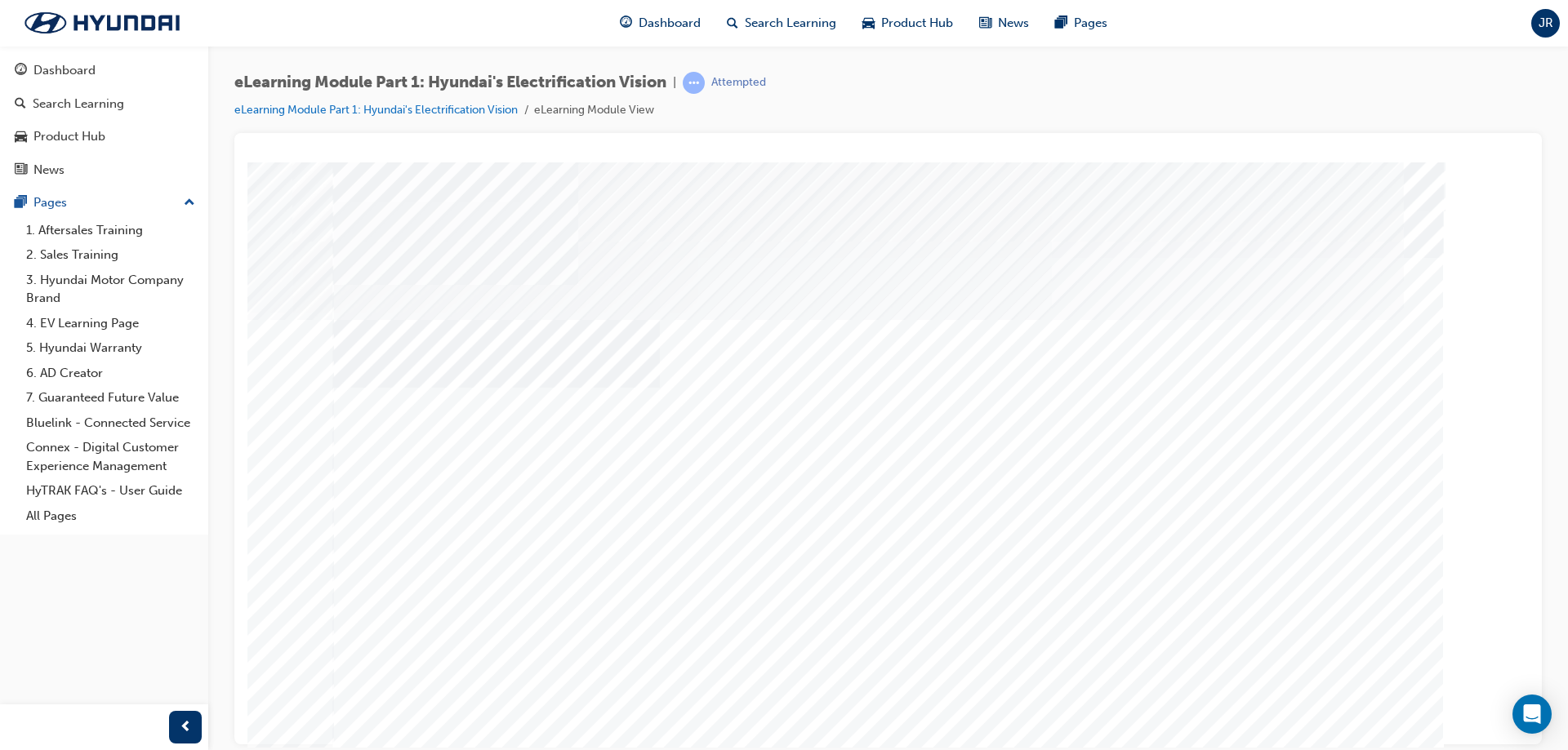
drag, startPoint x: 1230, startPoint y: 612, endPoint x: 1301, endPoint y: 647, distance: 79.2
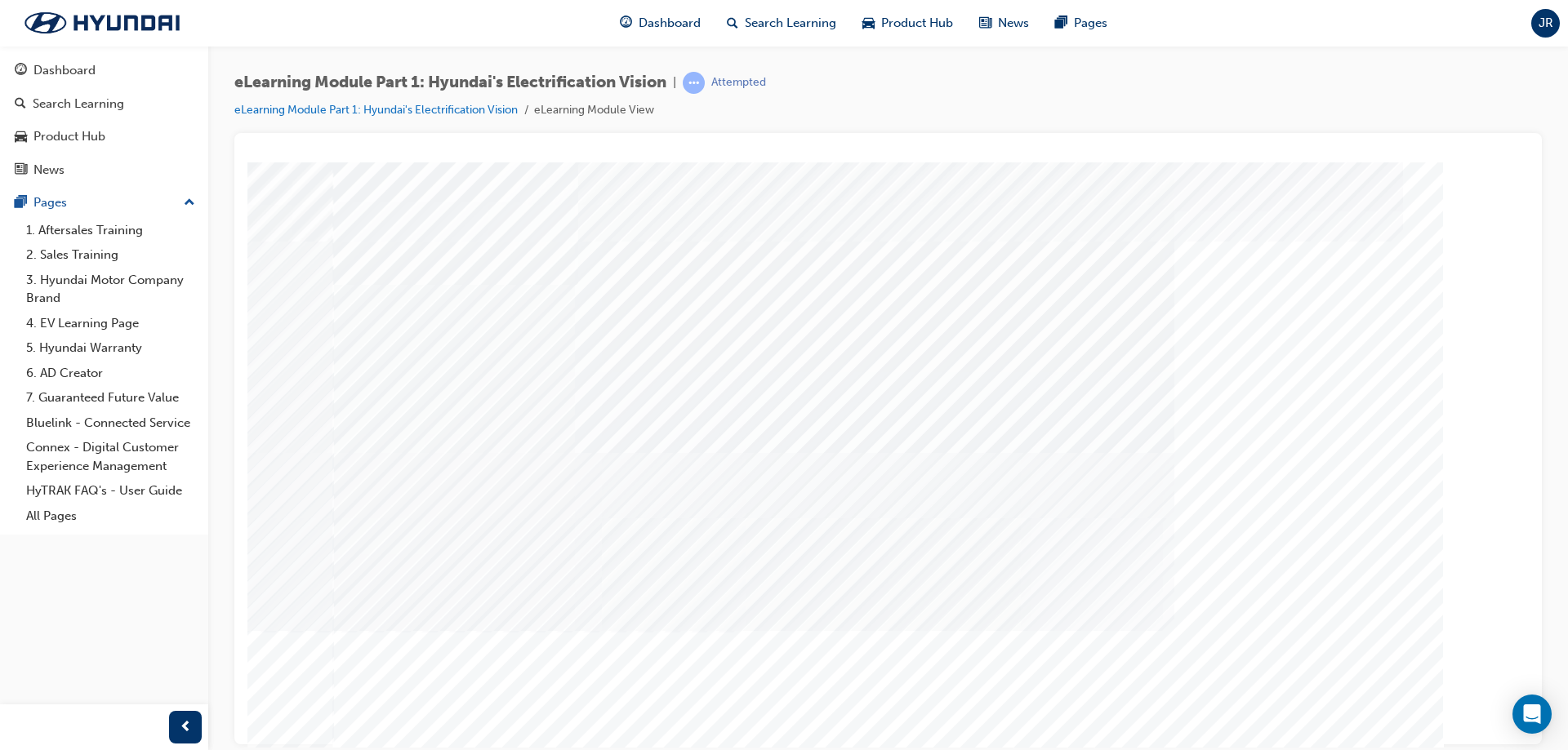
drag, startPoint x: 687, startPoint y: 565, endPoint x: 725, endPoint y: 565, distance: 38.0
drag, startPoint x: 846, startPoint y: 547, endPoint x: 1068, endPoint y: 574, distance: 223.6
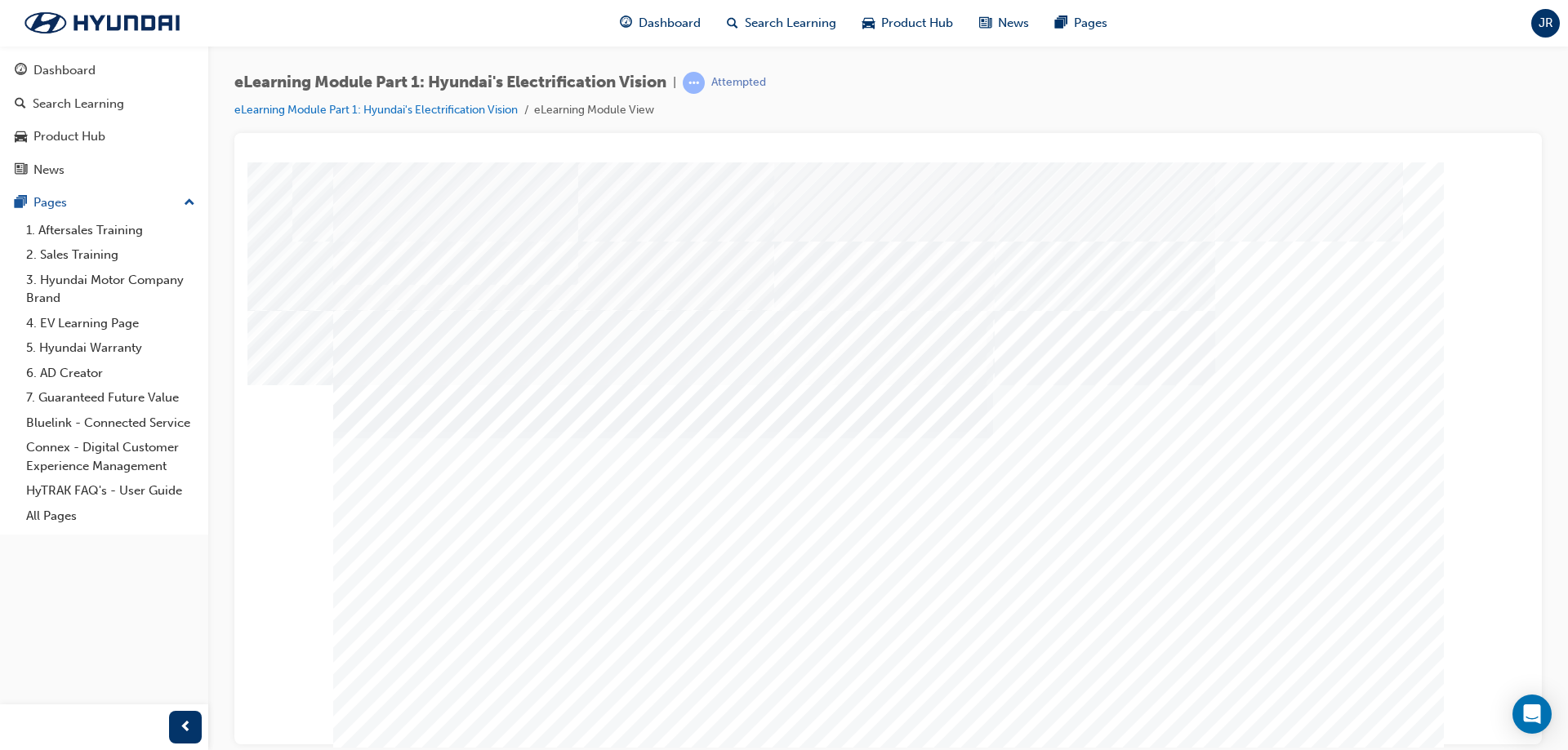
drag, startPoint x: 931, startPoint y: 629, endPoint x: 905, endPoint y: 627, distance: 26.1
drag, startPoint x: 729, startPoint y: 629, endPoint x: 976, endPoint y: 645, distance: 247.5
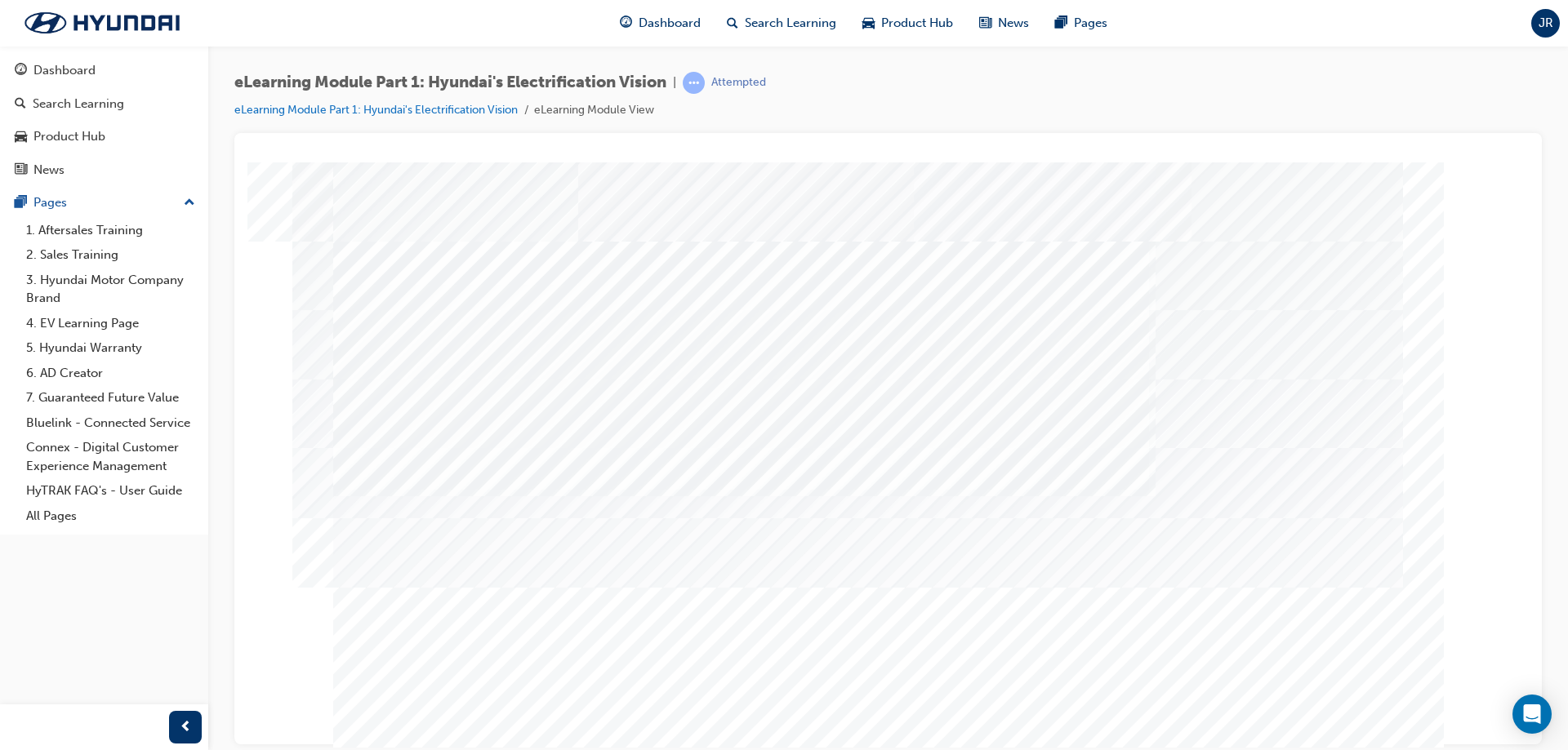
drag, startPoint x: 518, startPoint y: 585, endPoint x: 528, endPoint y: 551, distance: 35.4
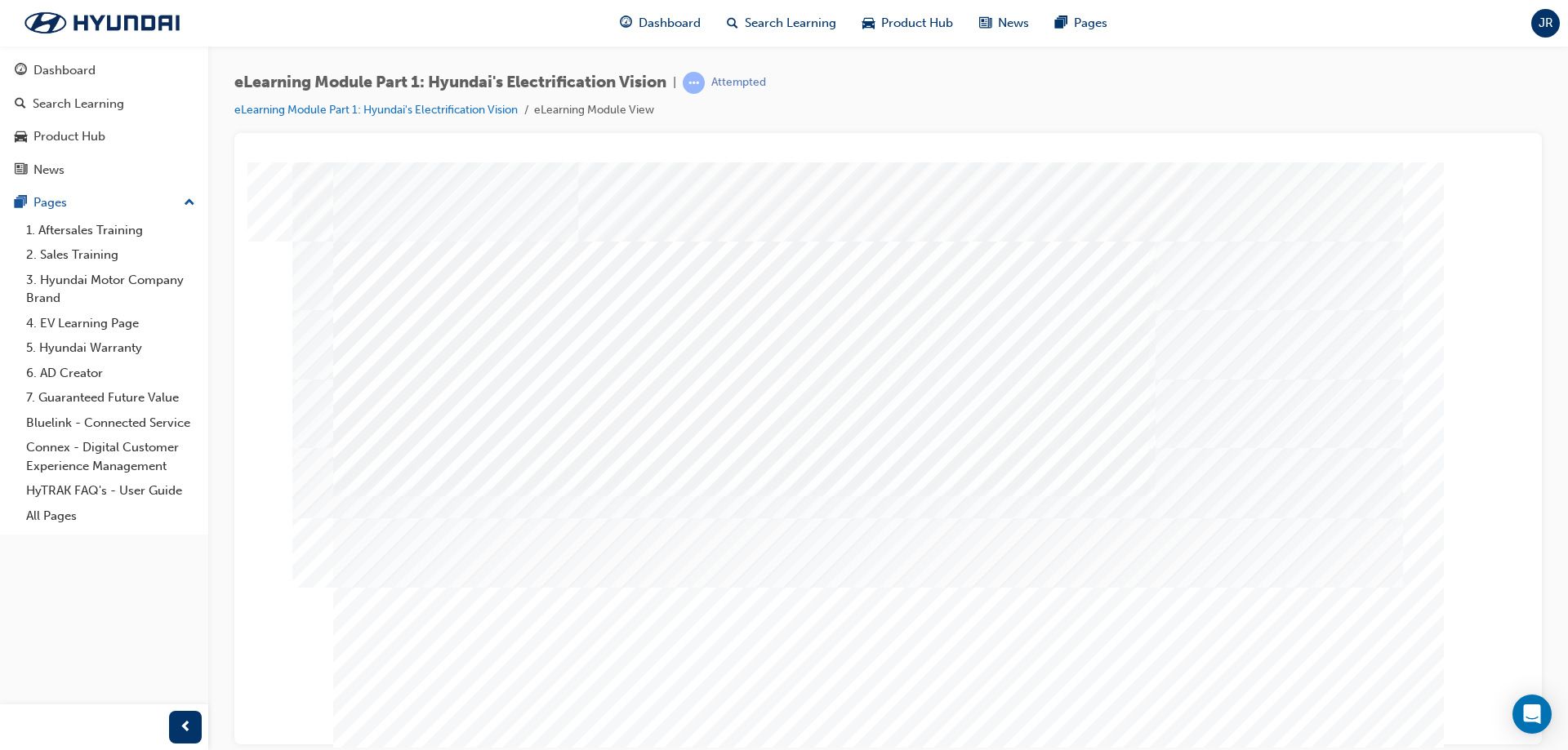
drag, startPoint x: 520, startPoint y: 343, endPoint x: 482, endPoint y: 506, distance: 167.4
drag, startPoint x: 470, startPoint y: 547, endPoint x: 500, endPoint y: 551, distance: 30.3
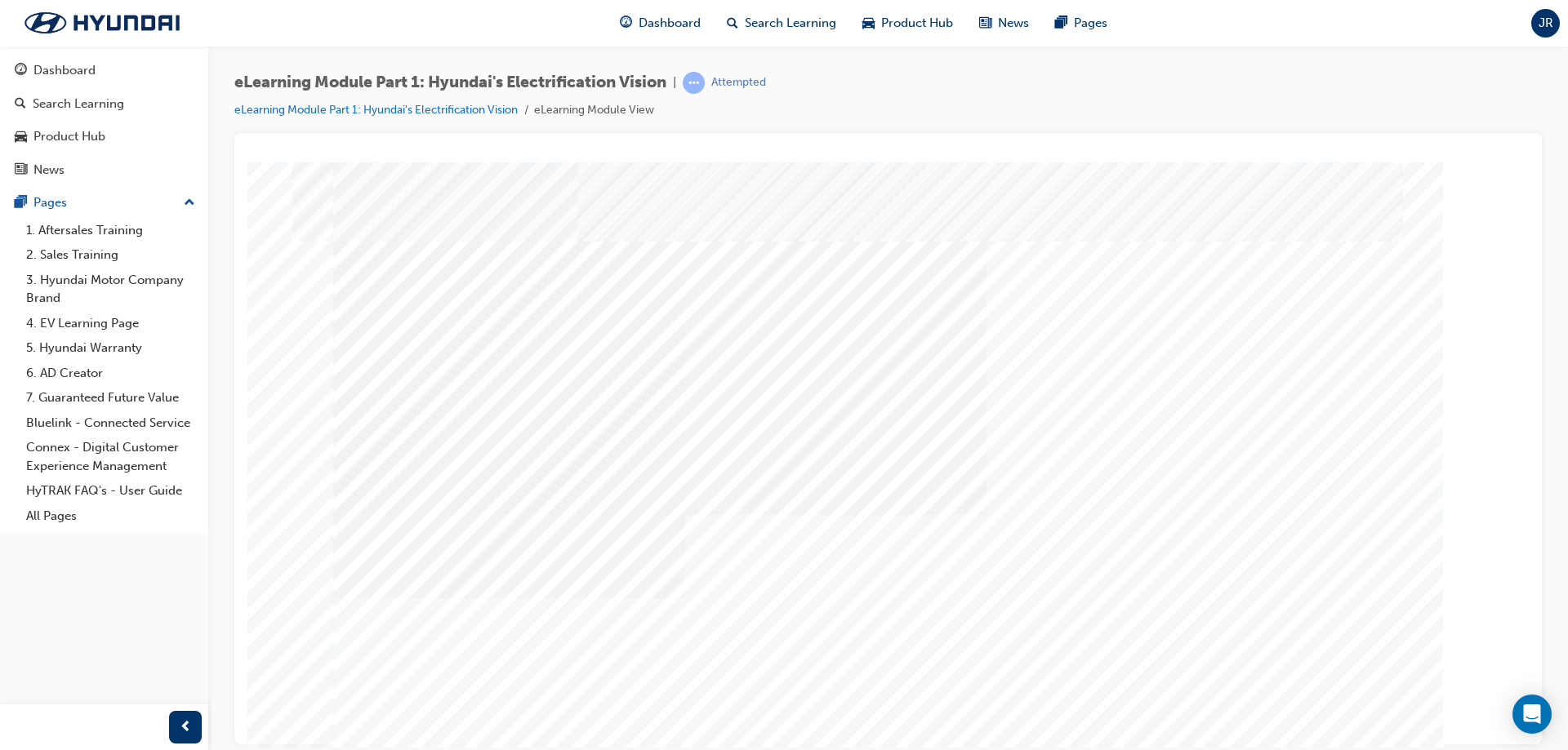
scroll to position [27, 0]
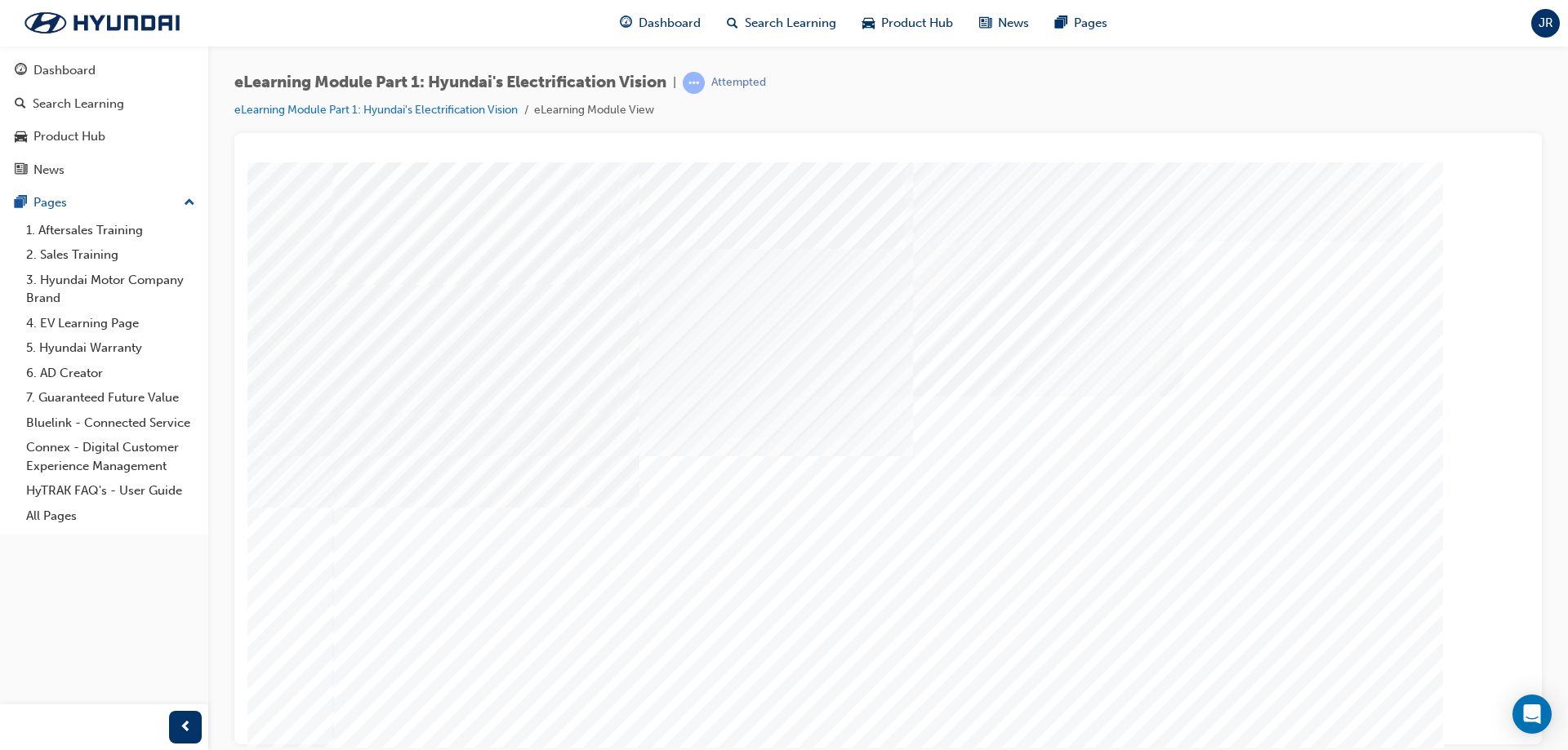
drag, startPoint x: 554, startPoint y: 525, endPoint x: 635, endPoint y: 539, distance: 82.2
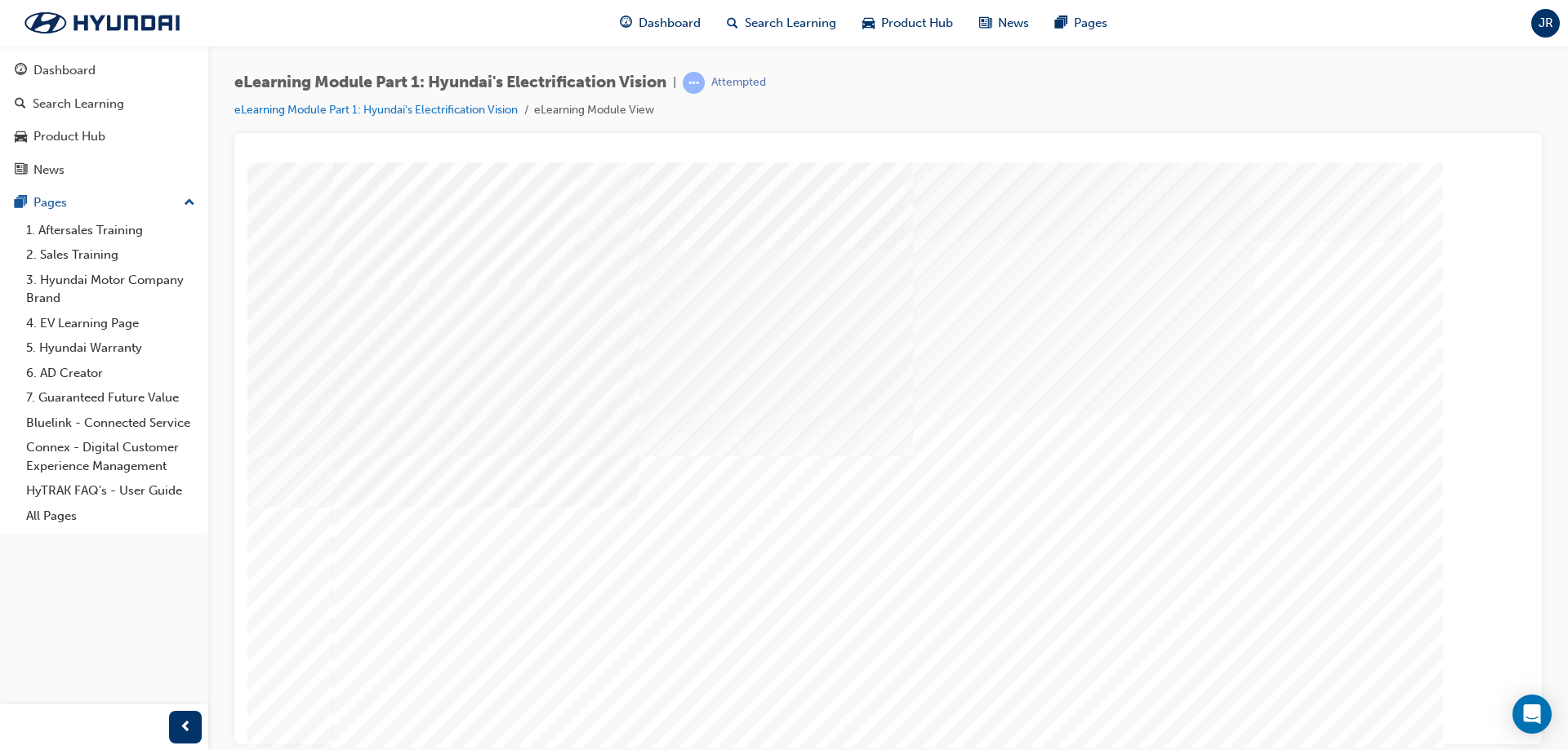
drag, startPoint x: 1173, startPoint y: 432, endPoint x: 1184, endPoint y: 478, distance: 47.3
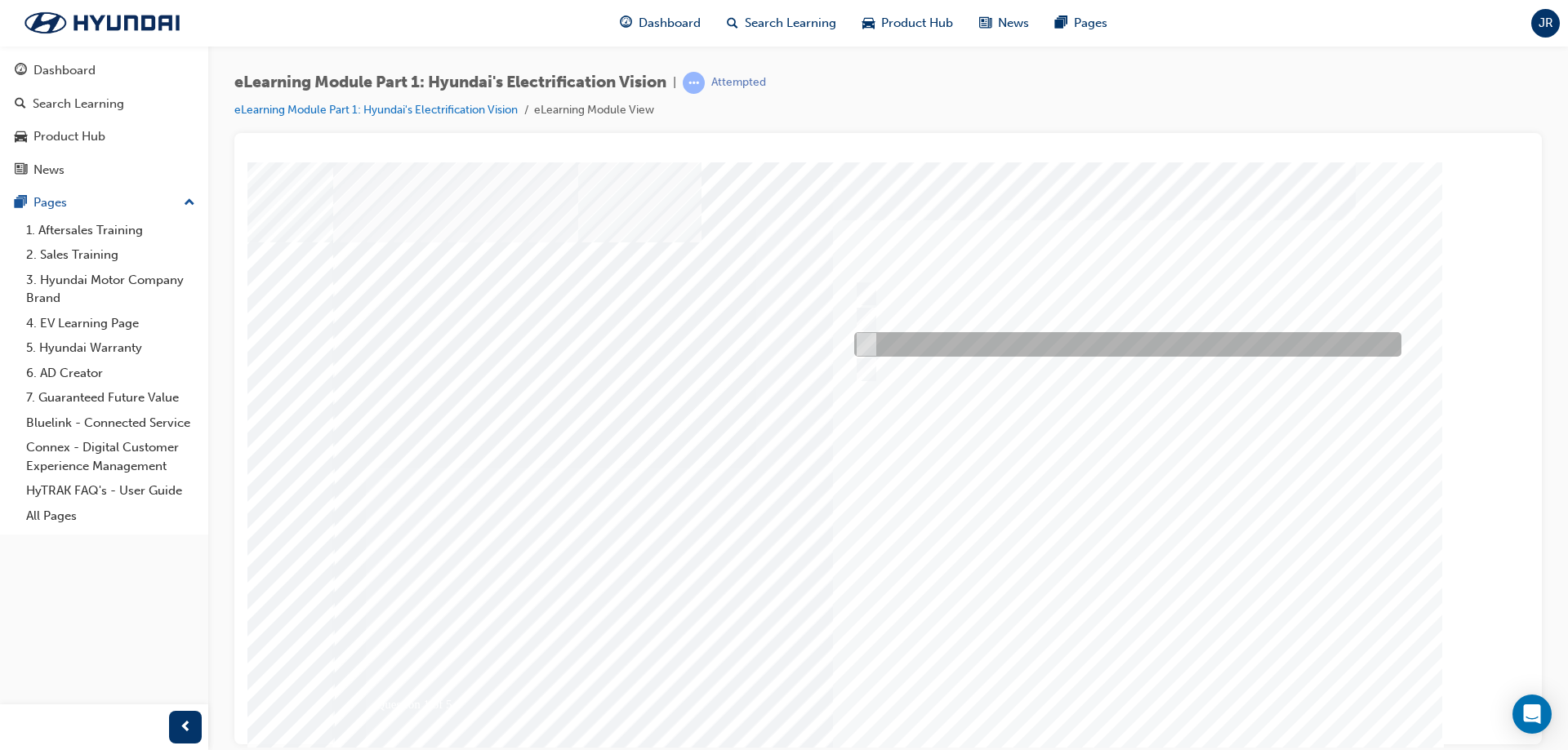
click at [1155, 339] on div at bounding box center [1124, 344] width 547 height 25
radio input "true"
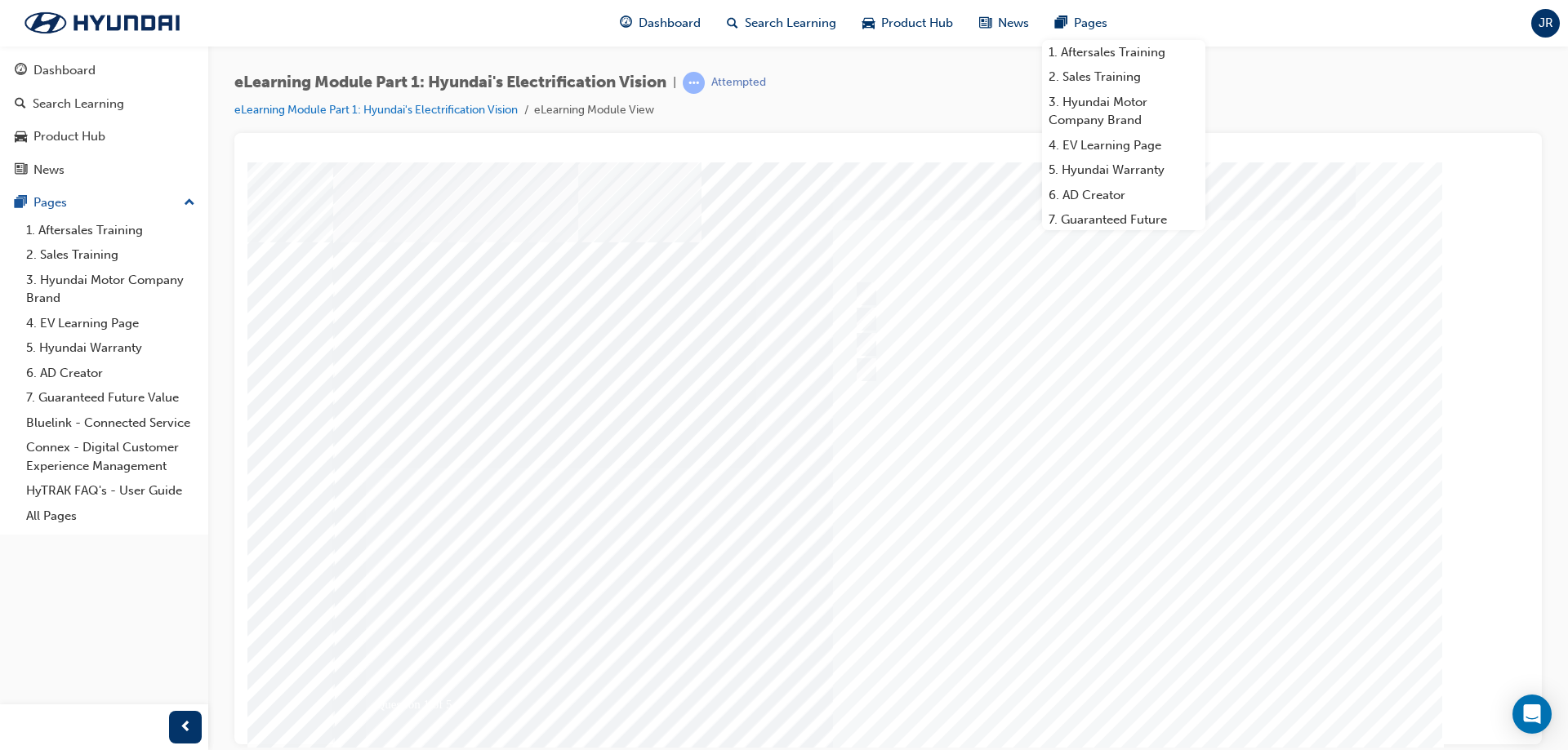
click at [1167, 571] on div at bounding box center [889, 456] width 1111 height 588
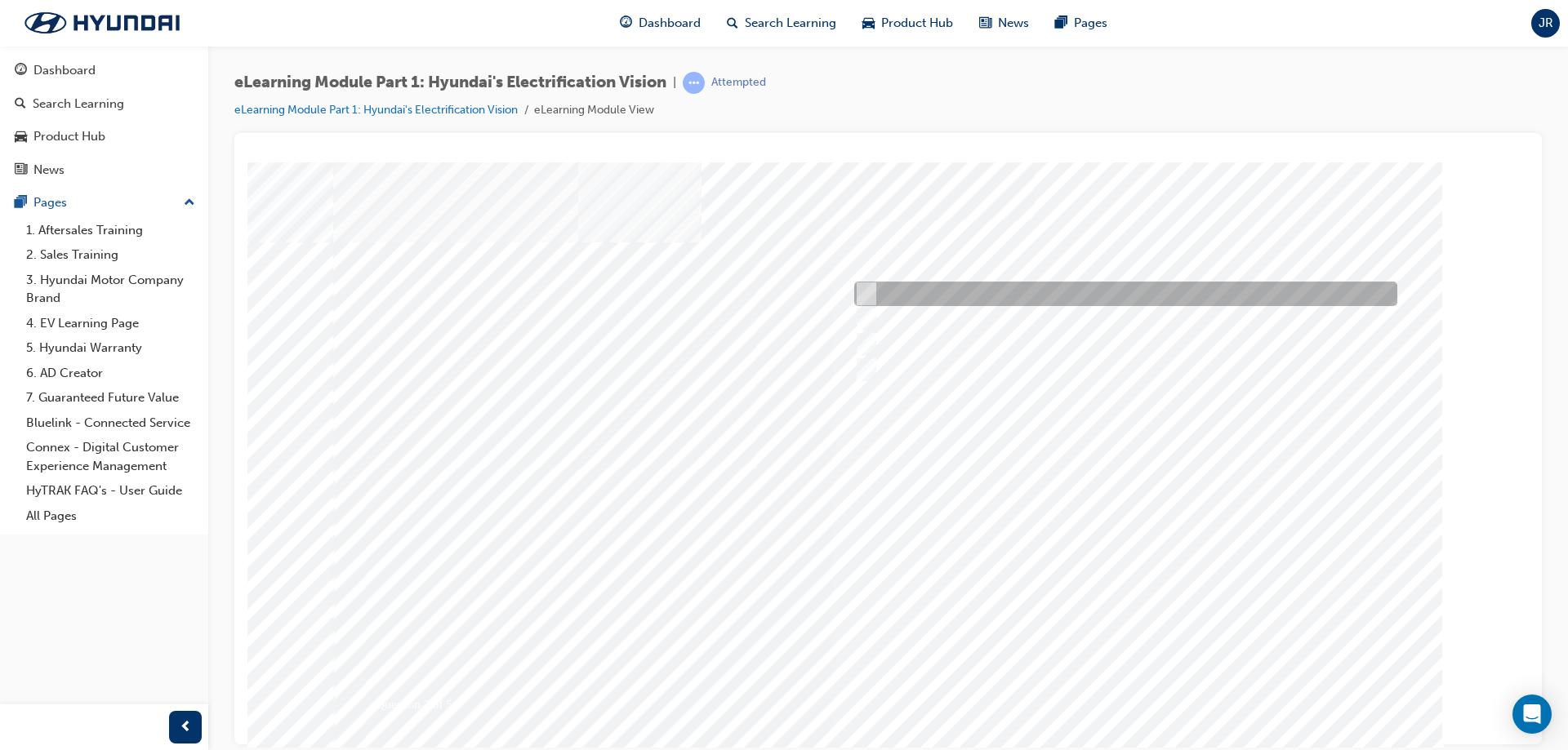
click at [951, 296] on div at bounding box center [1122, 294] width 543 height 25
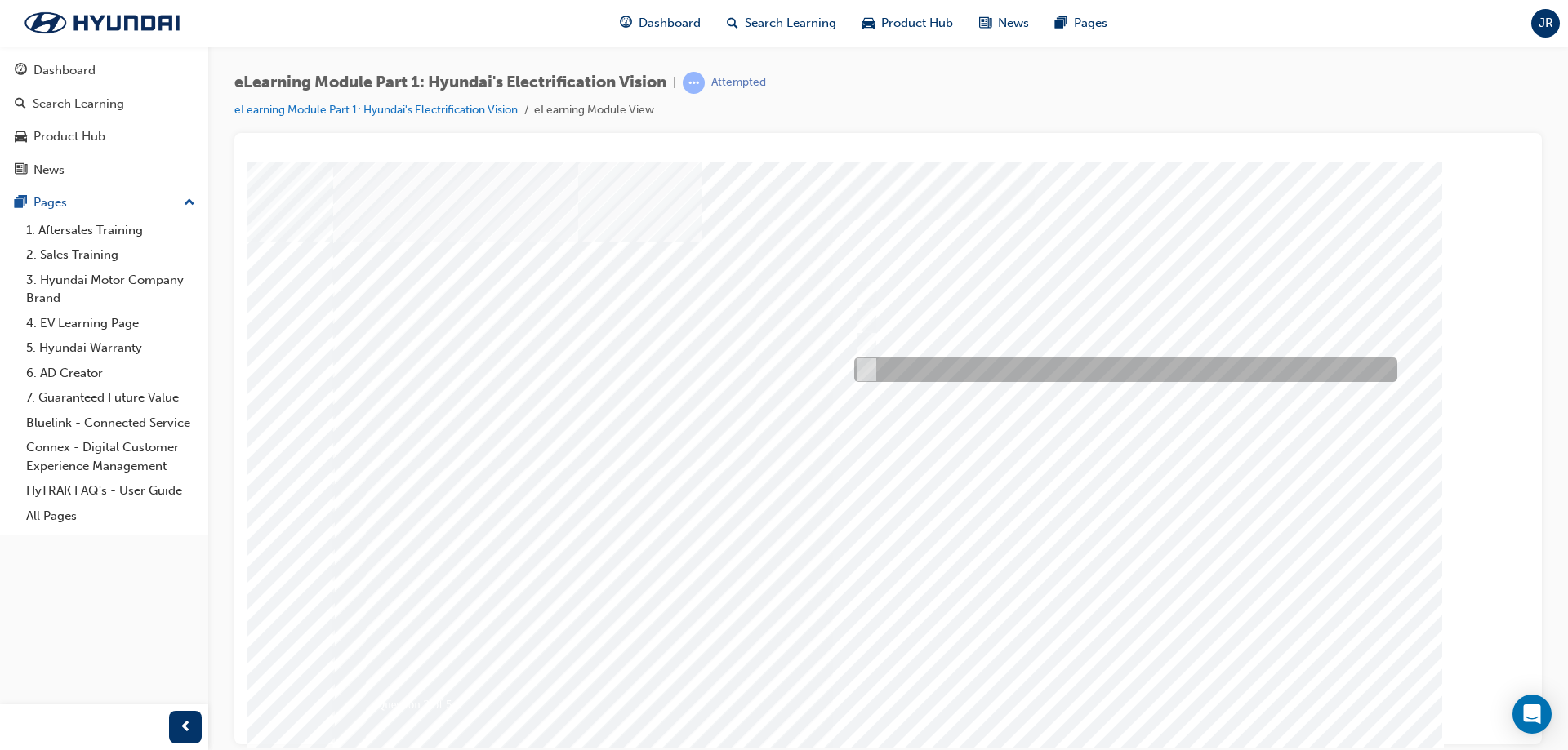
click at [926, 373] on div at bounding box center [1122, 370] width 543 height 25
radio input "false"
radio input "true"
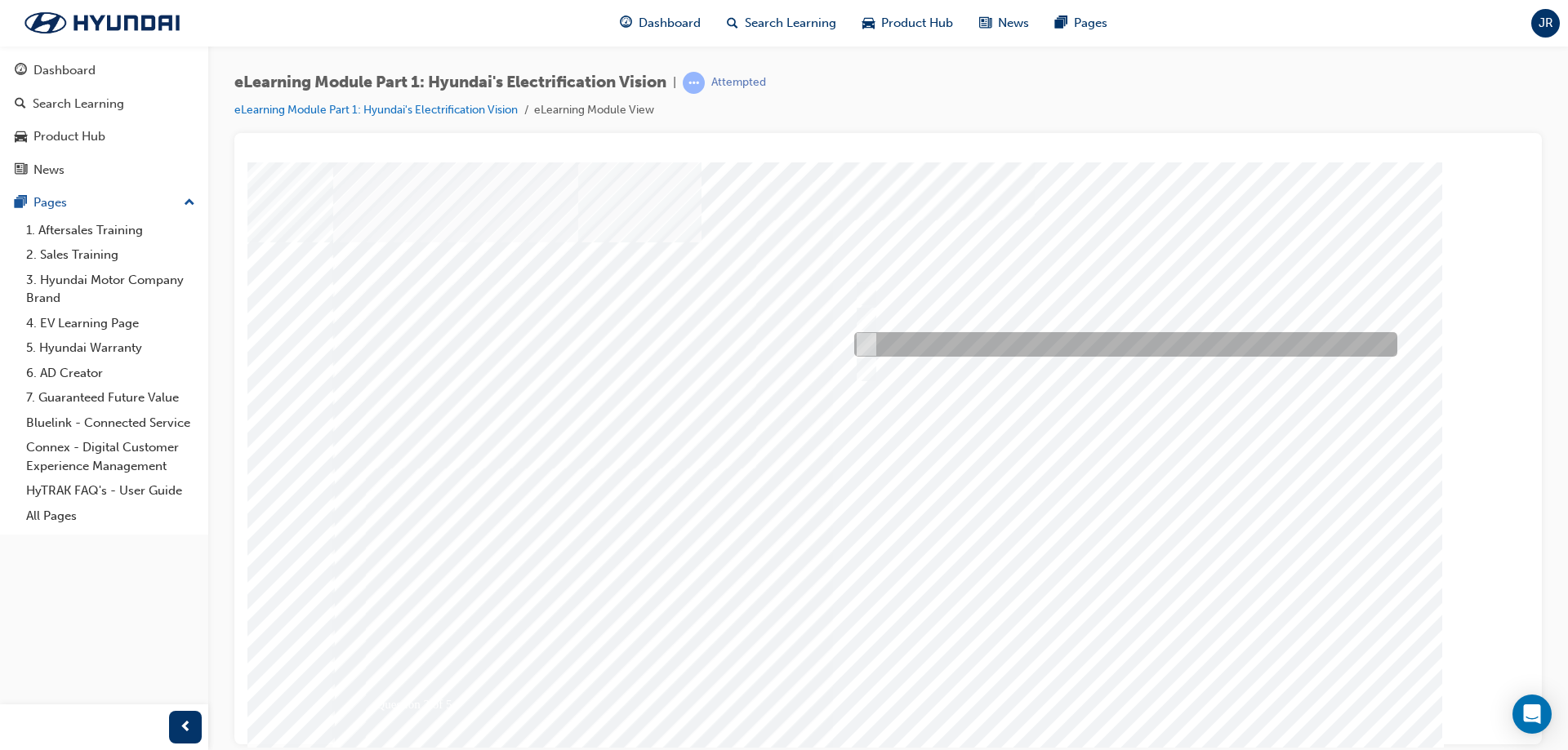
click at [942, 343] on div at bounding box center [1122, 344] width 543 height 25
radio input "true"
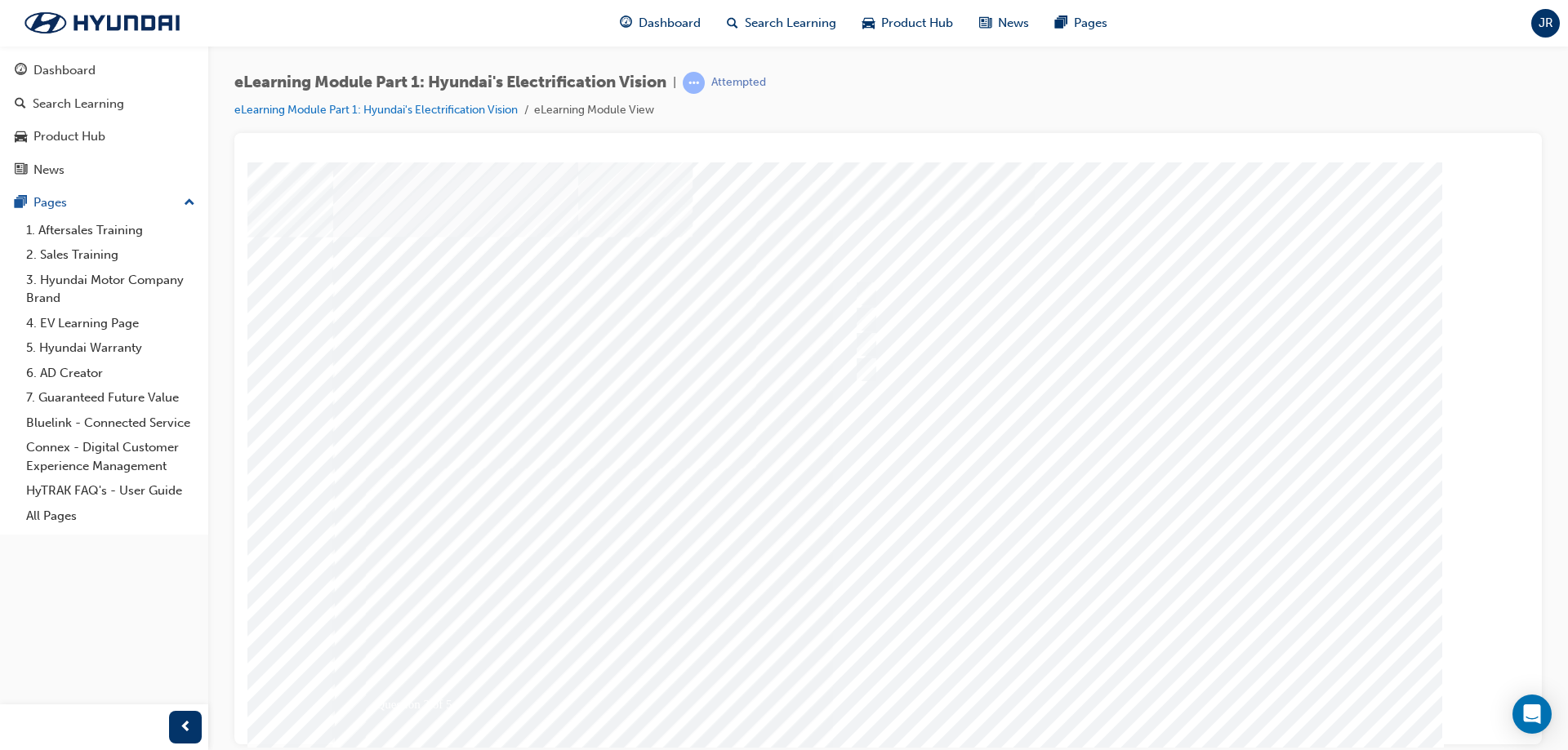
click at [1142, 718] on div at bounding box center [883, 474] width 1111 height 588
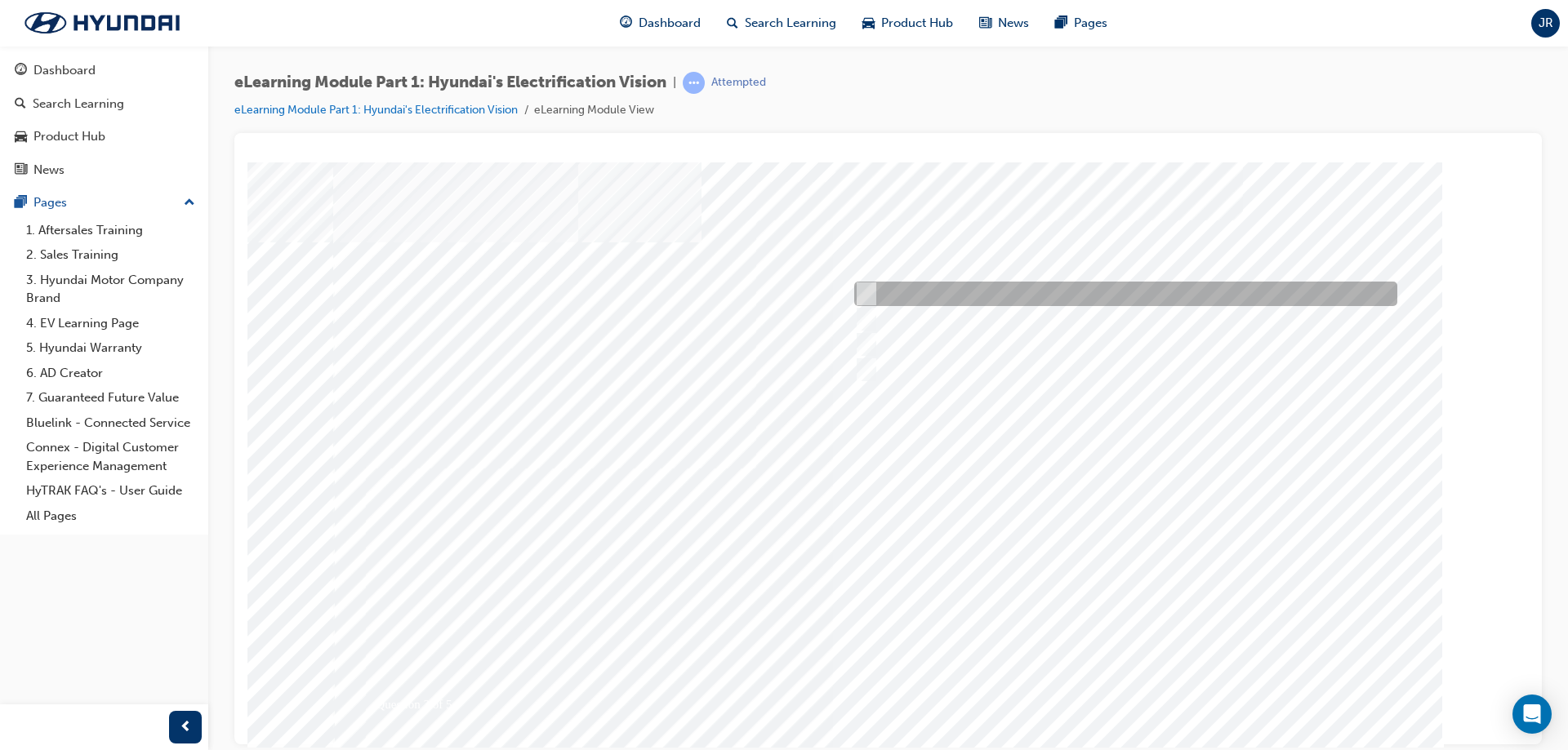
click at [884, 294] on div at bounding box center [1122, 294] width 543 height 25
checkbox input "true"
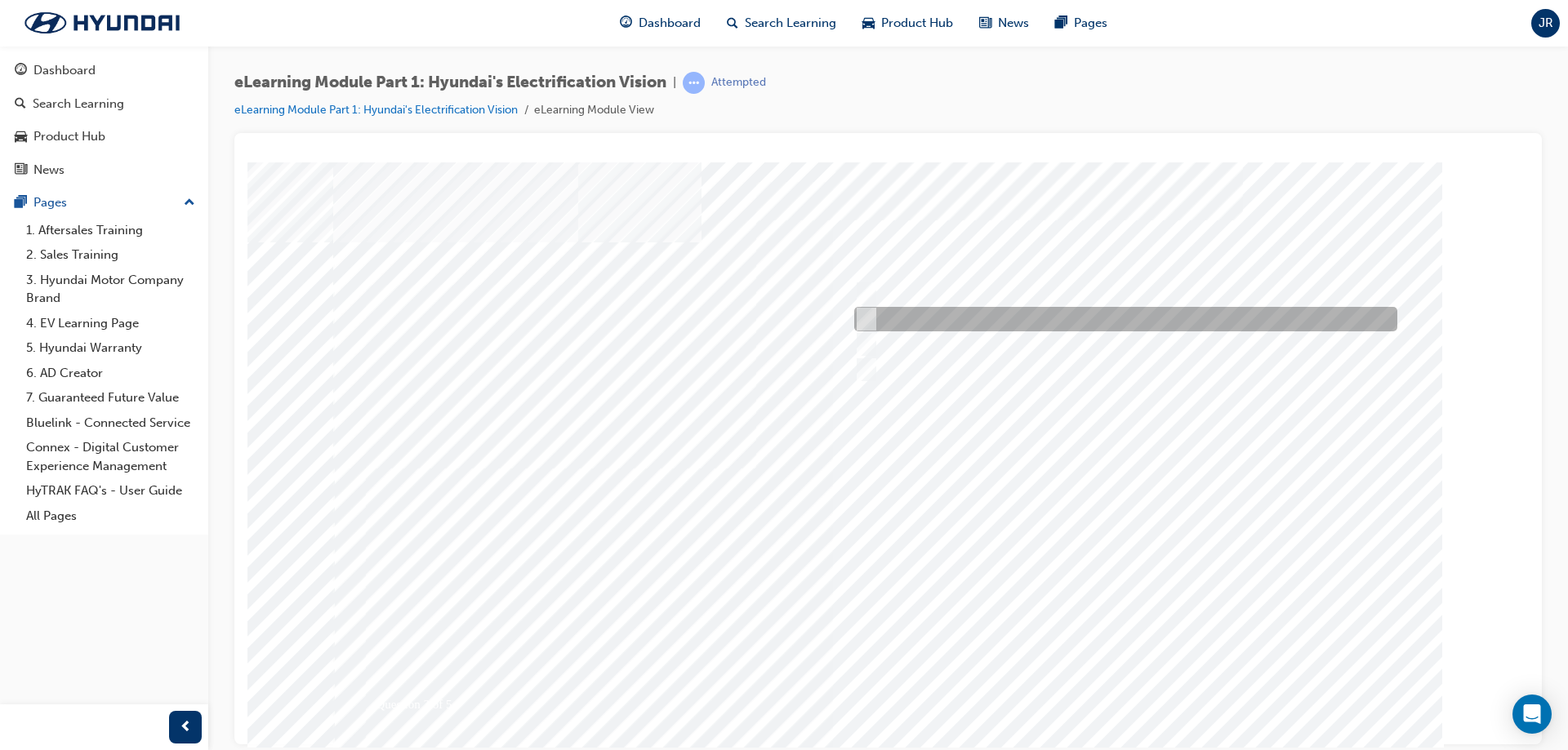
click at [870, 323] on input "Certified safety and abundant space" at bounding box center [863, 318] width 18 height 18
checkbox input "true"
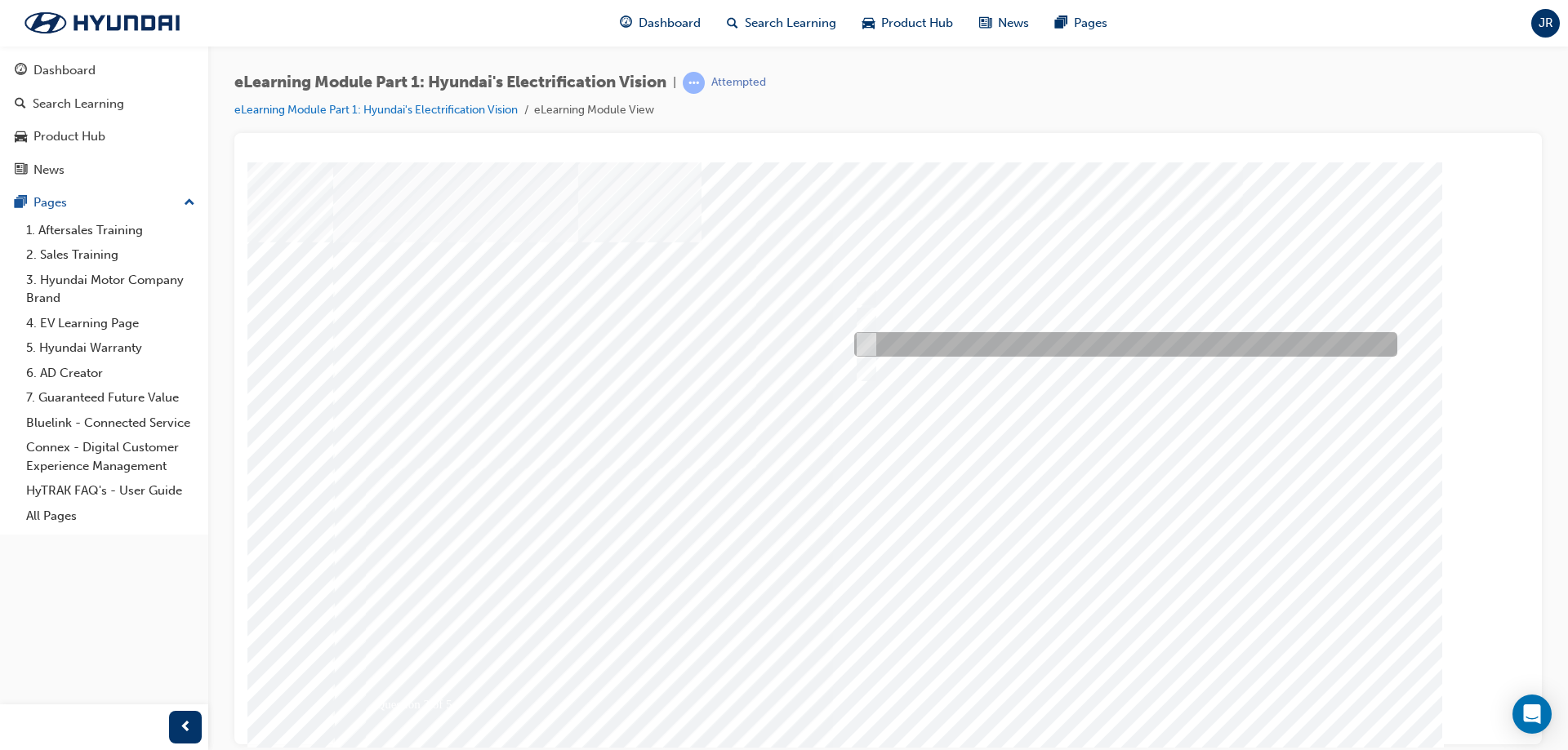
drag, startPoint x: 876, startPoint y: 348, endPoint x: 878, endPoint y: 372, distance: 24.1
click at [876, 351] on div at bounding box center [1122, 344] width 543 height 25
checkbox input "true"
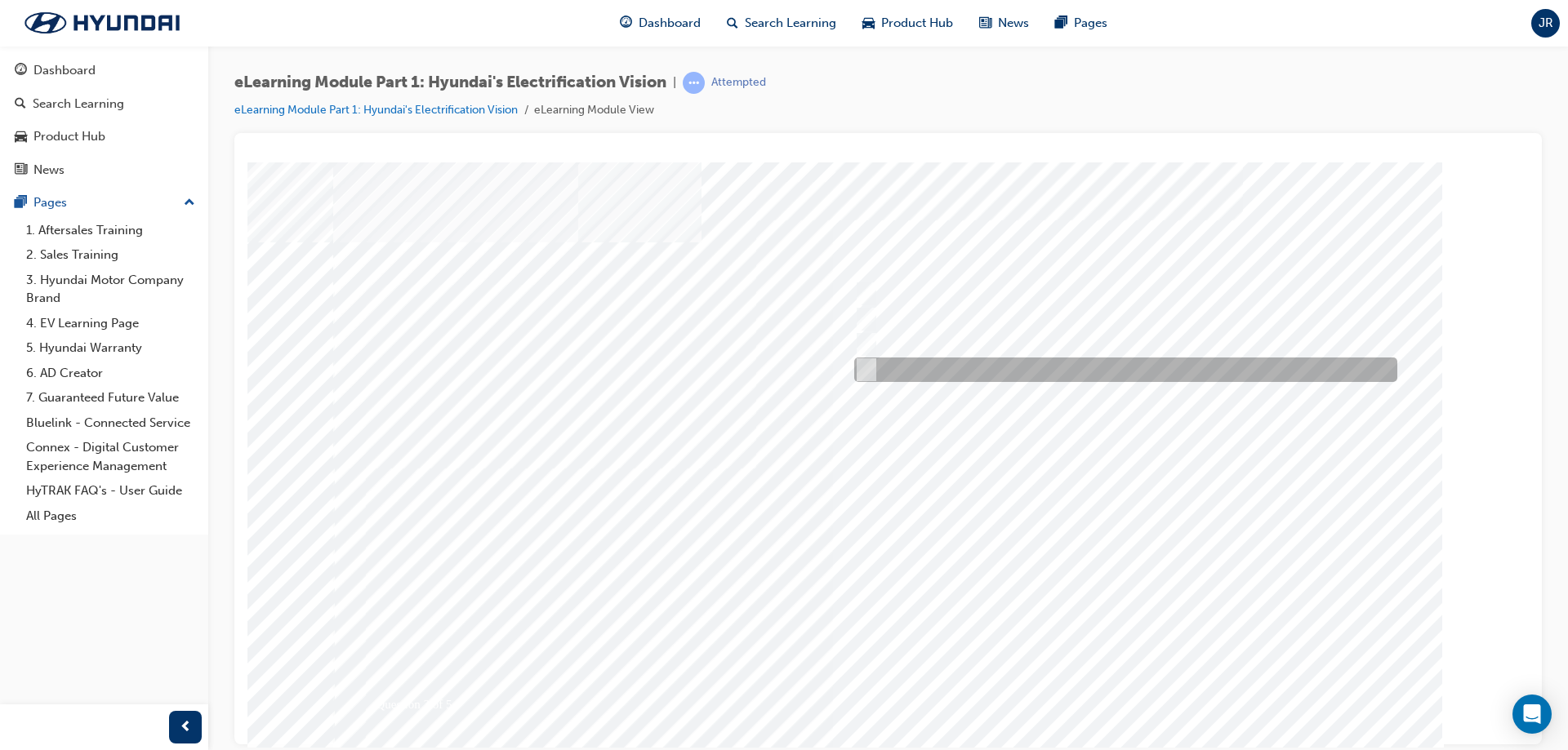
drag, startPoint x: 878, startPoint y: 372, endPoint x: 892, endPoint y: 378, distance: 15.2
click at [881, 373] on div at bounding box center [1122, 370] width 543 height 25
checkbox input "true"
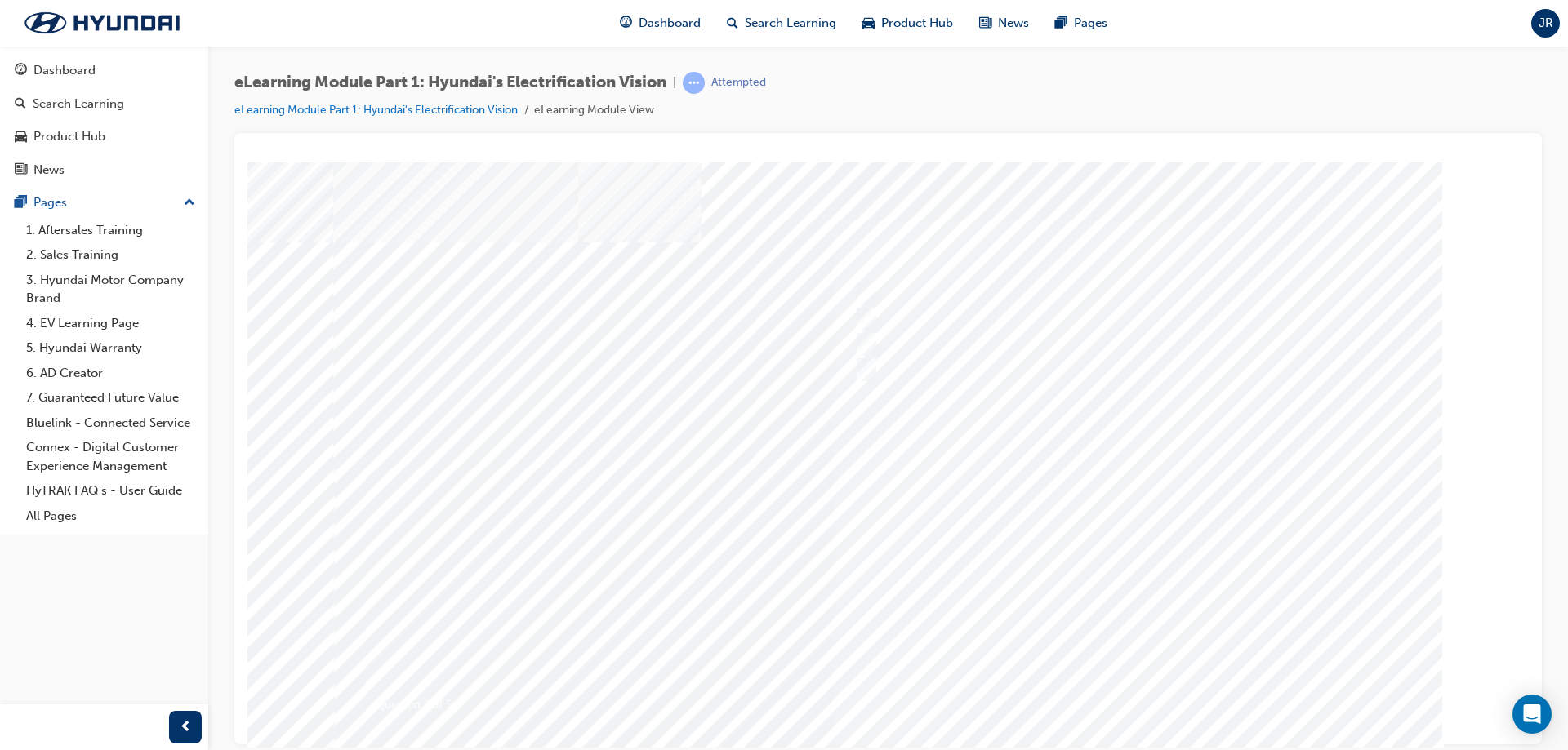
click at [1153, 568] on div at bounding box center [889, 456] width 1111 height 588
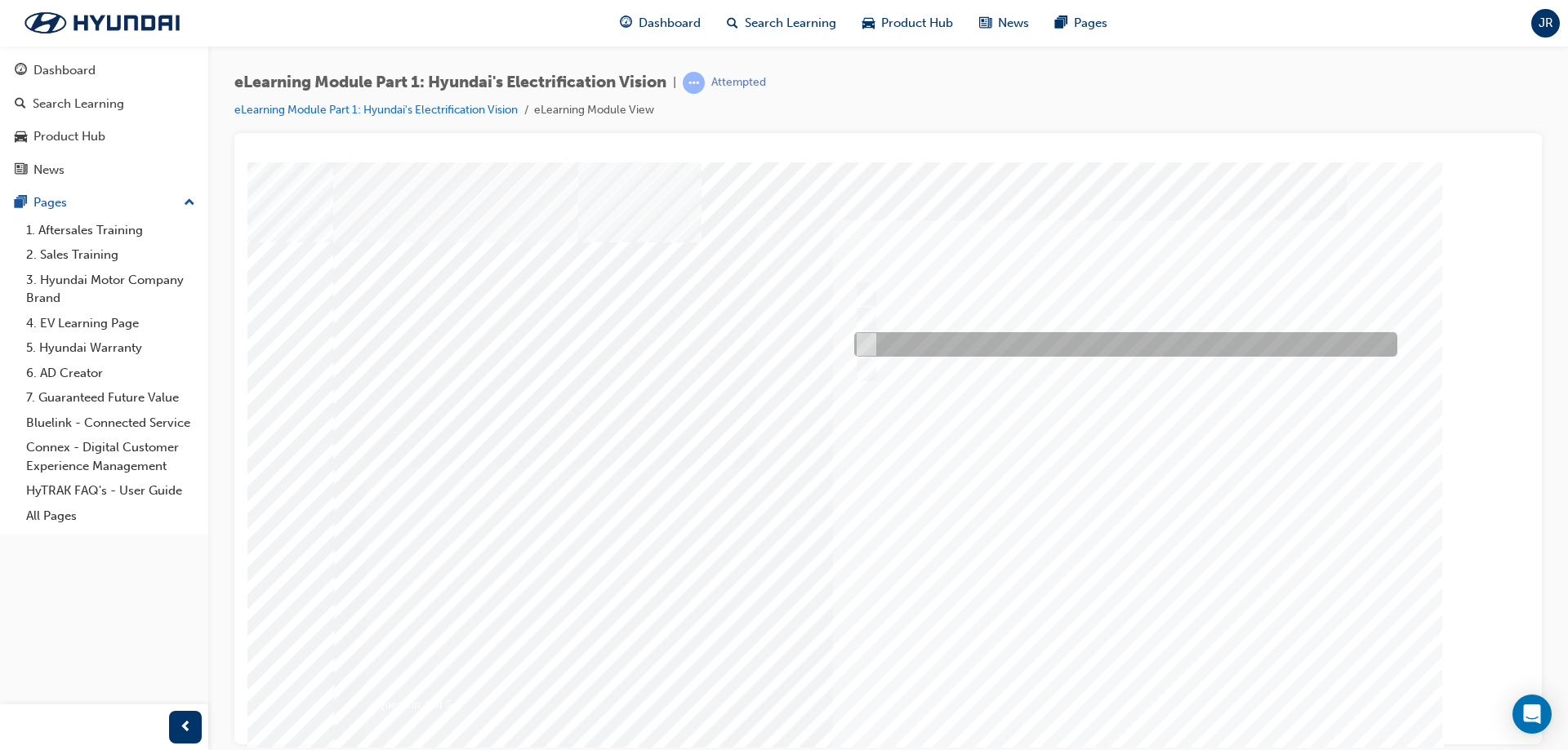
drag, startPoint x: 995, startPoint y: 335, endPoint x: 1019, endPoint y: 316, distance: 30.6
click at [996, 335] on div at bounding box center [1122, 344] width 543 height 25
checkbox input "true"
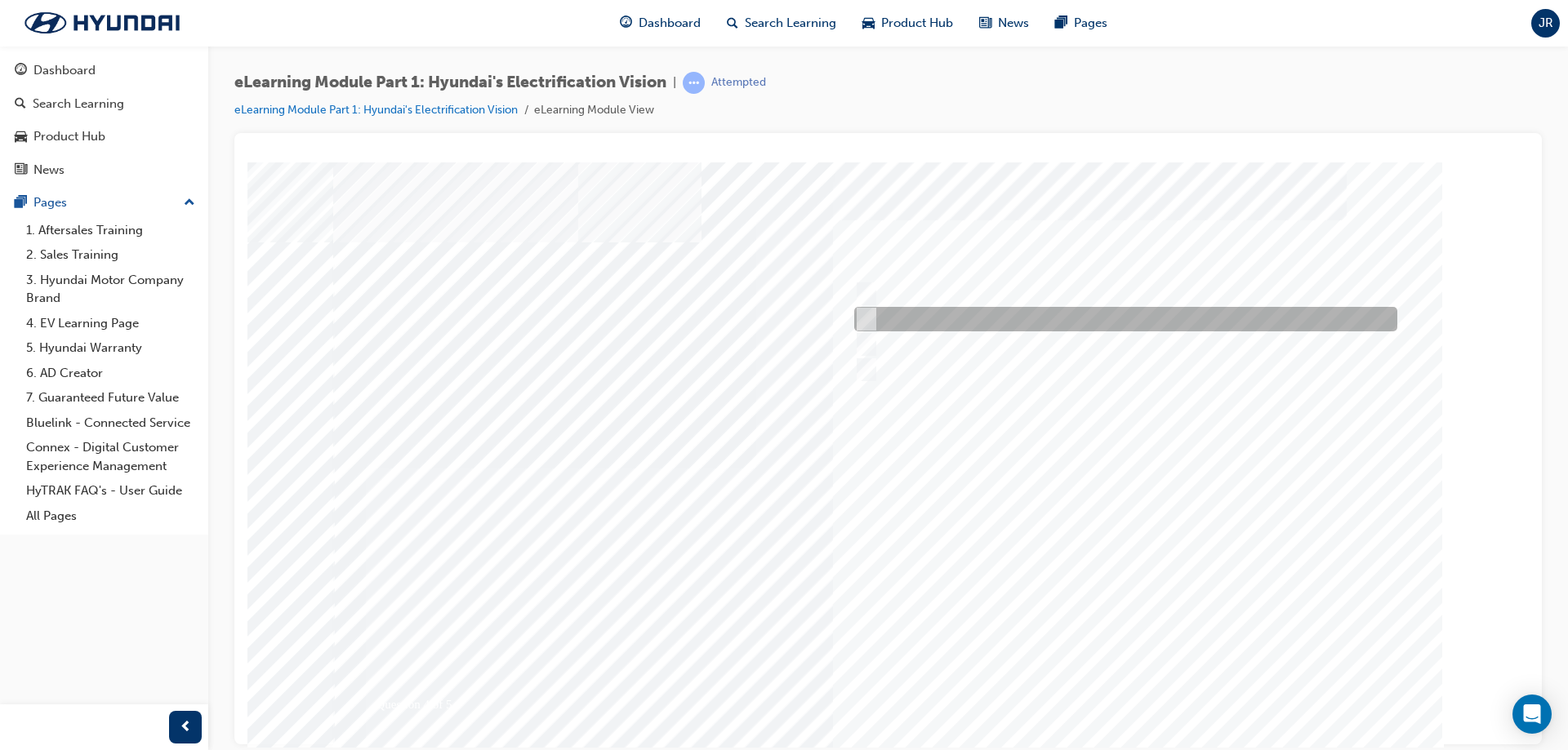
click at [1024, 310] on div at bounding box center [1122, 319] width 543 height 25
checkbox input "true"
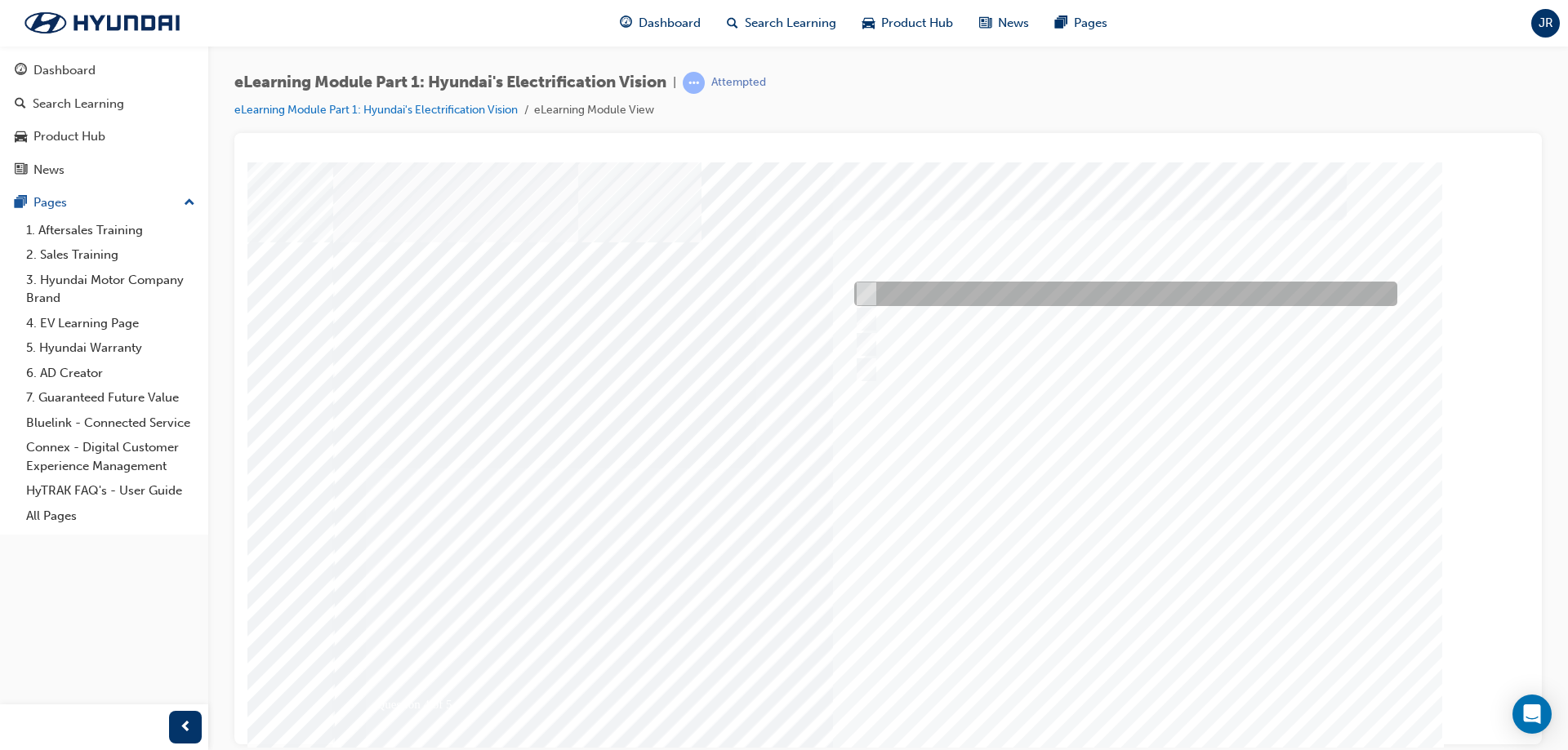
click at [1045, 294] on div at bounding box center [1122, 294] width 543 height 25
checkbox input "true"
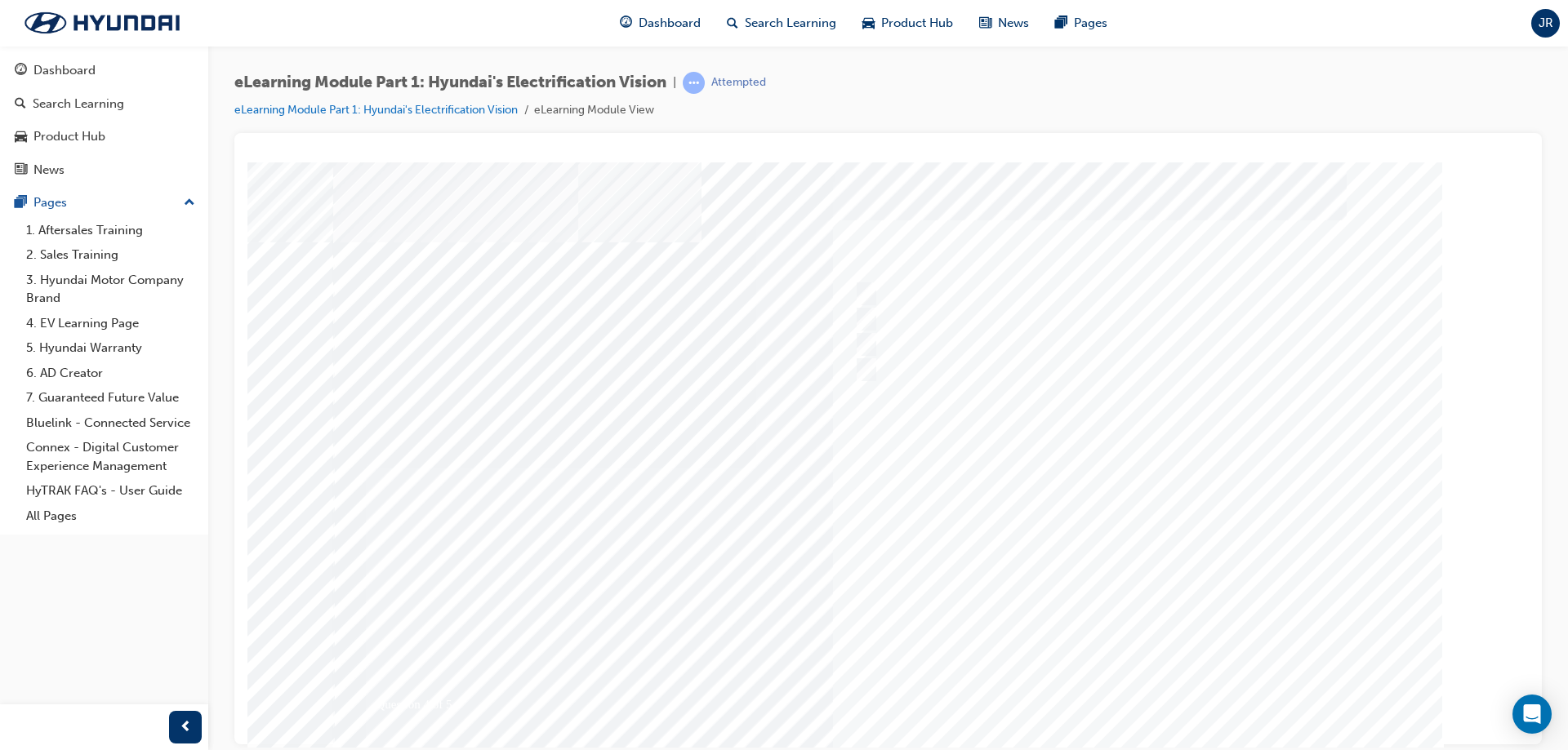
click at [1155, 600] on div at bounding box center [889, 456] width 1111 height 588
click at [1146, 706] on div "" at bounding box center [889, 456] width 1111 height 588
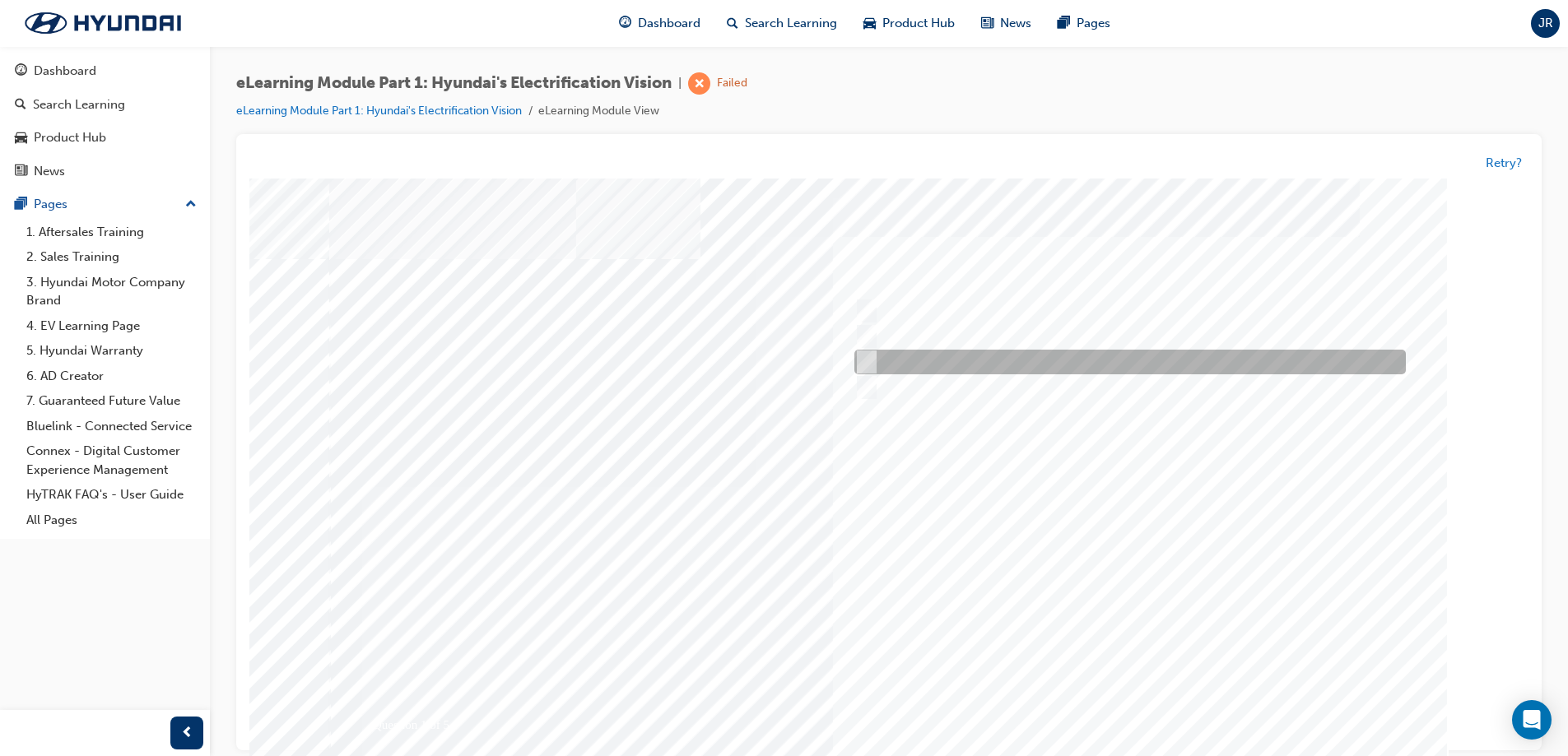
click at [1164, 361] on div at bounding box center [1125, 363] width 551 height 25
radio input "true"
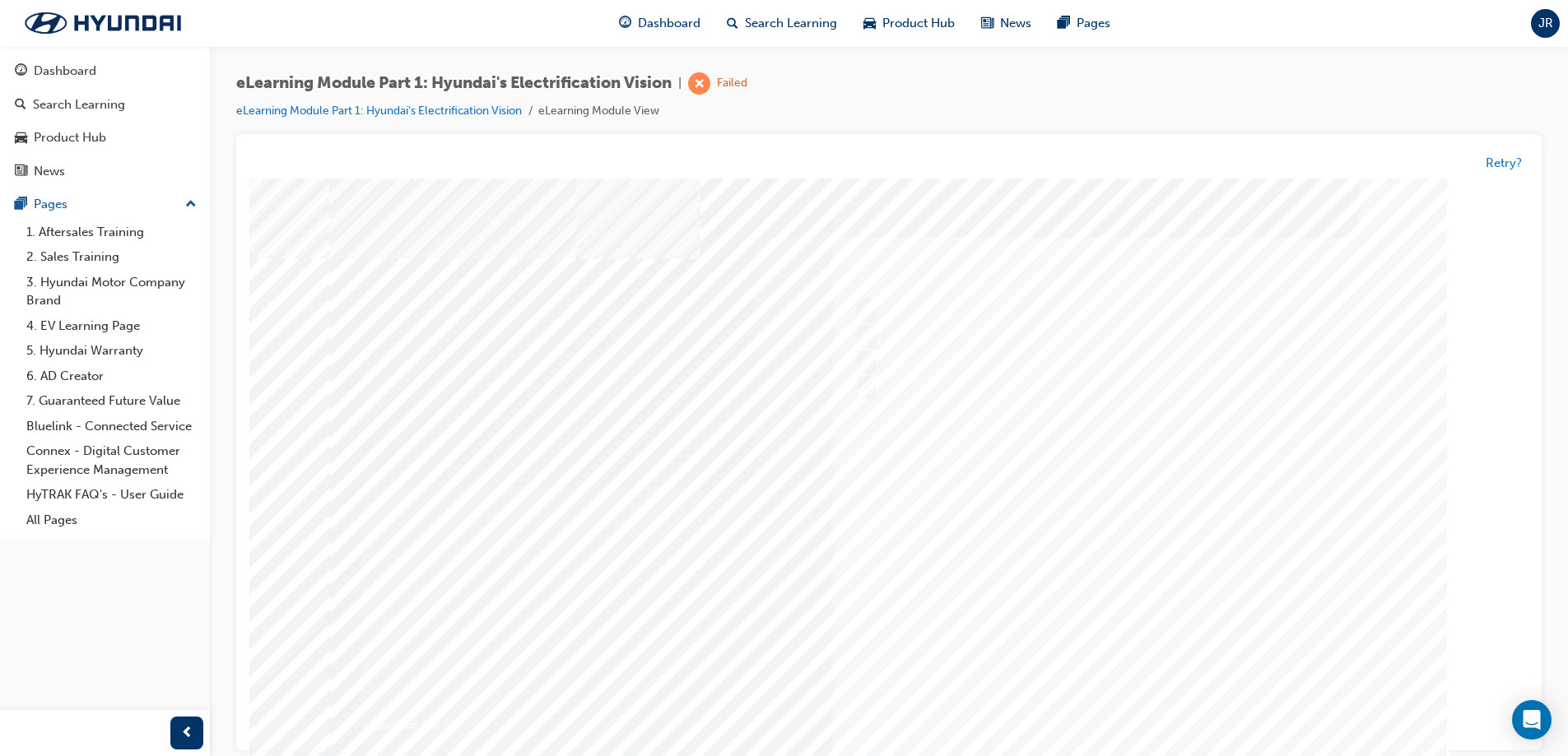
click at [1176, 579] on div at bounding box center [889, 478] width 1119 height 593
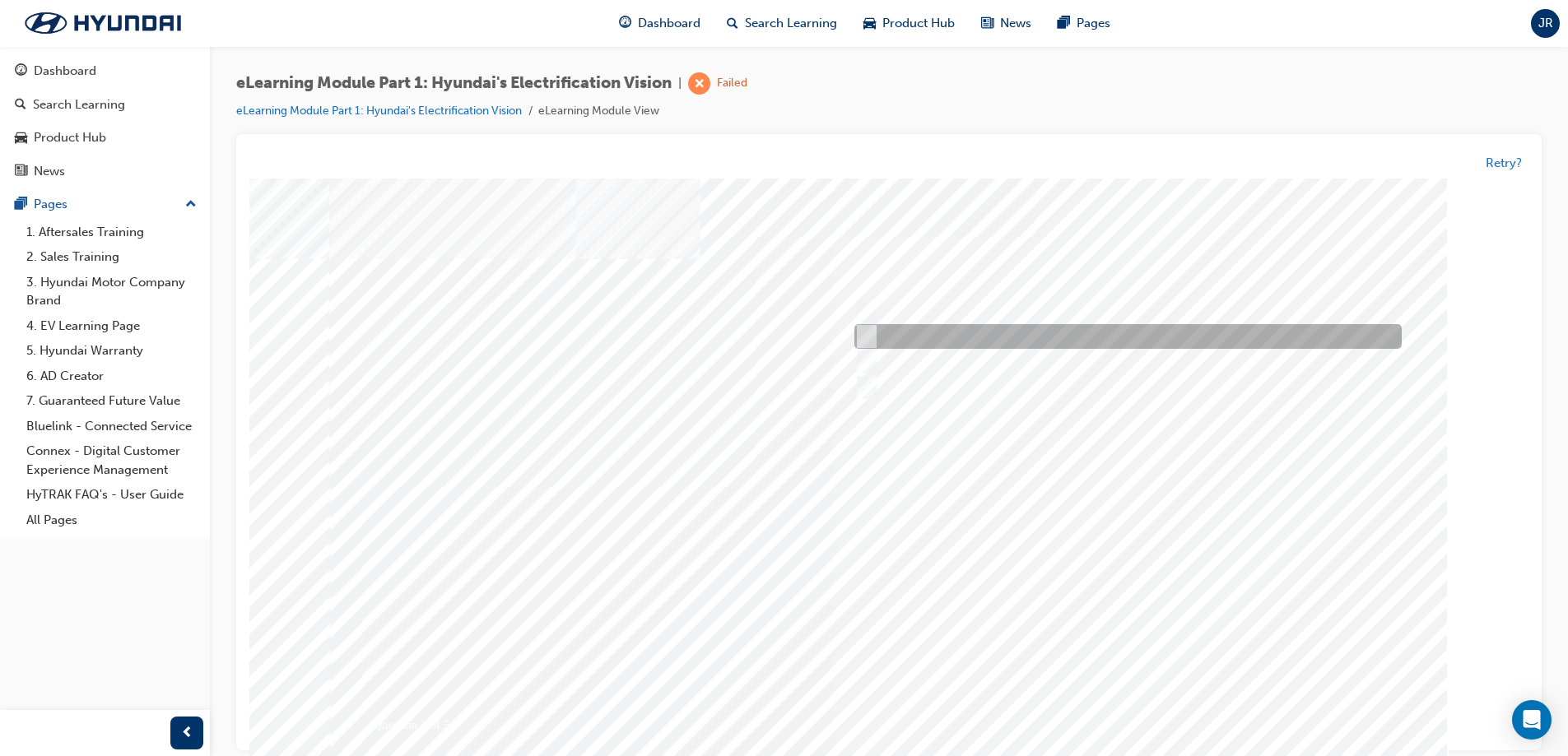
click at [927, 334] on div at bounding box center [1123, 337] width 547 height 25
radio input "true"
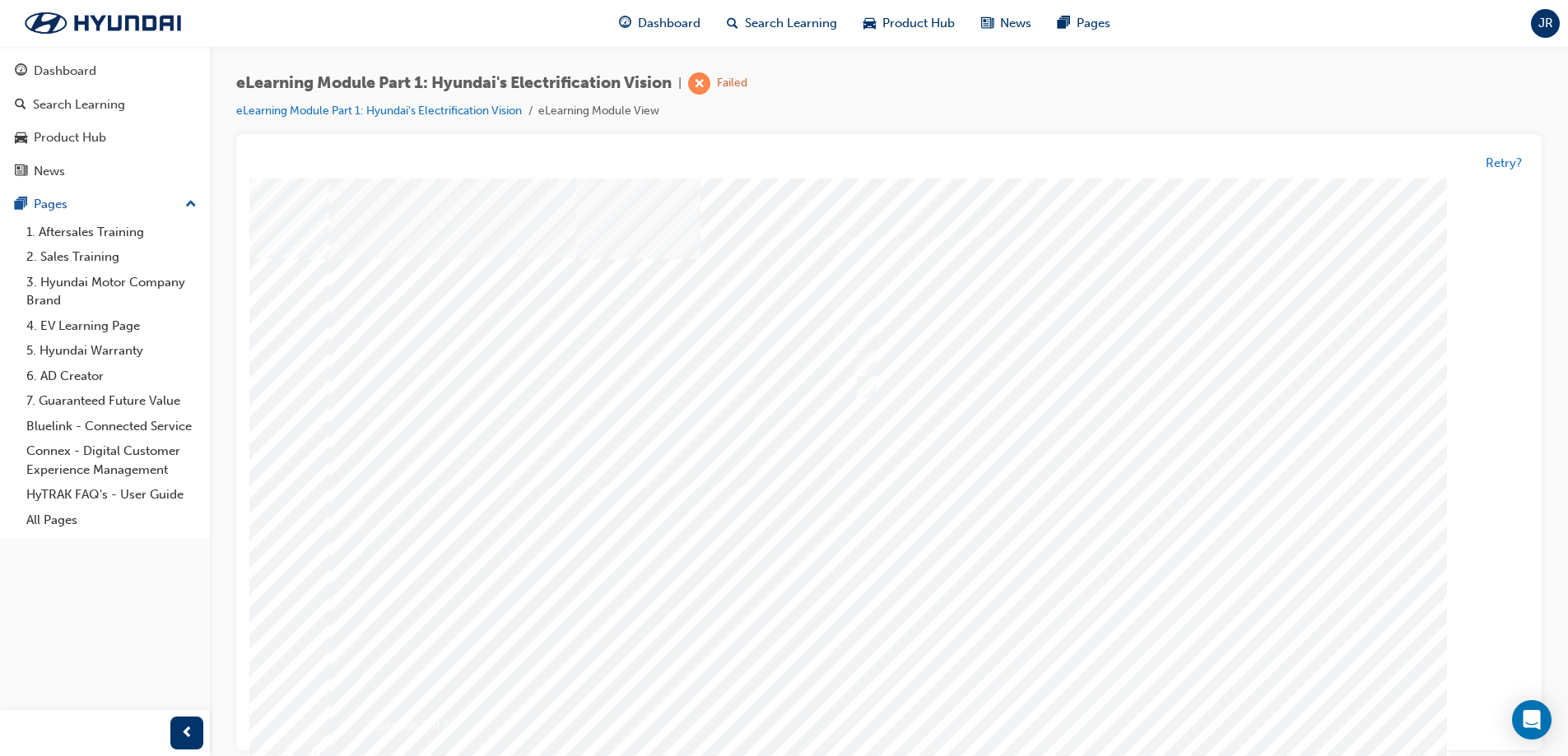
click at [1163, 621] on div at bounding box center [889, 475] width 1119 height 593
